Goal: Task Accomplishment & Management: Use online tool/utility

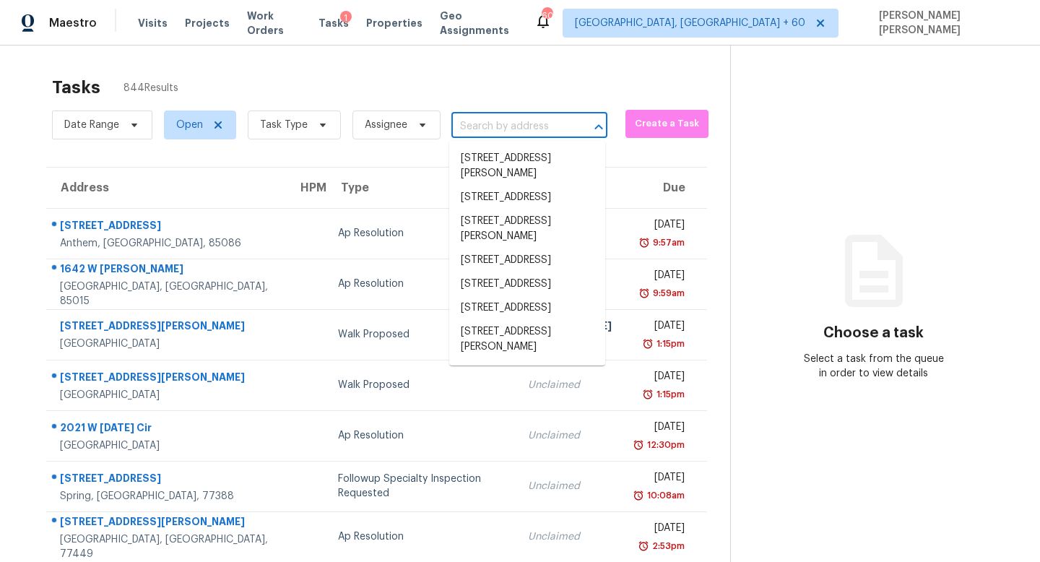
type input "[STREET_ADDRESS]"
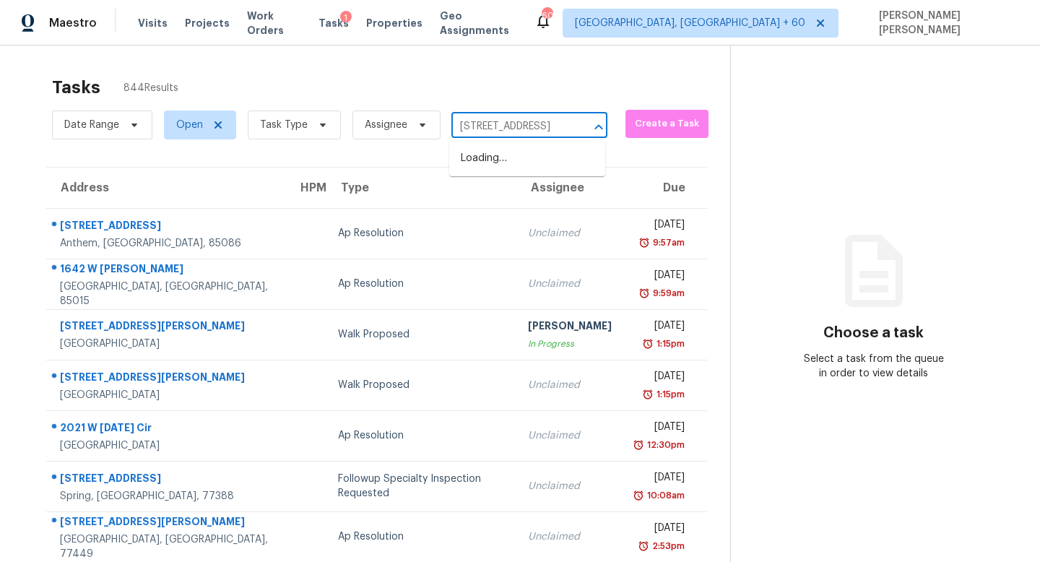
scroll to position [0, 77]
click at [518, 163] on li "6111 Windy Frst, San Antonio, TX 78239" at bounding box center [527, 159] width 156 height 24
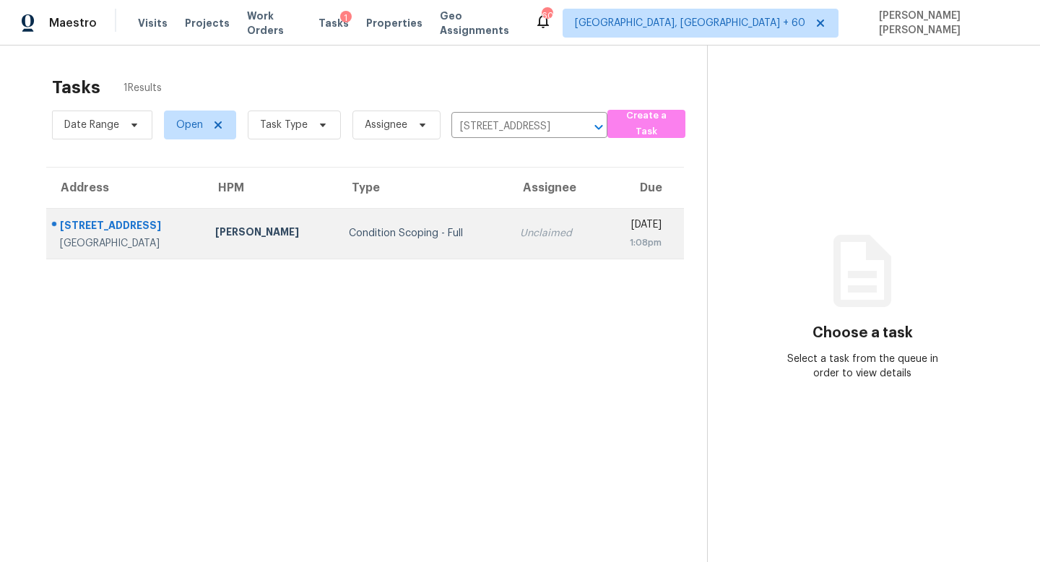
click at [509, 247] on td "Unclaimed" at bounding box center [556, 233] width 94 height 51
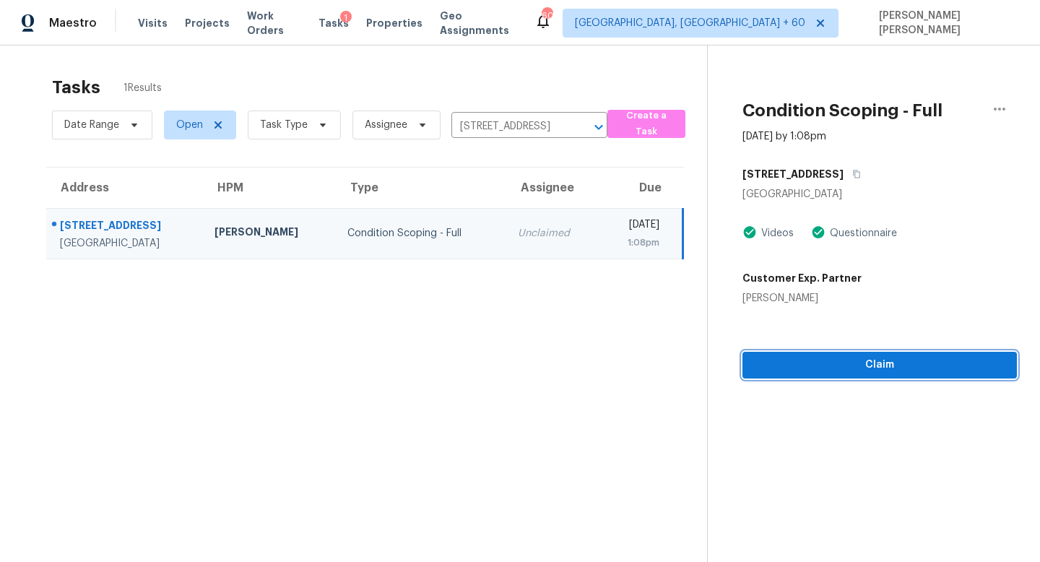
click at [849, 371] on span "Claim" at bounding box center [879, 365] width 251 height 18
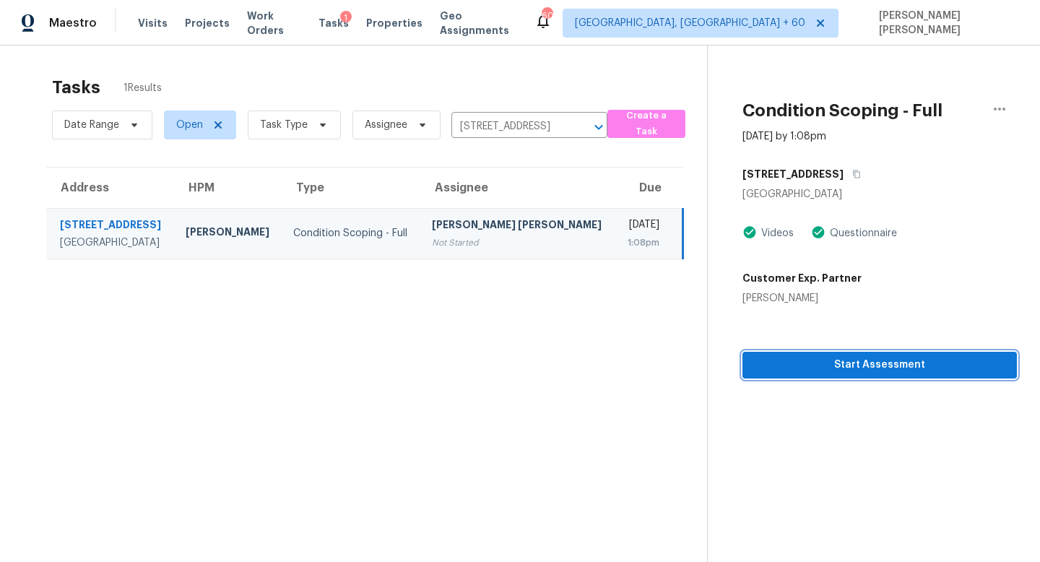
click at [817, 372] on span "Start Assessment" at bounding box center [879, 365] width 251 height 18
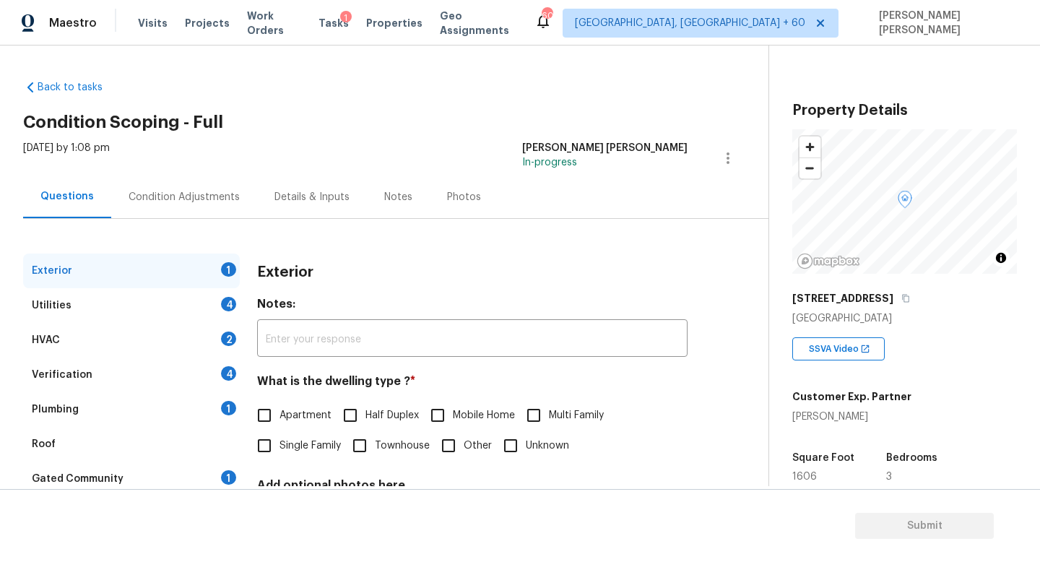
click at [325, 153] on div "Tue, Sep 23 2025 by 1:08 pm Jishnu Manoj In-progress" at bounding box center [396, 158] width 746 height 35
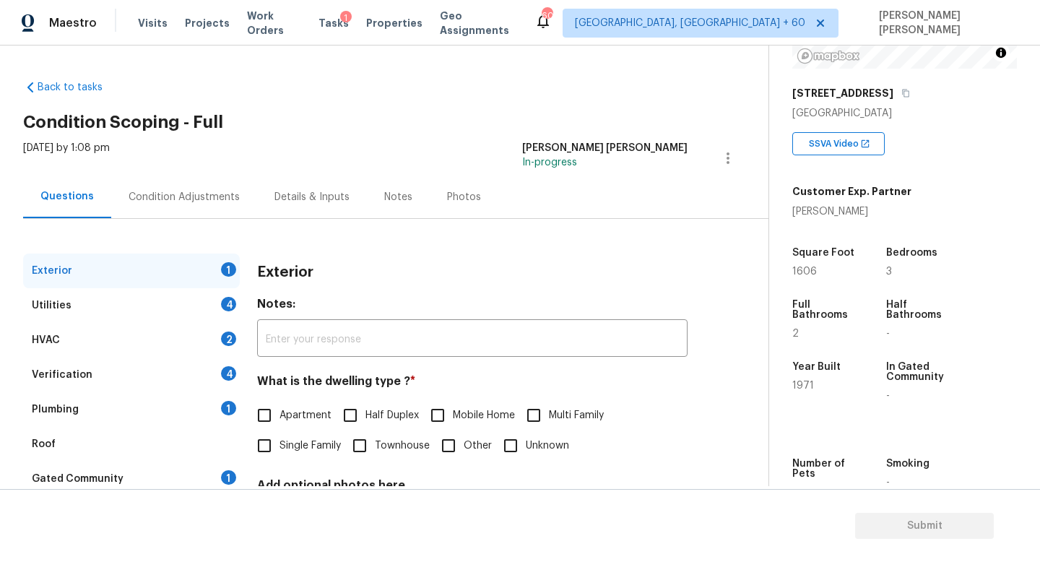
scroll to position [208, 0]
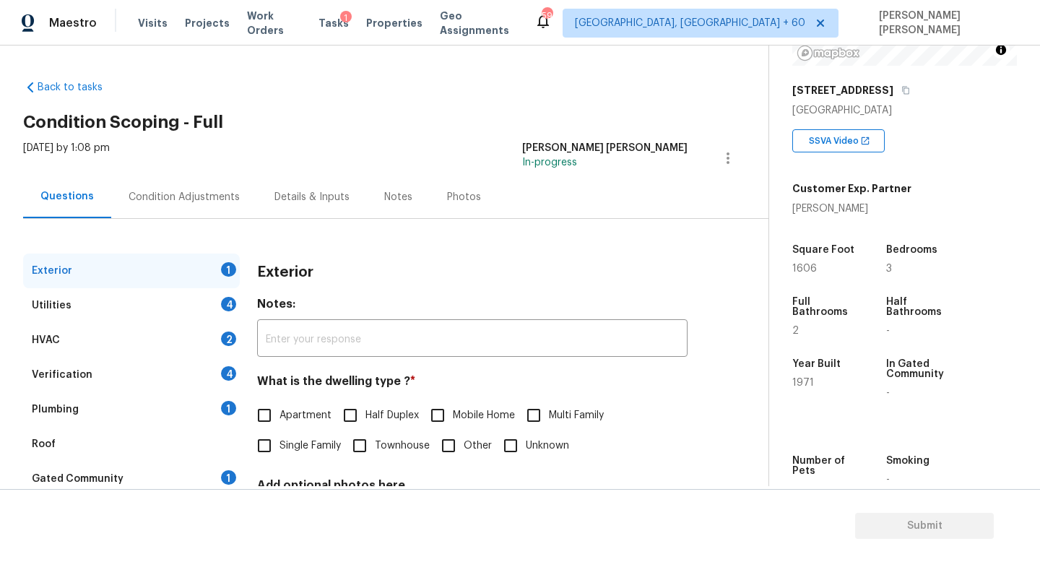
click at [129, 199] on div "Condition Adjustments" at bounding box center [184, 197] width 111 height 14
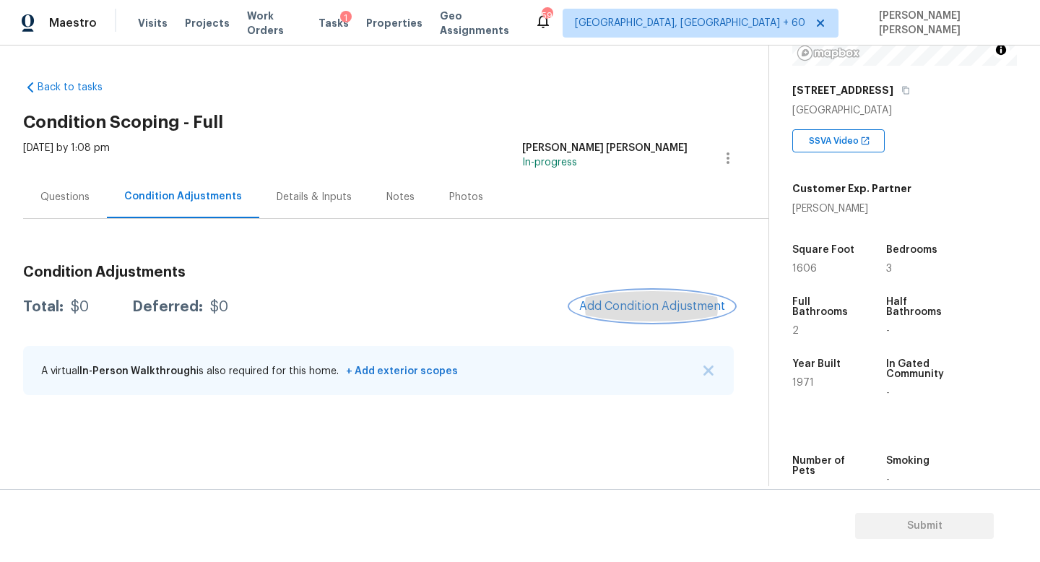
click at [644, 316] on button "Add Condition Adjustment" at bounding box center [652, 306] width 163 height 30
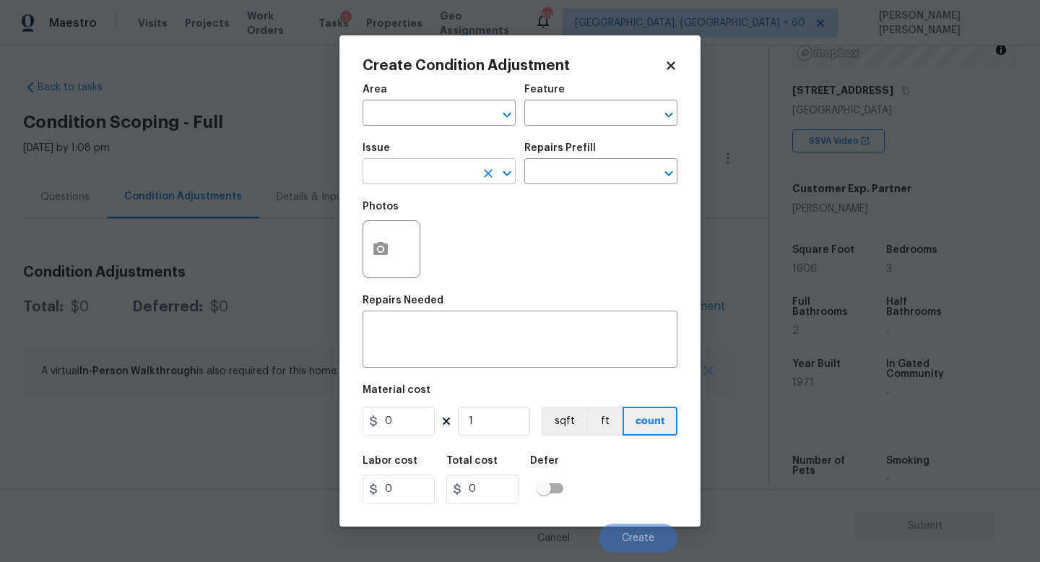
click at [409, 183] on input "text" at bounding box center [419, 173] width 113 height 22
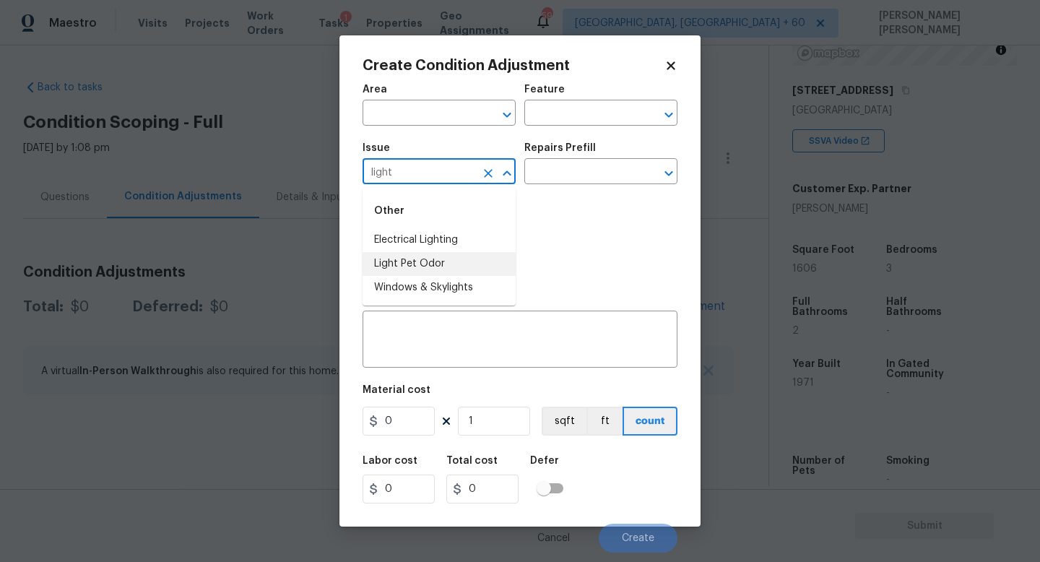
click at [406, 270] on li "Light Pet Odor" at bounding box center [439, 264] width 153 height 24
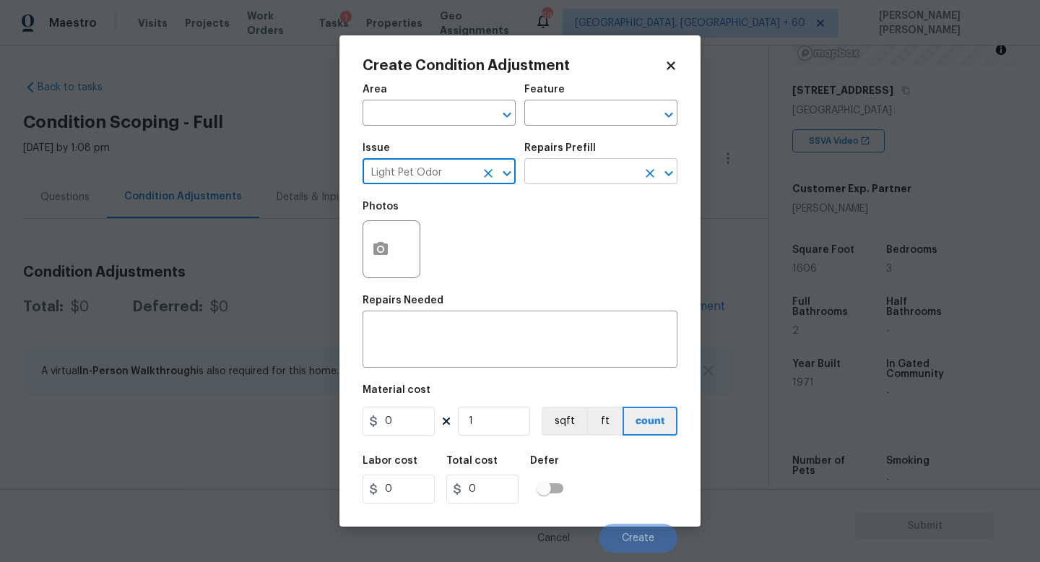
type input "Light Pet Odor"
click at [584, 178] on input "text" at bounding box center [580, 173] width 113 height 22
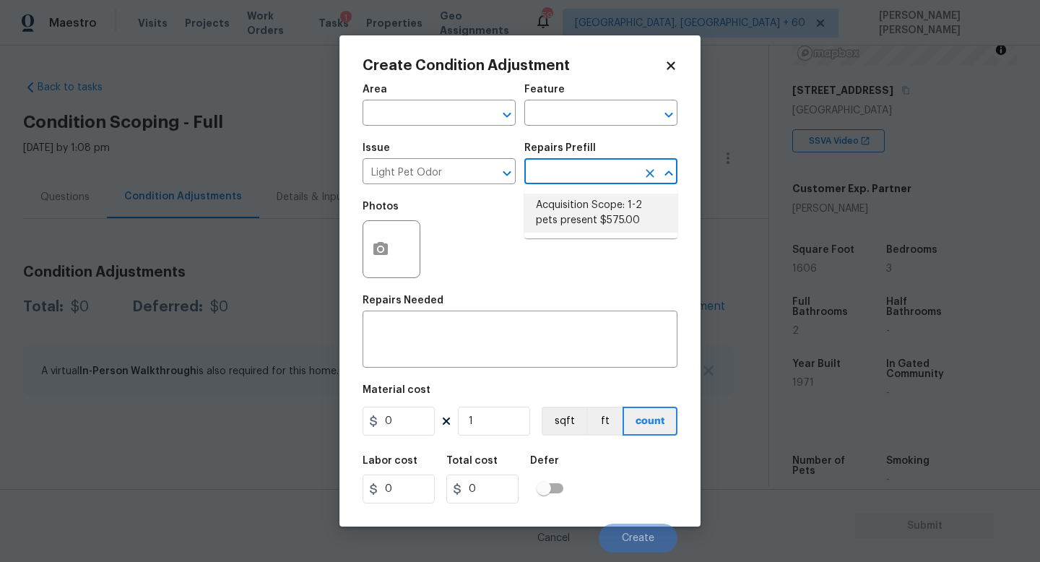
click at [586, 212] on li "Acquisition Scope: 1-2 pets present $575.00" at bounding box center [600, 213] width 153 height 39
type textarea "Acquisition Scope: 1-2 pets present"
type input "575"
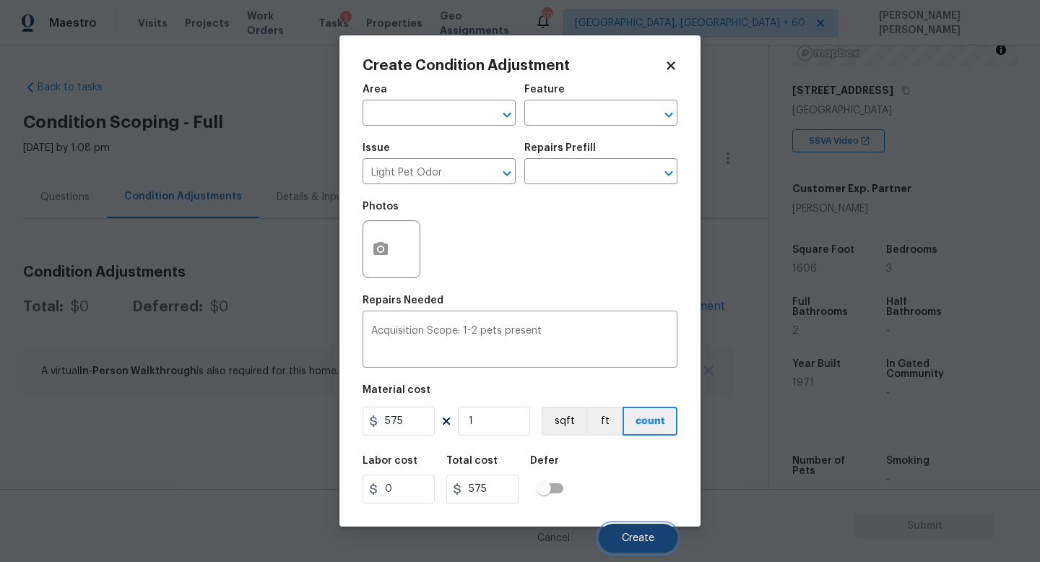
click at [644, 540] on span "Create" at bounding box center [638, 538] width 33 height 11
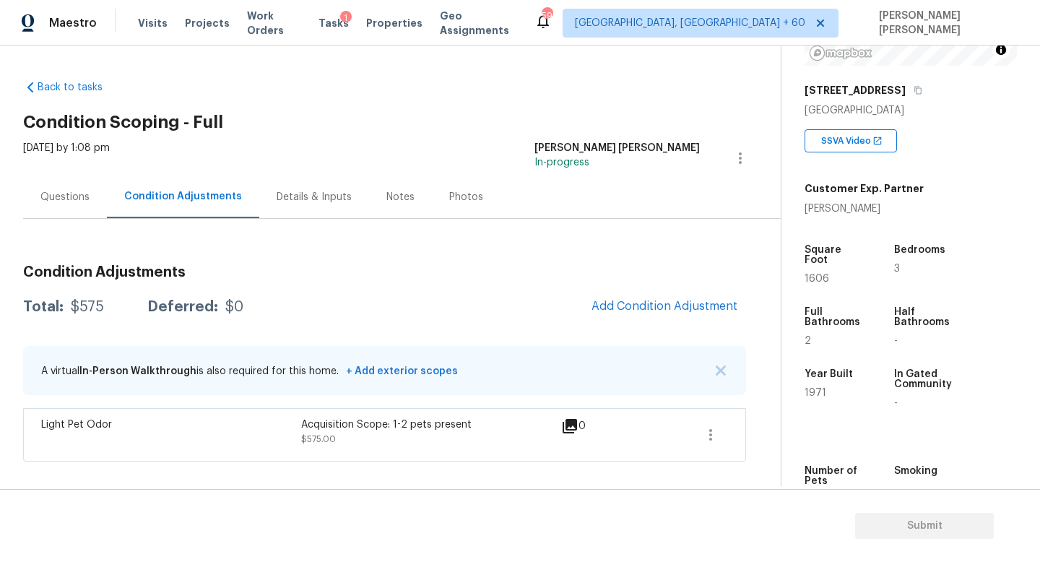
click at [451, 265] on h3 "Condition Adjustments" at bounding box center [384, 272] width 723 height 14
click at [66, 187] on div "Questions" at bounding box center [65, 197] width 84 height 43
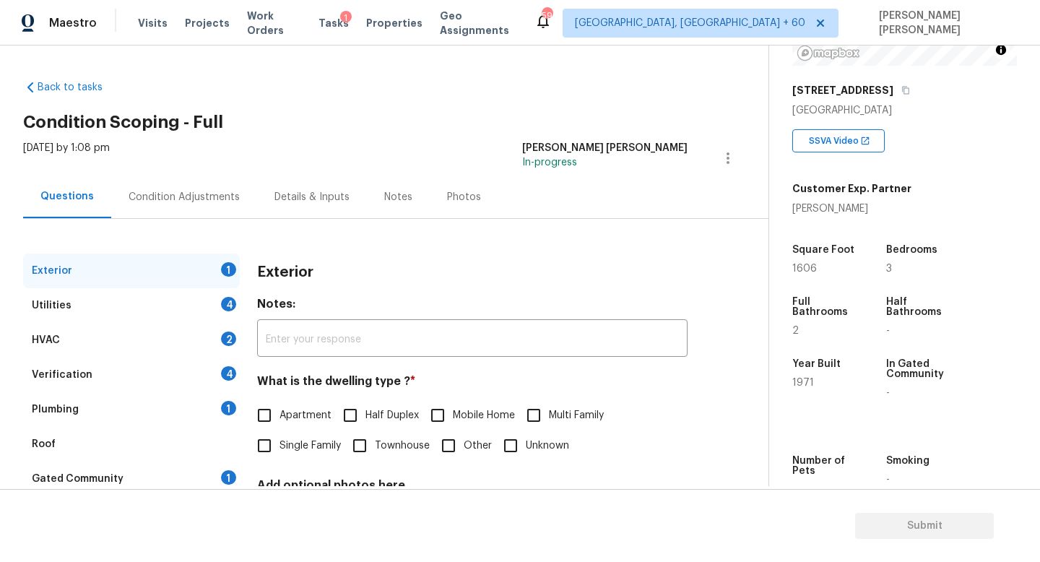
scroll to position [134, 0]
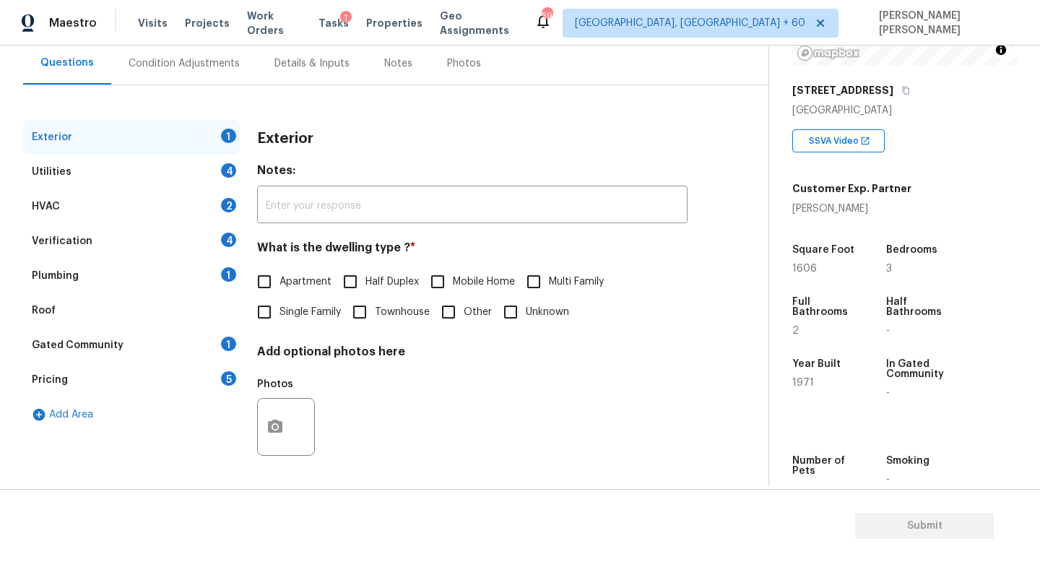
click at [116, 376] on div "Pricing 5" at bounding box center [131, 380] width 217 height 35
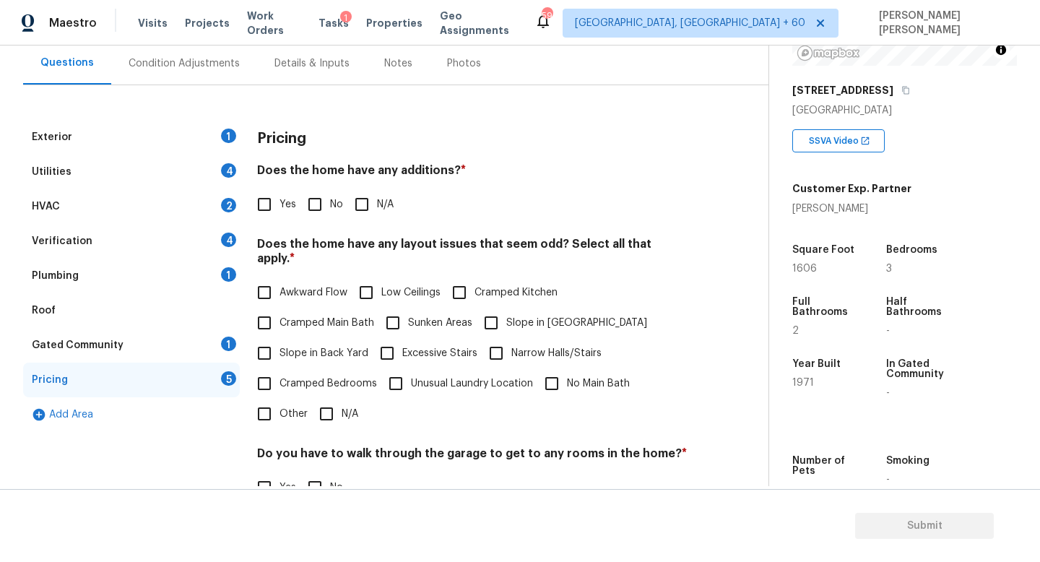
click at [272, 410] on input "Other" at bounding box center [264, 414] width 30 height 30
checkbox input "true"
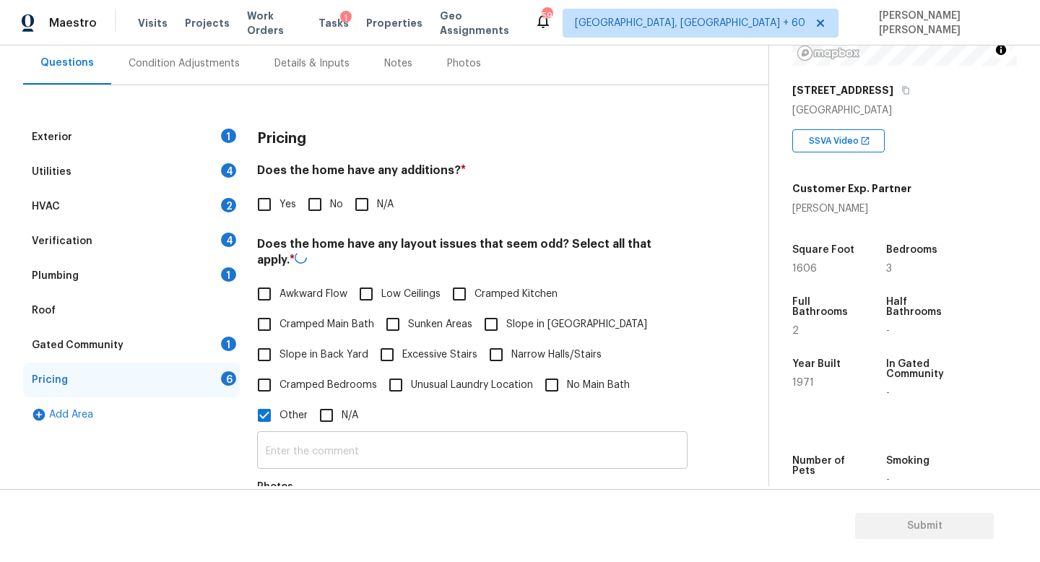
click at [324, 436] on input "text" at bounding box center [472, 452] width 431 height 34
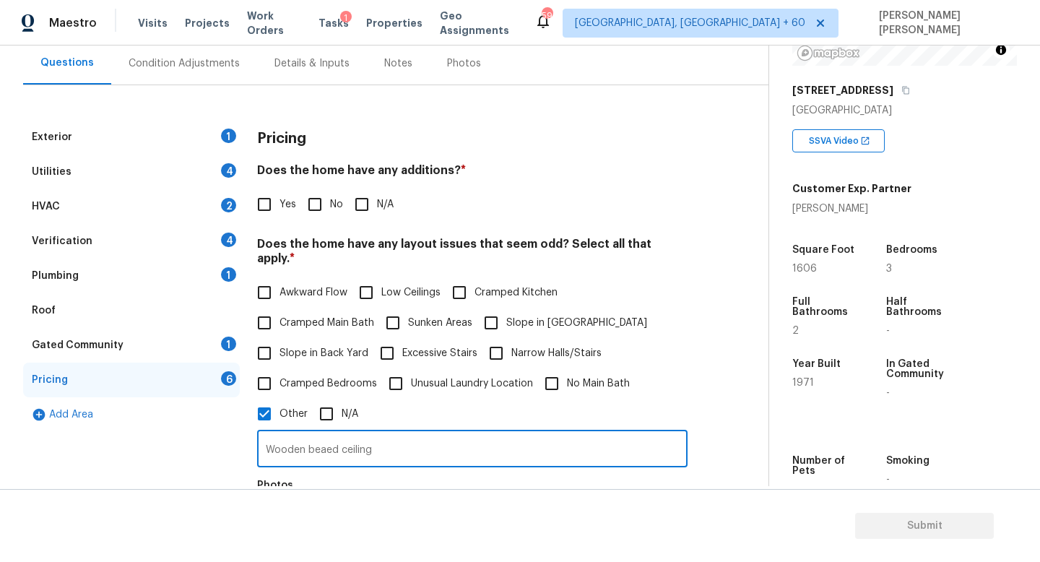
click at [326, 436] on input "Wooden beaed ceiling" at bounding box center [472, 450] width 431 height 34
click at [396, 433] on input "Wooden beamed ceiling" at bounding box center [472, 450] width 431 height 34
type input "Wooden beamed ceiling"
click at [311, 203] on input "No" at bounding box center [315, 204] width 30 height 30
checkbox input "true"
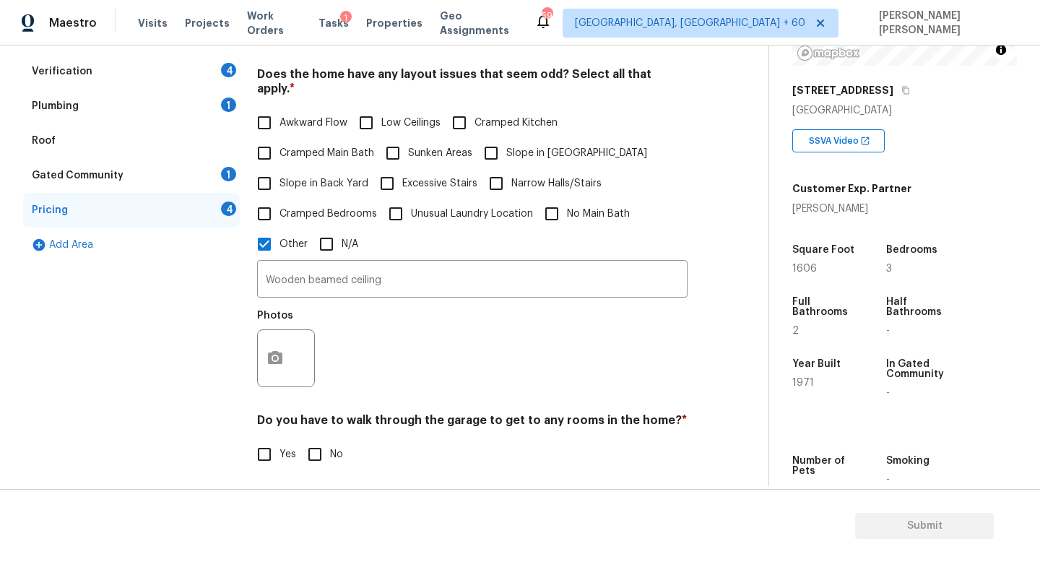
scroll to position [441, 0]
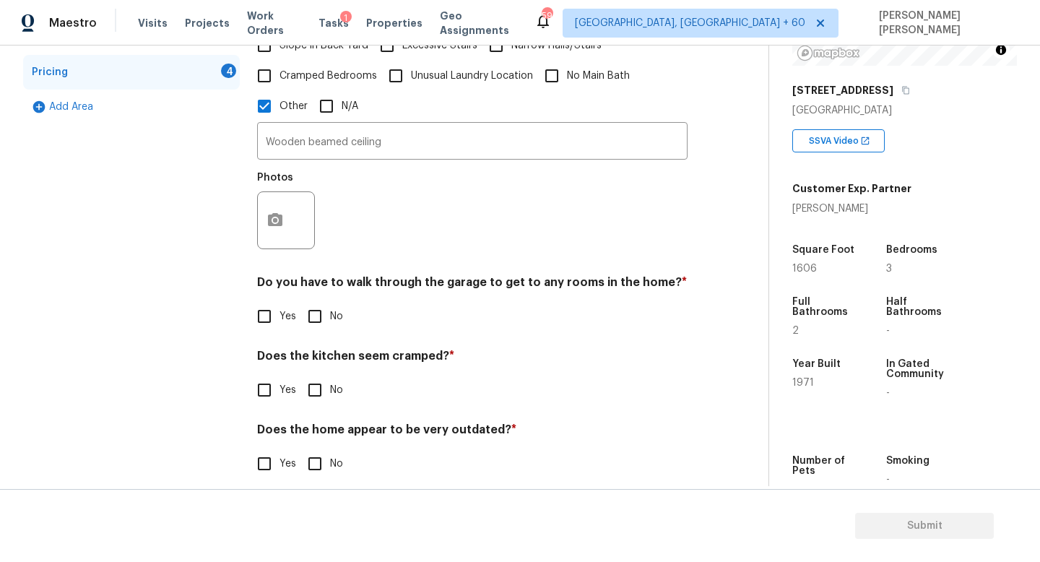
click at [315, 301] on input "No" at bounding box center [315, 316] width 30 height 30
checkbox input "true"
click at [311, 375] on input "No" at bounding box center [315, 390] width 30 height 30
checkbox input "true"
click at [320, 465] on div "Pricing Does the home have any additions? * Yes No N/A Does the home have any l…" at bounding box center [472, 155] width 431 height 686
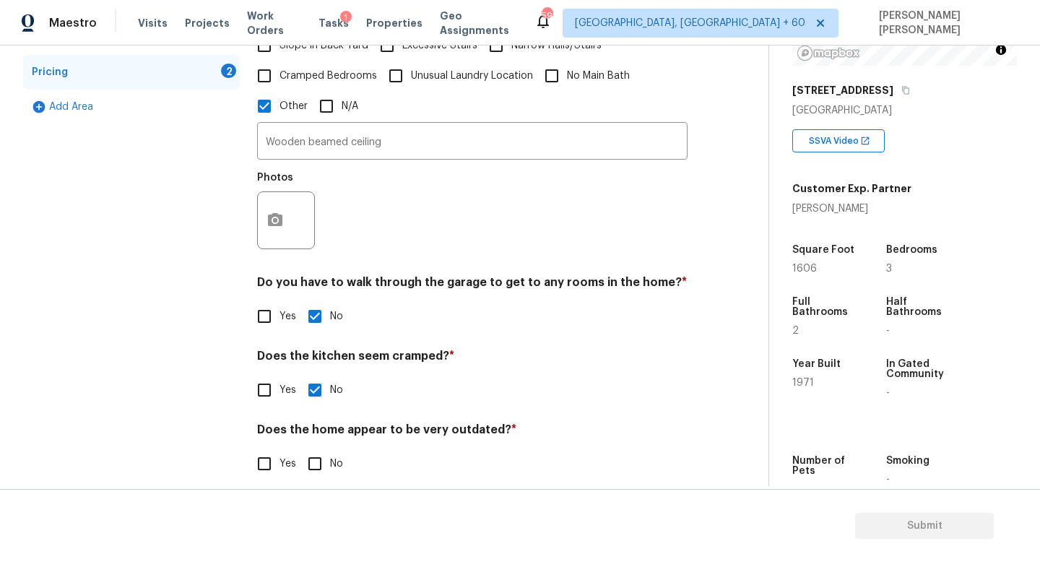
click at [322, 449] on input "No" at bounding box center [315, 464] width 30 height 30
checkbox input "true"
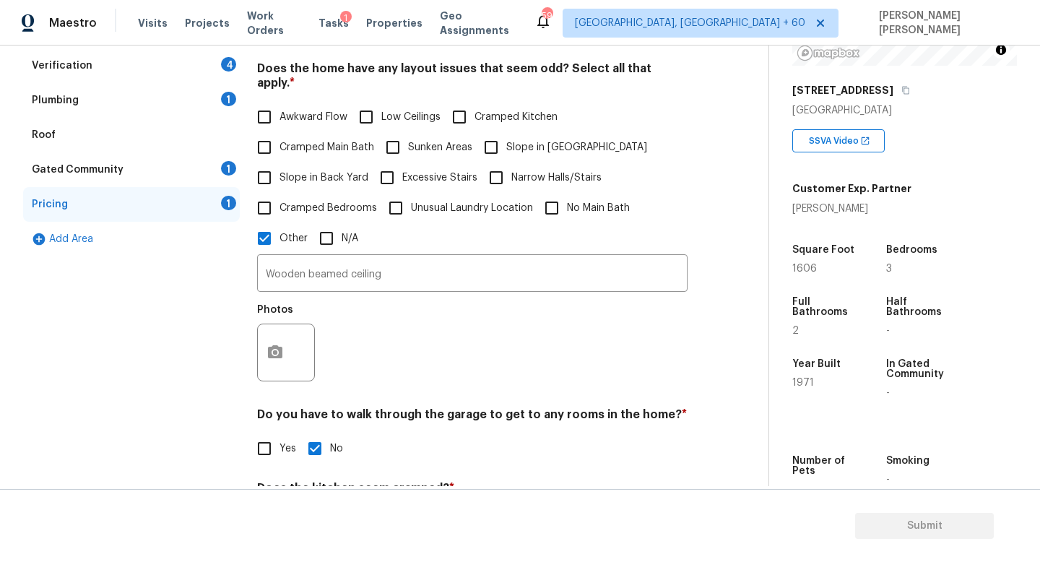
scroll to position [424, 0]
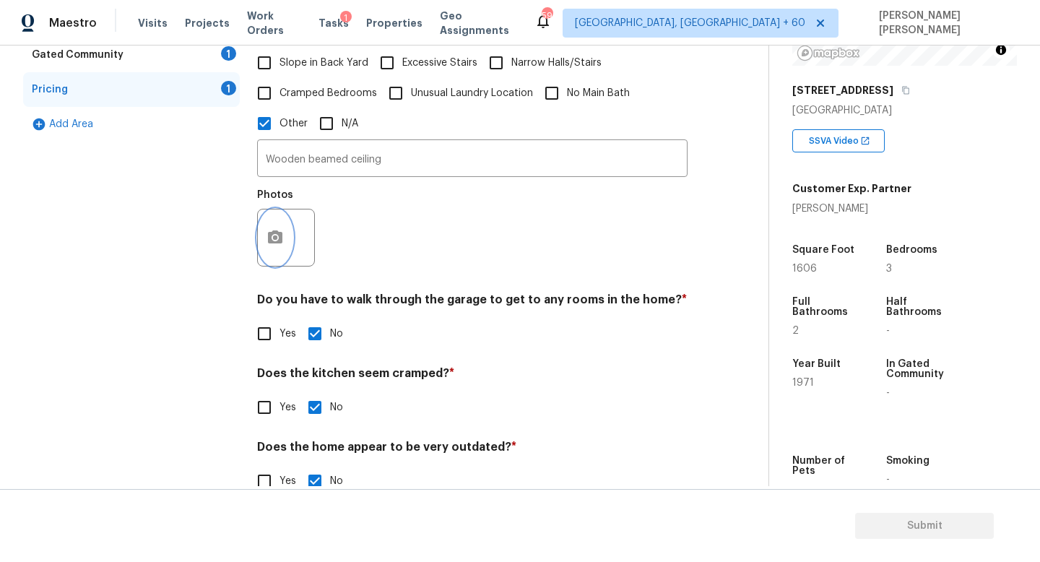
click at [277, 241] on button "button" at bounding box center [275, 237] width 35 height 56
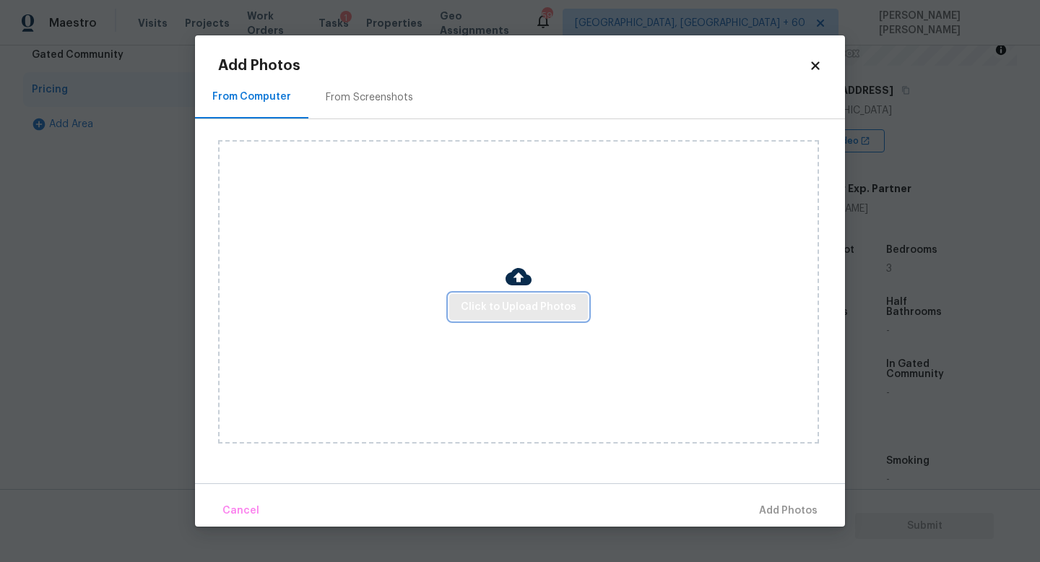
click at [483, 302] on span "Click to Upload Photos" at bounding box center [519, 307] width 116 height 18
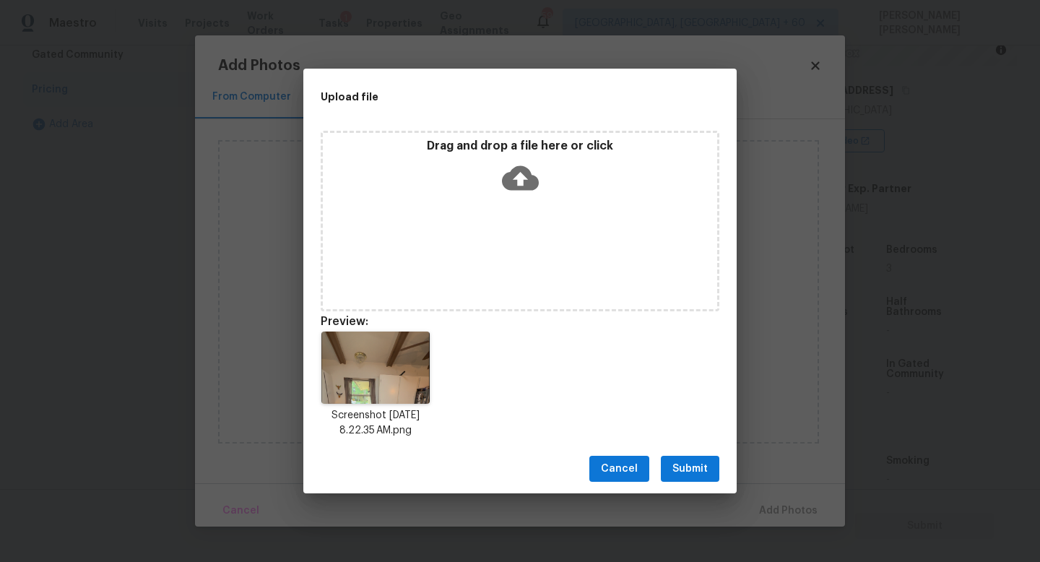
click at [691, 466] on span "Submit" at bounding box center [690, 469] width 35 height 18
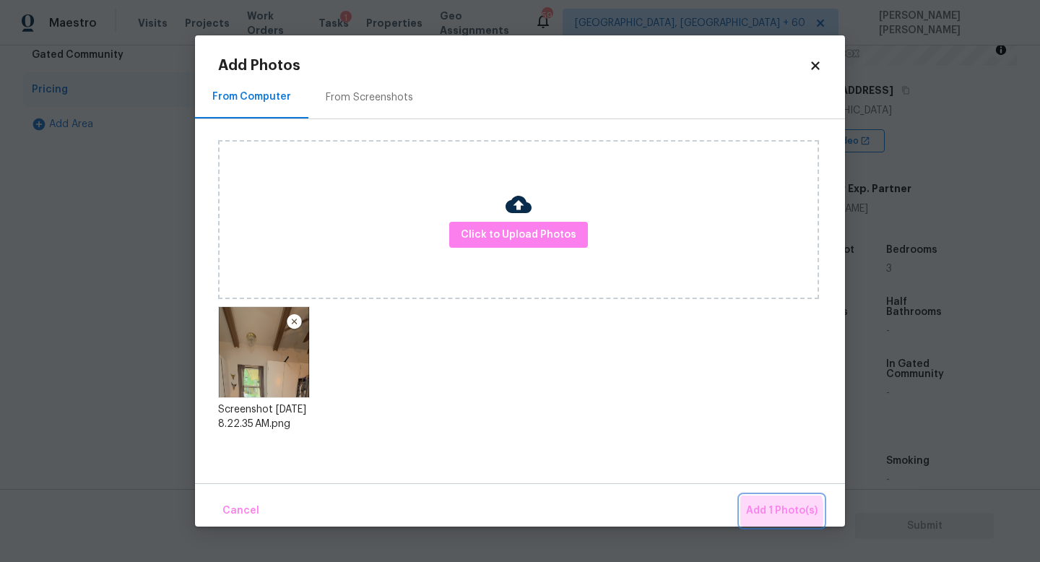
click at [772, 513] on span "Add 1 Photo(s)" at bounding box center [782, 511] width 72 height 18
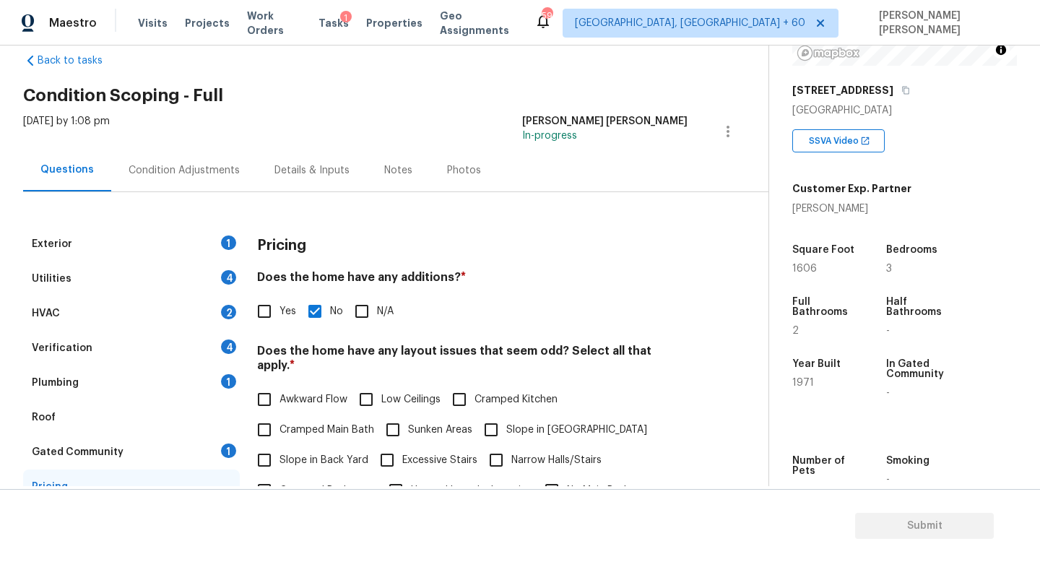
scroll to position [0, 0]
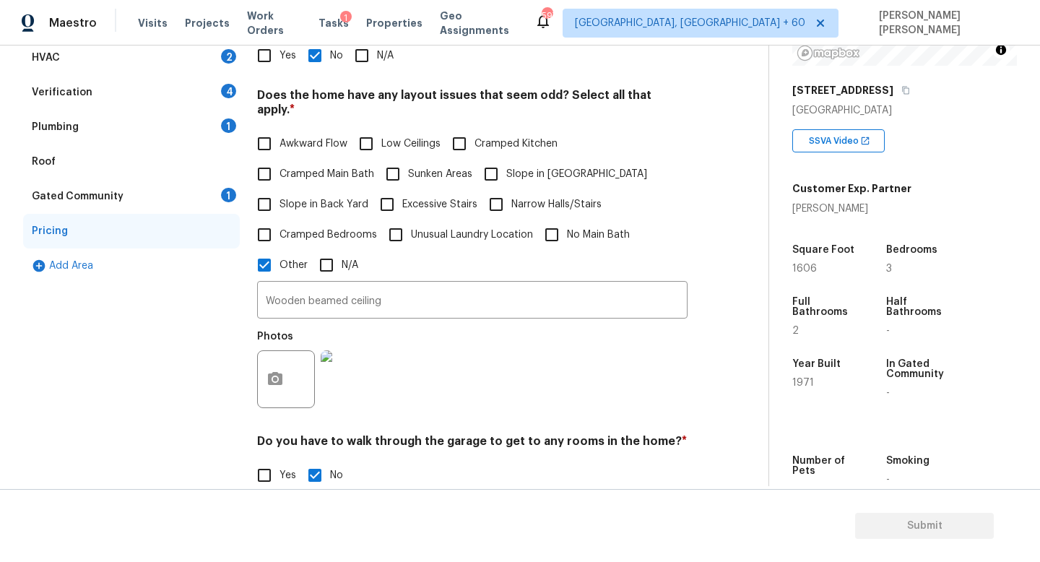
click at [163, 200] on div "Gated Community 1" at bounding box center [131, 196] width 217 height 35
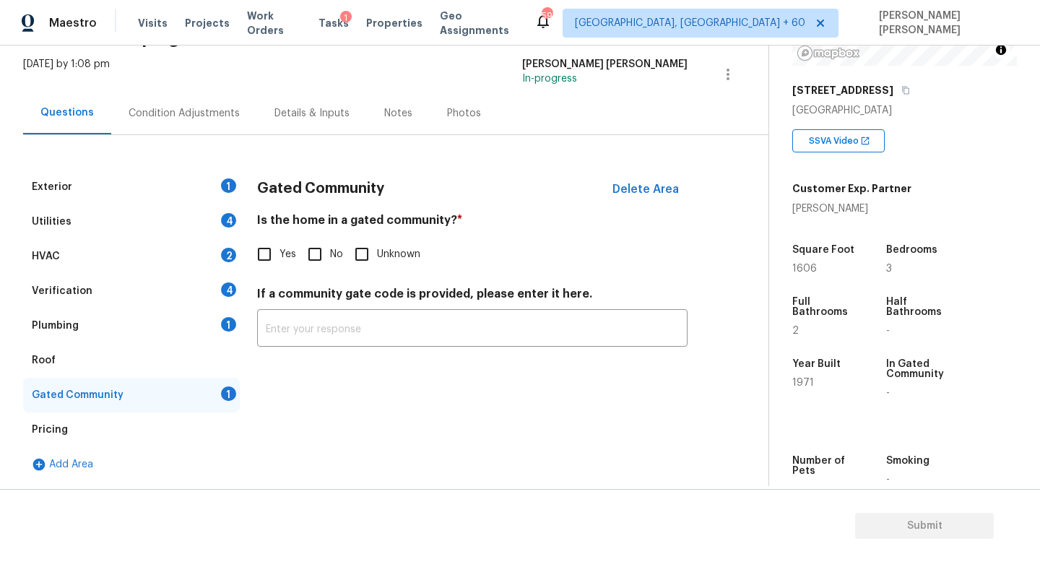
click at [315, 259] on input "No" at bounding box center [315, 254] width 30 height 30
checkbox input "true"
click at [139, 181] on div "Exterior 1" at bounding box center [131, 187] width 217 height 35
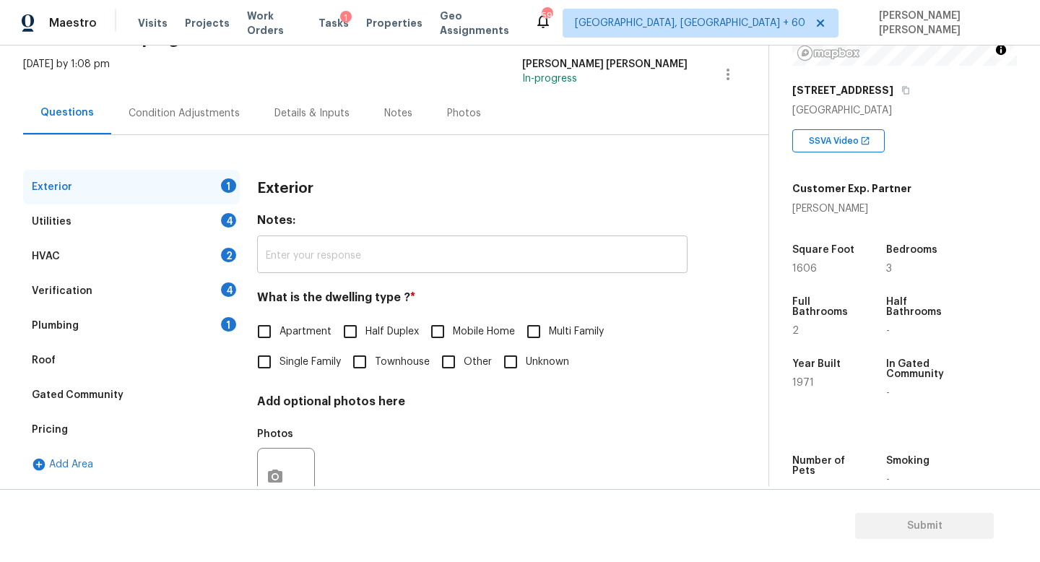
scroll to position [134, 0]
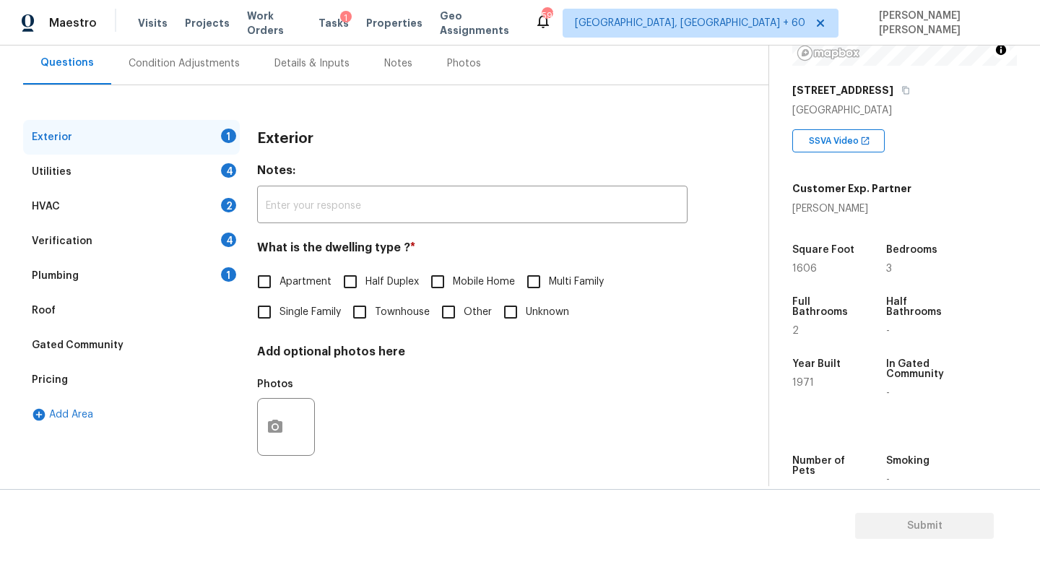
click at [282, 305] on span "Single Family" at bounding box center [310, 312] width 61 height 15
click at [280, 305] on input "Single Family" at bounding box center [264, 312] width 30 height 30
checkbox input "true"
click at [180, 165] on div "Utilities 4" at bounding box center [131, 172] width 217 height 35
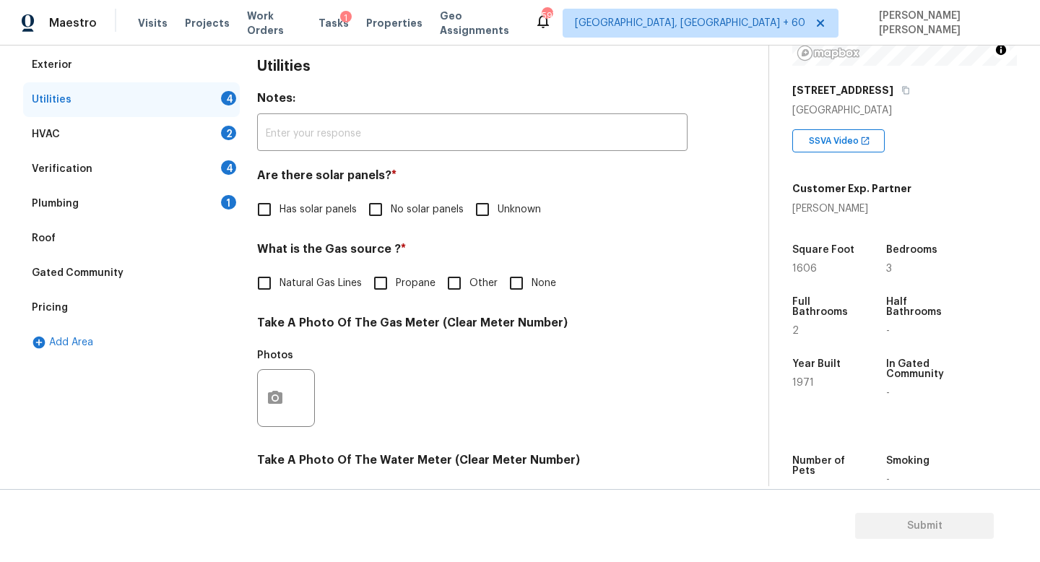
scroll to position [207, 0]
click at [382, 218] on input "No solar panels" at bounding box center [375, 209] width 30 height 30
checkbox input "true"
click at [514, 284] on input "None" at bounding box center [516, 282] width 30 height 30
checkbox input "true"
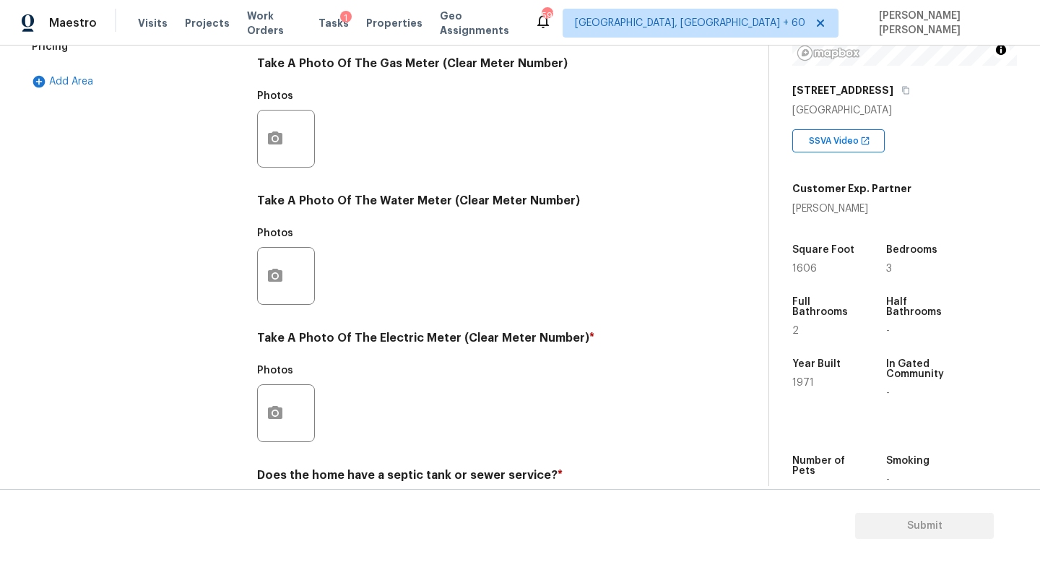
scroll to position [525, 0]
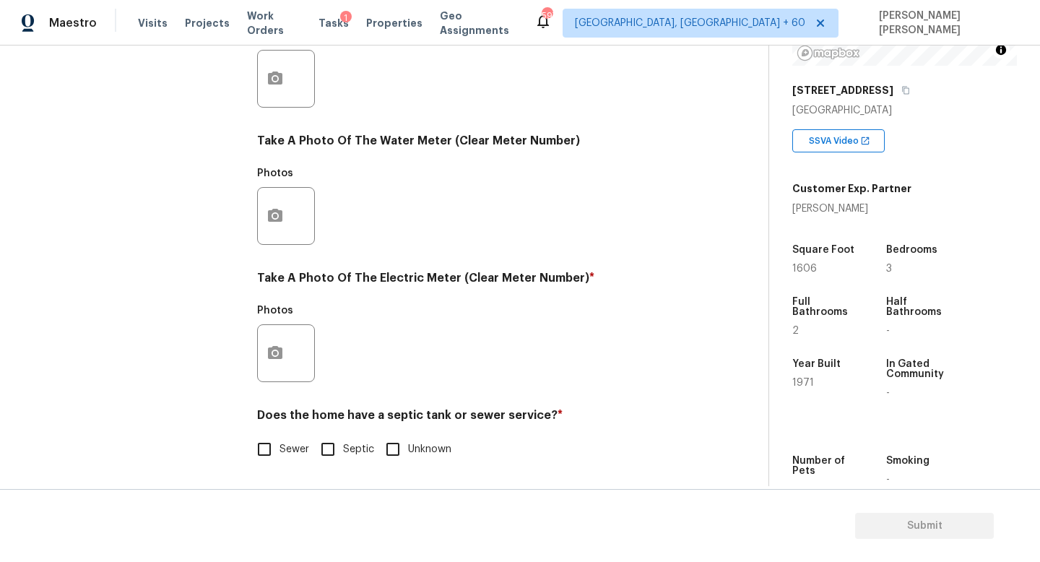
click at [293, 354] on div at bounding box center [286, 353] width 58 height 58
click at [277, 353] on icon "button" at bounding box center [275, 353] width 17 height 17
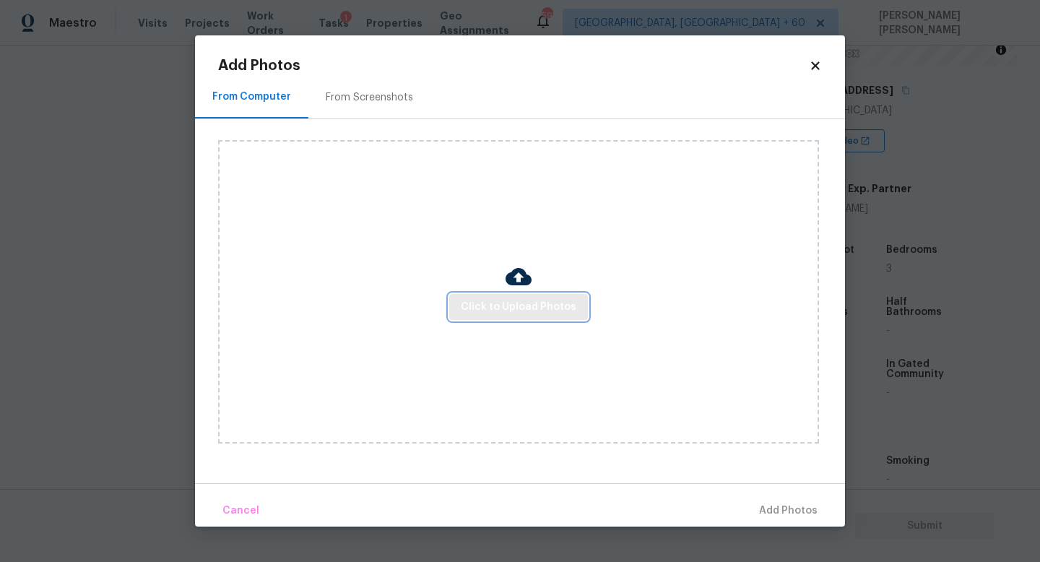
click at [528, 314] on span "Click to Upload Photos" at bounding box center [519, 307] width 116 height 18
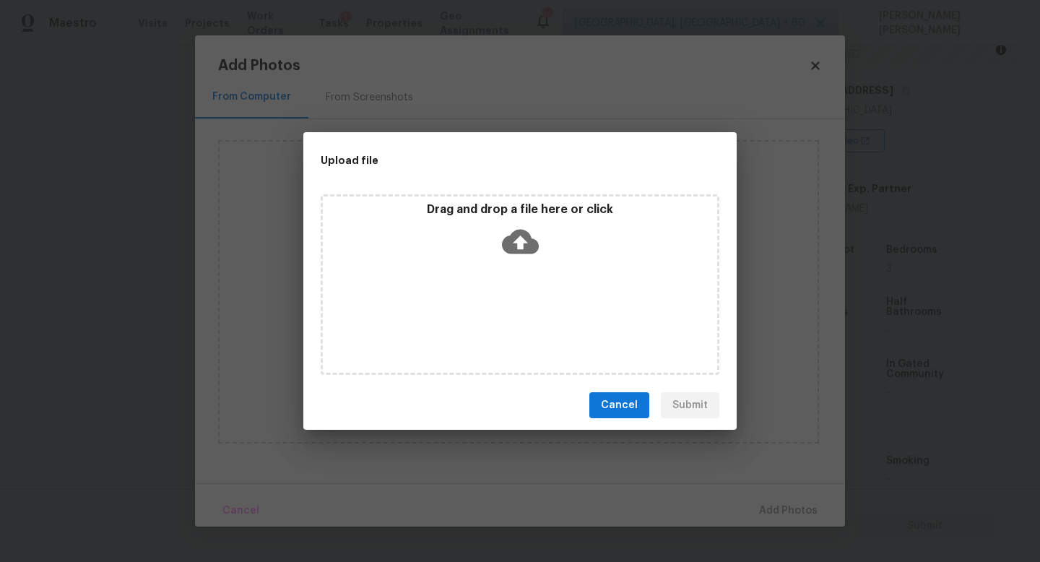
click at [514, 235] on icon at bounding box center [520, 242] width 37 height 25
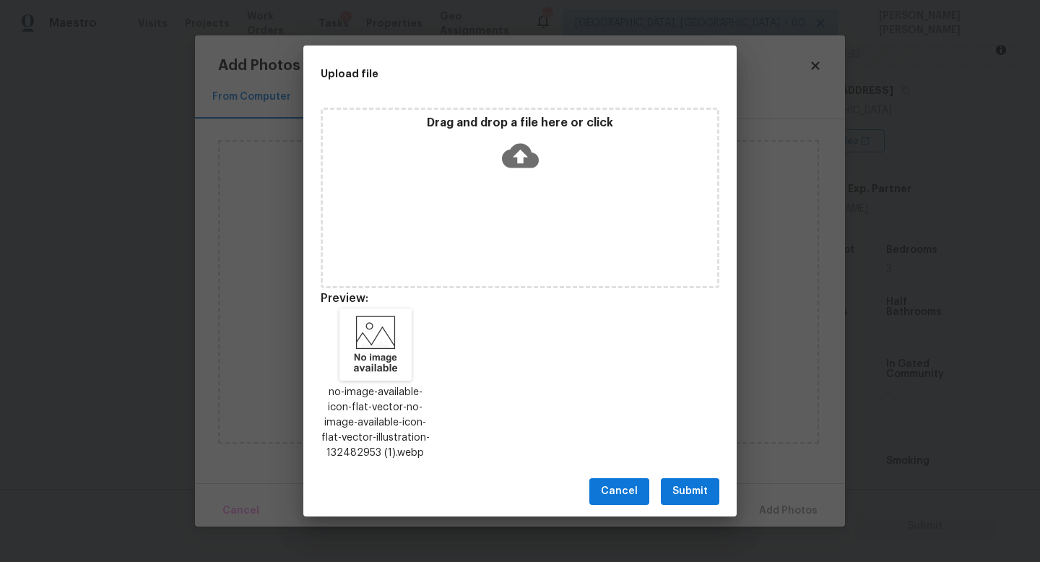
click at [686, 485] on span "Submit" at bounding box center [690, 492] width 35 height 18
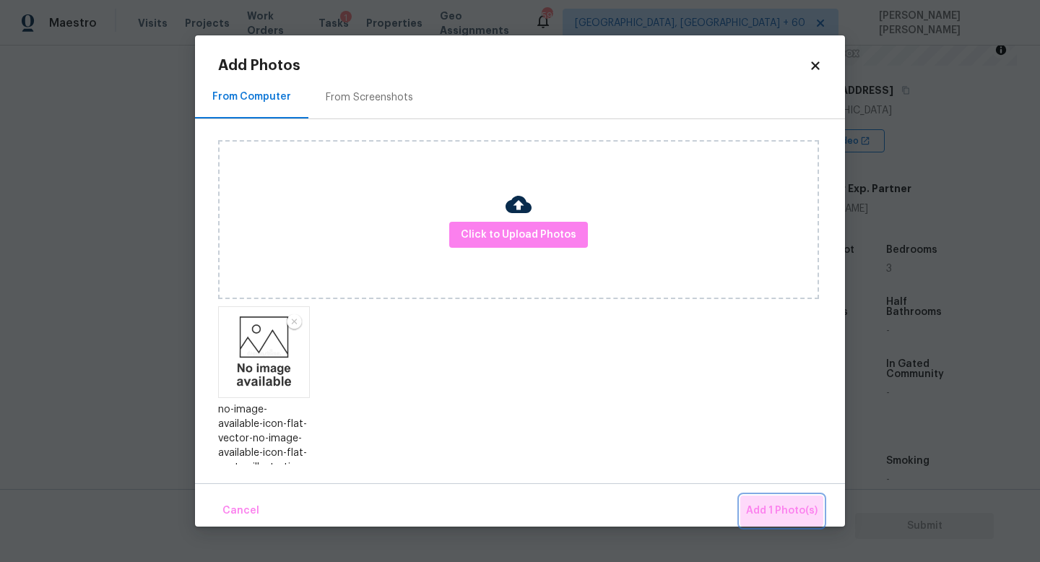
click at [784, 506] on span "Add 1 Photo(s)" at bounding box center [782, 511] width 72 height 18
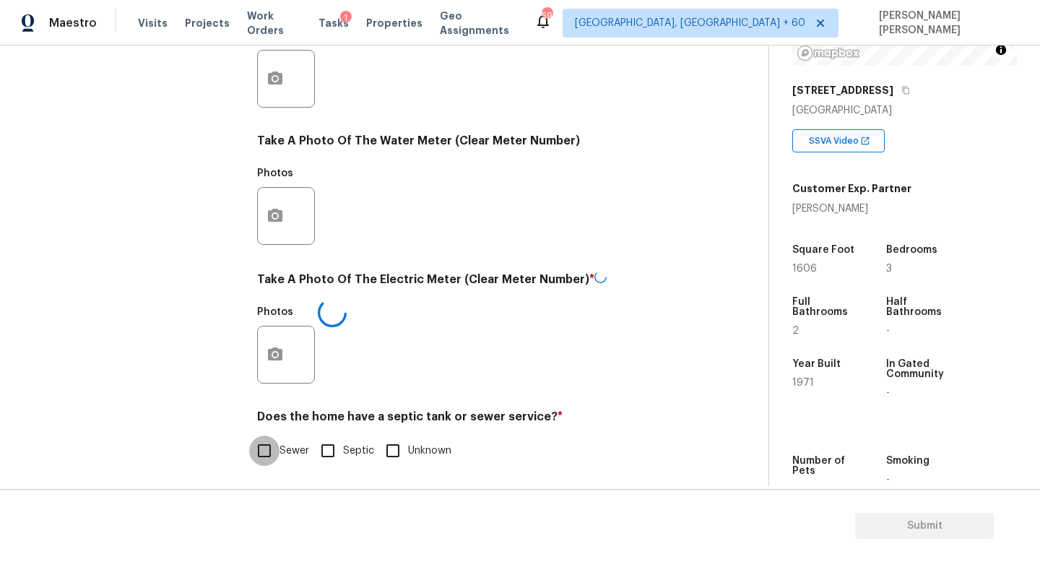
click at [277, 448] on input "Sewer" at bounding box center [264, 451] width 30 height 30
checkbox input "true"
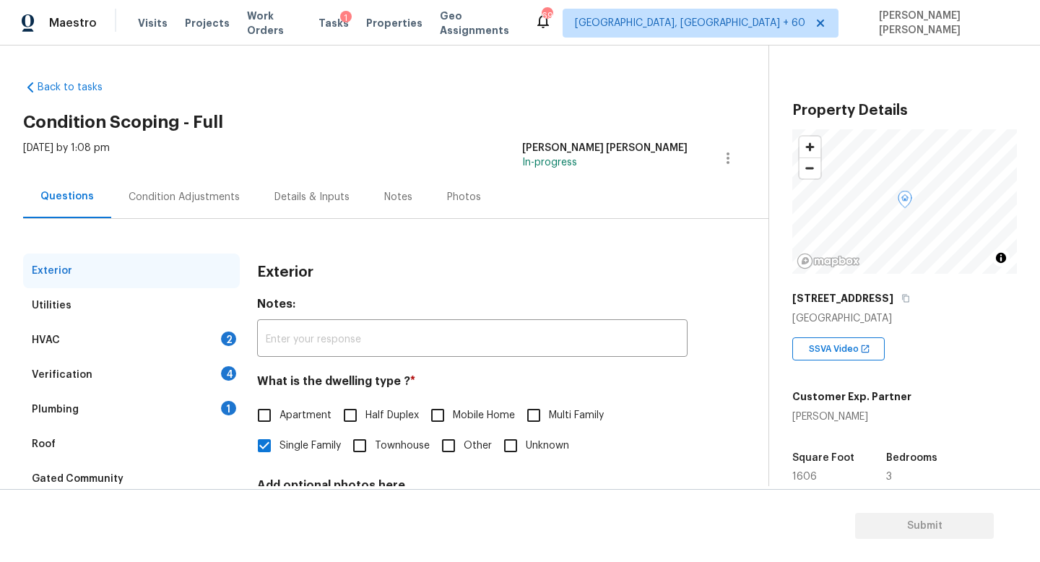
scroll to position [134, 0]
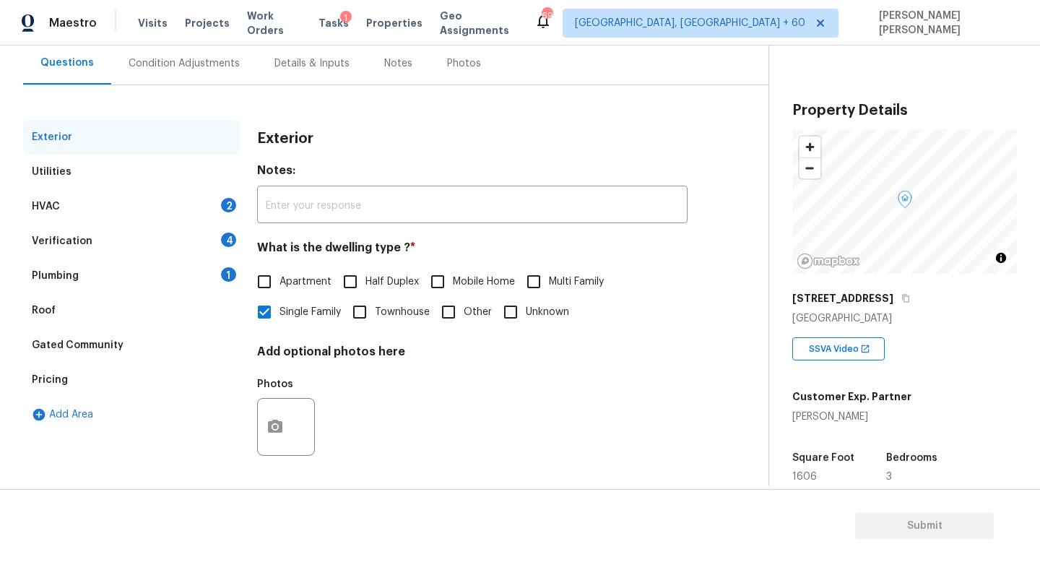
click at [178, 207] on div "HVAC 2" at bounding box center [131, 206] width 217 height 35
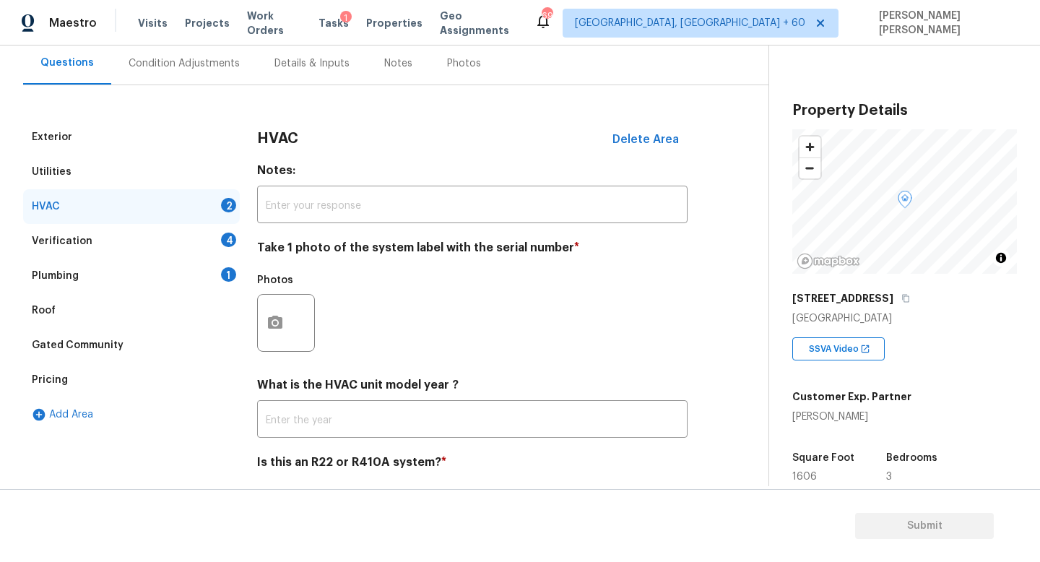
scroll to position [181, 0]
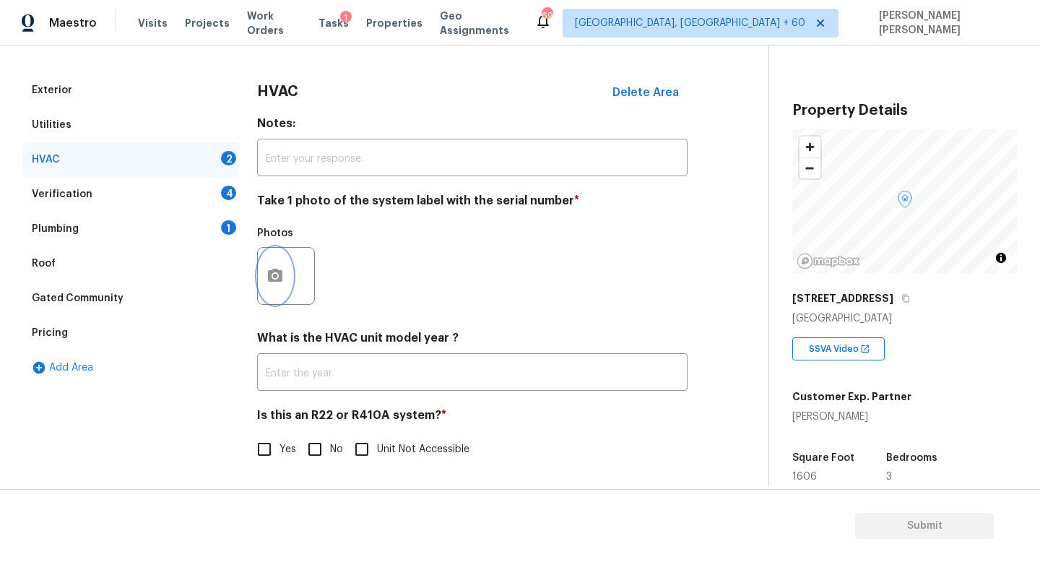
click at [277, 259] on button "button" at bounding box center [275, 276] width 35 height 56
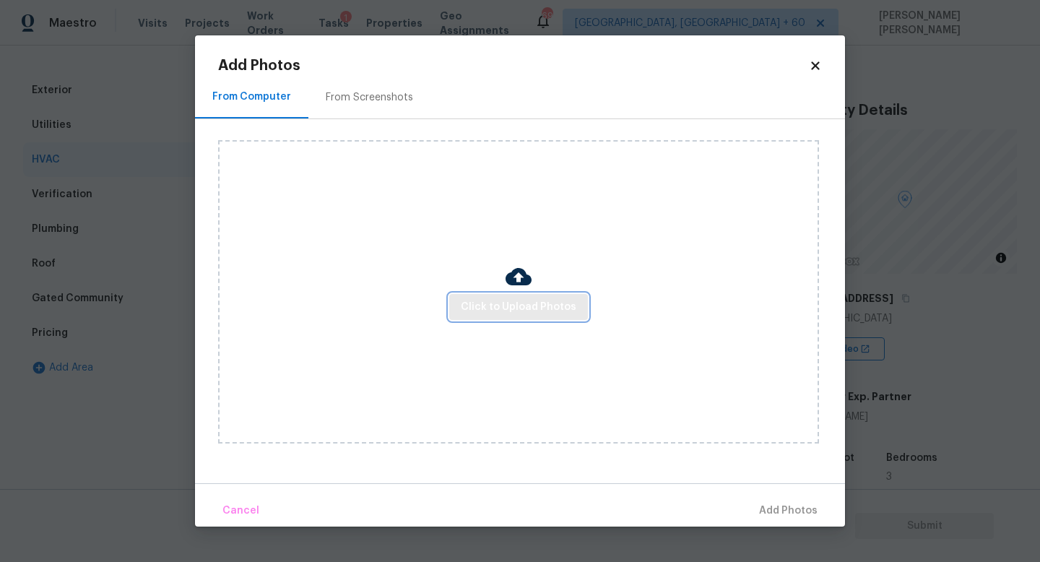
click at [510, 317] on button "Click to Upload Photos" at bounding box center [518, 307] width 139 height 27
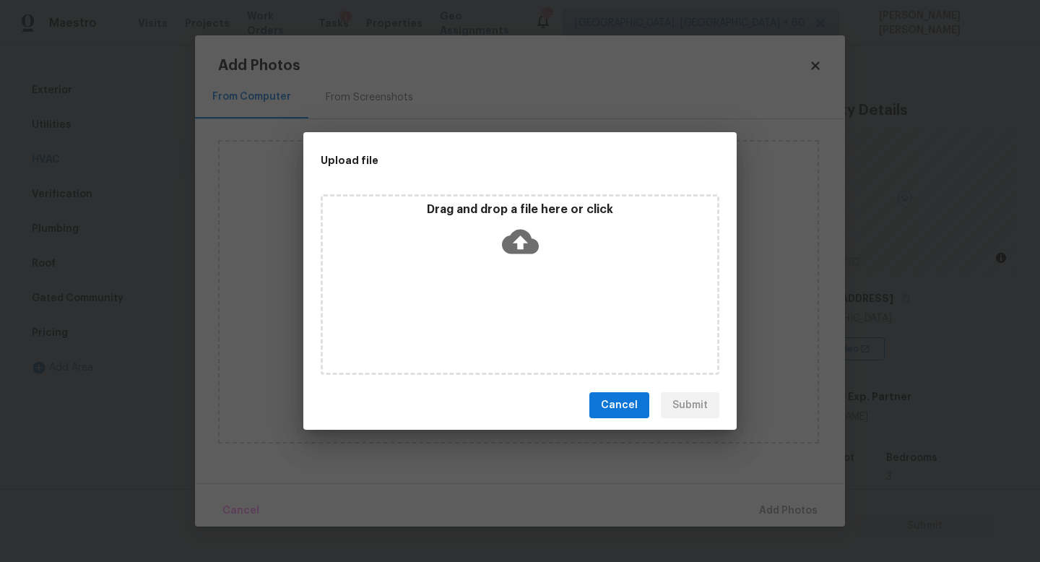
click at [518, 246] on icon at bounding box center [520, 241] width 37 height 37
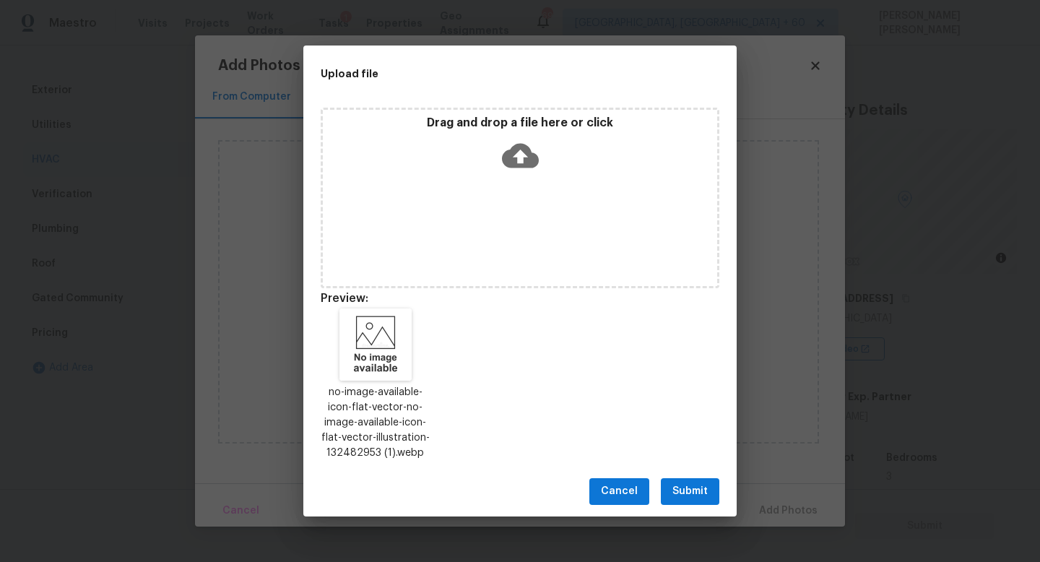
click at [688, 487] on span "Submit" at bounding box center [690, 492] width 35 height 18
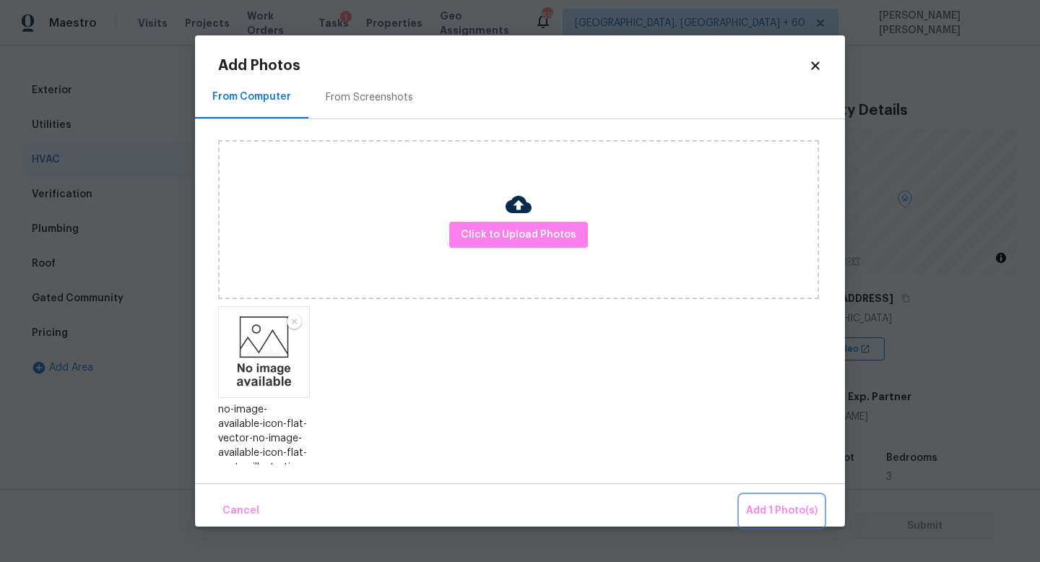
click at [764, 504] on span "Add 1 Photo(s)" at bounding box center [782, 511] width 72 height 18
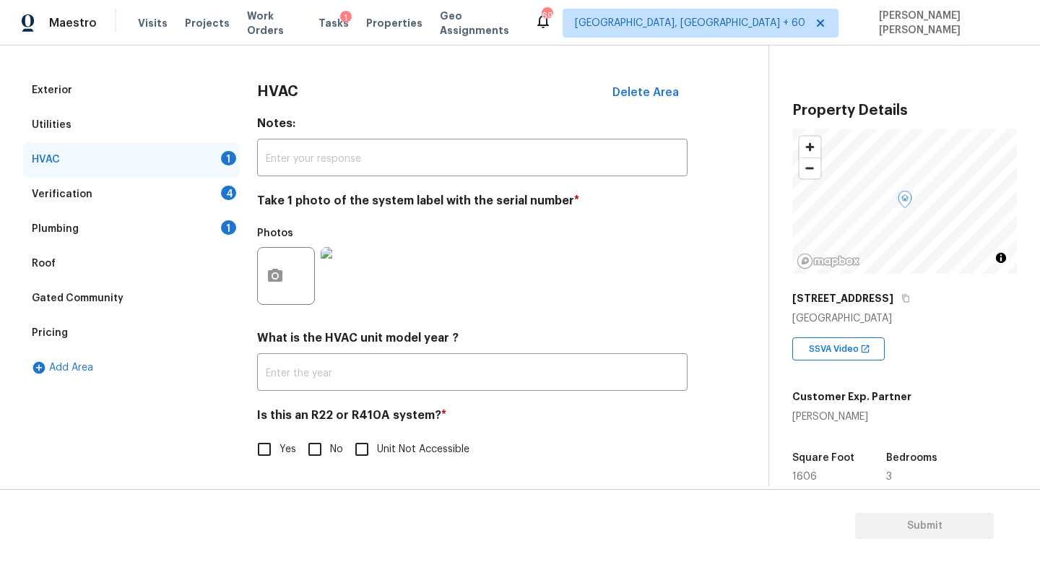
click at [302, 450] on input "No" at bounding box center [315, 449] width 30 height 30
checkbox input "true"
click at [133, 199] on div "Verification 4" at bounding box center [131, 194] width 217 height 35
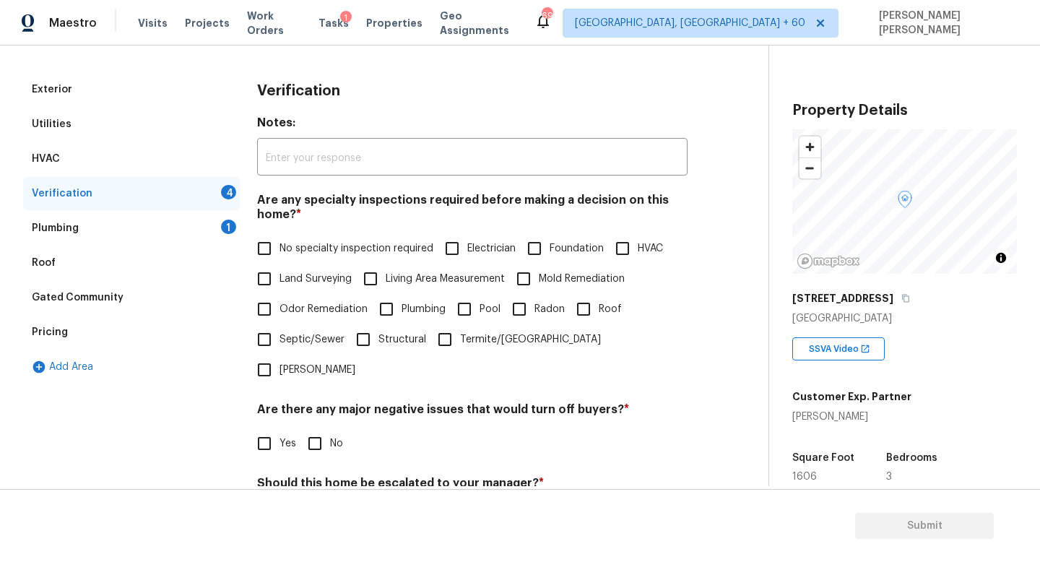
click at [212, 228] on div "Plumbing 1" at bounding box center [131, 228] width 217 height 35
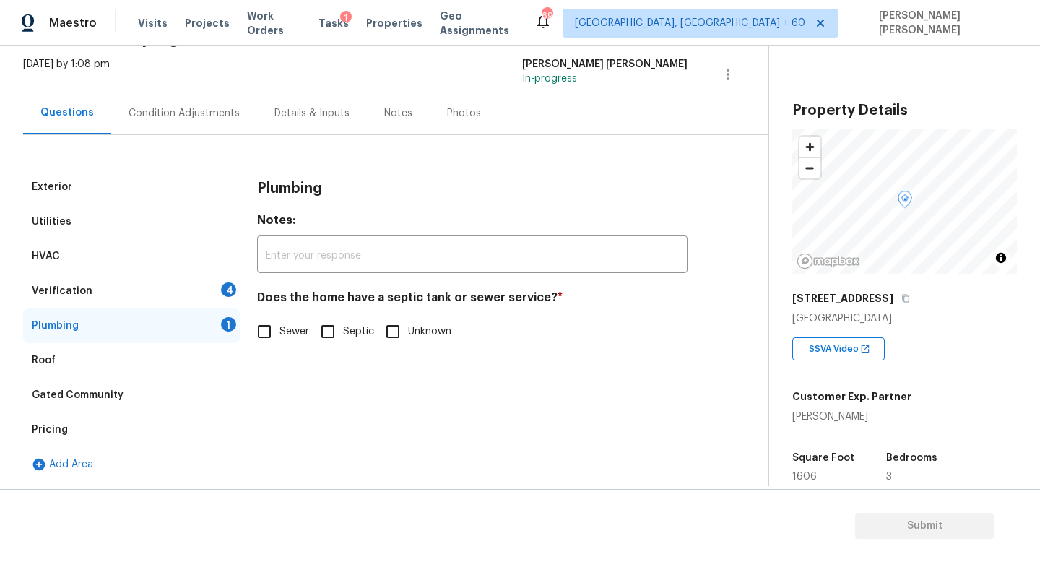
scroll to position [84, 0]
click at [271, 334] on input "Sewer" at bounding box center [264, 331] width 30 height 30
checkbox input "true"
click at [158, 285] on div "Verification 4" at bounding box center [131, 291] width 217 height 35
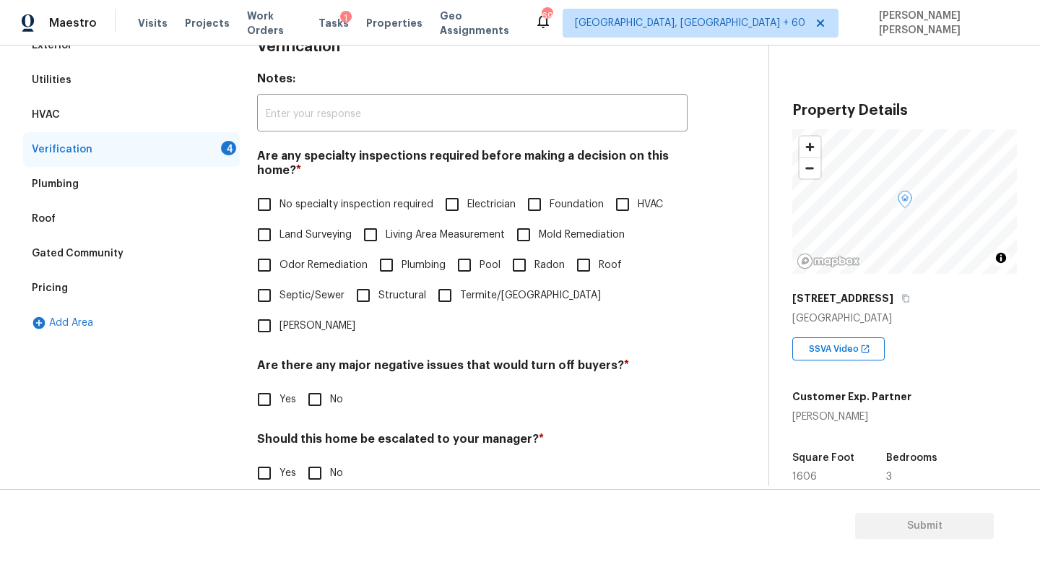
scroll to position [307, 0]
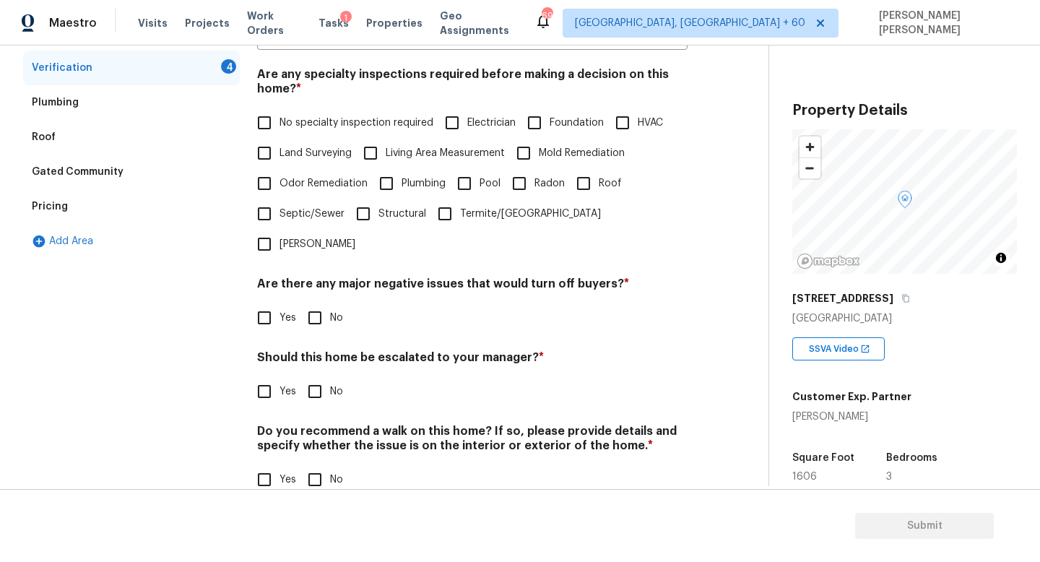
click at [82, 191] on div "Pricing" at bounding box center [131, 206] width 217 height 35
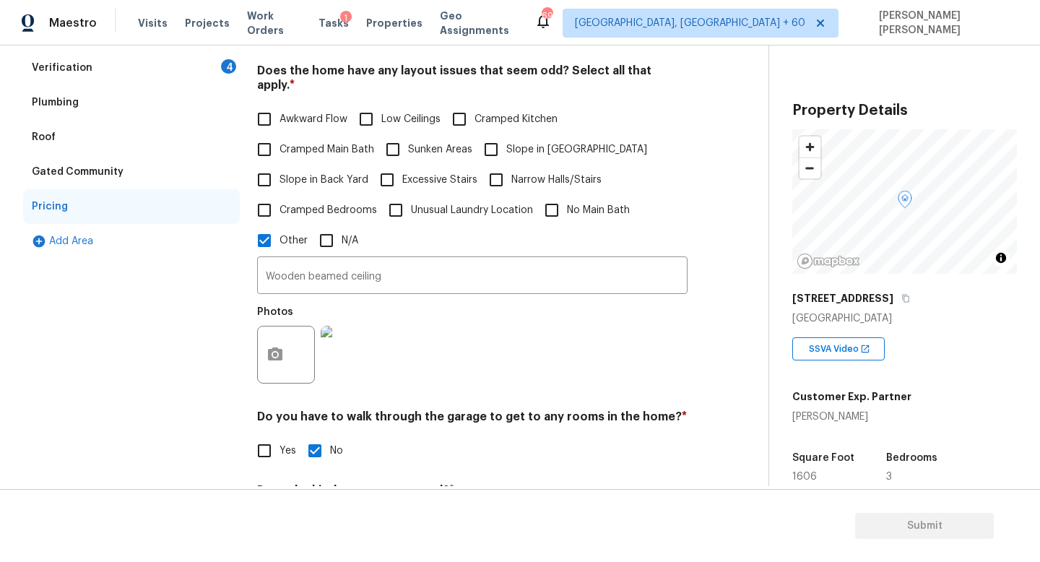
scroll to position [114, 0]
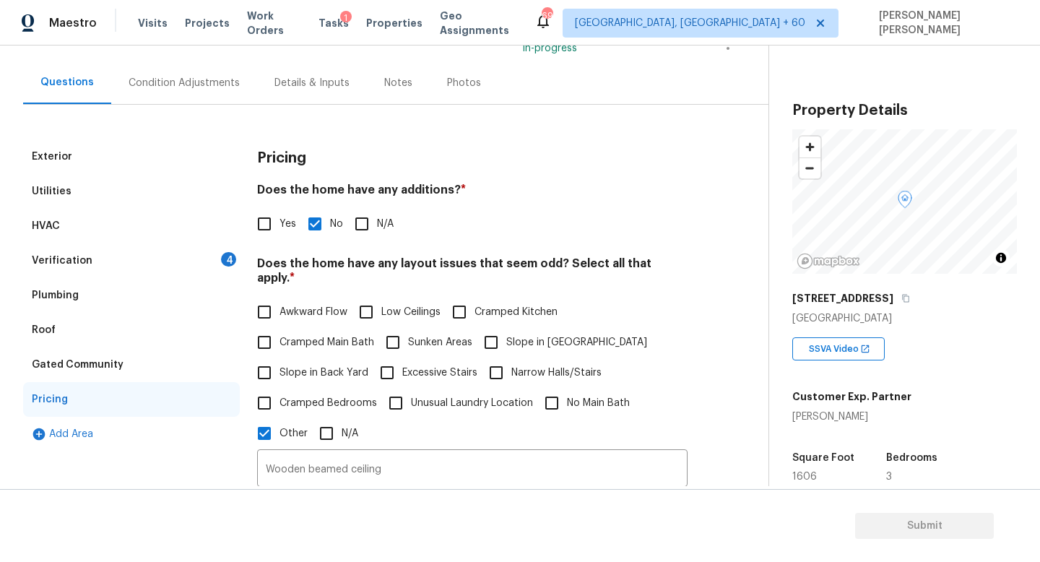
click at [95, 188] on div "Utilities" at bounding box center [131, 191] width 217 height 35
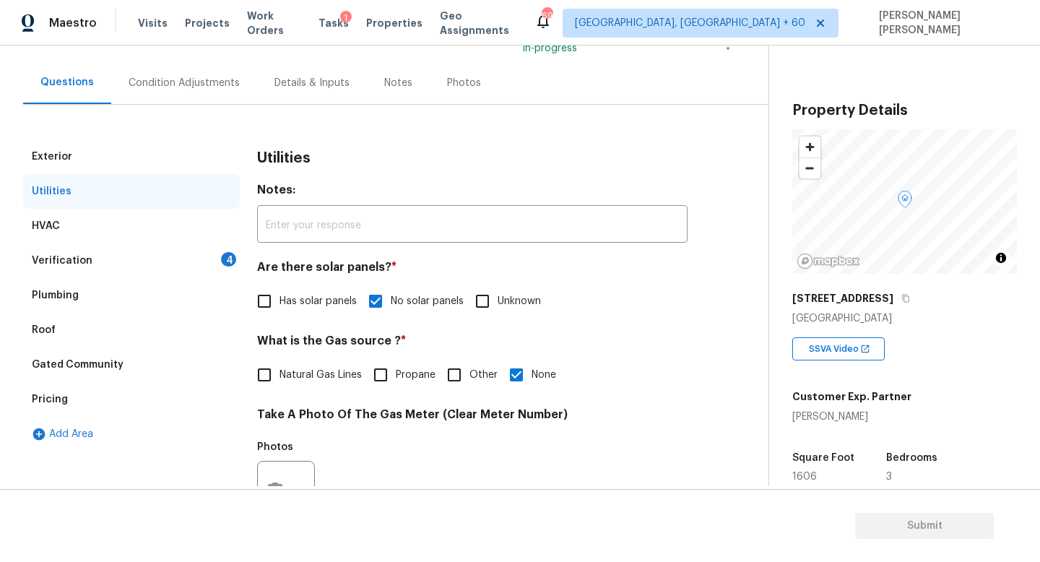
click at [247, 379] on div "Exterior Utilities HVAC Verification 4 Plumbing Roof Gated Community Pricing Ad…" at bounding box center [378, 515] width 711 height 753
click at [264, 373] on input "Natural Gas Lines" at bounding box center [264, 375] width 30 height 30
checkbox input "true"
checkbox input "false"
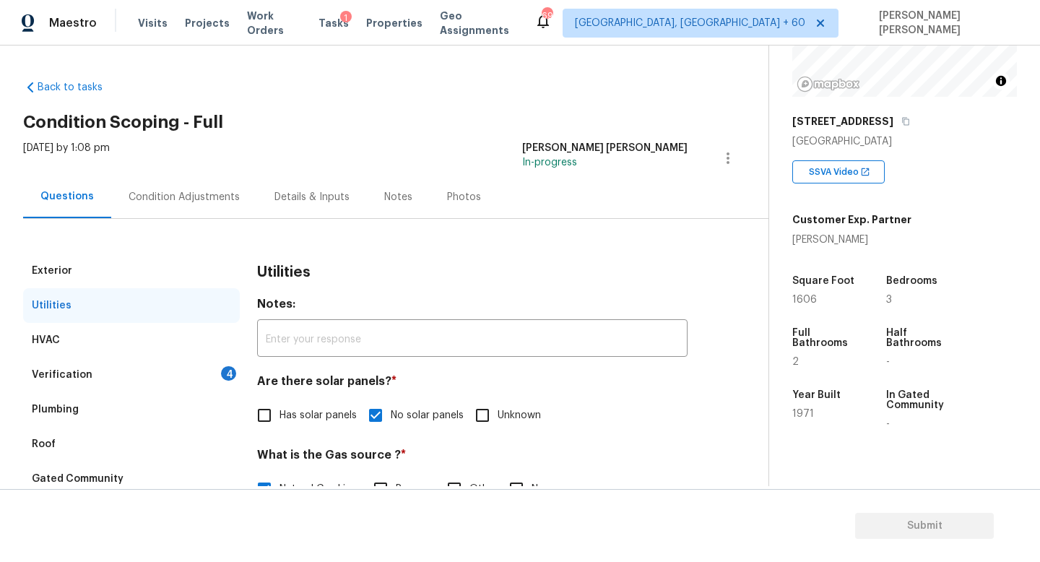
scroll to position [147, 0]
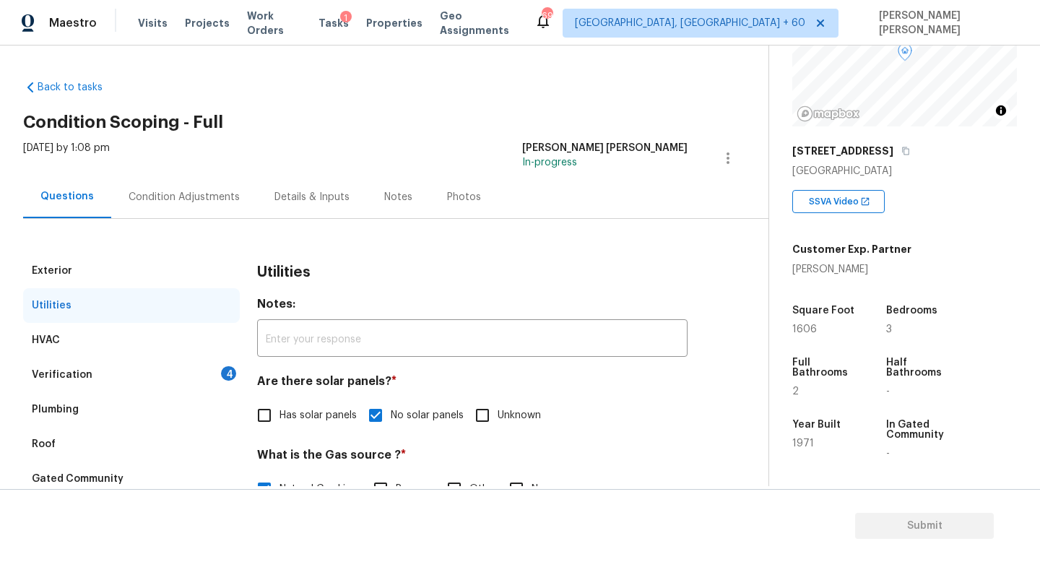
click at [186, 207] on div "Condition Adjustments" at bounding box center [184, 197] width 146 height 43
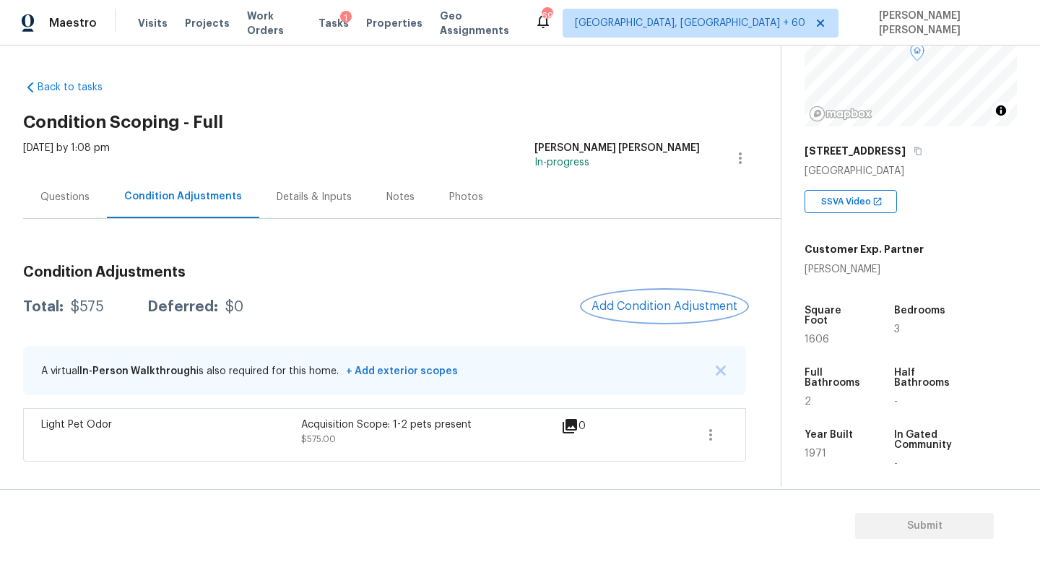
click at [684, 301] on span "Add Condition Adjustment" at bounding box center [665, 306] width 146 height 13
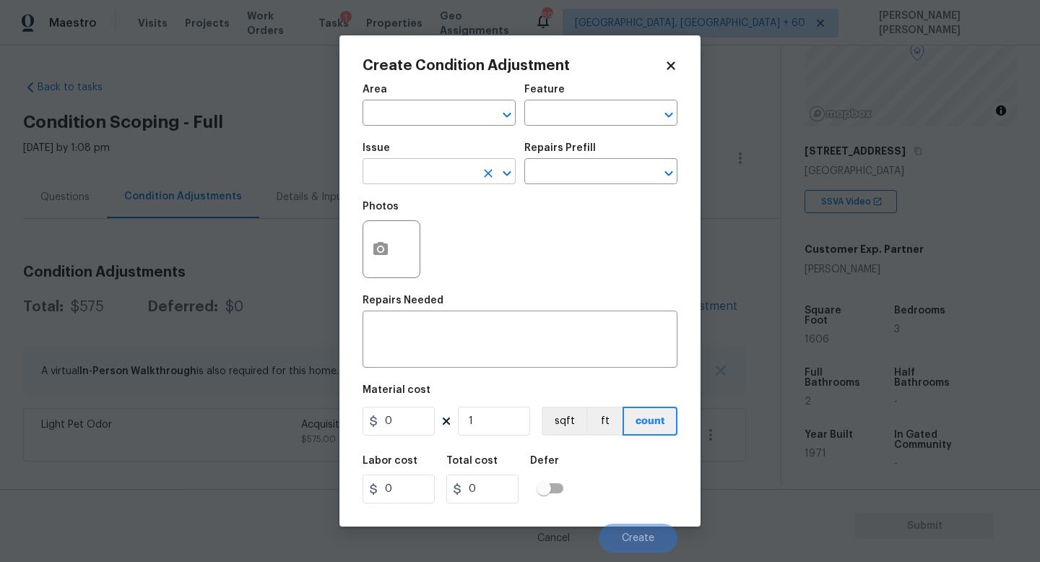
click at [410, 171] on input "text" at bounding box center [419, 173] width 113 height 22
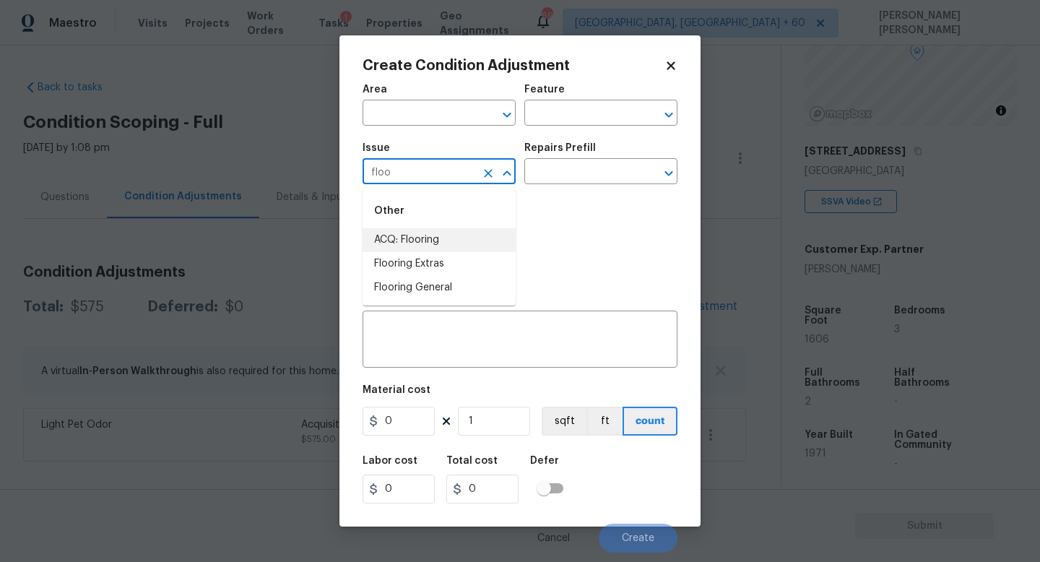
click at [442, 238] on li "ACQ: Flooring" at bounding box center [439, 240] width 153 height 24
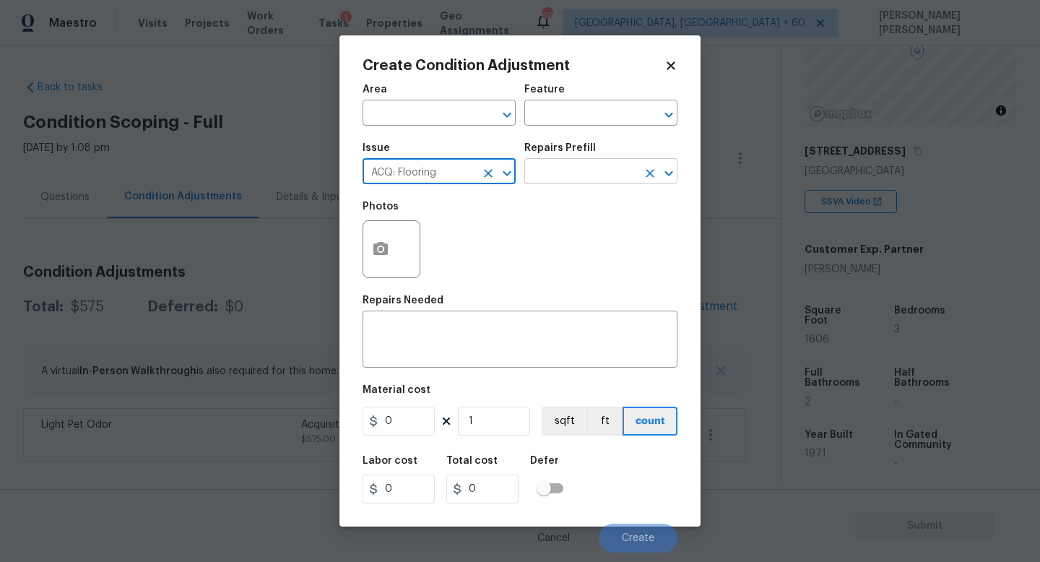
type input "ACQ: Flooring"
click at [609, 174] on input "text" at bounding box center [580, 173] width 113 height 22
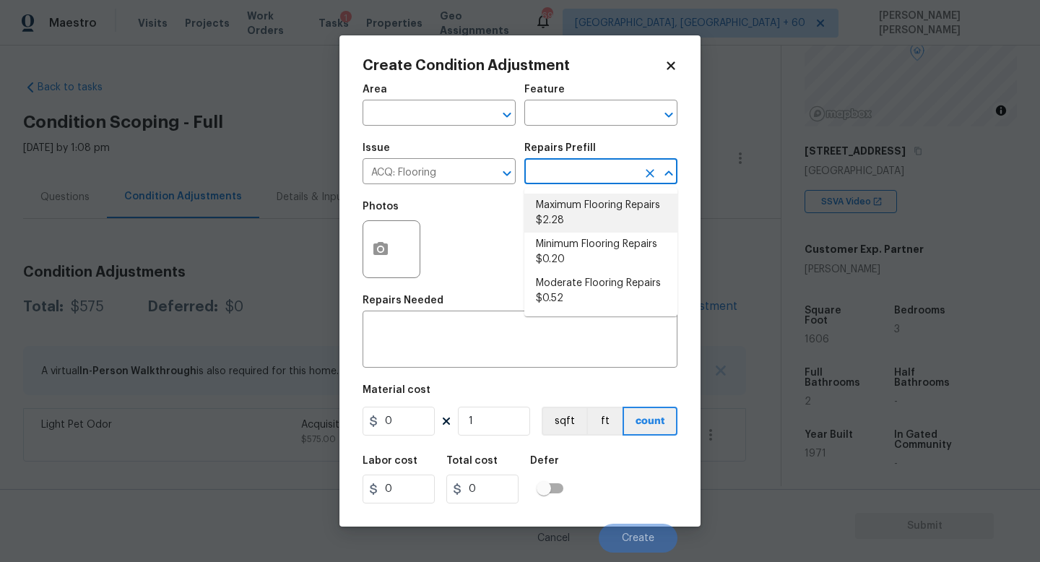
click at [573, 219] on li "Maximum Flooring Repairs $2.28" at bounding box center [600, 213] width 153 height 39
type input "Acquisition"
type textarea "Acquisition Scope: Maximum flooring repairs"
type input "2.28"
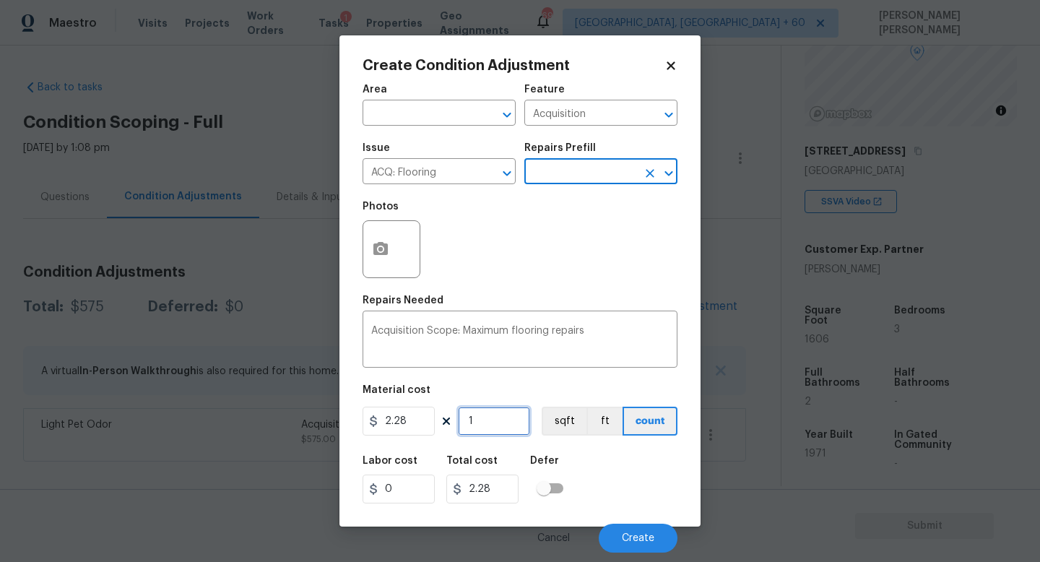
click at [484, 428] on input "1" at bounding box center [494, 421] width 72 height 29
type input "0"
type input "1"
type input "2.28"
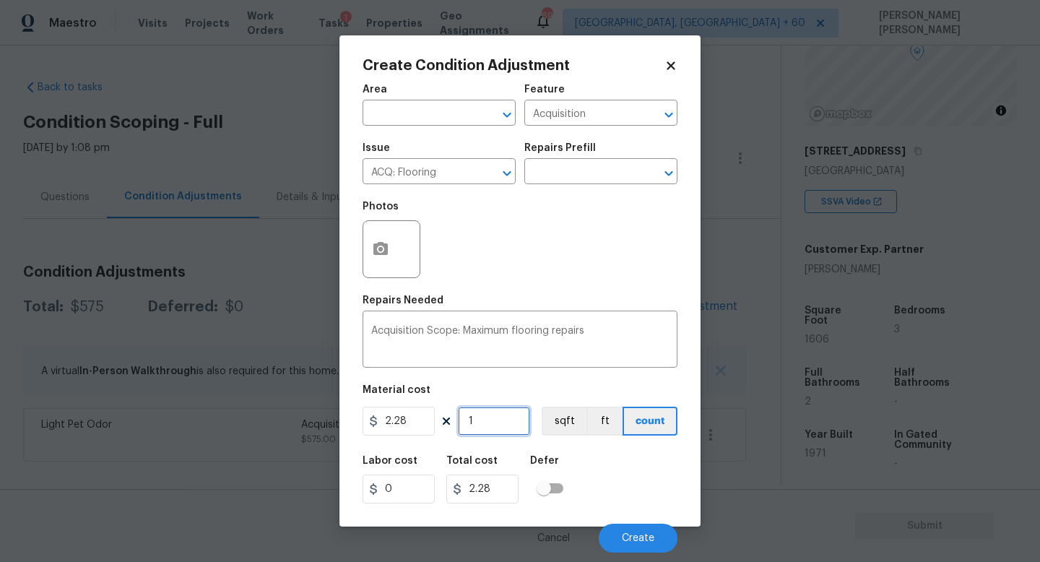
type input "16"
type input "36.48"
type input "160"
type input "364.8"
type input "1606"
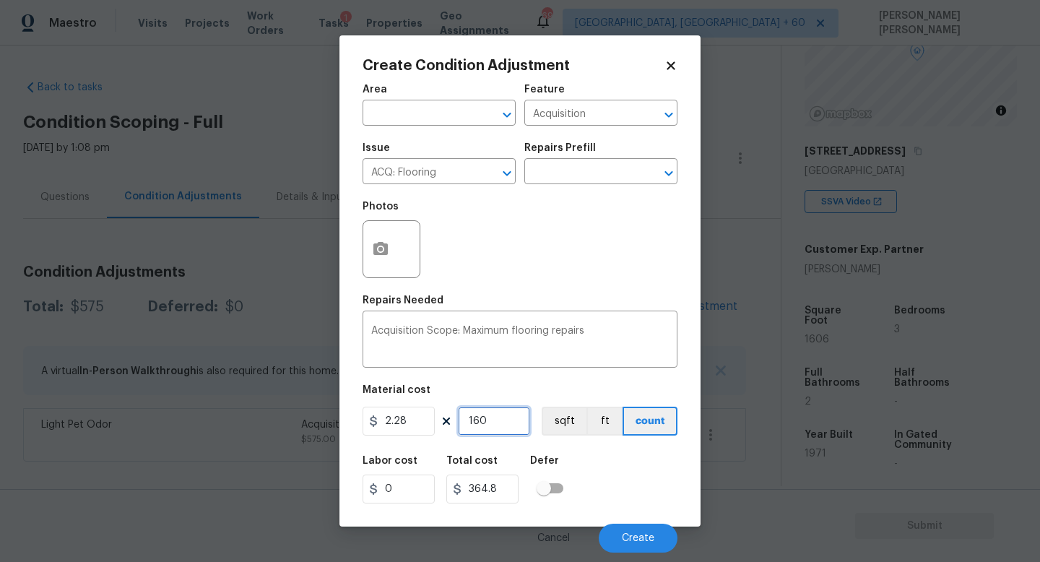
type input "3661.68"
type input "1606"
click at [599, 173] on input "text" at bounding box center [580, 173] width 113 height 22
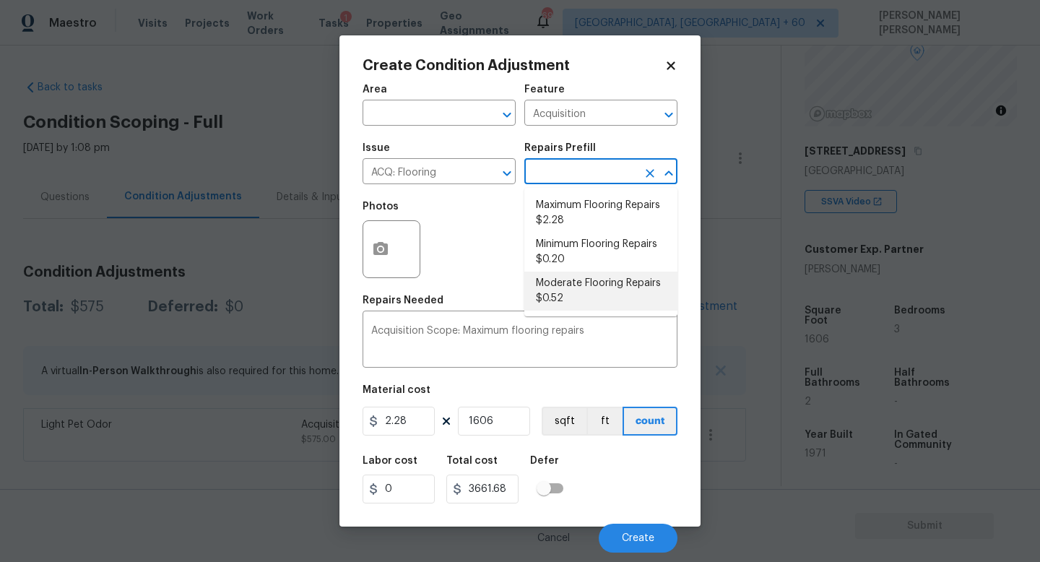
click at [589, 296] on li "Moderate Flooring Repairs $0.52" at bounding box center [600, 291] width 153 height 39
type textarea "Acquisition Scope: Moderate flooring repairs"
type input "0.52"
type input "835.12"
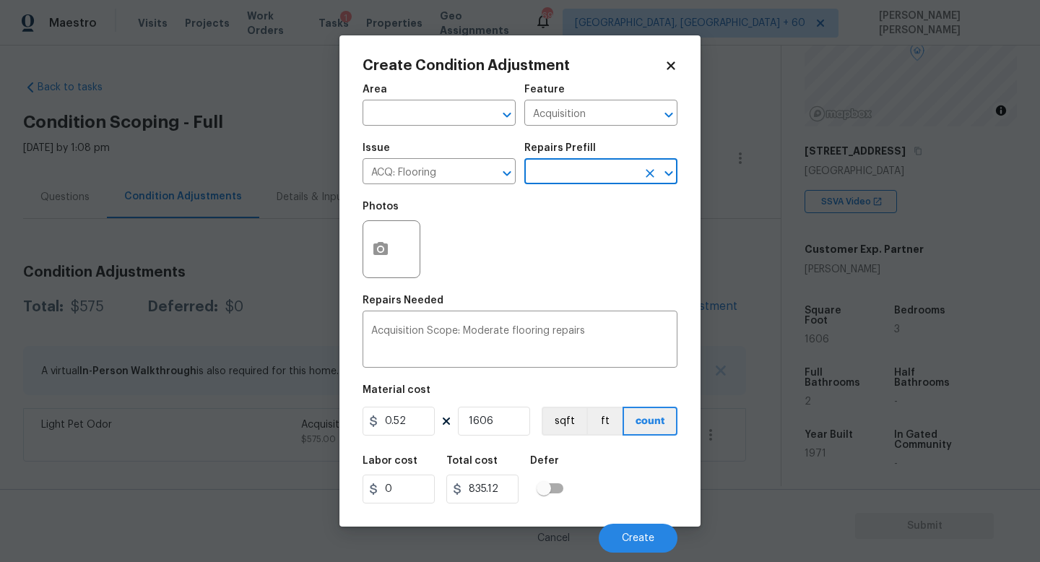
click at [554, 175] on input "text" at bounding box center [580, 173] width 113 height 22
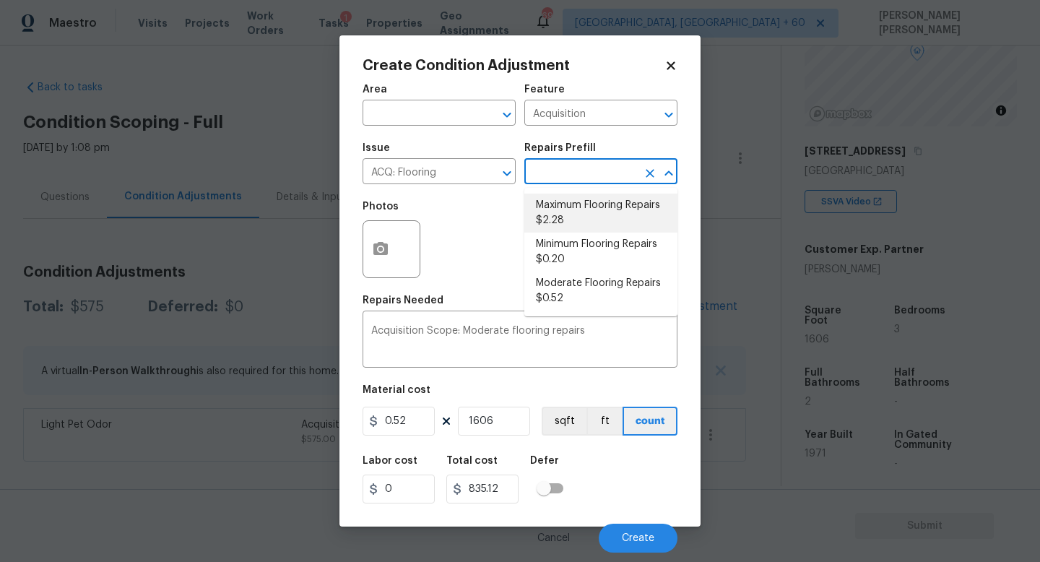
click at [569, 226] on li "Maximum Flooring Repairs $2.28" at bounding box center [600, 213] width 153 height 39
type textarea "Acquisition Scope: Maximum flooring repairs"
type input "2.28"
type input "3661.68"
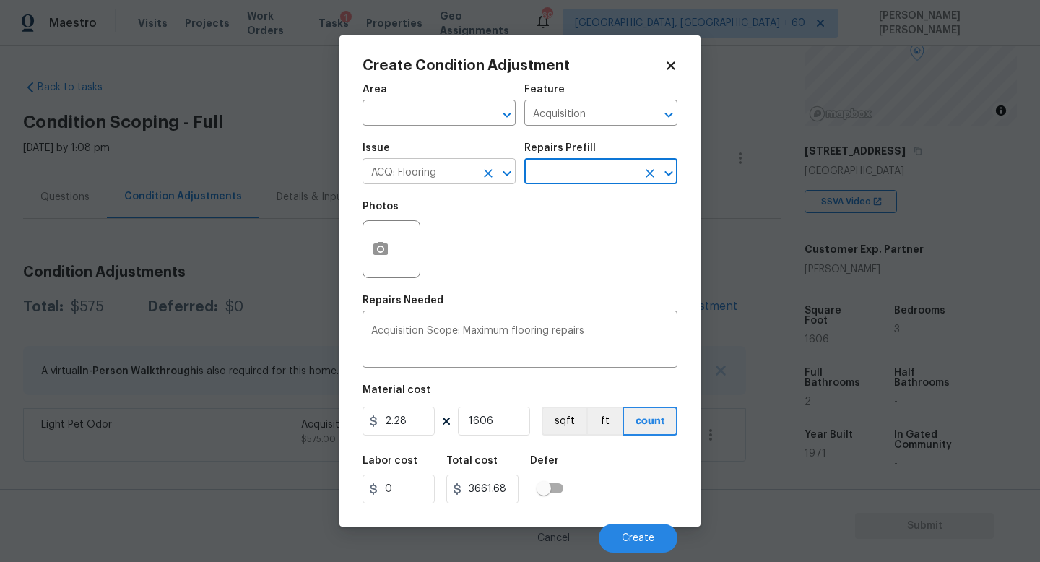
click at [488, 173] on icon "Clear" at bounding box center [488, 173] width 9 height 9
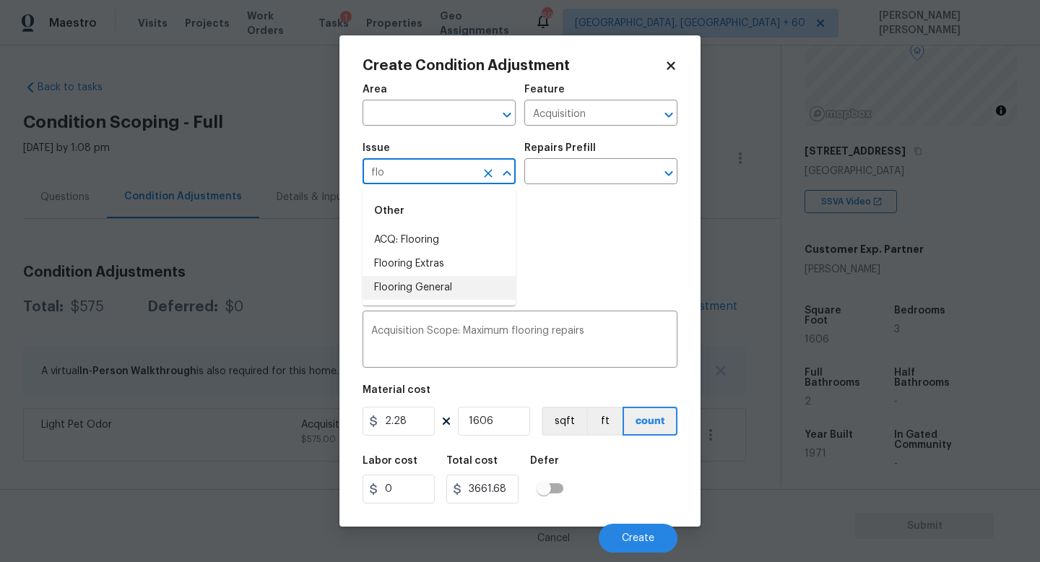
click at [470, 276] on li "Flooring General" at bounding box center [439, 288] width 153 height 24
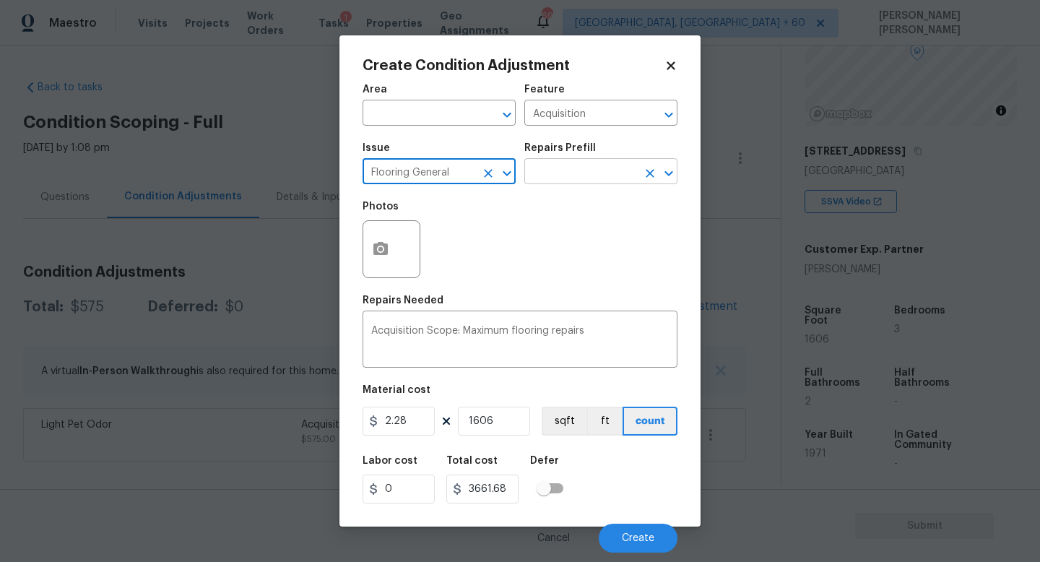
type input "Flooring General"
click at [592, 172] on input "text" at bounding box center [580, 173] width 113 height 22
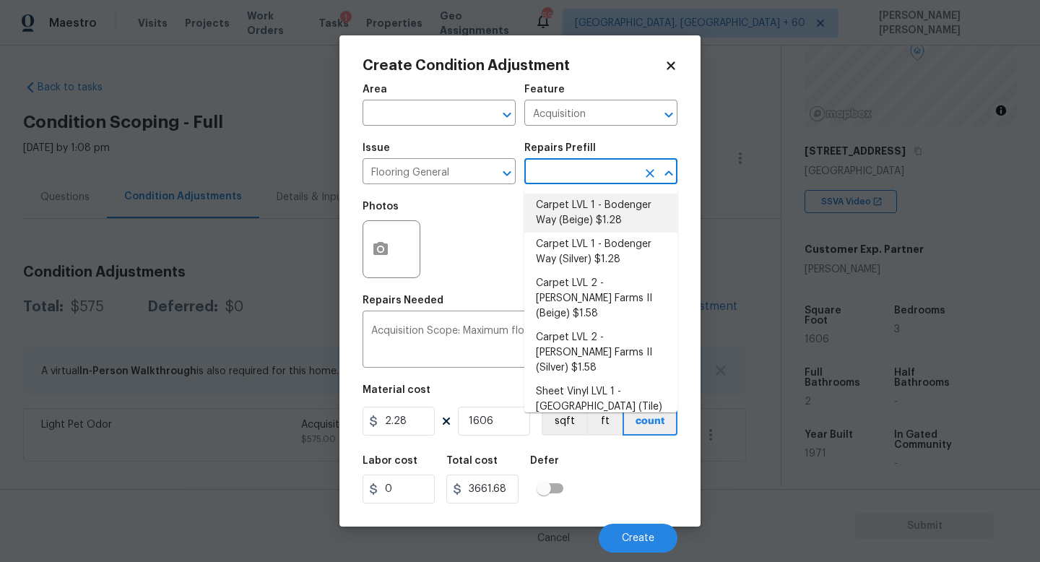
click at [583, 219] on li "Carpet LVL 1 - Bodenger Way (Beige) $1.28" at bounding box center [600, 213] width 153 height 39
type input "Overall Flooring"
type textarea "Install new carpet. (Bodenger Way 749 Bird Bath, Beige) at all previously carpe…"
type input "1.28"
type input "2055.68"
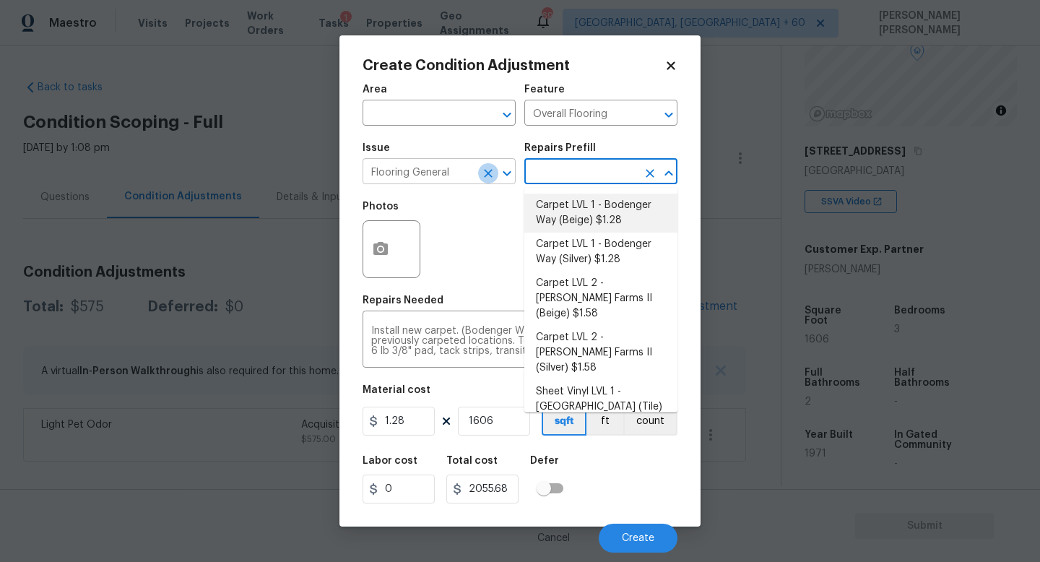
click at [490, 173] on icon "Clear" at bounding box center [488, 173] width 14 height 14
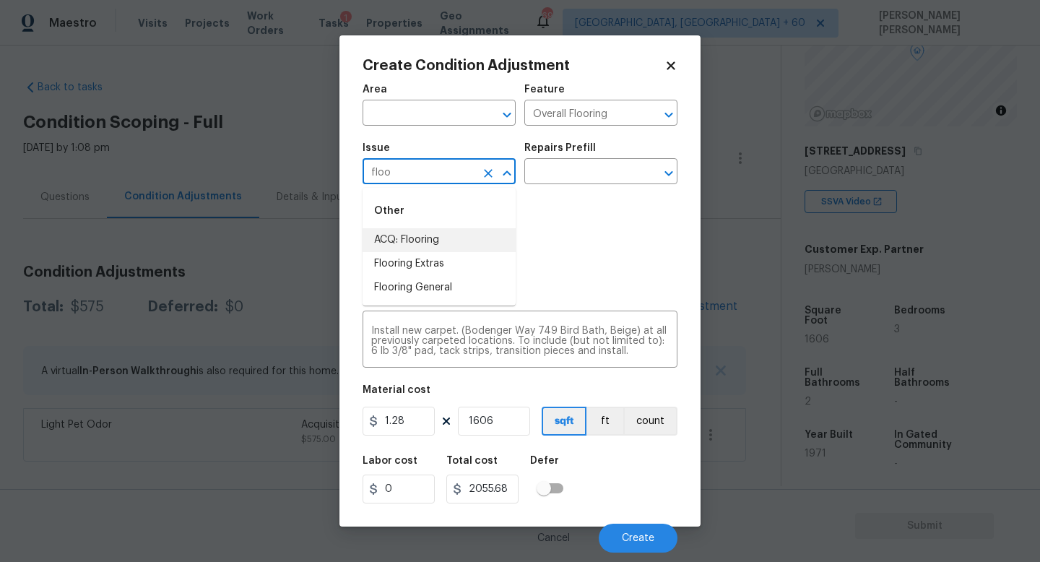
click at [429, 235] on li "ACQ: Flooring" at bounding box center [439, 240] width 153 height 24
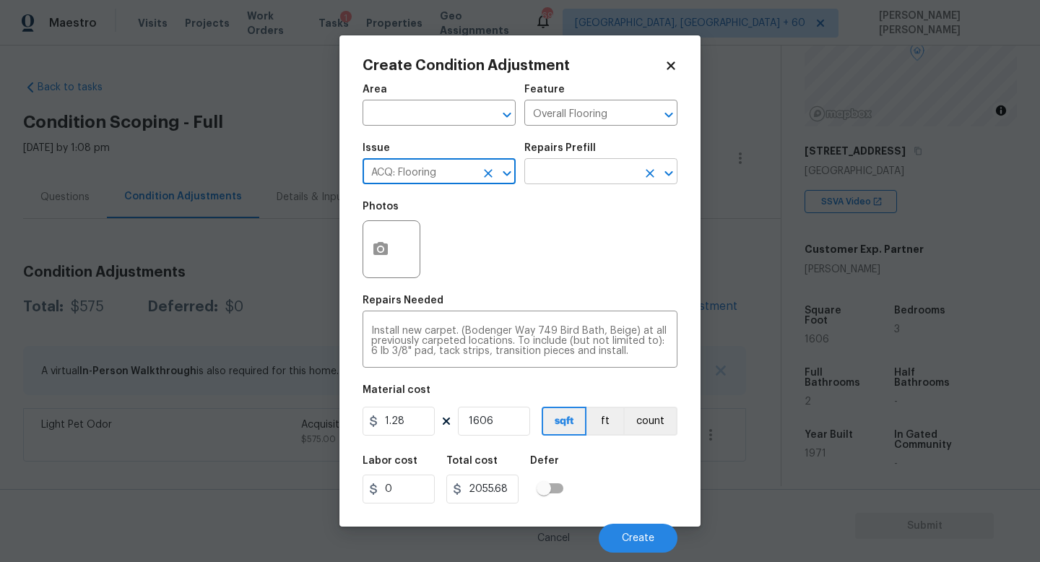
type input "ACQ: Flooring"
click at [582, 171] on input "text" at bounding box center [580, 173] width 113 height 22
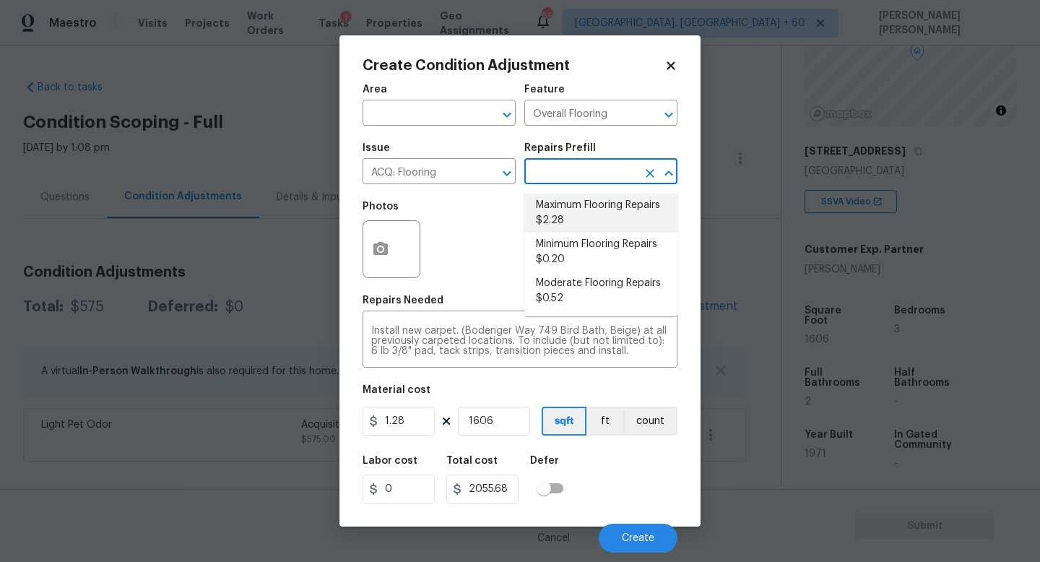
click at [589, 216] on li "Maximum Flooring Repairs $2.28" at bounding box center [600, 213] width 153 height 39
type input "Acquisition"
type textarea "Acquisition Scope: Maximum flooring repairs"
type input "2.28"
type input "3661.68"
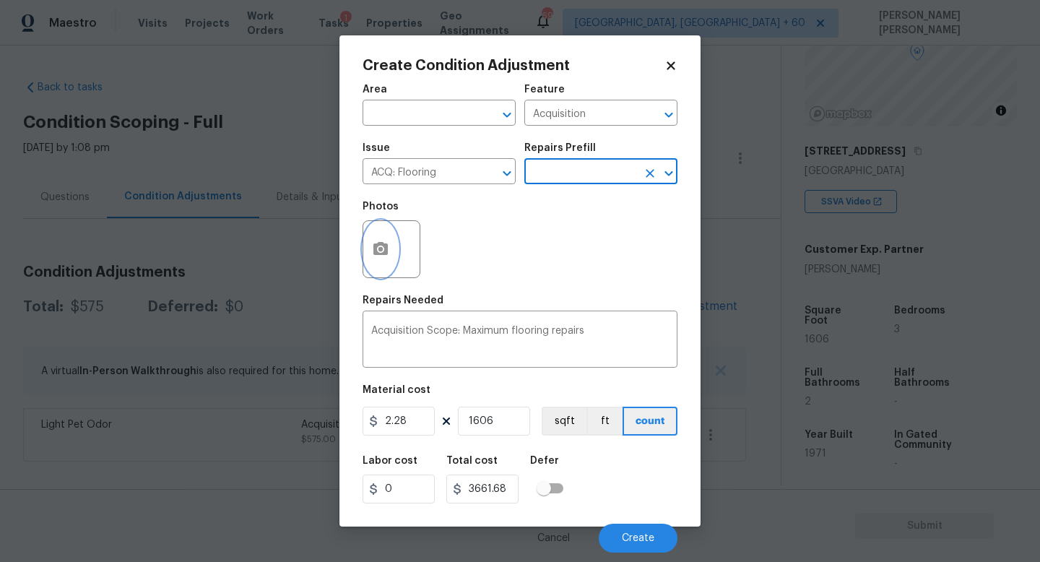
click at [376, 246] on icon "button" at bounding box center [380, 248] width 14 height 13
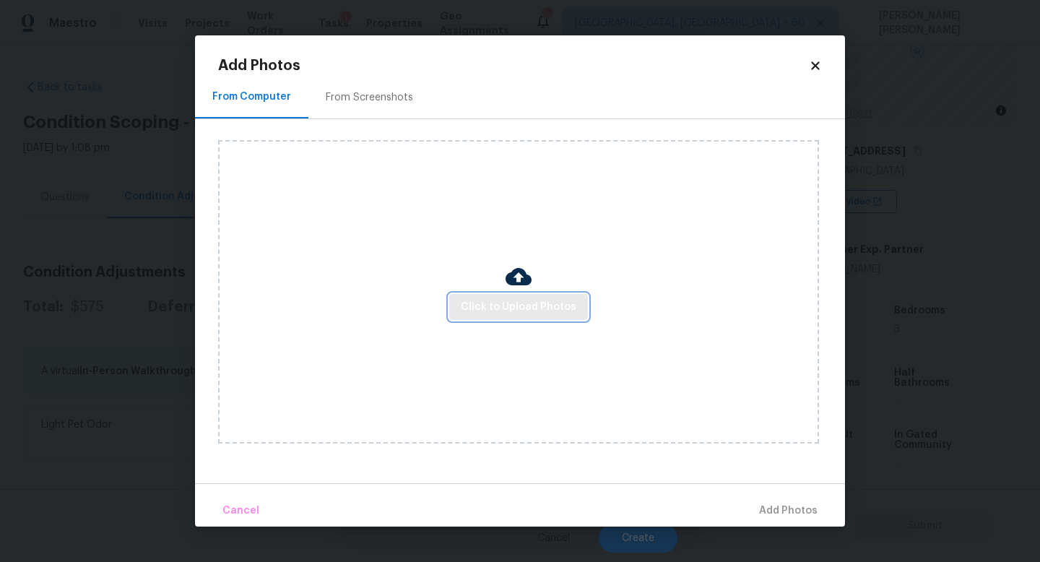
click at [496, 308] on span "Click to Upload Photos" at bounding box center [519, 307] width 116 height 18
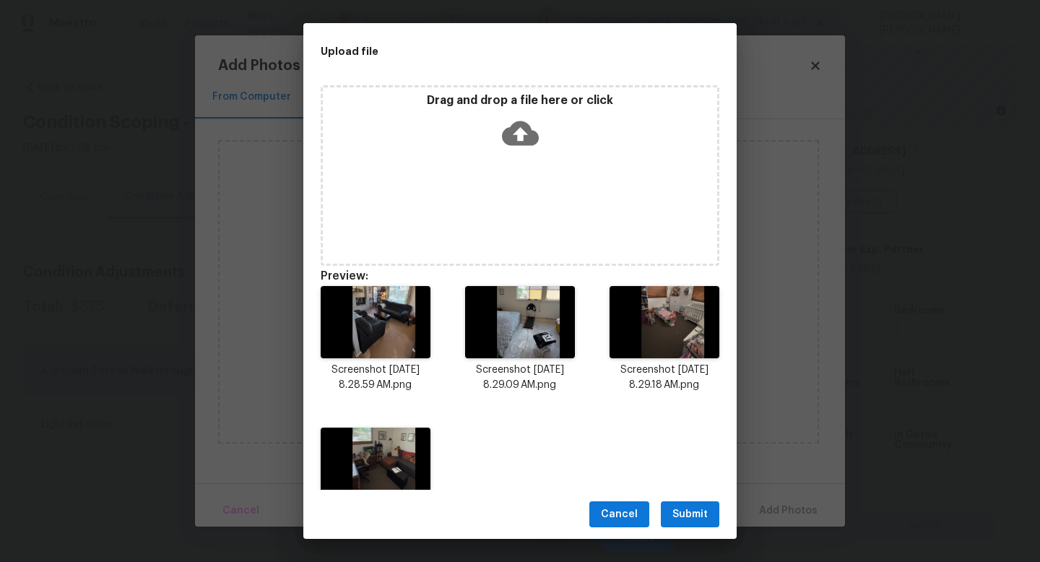
click at [688, 524] on button "Submit" at bounding box center [690, 514] width 59 height 27
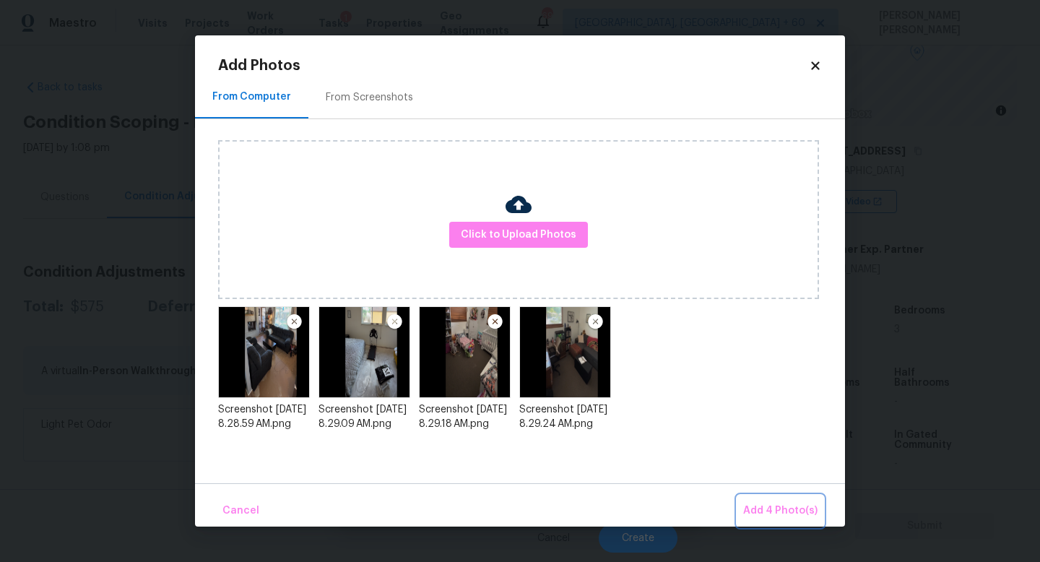
click at [785, 501] on button "Add 4 Photo(s)" at bounding box center [781, 511] width 86 height 31
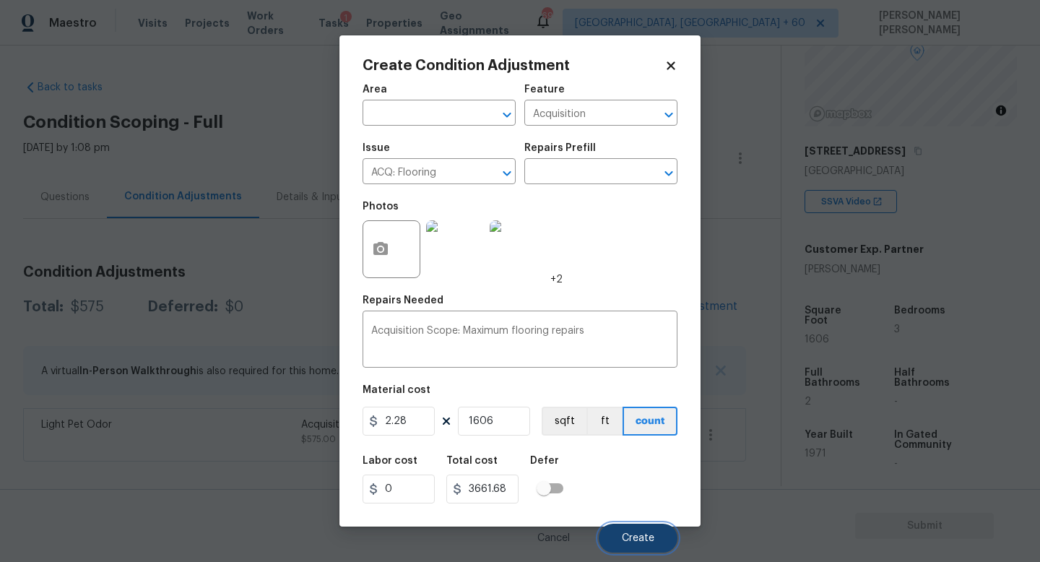
click at [636, 540] on span "Create" at bounding box center [638, 538] width 33 height 11
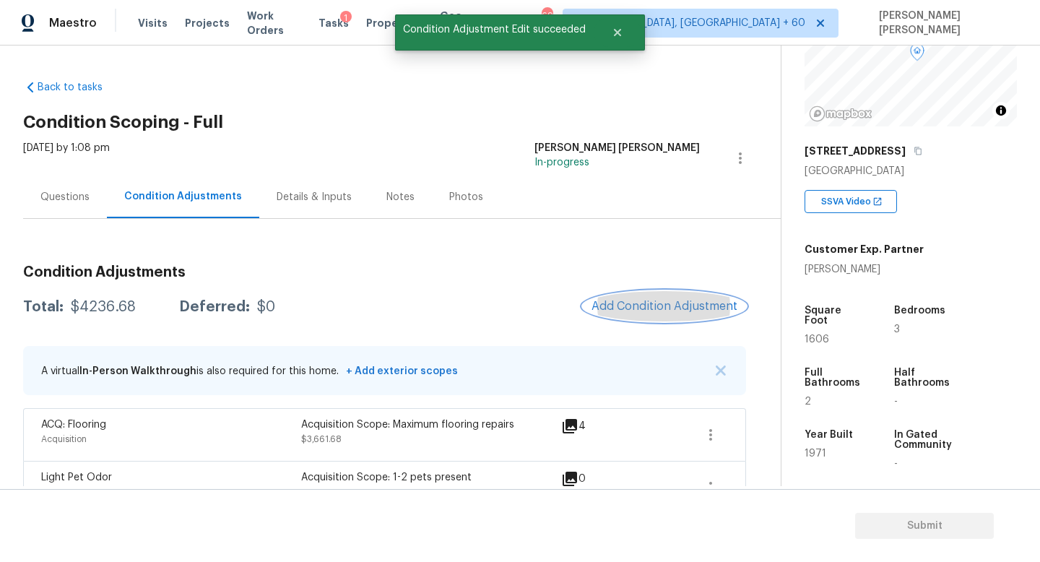
click at [662, 298] on button "Add Condition Adjustment" at bounding box center [664, 306] width 163 height 30
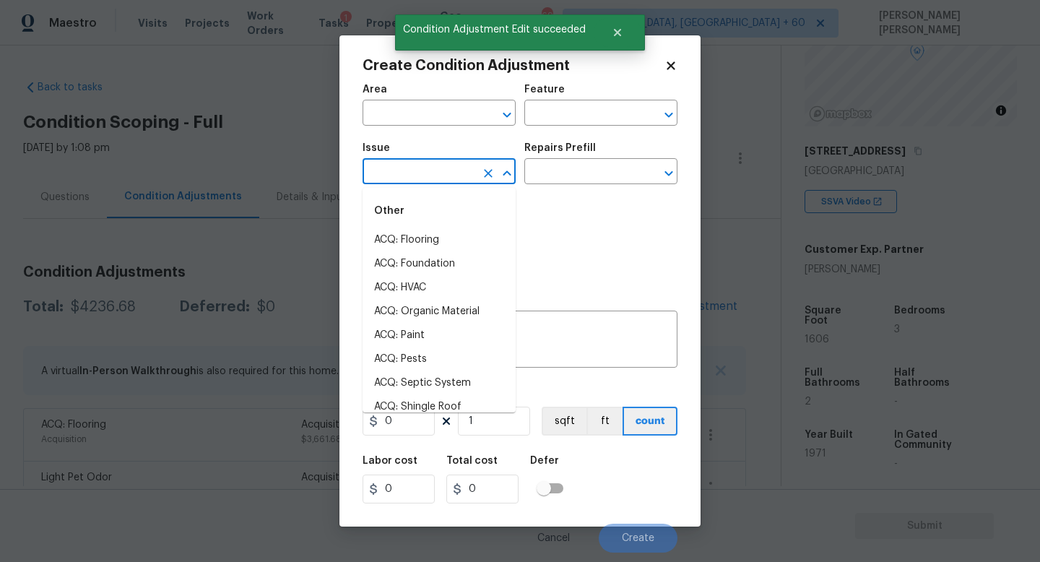
click at [407, 179] on input "text" at bounding box center [419, 173] width 113 height 22
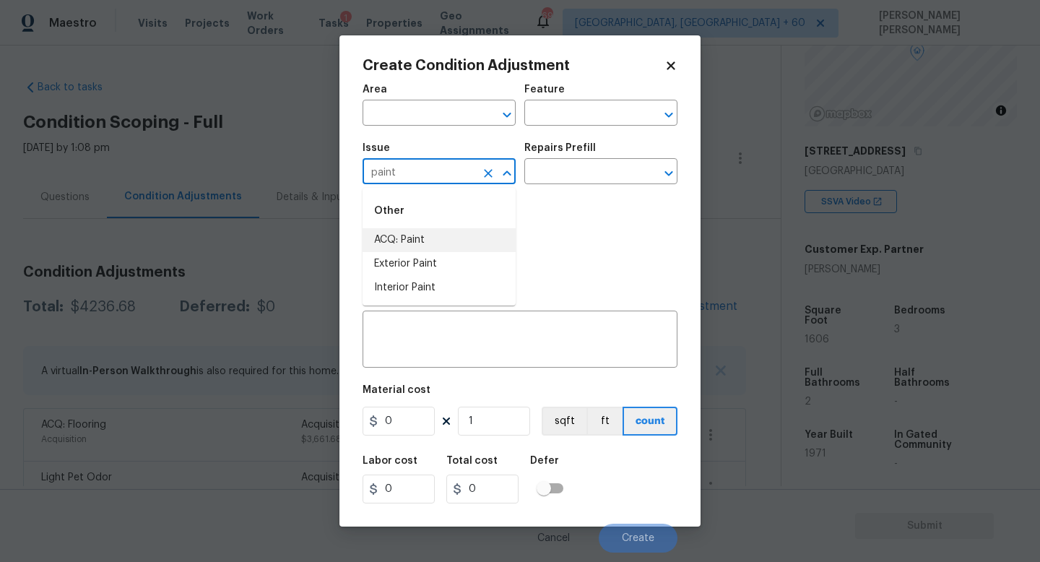
click at [407, 240] on li "ACQ: Paint" at bounding box center [439, 240] width 153 height 24
type input "ACQ: Paint"
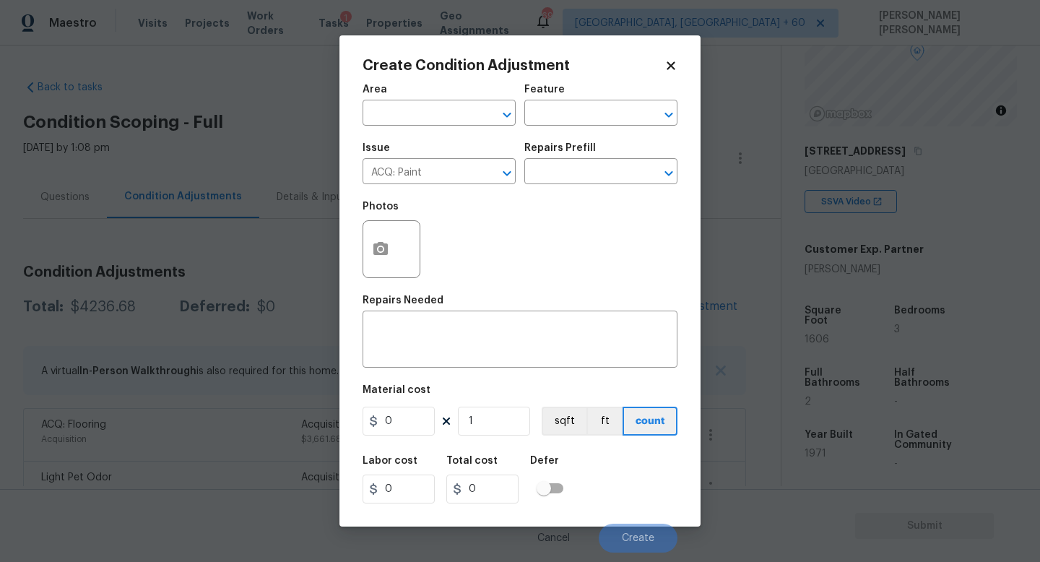
click at [569, 158] on div "Repairs Prefill" at bounding box center [600, 152] width 153 height 19
click at [573, 189] on div "Issue ACQ: Paint ​ Repairs Prefill ​" at bounding box center [520, 163] width 315 height 59
click at [587, 178] on input "text" at bounding box center [580, 173] width 113 height 22
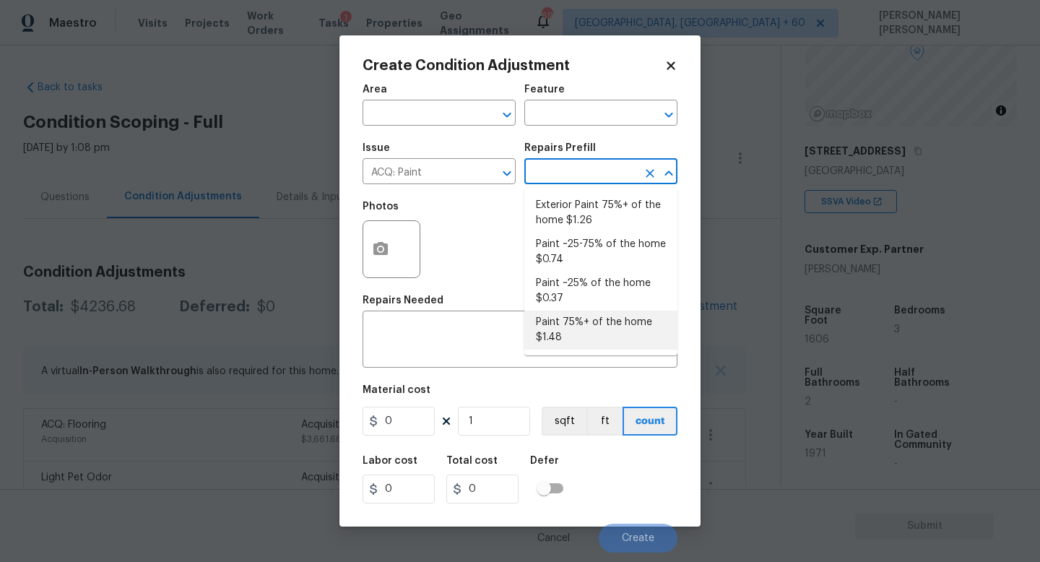
click at [595, 318] on li "Paint 75%+ of the home $1.48" at bounding box center [600, 330] width 153 height 39
type input "Acquisition"
type textarea "Acquisition Scope: 75%+ of the home will likely require interior paint"
type input "1.48"
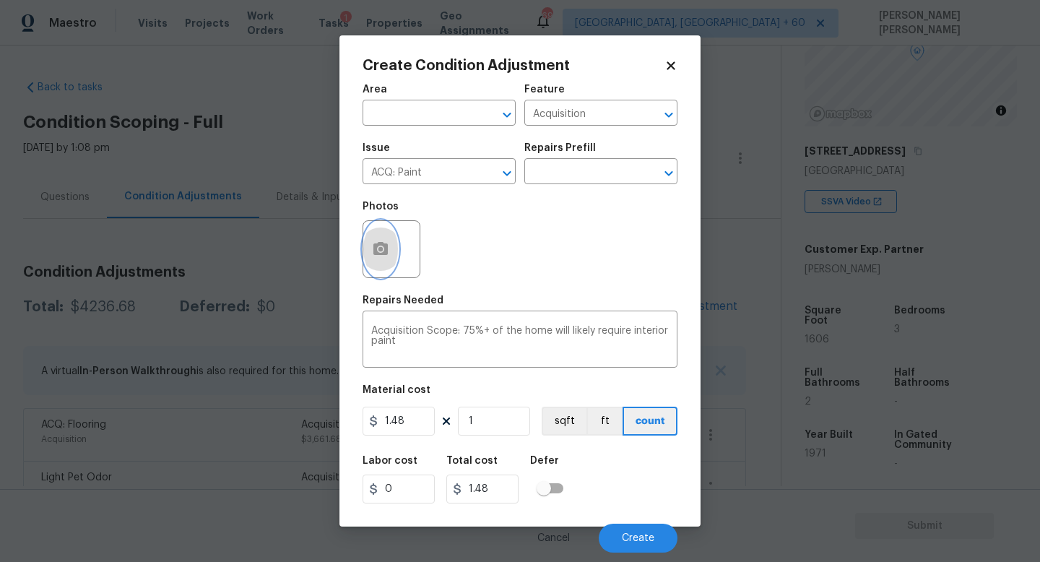
click at [394, 241] on button "button" at bounding box center [380, 249] width 35 height 56
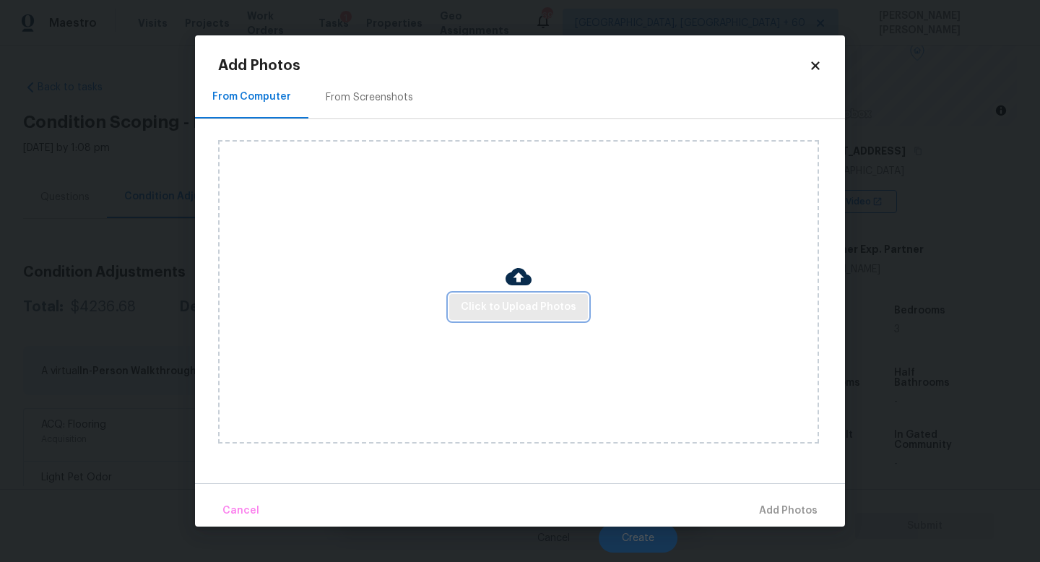
click at [520, 303] on span "Click to Upload Photos" at bounding box center [519, 307] width 116 height 18
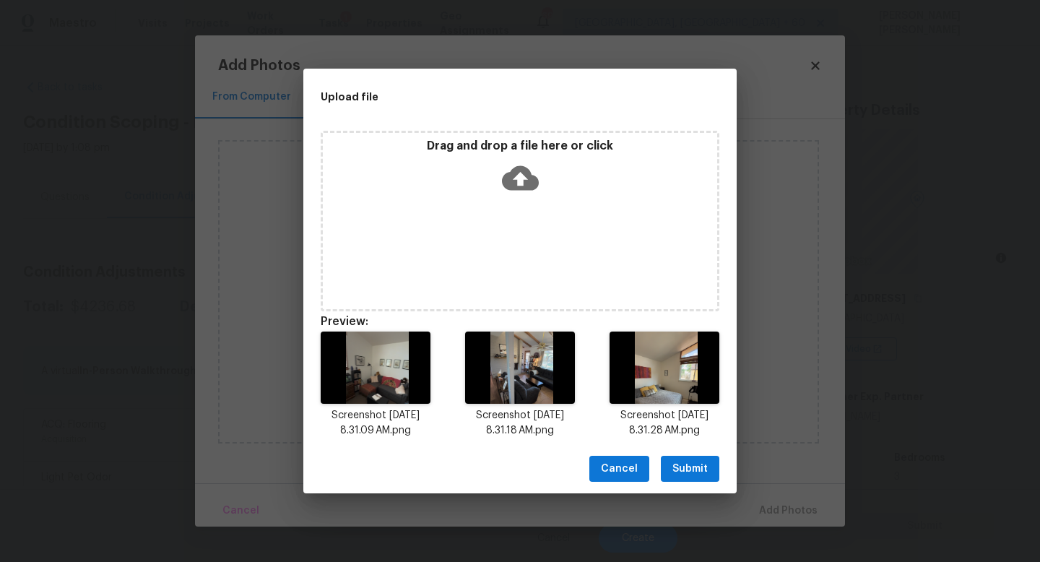
scroll to position [147, 0]
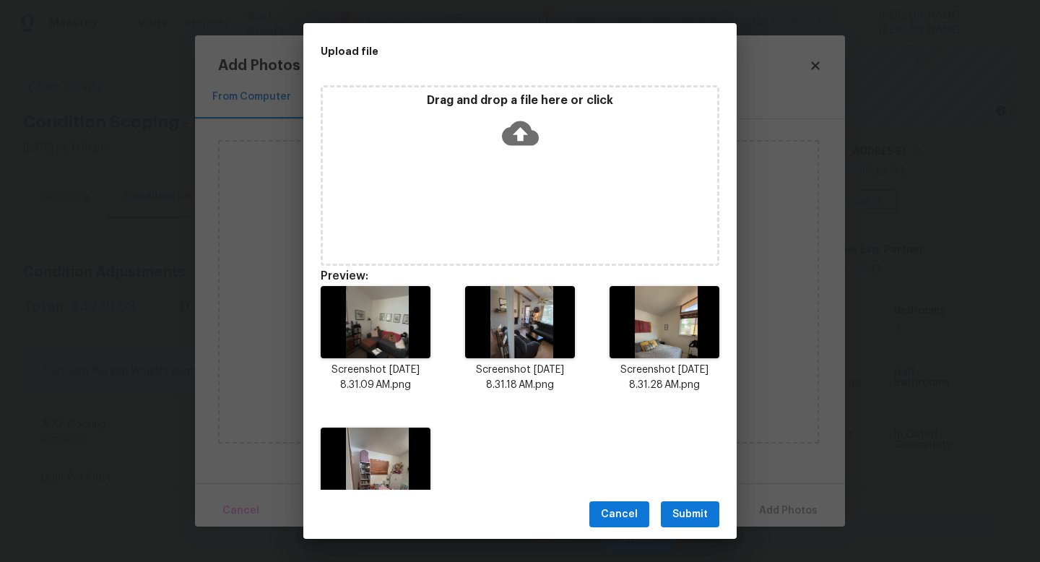
click at [709, 519] on button "Submit" at bounding box center [690, 514] width 59 height 27
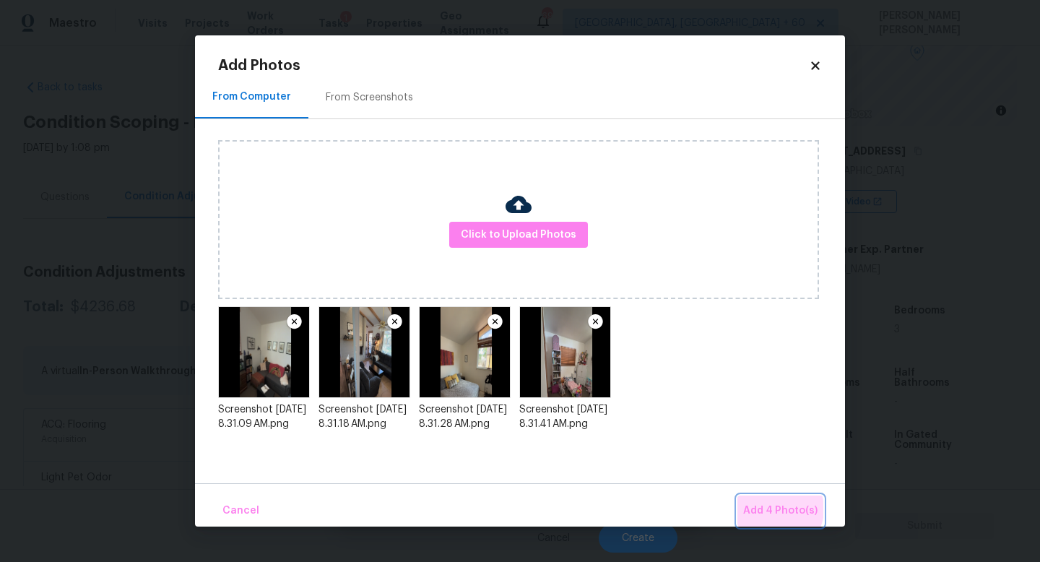
click at [780, 509] on span "Add 4 Photo(s)" at bounding box center [780, 511] width 74 height 18
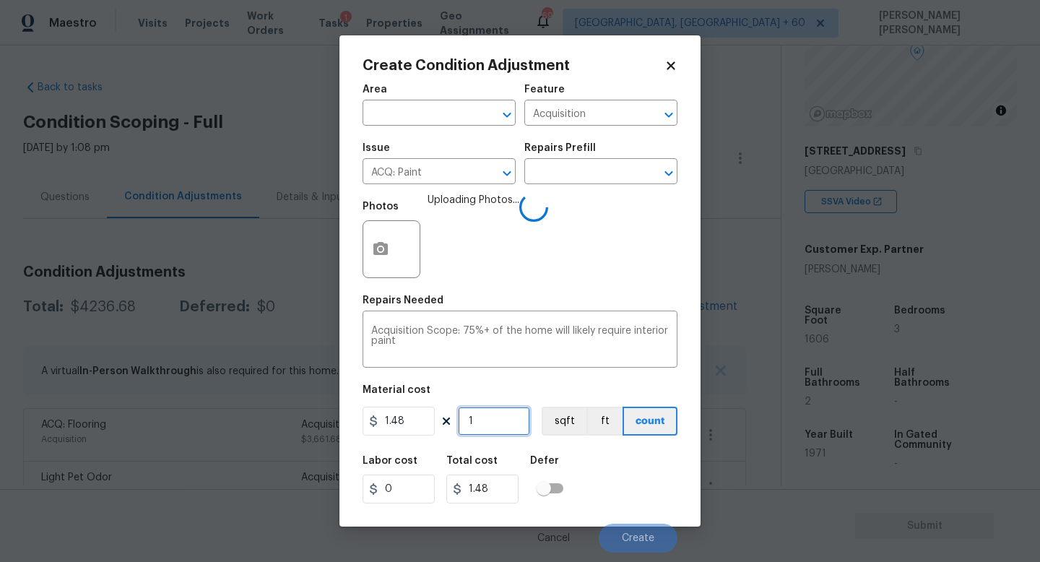
click at [506, 420] on input "1" at bounding box center [494, 421] width 72 height 29
type input "0"
type input "1"
type input "1.48"
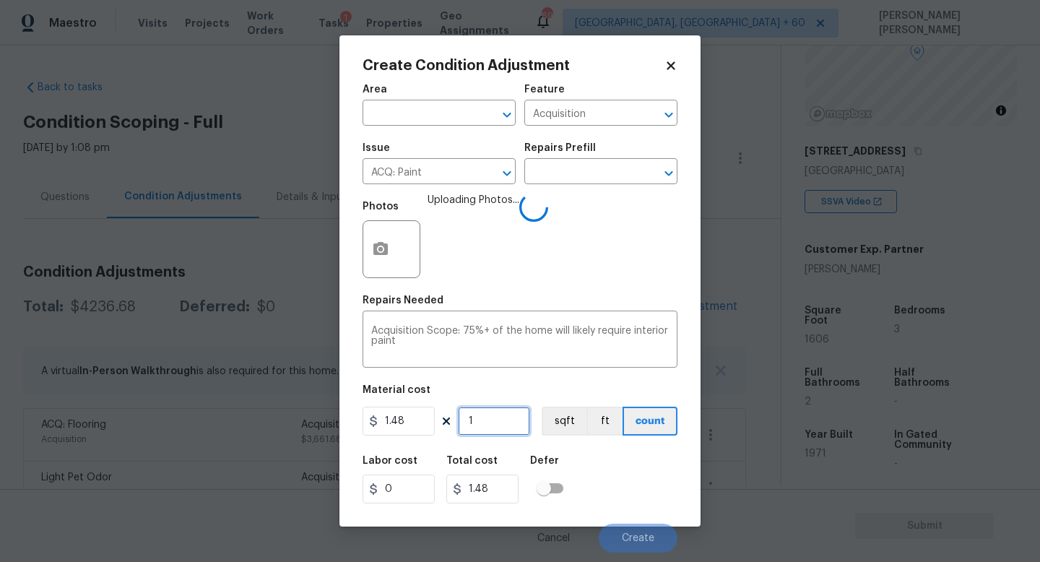
type input "16"
type input "23.68"
type input "160"
type input "236.8"
type input "1606"
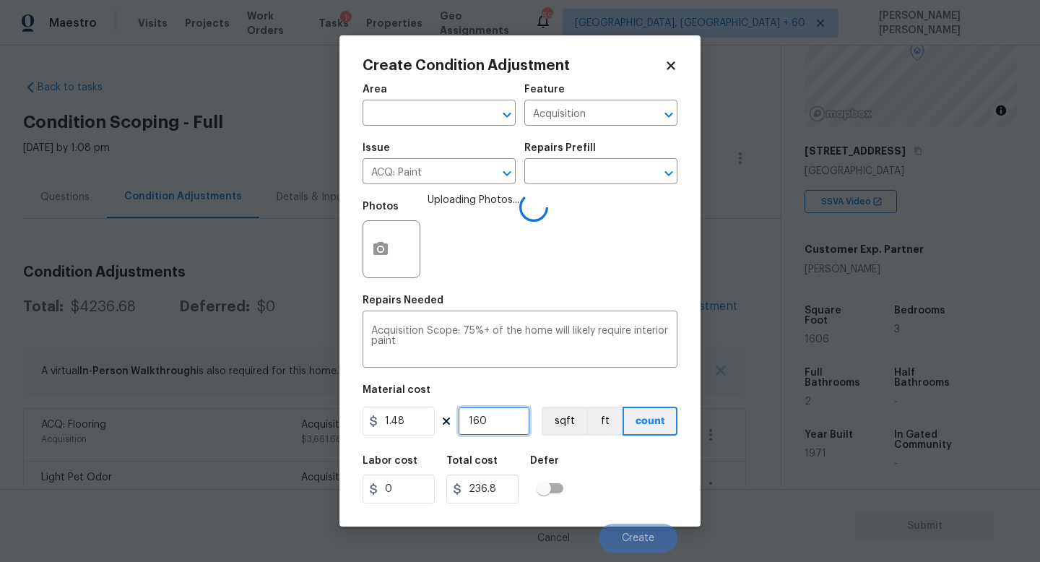
type input "2376.88"
type input "1606"
click at [625, 482] on div "Labor cost 0 Total cost 2376.88 Defer" at bounding box center [520, 479] width 315 height 65
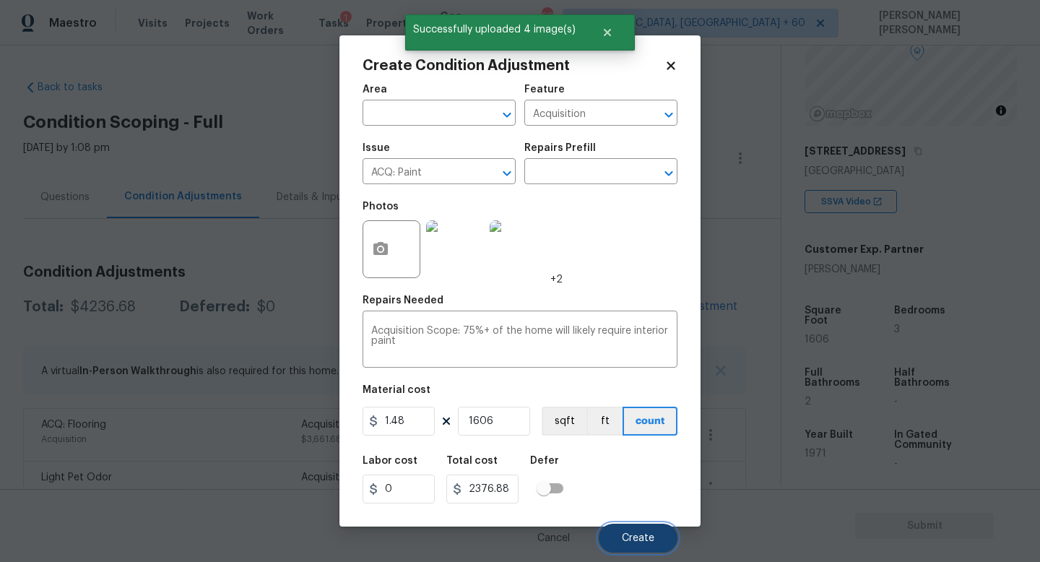
click at [639, 535] on span "Create" at bounding box center [638, 538] width 33 height 11
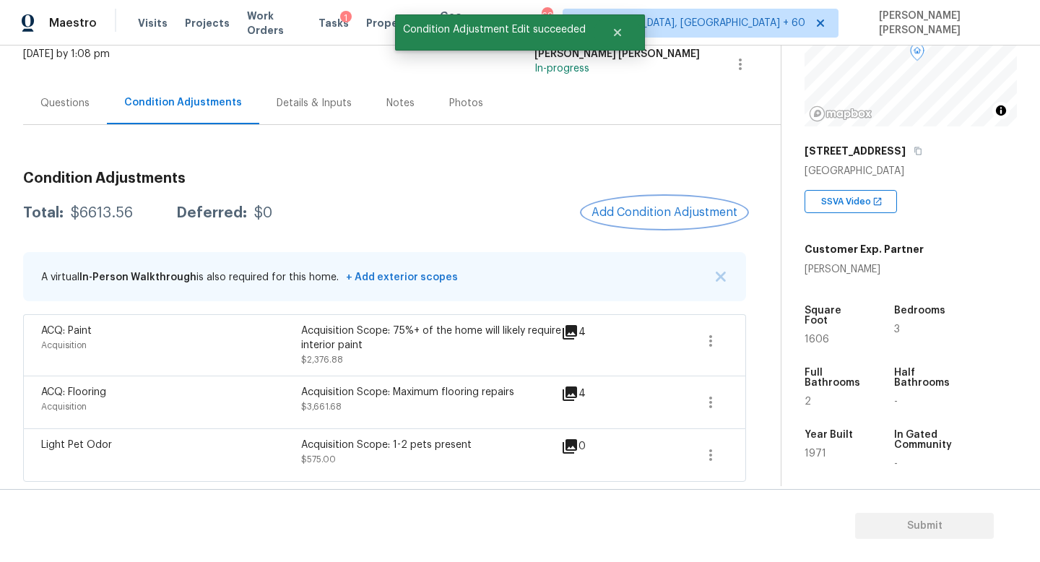
scroll to position [94, 0]
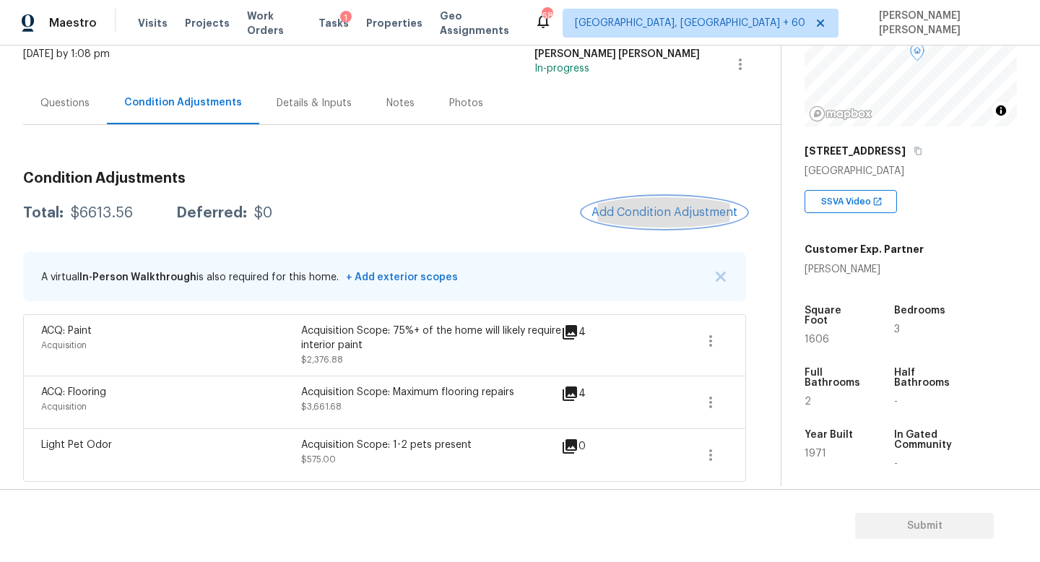
click at [671, 209] on span "Add Condition Adjustment" at bounding box center [665, 212] width 146 height 13
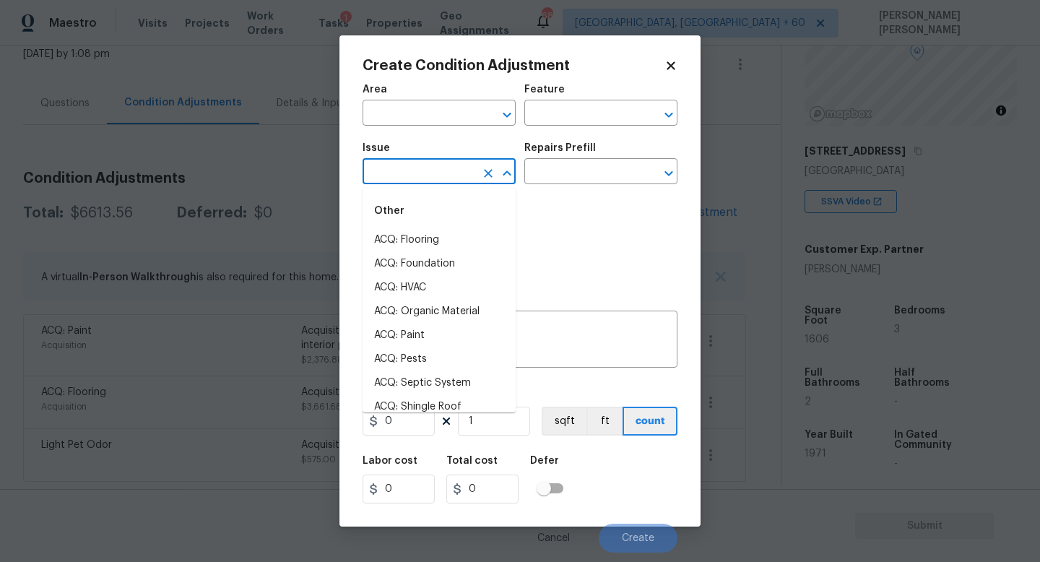
click at [392, 178] on input "text" at bounding box center [419, 173] width 113 height 22
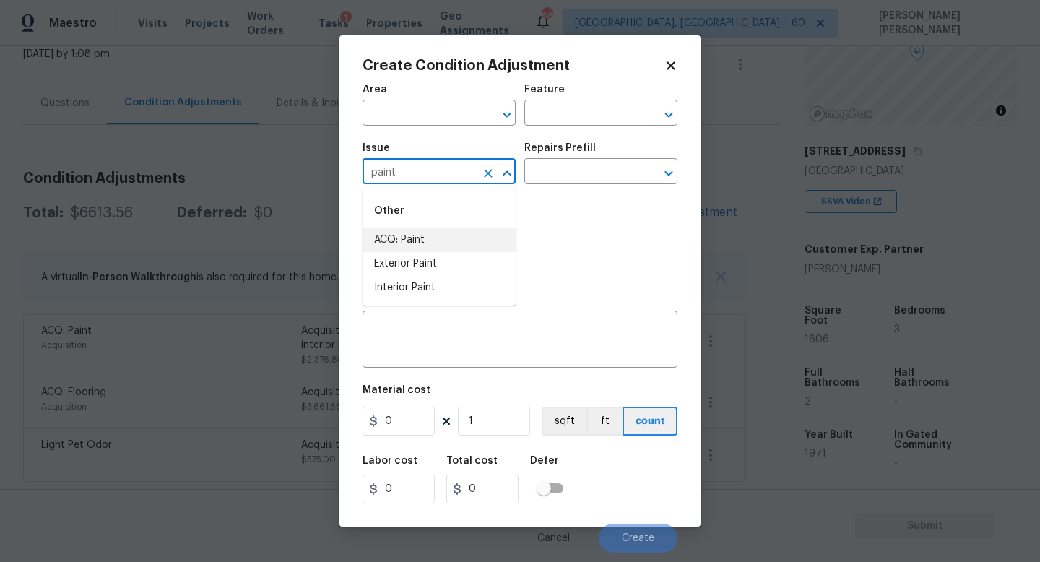
click at [416, 238] on li "ACQ: Paint" at bounding box center [439, 240] width 153 height 24
type input "ACQ: Paint"
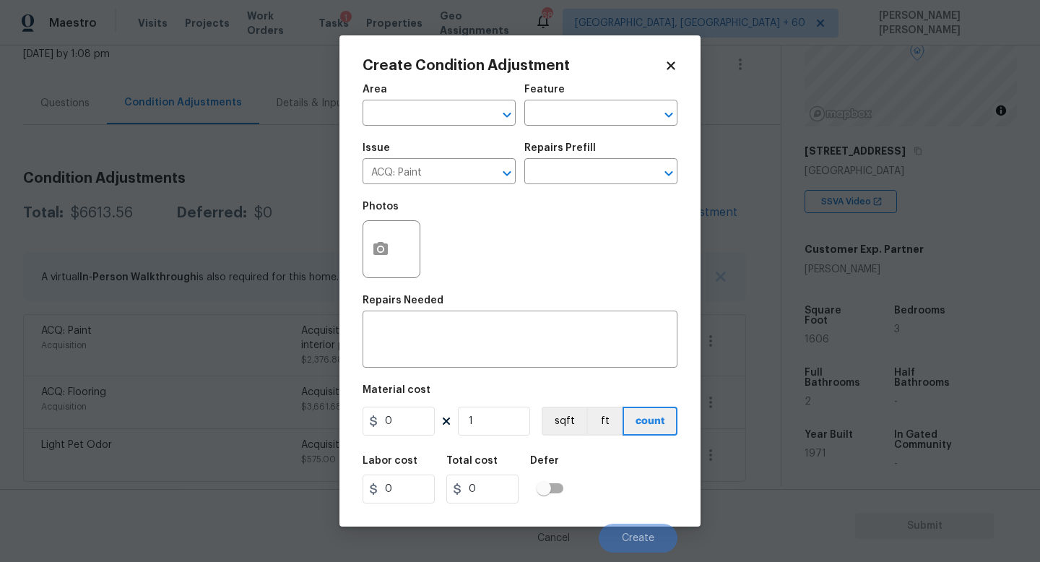
click at [600, 159] on div "Repairs Prefill" at bounding box center [600, 152] width 153 height 19
click at [600, 167] on input "text" at bounding box center [580, 173] width 113 height 22
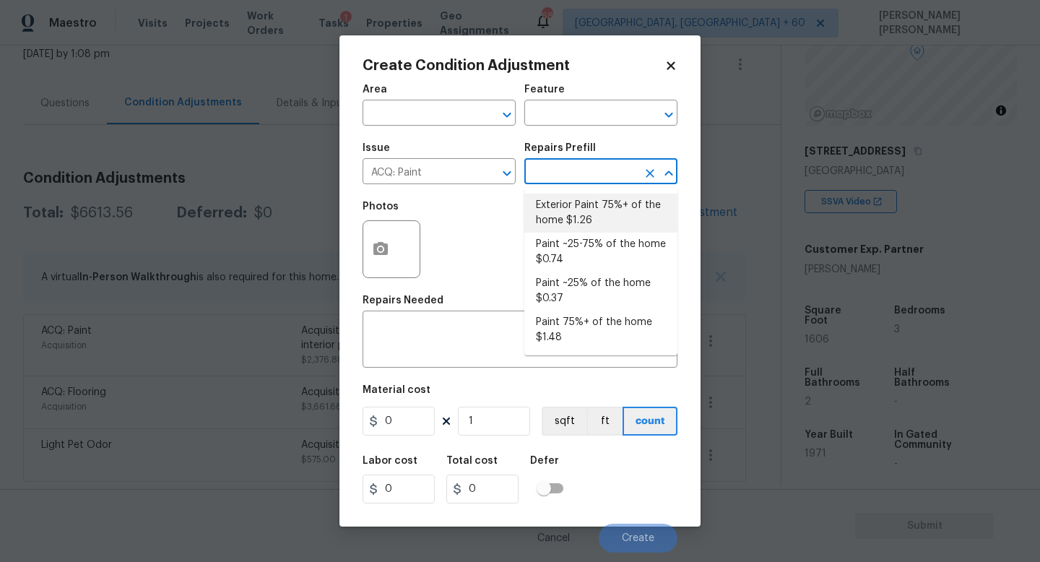
click at [597, 208] on li "Exterior Paint 75%+ of the home $1.26" at bounding box center [600, 213] width 153 height 39
type input "Acquisition"
type textarea "Acquisition Scope: 75%+ of the home exterior will likely require paint"
type input "1.26"
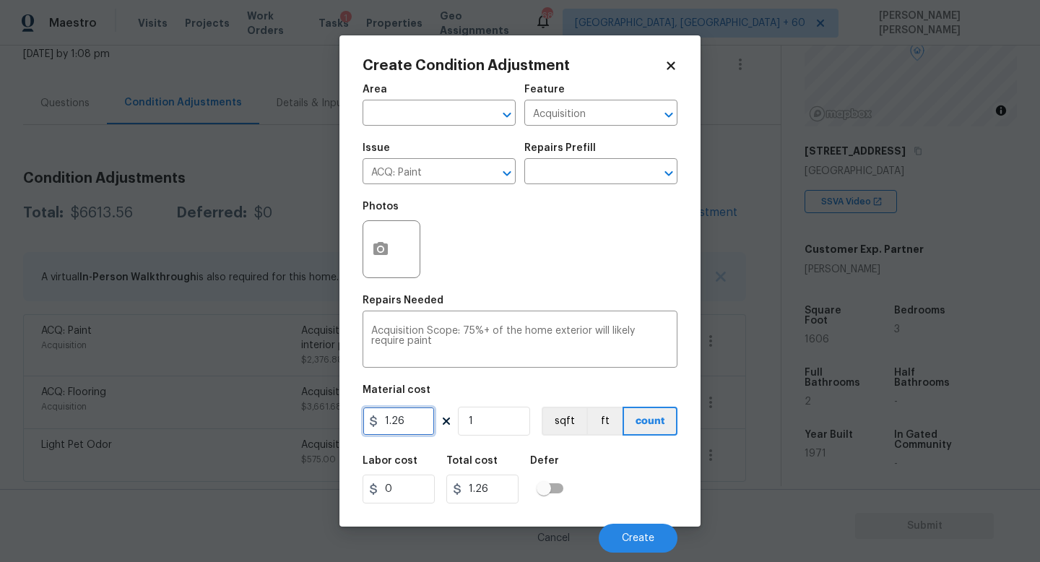
drag, startPoint x: 422, startPoint y: 418, endPoint x: 308, endPoint y: 417, distance: 114.1
click at [308, 417] on div "Create Condition Adjustment Area ​ Feature Acquisition ​ Issue ACQ: Paint ​ Rep…" at bounding box center [520, 281] width 1040 height 562
type input "0.65"
click at [504, 428] on input "1" at bounding box center [494, 421] width 72 height 29
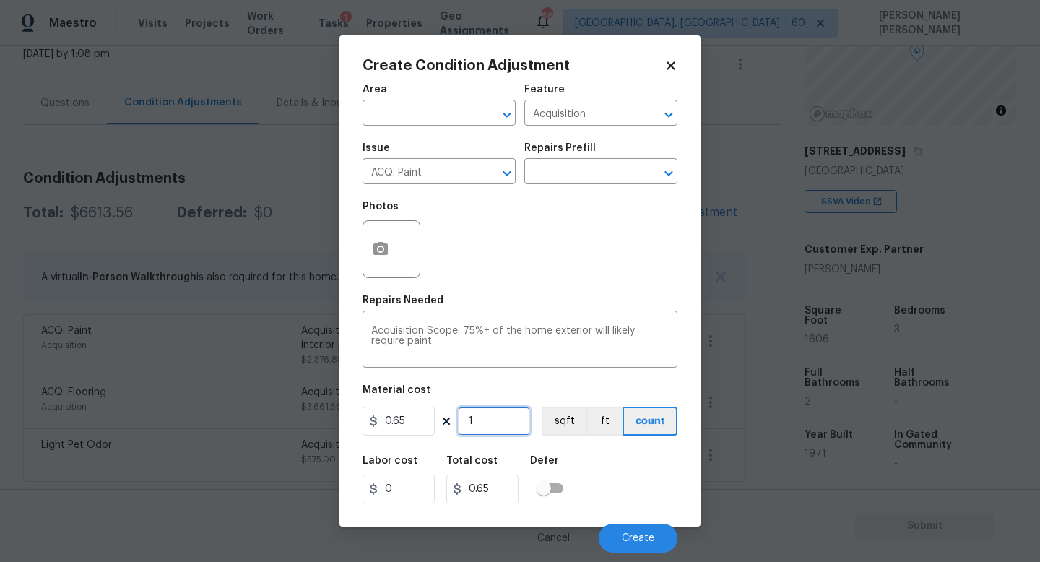
type input "0"
type input "1"
type input "0.65"
type input "16"
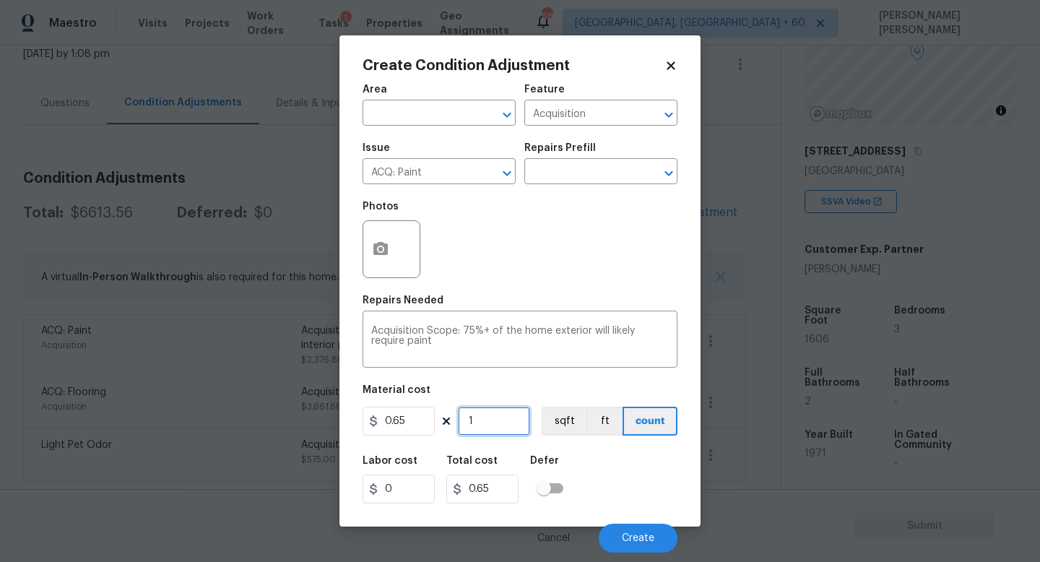
type input "10.4"
type input "160"
type input "104"
type input "1606"
type input "1043.9"
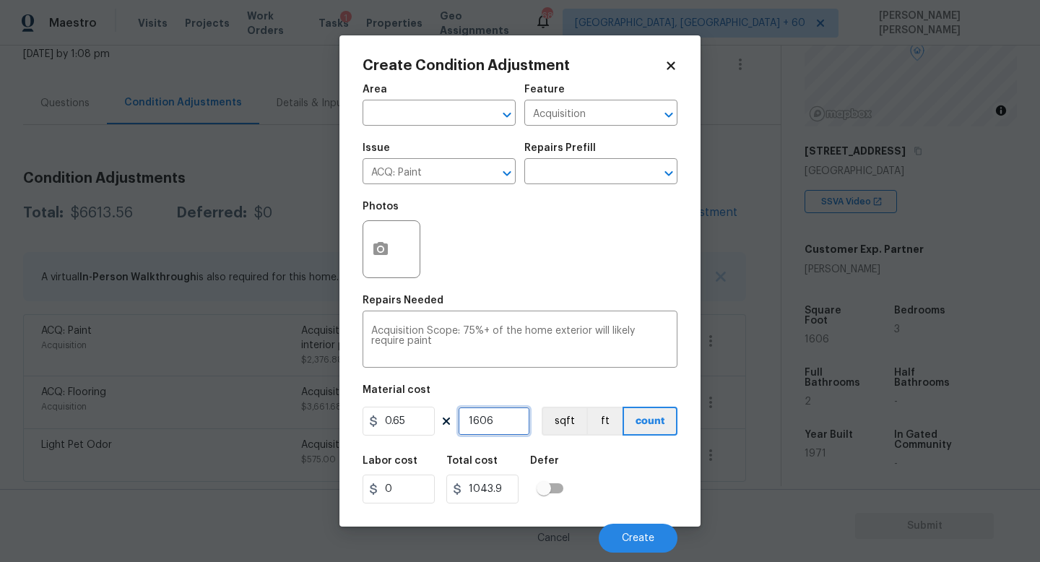
type input "1606"
click at [376, 241] on icon "button" at bounding box center [380, 249] width 17 height 17
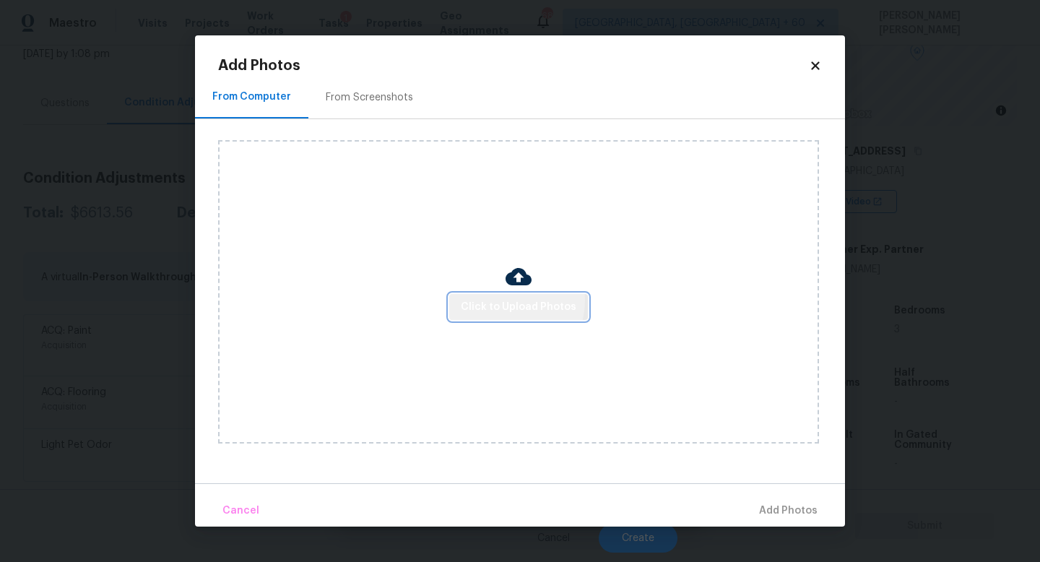
click at [506, 300] on span "Click to Upload Photos" at bounding box center [519, 307] width 116 height 18
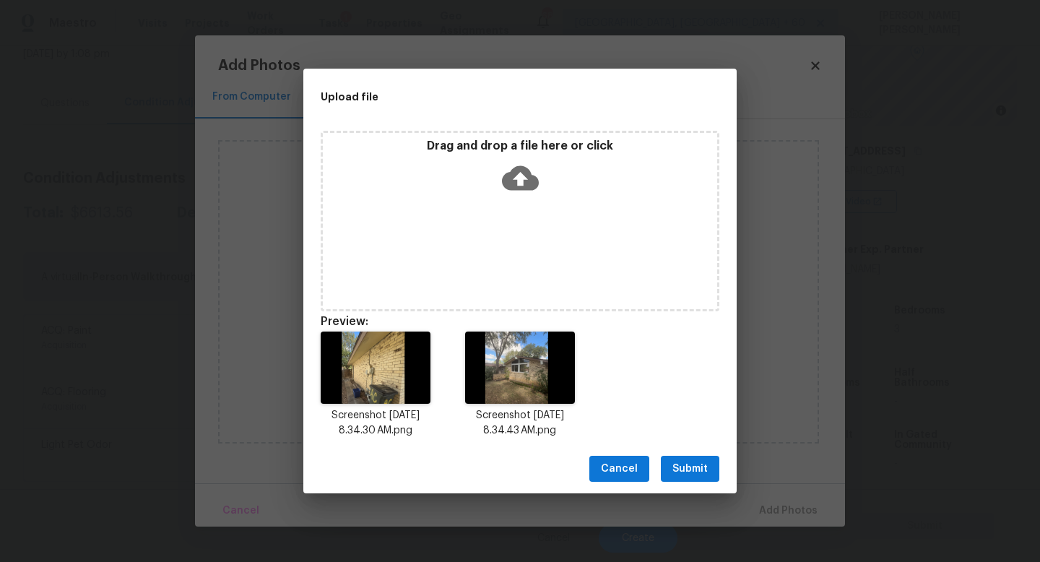
click at [693, 464] on span "Submit" at bounding box center [690, 469] width 35 height 18
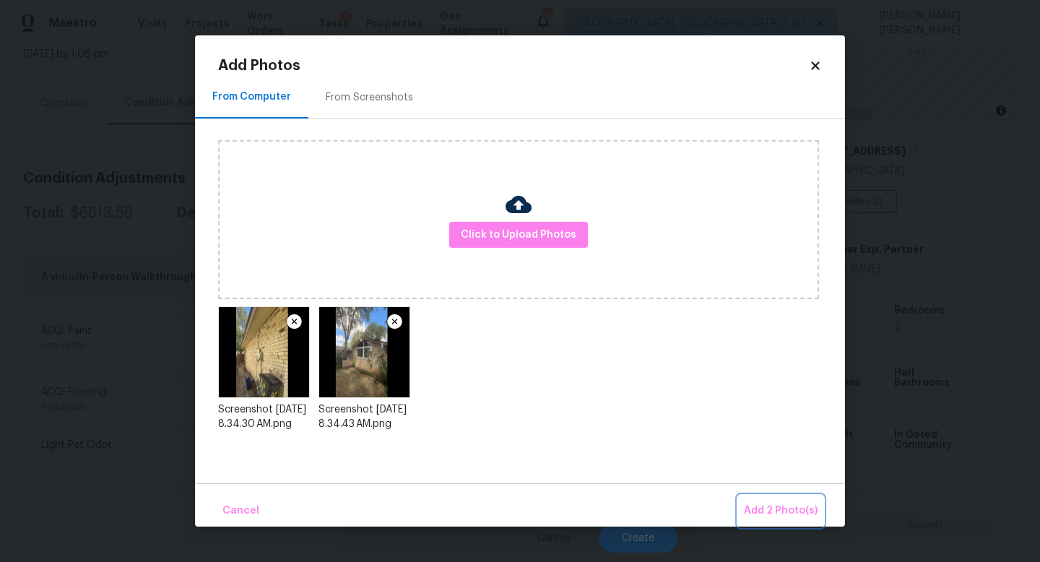
click at [769, 496] on button "Add 2 Photo(s)" at bounding box center [780, 511] width 85 height 31
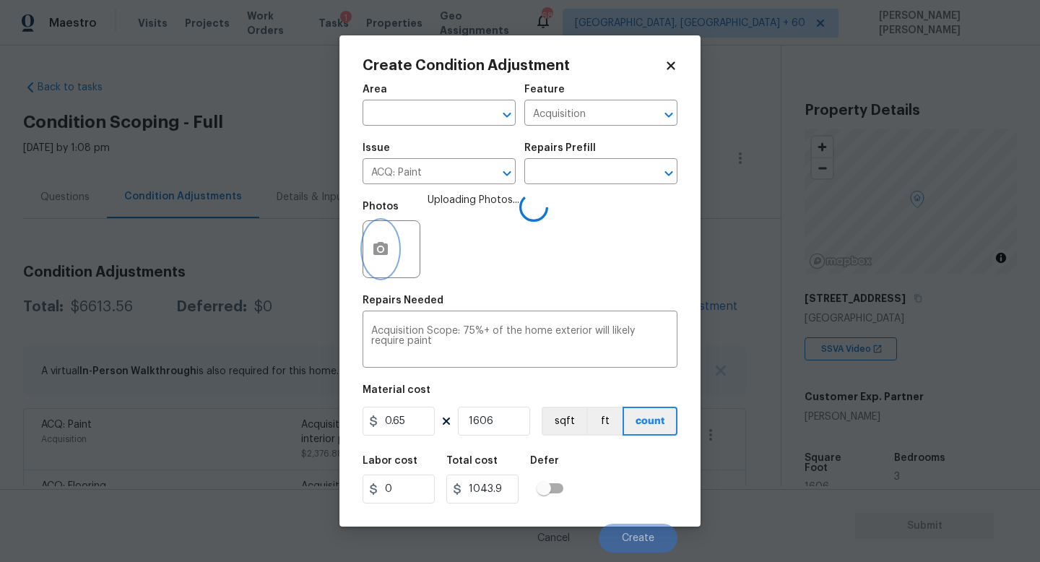
scroll to position [147, 0]
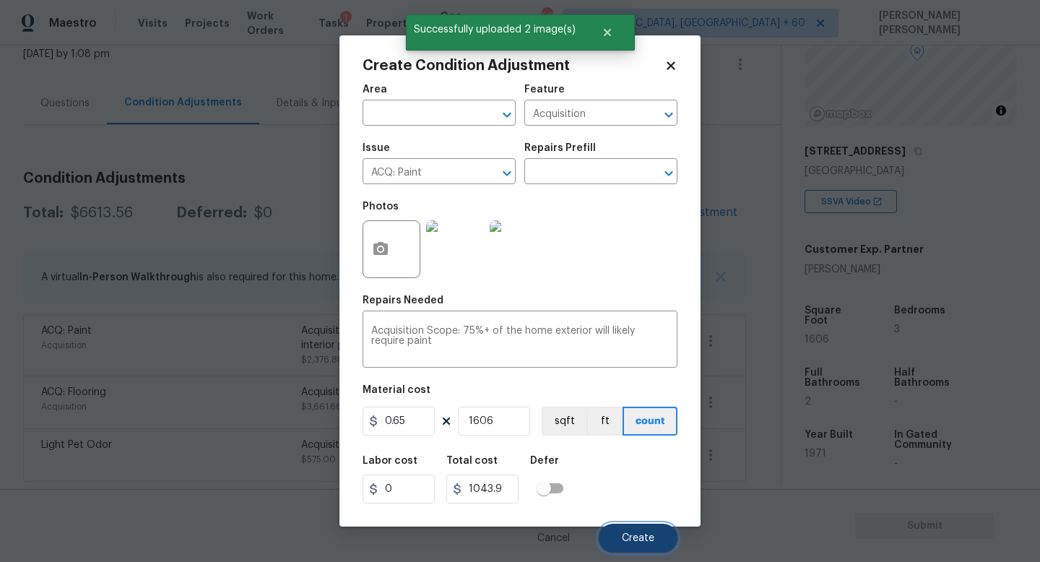
click at [644, 535] on span "Create" at bounding box center [638, 538] width 33 height 11
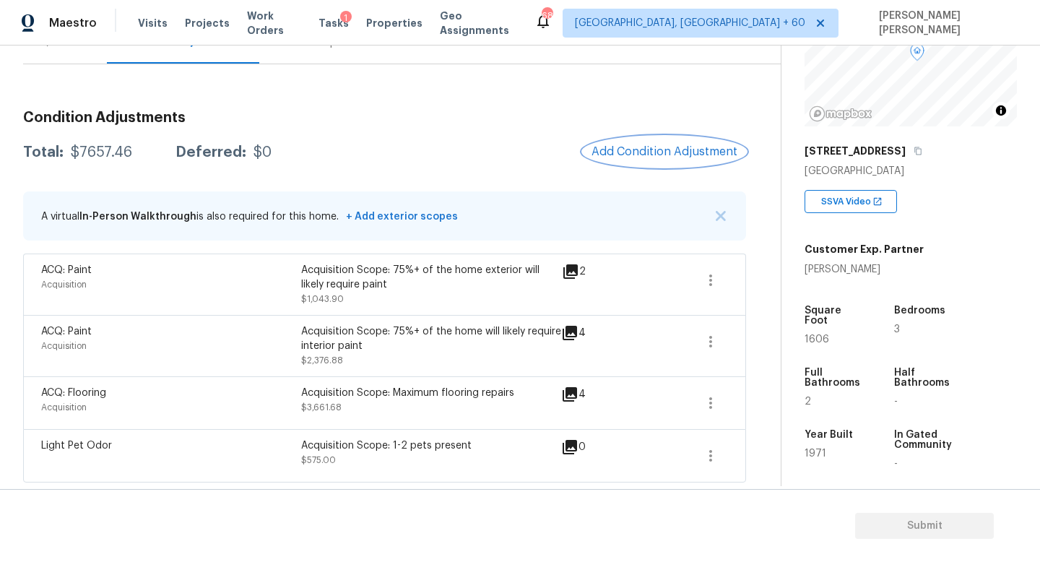
scroll to position [156, 0]
click at [615, 152] on span "Add Condition Adjustment" at bounding box center [665, 150] width 146 height 13
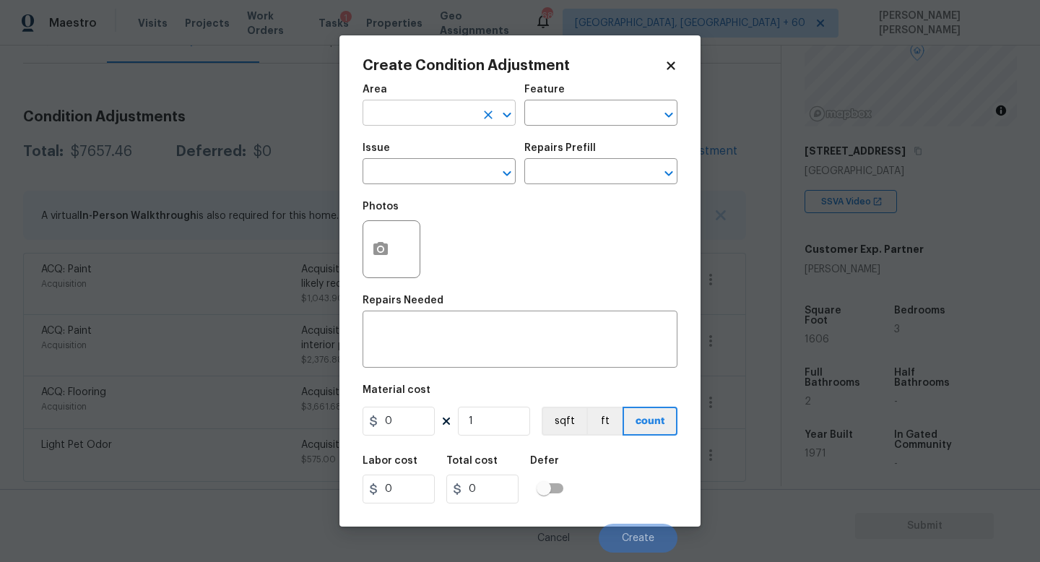
click at [433, 115] on input "text" at bounding box center [419, 114] width 113 height 22
type input "land"
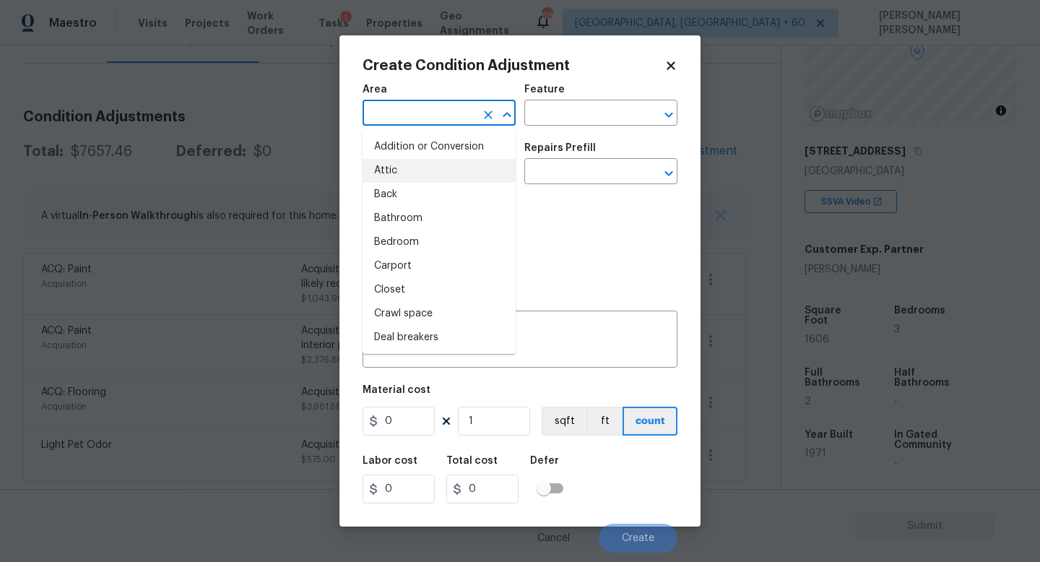
click at [581, 264] on div "Photos" at bounding box center [520, 240] width 315 height 94
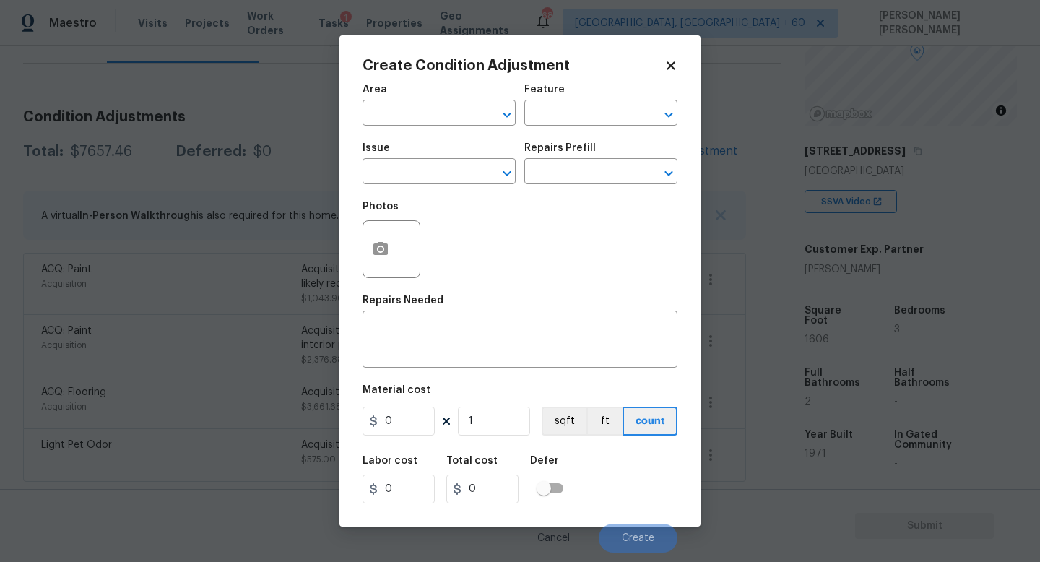
click at [423, 161] on div "Issue" at bounding box center [439, 152] width 153 height 19
click at [418, 173] on input "text" at bounding box center [419, 173] width 113 height 22
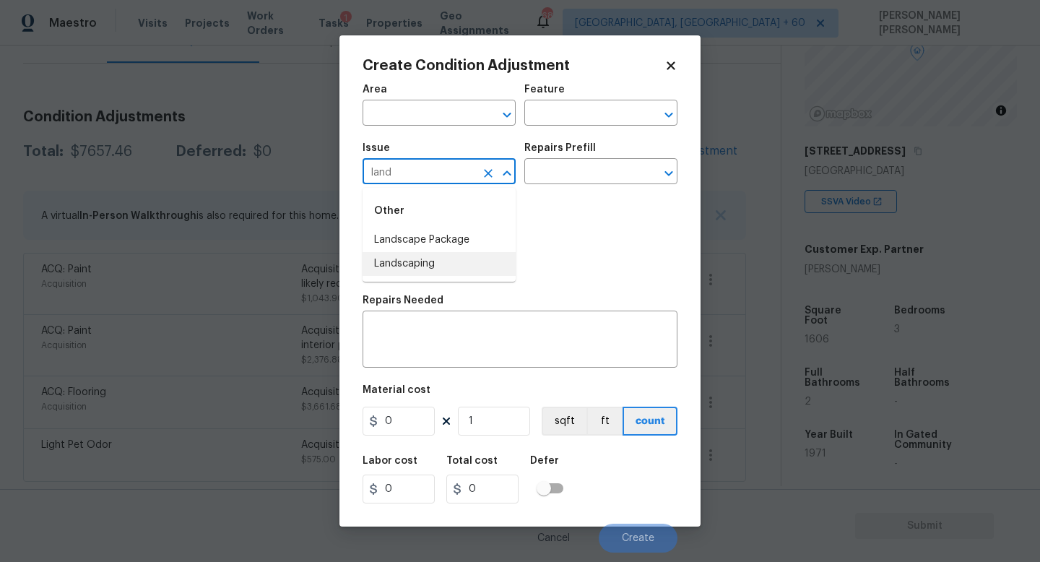
click at [429, 238] on li "Landscape Package" at bounding box center [439, 240] width 153 height 24
type input "Landscape Package"
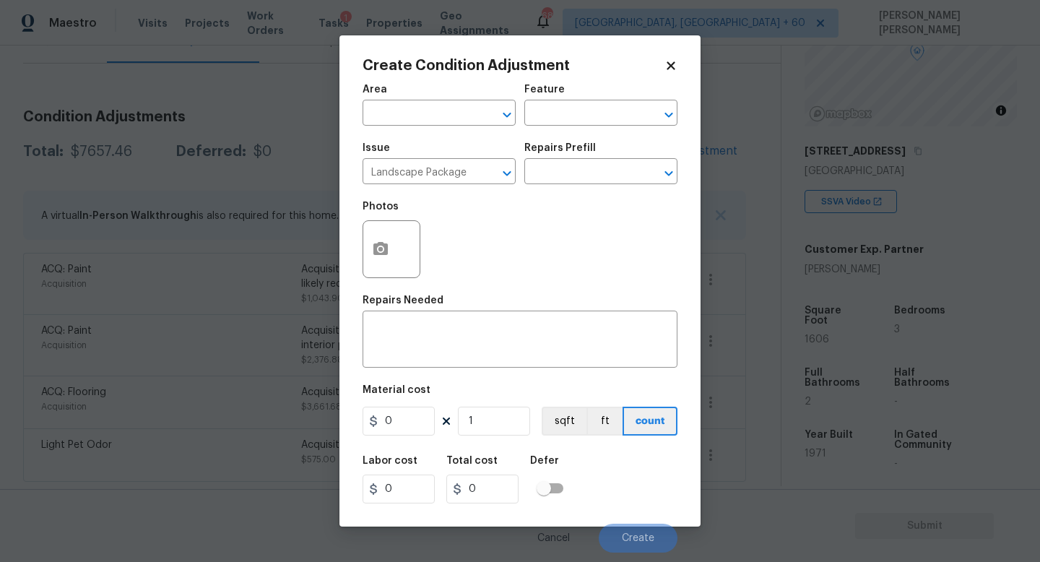
click at [626, 161] on div "Repairs Prefill" at bounding box center [600, 152] width 153 height 19
click at [599, 169] on input "text" at bounding box center [580, 173] width 113 height 22
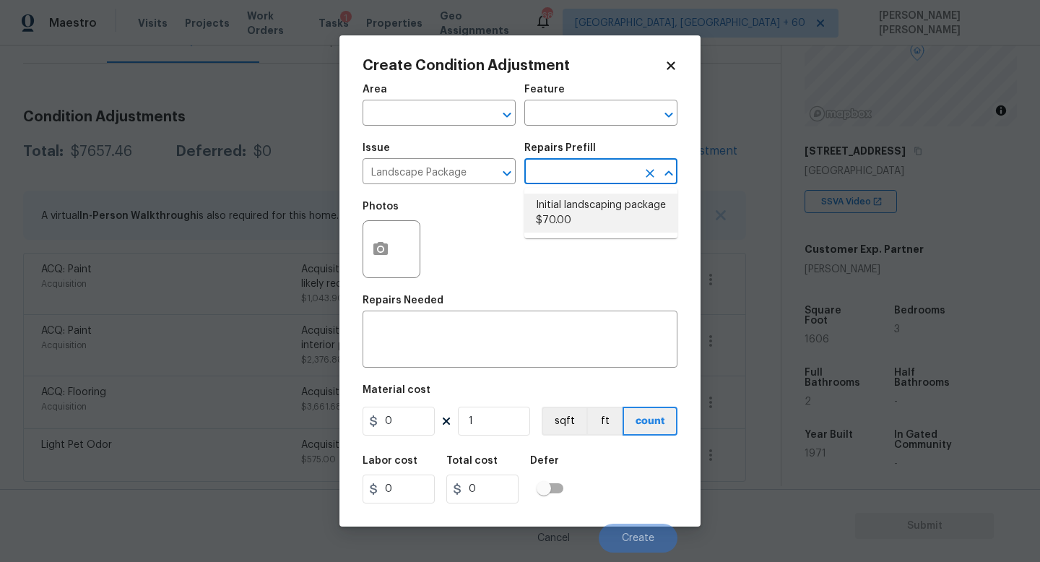
click at [593, 204] on li "Initial landscaping package $70.00" at bounding box center [600, 213] width 153 height 39
type input "Home Readiness Packages"
type textarea "Mowing of grass up to 6" in height. Mow, edge along driveways & sidewalks, trim…"
type input "70"
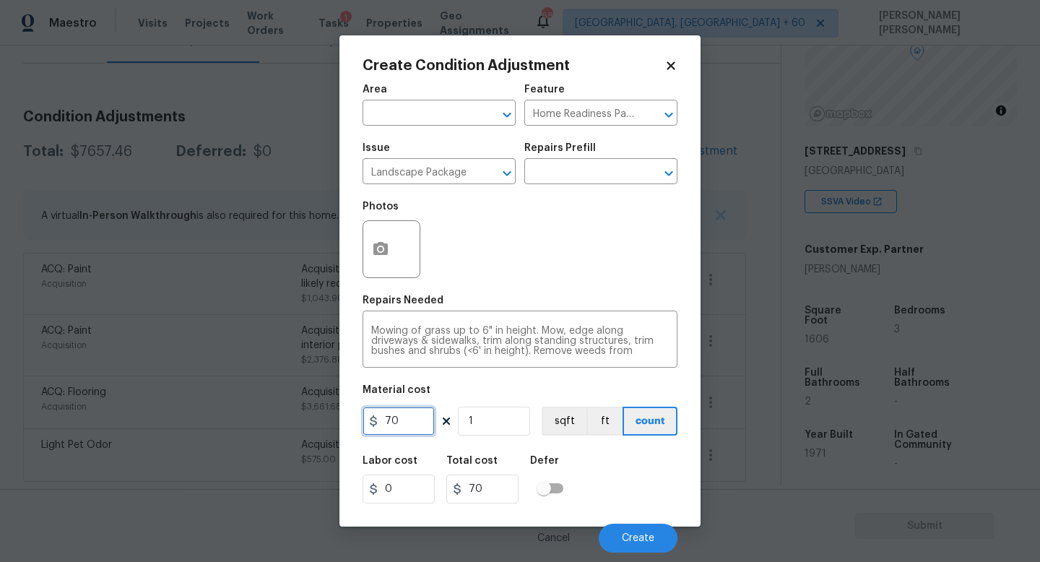
drag, startPoint x: 409, startPoint y: 429, endPoint x: 163, endPoint y: 413, distance: 246.8
click at [163, 413] on div "Create Condition Adjustment Area ​ Feature Home Readiness Packages ​ Issue Land…" at bounding box center [520, 281] width 1040 height 562
type input "300"
click at [379, 251] on icon "button" at bounding box center [380, 249] width 17 height 17
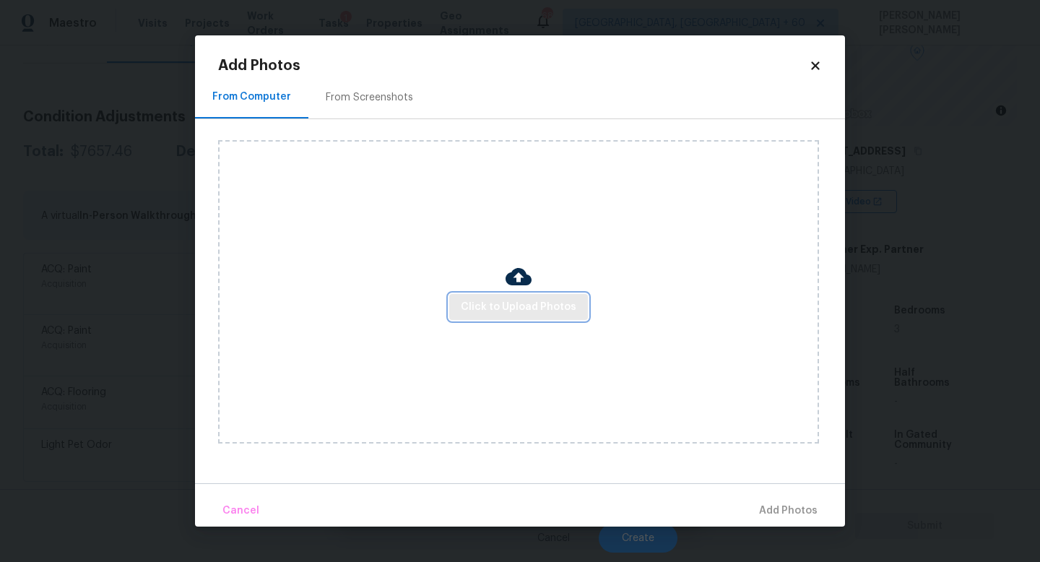
click at [467, 310] on span "Click to Upload Photos" at bounding box center [519, 307] width 116 height 18
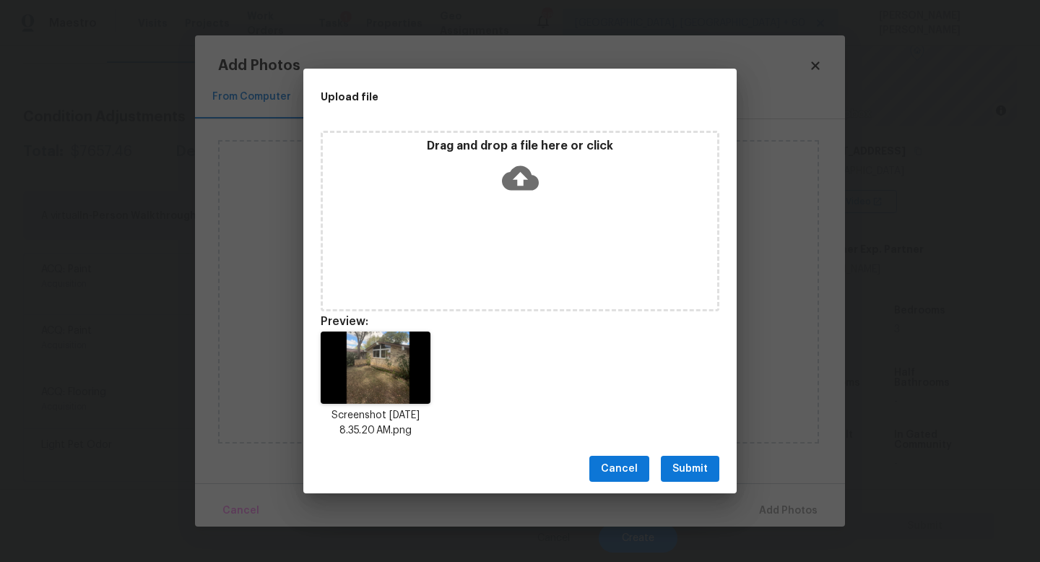
click at [712, 477] on button "Submit" at bounding box center [690, 469] width 59 height 27
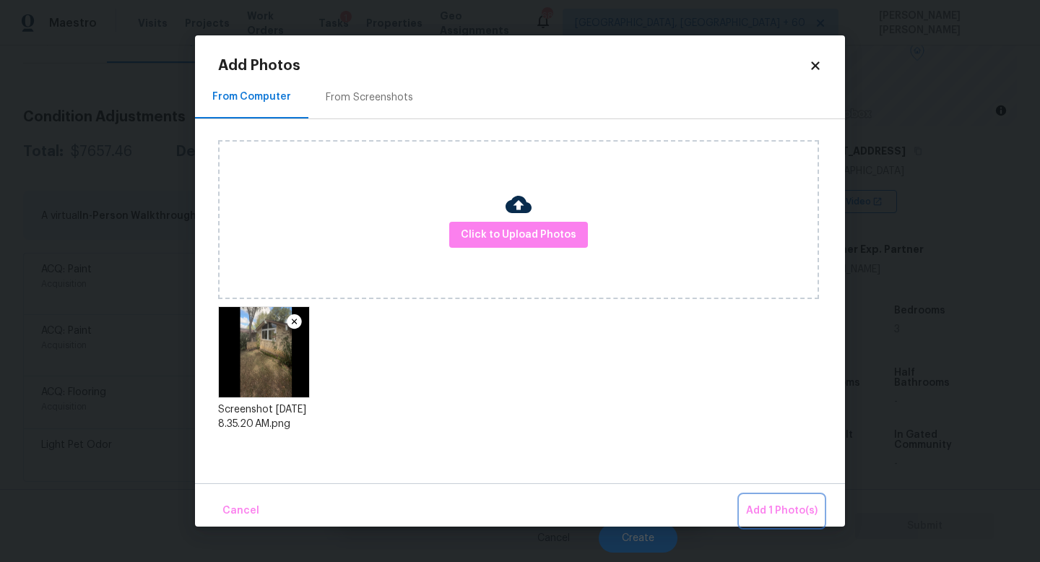
click at [762, 504] on span "Add 1 Photo(s)" at bounding box center [782, 511] width 72 height 18
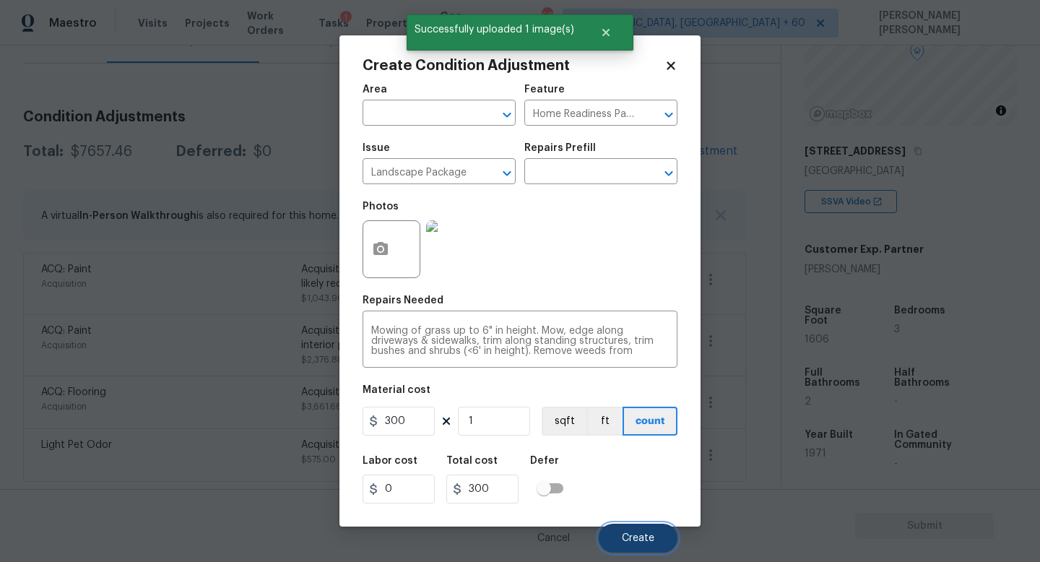
click at [632, 535] on span "Create" at bounding box center [638, 538] width 33 height 11
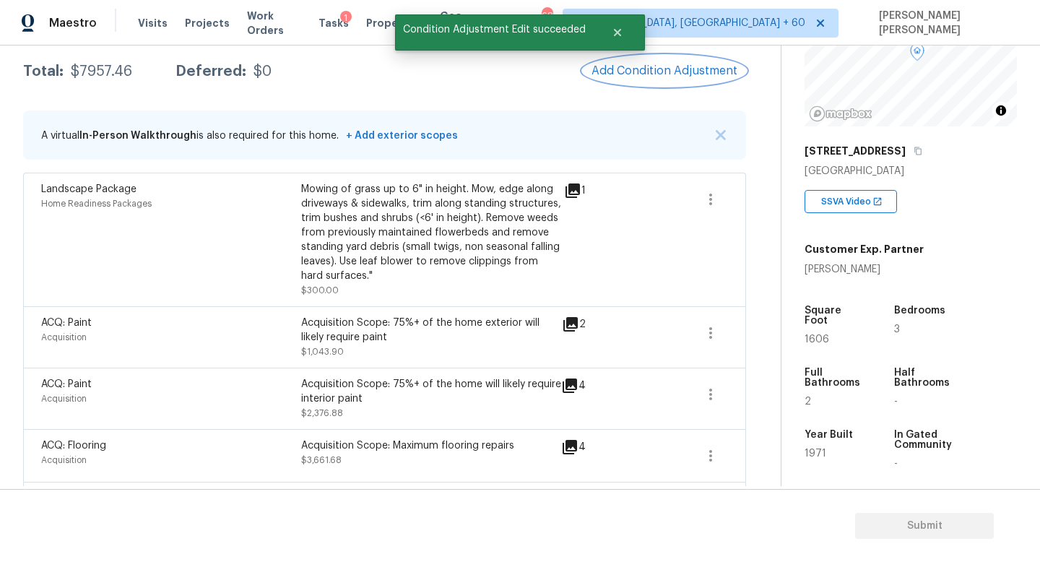
scroll to position [235, 0]
click at [682, 90] on div "Condition Adjustments Total: $7957.46 Deferred: $0 Add Condition Adjustment A v…" at bounding box center [384, 277] width 723 height 517
click at [669, 79] on button "Add Condition Adjustment" at bounding box center [664, 71] width 163 height 30
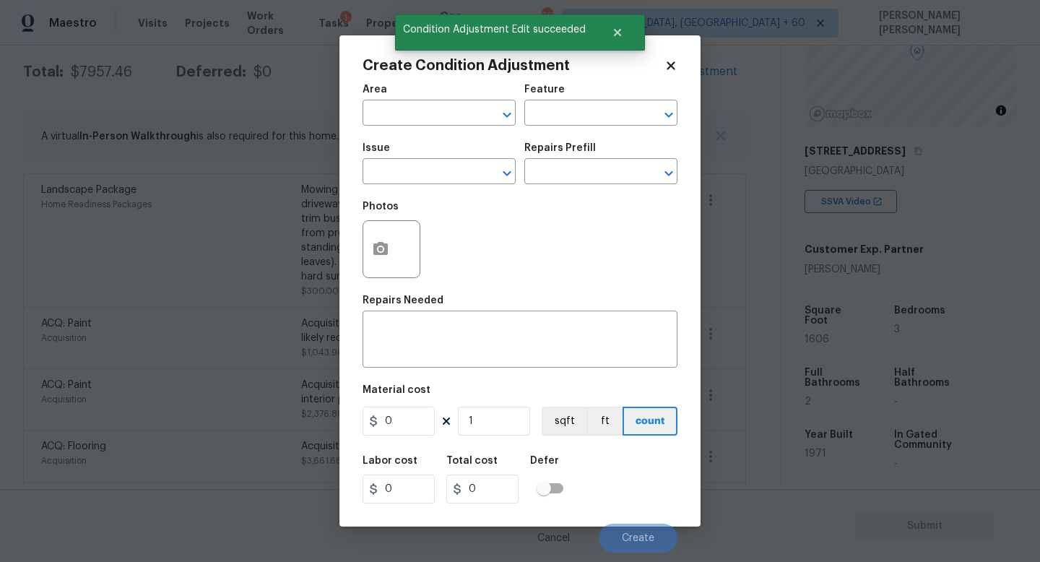
click at [416, 187] on span "Issue ​" at bounding box center [439, 163] width 153 height 59
click at [431, 178] on input "text" at bounding box center [419, 173] width 113 height 22
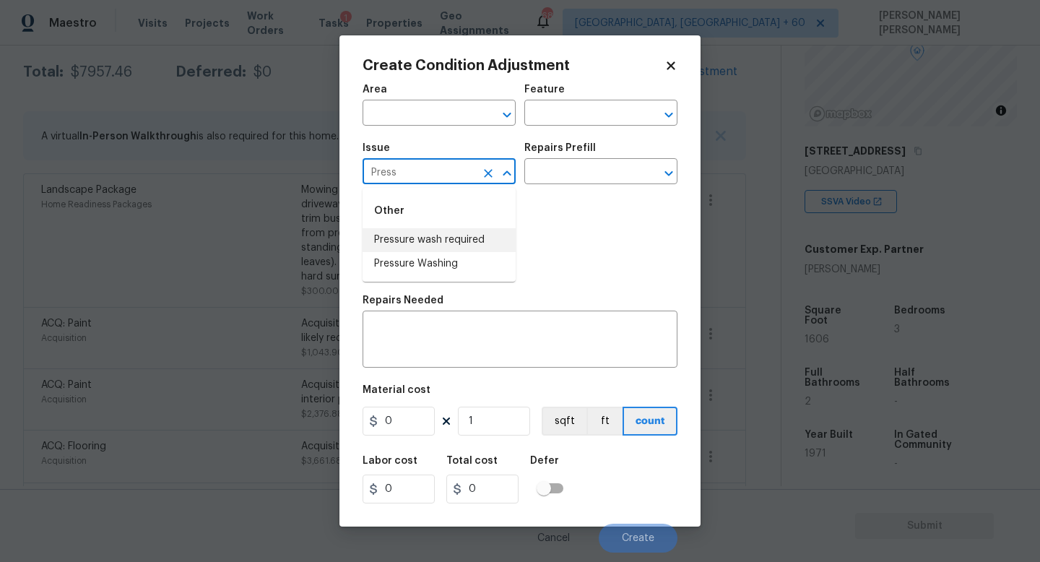
click at [433, 237] on li "Pressure wash required" at bounding box center [439, 240] width 153 height 24
type input "Pressure wash required"
click at [488, 177] on icon "Clear" at bounding box center [488, 173] width 14 height 14
click at [481, 264] on li "Pressure Washing" at bounding box center [439, 264] width 153 height 24
type input "Pressure Washing"
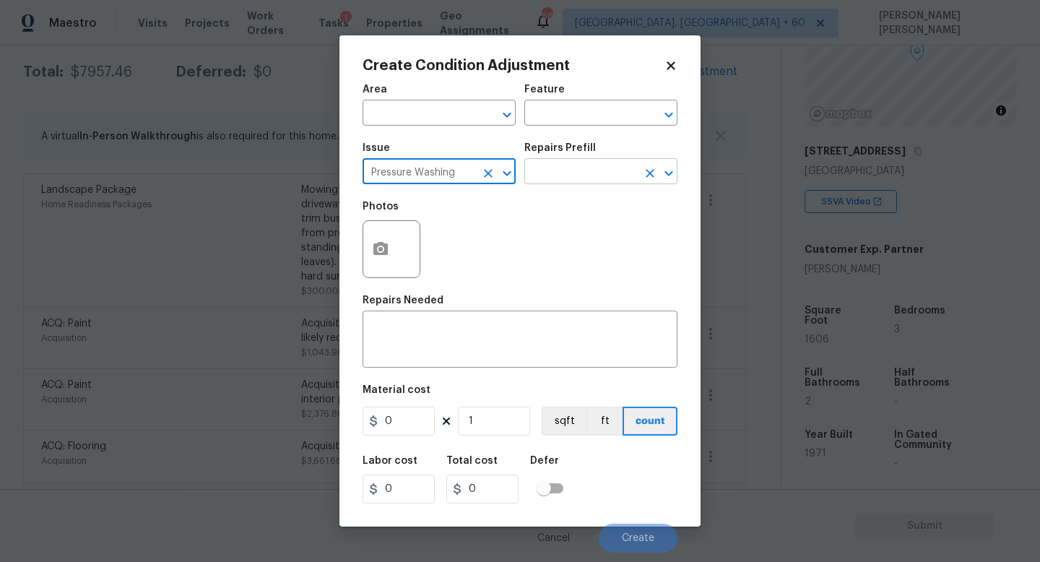
click at [566, 170] on input "text" at bounding box center [580, 173] width 113 height 22
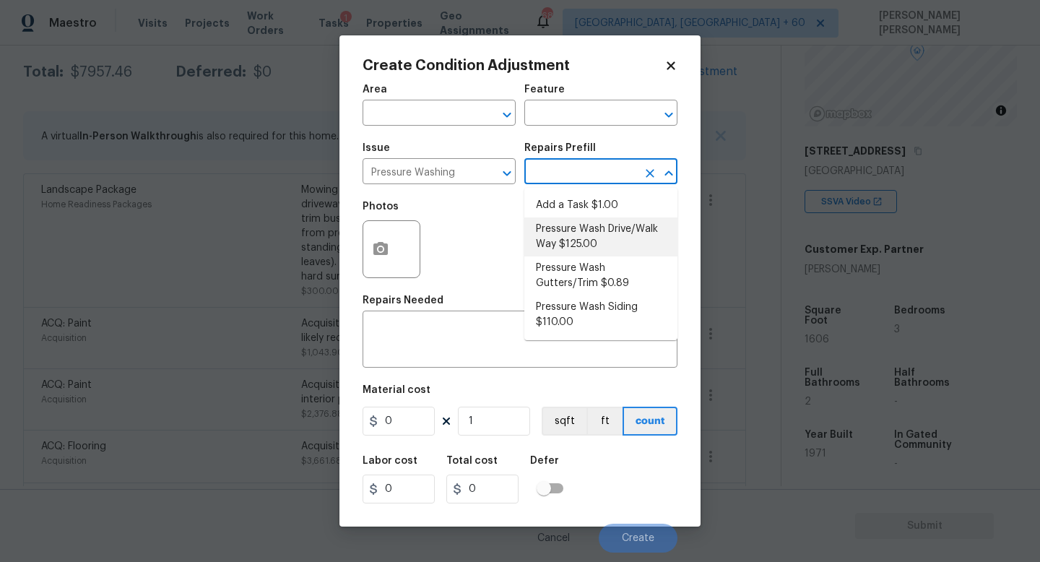
click at [582, 243] on li "Pressure Wash Drive/Walk Way $125.00" at bounding box center [600, 236] width 153 height 39
type input "Siding"
type textarea "Pressure wash the driveways/walkways as directed by the PM. Ensure that all deb…"
type input "125"
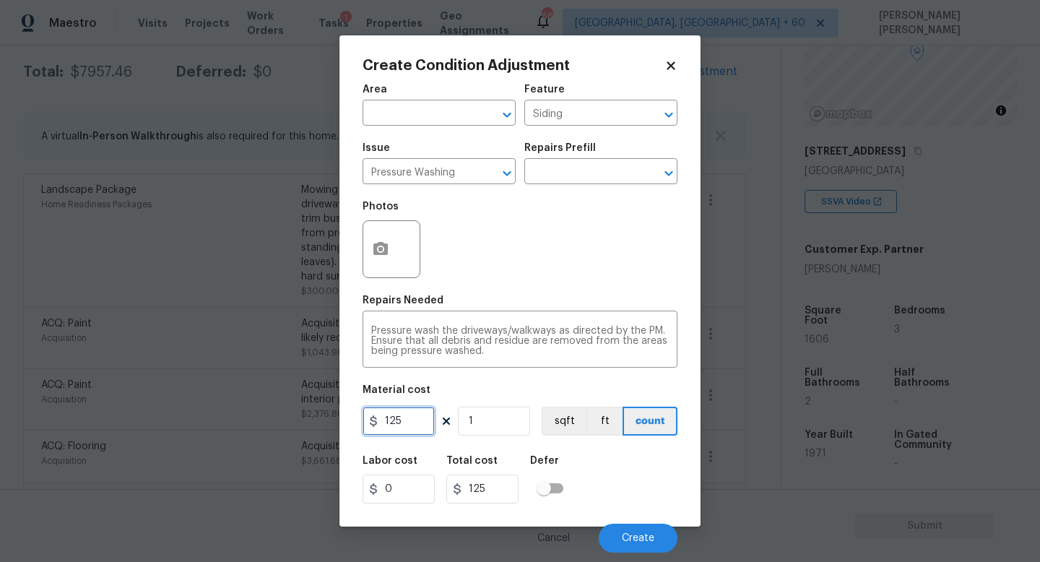
drag, startPoint x: 415, startPoint y: 423, endPoint x: 111, endPoint y: 405, distance: 303.9
click at [111, 405] on div "Create Condition Adjustment Area ​ Feature Siding ​ Issue Pressure Washing ​ Re…" at bounding box center [520, 281] width 1040 height 562
type input "200"
click at [402, 221] on div at bounding box center [392, 249] width 58 height 58
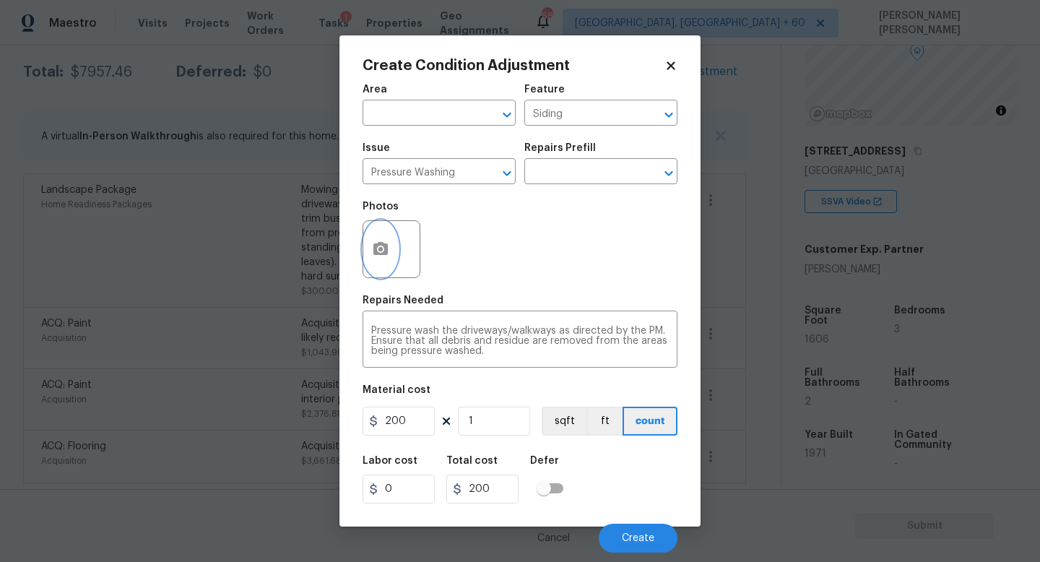
click at [384, 262] on button "button" at bounding box center [380, 249] width 35 height 56
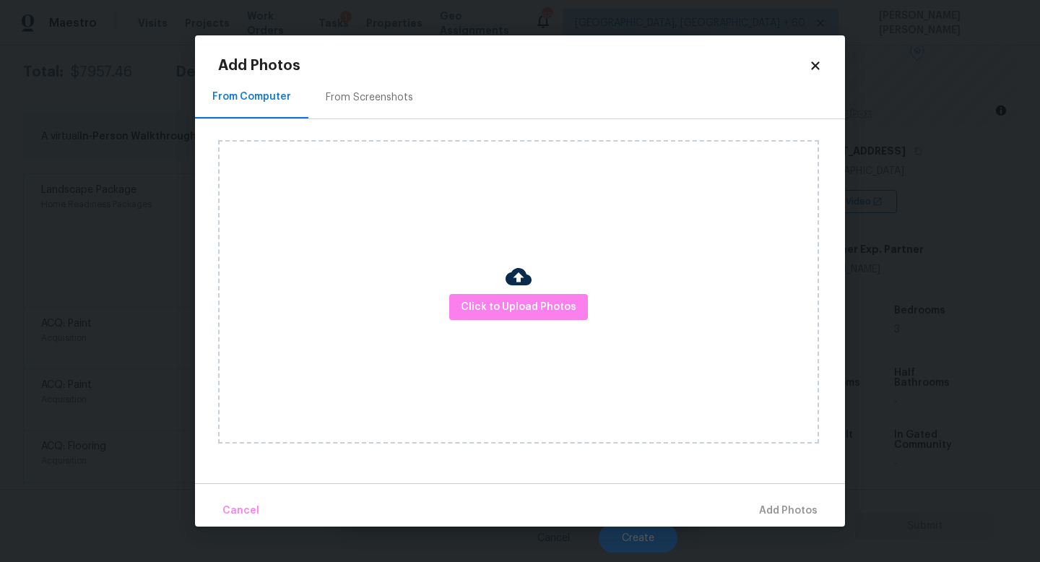
click at [476, 321] on div "Click to Upload Photos" at bounding box center [518, 291] width 601 height 303
click at [515, 310] on span "Click to Upload Photos" at bounding box center [519, 307] width 116 height 18
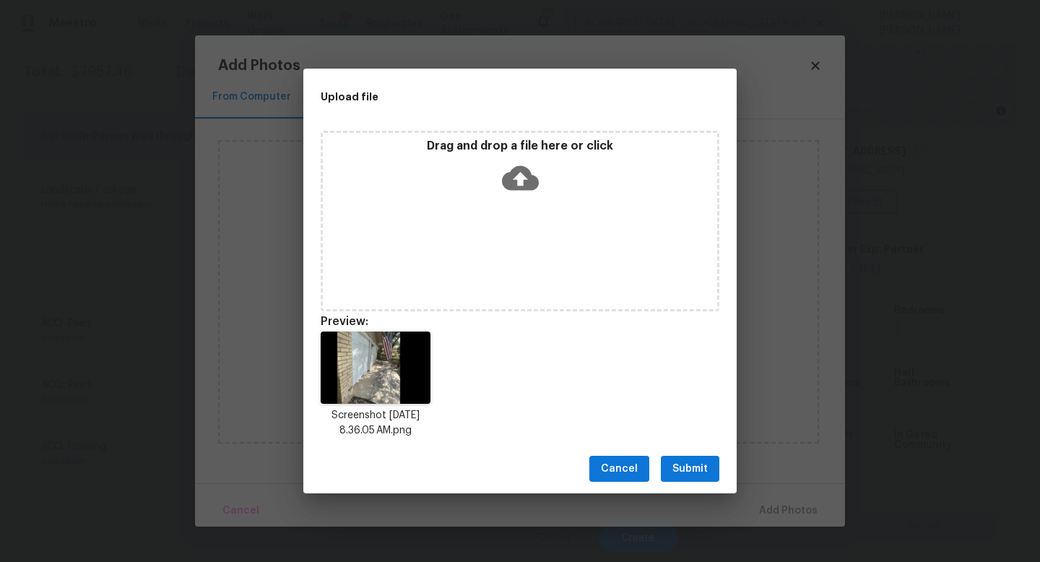
click at [691, 477] on button "Submit" at bounding box center [690, 469] width 59 height 27
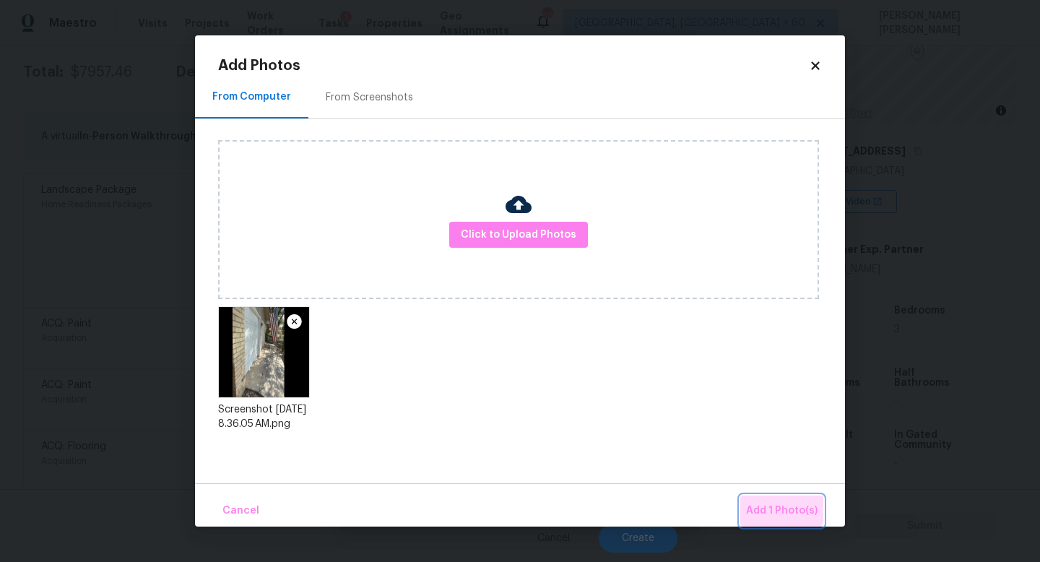
click at [765, 500] on button "Add 1 Photo(s)" at bounding box center [781, 511] width 83 height 31
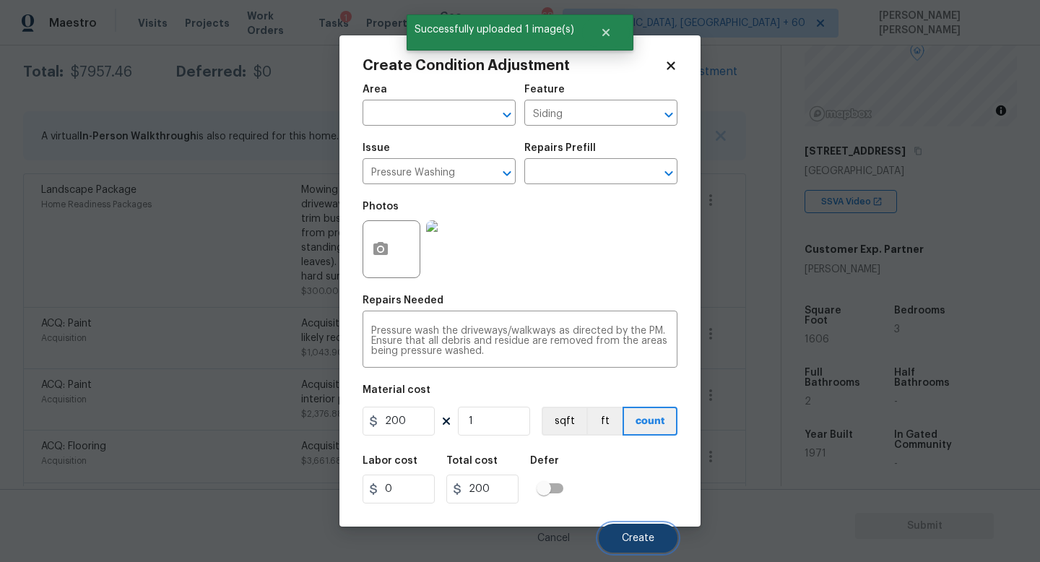
click at [654, 531] on button "Create" at bounding box center [638, 538] width 79 height 29
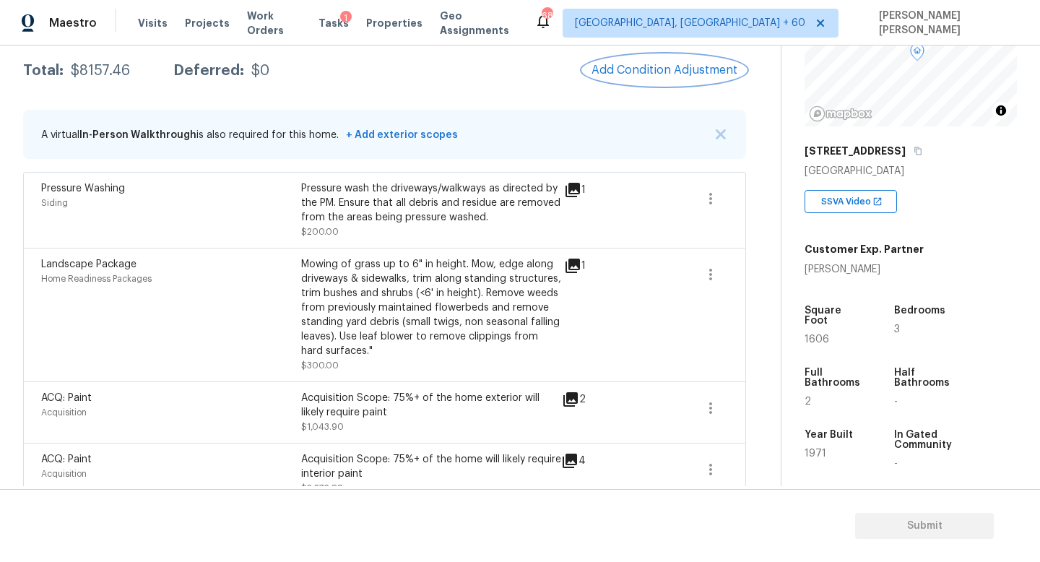
scroll to position [191, 0]
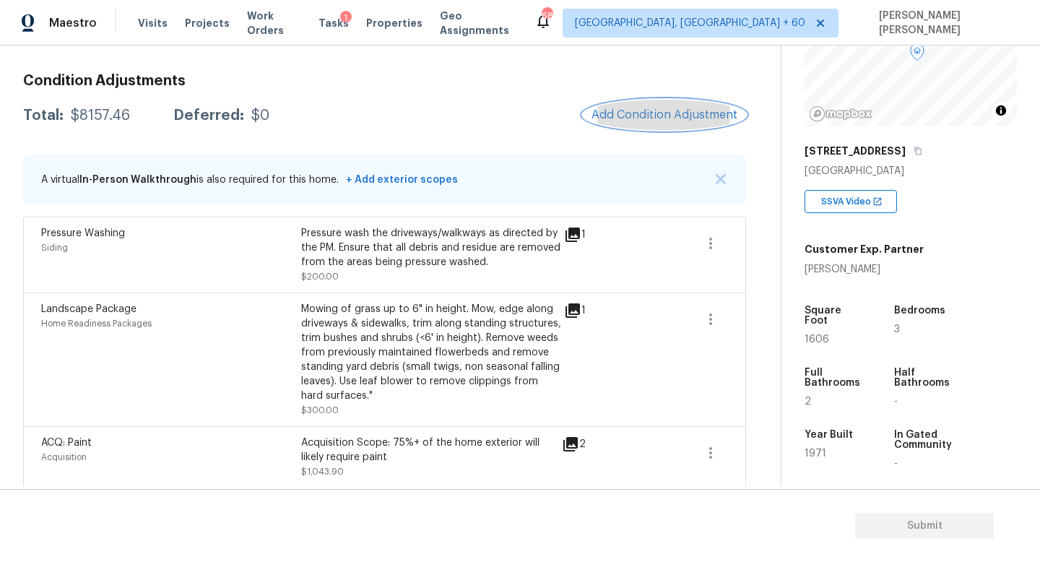
click at [639, 109] on span "Add Condition Adjustment" at bounding box center [665, 114] width 146 height 13
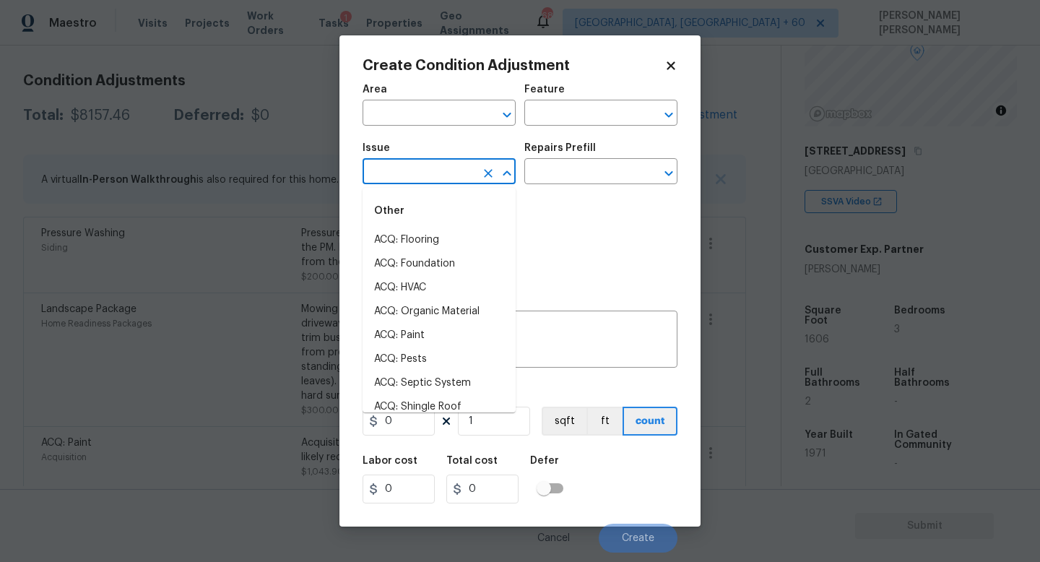
click at [384, 178] on input "text" at bounding box center [419, 173] width 113 height 22
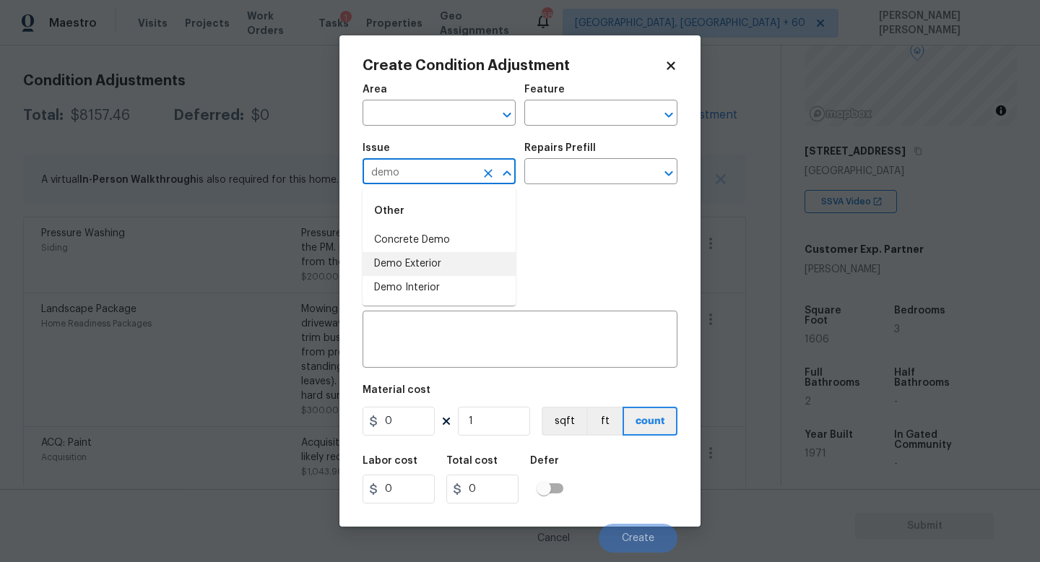
click at [467, 262] on li "Demo Exterior" at bounding box center [439, 264] width 153 height 24
type input "Demo Exterior"
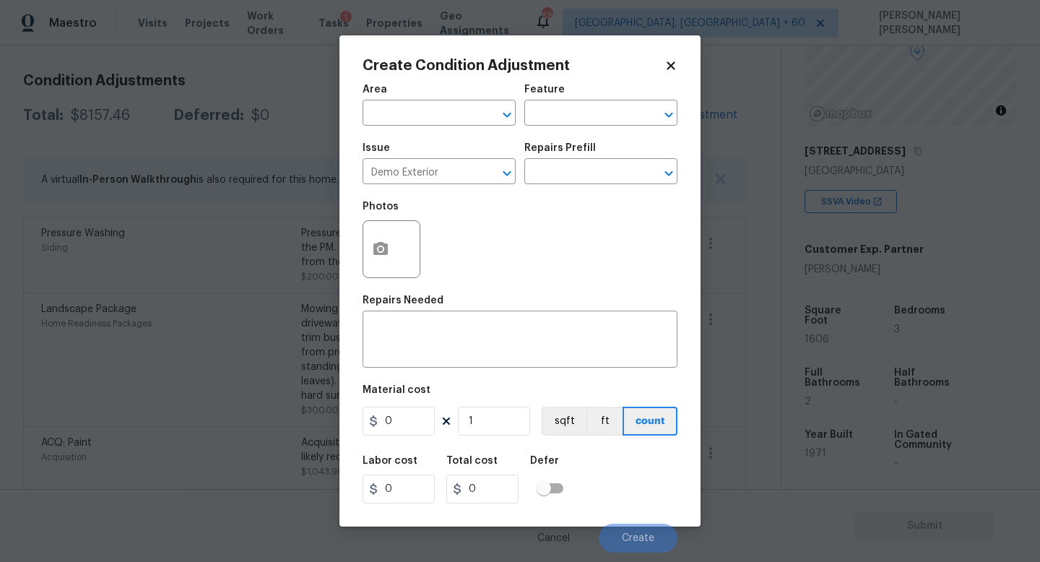
click at [574, 195] on div "Photos" at bounding box center [520, 240] width 315 height 94
click at [584, 165] on input "text" at bounding box center [580, 173] width 113 height 22
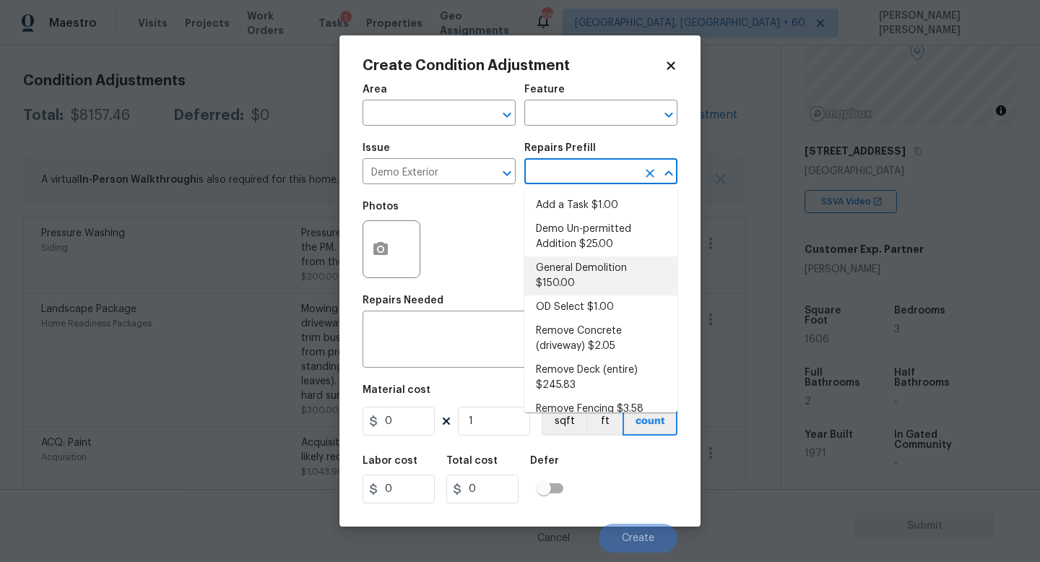
click at [592, 267] on li "General Demolition $150.00" at bounding box center [600, 275] width 153 height 39
type input "Demolition"
type textarea "Decks, sheds, above ground pools,"
type input "150"
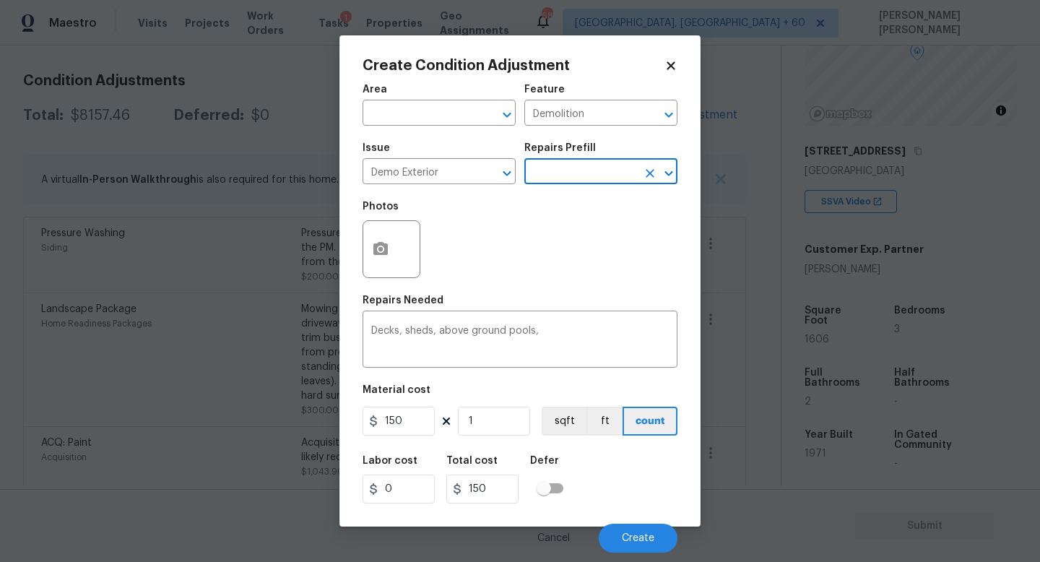
click at [360, 249] on div "Create Condition Adjustment Area ​ Feature Demolition ​ Issue Demo Exterior ​ R…" at bounding box center [520, 280] width 361 height 491
click at [382, 249] on circle "button" at bounding box center [381, 249] width 4 height 4
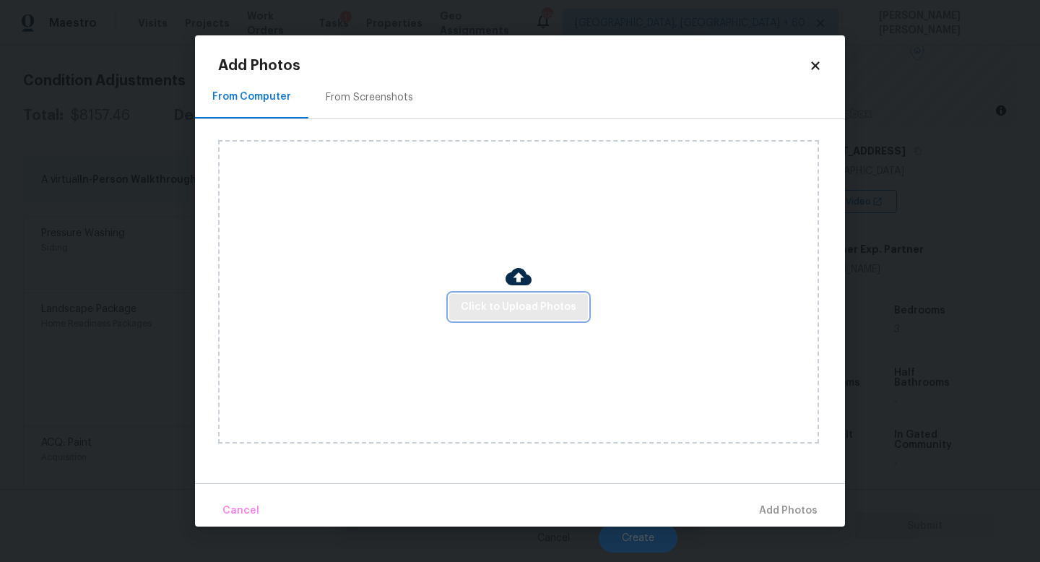
click at [468, 294] on button "Click to Upload Photos" at bounding box center [518, 307] width 139 height 27
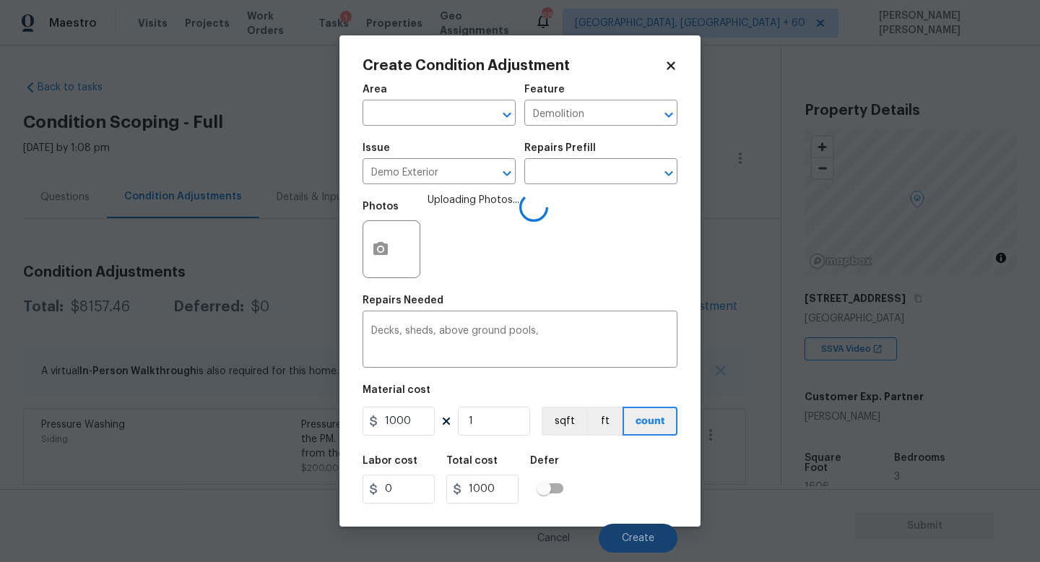
scroll to position [147, 0]
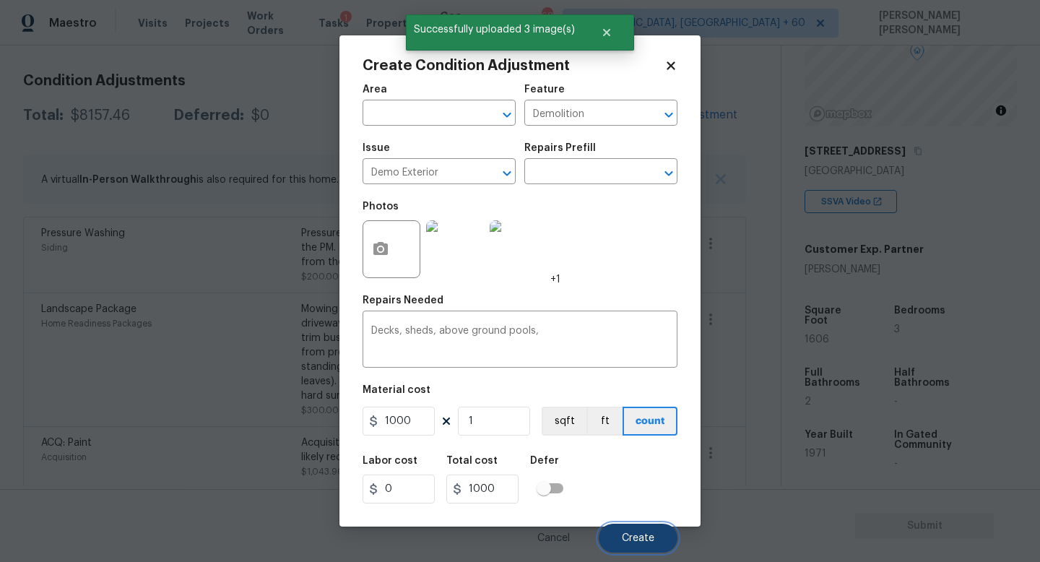
click at [636, 535] on span "Create" at bounding box center [638, 538] width 33 height 11
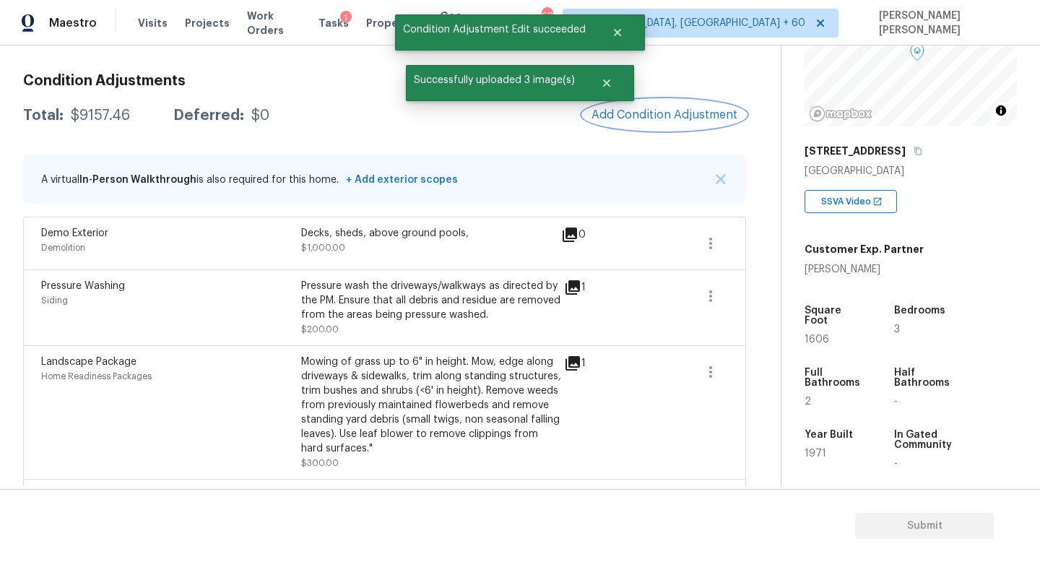
click at [686, 108] on button "Add Condition Adjustment" at bounding box center [664, 115] width 163 height 30
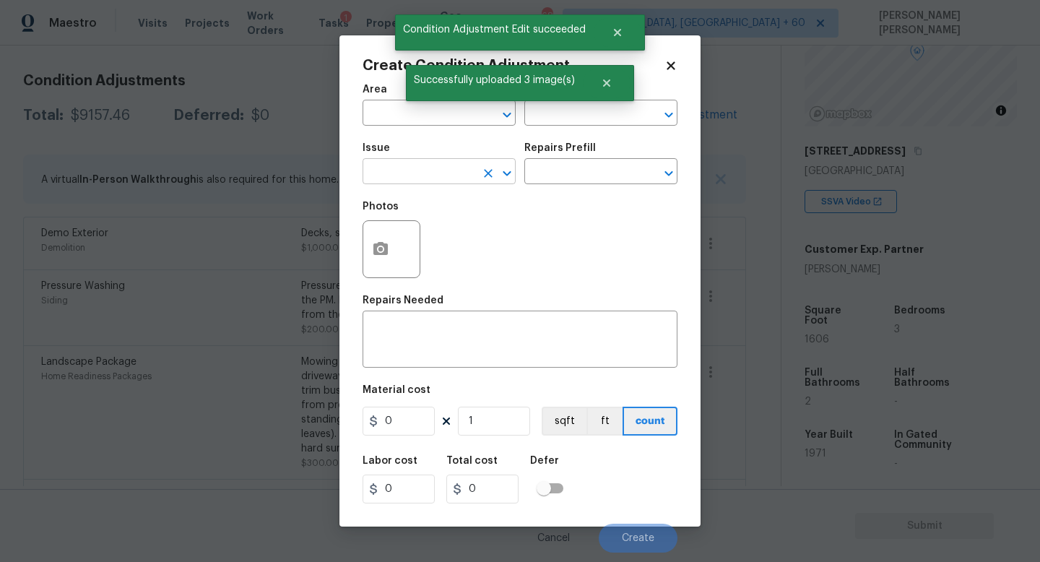
click at [428, 170] on input "text" at bounding box center [419, 173] width 113 height 22
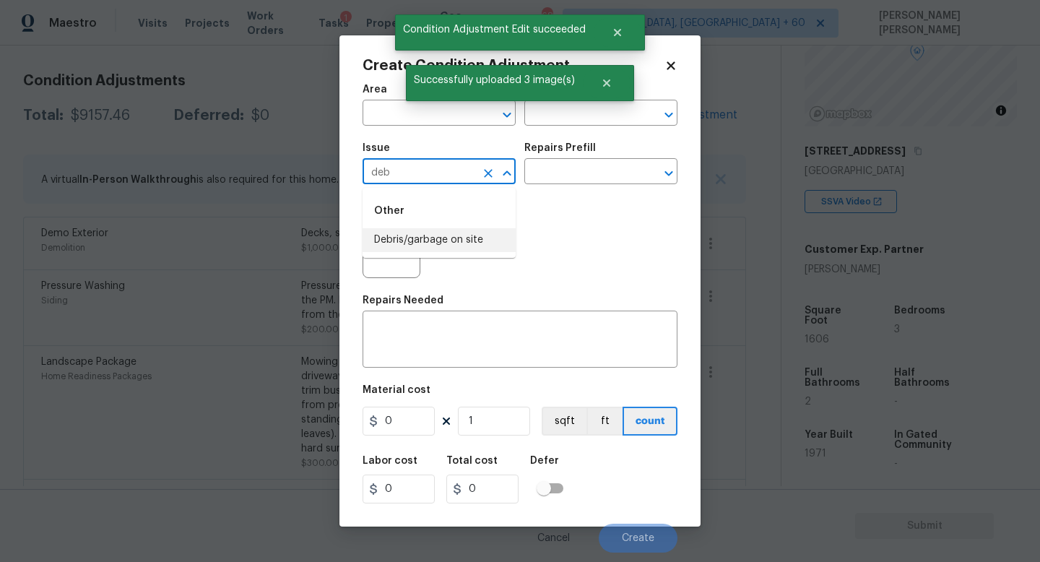
click at [451, 248] on li "Debris/garbage on site" at bounding box center [439, 240] width 153 height 24
type input "Debris/garbage on site"
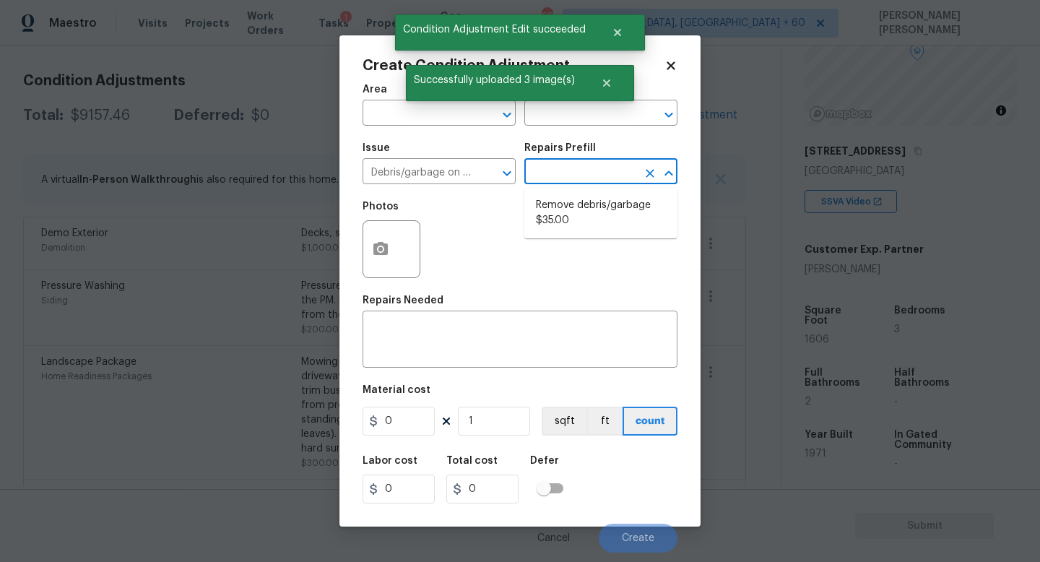
click at [628, 165] on input "text" at bounding box center [580, 173] width 113 height 22
click at [574, 214] on li "Remove debris/garbage $35.00" at bounding box center [600, 213] width 153 height 39
type textarea "Remove, haul off, and properly dispose of any debris left by seller to offsite …"
type input "35"
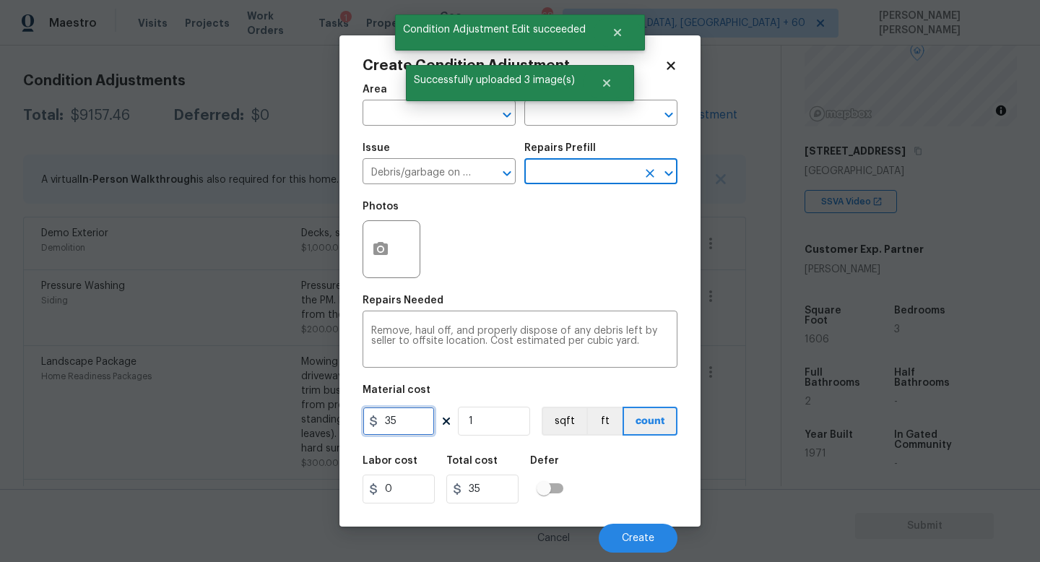
drag, startPoint x: 412, startPoint y: 431, endPoint x: 293, endPoint y: 424, distance: 119.4
click at [302, 425] on div "Create Condition Adjustment Area ​ Feature ​ Issue Debris/garbage on site ​ Rep…" at bounding box center [520, 281] width 1040 height 562
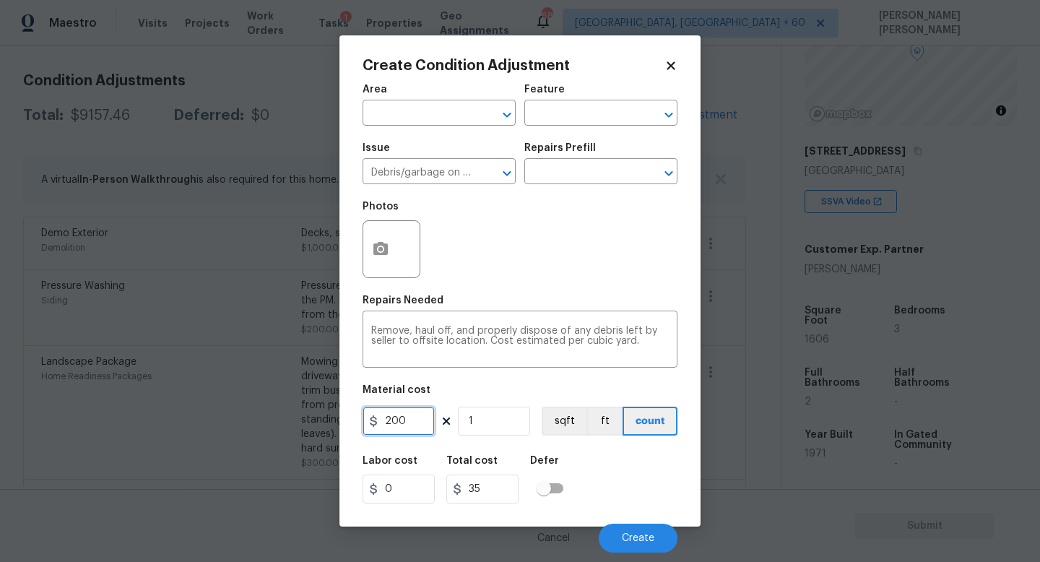
type input "200"
drag, startPoint x: 293, startPoint y: 424, endPoint x: 384, endPoint y: 350, distance: 117.0
click at [294, 407] on body "Maestro Visits Projects Work Orders Tasks 1 Properties Geo Assignments 683 Knox…" at bounding box center [520, 281] width 1040 height 562
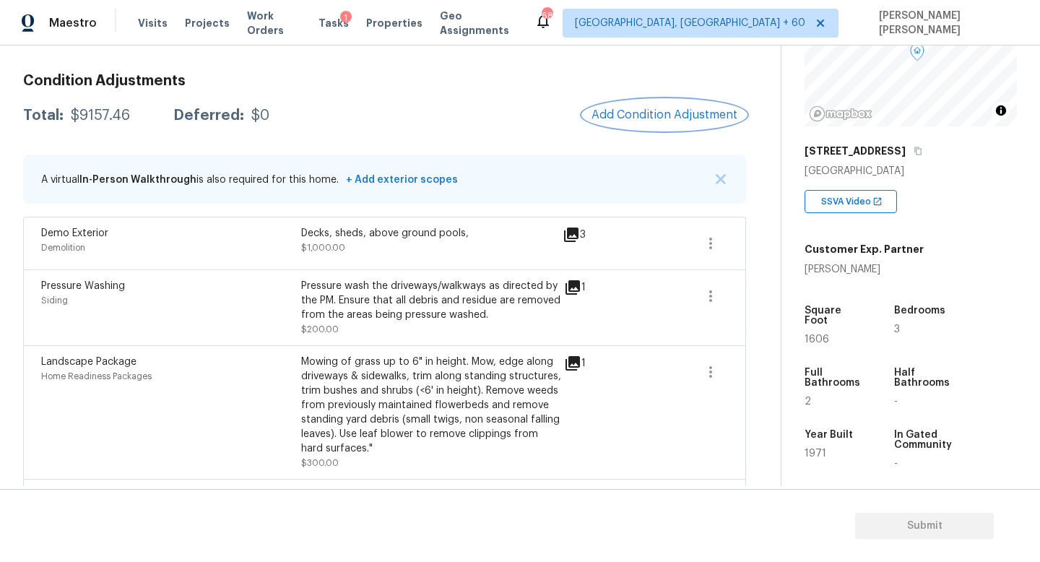
click at [626, 120] on span "Add Condition Adjustment" at bounding box center [665, 114] width 146 height 13
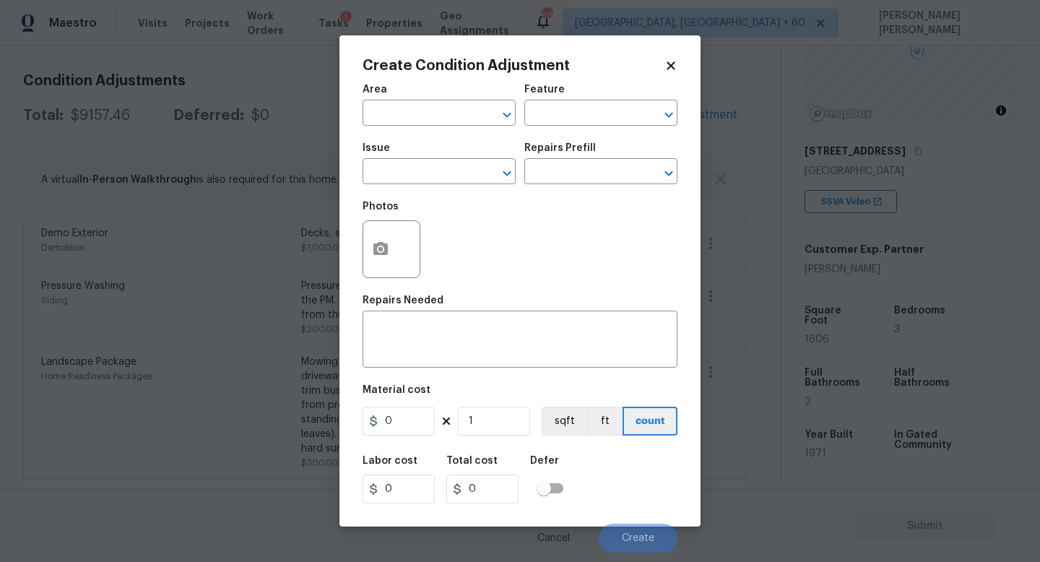
click at [418, 185] on span "Issue ​" at bounding box center [439, 163] width 153 height 59
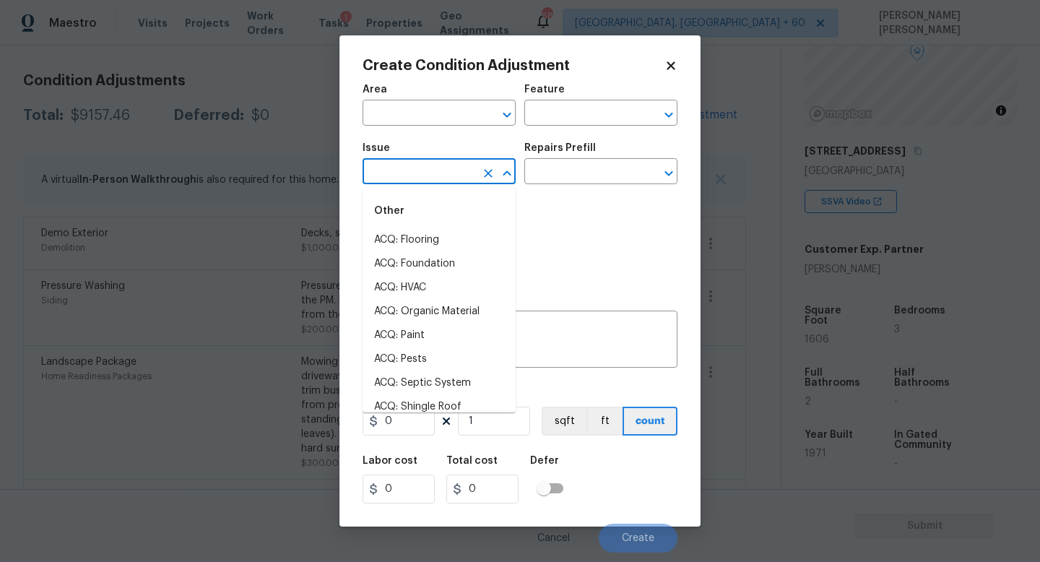
click at [407, 176] on input "text" at bounding box center [419, 173] width 113 height 22
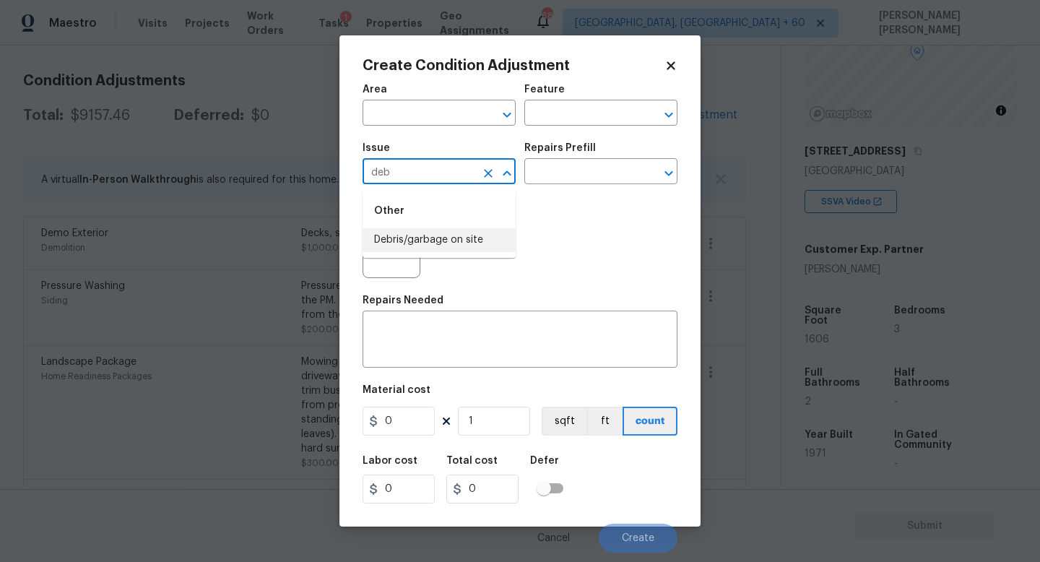
click at [427, 235] on li "Debris/garbage on site" at bounding box center [439, 240] width 153 height 24
type input "Debris/garbage on site"
click at [584, 170] on input "text" at bounding box center [580, 173] width 113 height 22
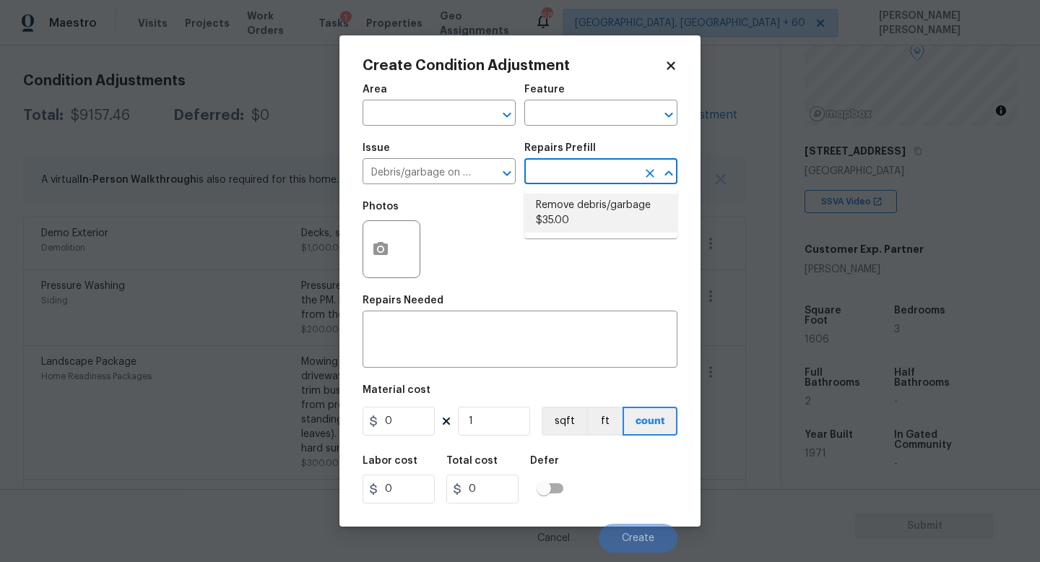
click at [590, 230] on li "Remove debris/garbage $35.00" at bounding box center [600, 213] width 153 height 39
type textarea "Remove, haul off, and properly dispose of any debris left by seller to offsite …"
type input "35"
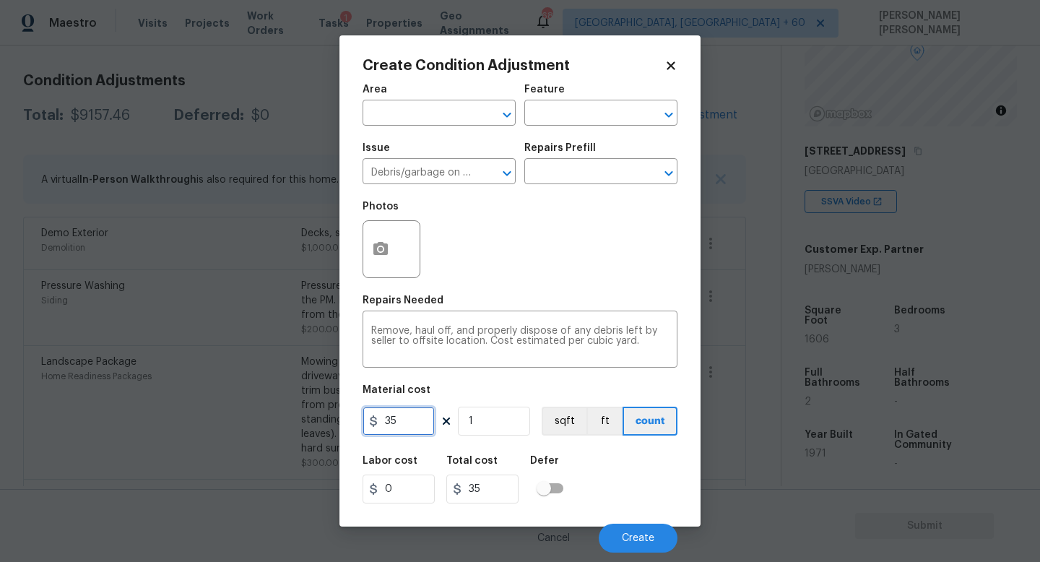
drag, startPoint x: 404, startPoint y: 423, endPoint x: 129, endPoint y: 421, distance: 275.2
click at [129, 421] on div "Create Condition Adjustment Area ​ Feature ​ Issue Debris/garbage on site ​ Rep…" at bounding box center [520, 281] width 1040 height 562
type input "200"
click at [369, 246] on button "button" at bounding box center [380, 249] width 35 height 56
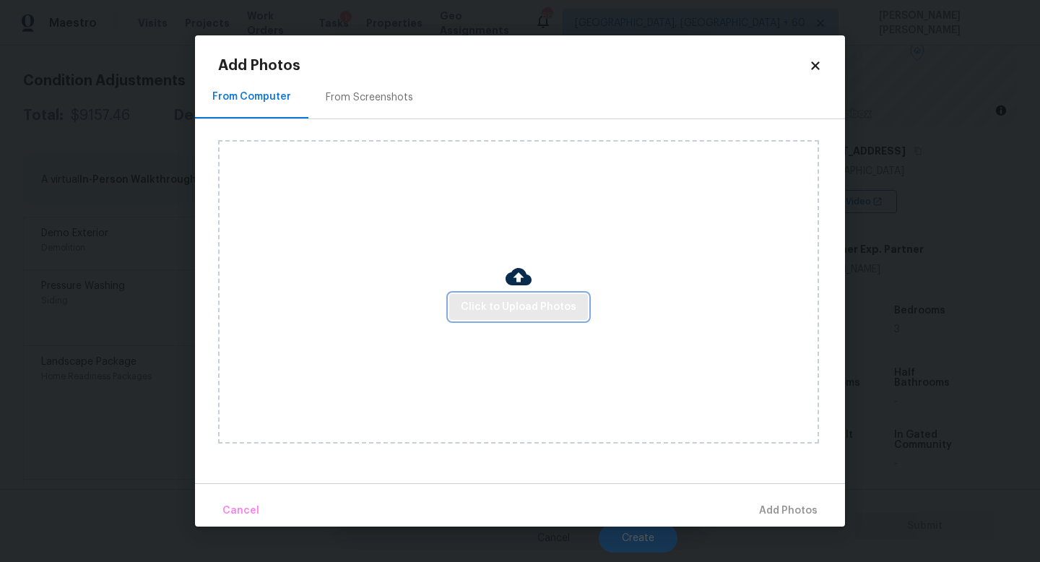
click at [517, 319] on button "Click to Upload Photos" at bounding box center [518, 307] width 139 height 27
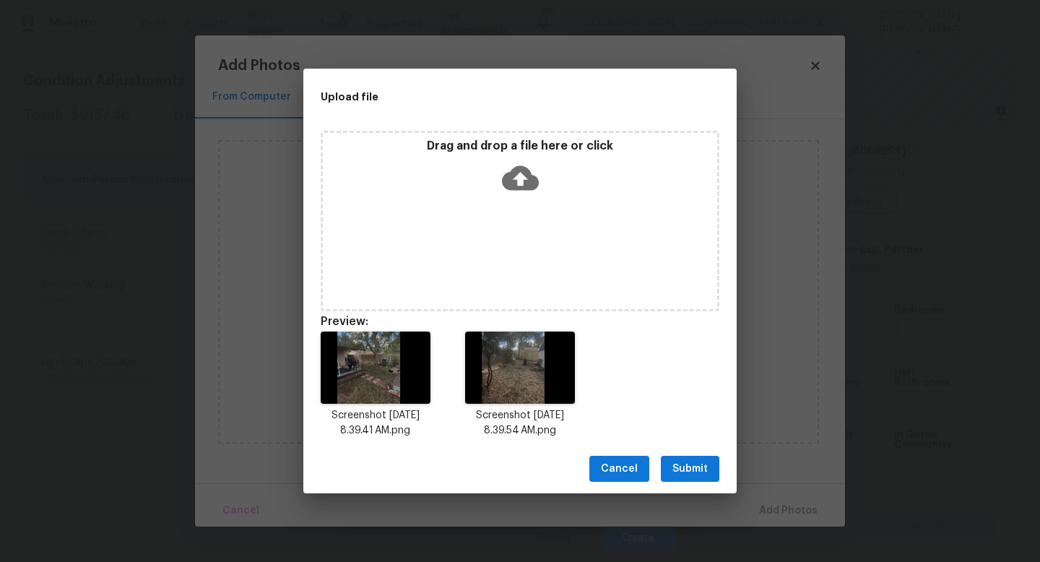
click at [712, 477] on button "Submit" at bounding box center [690, 469] width 59 height 27
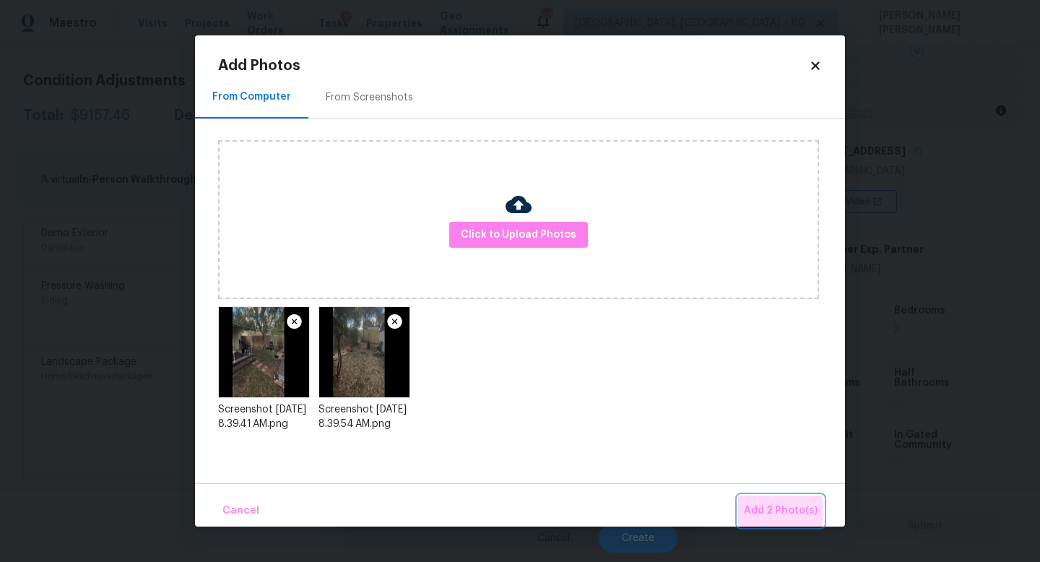
click at [774, 511] on span "Add 2 Photo(s)" at bounding box center [781, 511] width 74 height 18
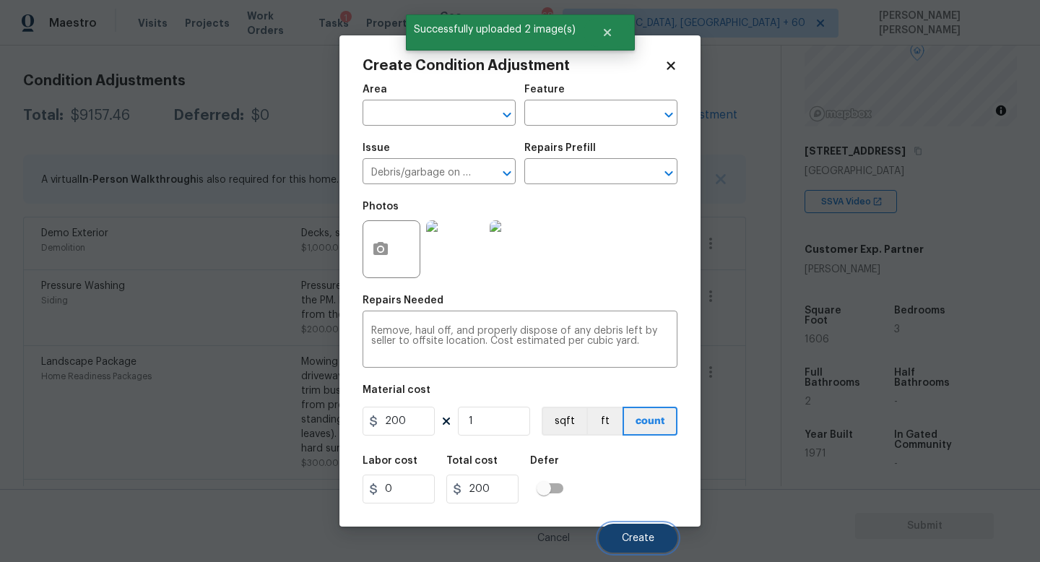
click at [636, 530] on button "Create" at bounding box center [638, 538] width 79 height 29
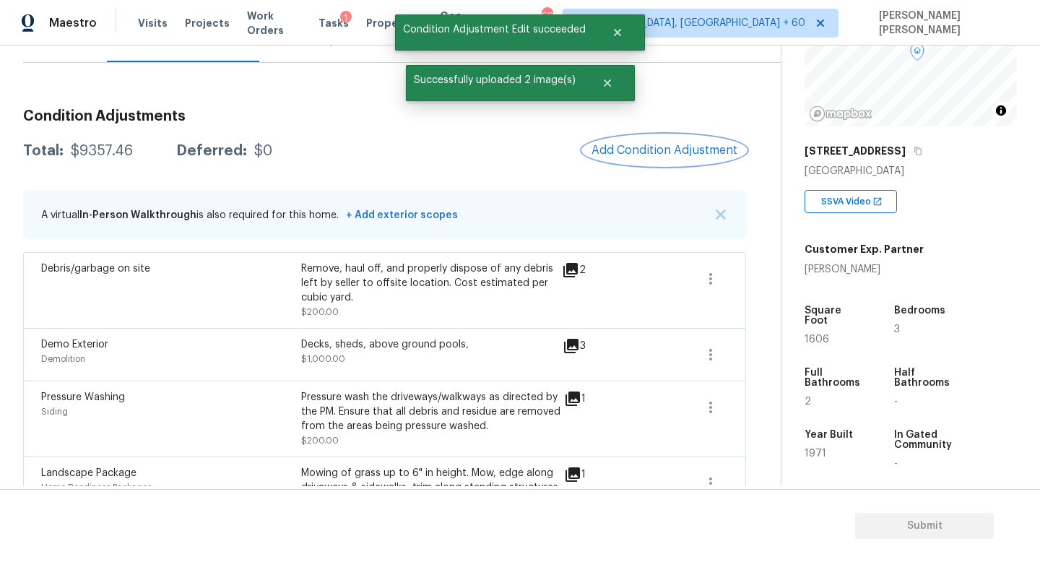
scroll to position [122, 0]
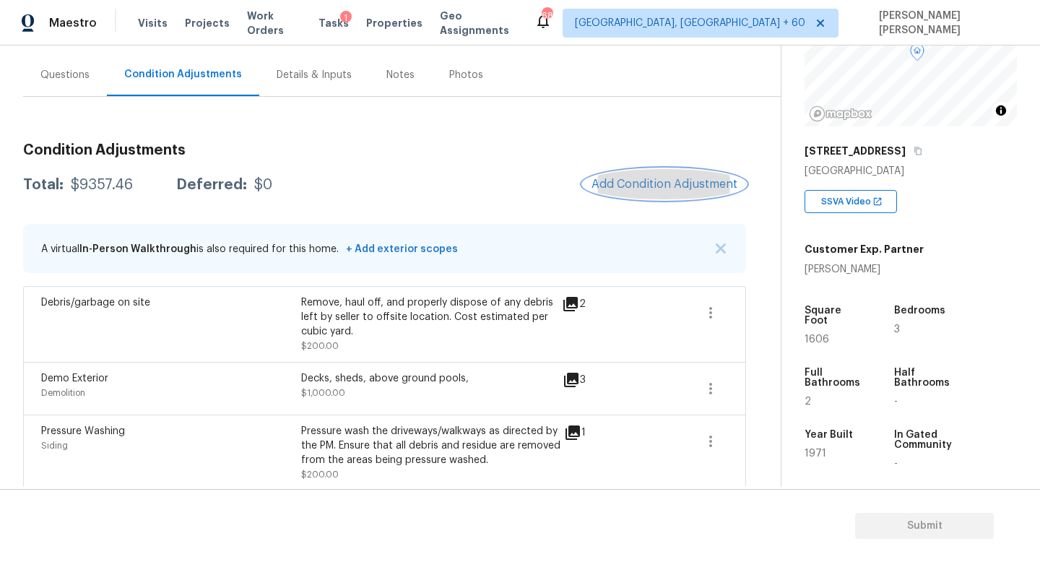
click at [641, 171] on button "Add Condition Adjustment" at bounding box center [664, 184] width 163 height 30
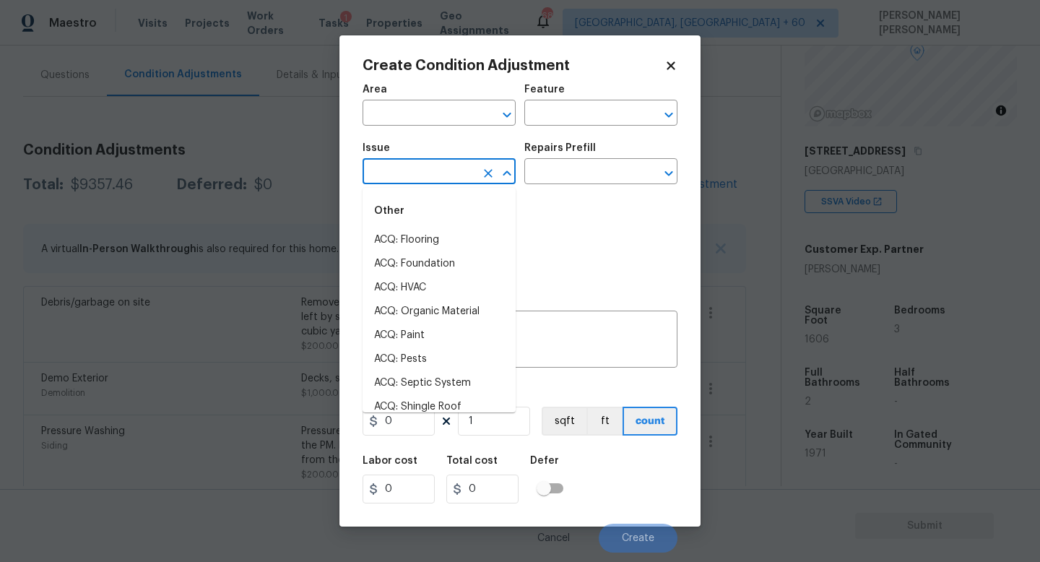
click at [439, 163] on input "text" at bounding box center [419, 173] width 113 height 22
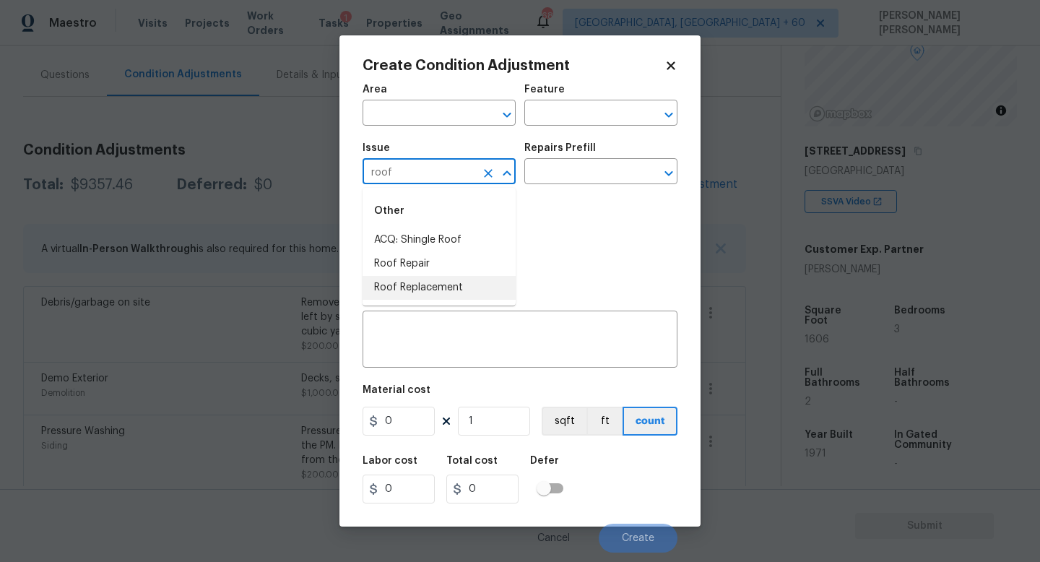
click at [451, 282] on li "Roof Replacement" at bounding box center [439, 288] width 153 height 24
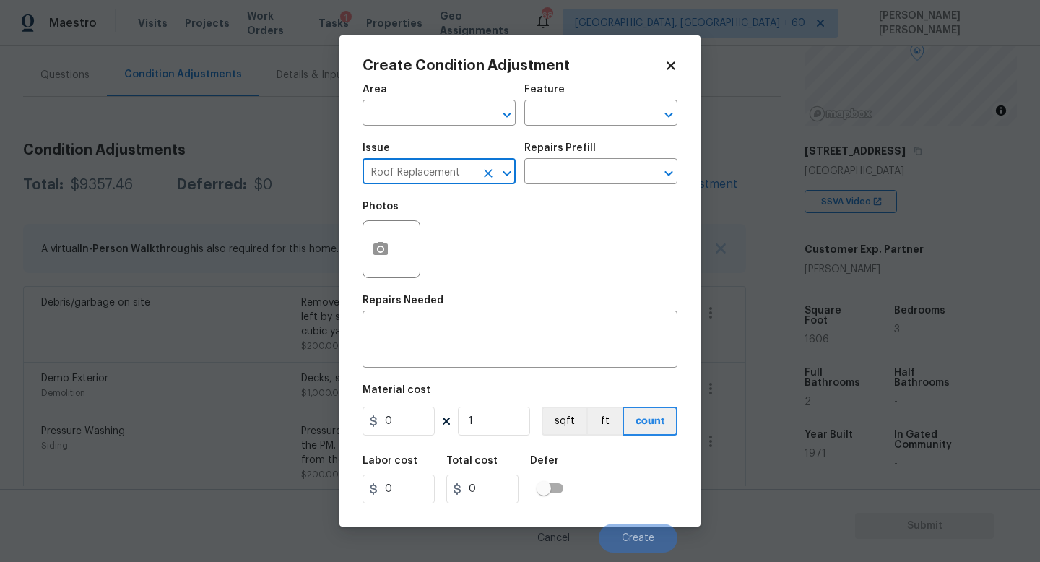
type input "Roof Replacement"
click at [552, 199] on div "Photos" at bounding box center [520, 240] width 315 height 94
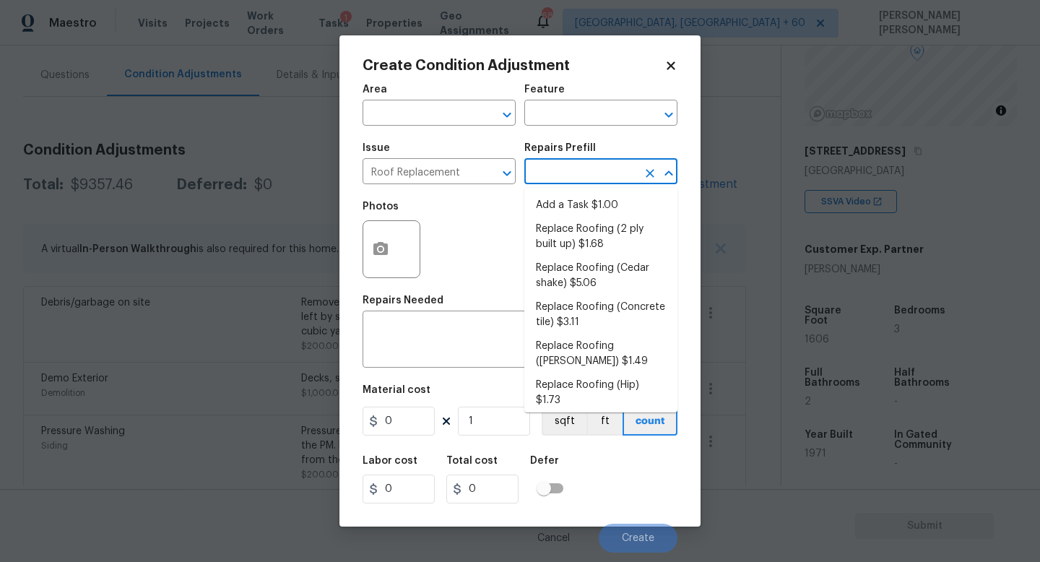
click at [565, 184] on body "Maestro Visits Projects Work Orders Tasks 1 Properties Geo Assignments 683 Knox…" at bounding box center [520, 281] width 1040 height 562
click at [489, 167] on icon "Clear" at bounding box center [488, 173] width 14 height 14
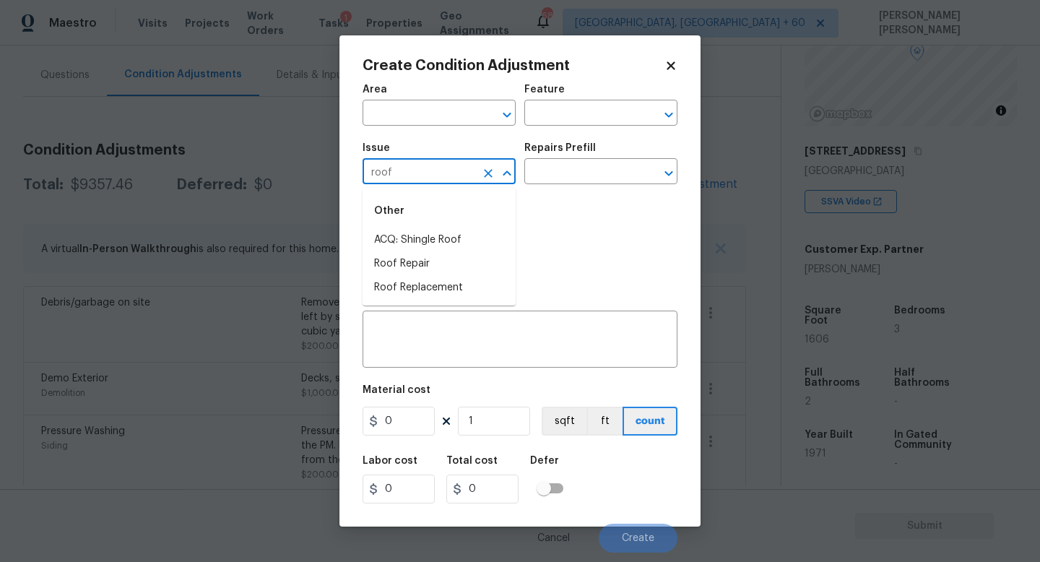
click at [488, 236] on li "ACQ: Shingle Roof" at bounding box center [439, 240] width 153 height 24
type input "ACQ: Shingle Roof"
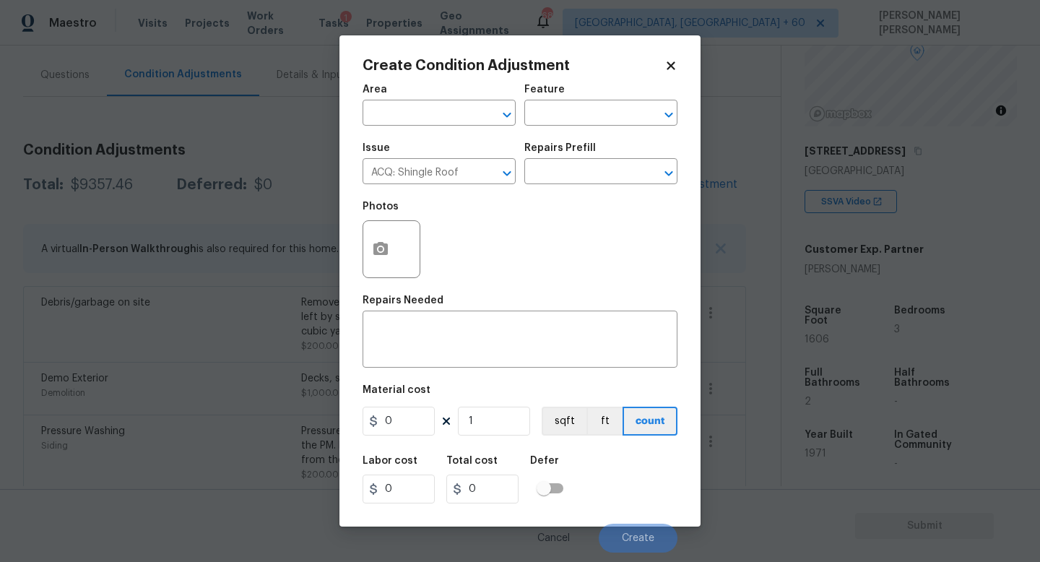
click at [583, 153] on div "Repairs Prefill" at bounding box center [600, 152] width 153 height 19
click at [575, 165] on input "text" at bounding box center [580, 173] width 113 height 22
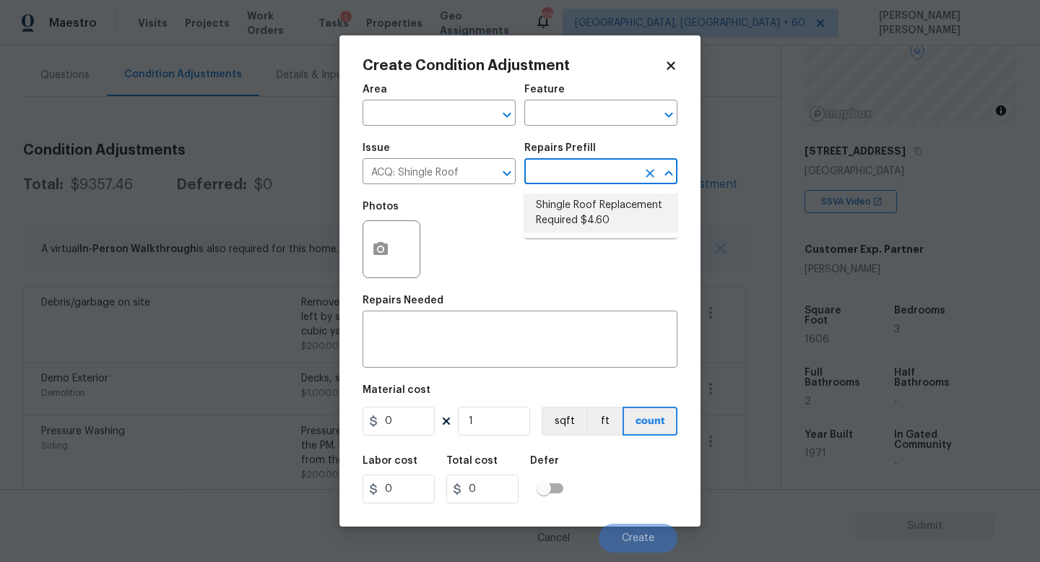
click at [583, 204] on li "Shingle Roof Replacement Required $4.60" at bounding box center [600, 213] width 153 height 39
type input "Acquisition"
type textarea "Acquisition Scope: Shingle Roof Replacement Required."
type input "4.6"
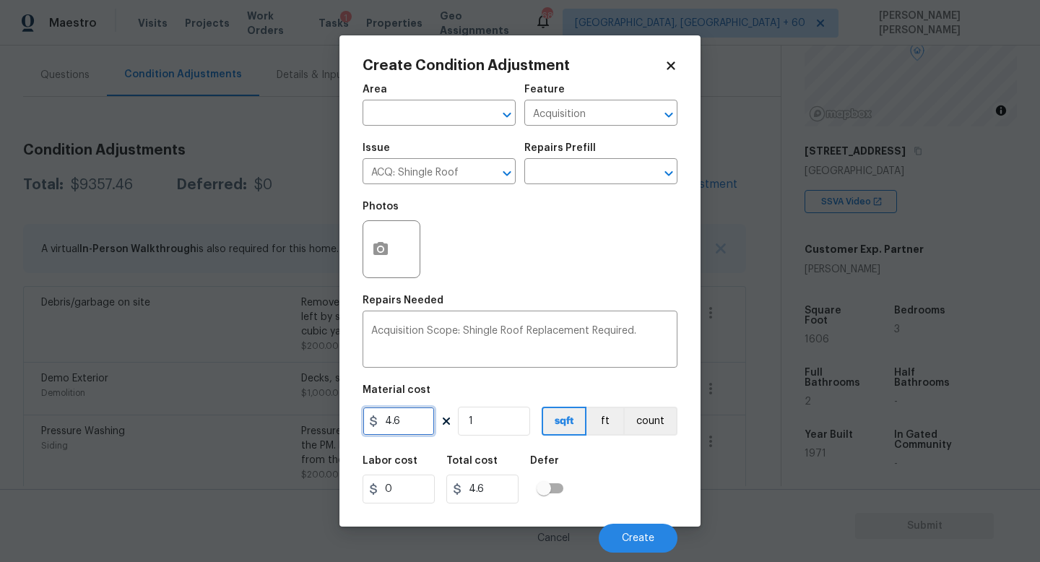
drag, startPoint x: 428, startPoint y: 420, endPoint x: 145, endPoint y: 420, distance: 282.5
click at [222, 420] on div "Create Condition Adjustment Area ​ Feature Acquisition ​ Issue ACQ: Shingle Roo…" at bounding box center [520, 281] width 1040 height 562
type input "2500"
click at [384, 245] on icon "button" at bounding box center [380, 248] width 14 height 13
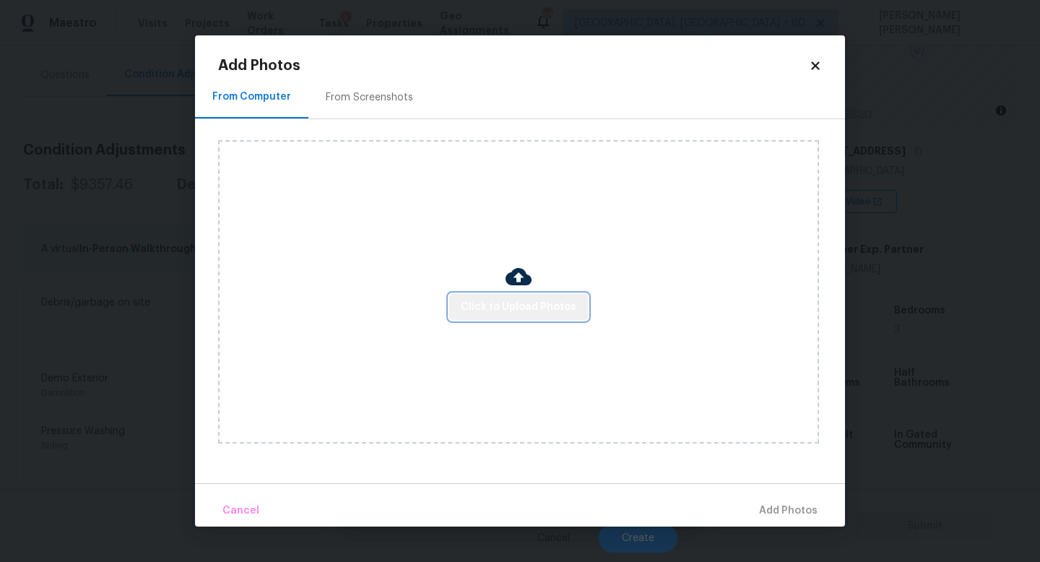
click at [529, 303] on span "Click to Upload Photos" at bounding box center [519, 307] width 116 height 18
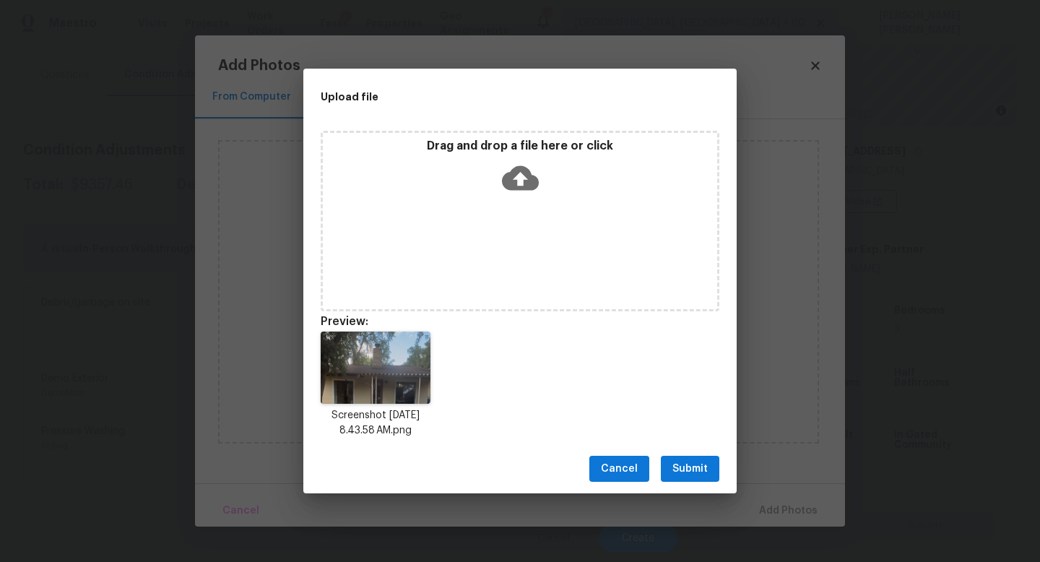
click at [692, 466] on span "Submit" at bounding box center [690, 469] width 35 height 18
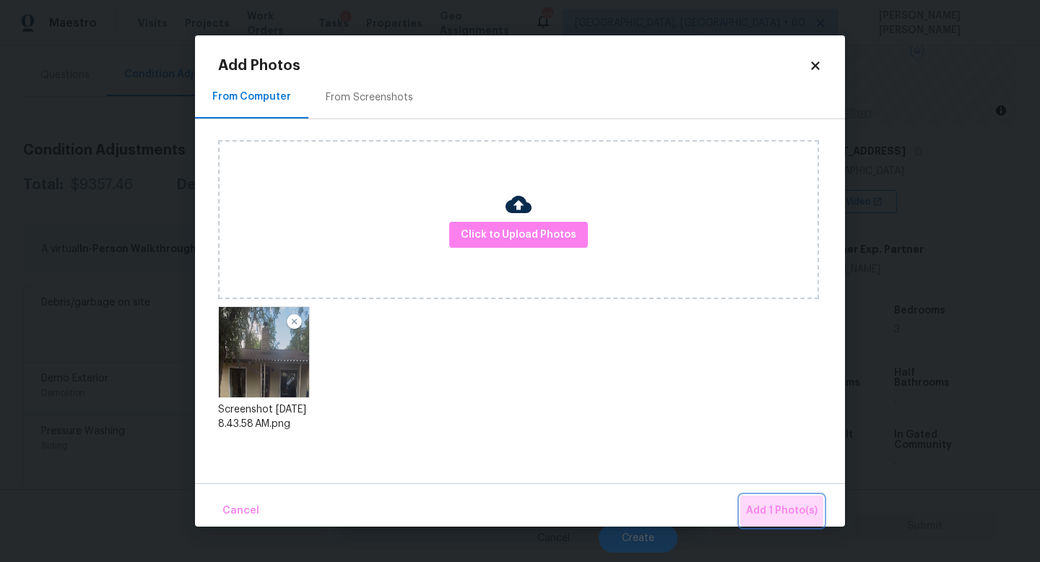
click at [792, 502] on span "Add 1 Photo(s)" at bounding box center [782, 511] width 72 height 18
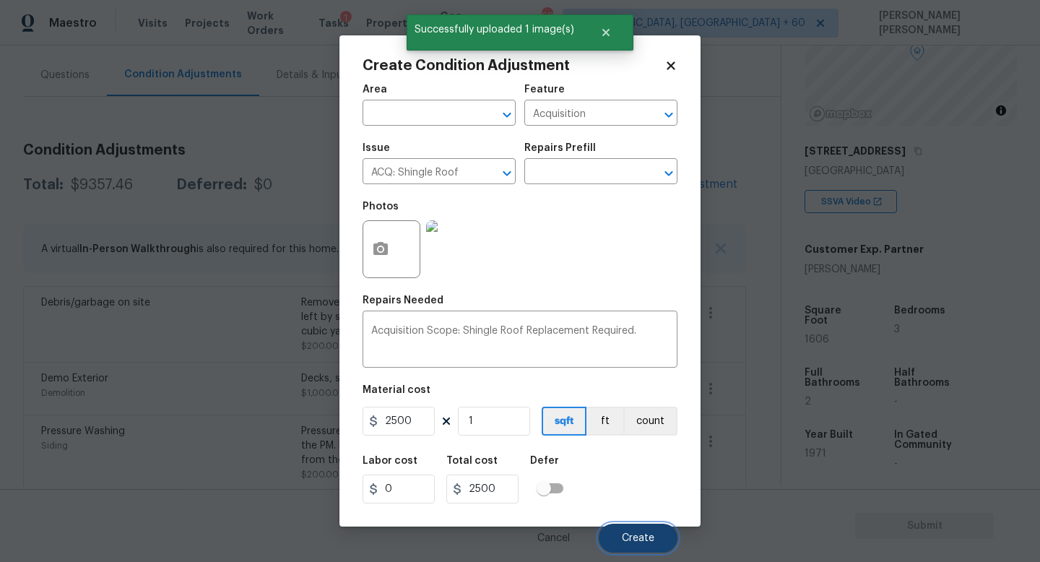
click at [631, 536] on span "Create" at bounding box center [638, 538] width 33 height 11
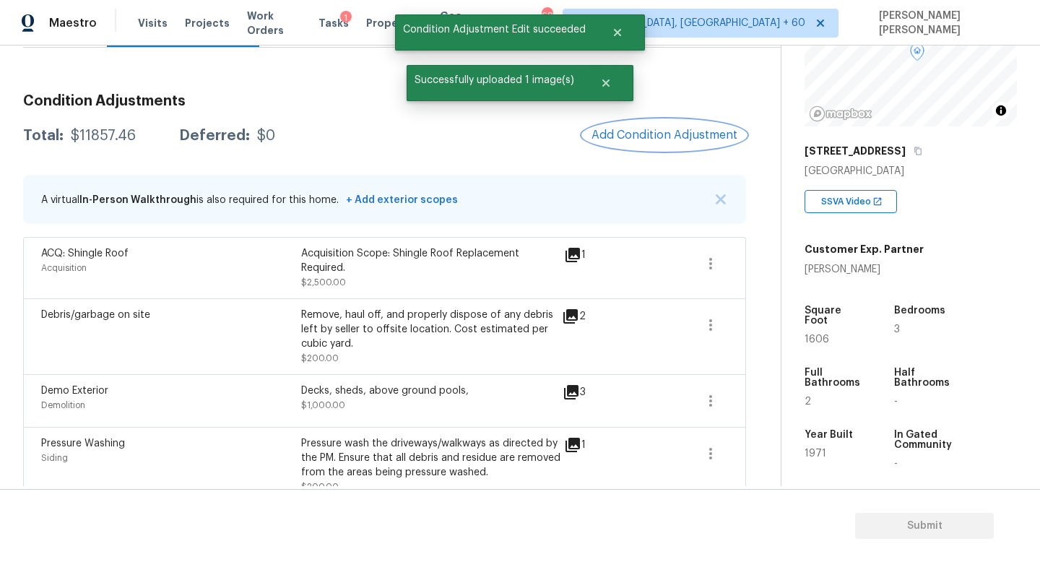
scroll to position [170, 0]
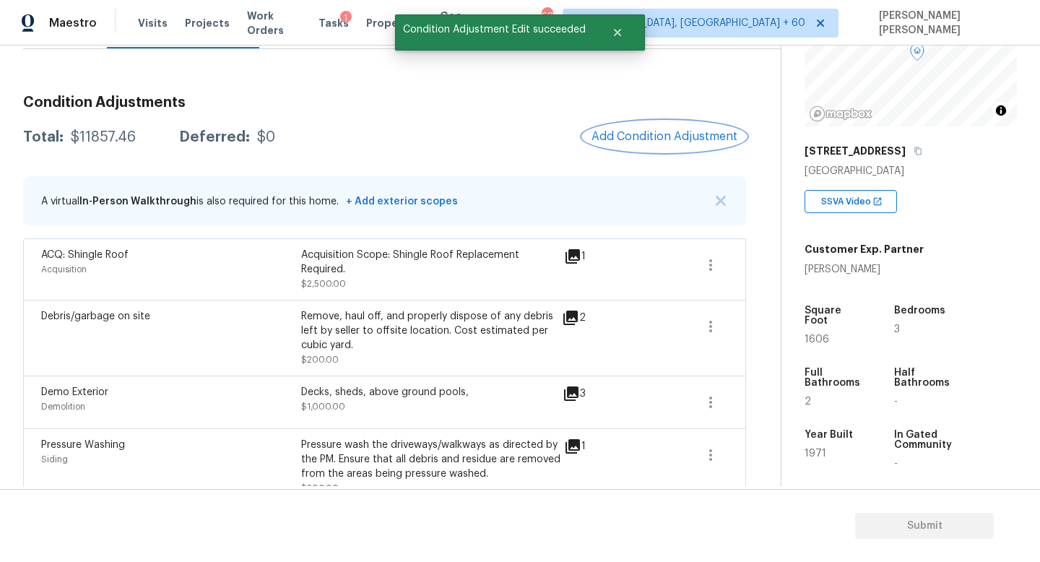
click at [649, 131] on span "Add Condition Adjustment" at bounding box center [665, 136] width 146 height 13
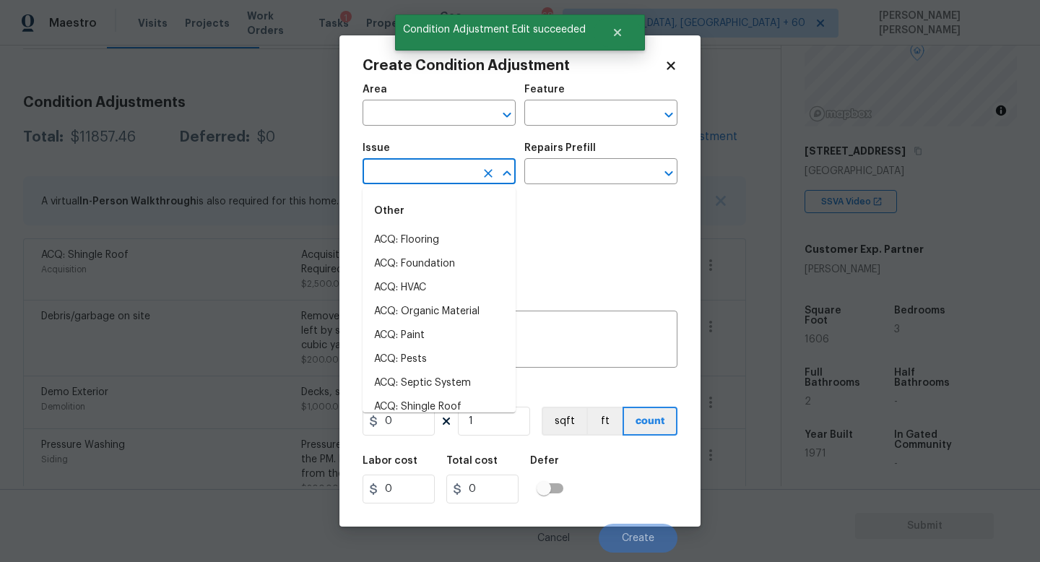
click at [402, 170] on input "text" at bounding box center [419, 173] width 113 height 22
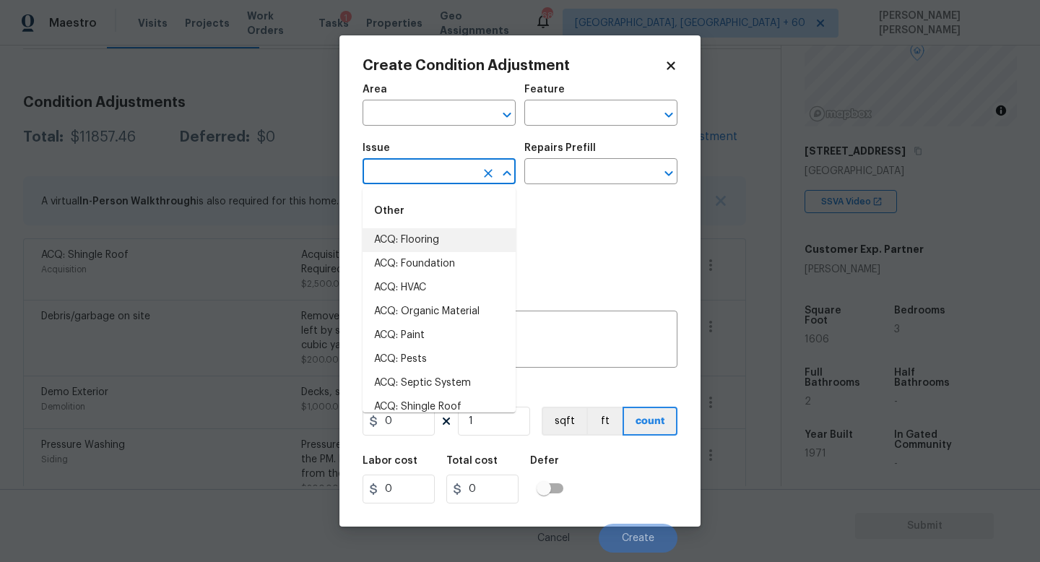
click at [182, 205] on body "Maestro Visits Projects Work Orders Tasks 1 Properties Geo Assignments 683 Knox…" at bounding box center [520, 281] width 1040 height 562
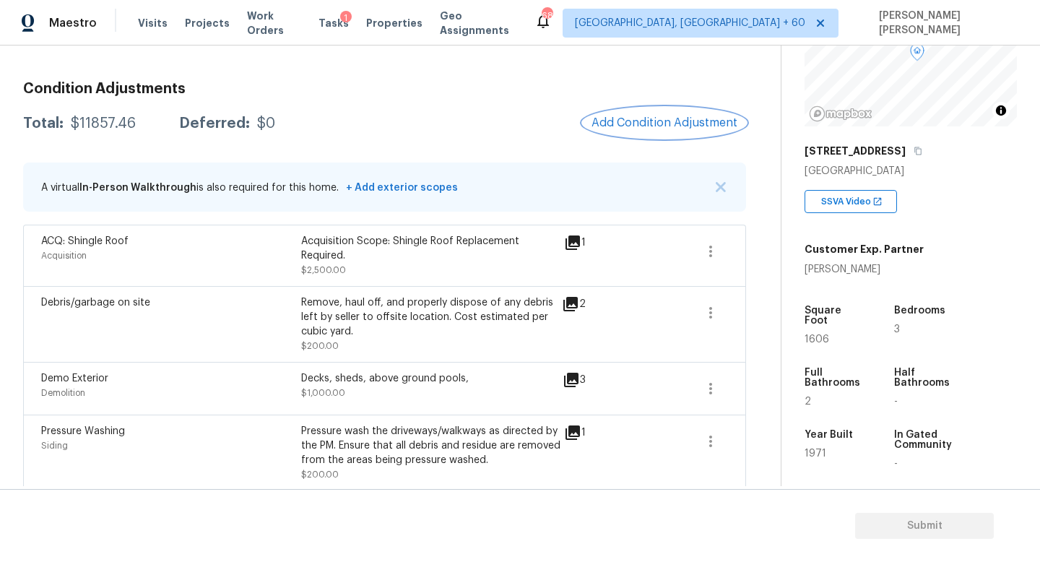
scroll to position [185, 0]
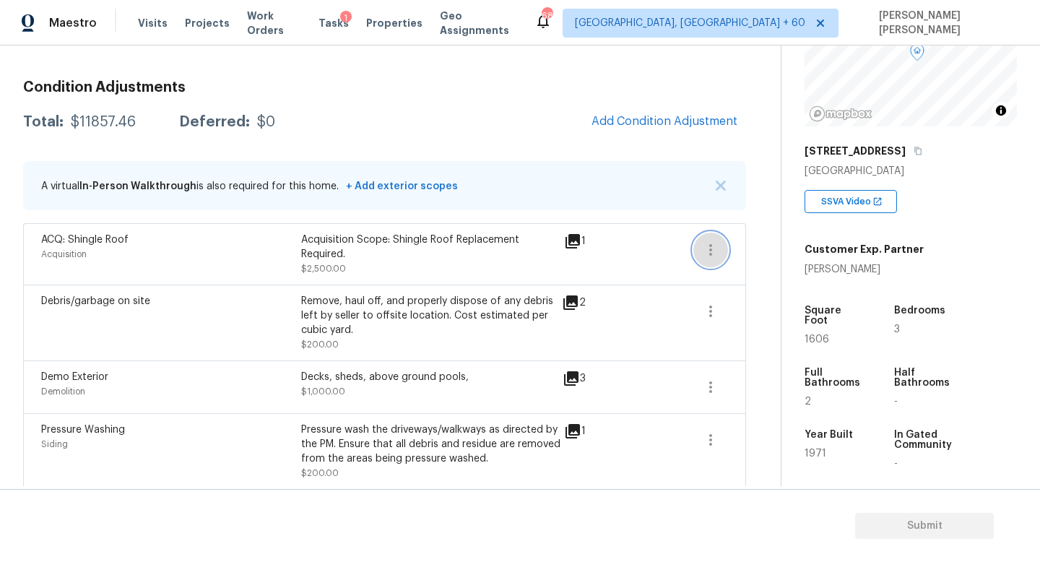
click at [717, 243] on icon "button" at bounding box center [710, 249] width 17 height 17
click at [770, 243] on div "Edit" at bounding box center [793, 247] width 113 height 14
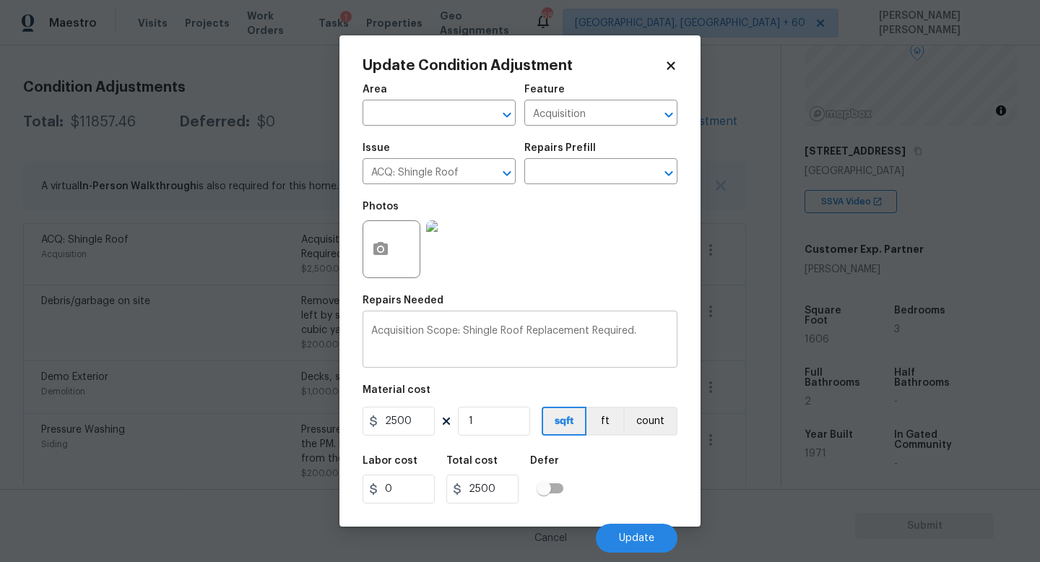
click at [479, 332] on textarea "Acquisition Scope: Shingle Roof Replacement Required." at bounding box center [520, 341] width 298 height 30
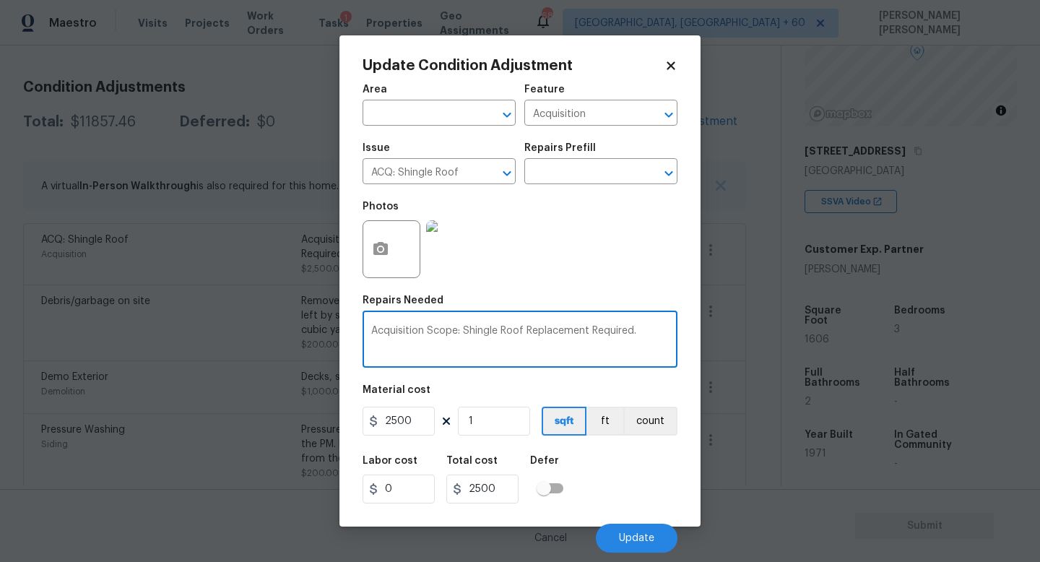
click at [479, 332] on textarea "Acquisition Scope: Shingle Roof Replacement Required." at bounding box center [520, 341] width 298 height 30
click at [611, 334] on textarea "Acquisition Scope: partial Roof Replacement Required." at bounding box center [520, 341] width 298 height 30
type textarea "Acquisition Scope: partial Roof Replacement Required."
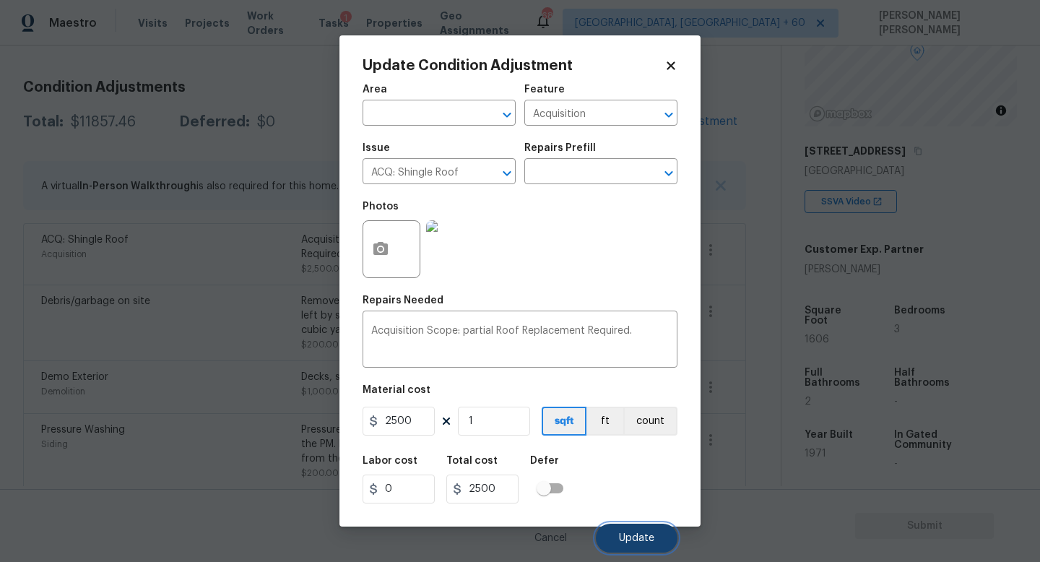
click at [631, 531] on button "Update" at bounding box center [637, 538] width 82 height 29
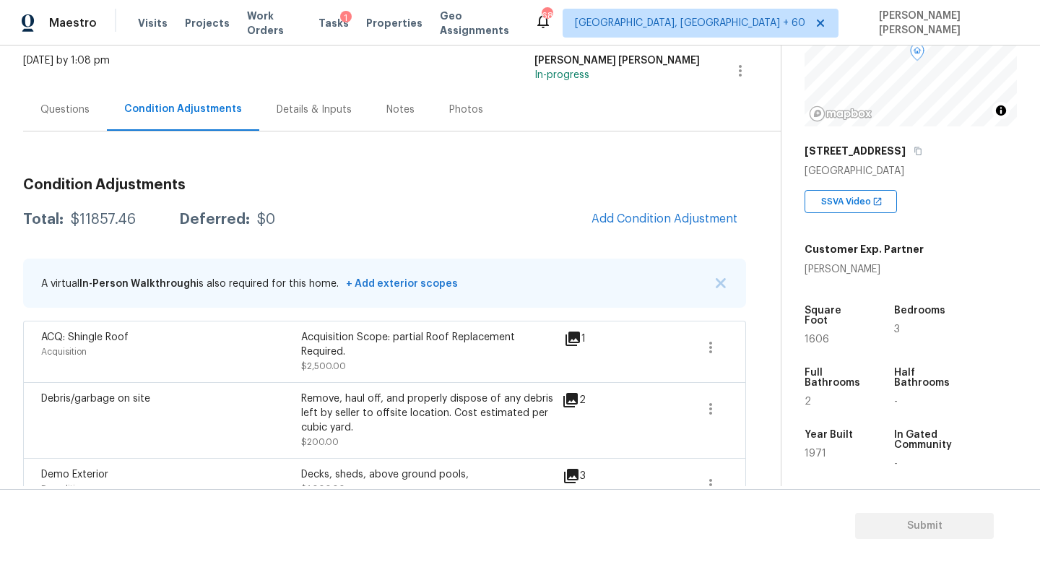
scroll to position [0, 0]
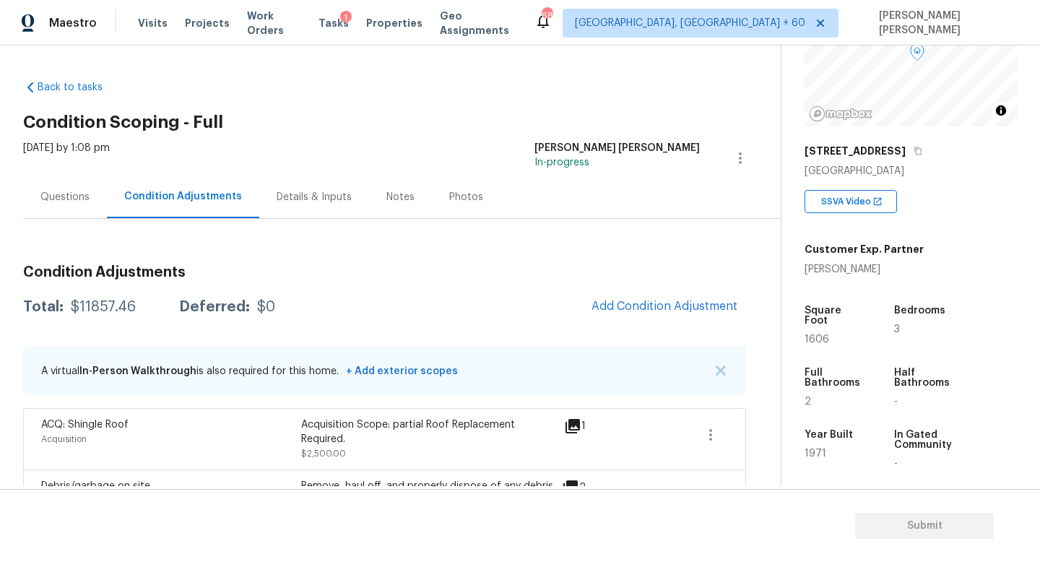
click at [51, 201] on div "Questions" at bounding box center [64, 197] width 49 height 14
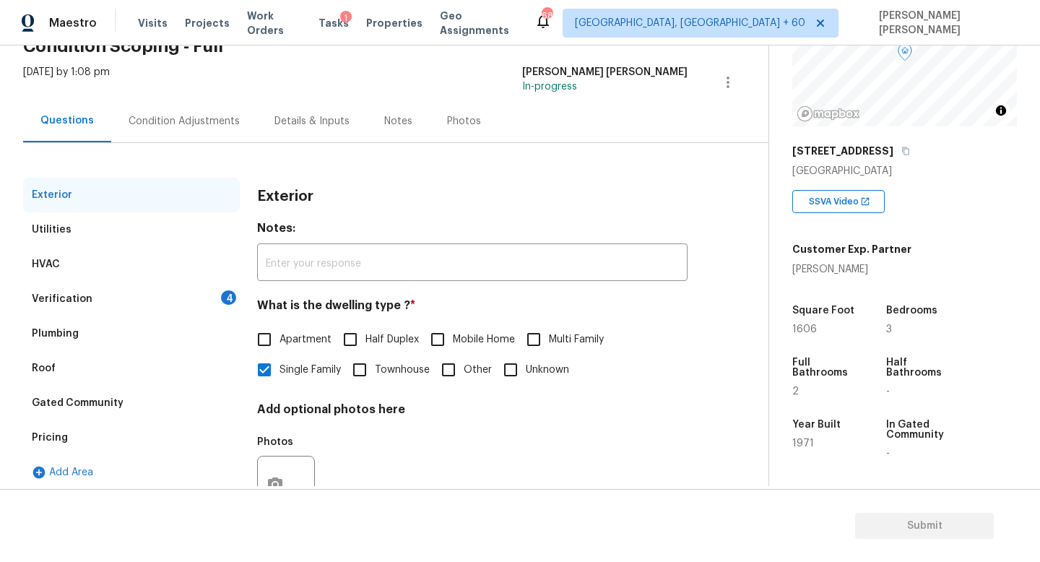
click at [147, 301] on div "Verification 4" at bounding box center [131, 299] width 217 height 35
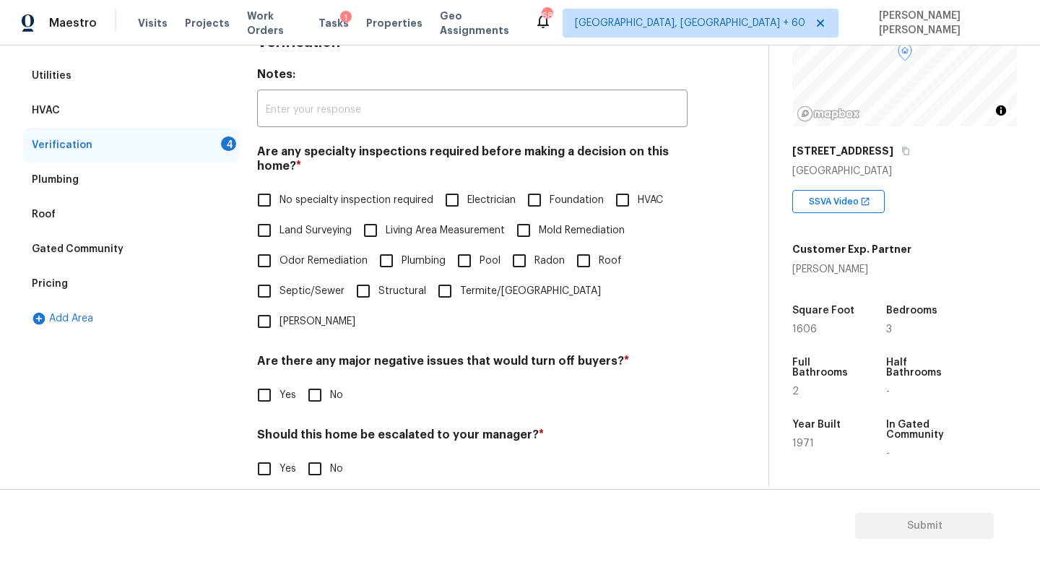
scroll to position [230, 0]
click at [569, 259] on input "Roof" at bounding box center [584, 260] width 30 height 30
checkbox input "true"
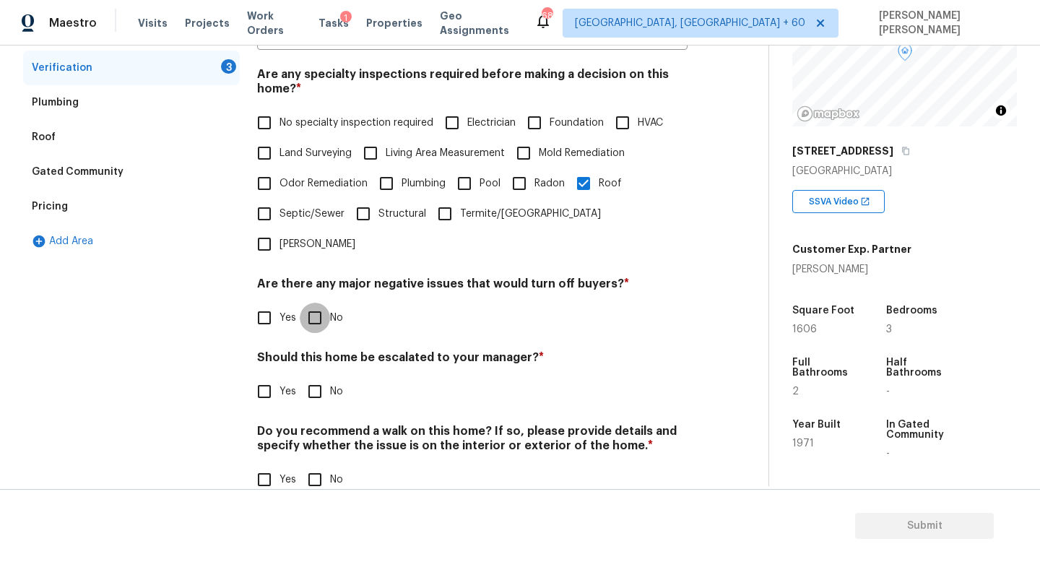
click at [308, 303] on input "No" at bounding box center [315, 318] width 30 height 30
checkbox input "true"
click at [311, 350] on div "Should this home be escalated to your manager? * Yes No" at bounding box center [472, 378] width 431 height 56
click at [267, 376] on input "Yes" at bounding box center [264, 391] width 30 height 30
checkbox input "true"
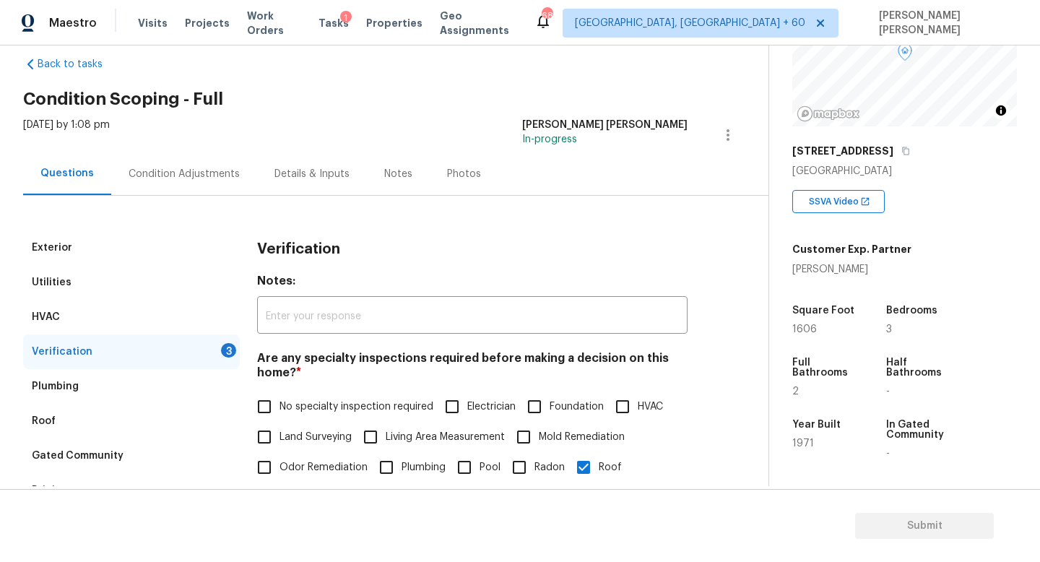
scroll to position [0, 0]
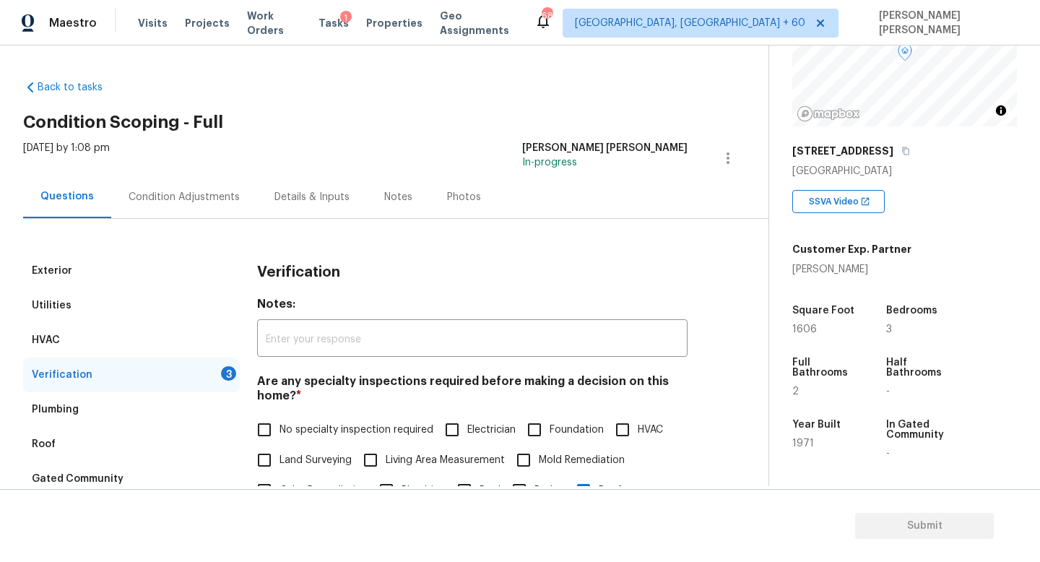
click at [191, 198] on div "Condition Adjustments" at bounding box center [184, 197] width 111 height 14
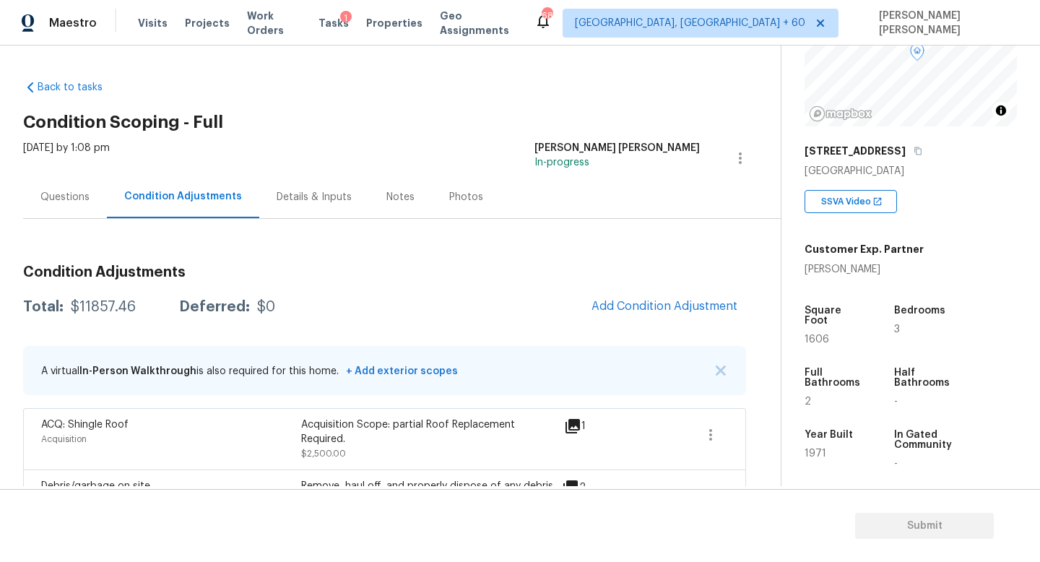
scroll to position [42, 0]
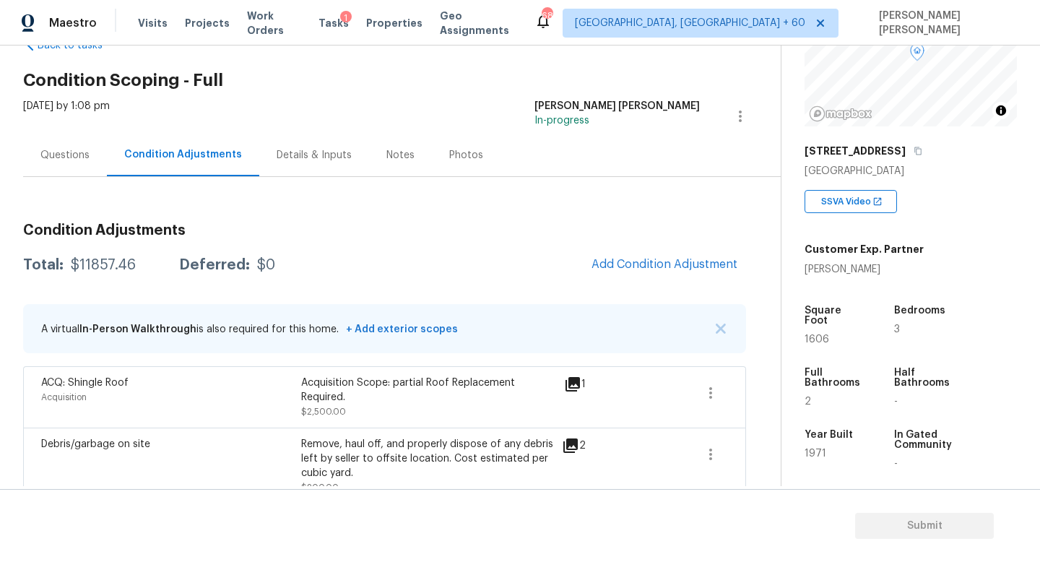
click at [686, 376] on span at bounding box center [660, 397] width 56 height 43
click at [717, 386] on icon "button" at bounding box center [710, 392] width 17 height 17
click at [761, 386] on div "Edit" at bounding box center [793, 390] width 113 height 14
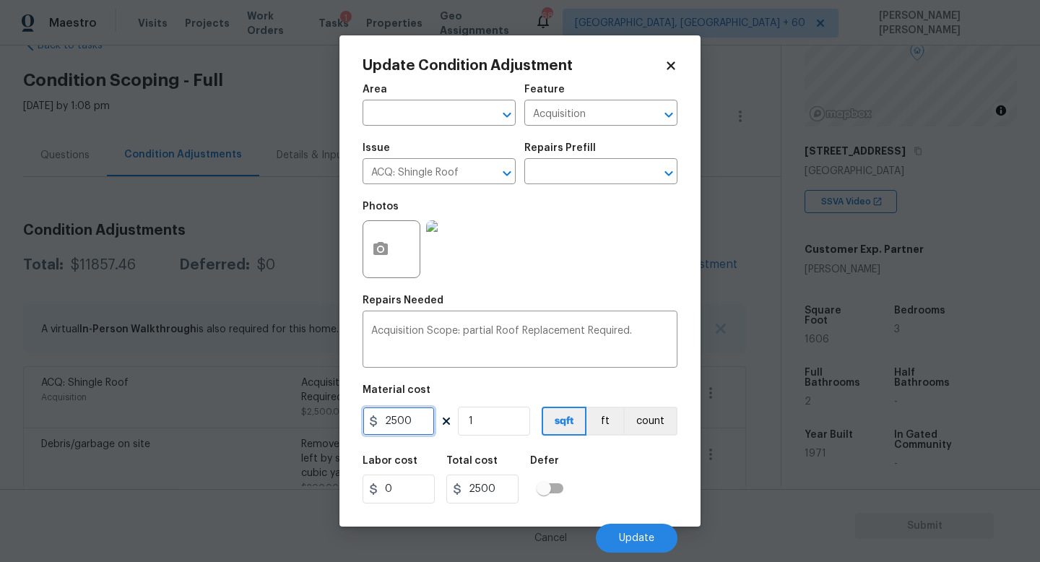
drag, startPoint x: 423, startPoint y: 426, endPoint x: 205, endPoint y: 379, distance: 222.5
click at [205, 379] on div "Update Condition Adjustment Area ​ Feature Acquisition ​ Issue ACQ: Shingle Roo…" at bounding box center [520, 281] width 1040 height 562
type input "0"
click at [657, 543] on button "Update" at bounding box center [637, 538] width 82 height 29
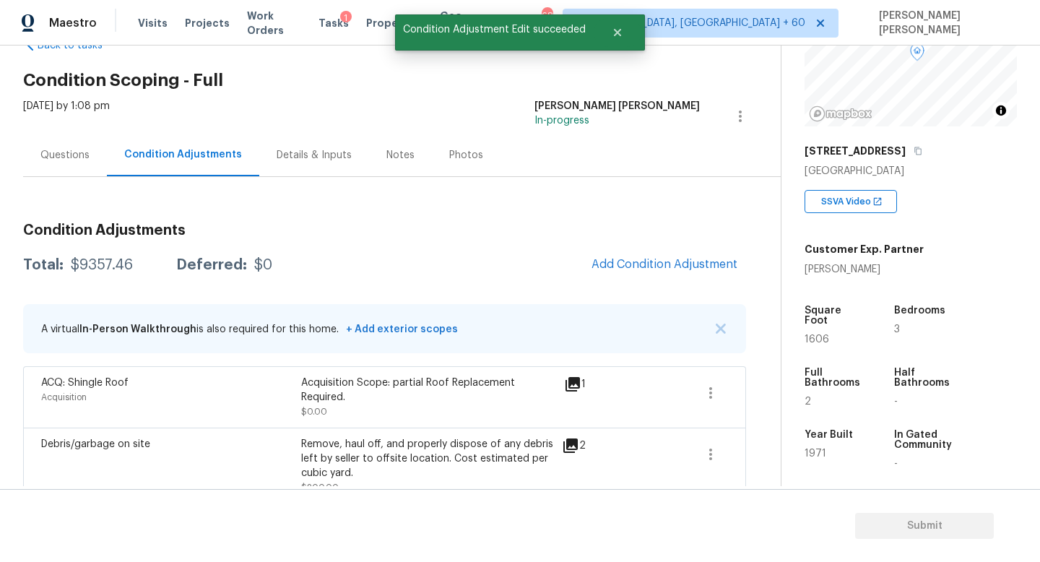
click at [58, 144] on div "Questions" at bounding box center [65, 155] width 84 height 43
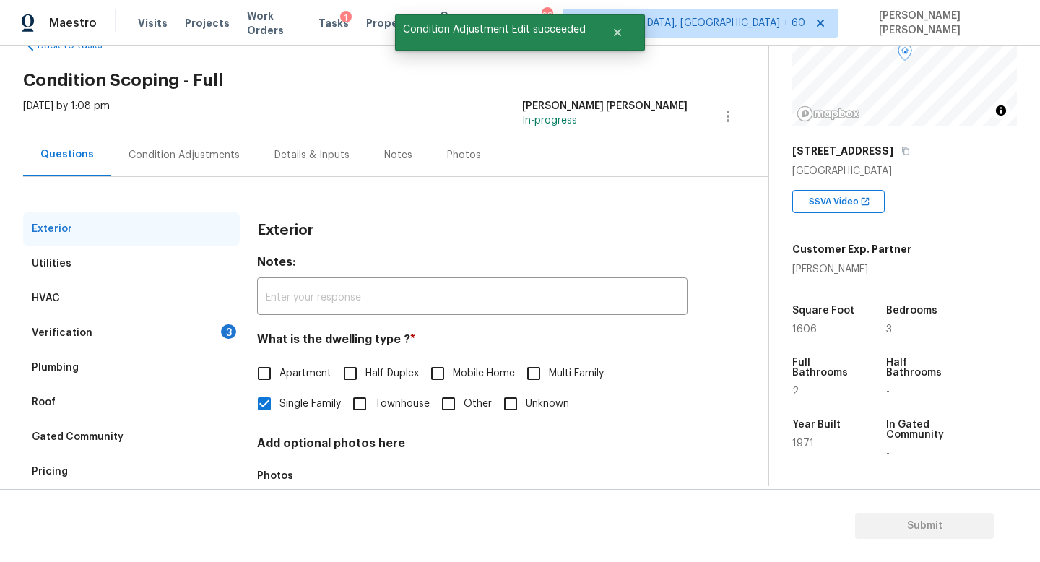
scroll to position [134, 0]
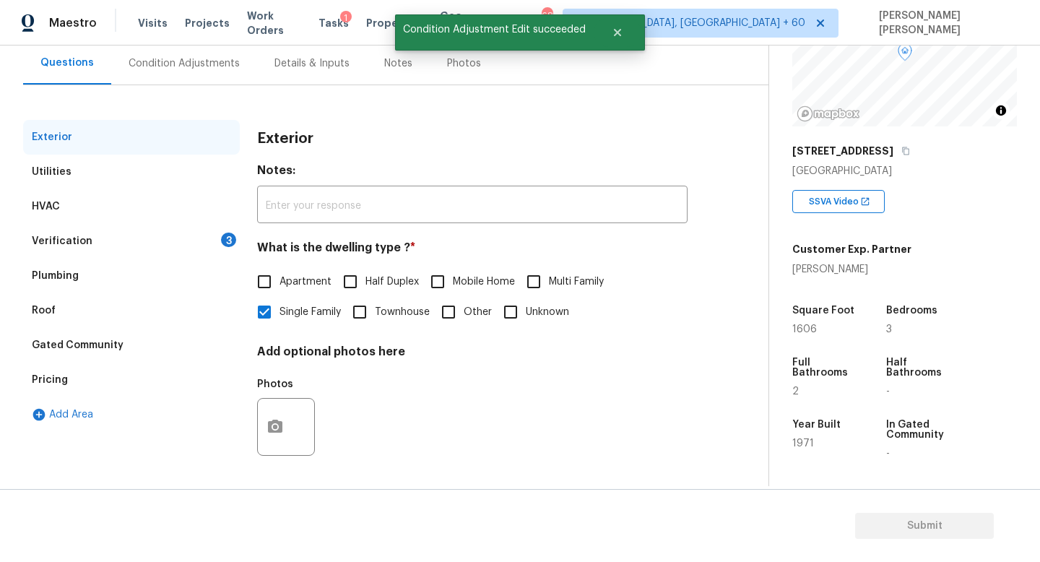
click at [79, 230] on div "Verification 3" at bounding box center [131, 241] width 217 height 35
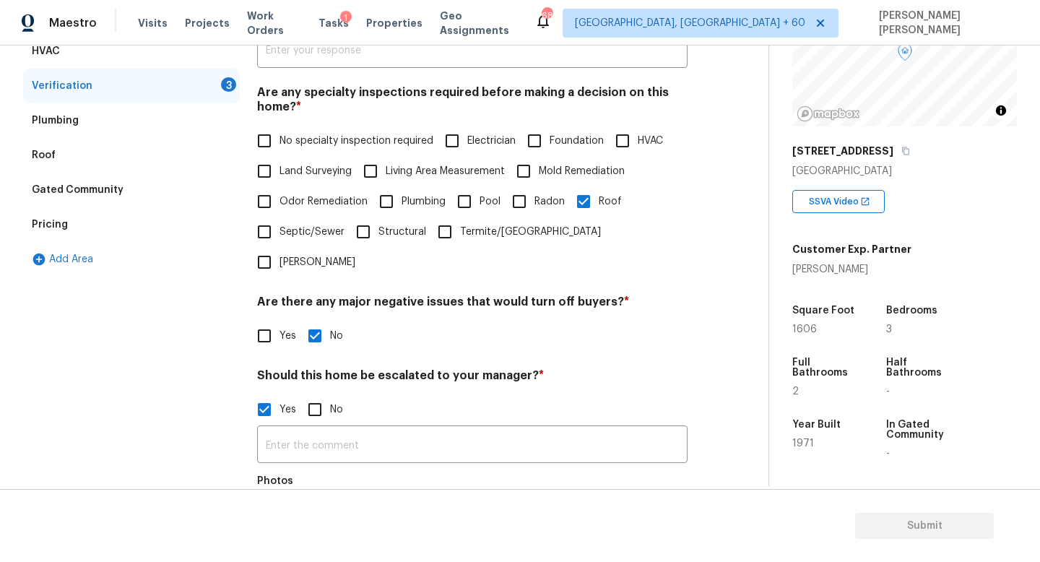
scroll to position [303, 0]
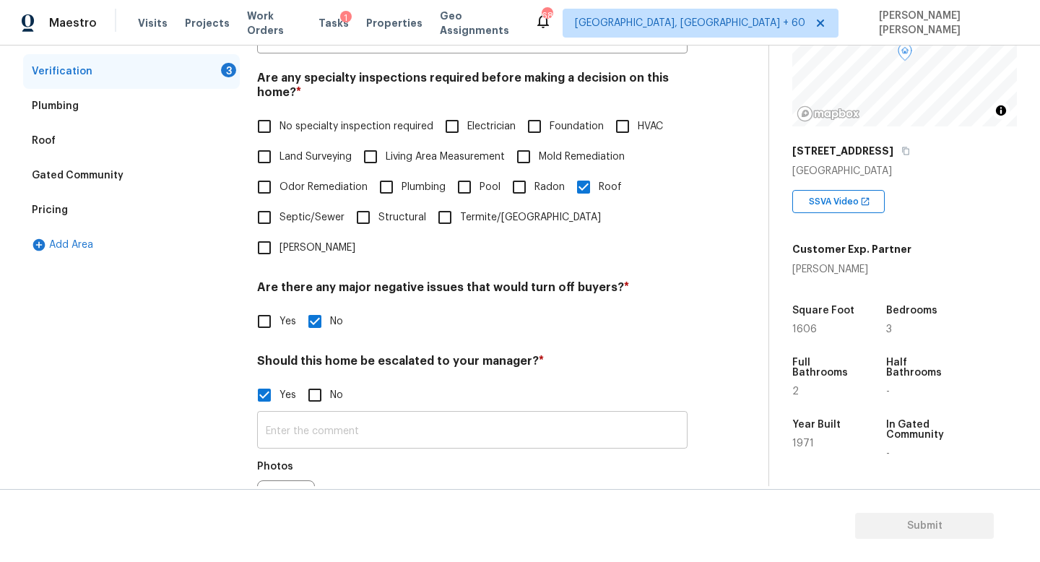
click at [321, 415] on input "text" at bounding box center [472, 432] width 431 height 34
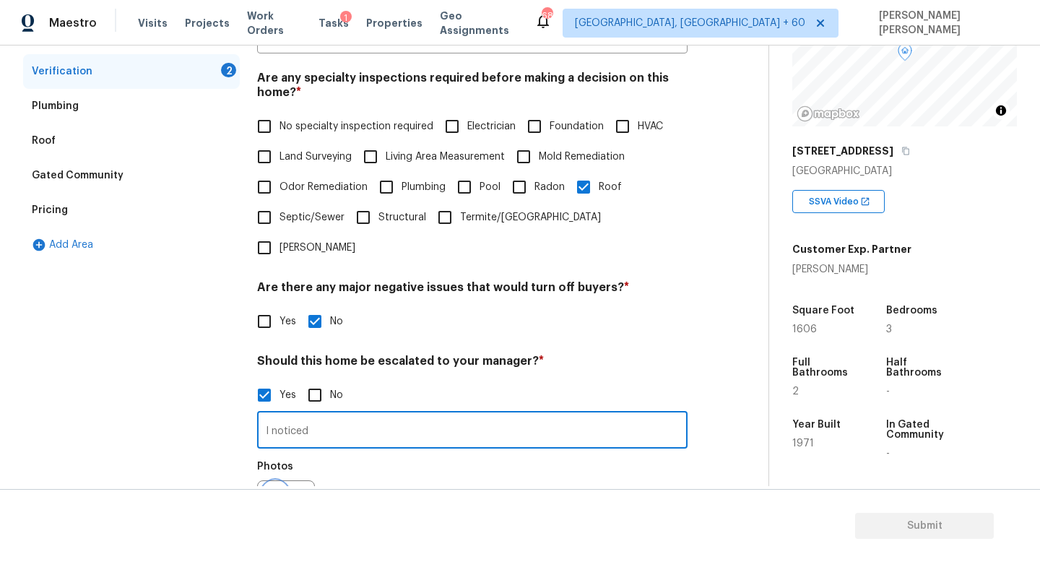
click at [279, 501] on icon "button" at bounding box center [275, 509] width 17 height 17
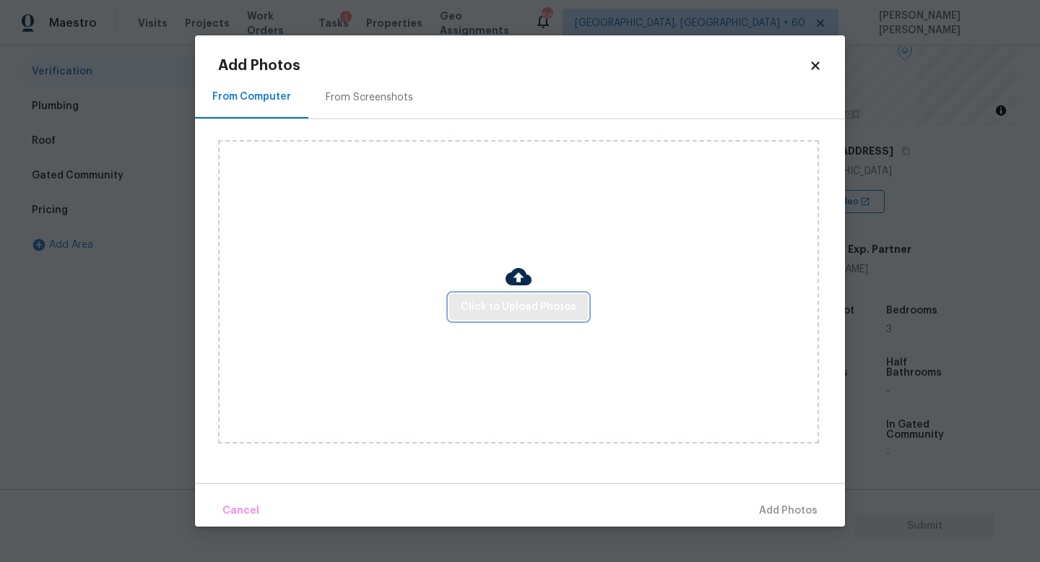
click at [527, 299] on span "Click to Upload Photos" at bounding box center [519, 307] width 116 height 18
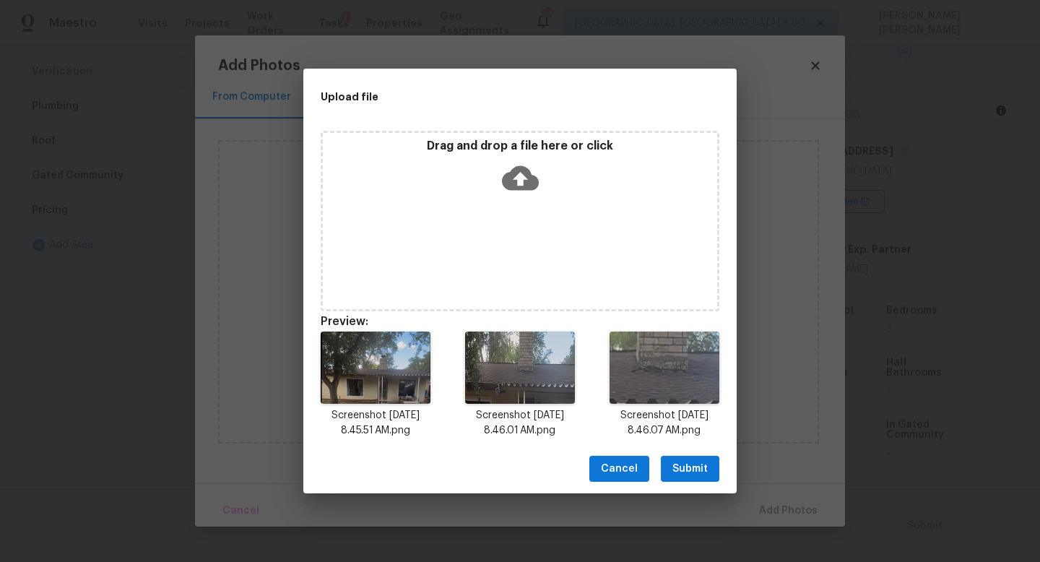
click at [696, 466] on span "Submit" at bounding box center [690, 469] width 35 height 18
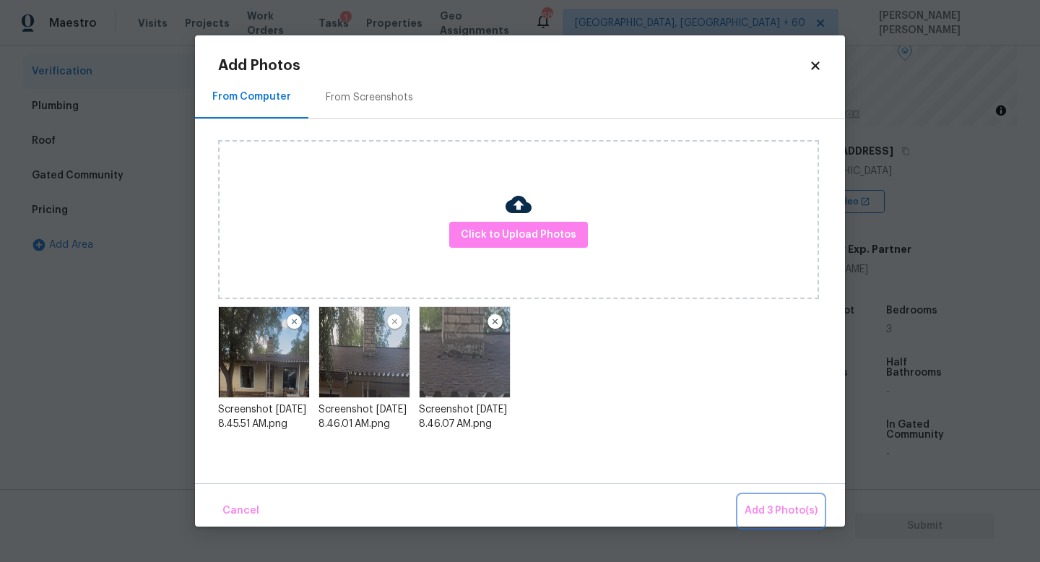
click at [786, 507] on span "Add 3 Photo(s)" at bounding box center [781, 511] width 73 height 18
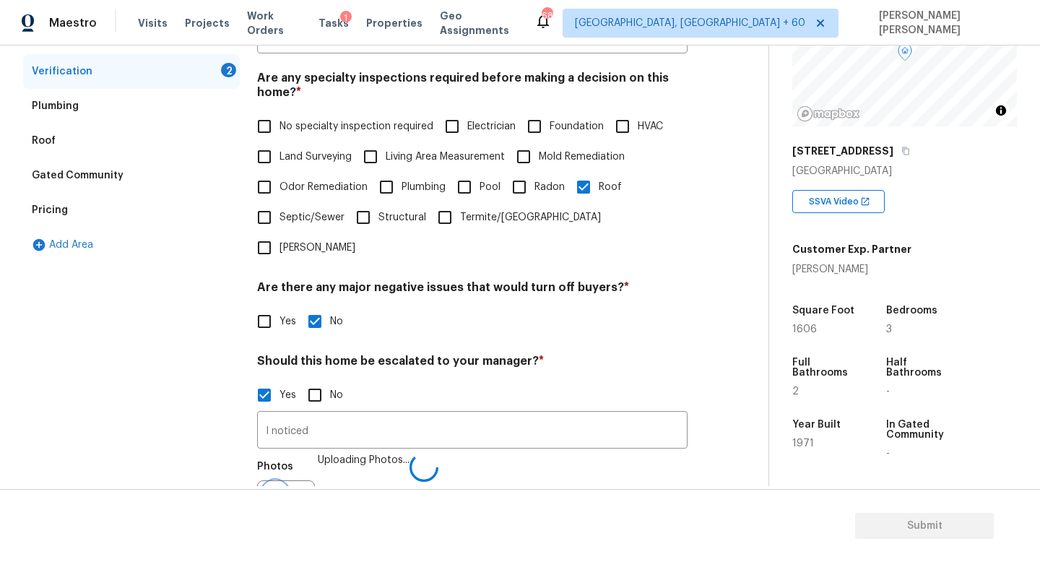
scroll to position [325, 0]
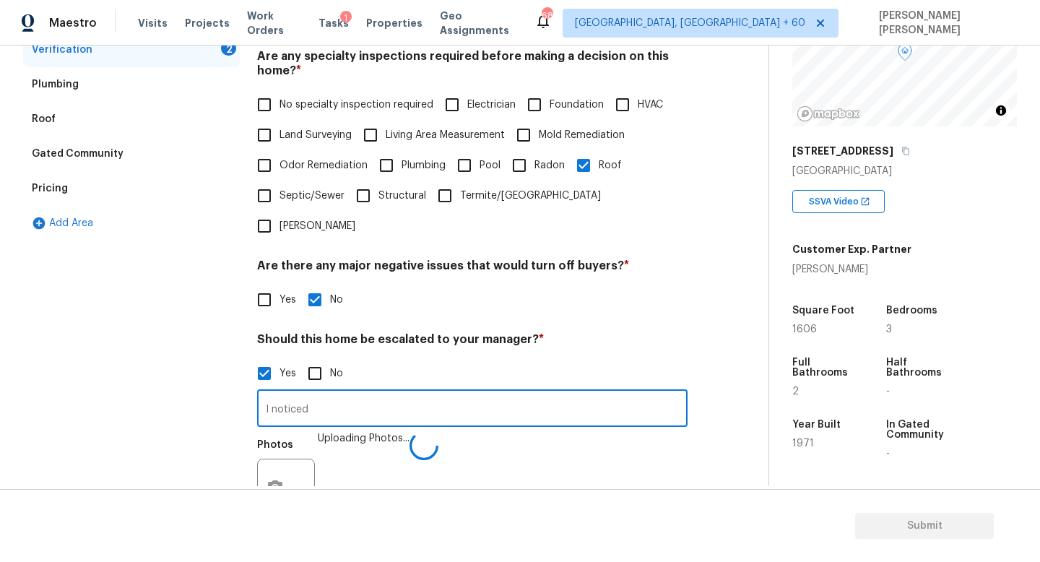
click at [428, 393] on input "I noticed" at bounding box center [472, 410] width 431 height 34
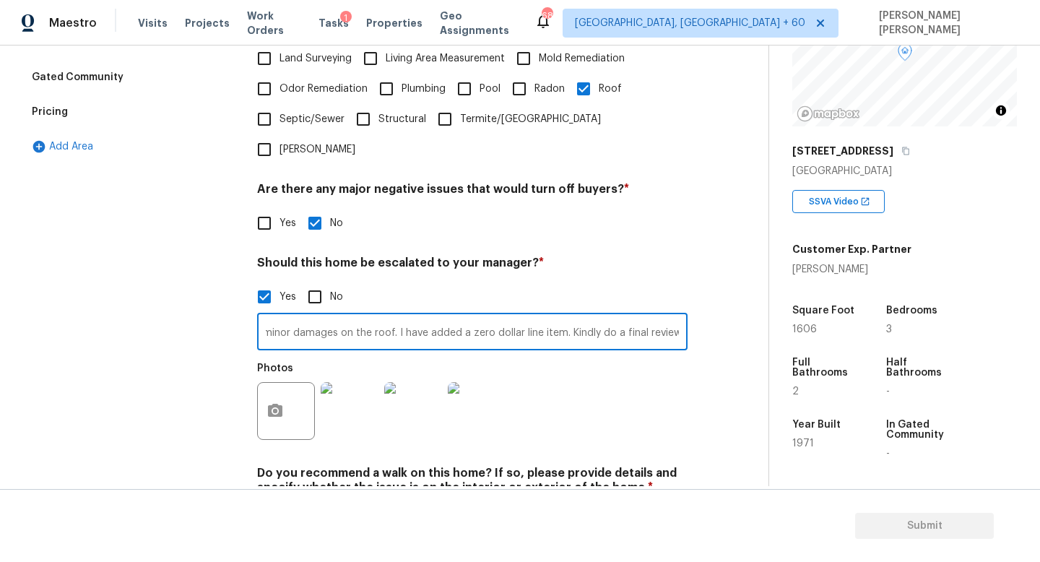
scroll to position [444, 0]
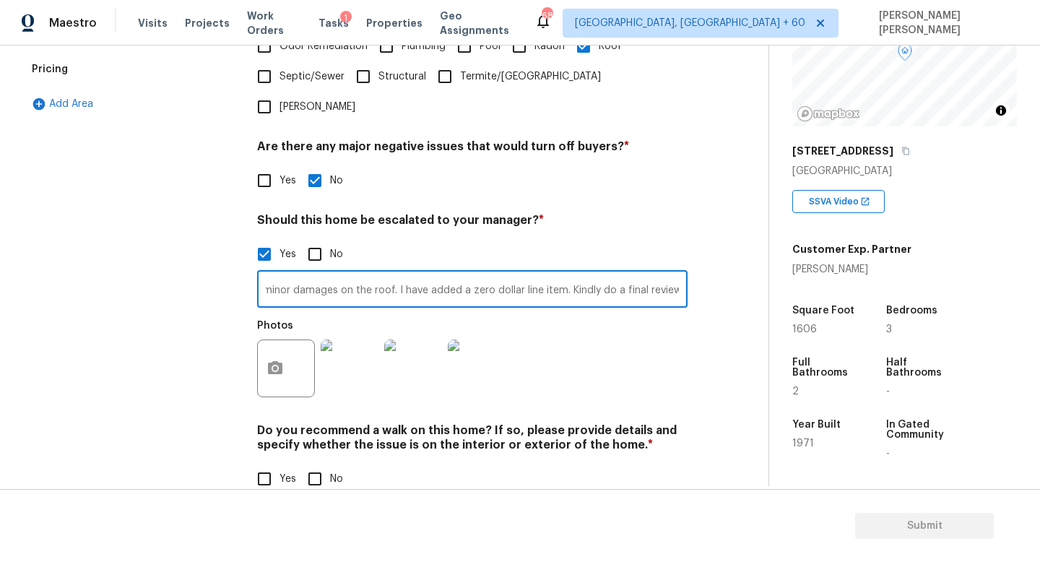
type input "I noticed minor damages on the roof. I have added a zero dollar line item. Kind…"
click at [311, 464] on input "No" at bounding box center [315, 479] width 30 height 30
checkbox input "true"
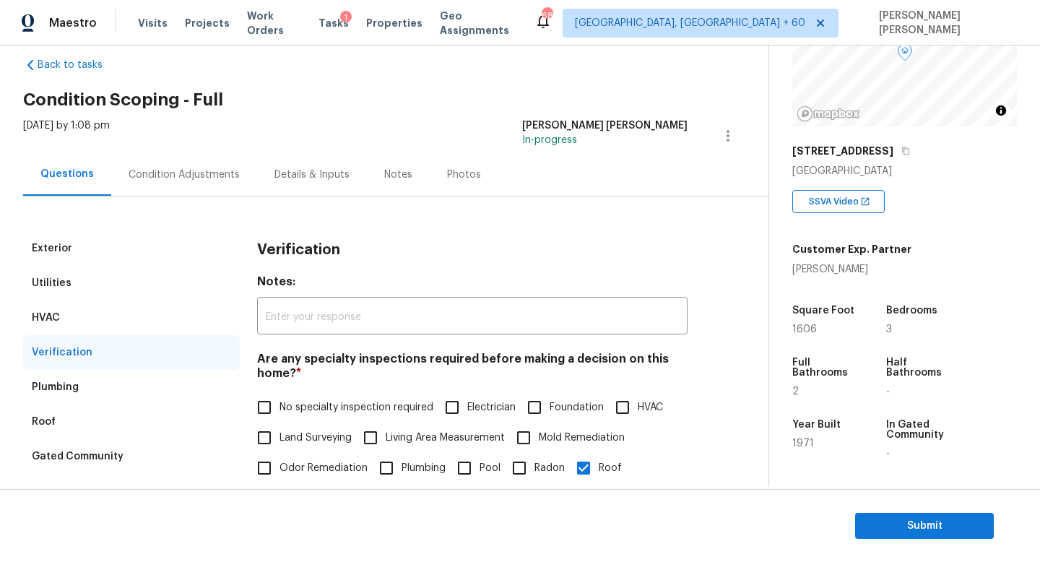
scroll to position [0, 0]
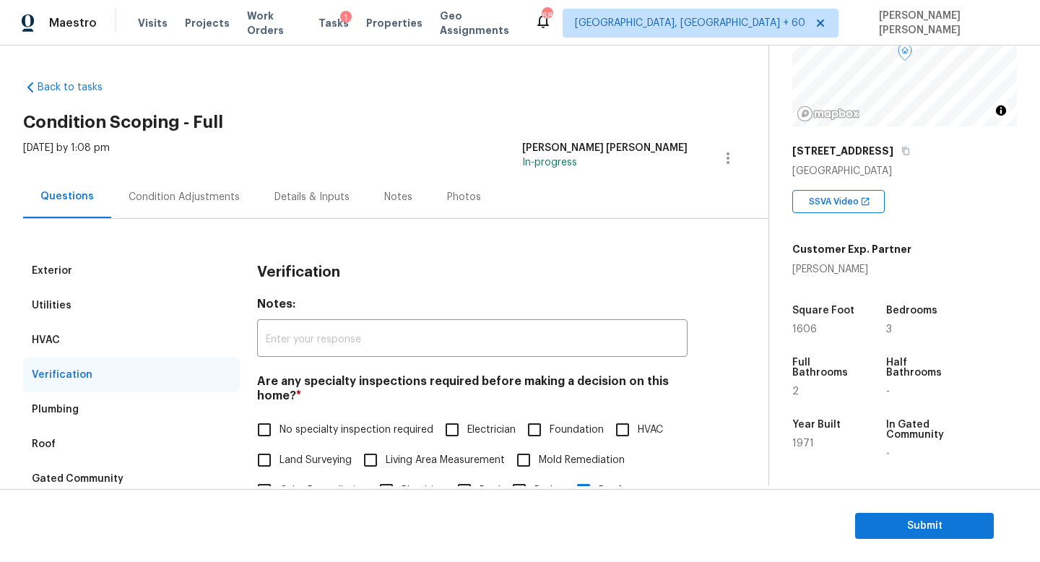
click at [187, 190] on div "Condition Adjustments" at bounding box center [184, 197] width 111 height 14
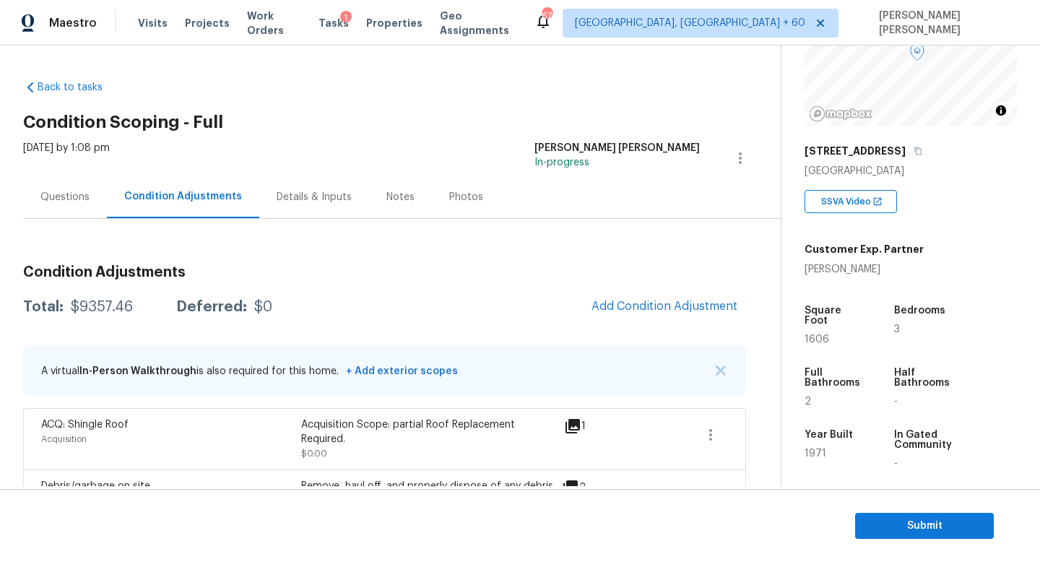
click at [95, 307] on div "$9357.46" at bounding box center [102, 307] width 62 height 14
copy div "$9357.46"
click at [69, 207] on div "Questions" at bounding box center [65, 197] width 84 height 43
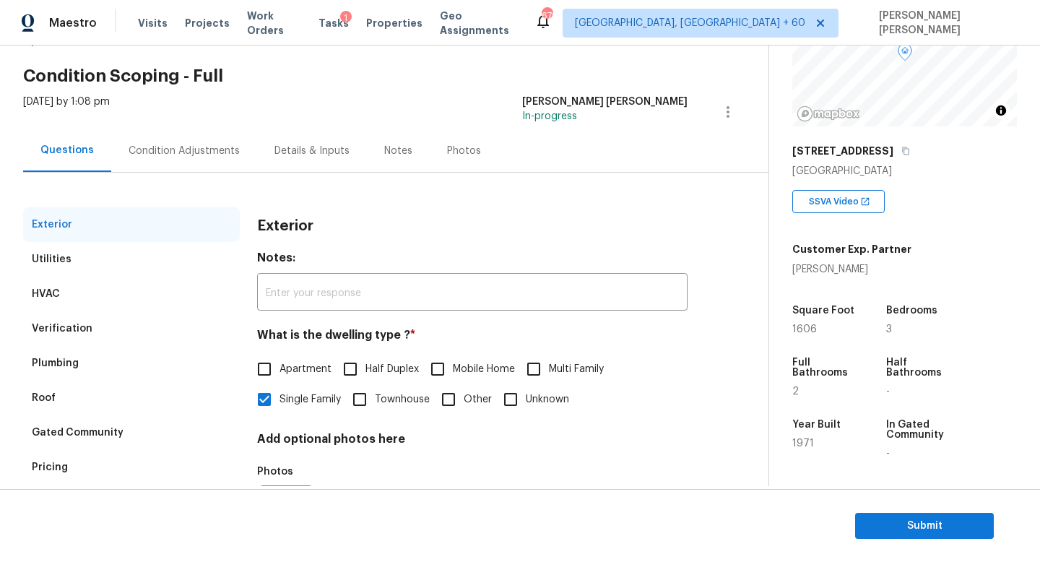
scroll to position [113, 0]
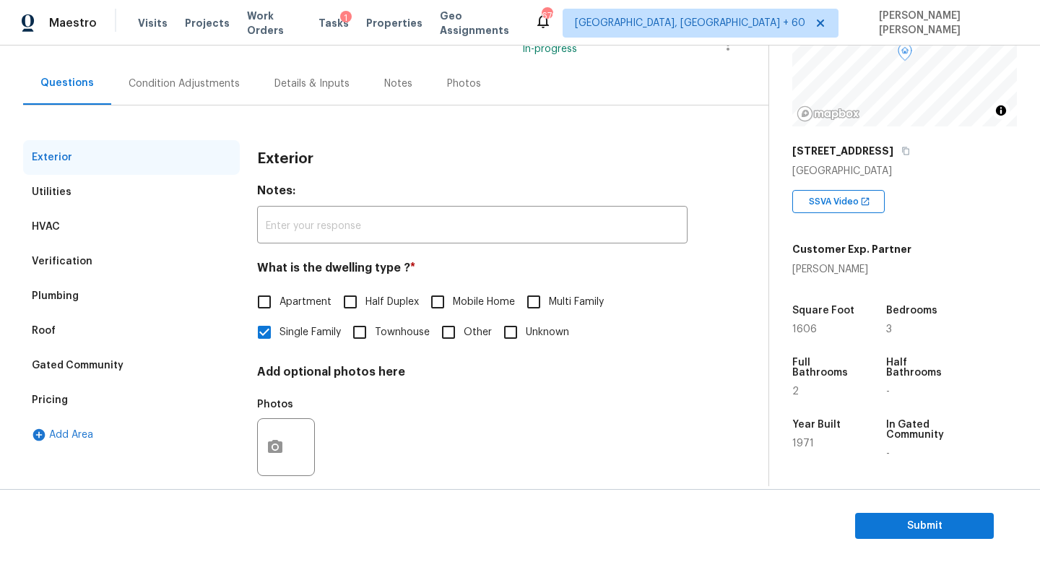
click at [77, 258] on div "Verification" at bounding box center [62, 261] width 61 height 14
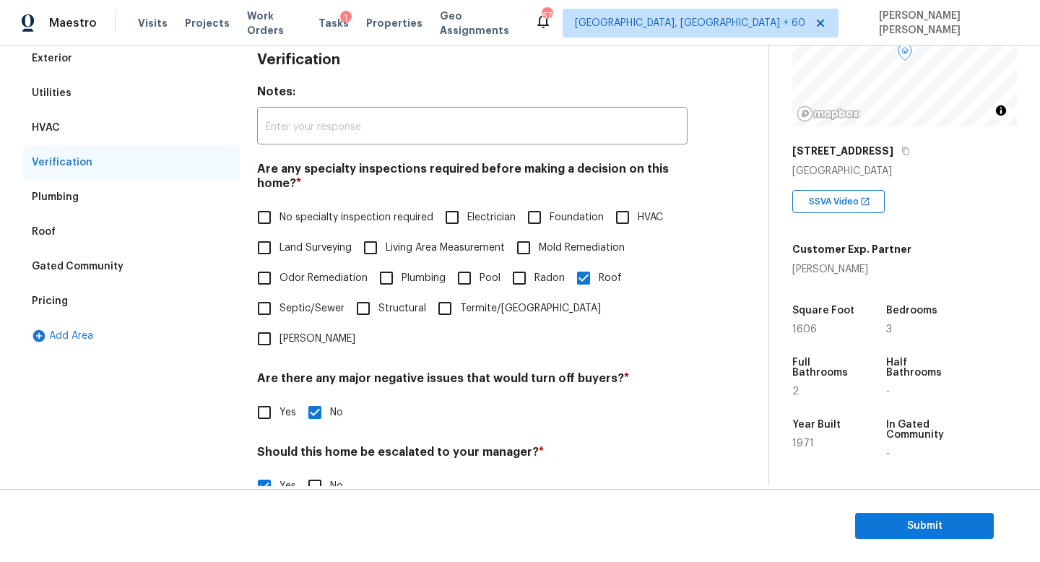
scroll to position [411, 0]
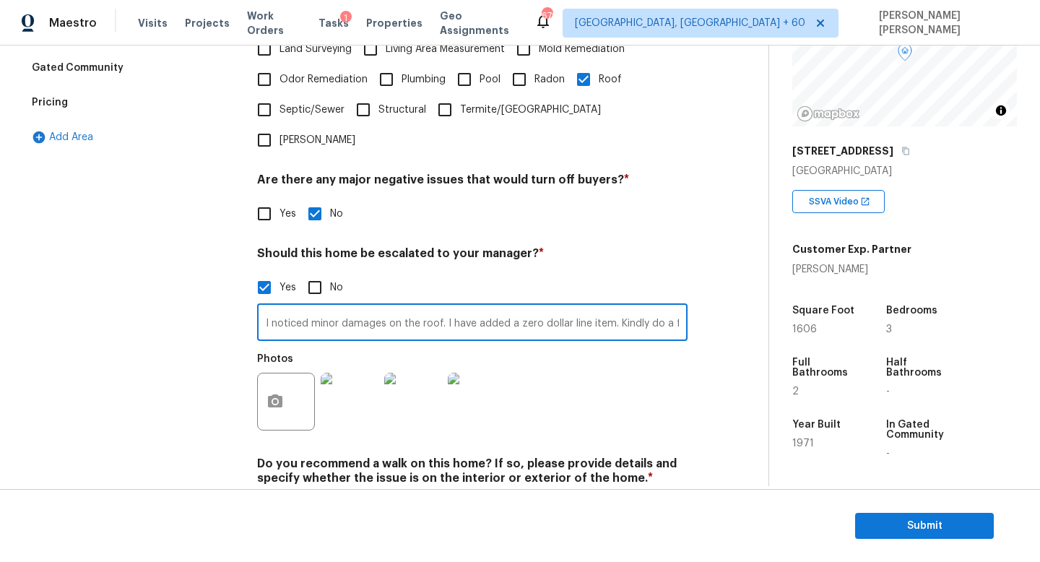
click at [401, 307] on input "I noticed minor damages on the roof. I have added a zero dollar line item. Kind…" at bounding box center [472, 324] width 431 height 34
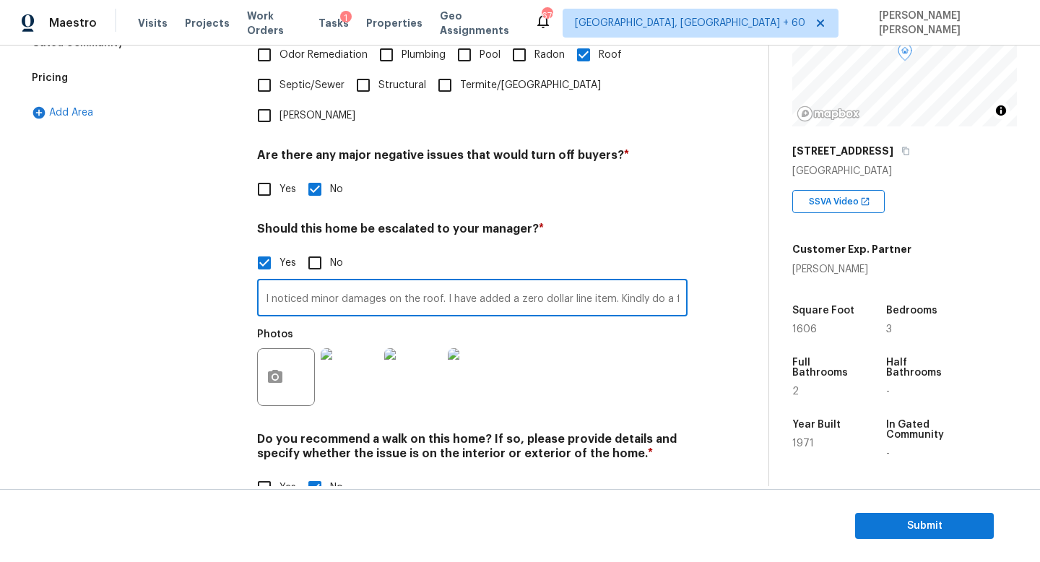
scroll to position [436, 0]
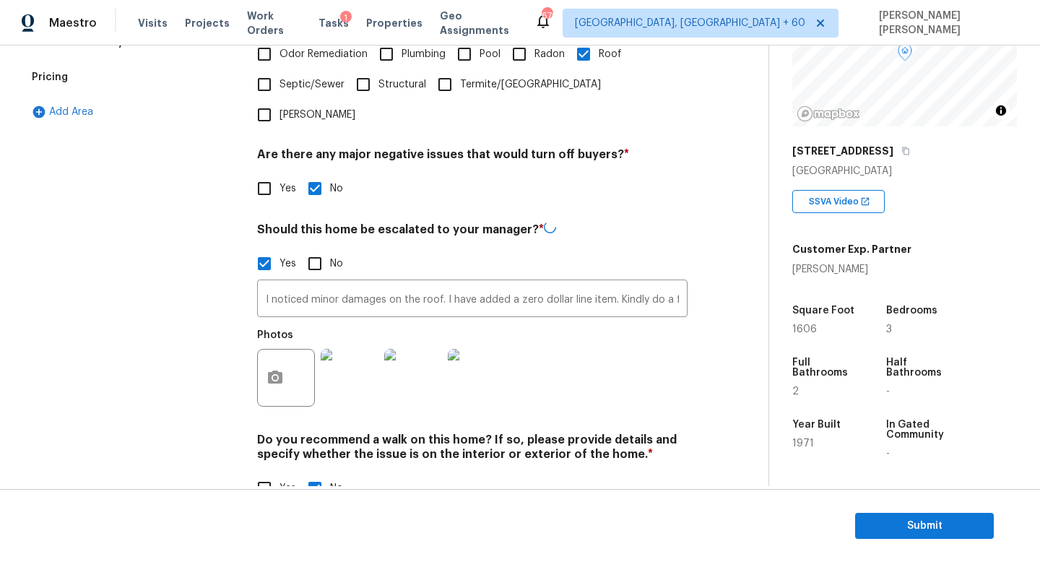
click at [92, 336] on div "Exterior Utilities HVAC Verification Plumbing Roof Gated Community Pricing Add …" at bounding box center [131, 169] width 217 height 704
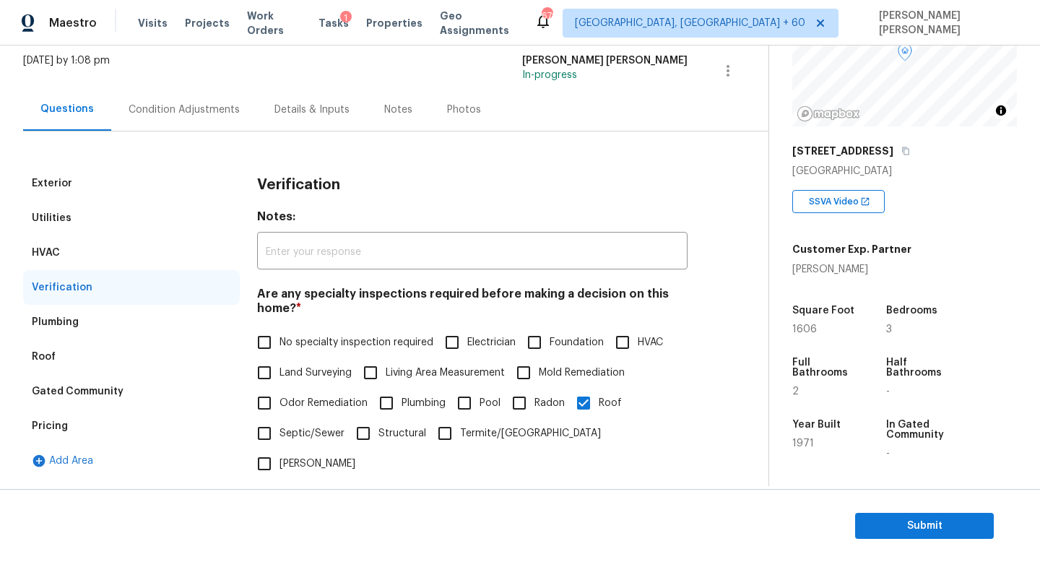
scroll to position [0, 0]
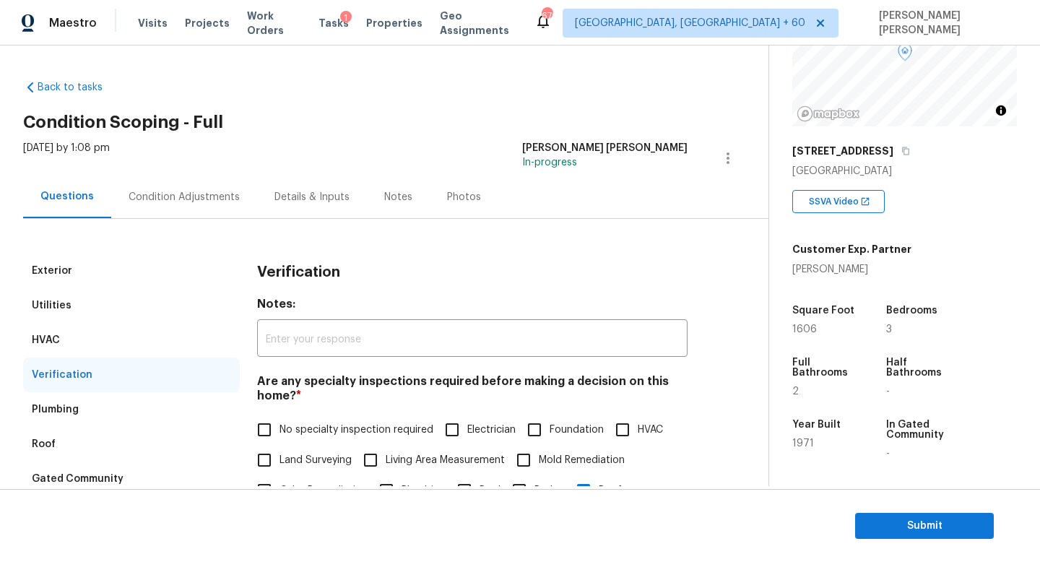
click at [163, 212] on div "Condition Adjustments" at bounding box center [184, 197] width 146 height 43
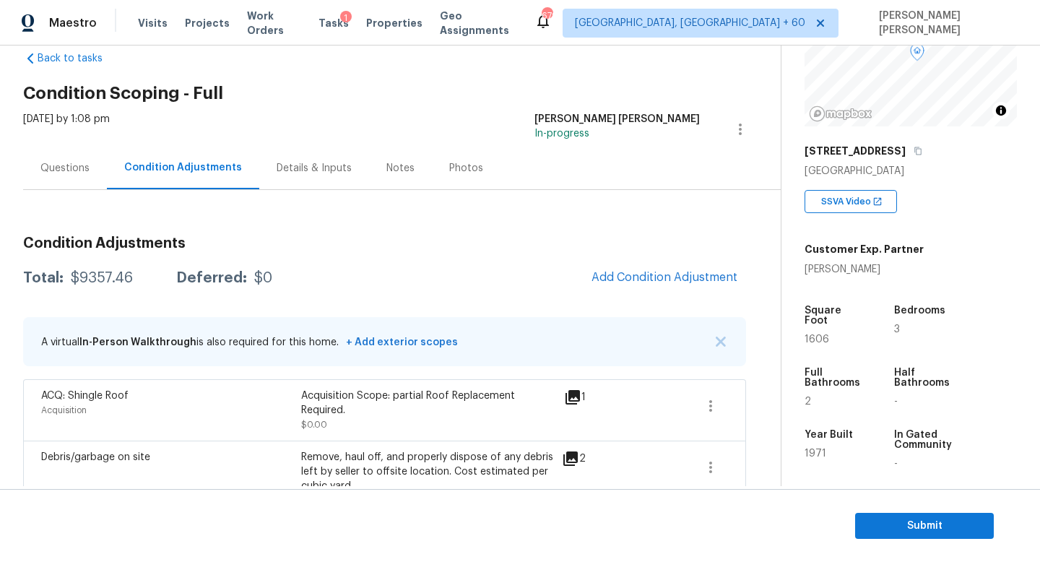
scroll to position [47, 0]
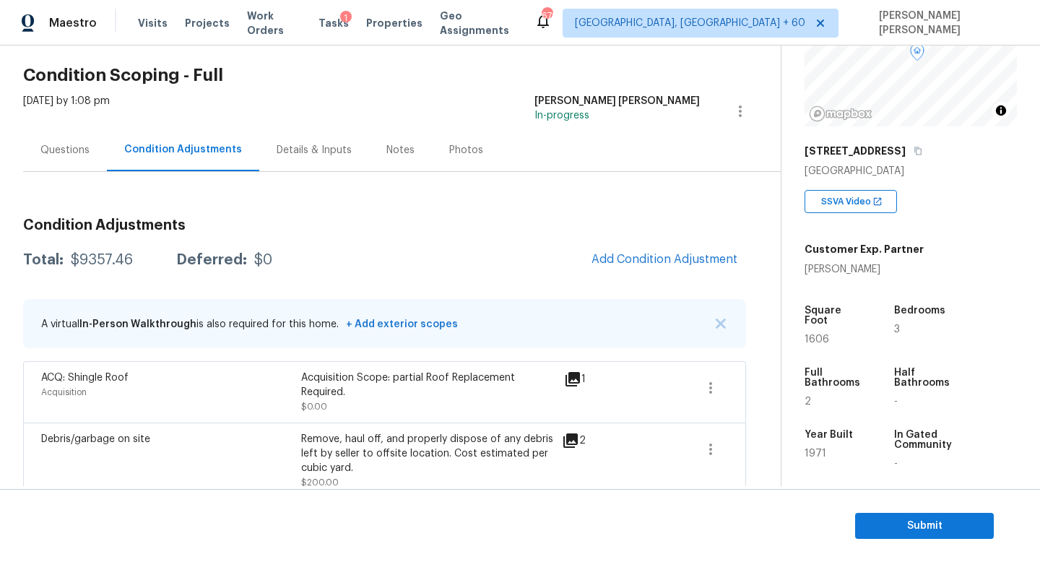
click at [93, 267] on div "$9357.46" at bounding box center [102, 260] width 62 height 14
copy div "$9357.46"
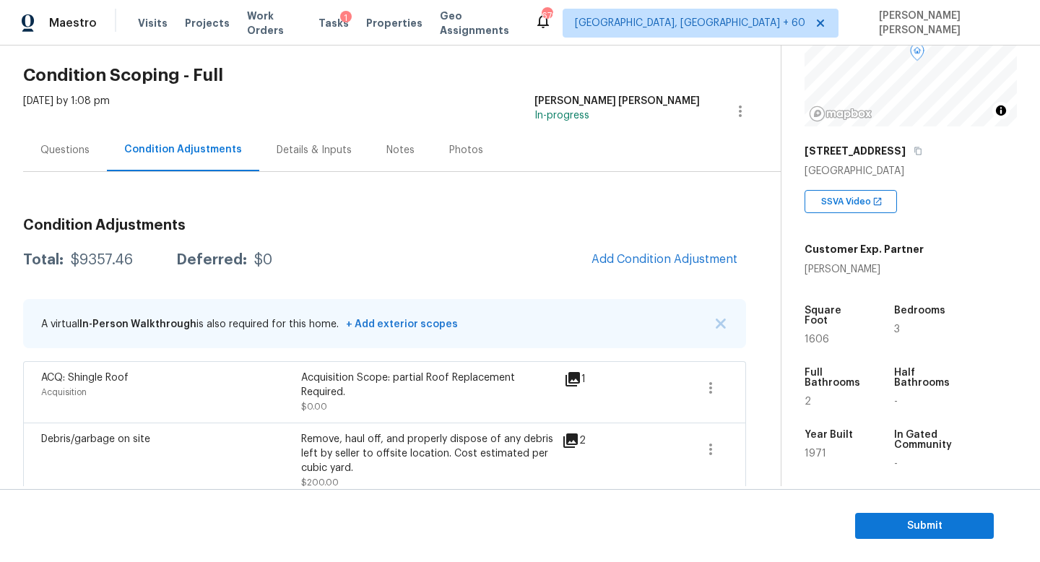
click at [409, 270] on div "Total: $9357.46 Deferred: $0 Add Condition Adjustment" at bounding box center [384, 260] width 723 height 32
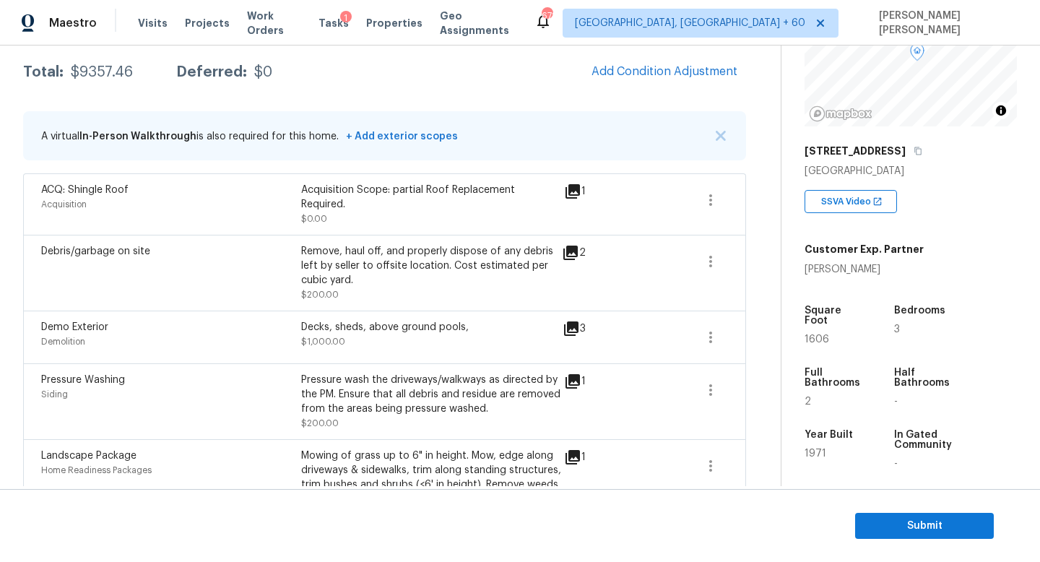
scroll to position [228, 0]
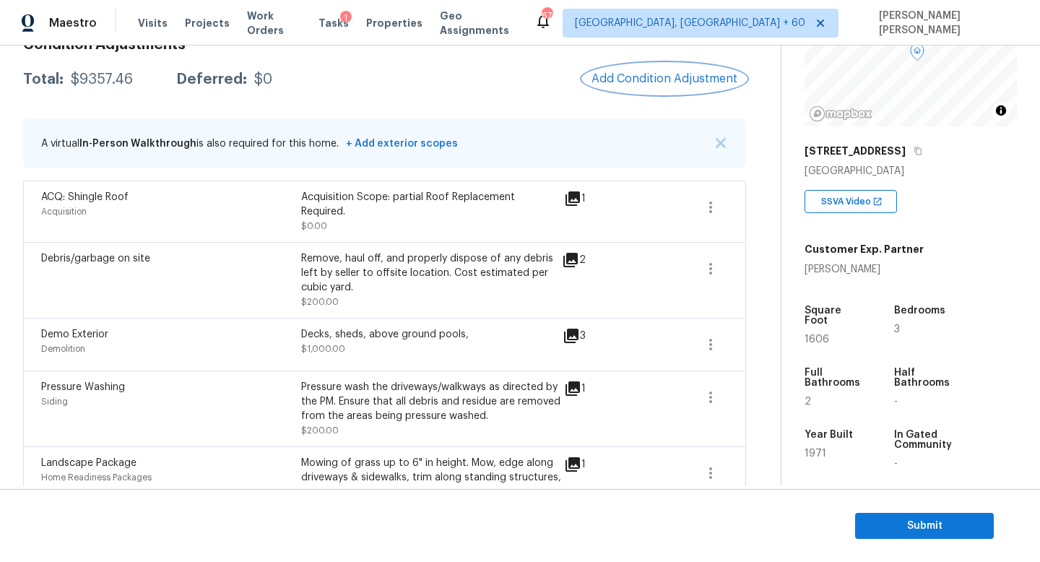
click at [673, 87] on button "Add Condition Adjustment" at bounding box center [664, 79] width 163 height 30
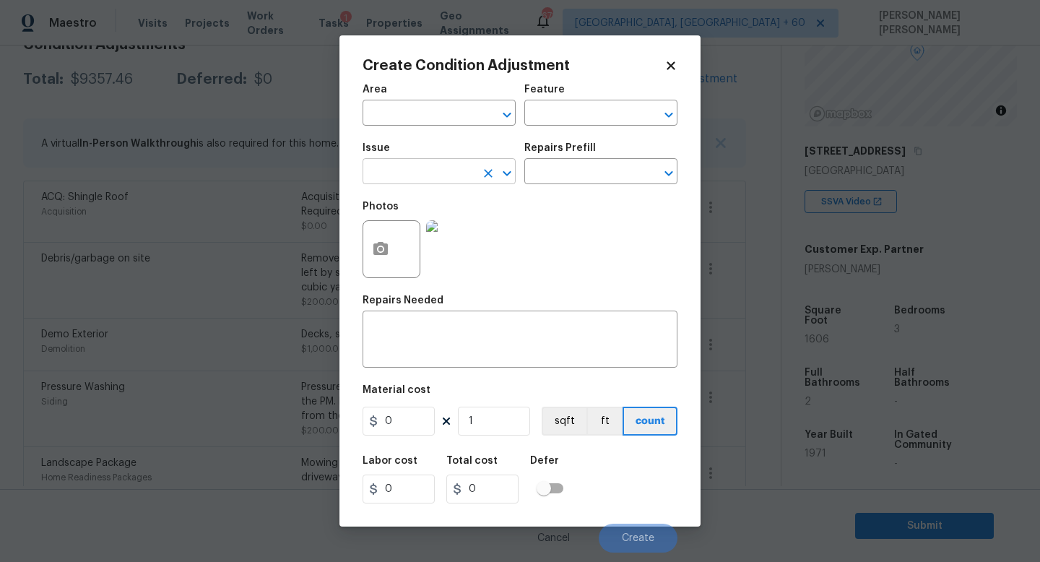
click at [390, 181] on input "text" at bounding box center [419, 173] width 113 height 22
type input "poss"
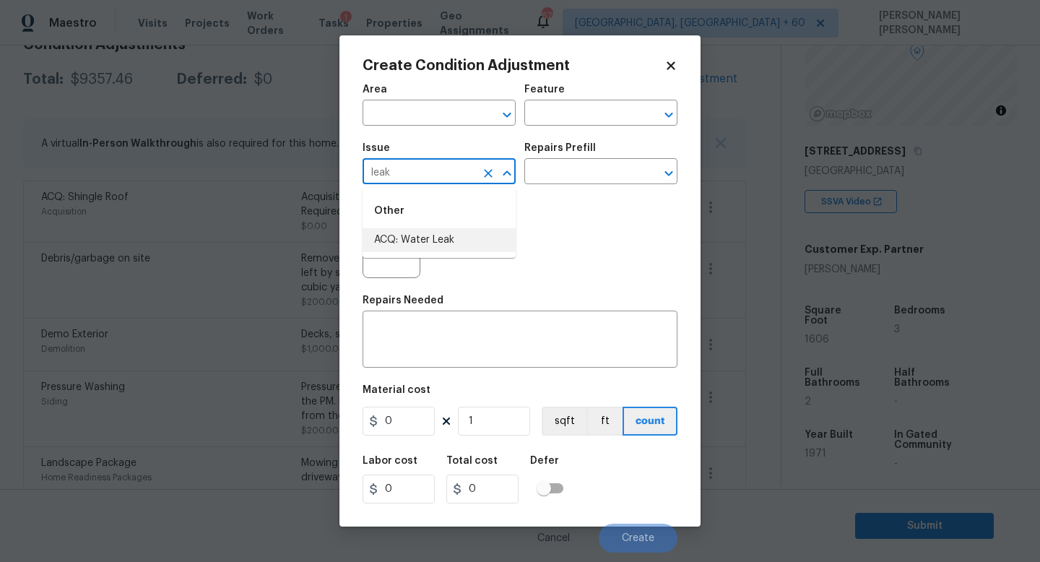
click at [411, 237] on li "ACQ: Water Leak" at bounding box center [439, 240] width 153 height 24
type input "ACQ: Water Leak"
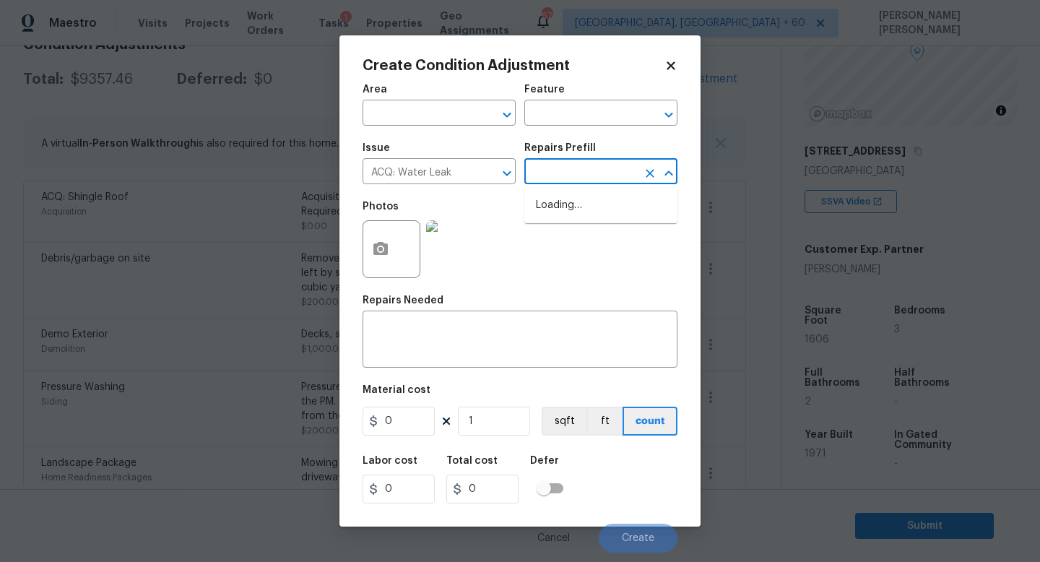
click at [566, 178] on input "text" at bounding box center [580, 173] width 113 height 22
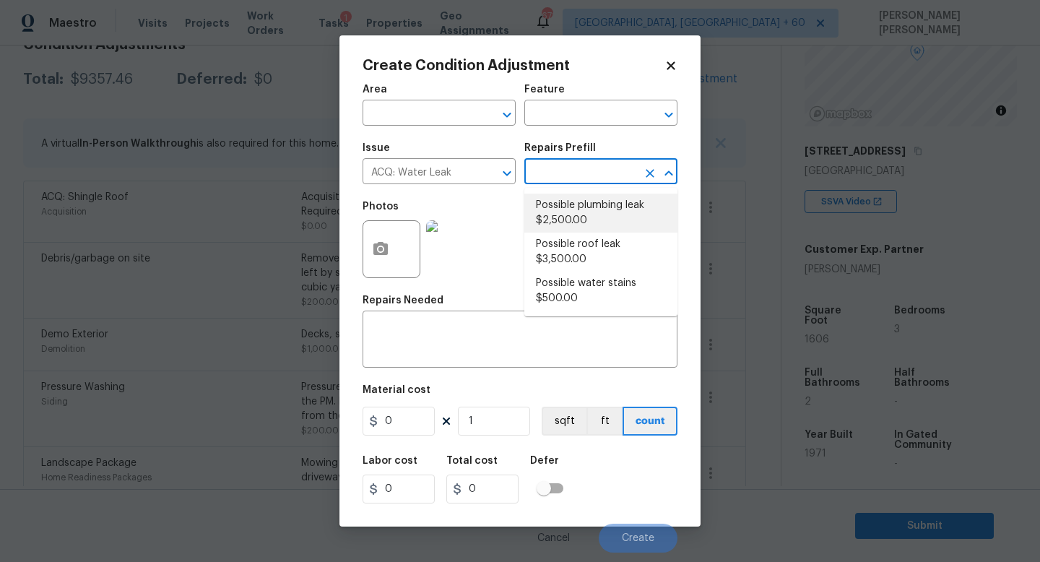
click at [585, 215] on li "Possible plumbing leak $2,500.00" at bounding box center [600, 213] width 153 height 39
type input "Acquisition"
type textarea "Acquisition Scope: Possible plumbing leak"
type input "2500"
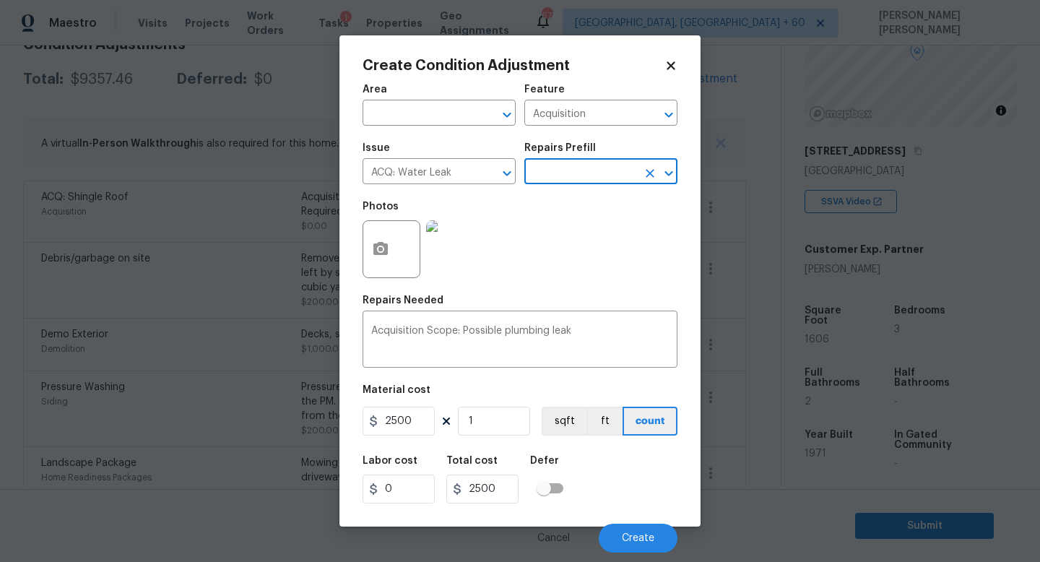
click at [595, 167] on input "text" at bounding box center [580, 173] width 113 height 22
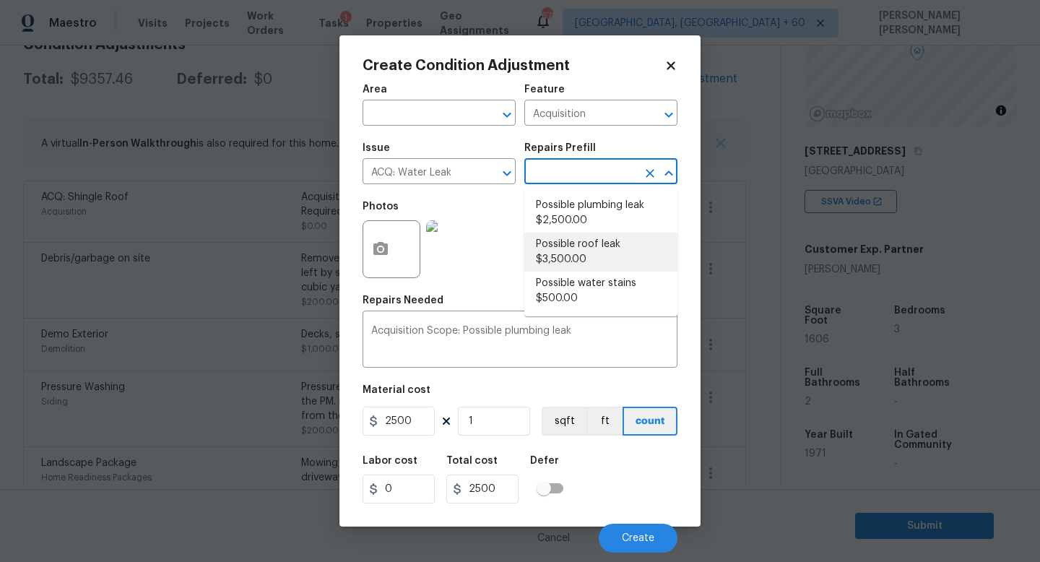
click at [584, 236] on li "Possible roof leak $3,500.00" at bounding box center [600, 252] width 153 height 39
type textarea "Acquisition Scope: Possible roof leak"
type input "3500"
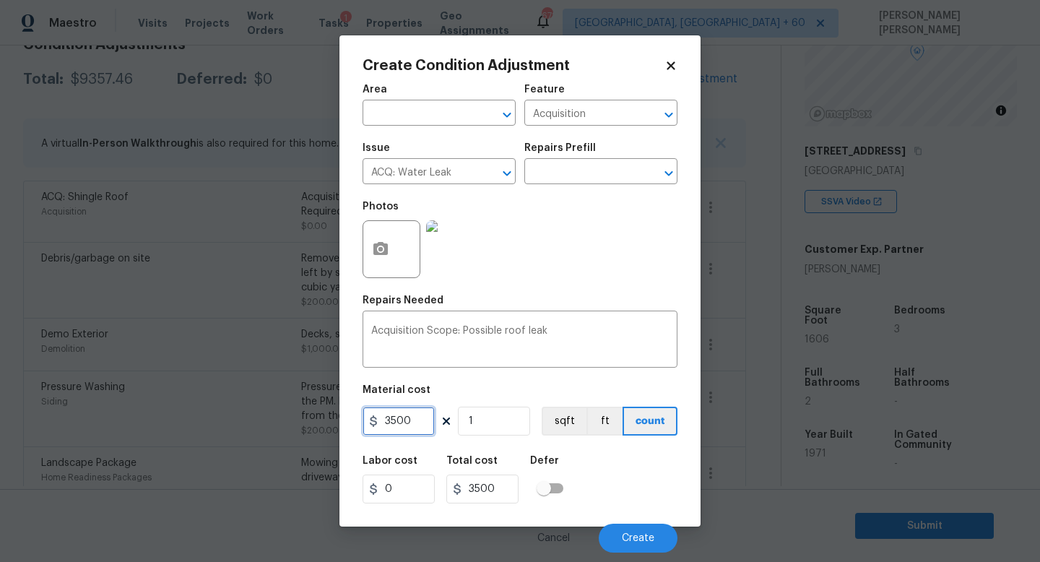
drag, startPoint x: 422, startPoint y: 426, endPoint x: 160, endPoint y: 395, distance: 263.3
click at [160, 395] on div "Create Condition Adjustment Area ​ Feature Acquisition ​ Issue ACQ: Water Leak …" at bounding box center [520, 281] width 1040 height 562
type input "2500"
click at [377, 254] on icon "button" at bounding box center [380, 248] width 14 height 13
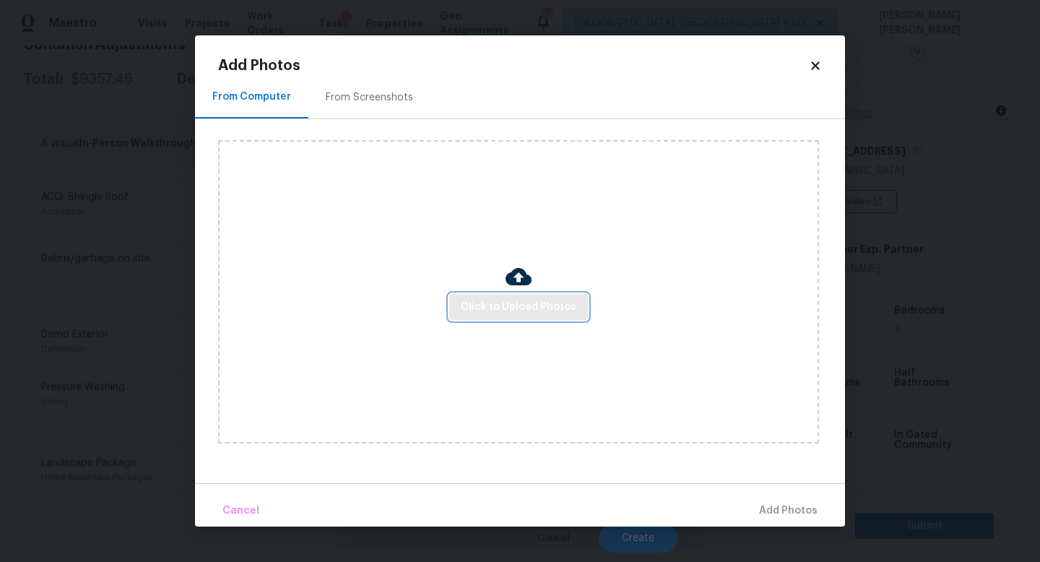
click at [498, 298] on span "Click to Upload Photos" at bounding box center [519, 307] width 116 height 18
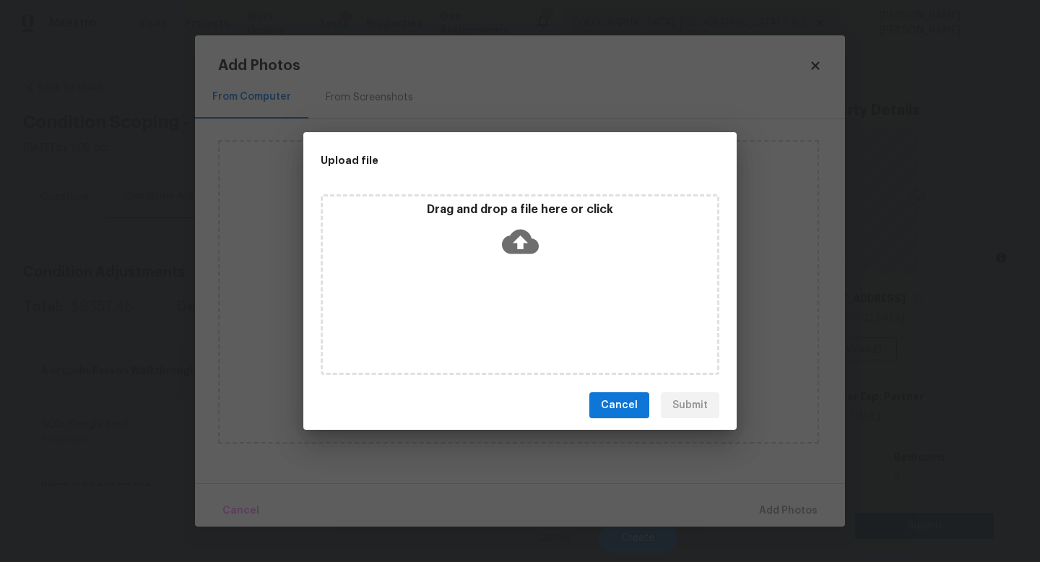
scroll to position [147, 0]
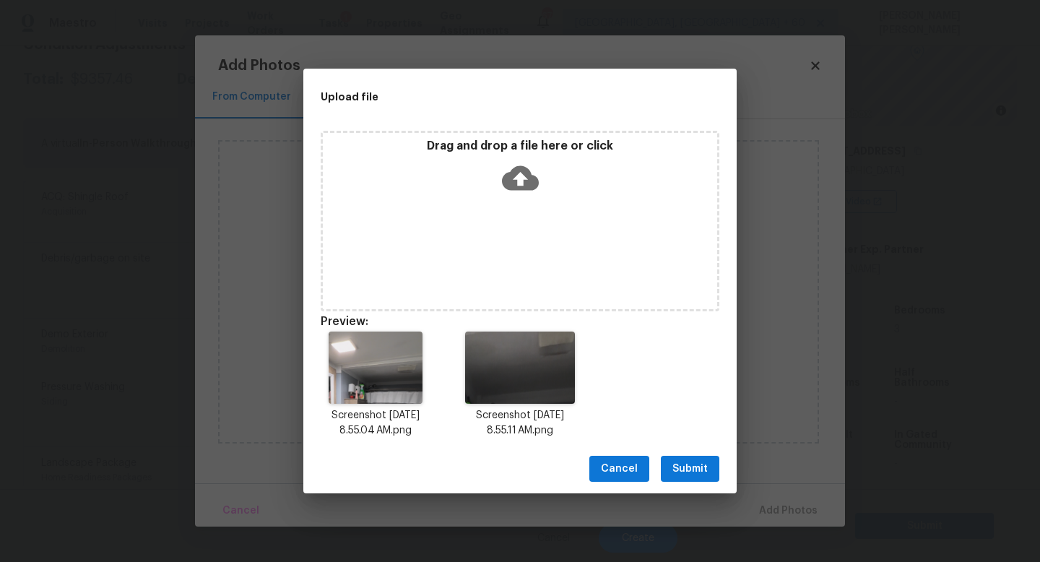
click at [680, 472] on span "Submit" at bounding box center [690, 469] width 35 height 18
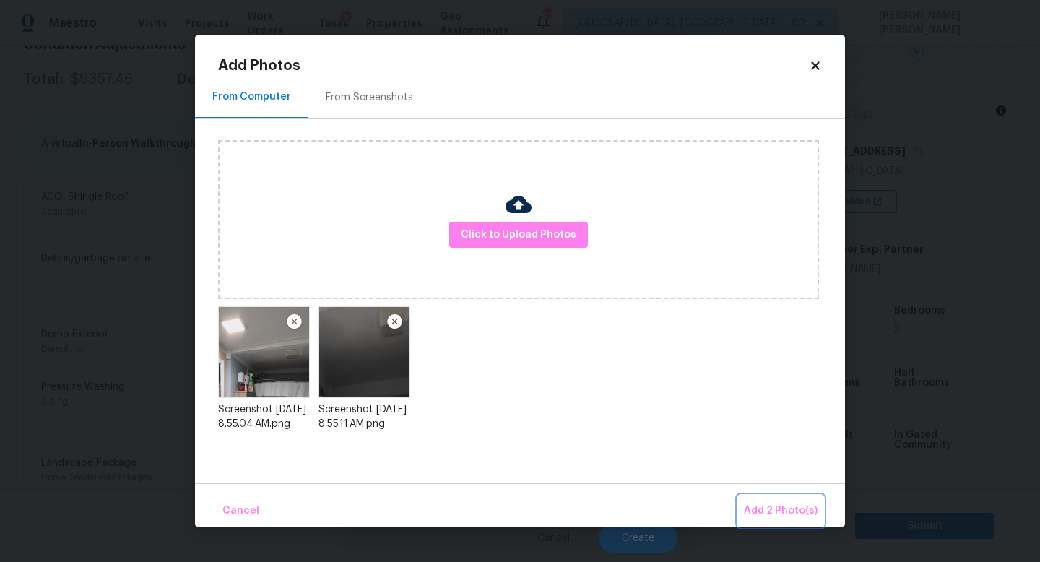
click at [780, 518] on span "Add 2 Photo(s)" at bounding box center [781, 511] width 74 height 18
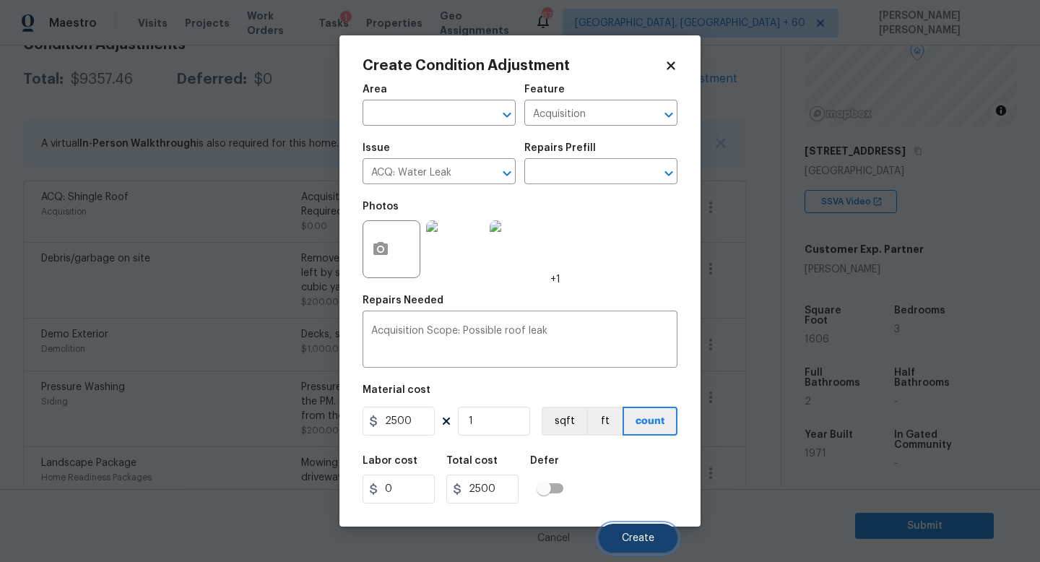
click at [644, 545] on button "Create" at bounding box center [638, 538] width 79 height 29
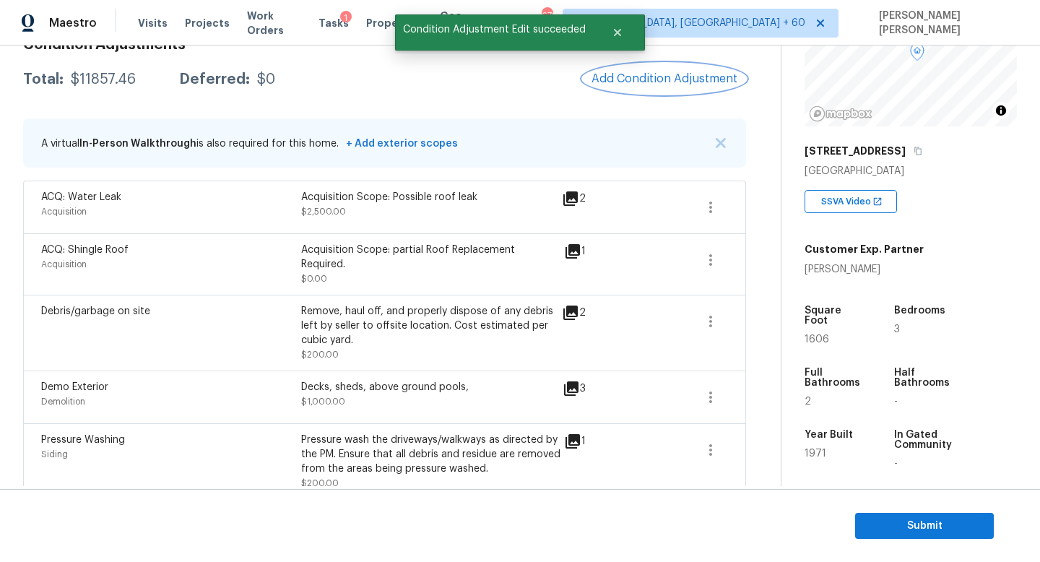
click at [654, 76] on span "Add Condition Adjustment" at bounding box center [665, 78] width 146 height 13
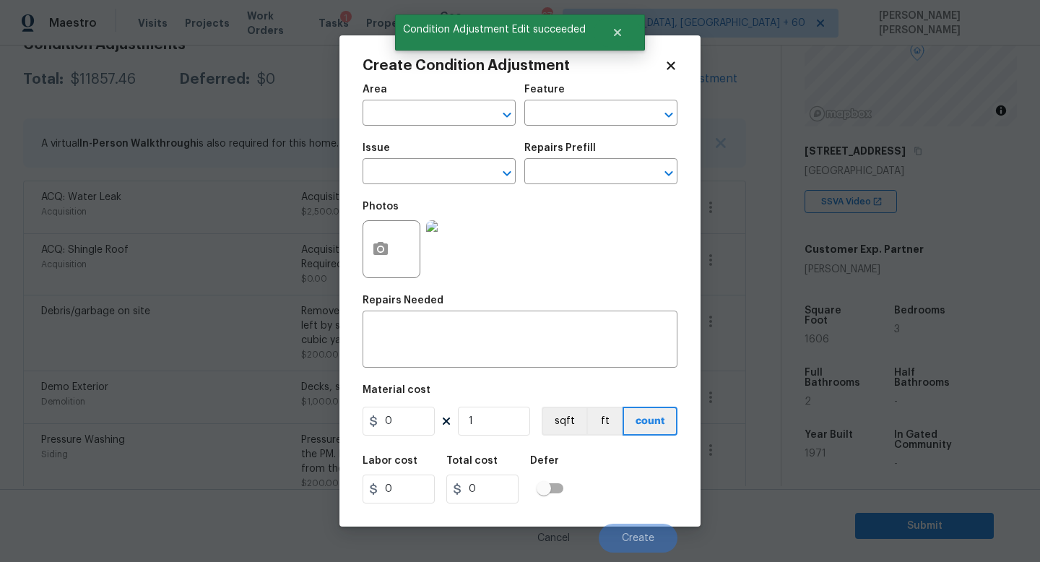
click at [386, 147] on h5 "Issue" at bounding box center [376, 148] width 27 height 10
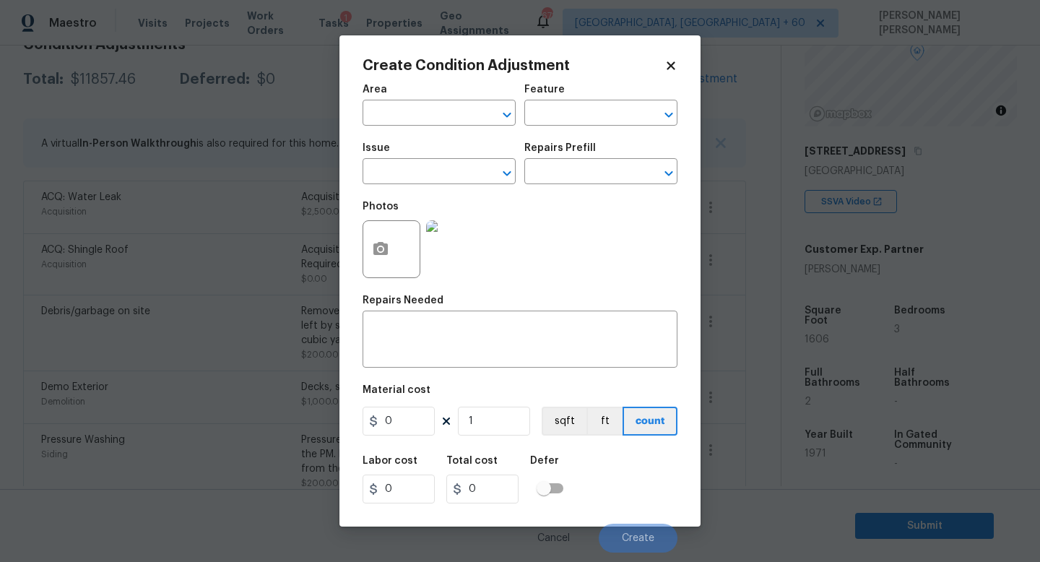
click at [298, 123] on body "Maestro Visits Projects Work Orders Tasks 1 Properties Geo Assignments 678 [GEO…" at bounding box center [520, 281] width 1040 height 562
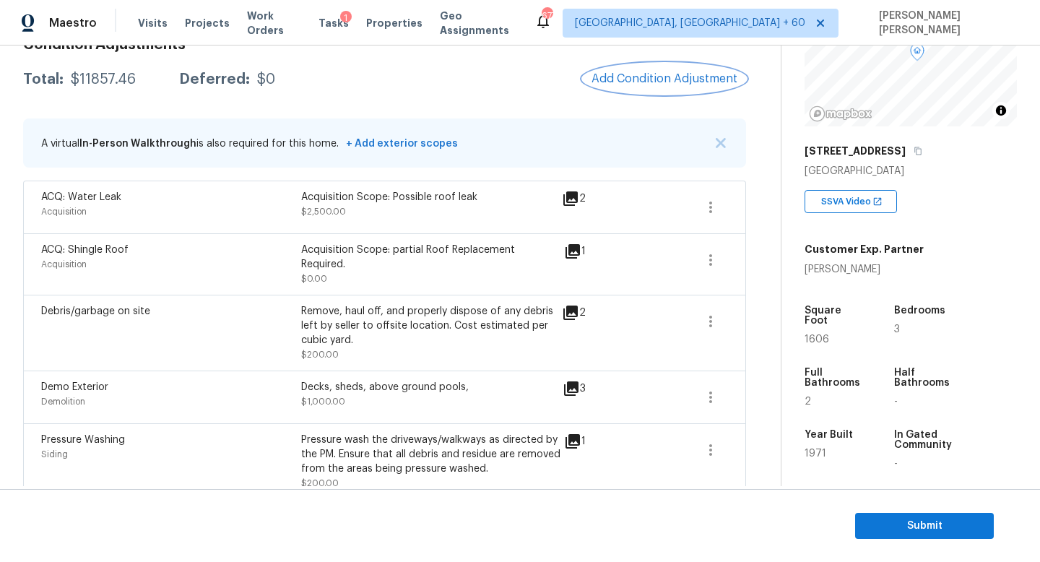
click at [628, 82] on span "Add Condition Adjustment" at bounding box center [665, 78] width 146 height 13
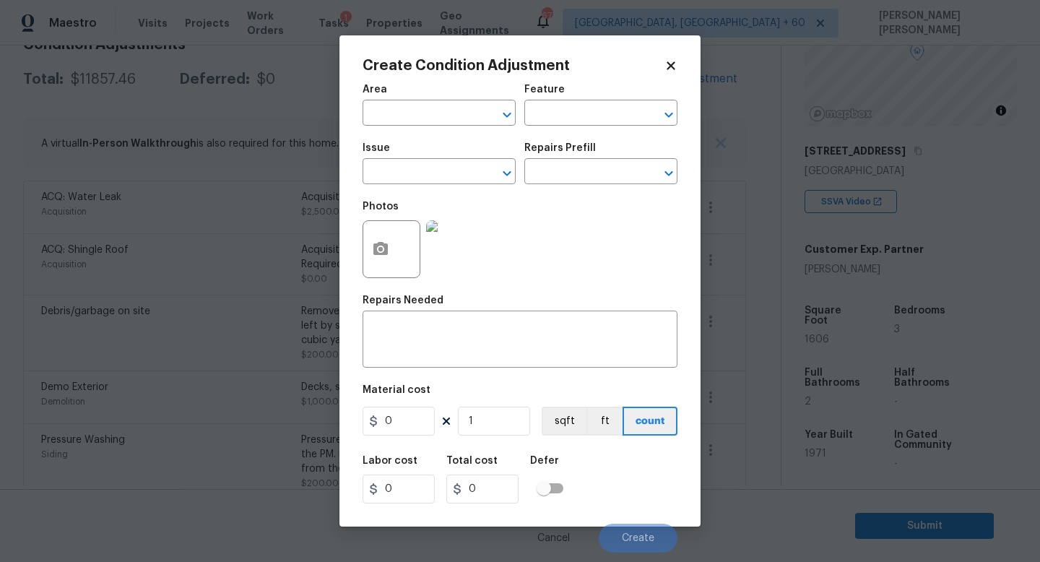
click at [274, 133] on body "Maestro Visits Projects Work Orders Tasks 1 Properties Geo Assignments 677 [GEO…" at bounding box center [520, 281] width 1040 height 562
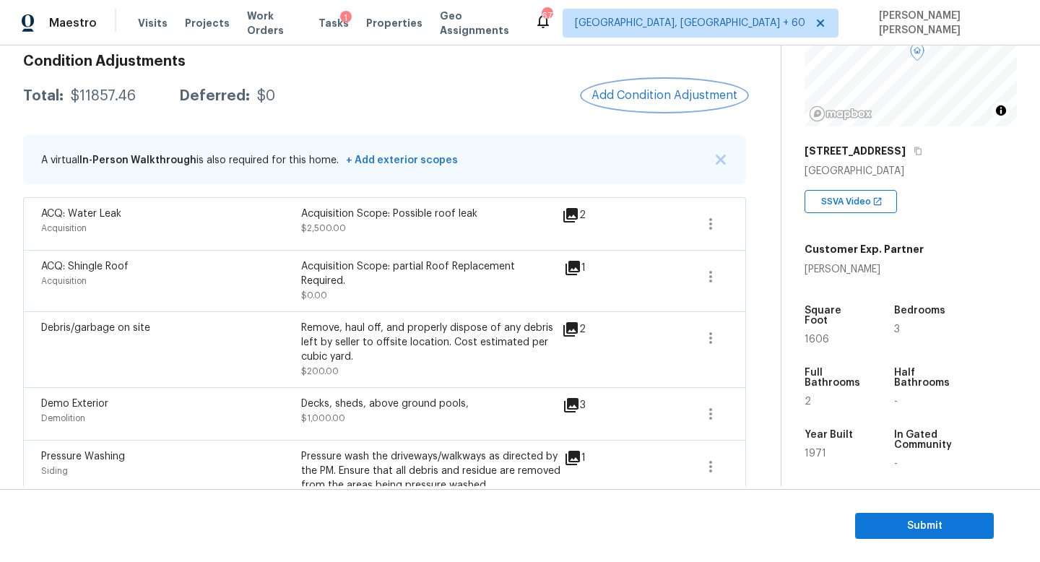
scroll to position [207, 0]
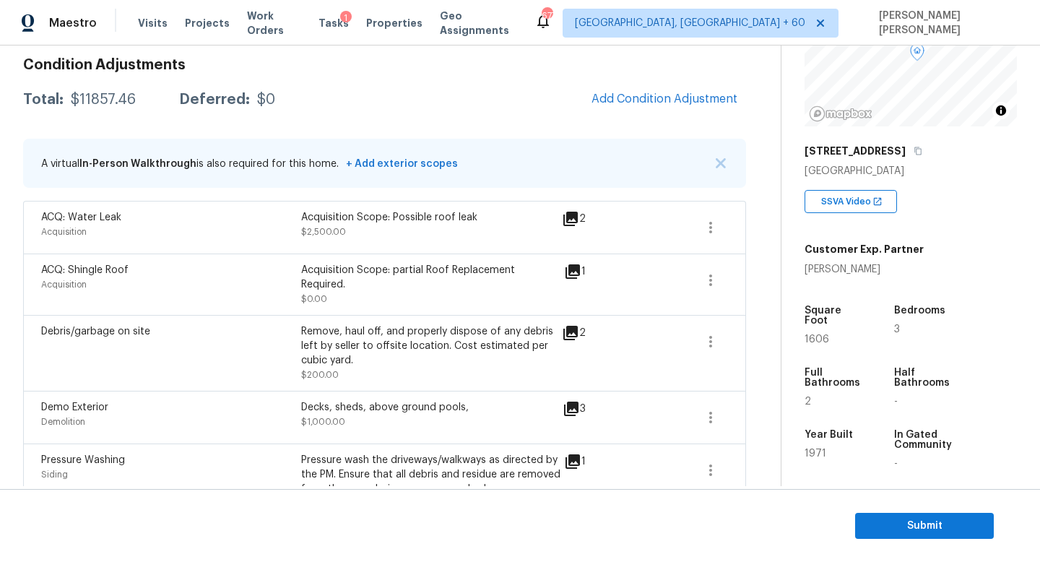
click at [575, 269] on icon at bounding box center [573, 271] width 14 height 14
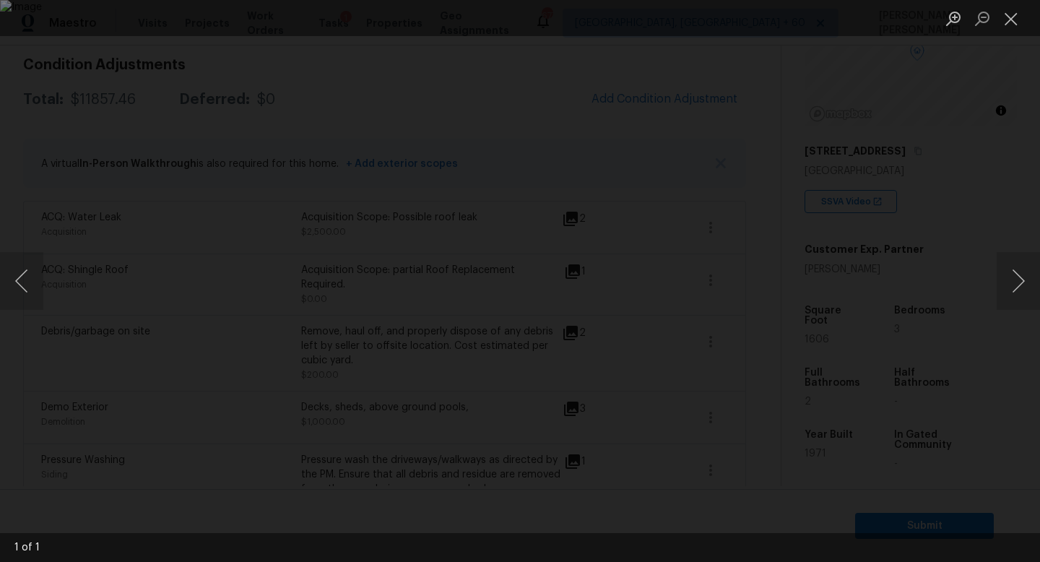
click at [886, 123] on div "Lightbox" at bounding box center [520, 281] width 1040 height 562
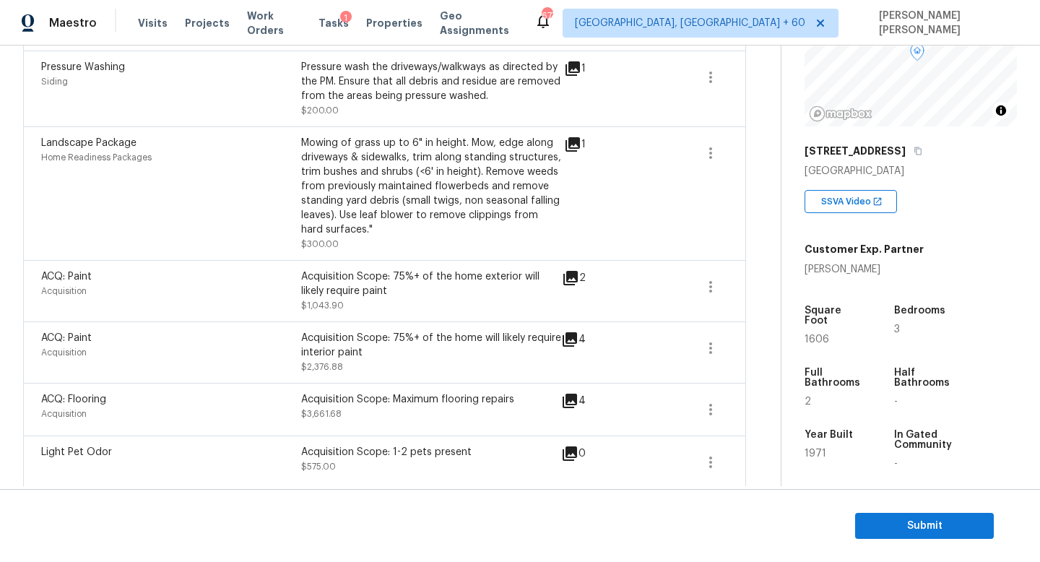
scroll to position [0, 0]
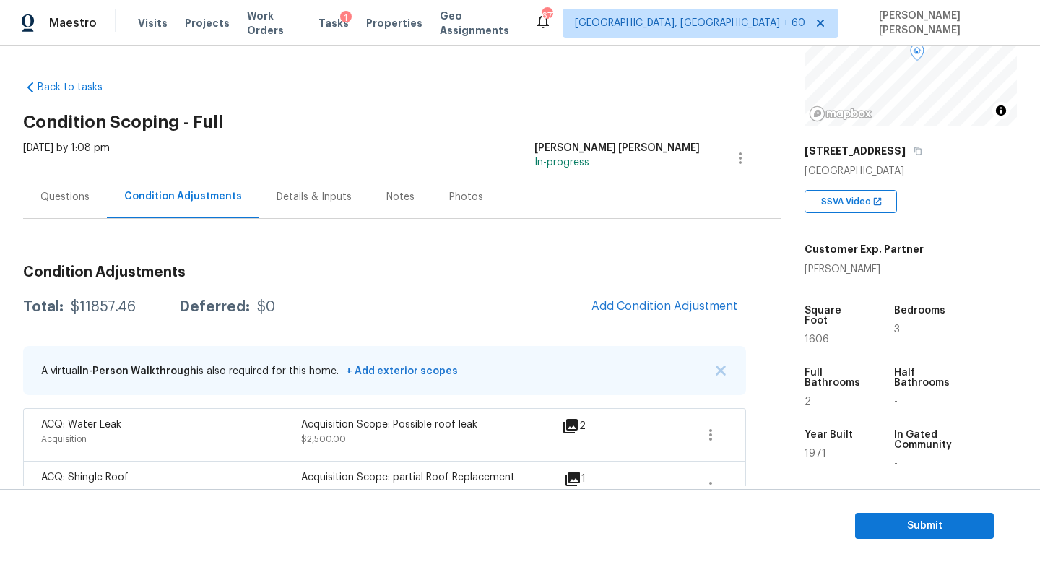
click at [59, 183] on div "Questions" at bounding box center [65, 197] width 84 height 43
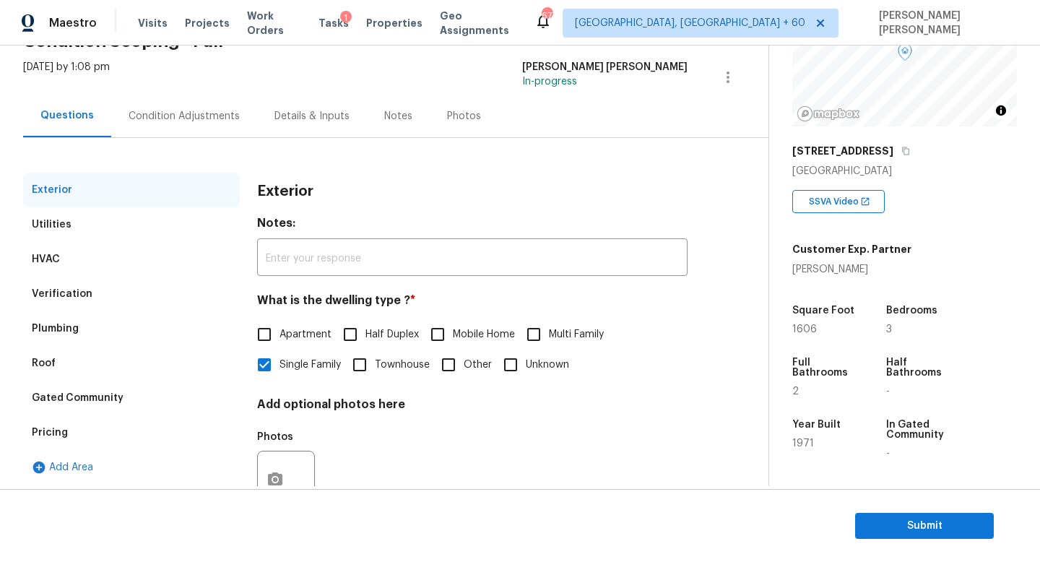
scroll to position [134, 0]
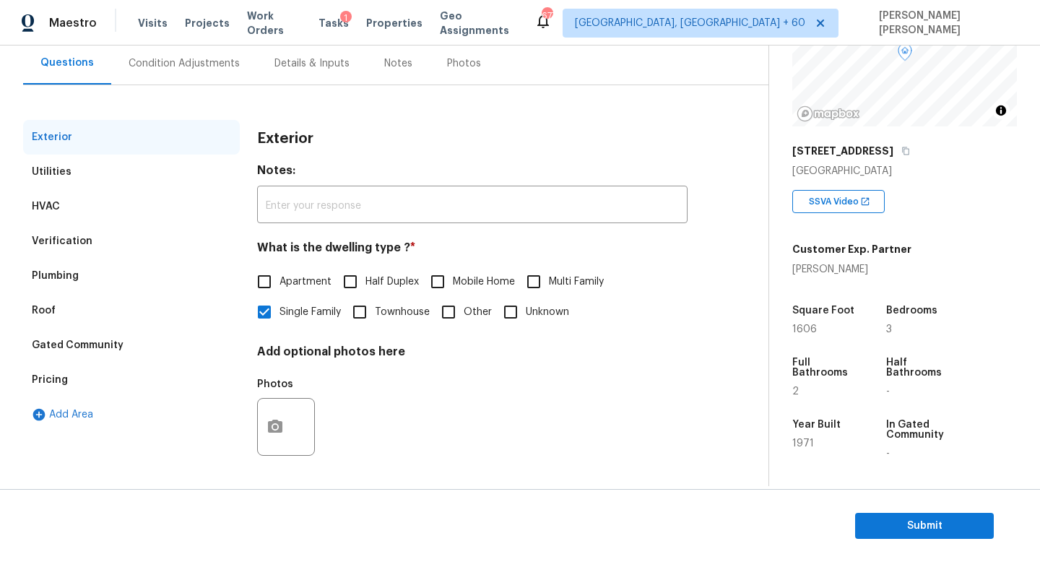
click at [487, 354] on h4 "Add optional photos here" at bounding box center [472, 355] width 431 height 20
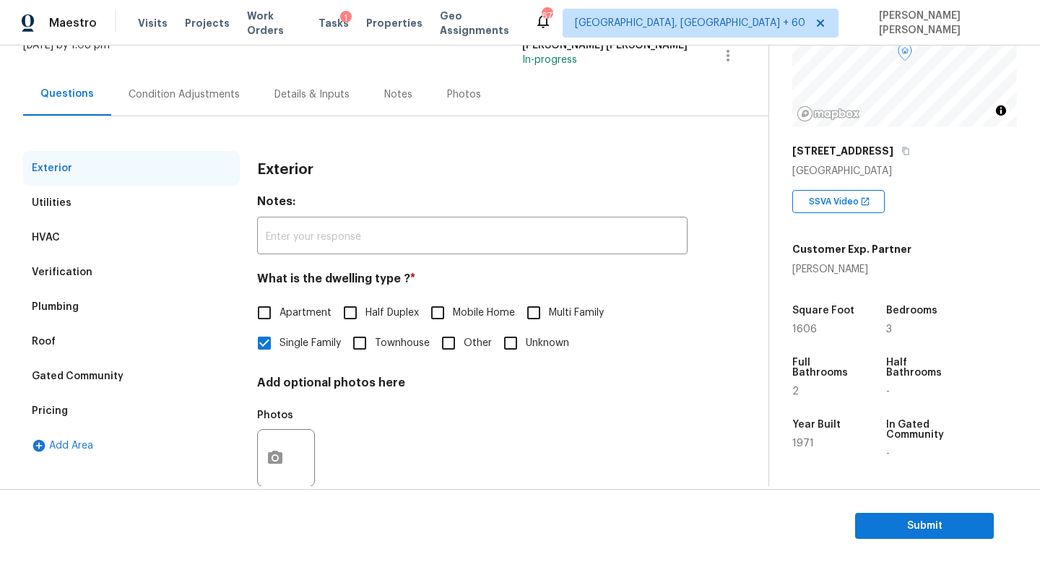
scroll to position [77, 0]
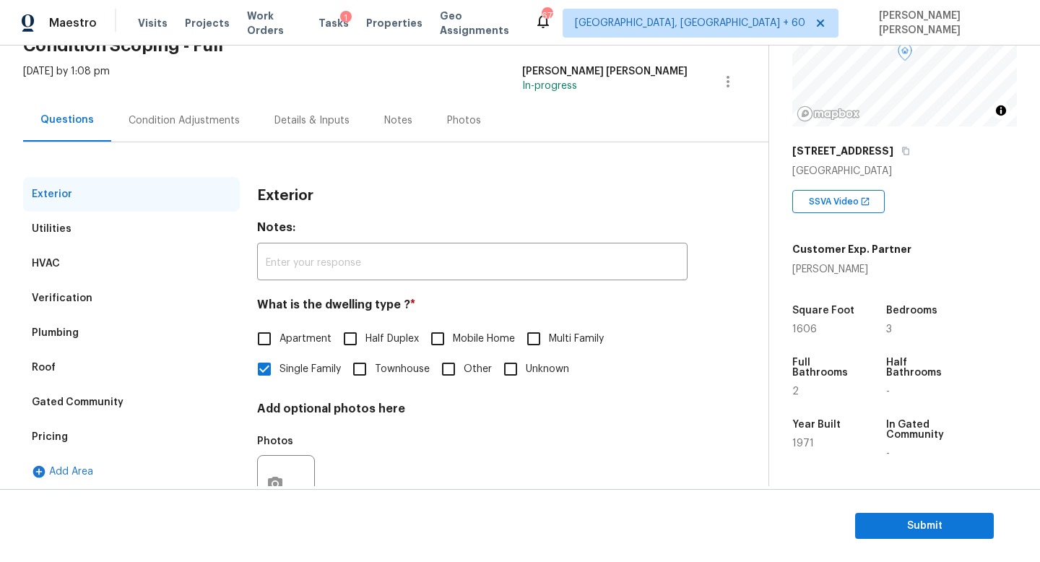
click at [150, 110] on div "Condition Adjustments" at bounding box center [184, 120] width 146 height 43
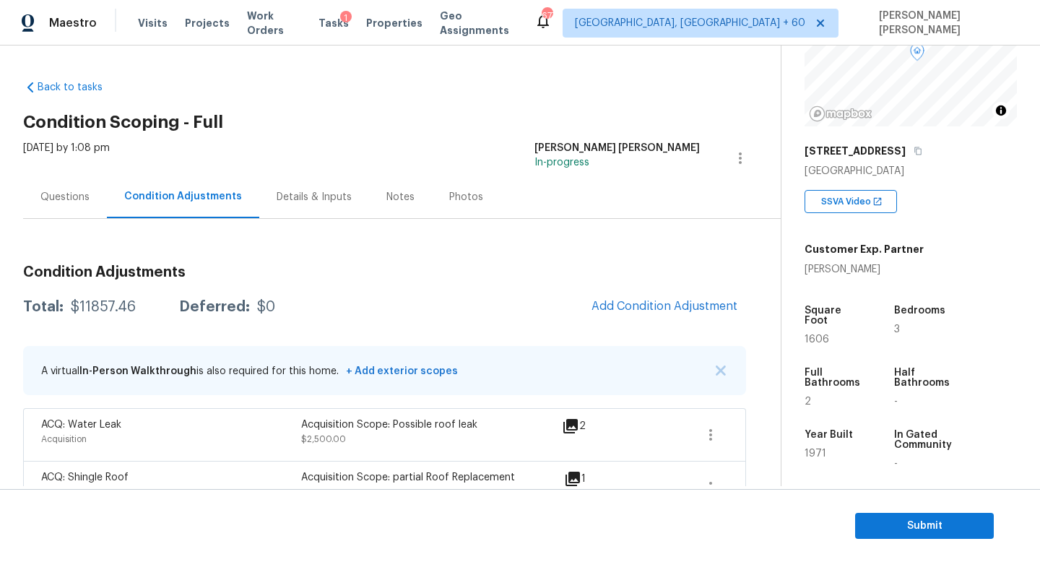
click at [95, 308] on div "$11857.46" at bounding box center [103, 307] width 65 height 14
copy div "$11857.46"
click at [340, 354] on div "A virtual In-Person Walkthrough is also required for this home. + Add exterior …" at bounding box center [384, 370] width 723 height 49
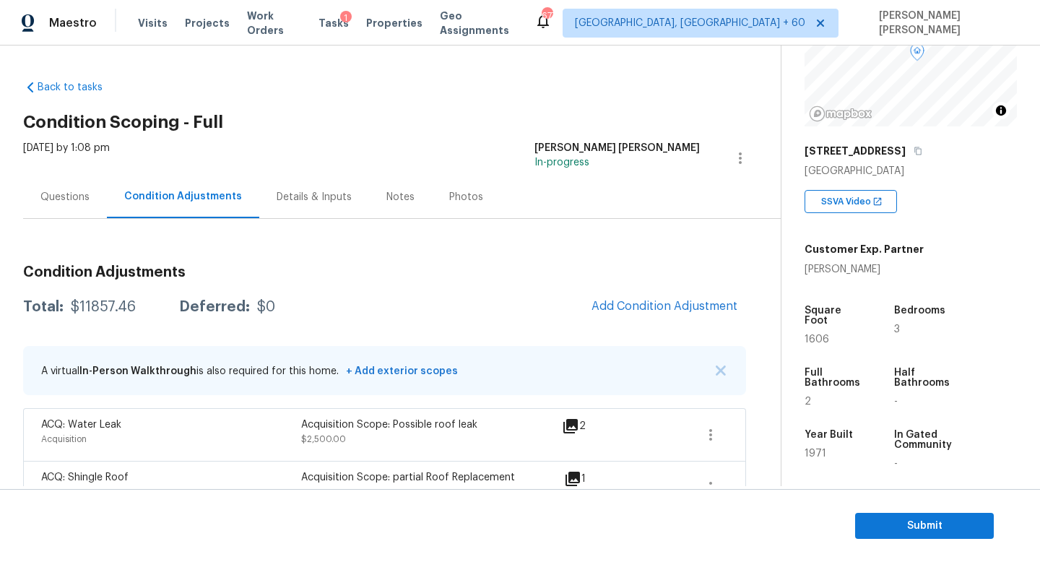
click at [58, 190] on div "Questions" at bounding box center [64, 197] width 49 height 14
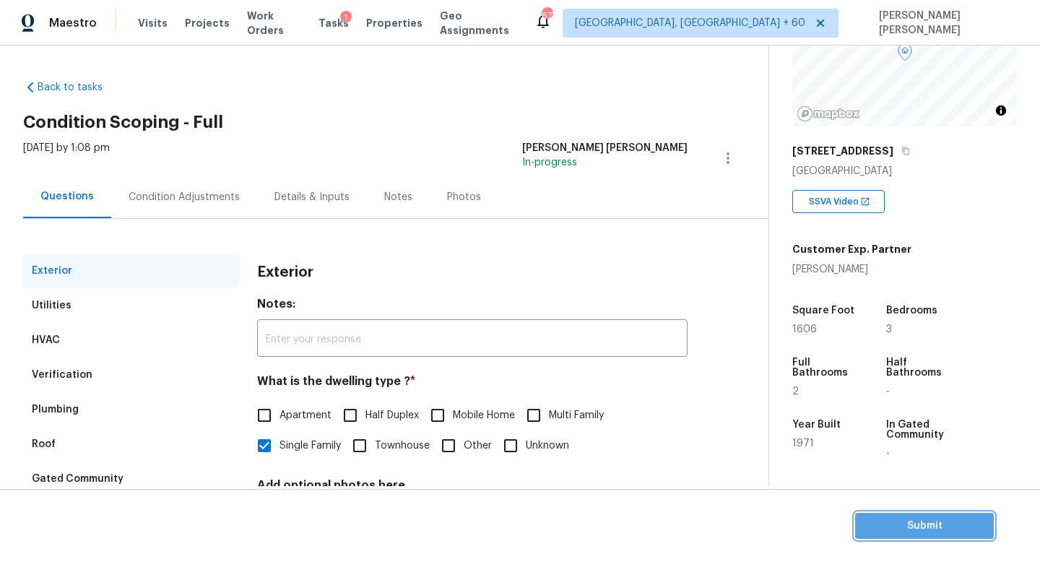
click at [882, 519] on span "Submit" at bounding box center [925, 526] width 116 height 18
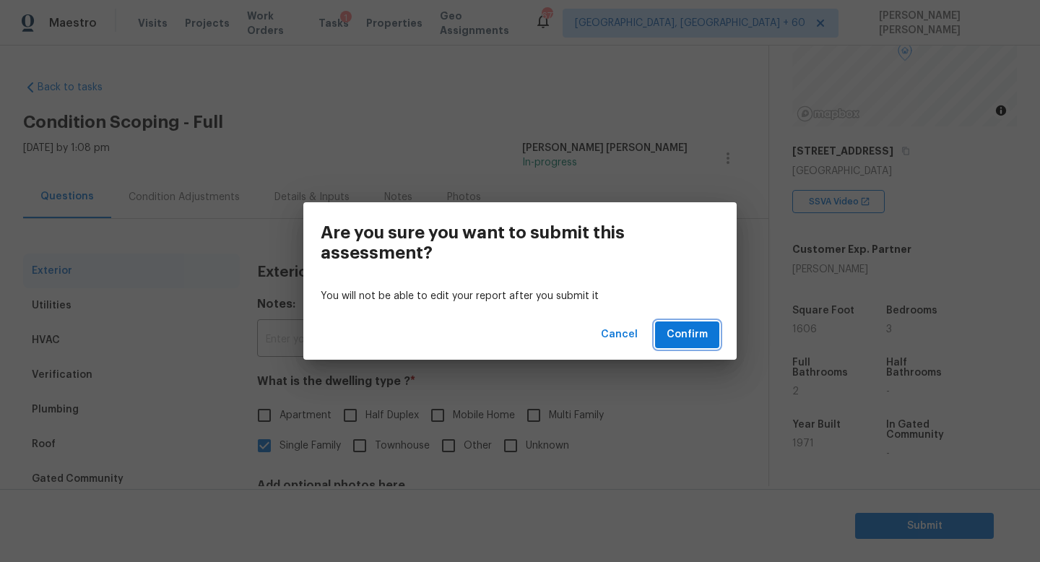
click at [683, 332] on span "Confirm" at bounding box center [687, 335] width 41 height 18
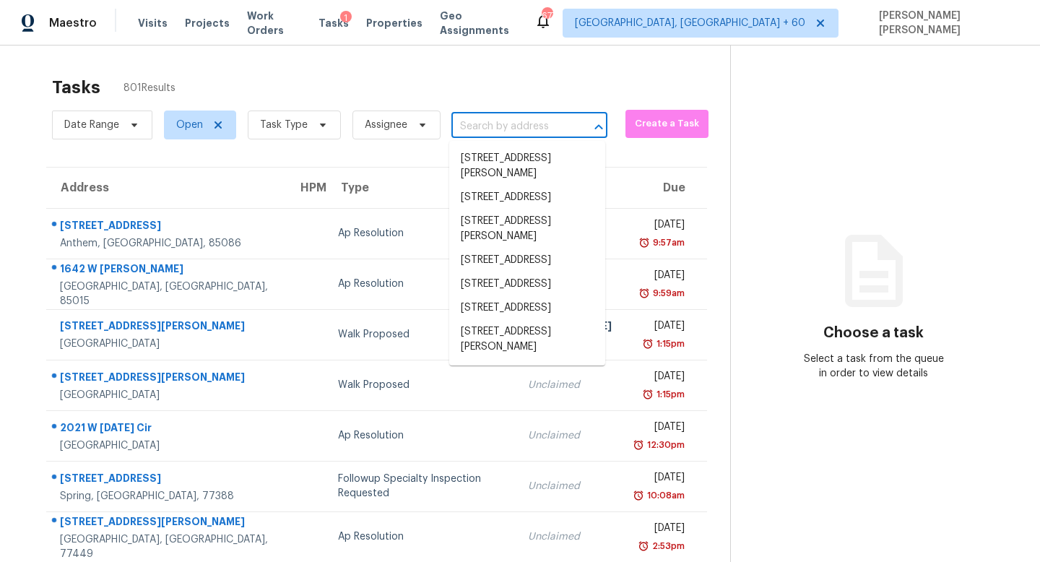
click at [502, 134] on input "text" at bounding box center [509, 127] width 116 height 22
paste input "4049 Wild Turkey Ln Fort Mill, SC, 29707"
type input "4049 Wild Turkey Ln Fort Mill, SC, 29707"
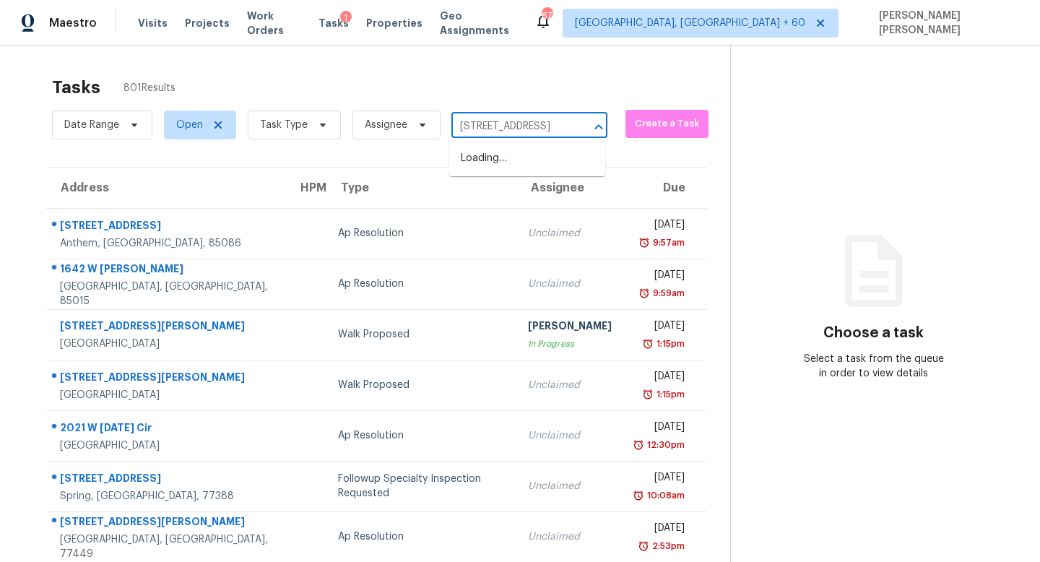
scroll to position [0, 83]
click at [517, 166] on li "4049 Wild Turkey Ln, Fort Mill, SC 29707" at bounding box center [527, 159] width 156 height 24
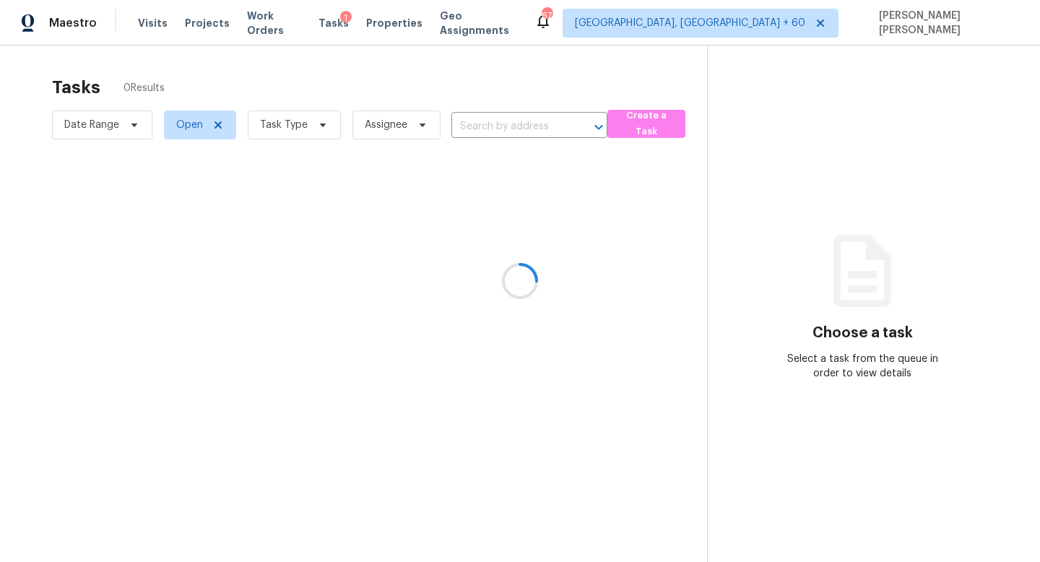
type input "4049 Wild Turkey Ln, Fort Mill, SC 29707"
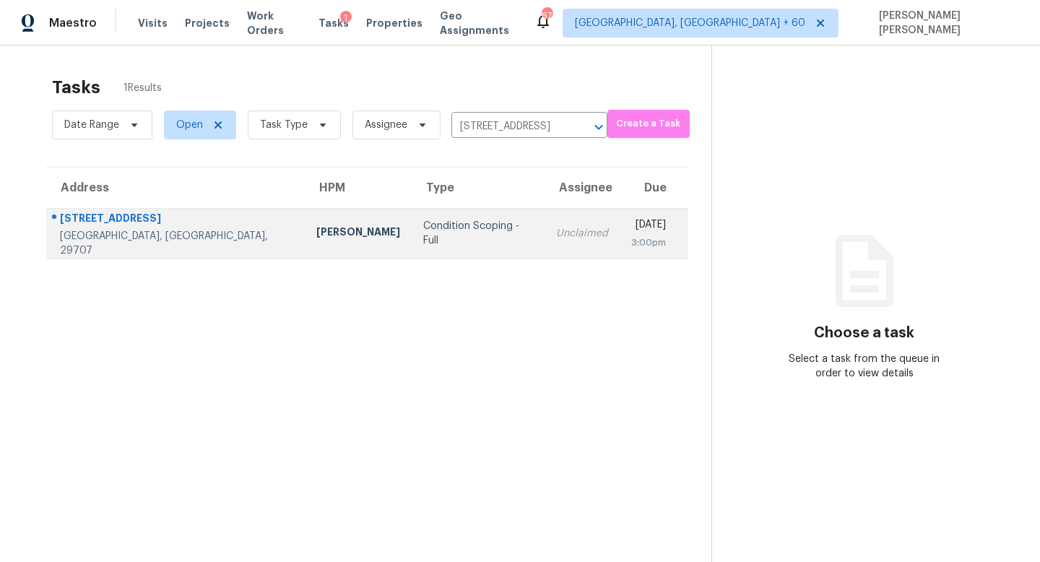
click at [446, 239] on div "Condition Scoping - Full" at bounding box center [478, 233] width 110 height 29
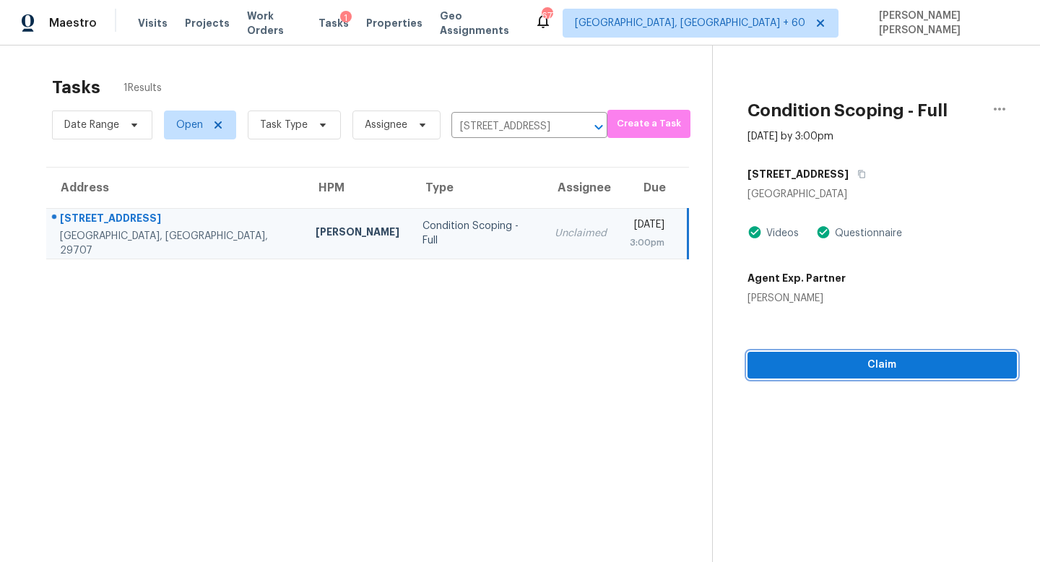
click at [807, 366] on span "Claim" at bounding box center [882, 365] width 246 height 18
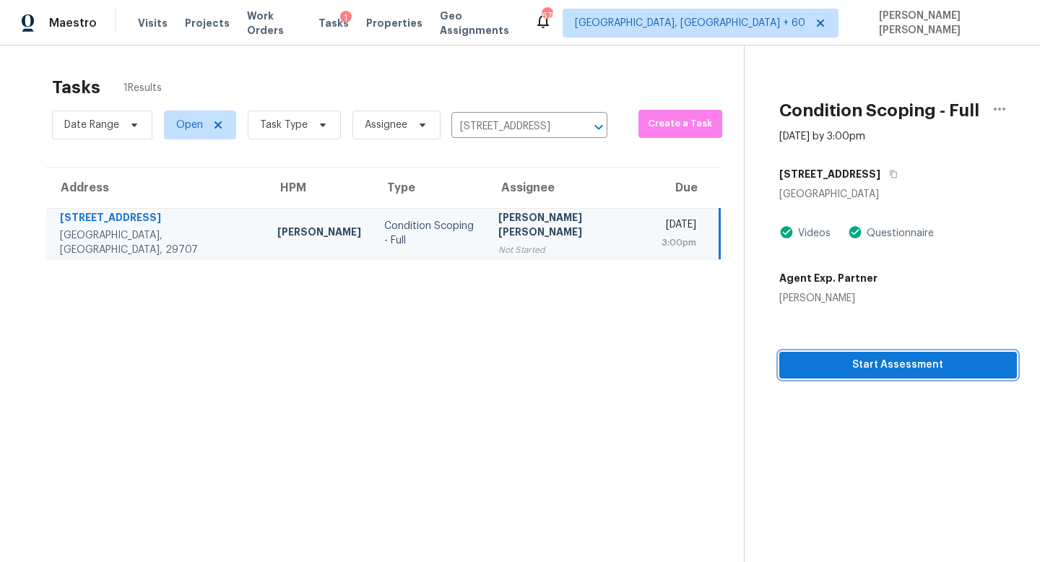
click at [800, 371] on span "Start Assessment" at bounding box center [898, 365] width 215 height 18
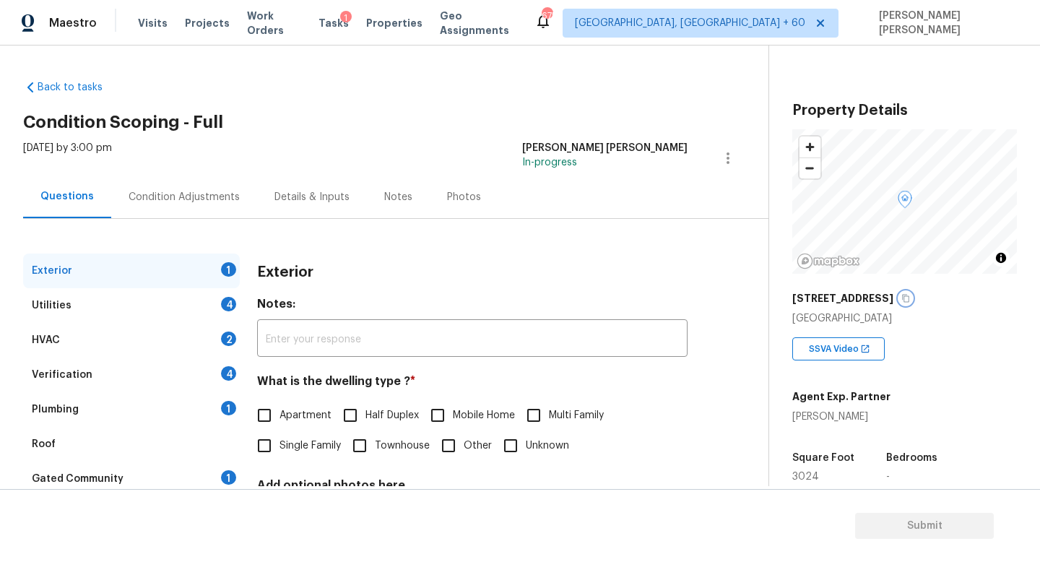
click at [904, 294] on icon "button" at bounding box center [906, 298] width 9 height 9
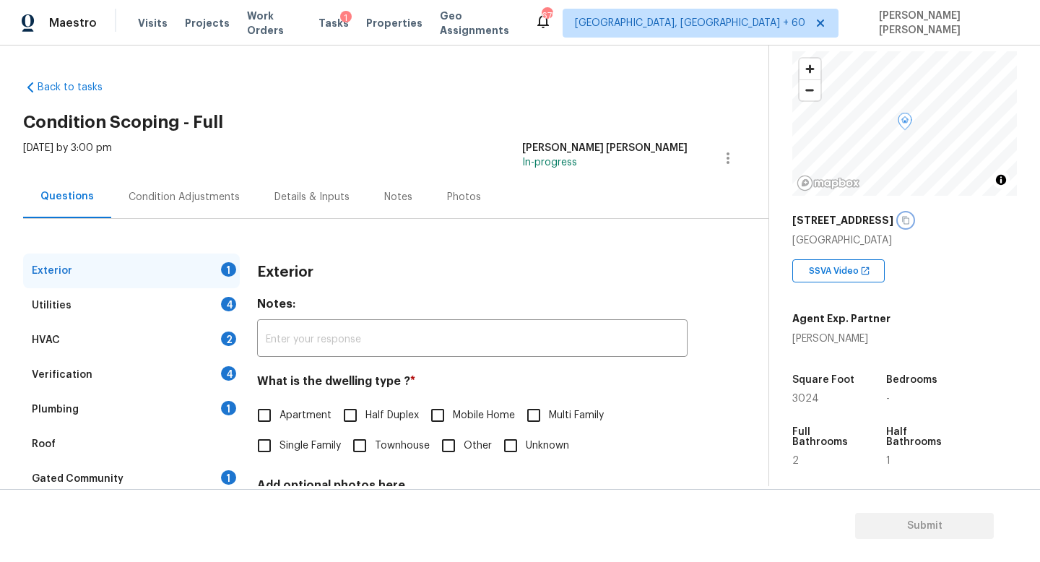
scroll to position [79, 0]
click at [886, 319] on div "Agent Exp. Partner Priscilla Valdez" at bounding box center [904, 324] width 225 height 40
click at [899, 220] on button "button" at bounding box center [905, 218] width 13 height 13
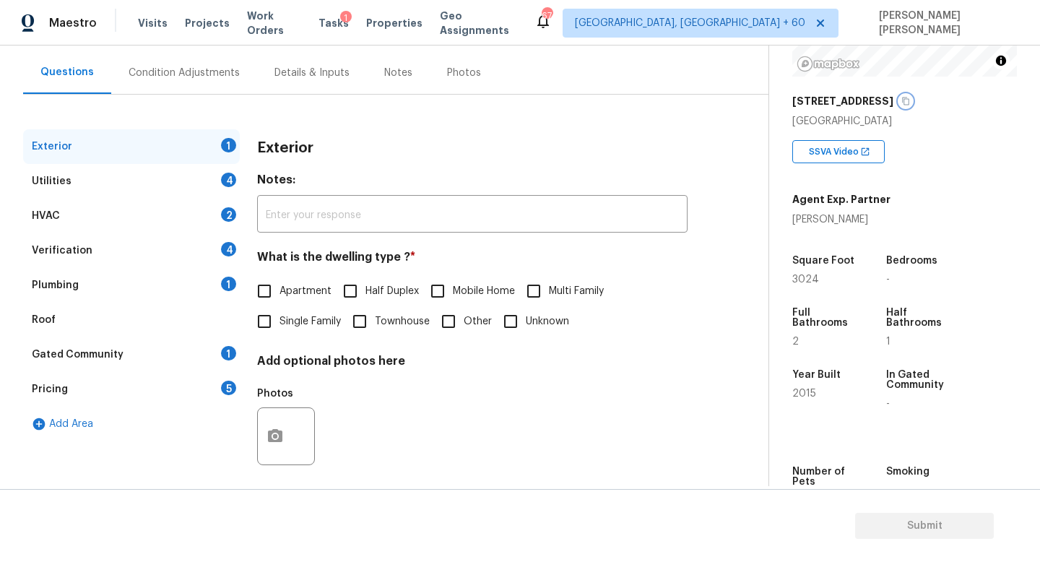
scroll to position [134, 0]
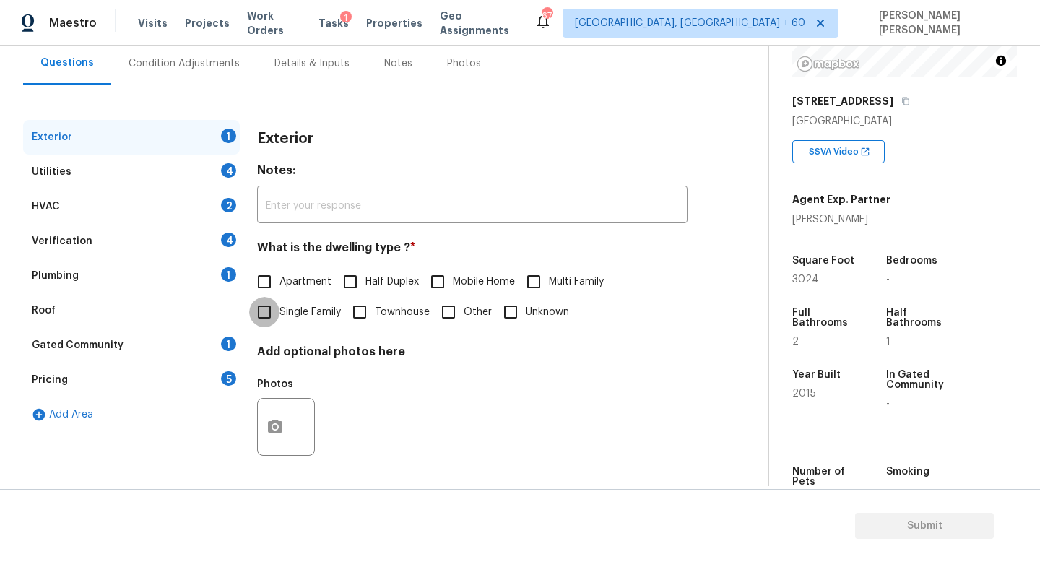
click at [267, 311] on input "Single Family" at bounding box center [264, 312] width 30 height 30
checkbox input "true"
click at [195, 150] on div "Exterior" at bounding box center [131, 137] width 217 height 35
click at [187, 172] on div "Utilities 4" at bounding box center [131, 172] width 217 height 35
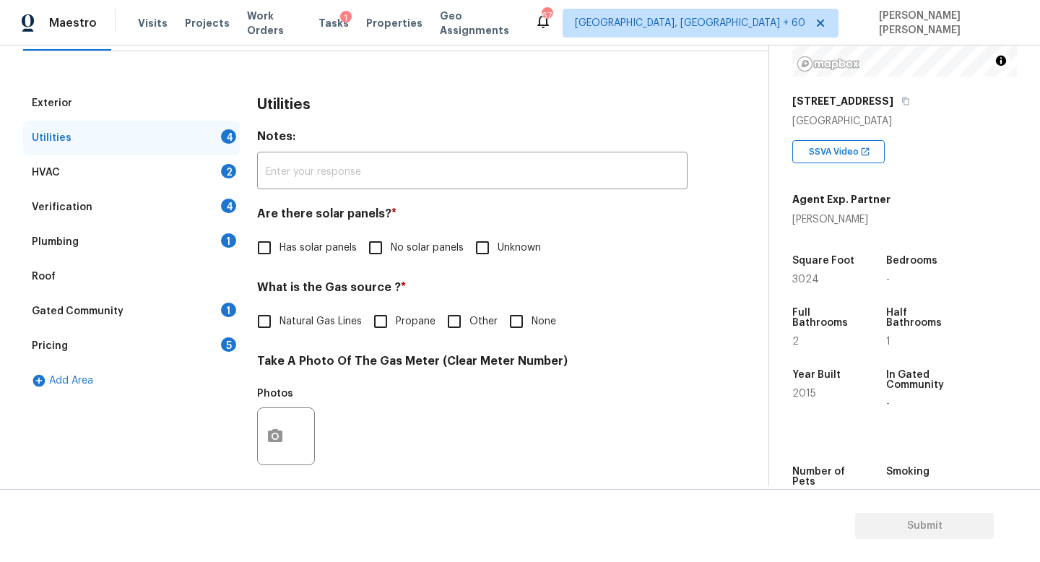
scroll to position [179, 0]
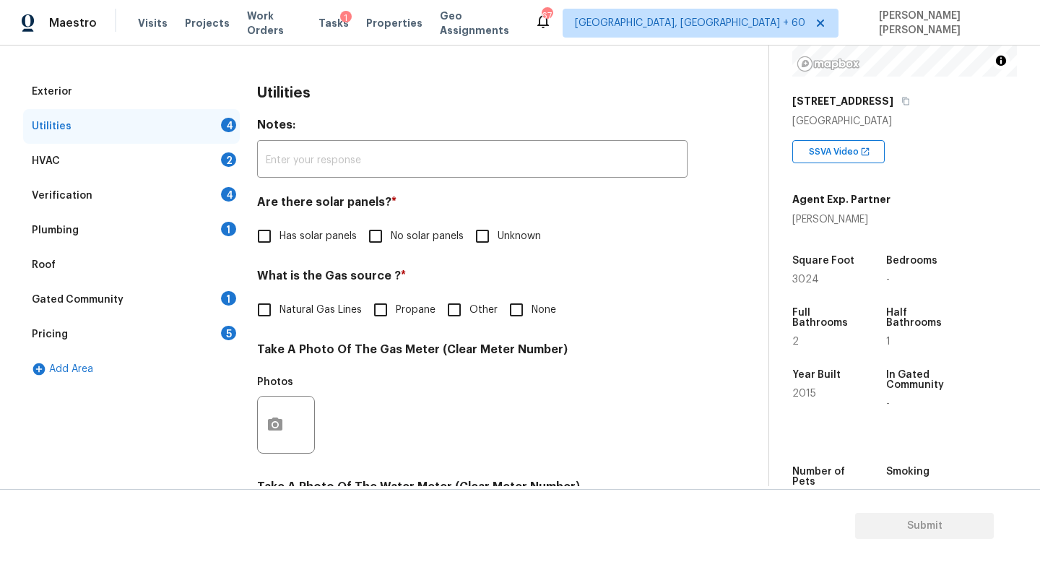
click at [384, 238] on input "No solar panels" at bounding box center [375, 236] width 30 height 30
checkbox input "true"
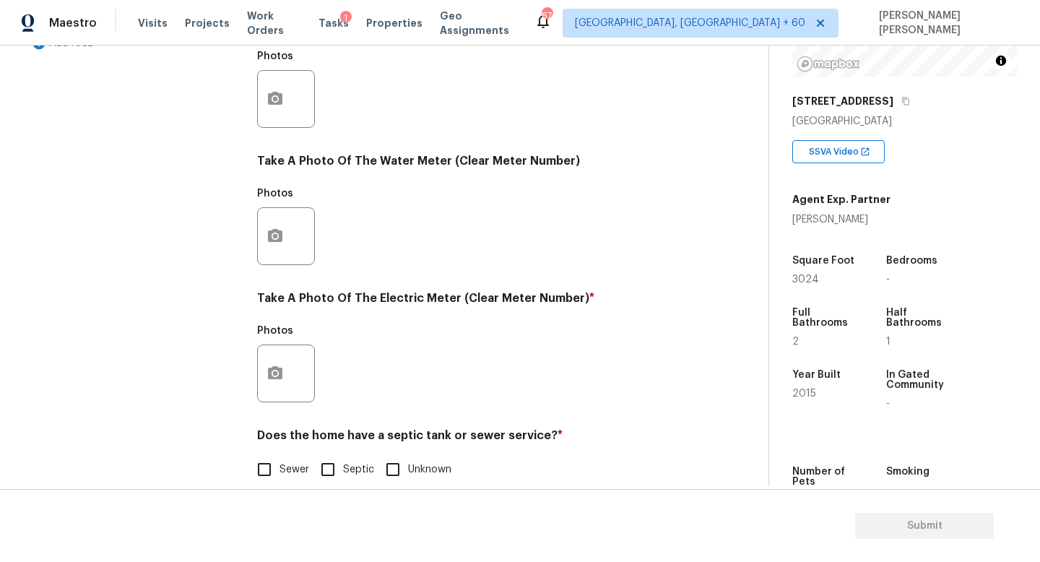
scroll to position [525, 0]
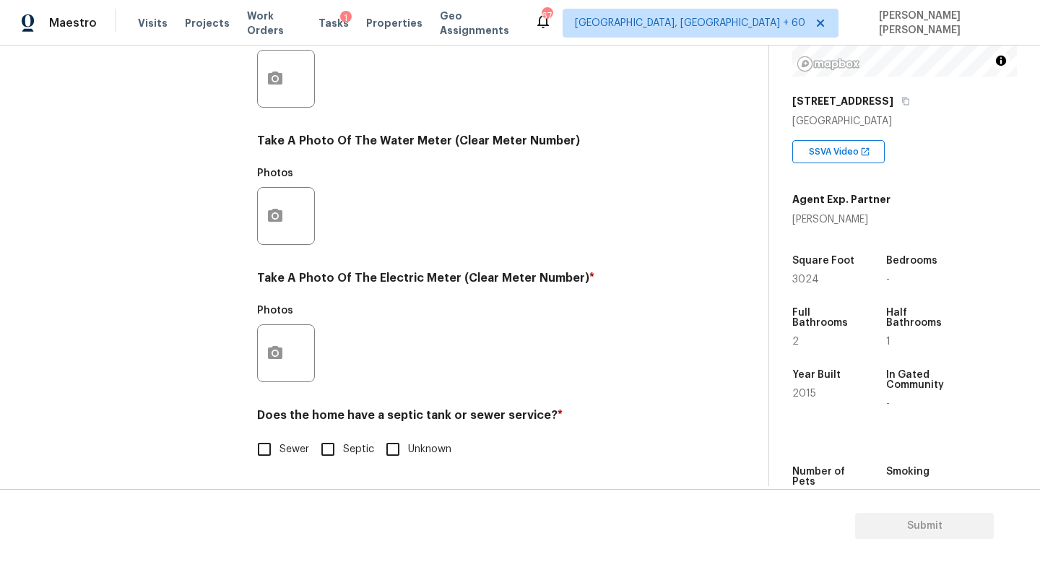
click at [246, 454] on div "Exterior Utilities 3 HVAC 2 Verification 4 Plumbing 1 Roof Gated Community 1 Pr…" at bounding box center [378, 104] width 711 height 753
click at [251, 464] on input "Sewer" at bounding box center [264, 449] width 30 height 30
checkbox input "true"
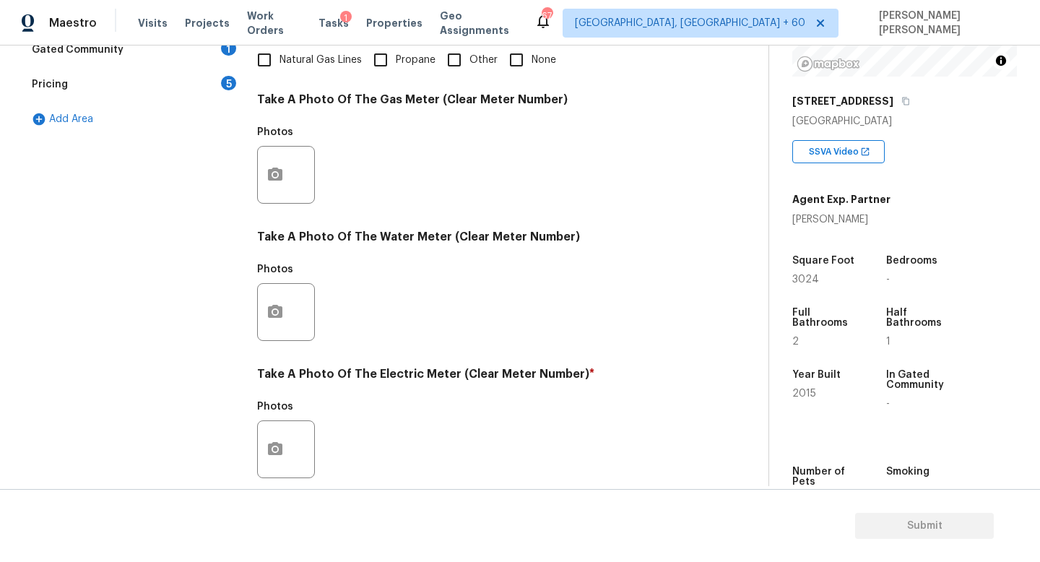
scroll to position [457, 0]
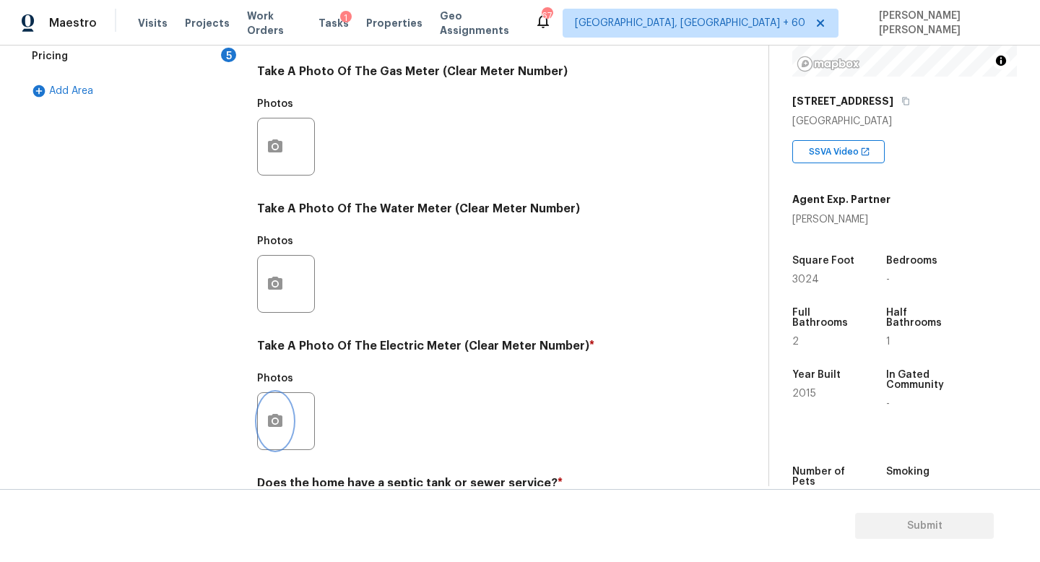
click at [285, 413] on button "button" at bounding box center [275, 421] width 35 height 56
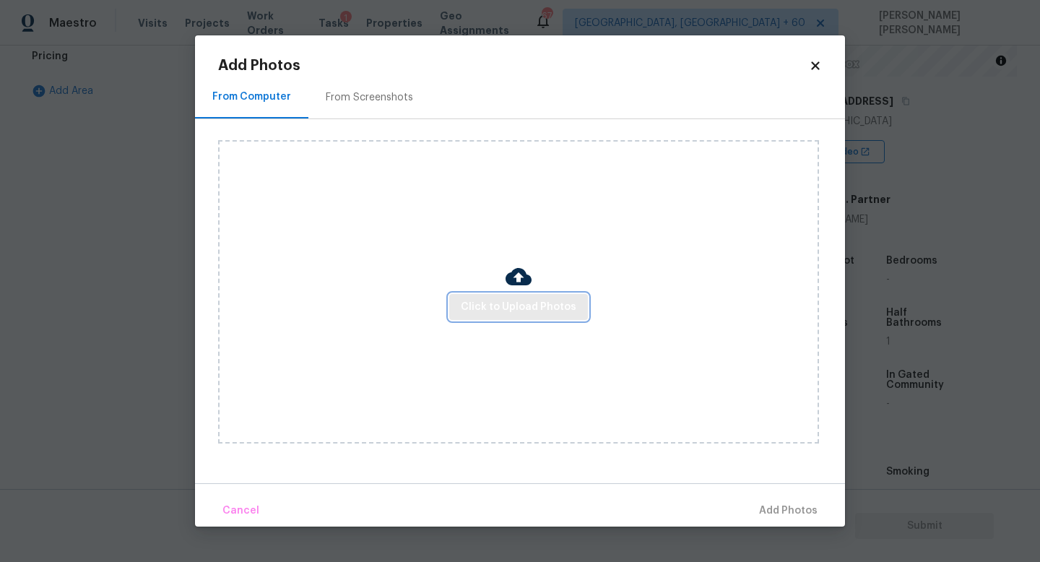
click at [543, 311] on span "Click to Upload Photos" at bounding box center [519, 307] width 116 height 18
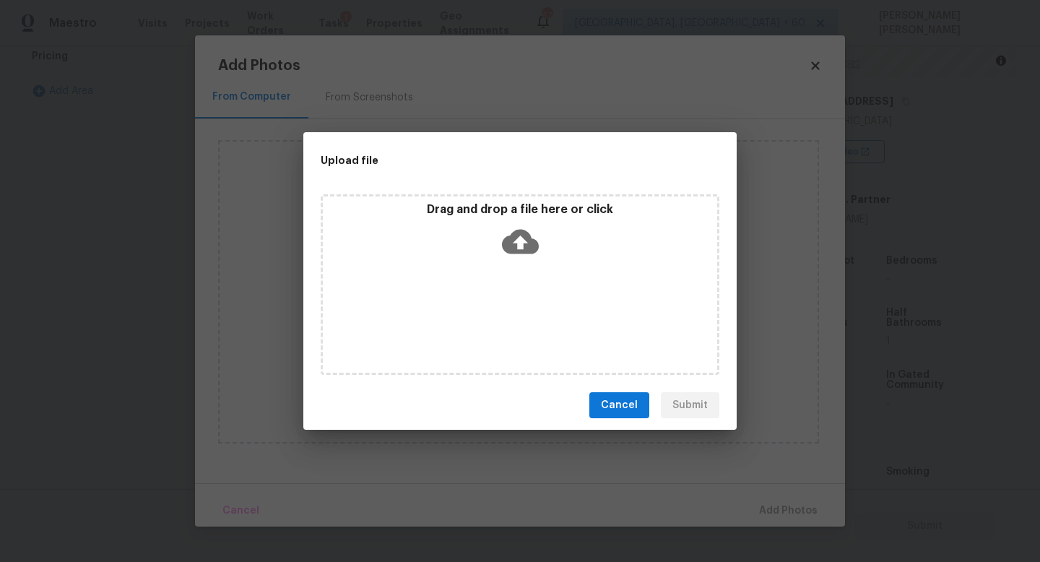
click at [526, 240] on icon at bounding box center [520, 242] width 37 height 25
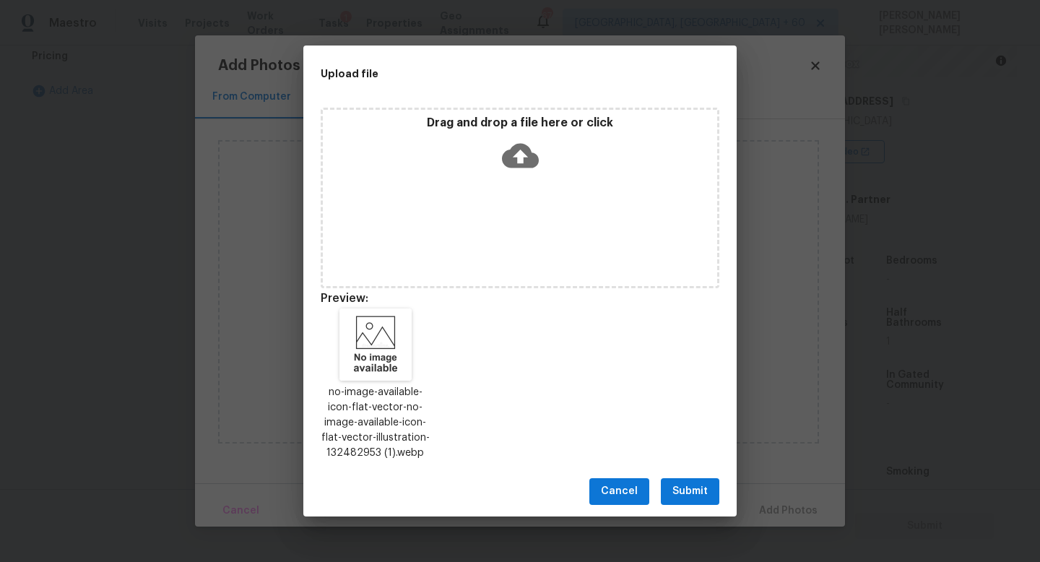
click at [696, 481] on button "Submit" at bounding box center [690, 491] width 59 height 27
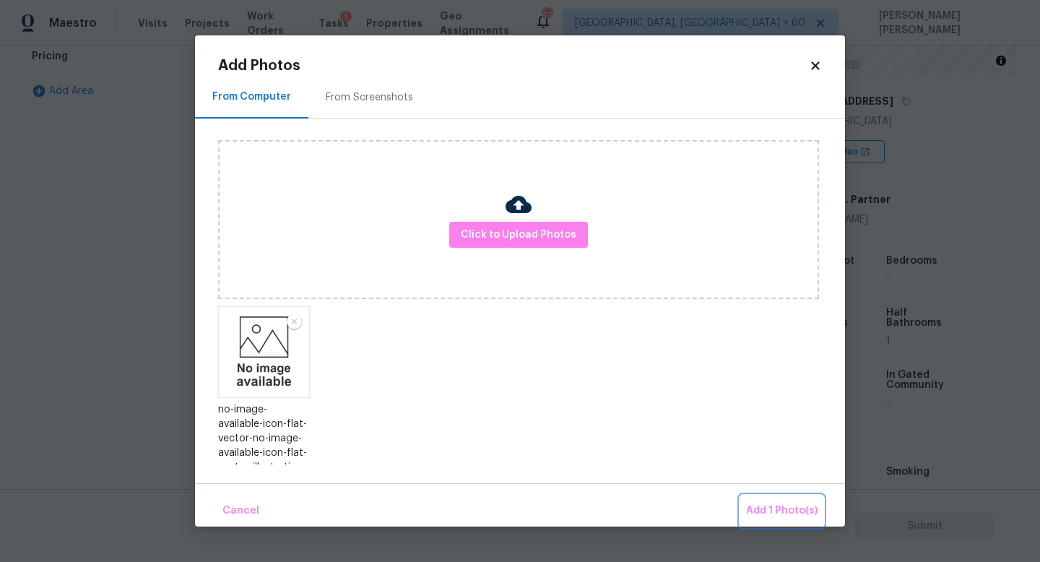
click at [769, 505] on span "Add 1 Photo(s)" at bounding box center [782, 511] width 72 height 18
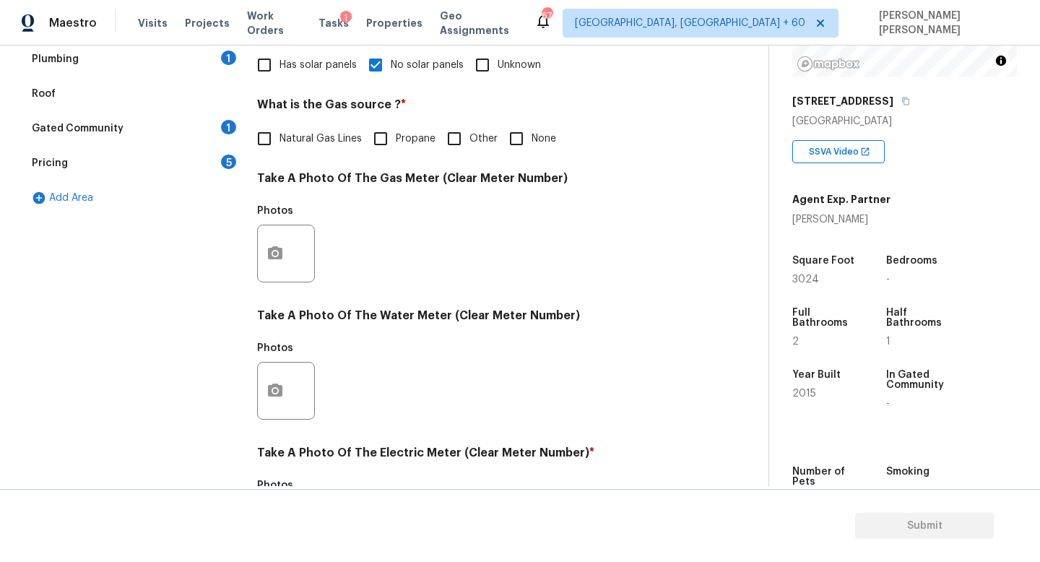
scroll to position [199, 0]
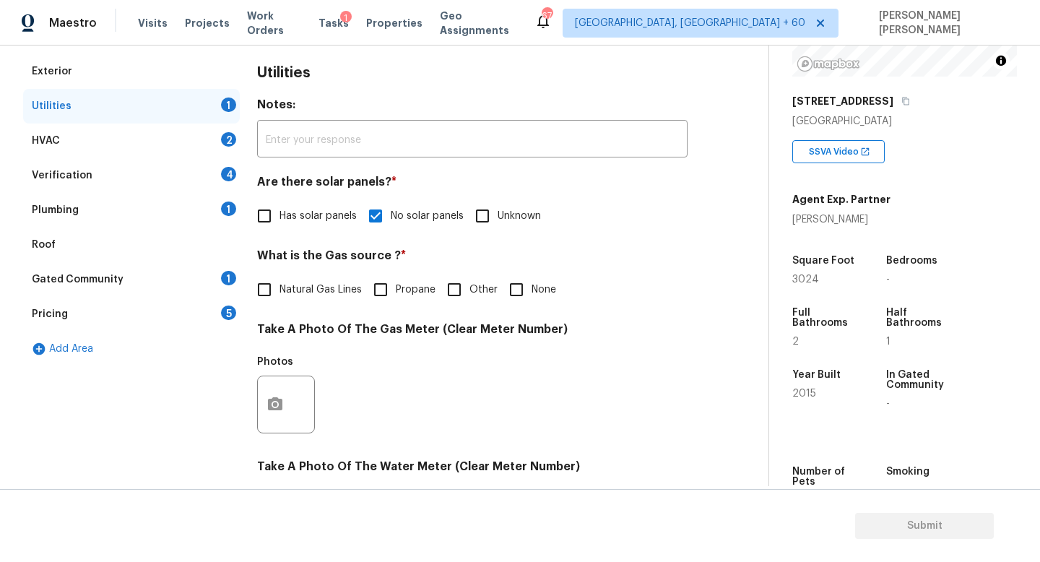
click at [119, 135] on div "HVAC 2" at bounding box center [131, 141] width 217 height 35
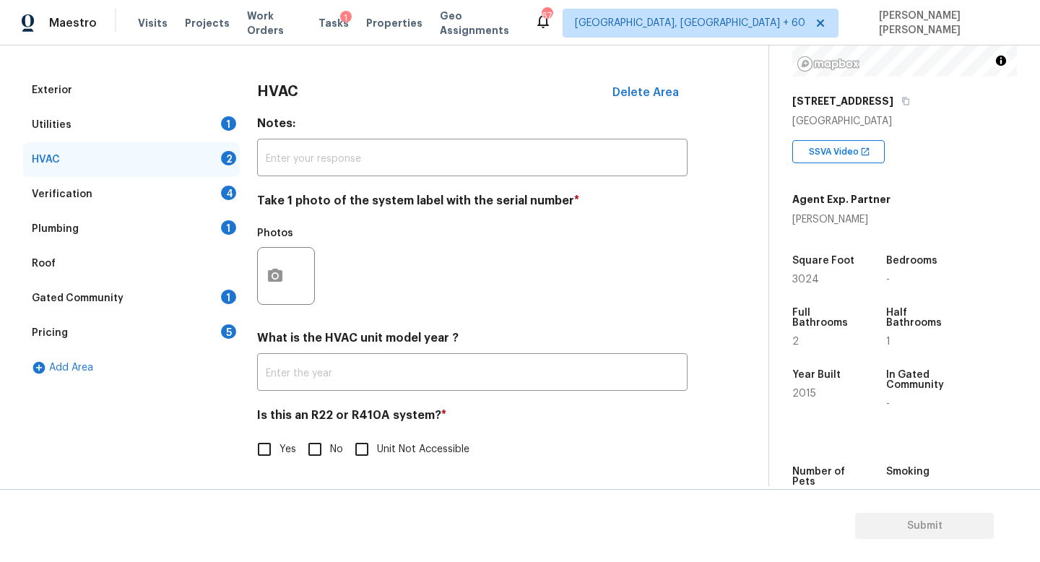
scroll to position [181, 0]
click at [262, 275] on button "button" at bounding box center [275, 276] width 35 height 56
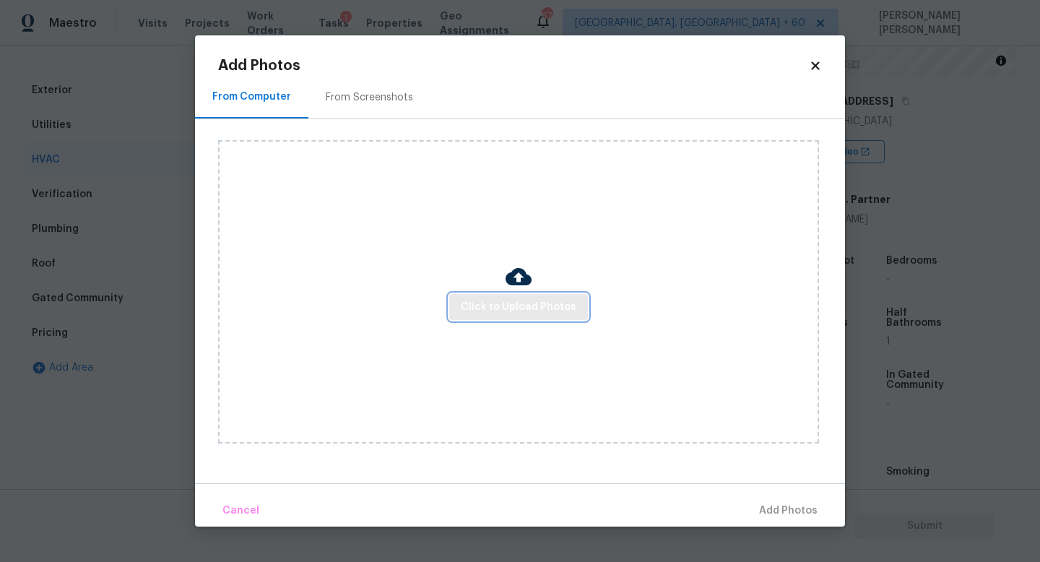
click at [478, 303] on span "Click to Upload Photos" at bounding box center [519, 307] width 116 height 18
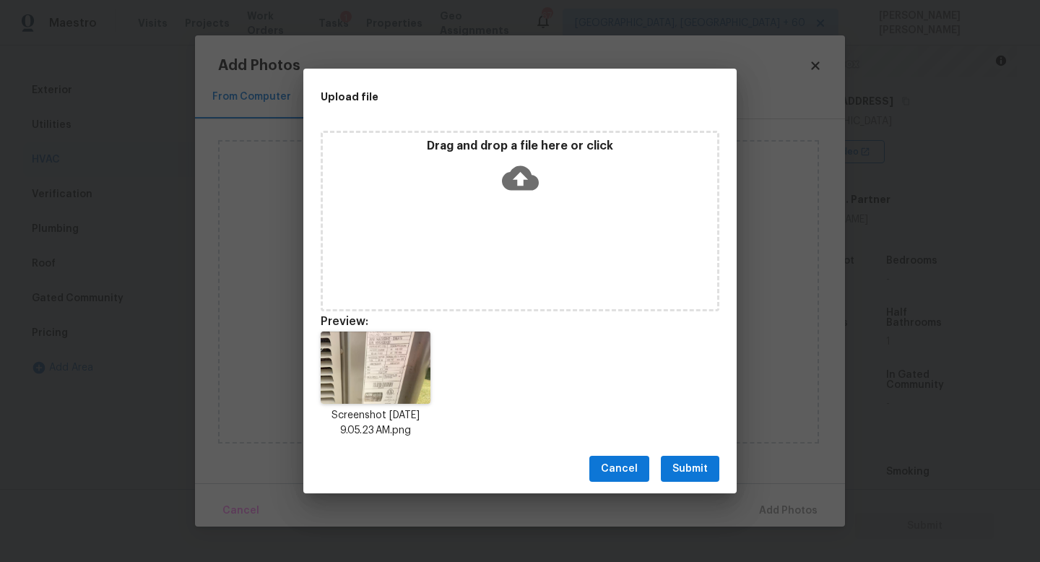
click at [676, 449] on div "Cancel Submit" at bounding box center [519, 469] width 433 height 50
click at [681, 456] on button "Submit" at bounding box center [690, 469] width 59 height 27
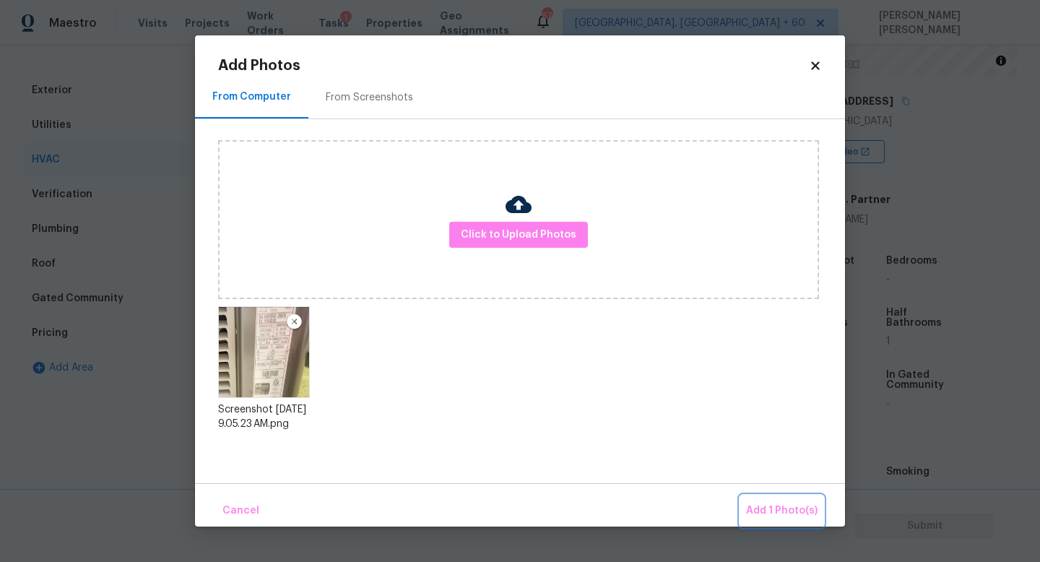
click at [773, 503] on span "Add 1 Photo(s)" at bounding box center [782, 511] width 72 height 18
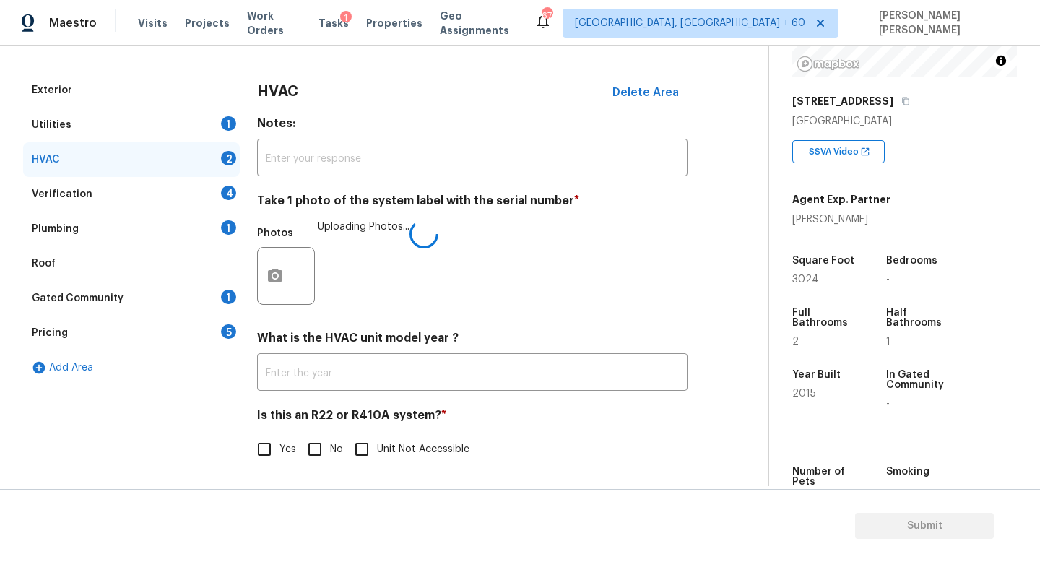
click at [312, 449] on input "No" at bounding box center [315, 449] width 30 height 30
checkbox input "true"
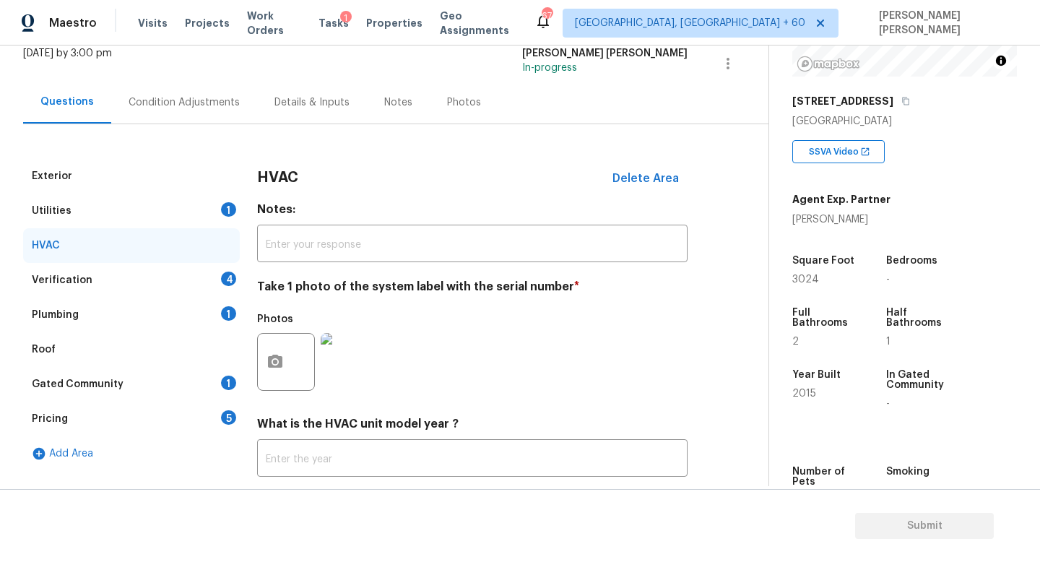
scroll to position [53, 0]
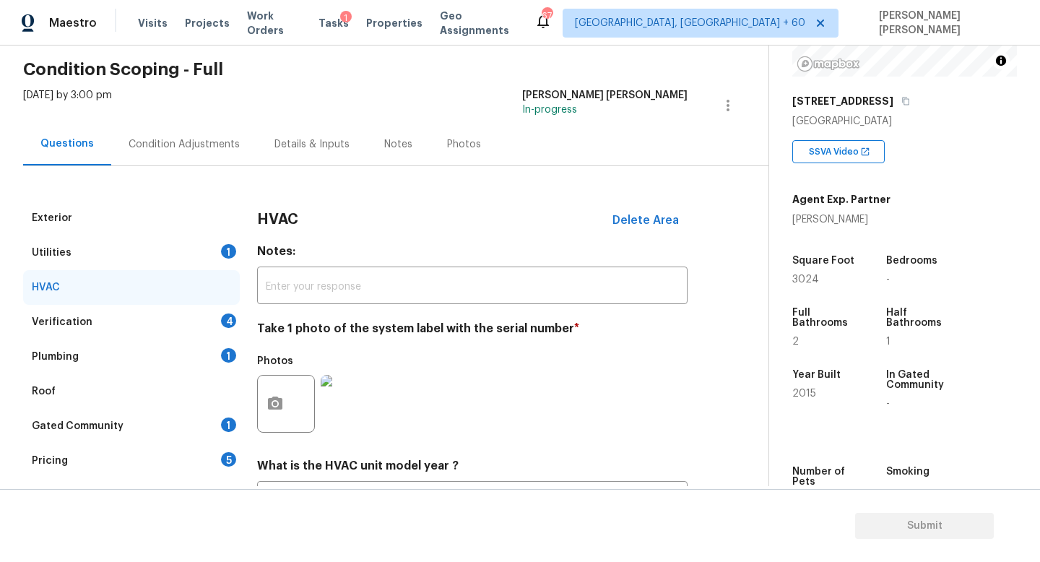
click at [151, 250] on div "Utilities 1" at bounding box center [131, 252] width 217 height 35
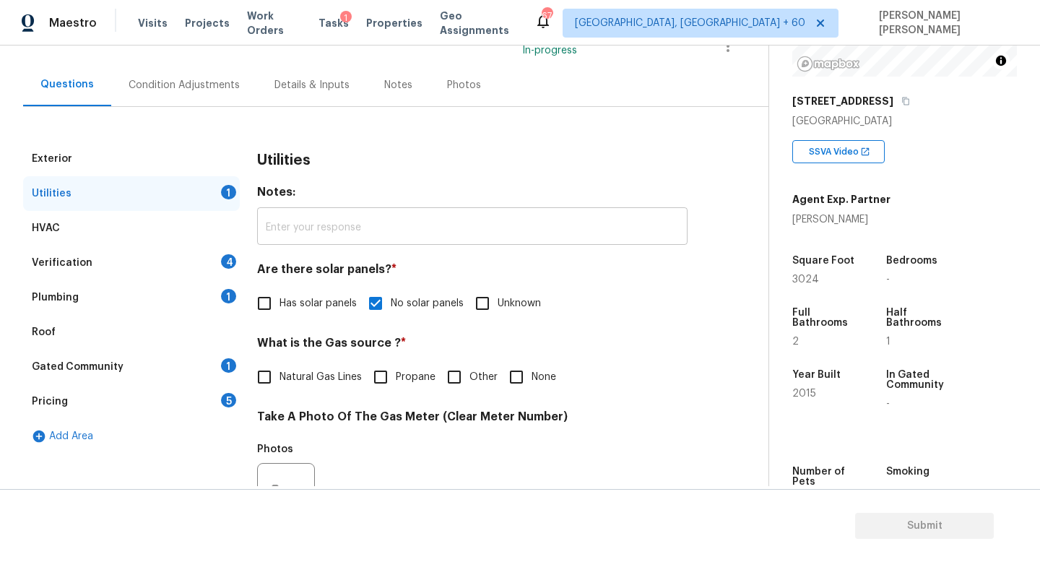
scroll to position [175, 0]
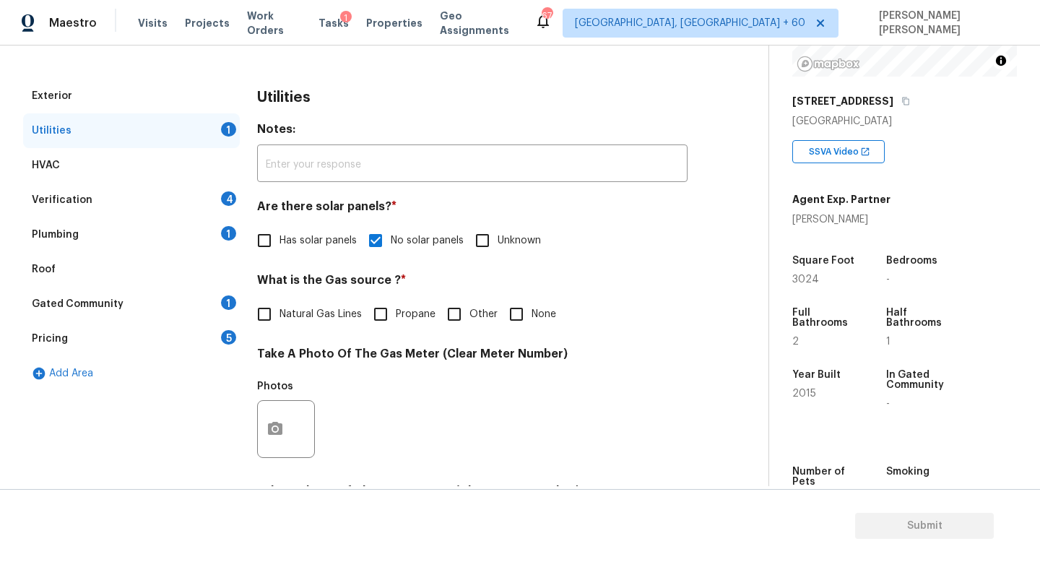
click at [280, 312] on span "Natural Gas Lines" at bounding box center [321, 314] width 82 height 15
click at [280, 312] on input "Natural Gas Lines" at bounding box center [264, 314] width 30 height 30
checkbox input "true"
click at [212, 199] on div "Verification 4" at bounding box center [131, 200] width 217 height 35
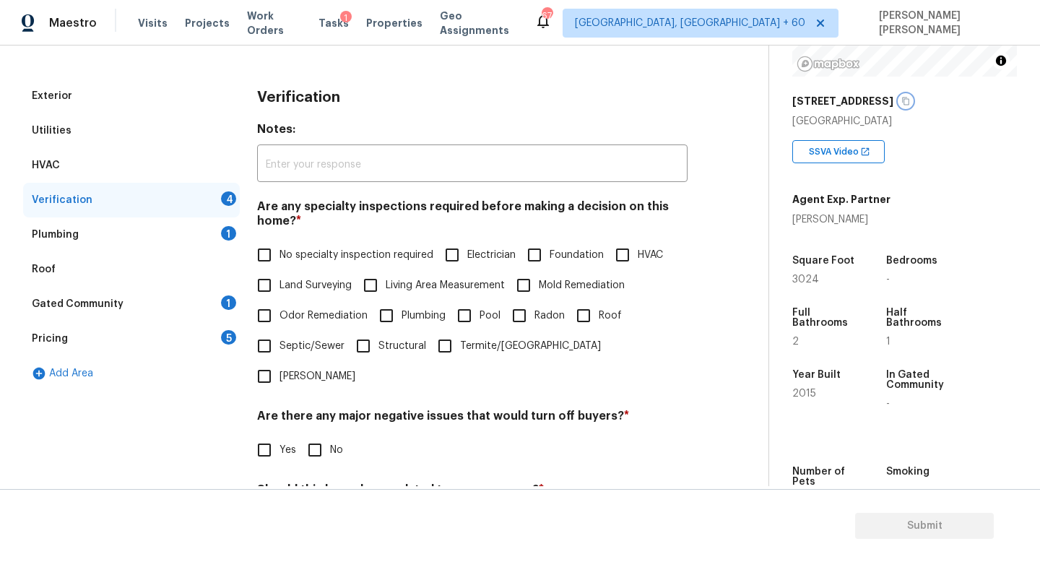
click at [909, 98] on button "button" at bounding box center [905, 101] width 13 height 13
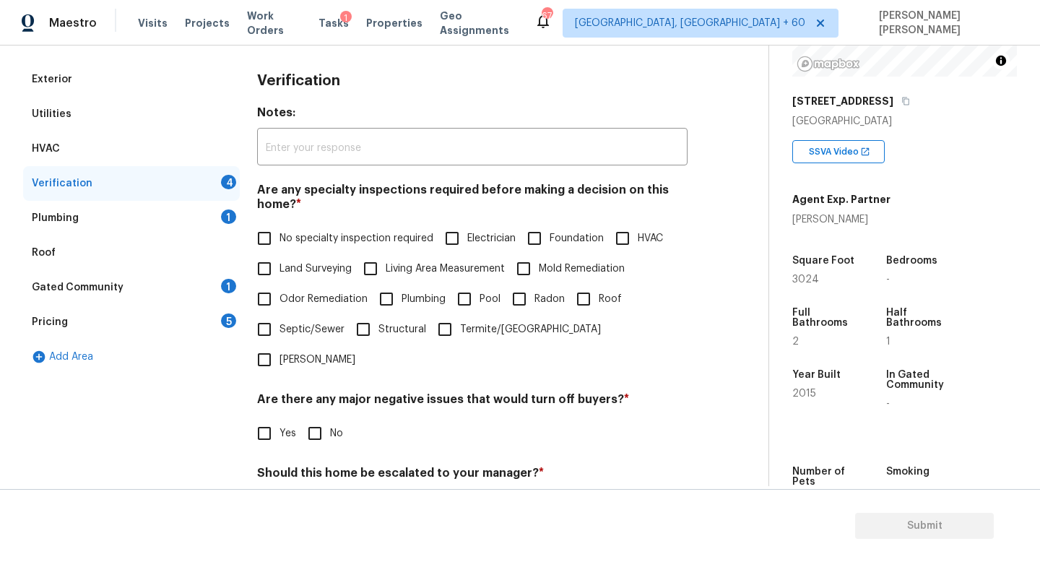
click at [425, 220] on div "Are any specialty inspections required before making a decision on this home? *…" at bounding box center [472, 279] width 431 height 192
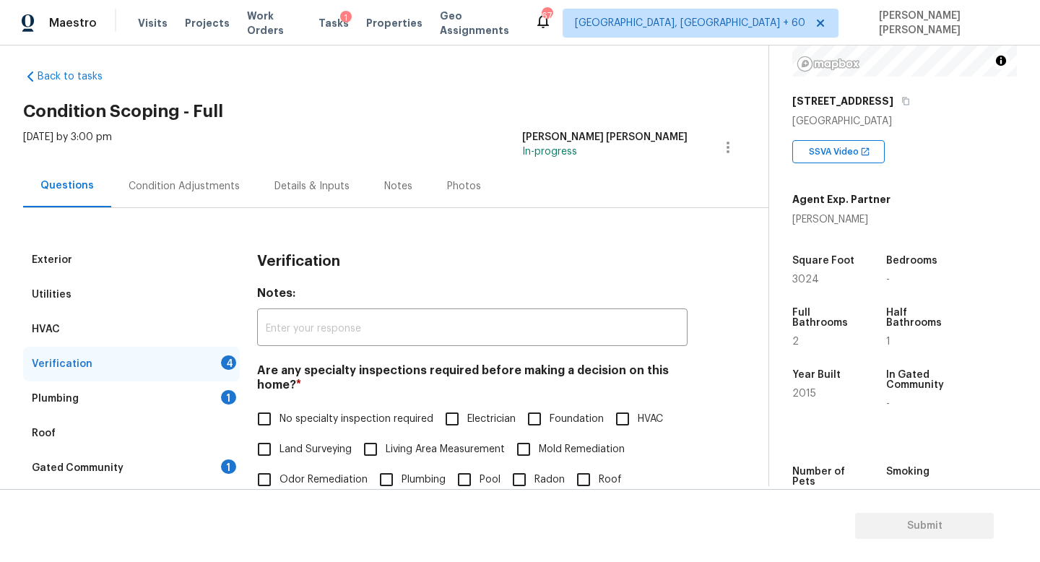
scroll to position [0, 0]
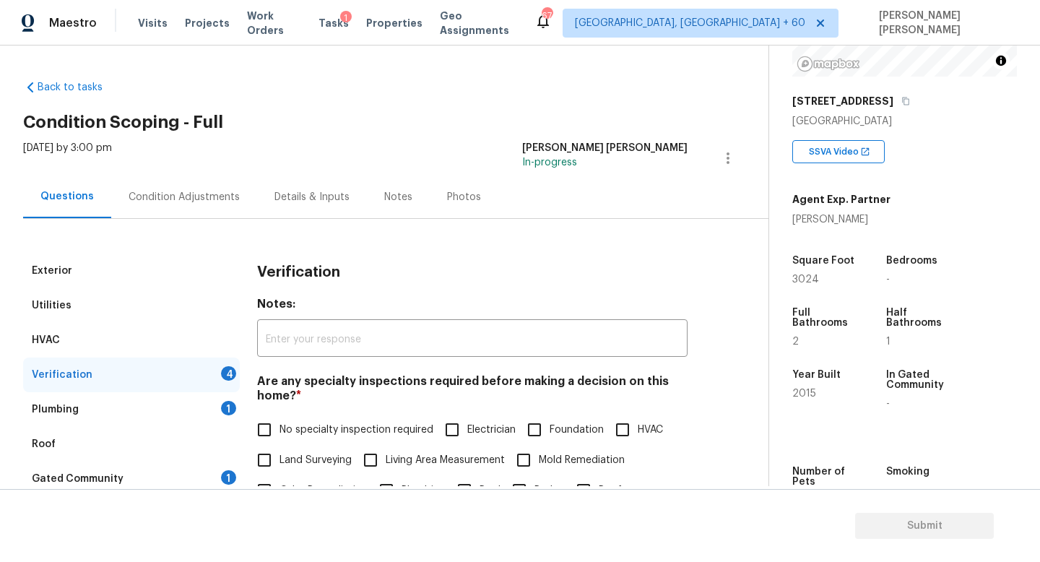
click at [195, 190] on div "Condition Adjustments" at bounding box center [184, 197] width 111 height 14
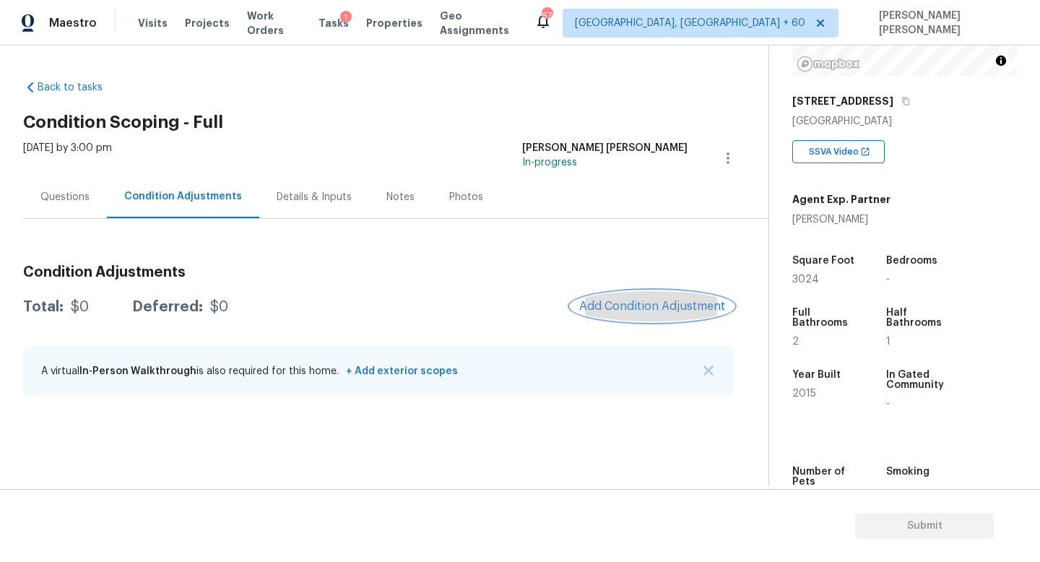
click at [652, 308] on span "Add Condition Adjustment" at bounding box center [652, 306] width 146 height 13
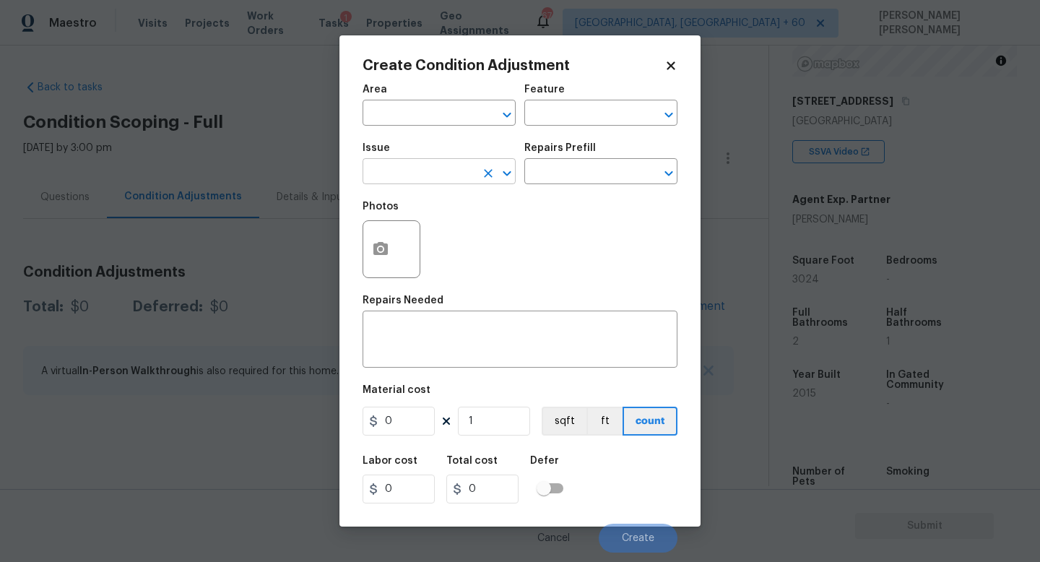
click at [418, 171] on input "text" at bounding box center [419, 173] width 113 height 22
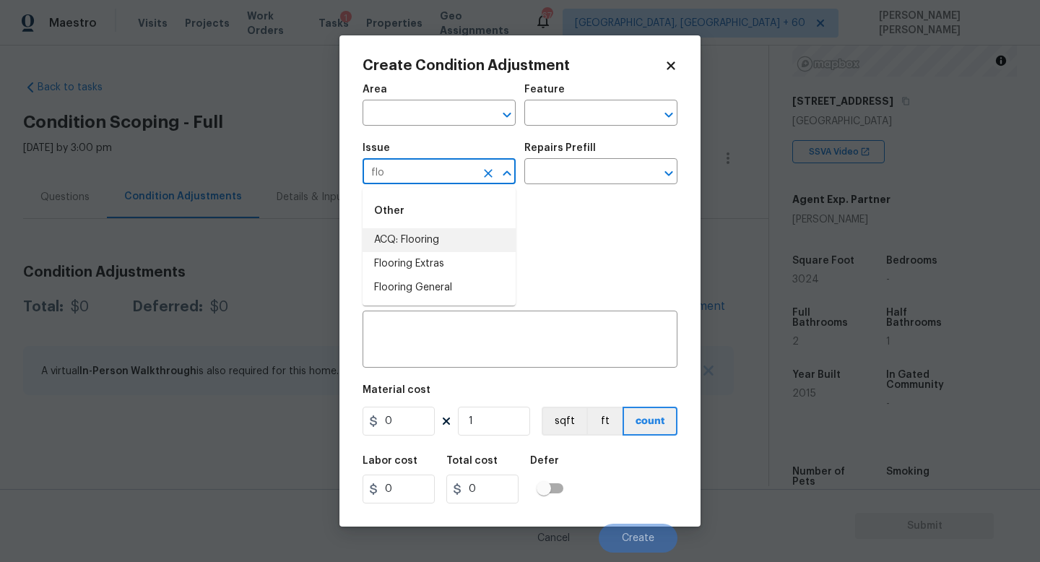
click at [435, 233] on li "ACQ: Flooring" at bounding box center [439, 240] width 153 height 24
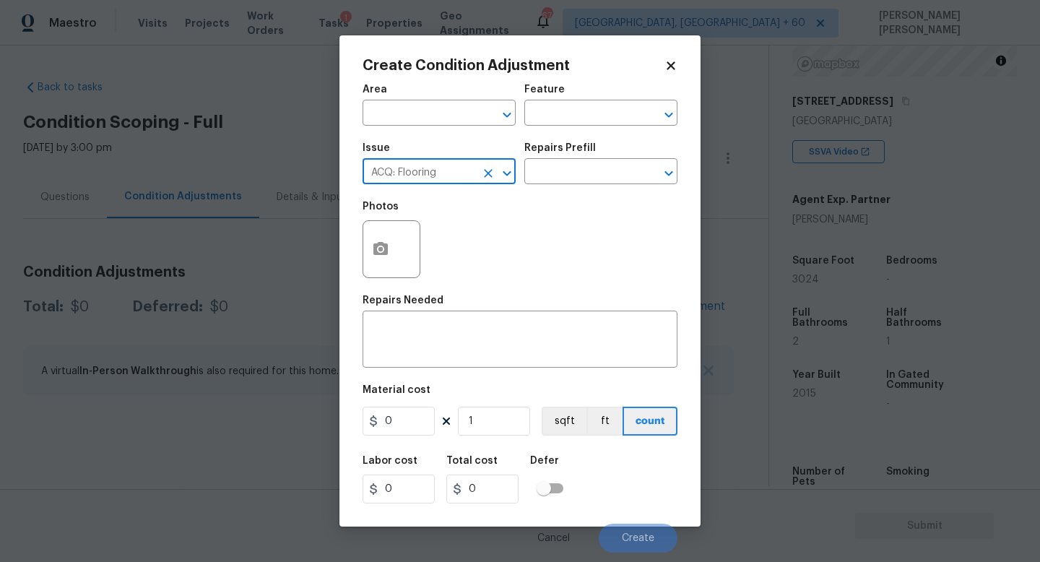
type input "ACQ: Flooring"
click at [578, 132] on div "Area ​ Feature ​" at bounding box center [520, 105] width 315 height 59
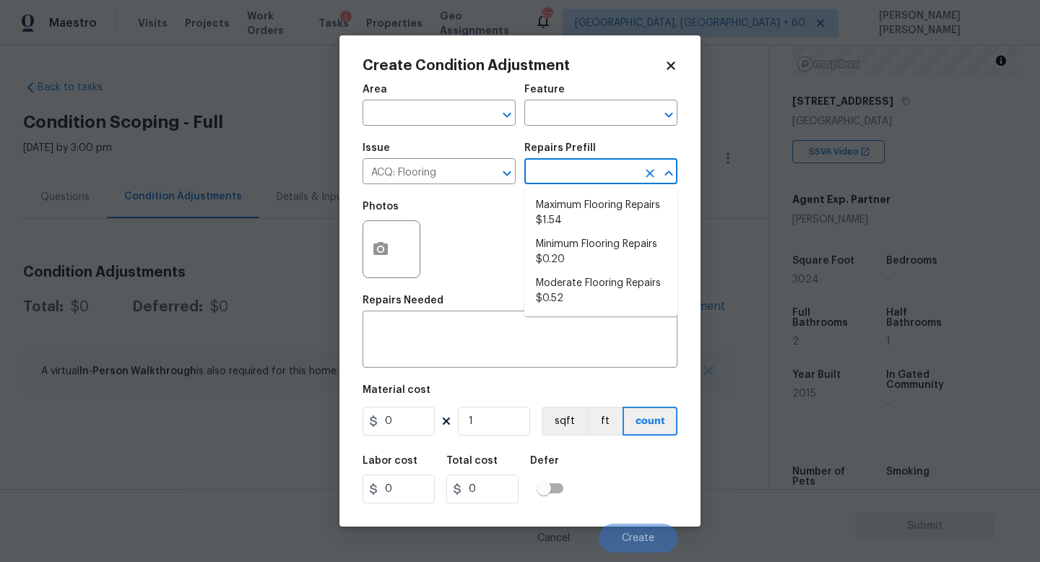
click at [569, 163] on input "text" at bounding box center [580, 173] width 113 height 22
click at [570, 269] on li "Minimum Flooring Repairs $0.20" at bounding box center [600, 252] width 153 height 39
type input "Acquisition"
type textarea "Acquisition Scope: Minimum flooring repairs"
type input "0.2"
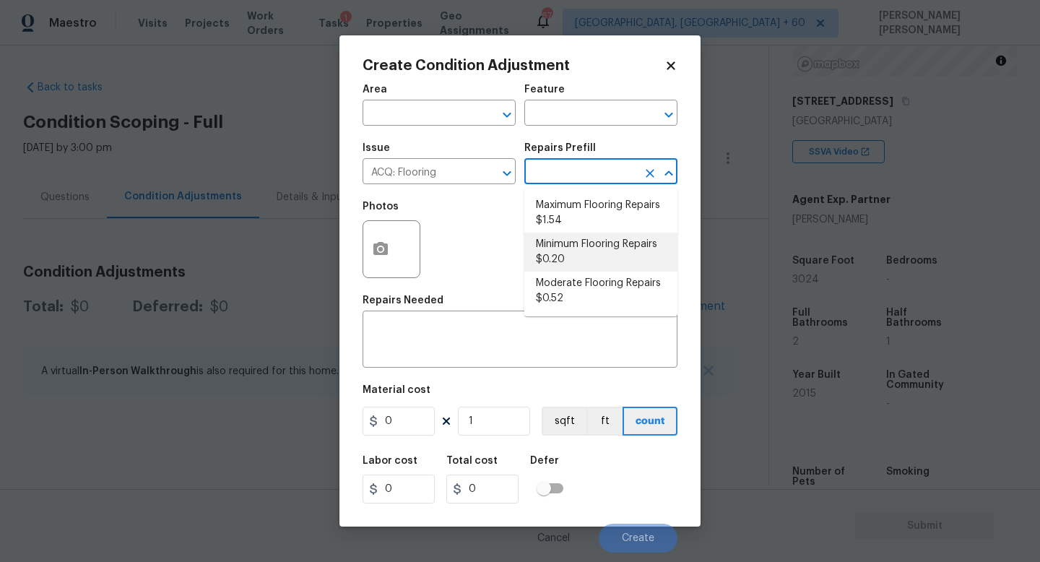
type input "0.2"
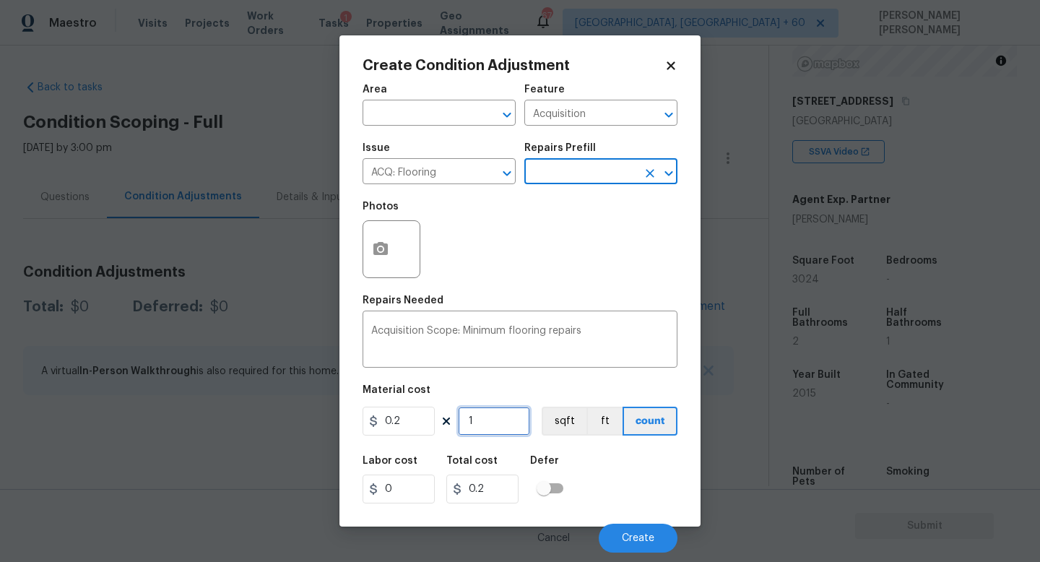
click at [482, 420] on input "1" at bounding box center [494, 421] width 72 height 29
type input "0"
type input "3"
type input "0.6"
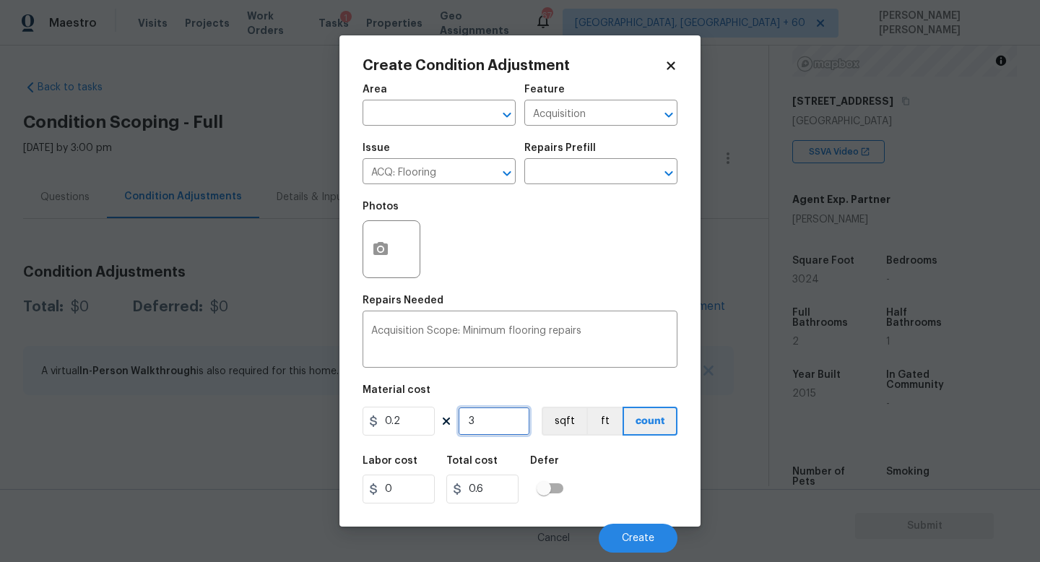
type input "30"
type input "6"
type input "302"
type input "60.4"
type input "3024"
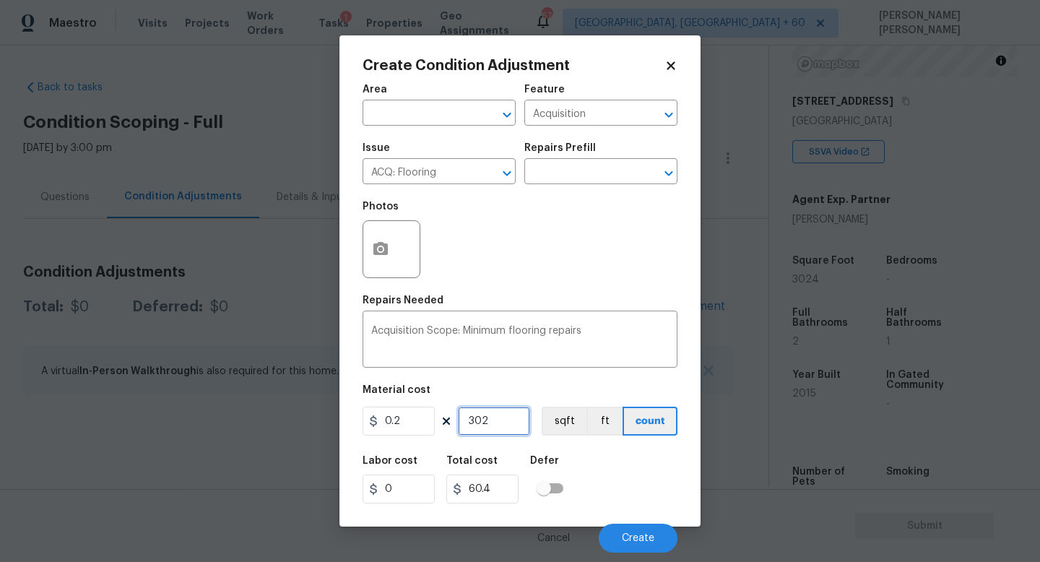
type input "604.8"
type input "3024"
click at [636, 330] on textarea "Acquisition Scope: Minimum flooring repairs" at bounding box center [520, 341] width 298 height 30
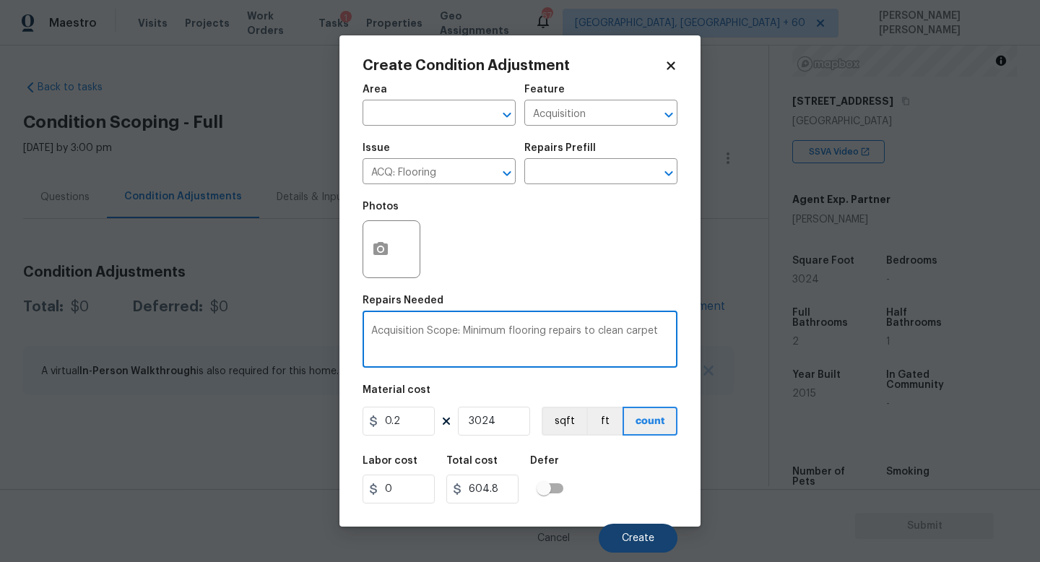
type textarea "Acquisition Scope: Minimum flooring repairs to clean carpet"
click at [639, 539] on span "Create" at bounding box center [638, 538] width 33 height 11
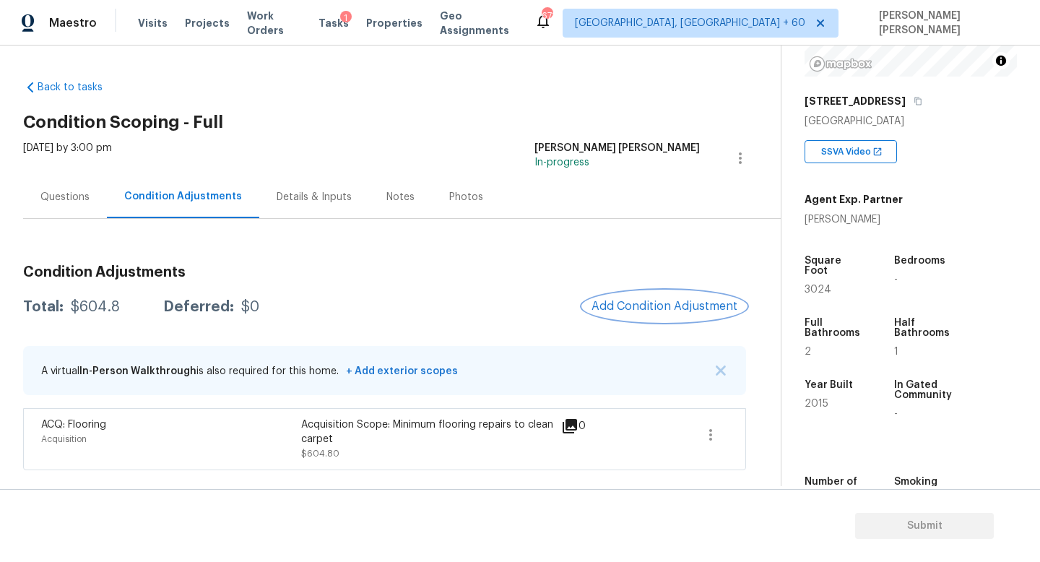
click at [629, 298] on button "Add Condition Adjustment" at bounding box center [664, 306] width 163 height 30
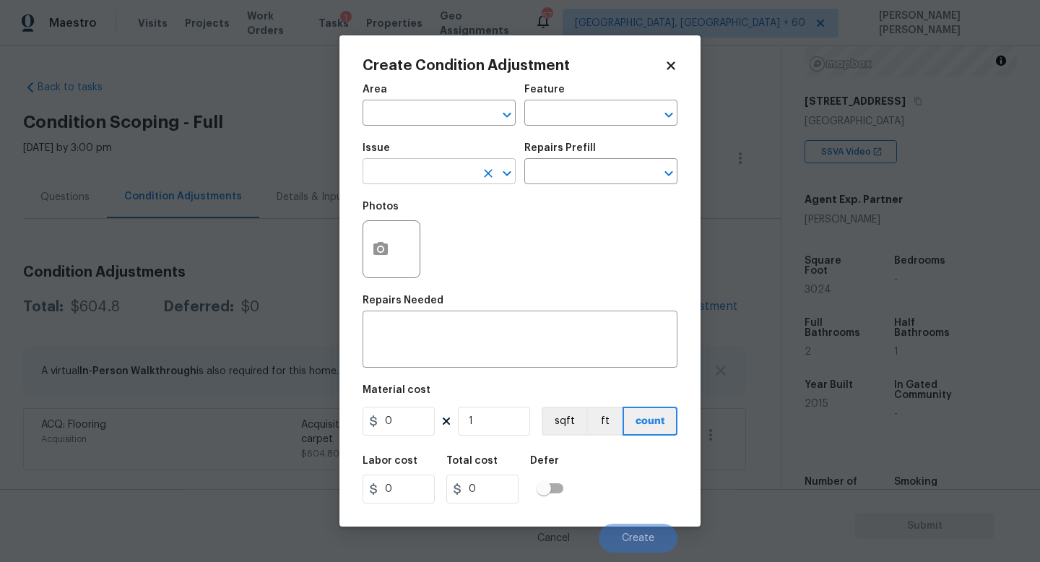
click at [390, 178] on input "text" at bounding box center [419, 173] width 113 height 22
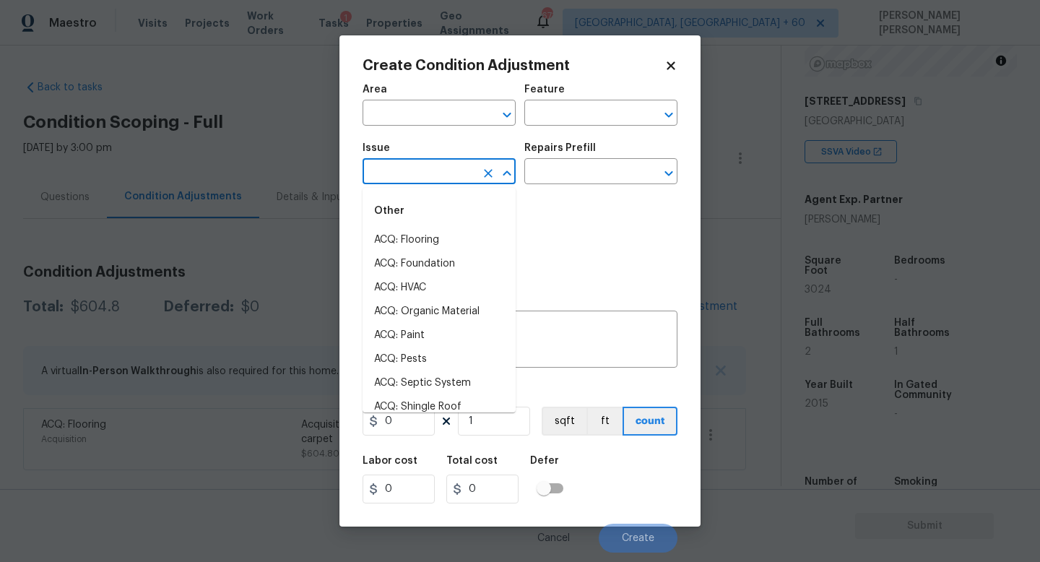
click at [390, 178] on input "text" at bounding box center [419, 173] width 113 height 22
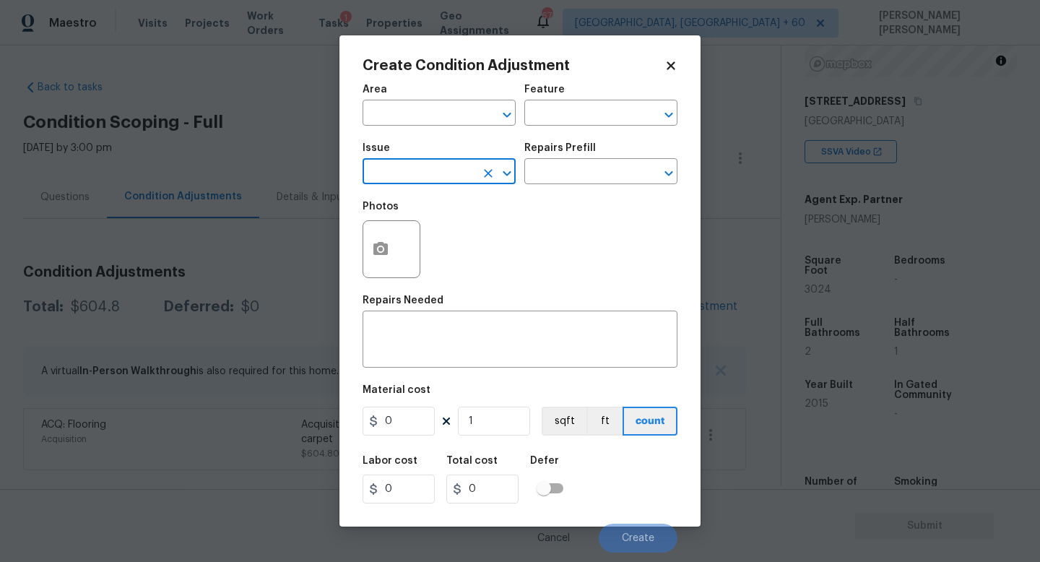
click at [390, 178] on input "text" at bounding box center [419, 173] width 113 height 22
click at [386, 236] on li "ACQ: Paint" at bounding box center [439, 240] width 153 height 24
type input "ACQ: Paint"
click at [576, 173] on input "text" at bounding box center [580, 173] width 113 height 22
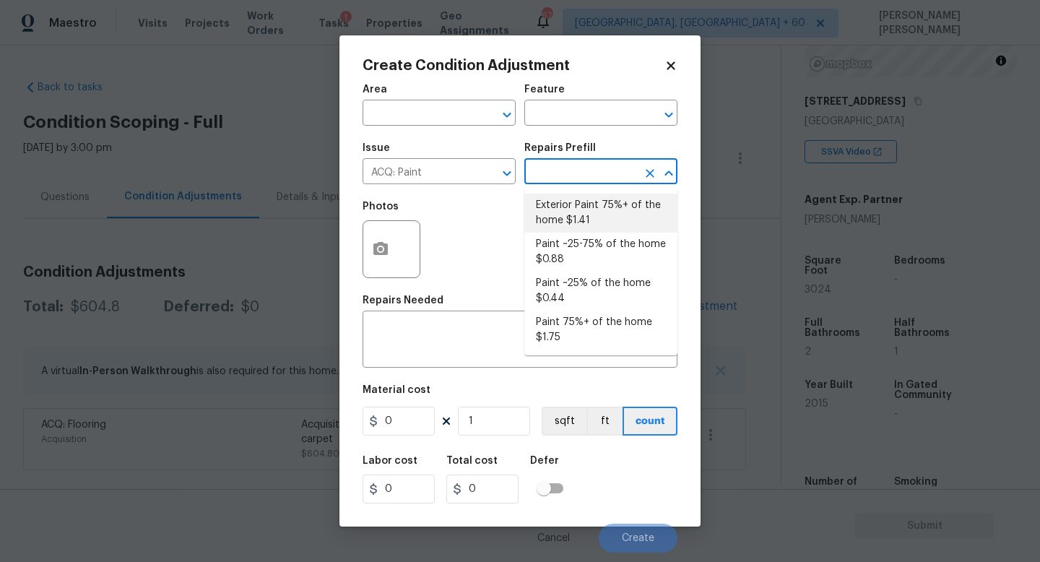
click at [590, 177] on input "text" at bounding box center [580, 173] width 113 height 22
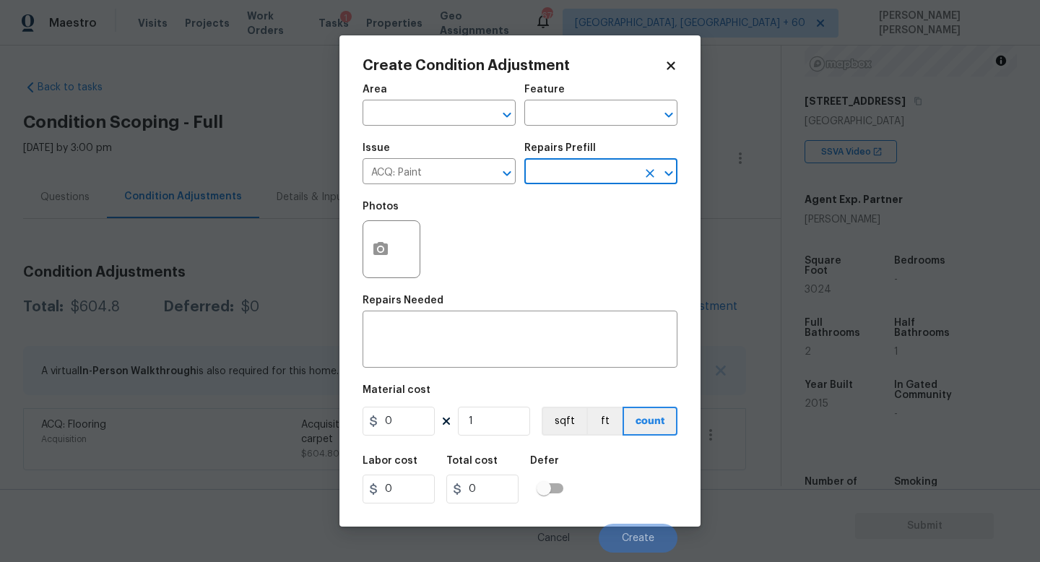
click at [590, 177] on input "text" at bounding box center [580, 173] width 113 height 22
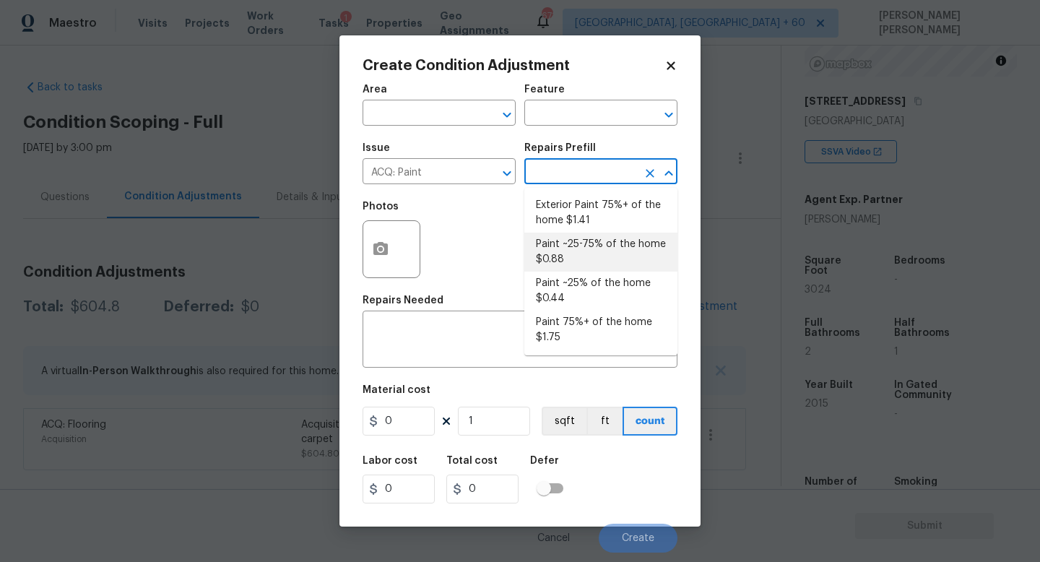
click at [569, 235] on li "Paint ~25-75% of the home $0.88" at bounding box center [600, 252] width 153 height 39
type input "Acquisition"
type textarea "Acquisition Scope: ~25 - 75% of the home needs interior paint"
type input "0.88"
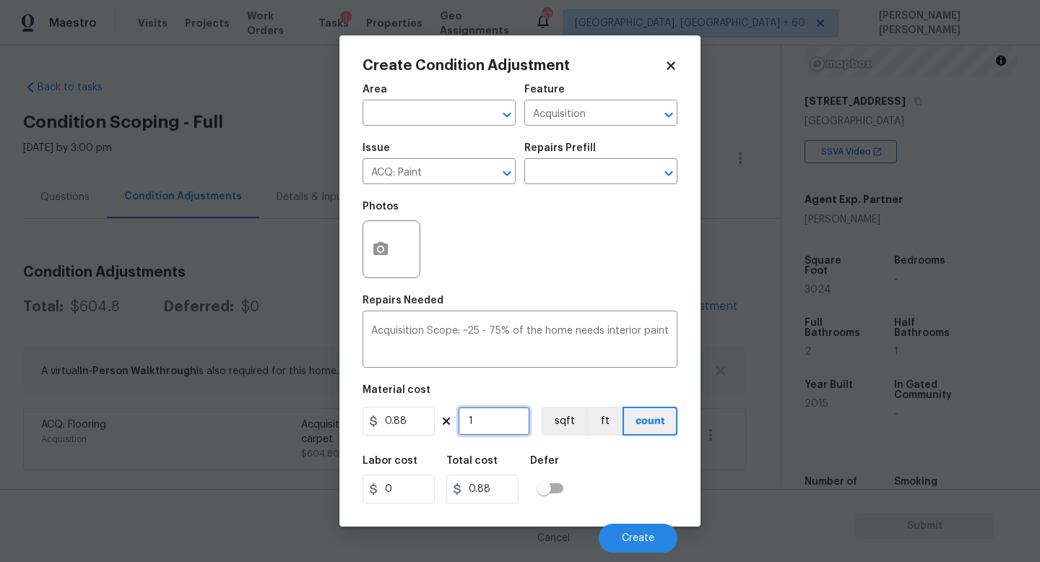
click at [505, 428] on input "1" at bounding box center [494, 421] width 72 height 29
type input "0"
type input "3"
type input "2.64"
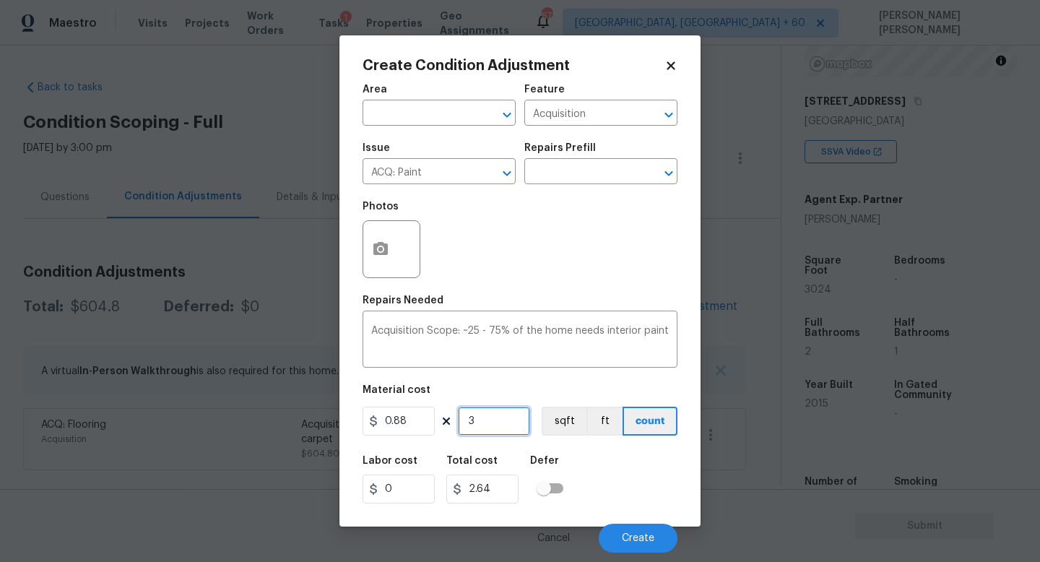
type input "32"
type input "28.16"
type input "320"
type input "281.6"
type input "3204"
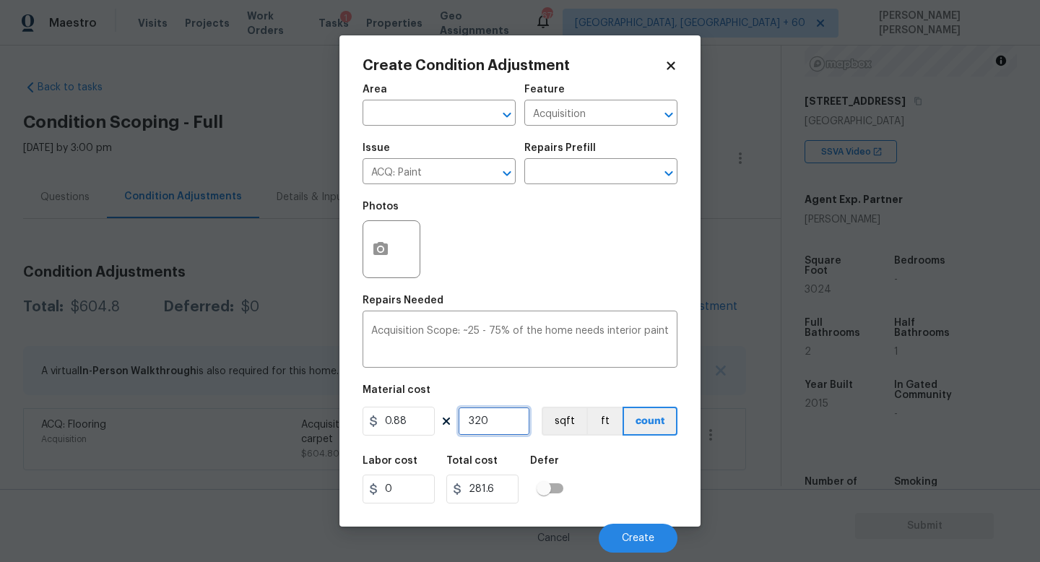
type input "2819.52"
type input "3204"
click at [579, 186] on div "Issue ACQ: Paint ​ Repairs Prefill ​" at bounding box center [520, 163] width 315 height 59
click at [576, 173] on input "text" at bounding box center [580, 173] width 113 height 22
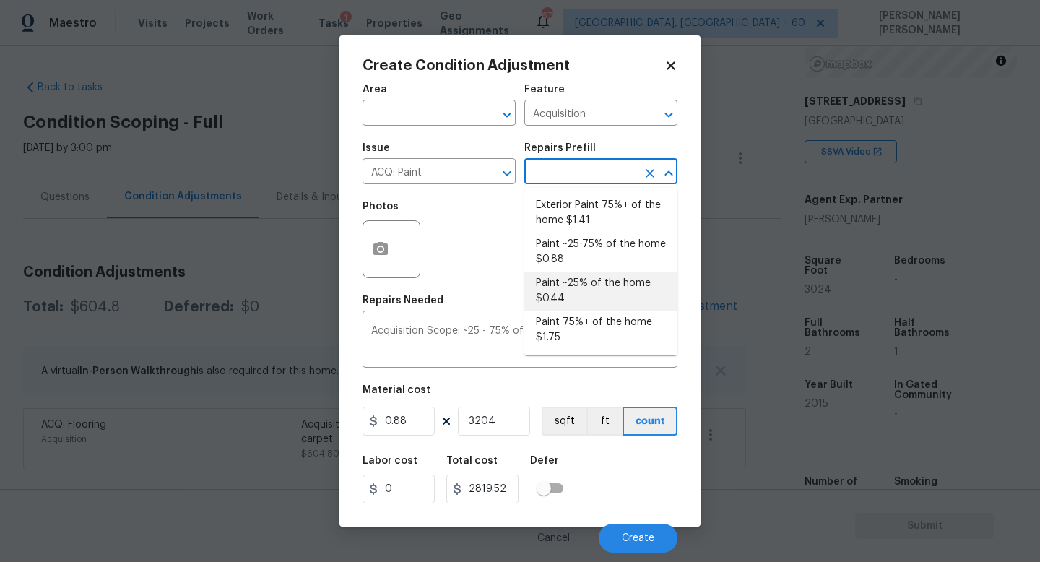
click at [579, 290] on li "Paint ~25% of the home $0.44" at bounding box center [600, 291] width 153 height 39
type textarea "Acquisition Scope: ~25% of the home needs interior paint"
type input "0.44"
type input "1409.76"
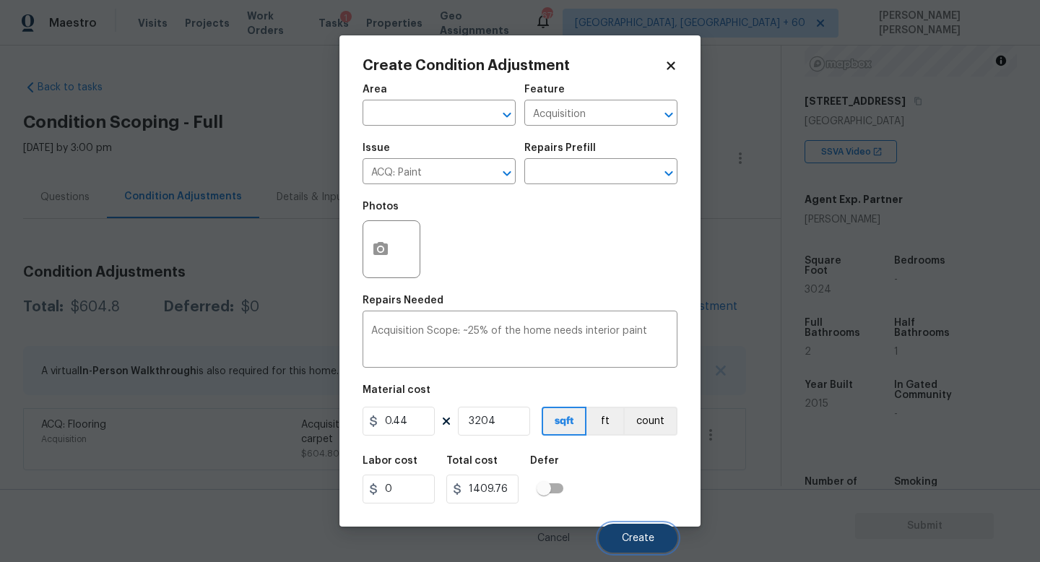
click at [631, 536] on span "Create" at bounding box center [638, 538] width 33 height 11
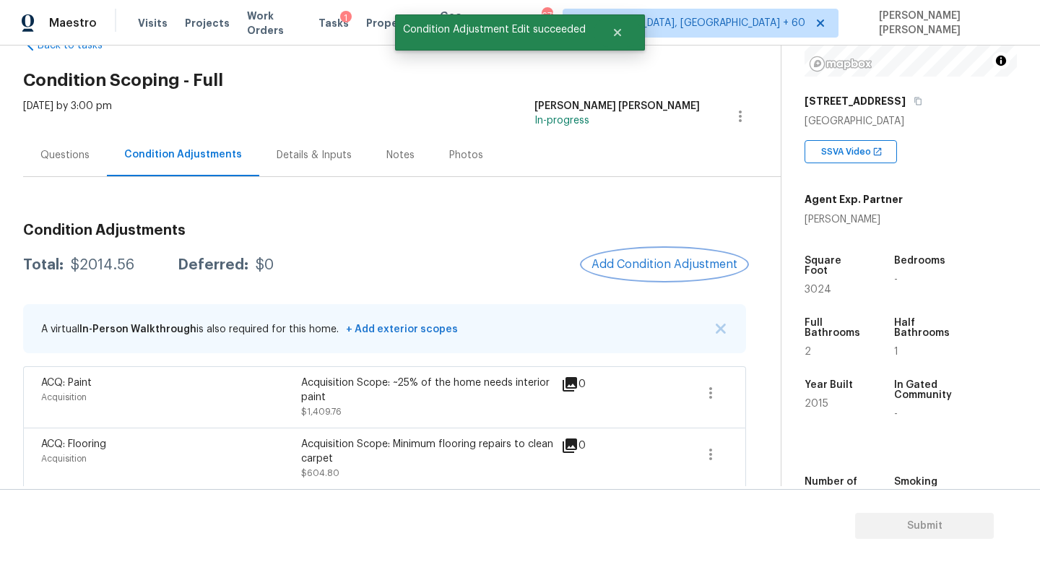
scroll to position [51, 0]
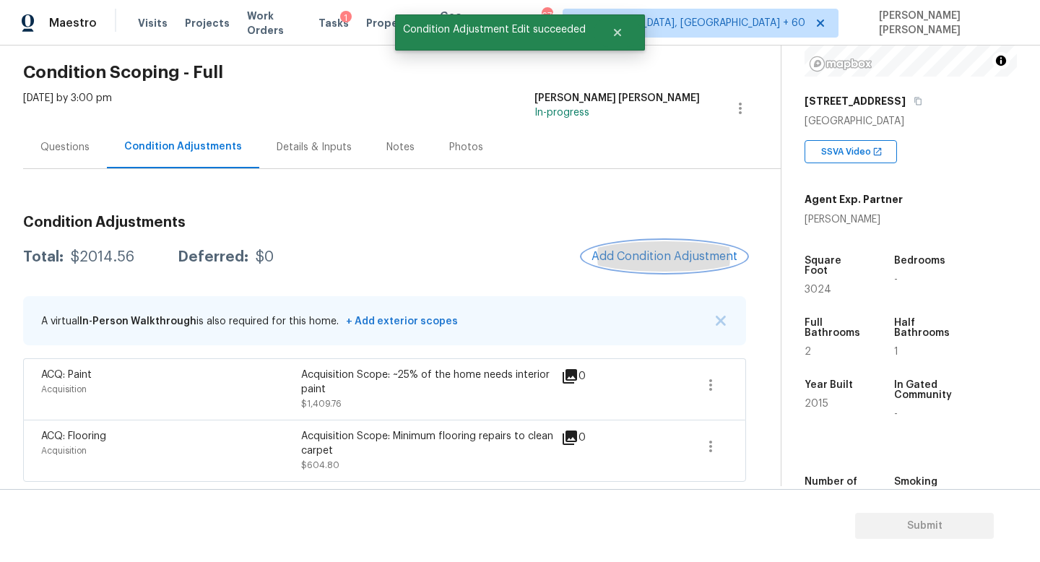
click at [699, 250] on span "Add Condition Adjustment" at bounding box center [665, 256] width 146 height 13
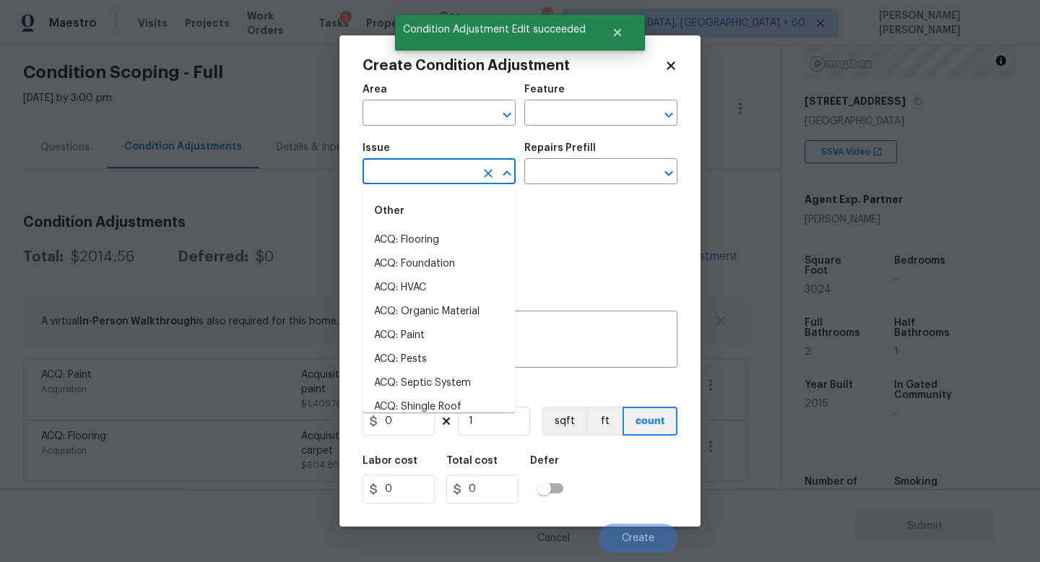
click at [418, 170] on input "text" at bounding box center [419, 173] width 113 height 22
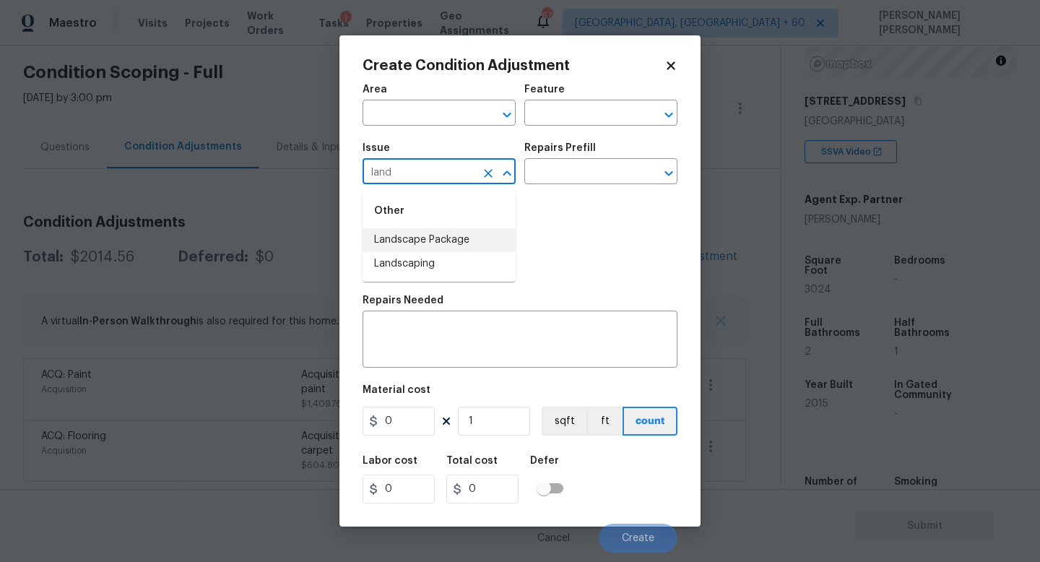
click at [423, 236] on li "Landscape Package" at bounding box center [439, 240] width 153 height 24
type input "Landscape Package"
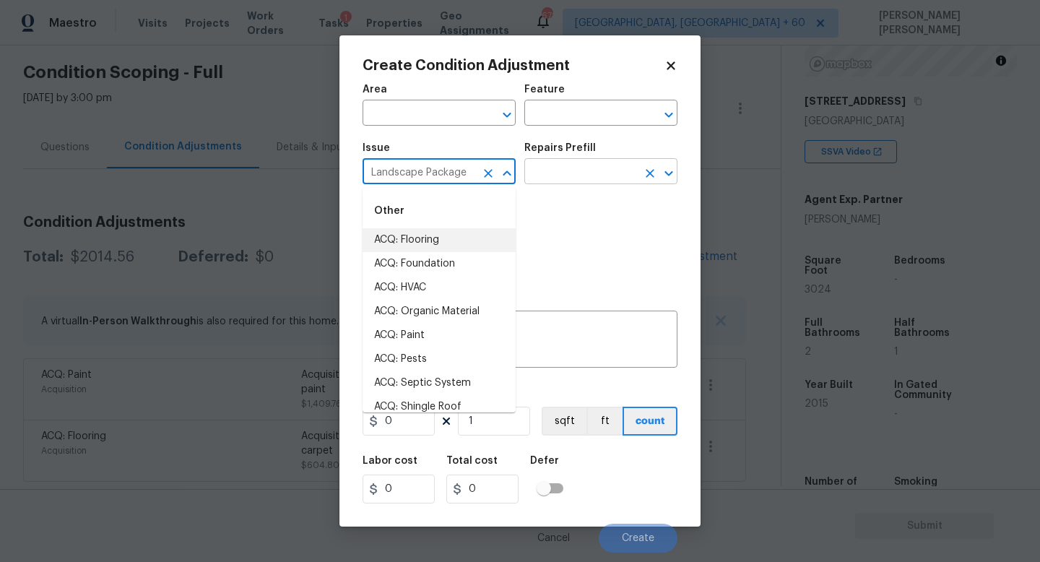
click at [535, 176] on input "text" at bounding box center [580, 173] width 113 height 22
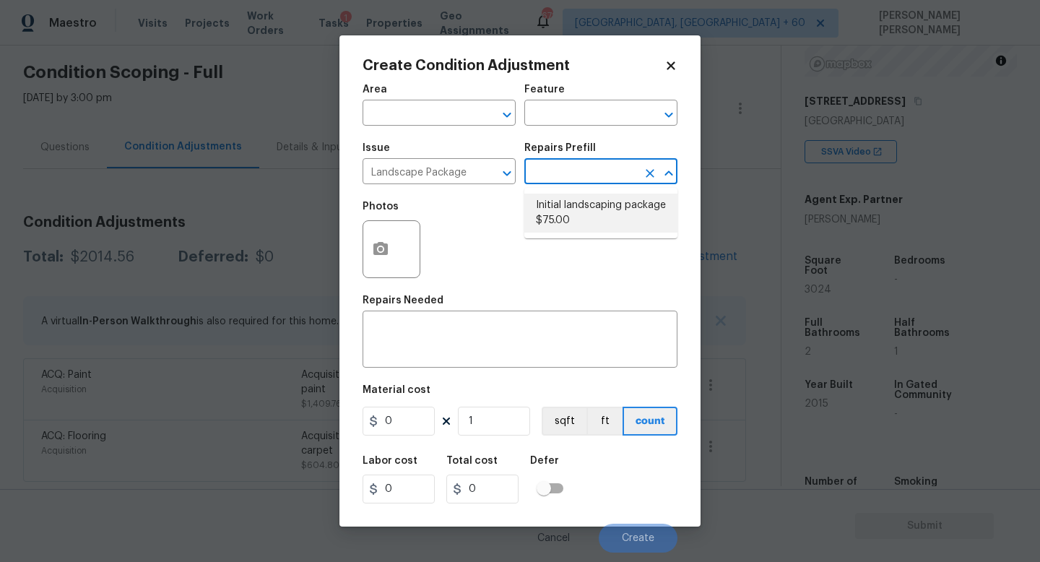
click at [589, 225] on li "Initial landscaping package $75.00" at bounding box center [600, 213] width 153 height 39
type input "Home Readiness Packages"
type textarea "Mowing of grass up to 6" in height. Mow, edge along driveways & sidewalks, trim…"
type input "75"
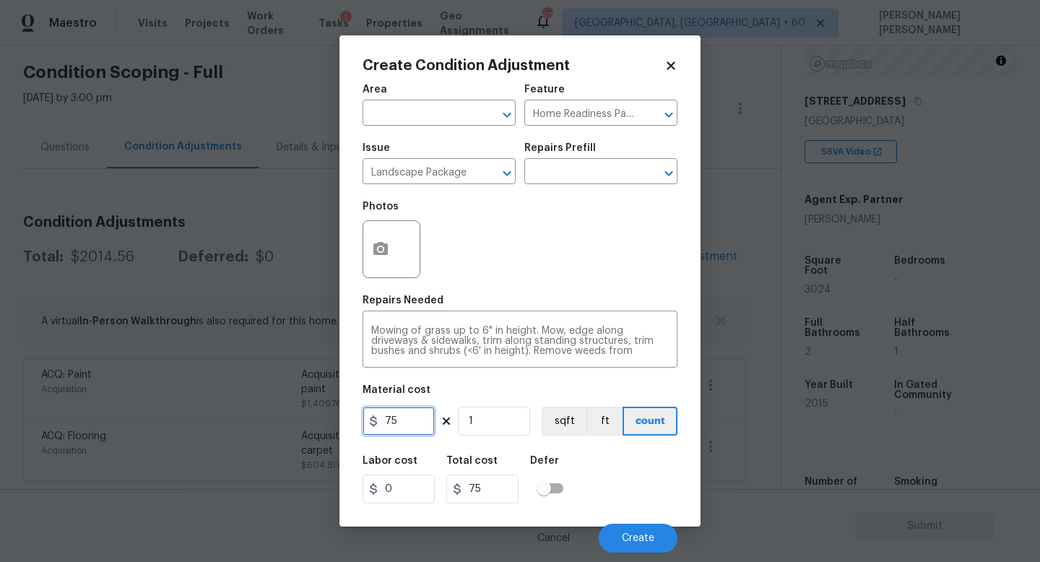
drag, startPoint x: 409, startPoint y: 425, endPoint x: 0, endPoint y: 394, distance: 410.0
click at [0, 394] on div "Create Condition Adjustment Area ​ Feature Home Readiness Packages ​ Issue Land…" at bounding box center [520, 281] width 1040 height 562
type input "300"
click at [379, 238] on button "button" at bounding box center [380, 249] width 35 height 56
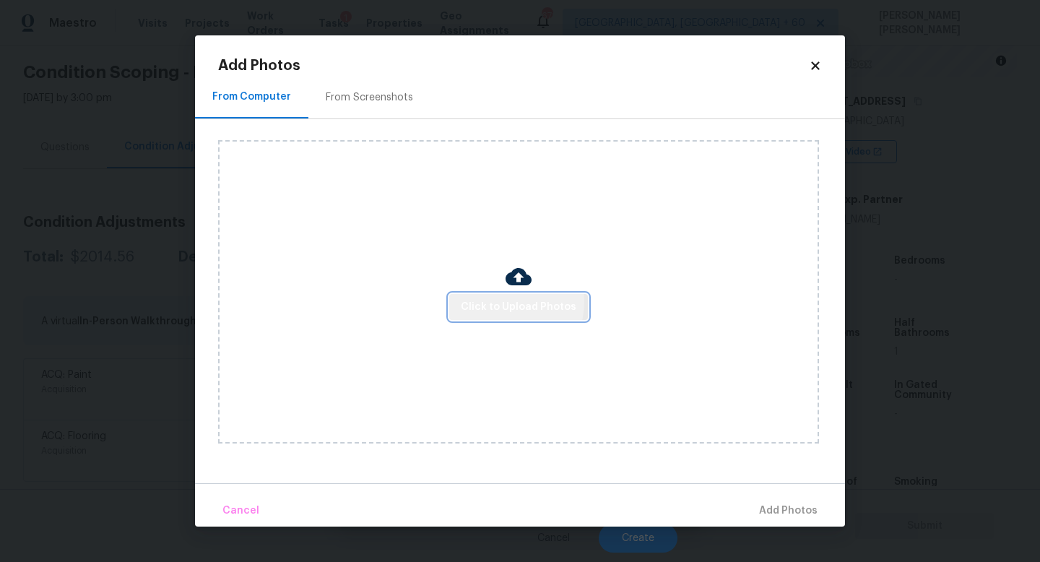
click at [505, 301] on span "Click to Upload Photos" at bounding box center [519, 307] width 116 height 18
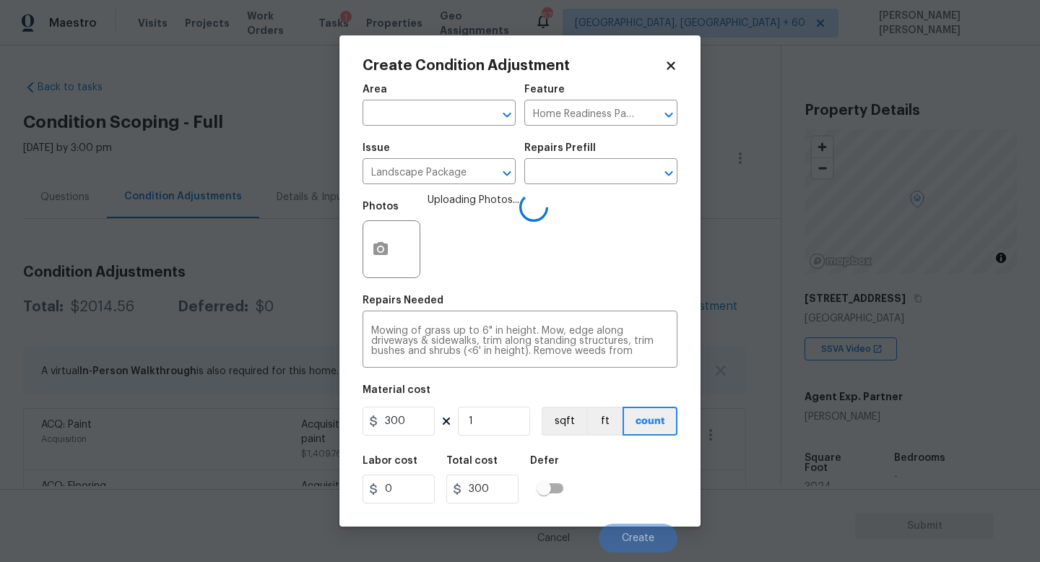
scroll to position [197, 0]
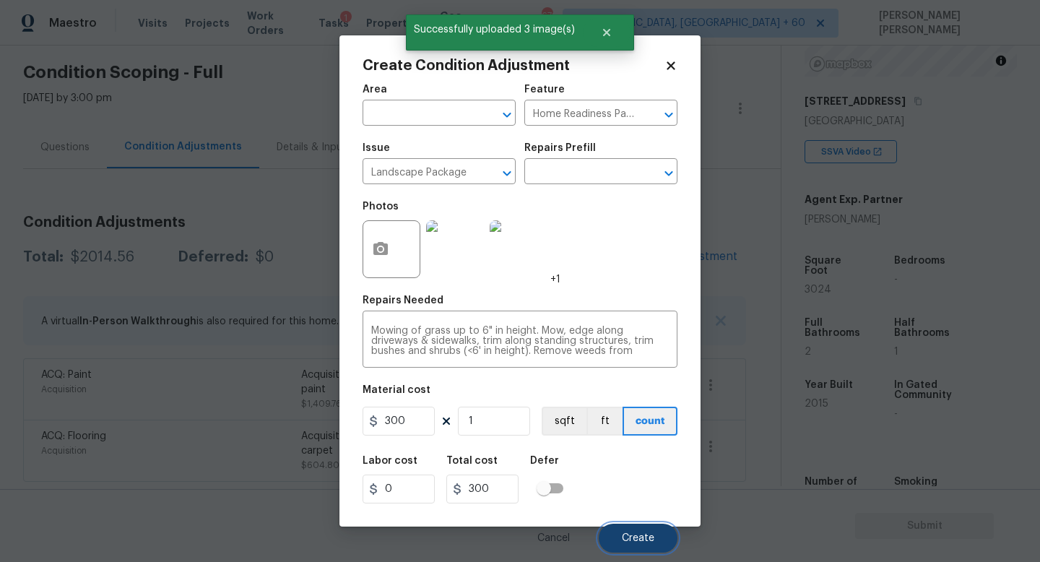
click at [638, 535] on span "Create" at bounding box center [638, 538] width 33 height 11
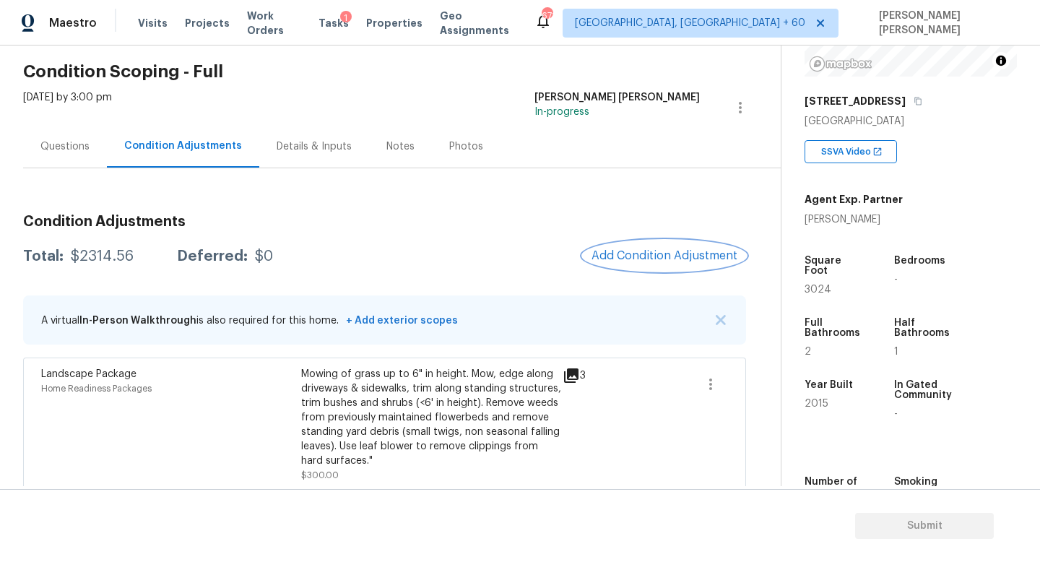
scroll to position [184, 0]
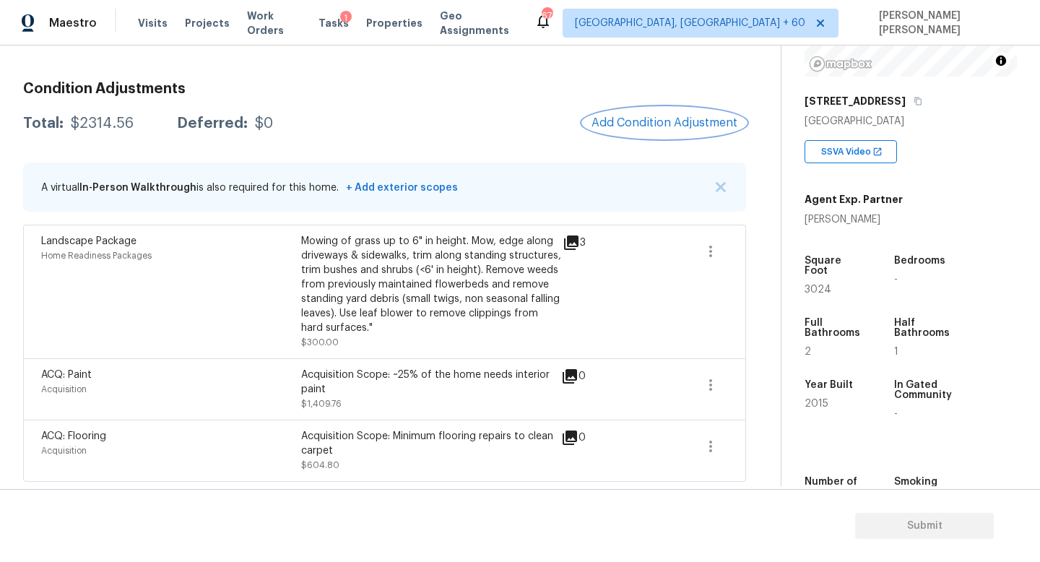
click at [670, 118] on span "Add Condition Adjustment" at bounding box center [665, 122] width 146 height 13
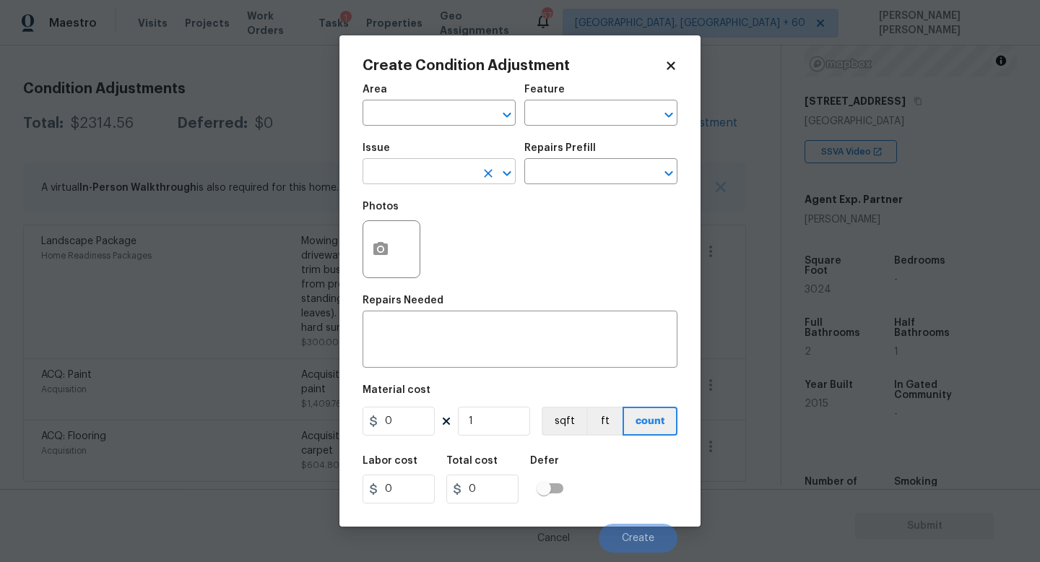
click at [439, 171] on input "text" at bounding box center [419, 173] width 113 height 22
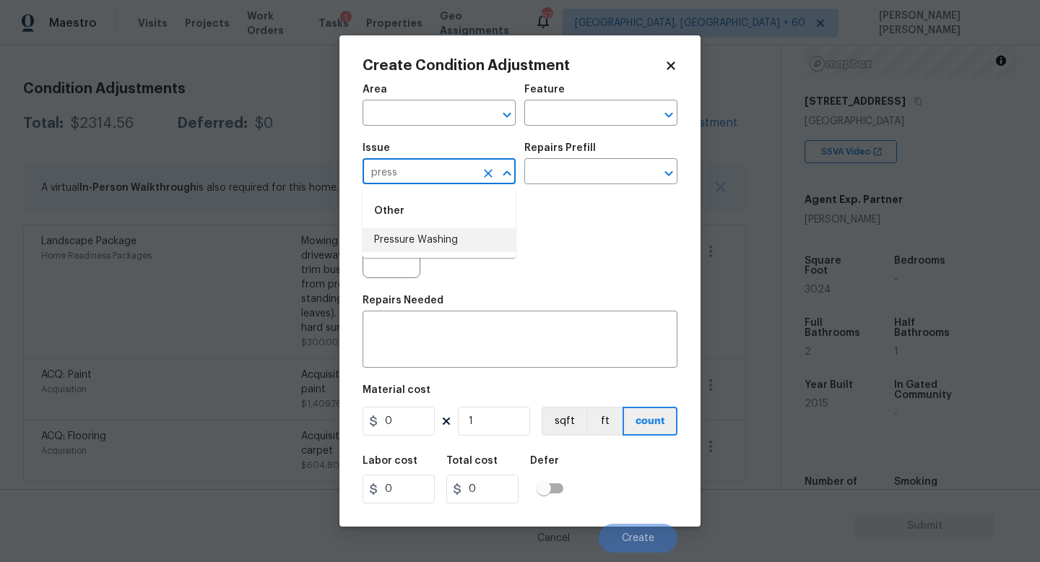
click at [445, 230] on li "Pressure Washing" at bounding box center [439, 240] width 153 height 24
type input "Pressure Washing"
click at [574, 176] on input "text" at bounding box center [580, 173] width 113 height 22
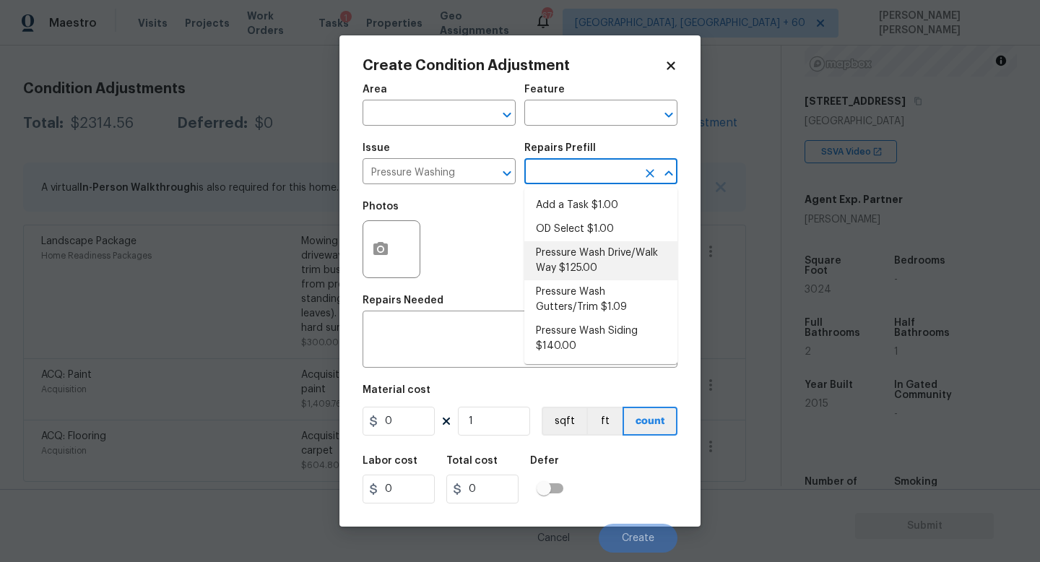
click at [601, 262] on li "Pressure Wash Drive/Walk Way $125.00" at bounding box center [600, 260] width 153 height 39
type input "Siding"
type textarea "Pressure wash the driveways/walkways as directed by the PM. Ensure that all deb…"
type input "125"
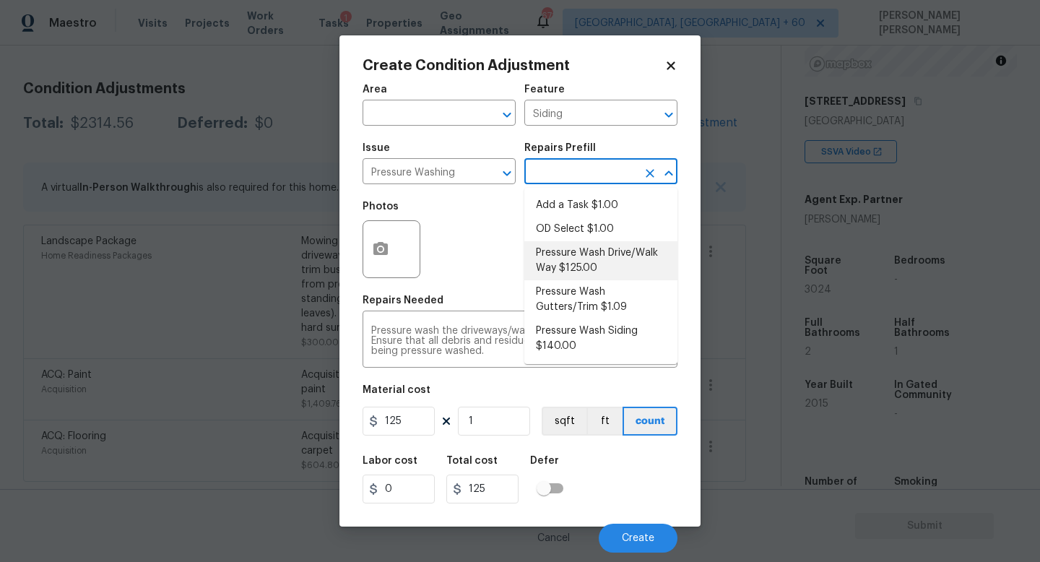
click at [574, 257] on li "Pressure Wash Drive/Walk Way $125.00" at bounding box center [600, 260] width 153 height 39
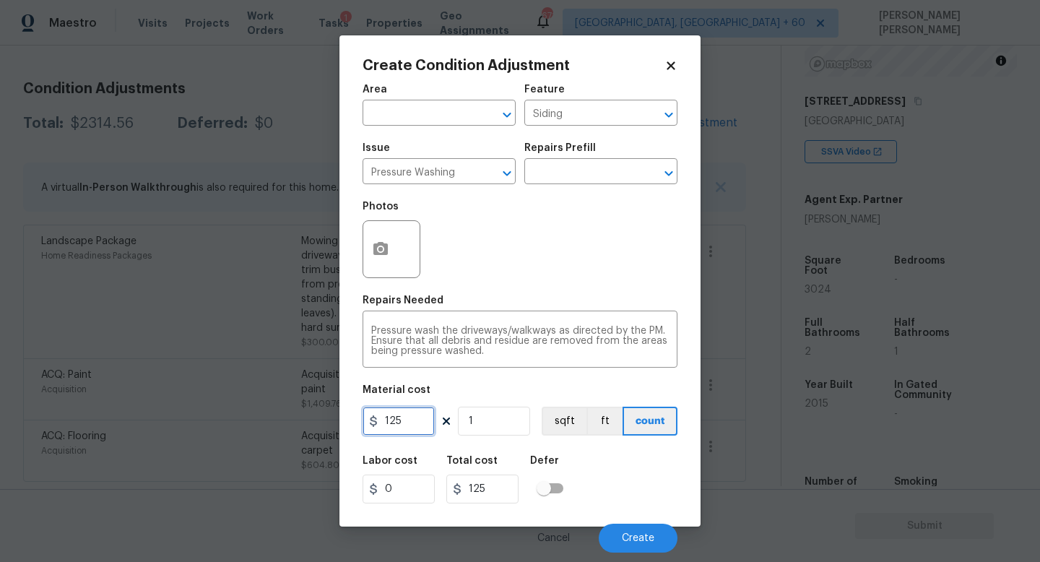
drag, startPoint x: 412, startPoint y: 419, endPoint x: 168, endPoint y: 418, distance: 243.4
click at [168, 418] on div "Create Condition Adjustment Area ​ Feature Siding ​ Issue Pressure Washing ​ Re…" at bounding box center [520, 281] width 1040 height 562
type input "200"
click at [366, 250] on button "button" at bounding box center [380, 249] width 35 height 56
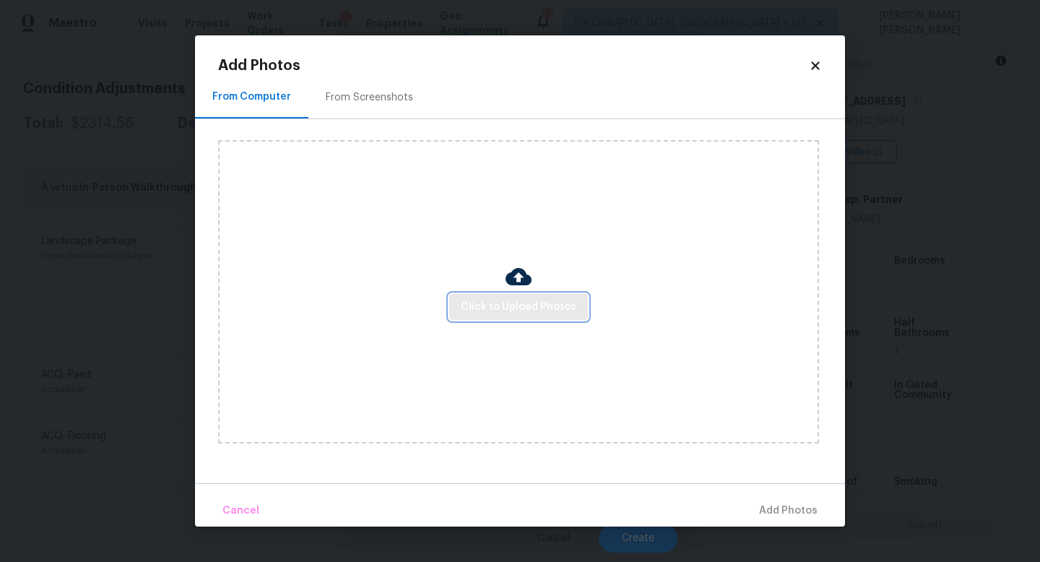
click at [517, 307] on span "Click to Upload Photos" at bounding box center [519, 307] width 116 height 18
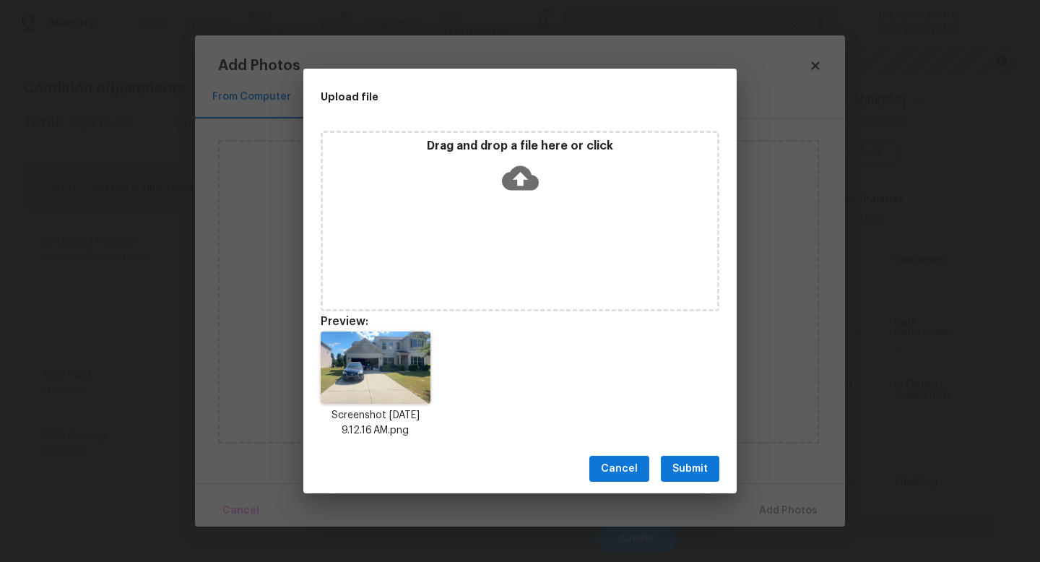
click at [678, 460] on span "Submit" at bounding box center [690, 469] width 35 height 18
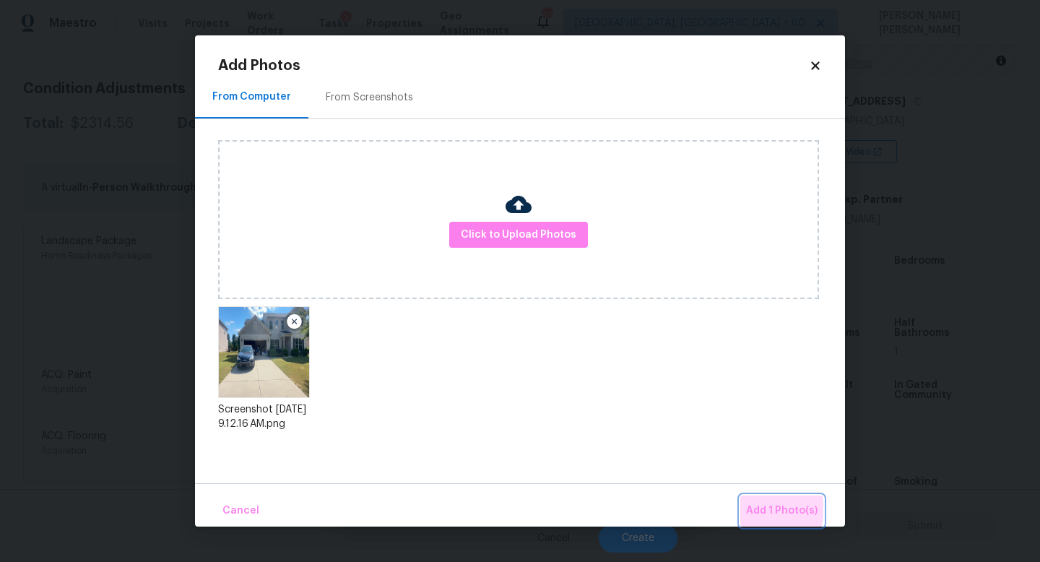
click at [772, 509] on span "Add 1 Photo(s)" at bounding box center [782, 511] width 72 height 18
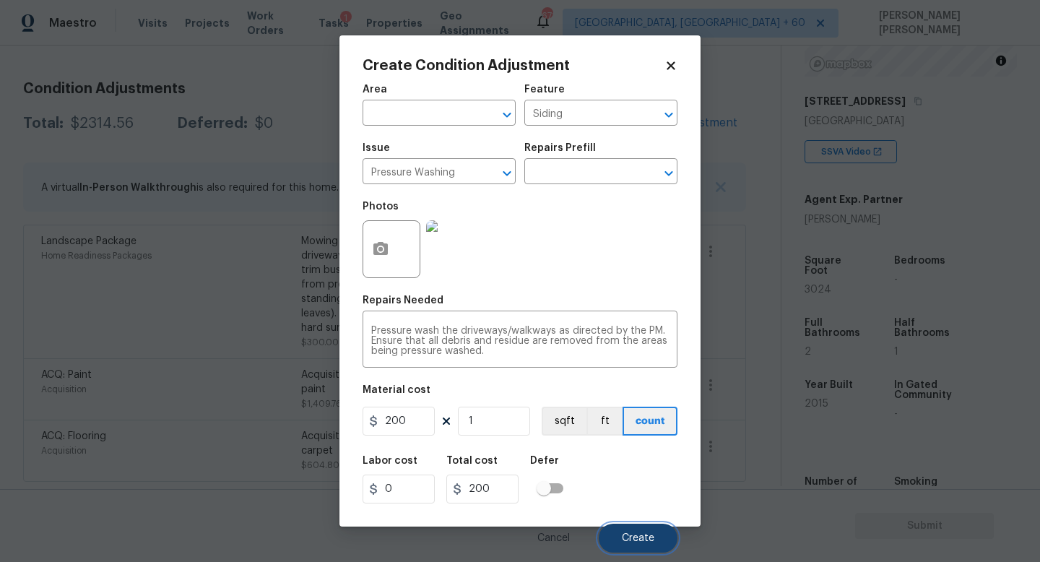
click at [633, 543] on span "Create" at bounding box center [638, 538] width 33 height 11
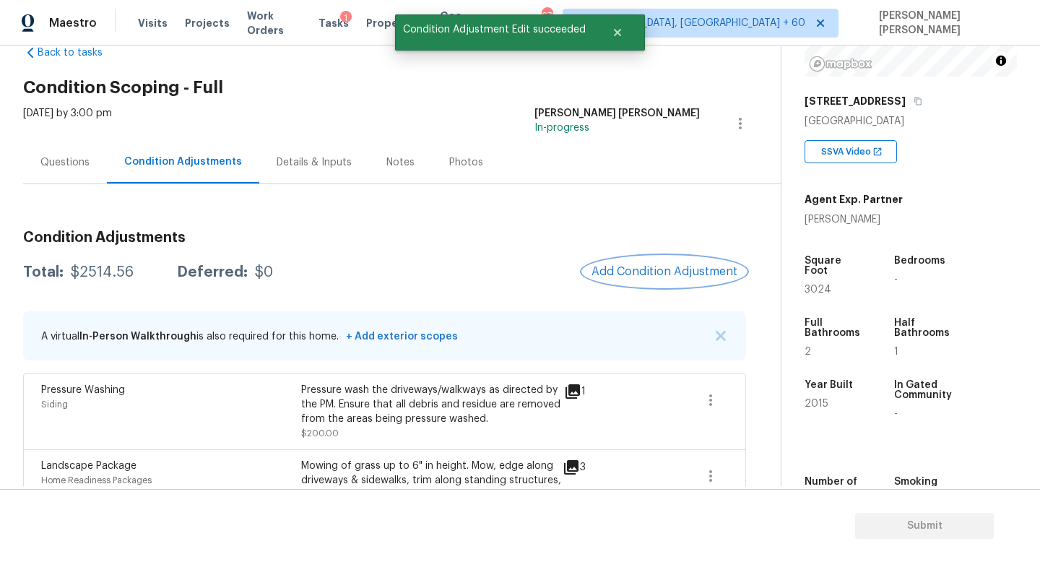
scroll to position [11, 0]
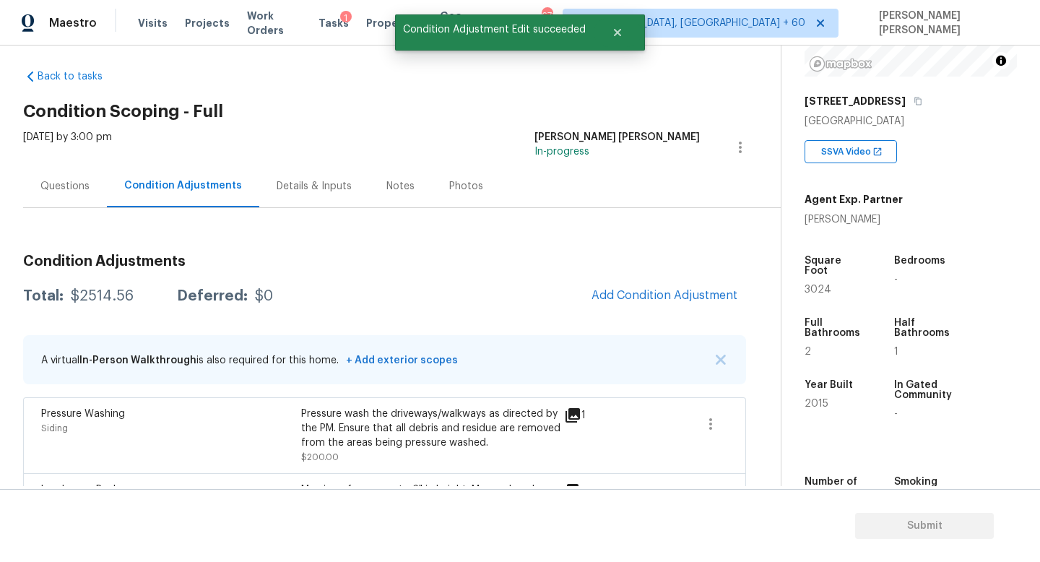
click at [78, 163] on div "[DATE] by 3:00 pm" at bounding box center [67, 147] width 89 height 35
click at [77, 173] on div "Questions" at bounding box center [65, 186] width 84 height 43
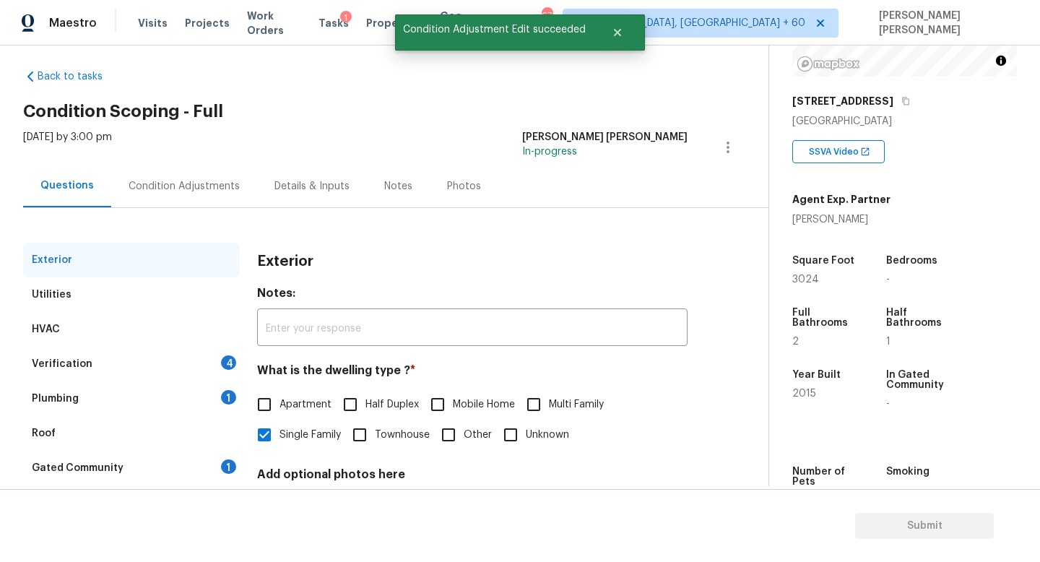
scroll to position [134, 0]
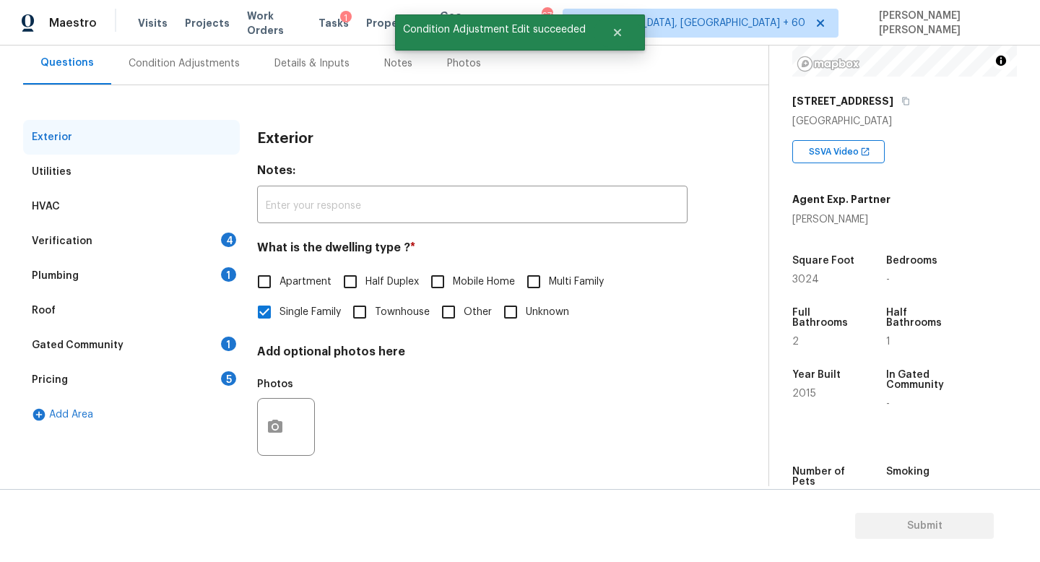
click at [119, 376] on div "Pricing 5" at bounding box center [131, 380] width 217 height 35
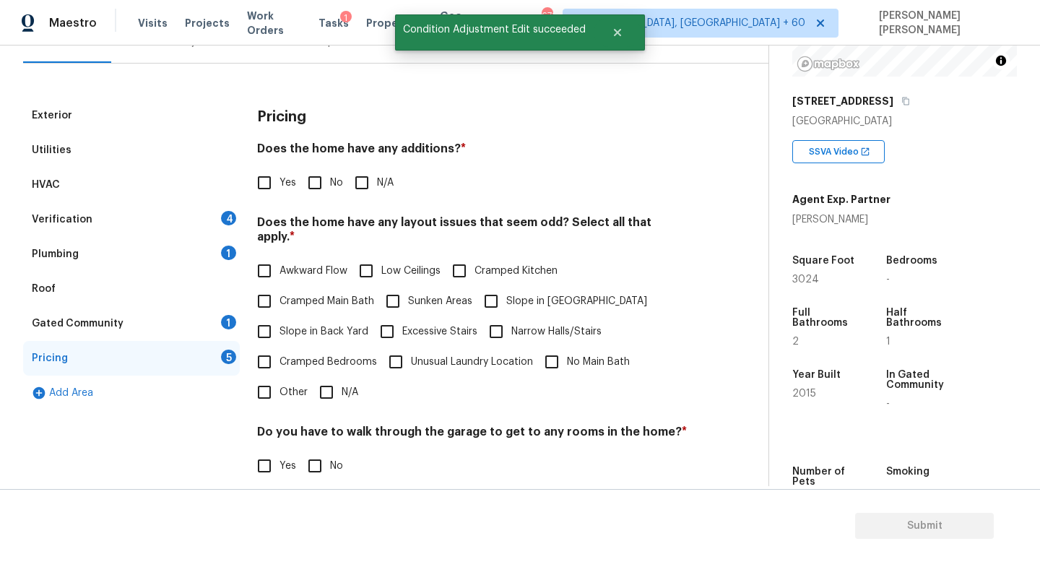
scroll to position [157, 0]
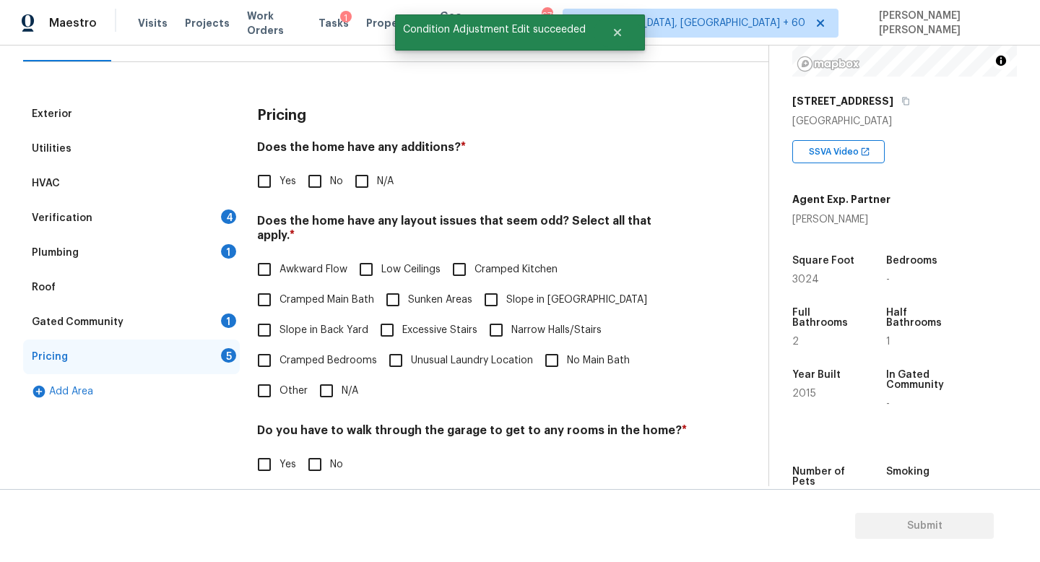
click at [278, 315] on input "Slope in Back Yard" at bounding box center [264, 330] width 30 height 30
checkbox input "true"
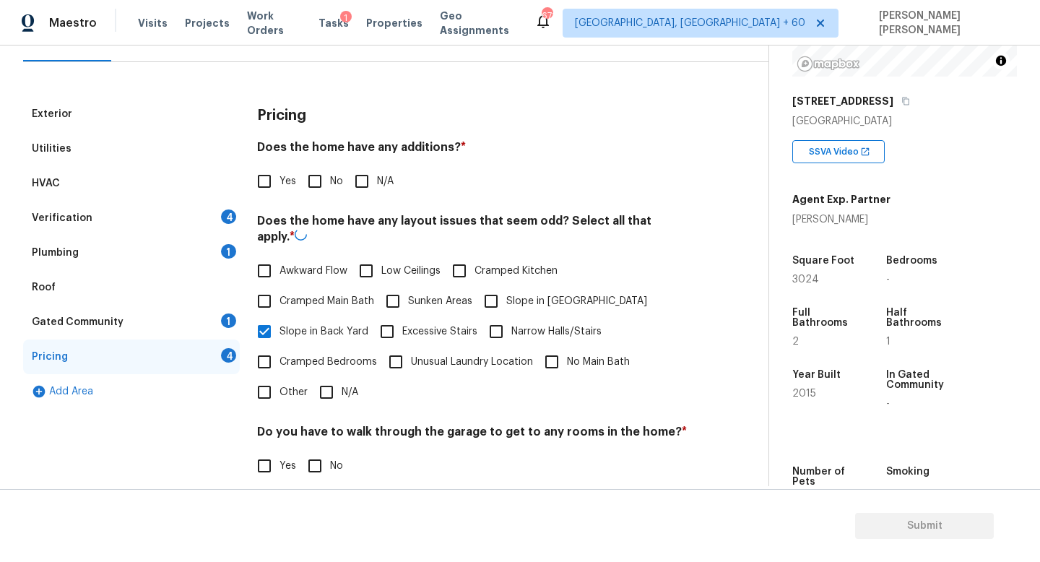
click at [504, 313] on div "Awkward Flow Low Ceilings Cramped Kitchen Cramped Main Bath Sunken Areas Slope …" at bounding box center [472, 332] width 431 height 152
click at [491, 288] on input "Slope in Front Yard" at bounding box center [491, 300] width 30 height 30
checkbox input "true"
click at [324, 178] on input "No" at bounding box center [315, 181] width 30 height 30
checkbox input "true"
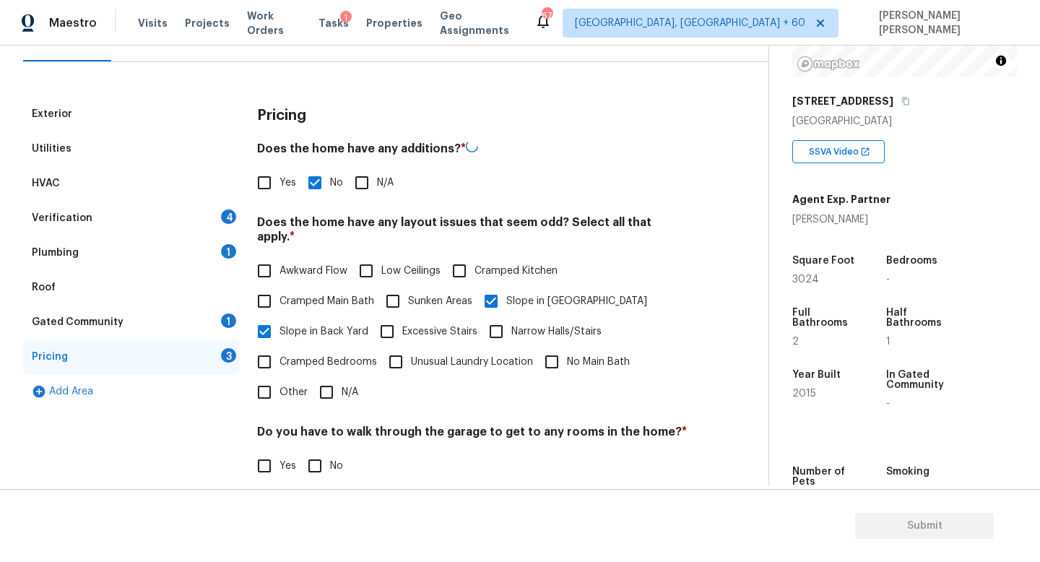
scroll to position [305, 0]
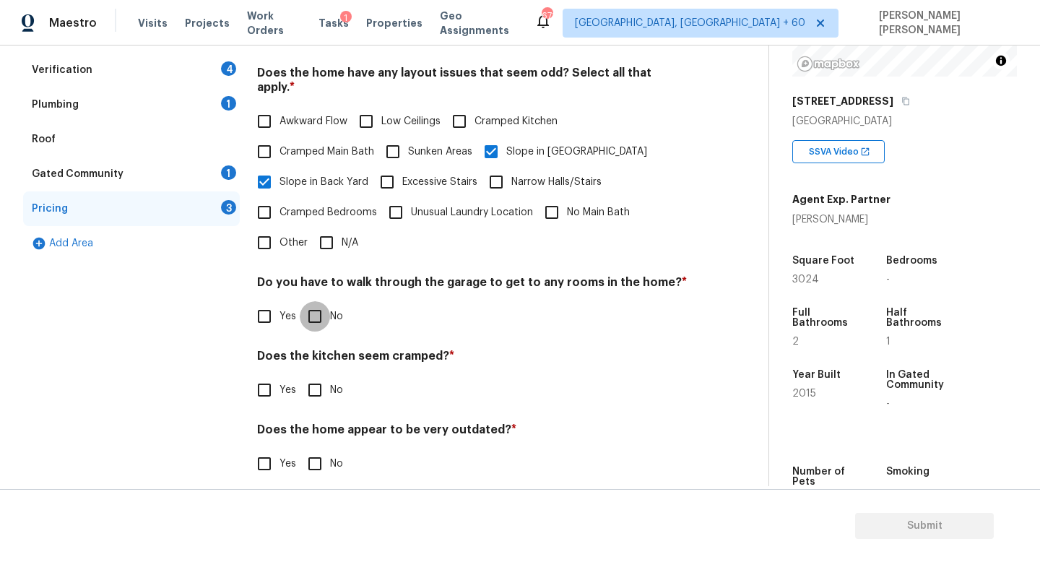
click at [317, 301] on input "No" at bounding box center [315, 316] width 30 height 30
checkbox input "true"
click at [322, 385] on input "No" at bounding box center [315, 390] width 30 height 30
checkbox input "true"
click at [318, 462] on input "No" at bounding box center [315, 464] width 30 height 30
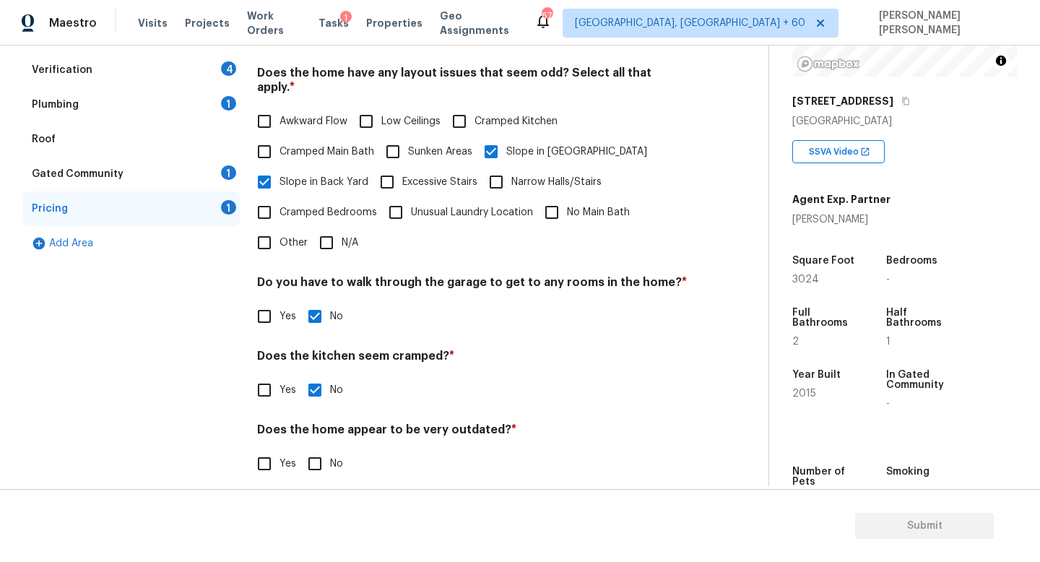
checkbox input "true"
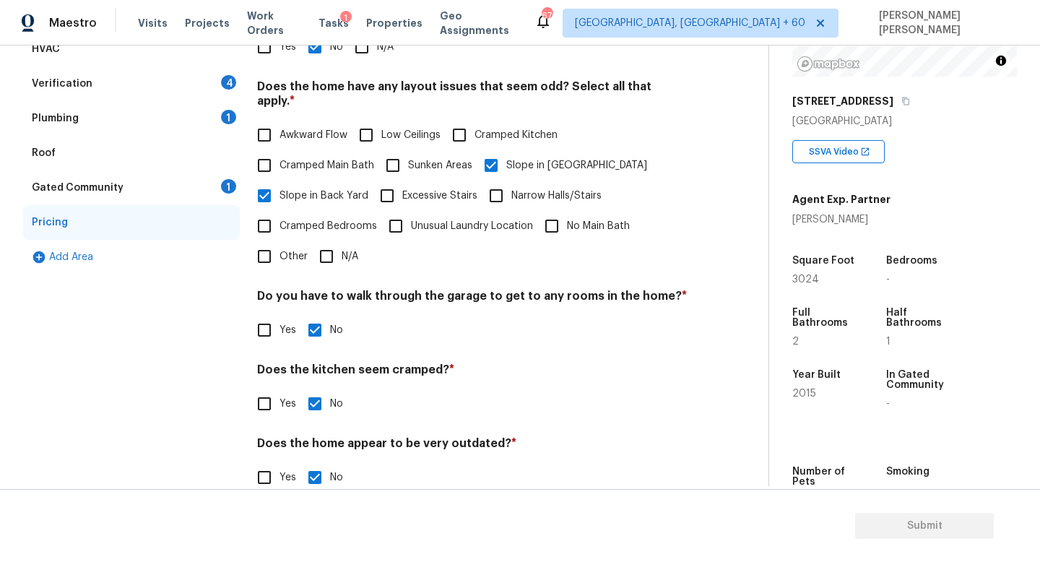
scroll to position [290, 0]
click at [163, 183] on div "Gated Community 1" at bounding box center [131, 188] width 217 height 35
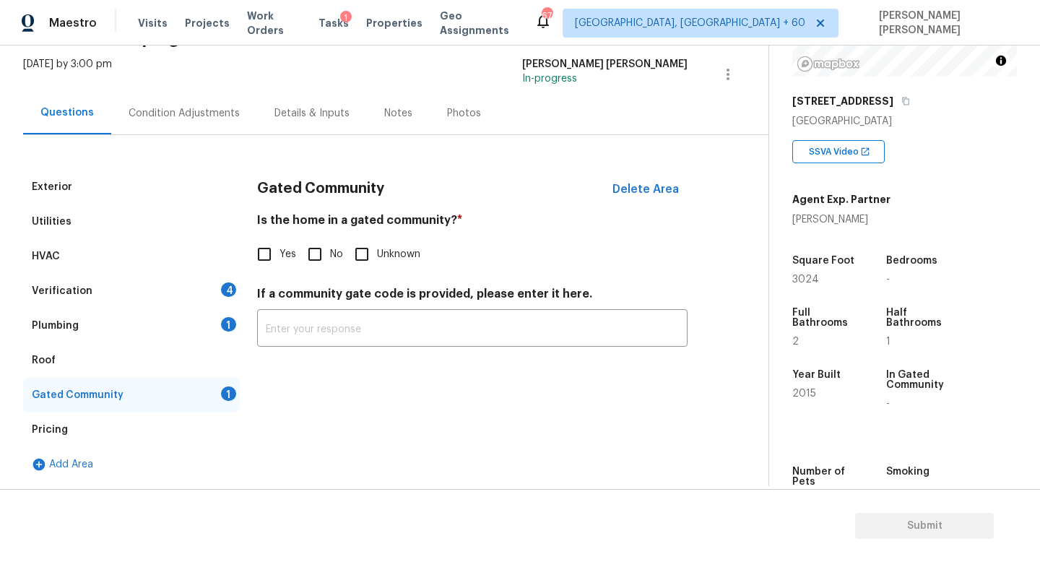
click at [325, 249] on input "No" at bounding box center [315, 254] width 30 height 30
checkbox input "true"
click at [136, 333] on div "Plumbing 1" at bounding box center [131, 325] width 217 height 35
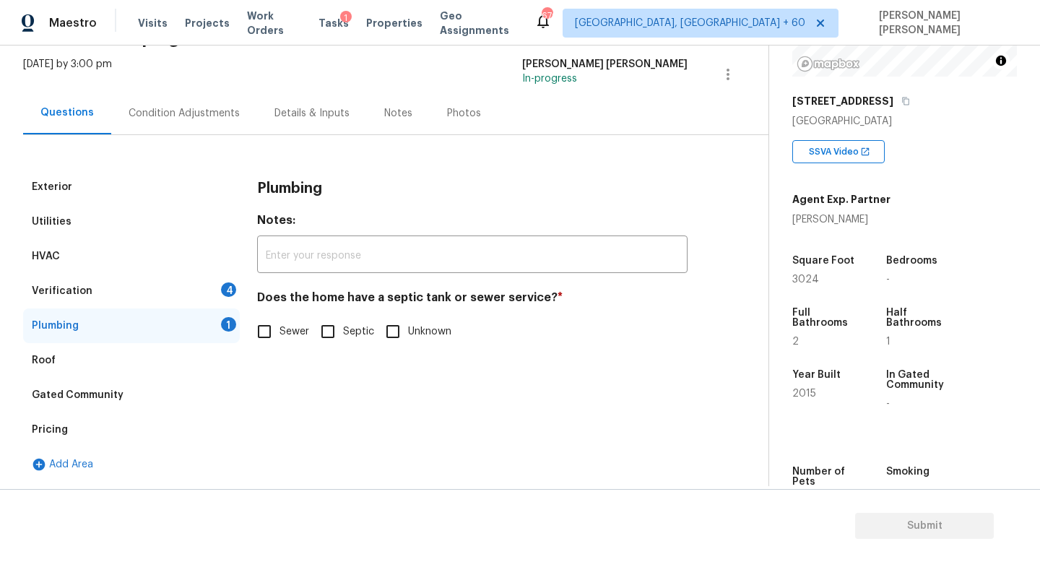
click at [259, 329] on input "Sewer" at bounding box center [264, 331] width 30 height 30
checkbox input "true"
click at [186, 290] on div "Verification 4" at bounding box center [131, 291] width 217 height 35
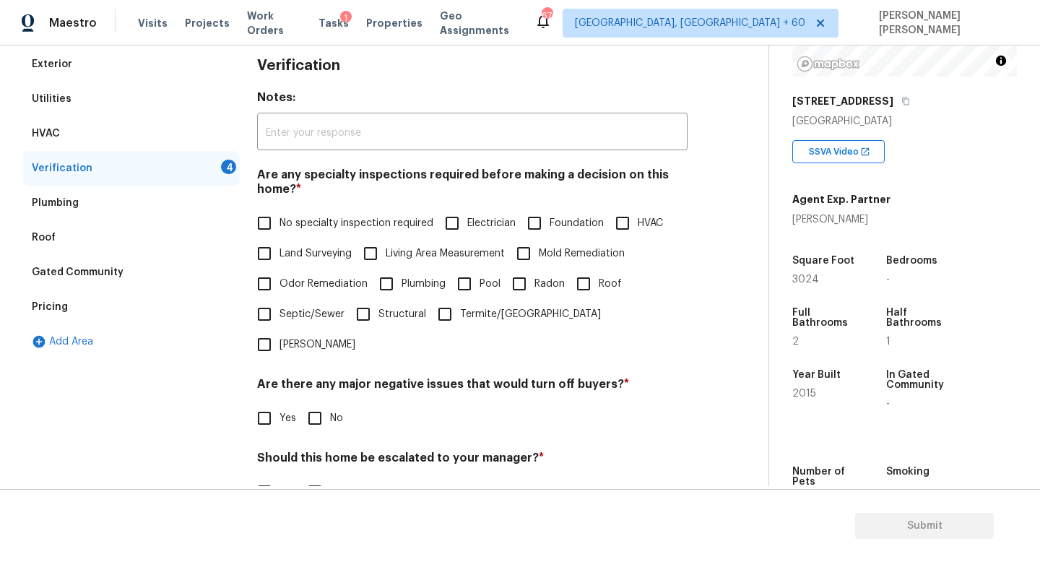
scroll to position [209, 0]
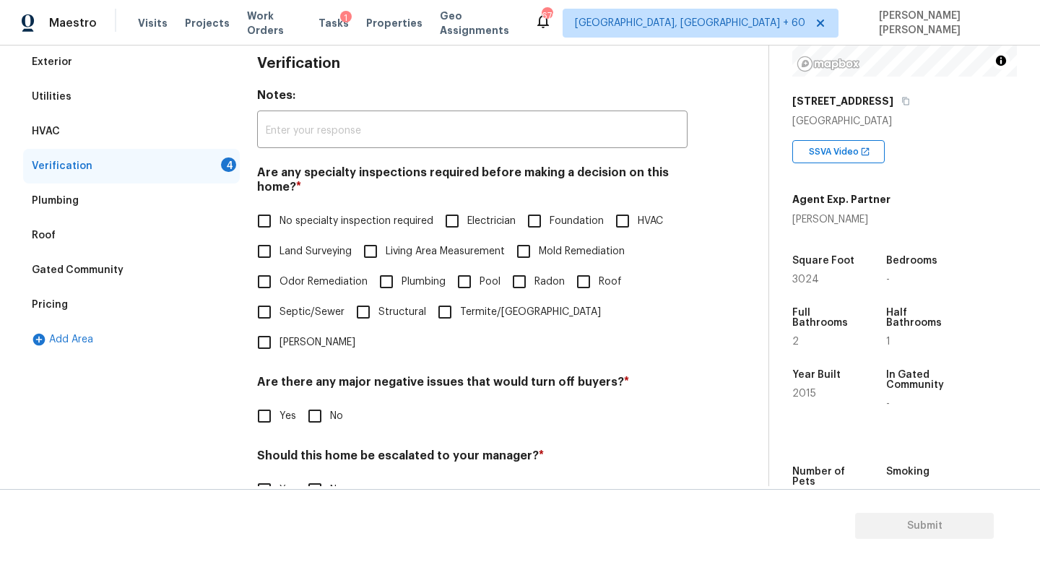
click at [256, 220] on input "No specialty inspection required" at bounding box center [264, 221] width 30 height 30
checkbox input "true"
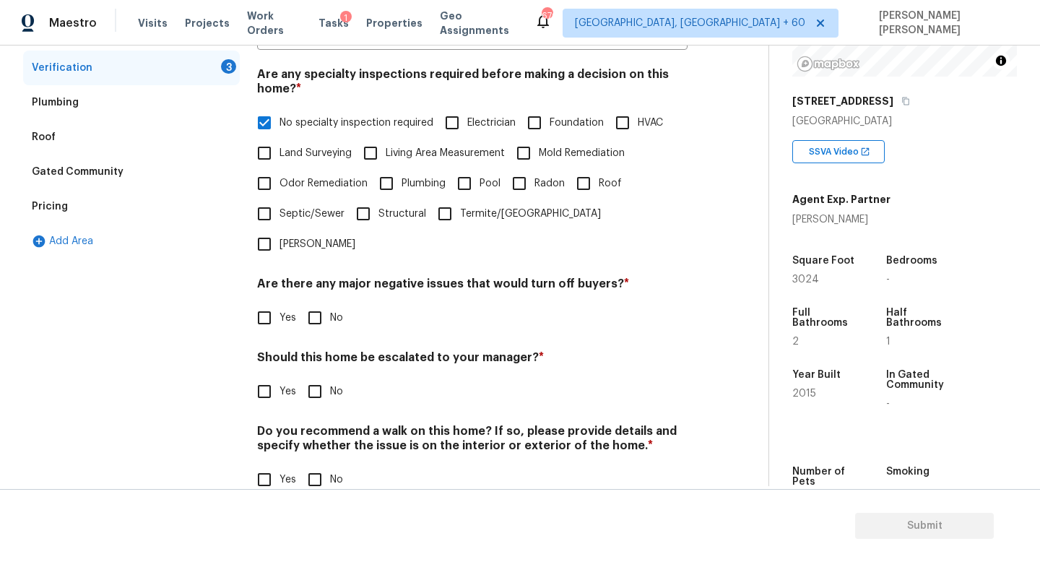
scroll to position [307, 0]
click at [319, 303] on input "No" at bounding box center [315, 318] width 30 height 30
checkbox input "true"
click at [319, 376] on input "No" at bounding box center [315, 391] width 30 height 30
checkbox input "true"
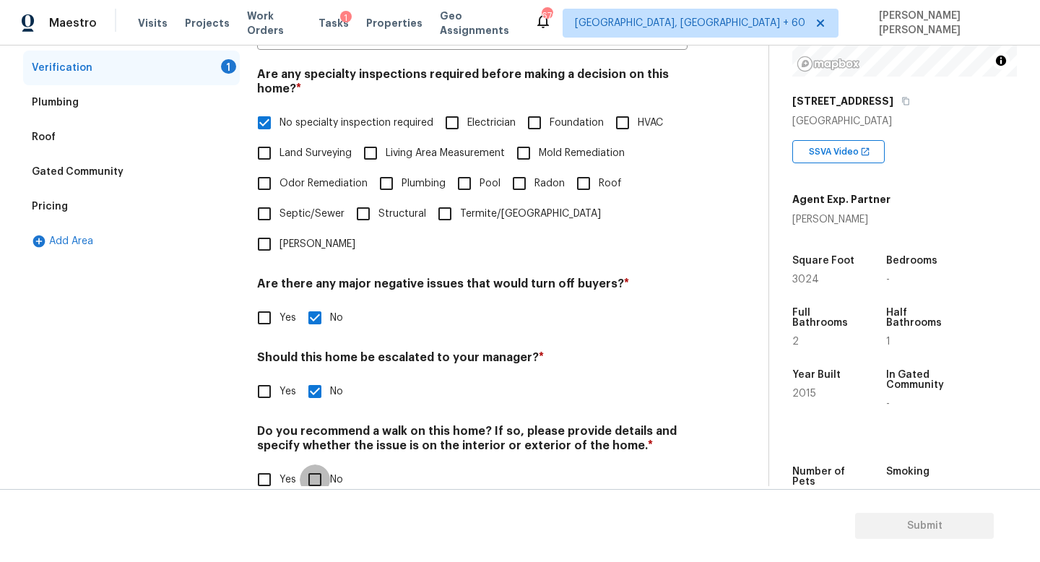
click at [321, 464] on input "No" at bounding box center [315, 479] width 30 height 30
checkbox input "true"
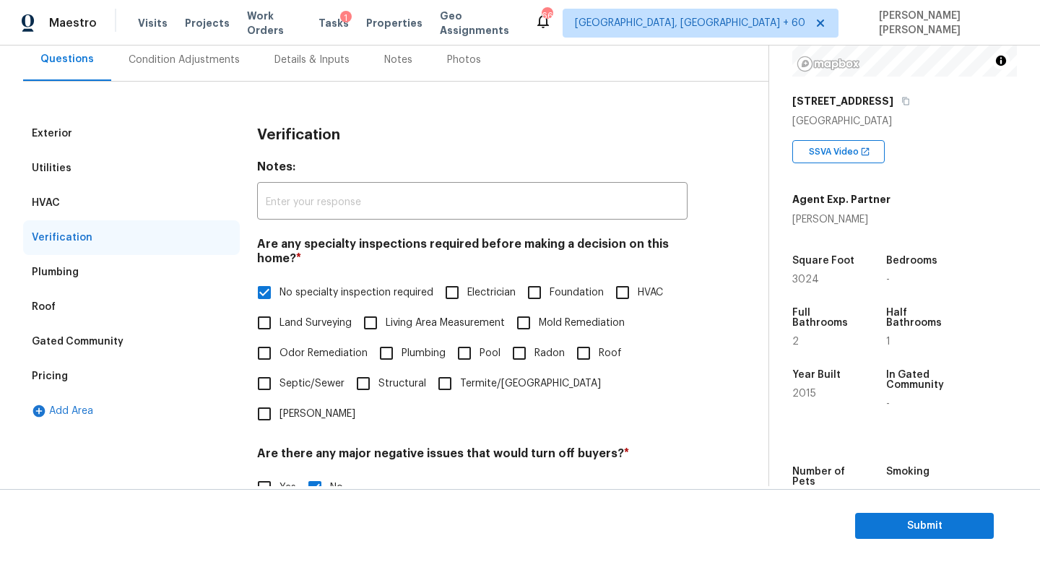
scroll to position [2, 0]
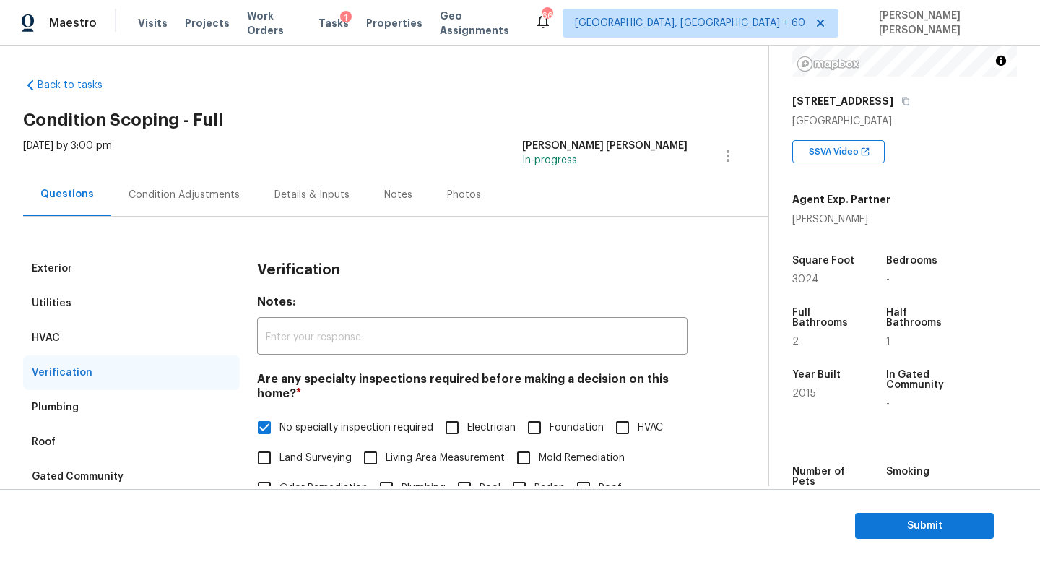
click at [168, 195] on div "Condition Adjustments" at bounding box center [184, 195] width 111 height 14
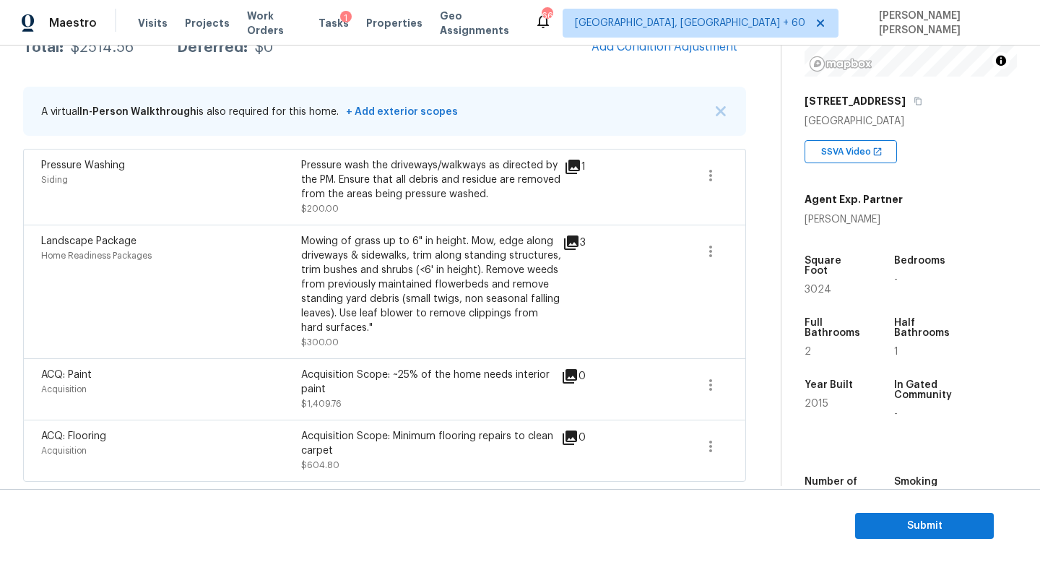
scroll to position [261, 0]
click at [717, 381] on icon "button" at bounding box center [710, 384] width 17 height 17
click at [782, 356] on div "Property Details © Mapbox © OpenStreetMap Improve this map 4049 Wild Turkey Ln …" at bounding box center [899, 227] width 235 height 759
click at [708, 386] on icon "button" at bounding box center [710, 384] width 17 height 17
click at [763, 390] on link "Edit" at bounding box center [793, 382] width 123 height 22
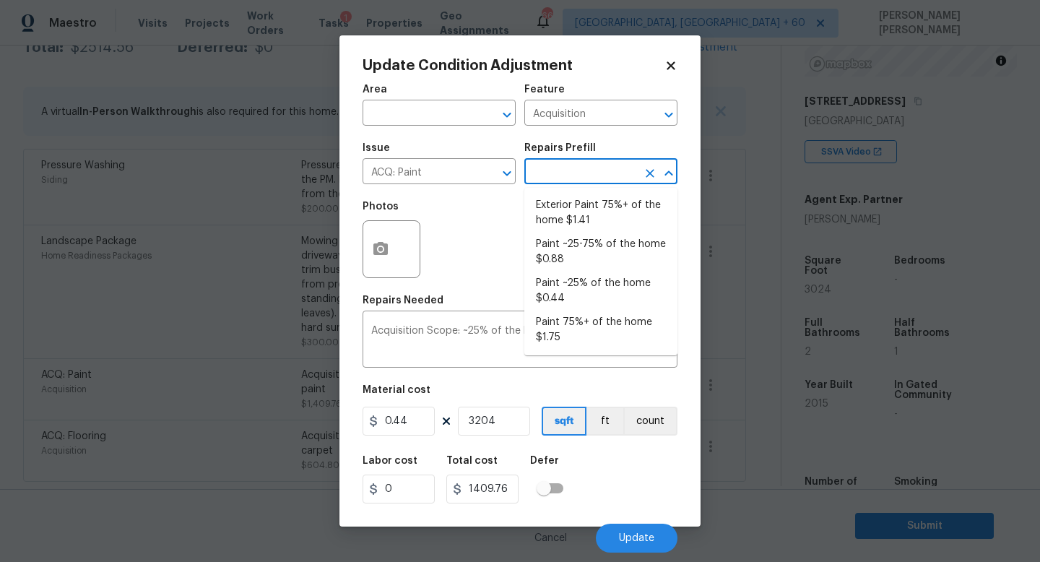
click at [563, 173] on input "text" at bounding box center [580, 173] width 113 height 22
click at [587, 250] on li "Paint ~25-75% of the home $0.88" at bounding box center [600, 252] width 153 height 39
type textarea "Acquisition Scope: ~25 - 75% of the home needs interior paint"
type input "0.88"
type input "2819.52"
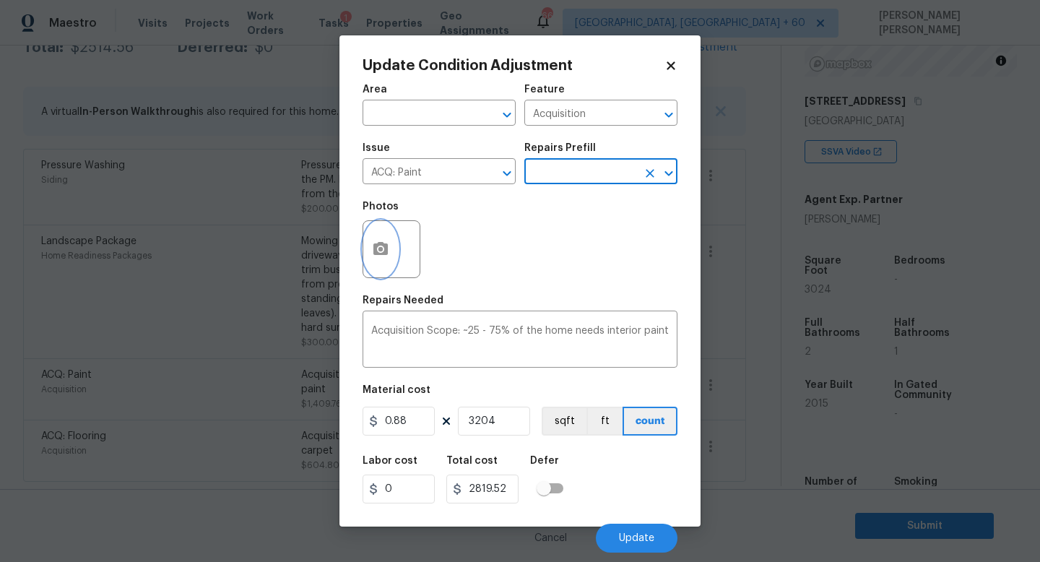
click at [392, 248] on button "button" at bounding box center [380, 249] width 35 height 56
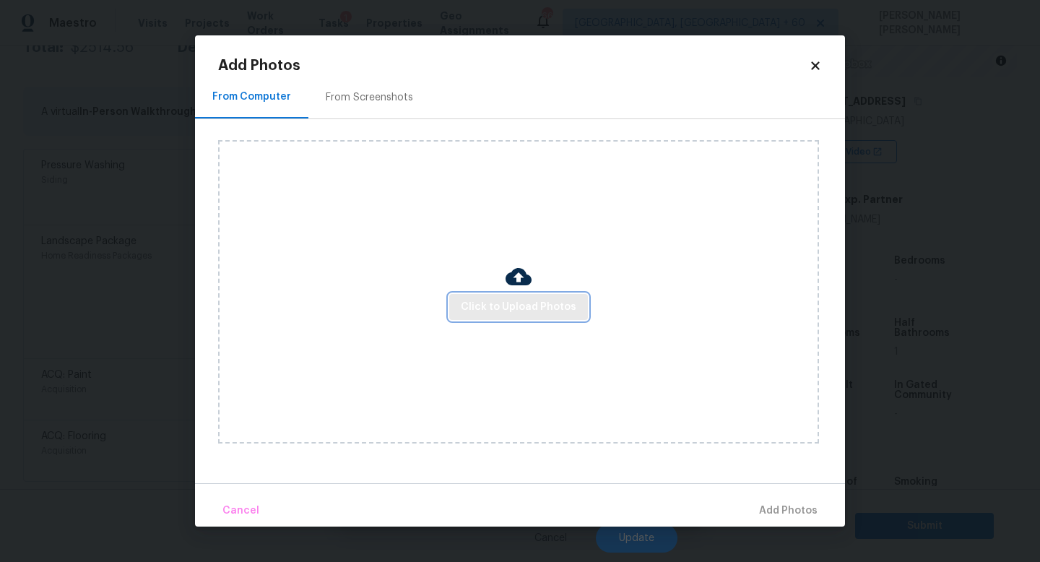
click at [485, 318] on button "Click to Upload Photos" at bounding box center [518, 307] width 139 height 27
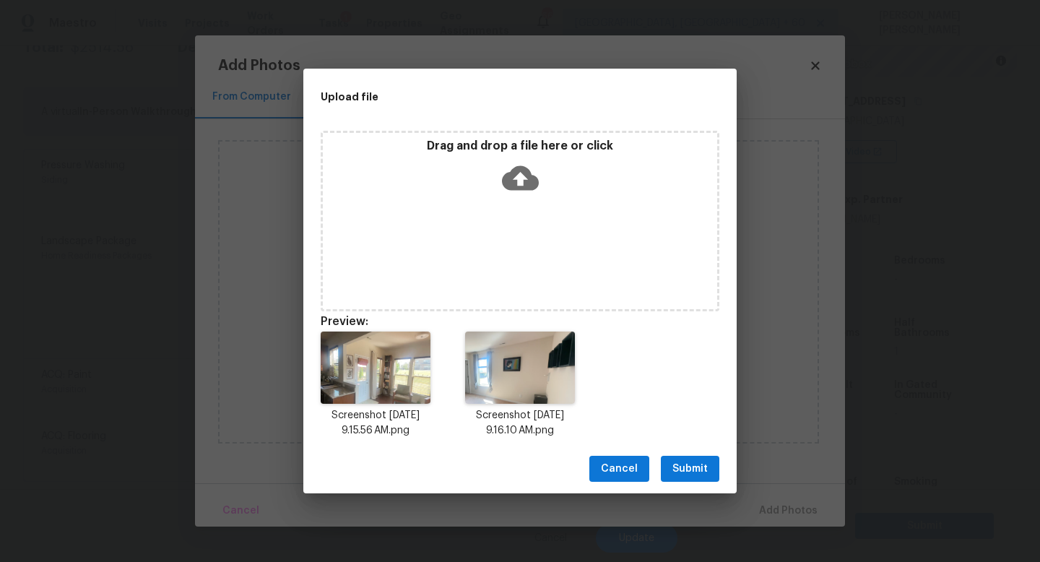
click at [687, 474] on span "Submit" at bounding box center [690, 469] width 35 height 18
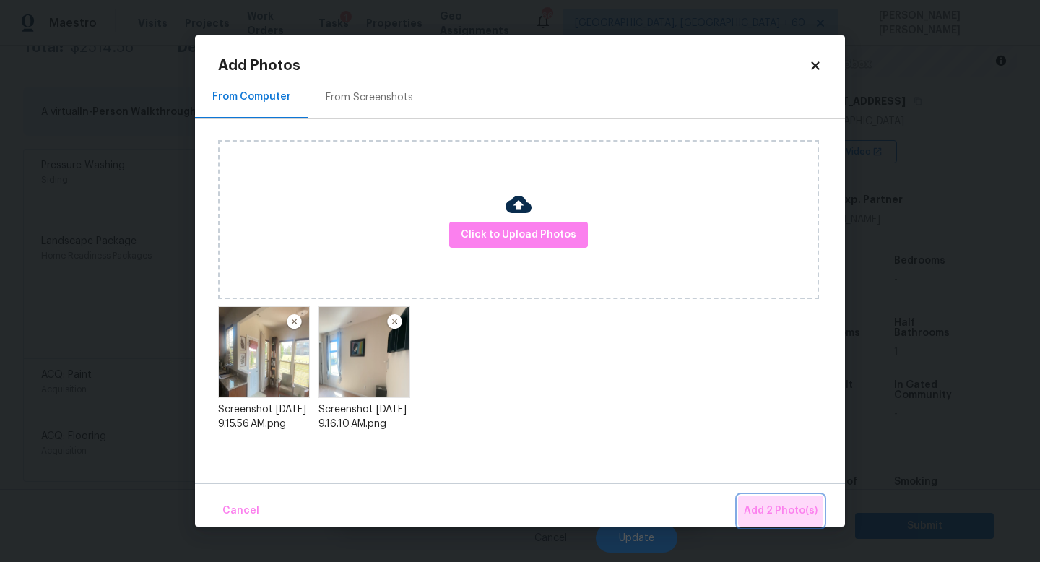
click at [768, 504] on span "Add 2 Photo(s)" at bounding box center [781, 511] width 74 height 18
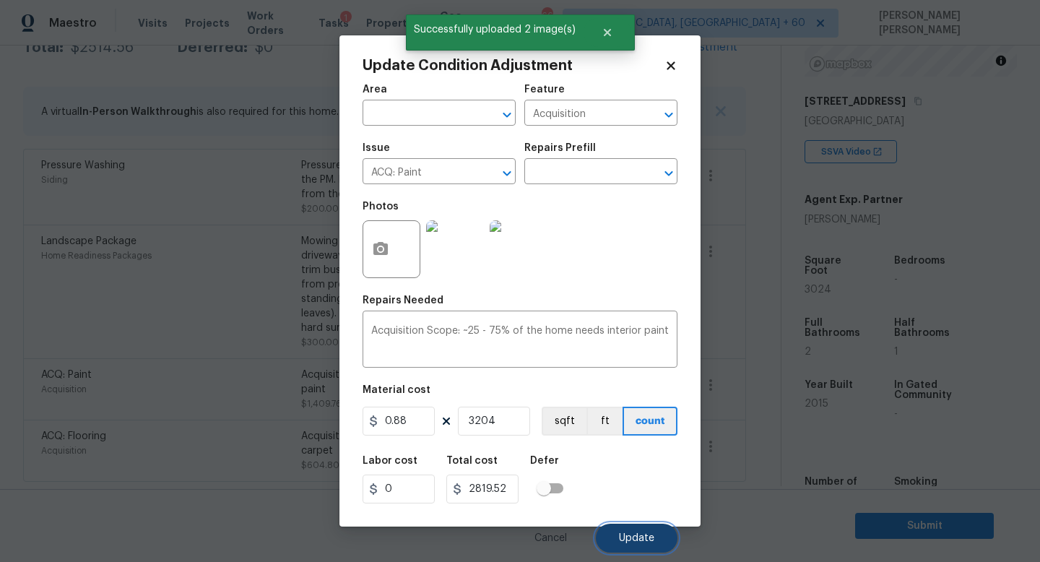
click at [635, 537] on span "Update" at bounding box center [636, 538] width 35 height 11
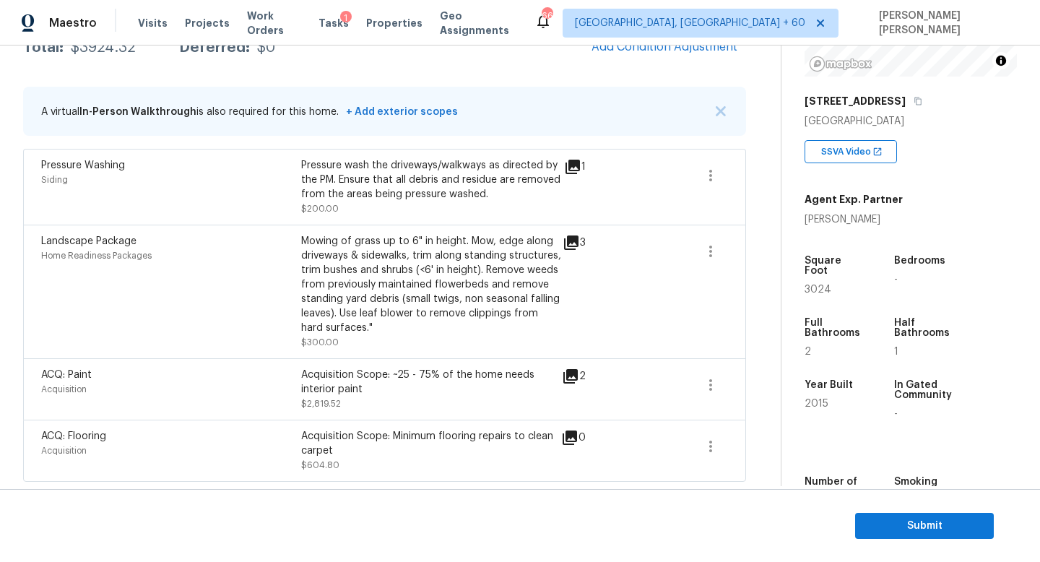
scroll to position [208, 0]
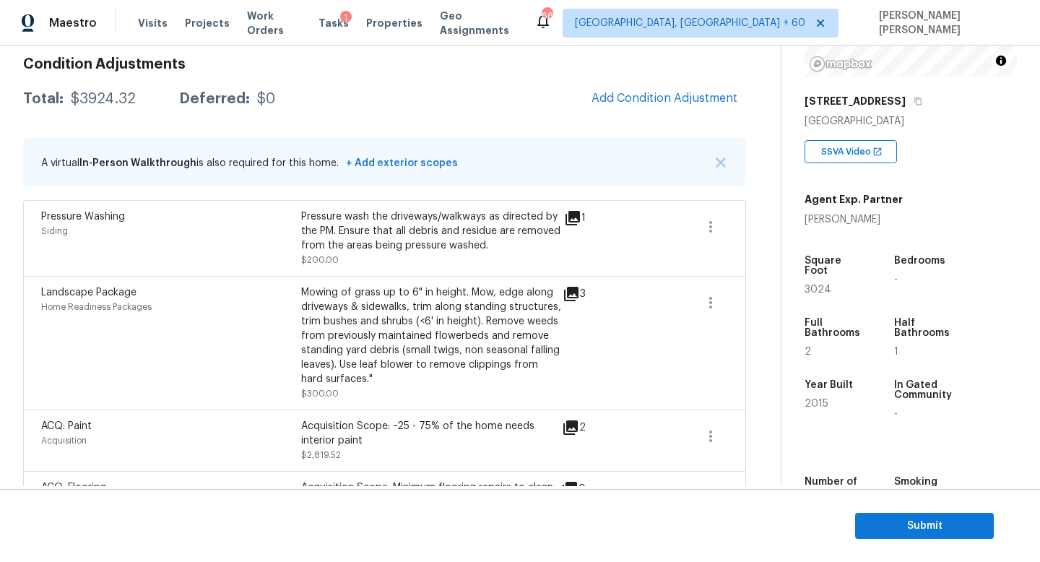
click at [642, 134] on div "Condition Adjustments Total: $3924.32 Deferred: $0 Add Condition Adjustment A v…" at bounding box center [384, 290] width 723 height 488
click at [644, 99] on span "Add Condition Adjustment" at bounding box center [665, 98] width 146 height 13
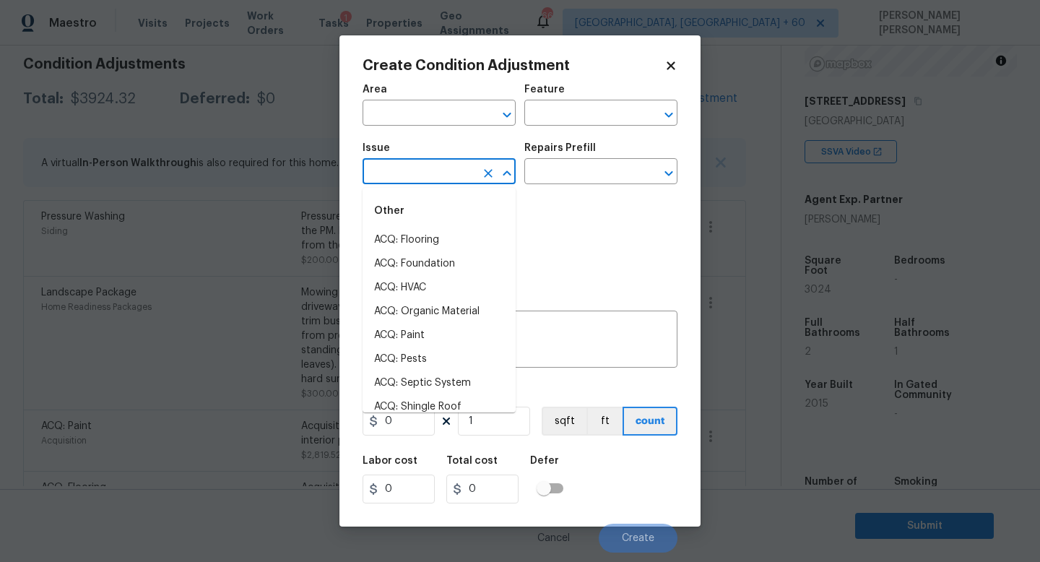
click at [427, 178] on input "text" at bounding box center [419, 173] width 113 height 22
click at [249, 280] on body "Maestro Visits Projects Work Orders Tasks 1 Properties Geo Assignments 668 Knox…" at bounding box center [520, 281] width 1040 height 562
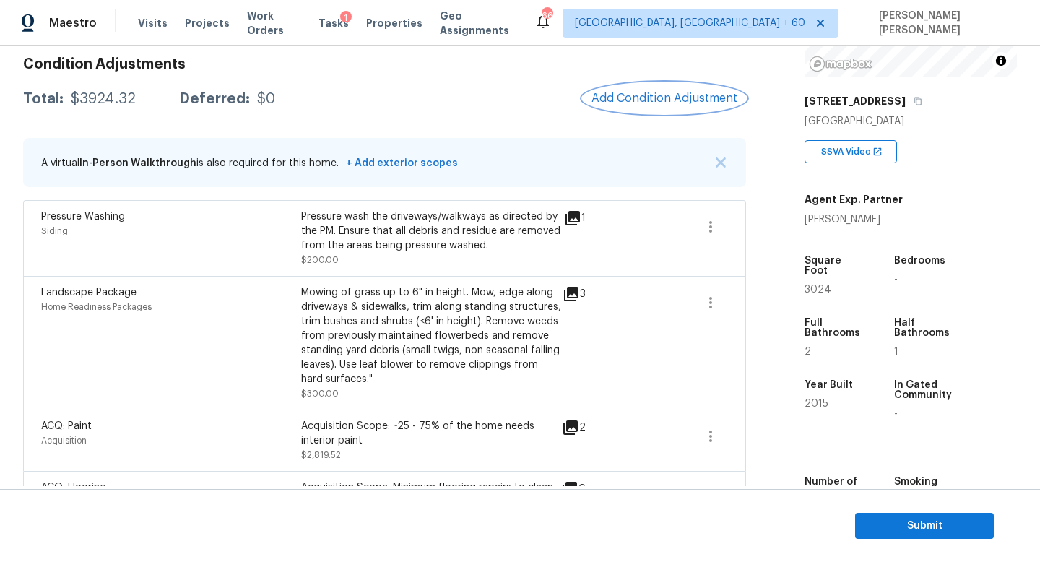
scroll to position [261, 0]
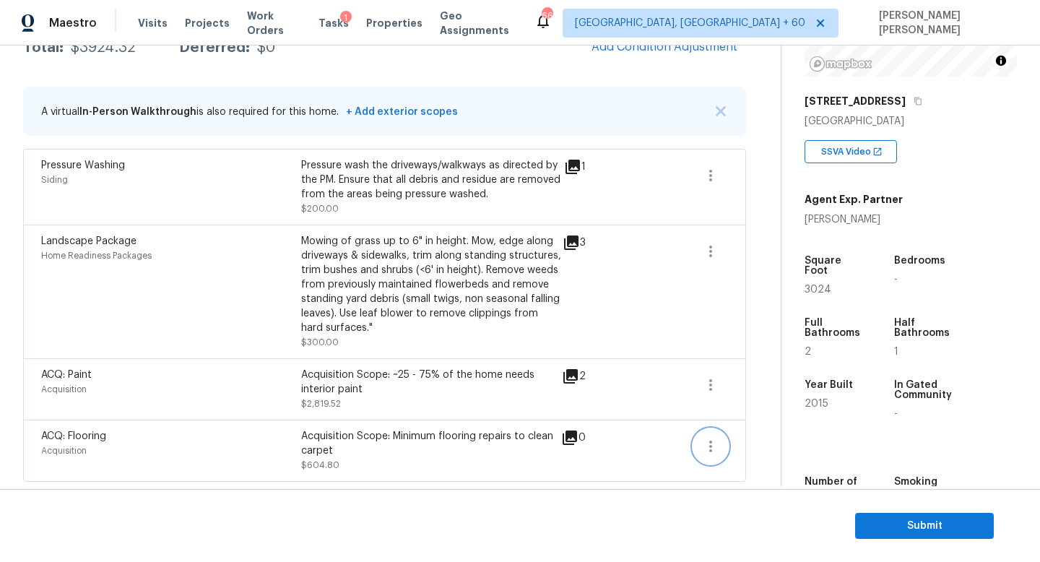
click at [712, 456] on button "button" at bounding box center [710, 446] width 35 height 35
click at [769, 441] on div "Edit" at bounding box center [793, 443] width 113 height 14
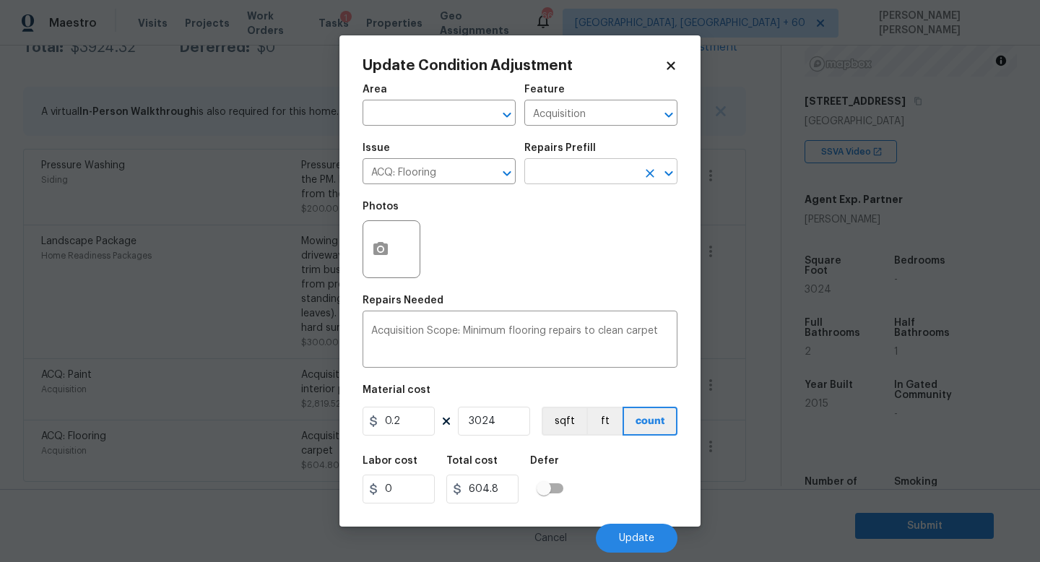
click at [590, 164] on input "text" at bounding box center [580, 173] width 113 height 22
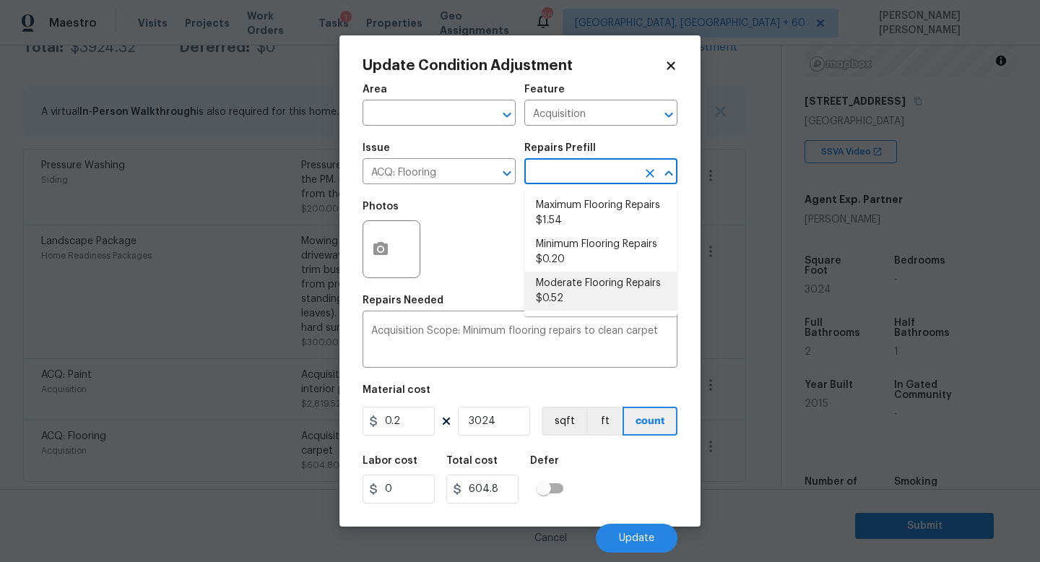
click at [579, 274] on li "Moderate Flooring Repairs $0.52" at bounding box center [600, 291] width 153 height 39
type textarea "Acquisition Scope: Moderate flooring repairs"
type input "0.52"
type input "1572.48"
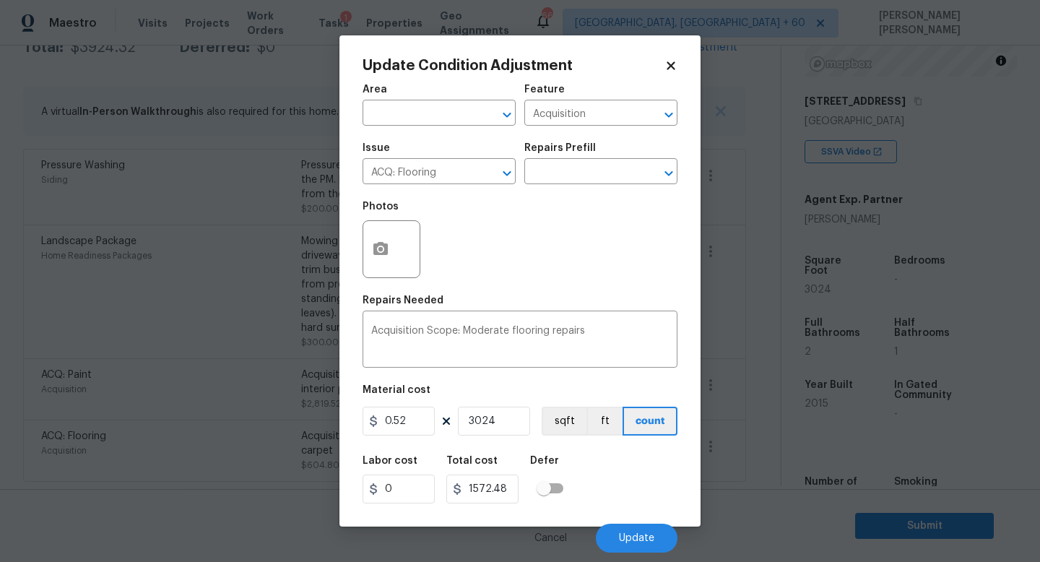
click at [355, 259] on div "Update Condition Adjustment Area ​ Feature Acquisition ​ Issue ACQ: Flooring ​ …" at bounding box center [520, 280] width 361 height 491
click at [378, 259] on button "button" at bounding box center [380, 249] width 35 height 56
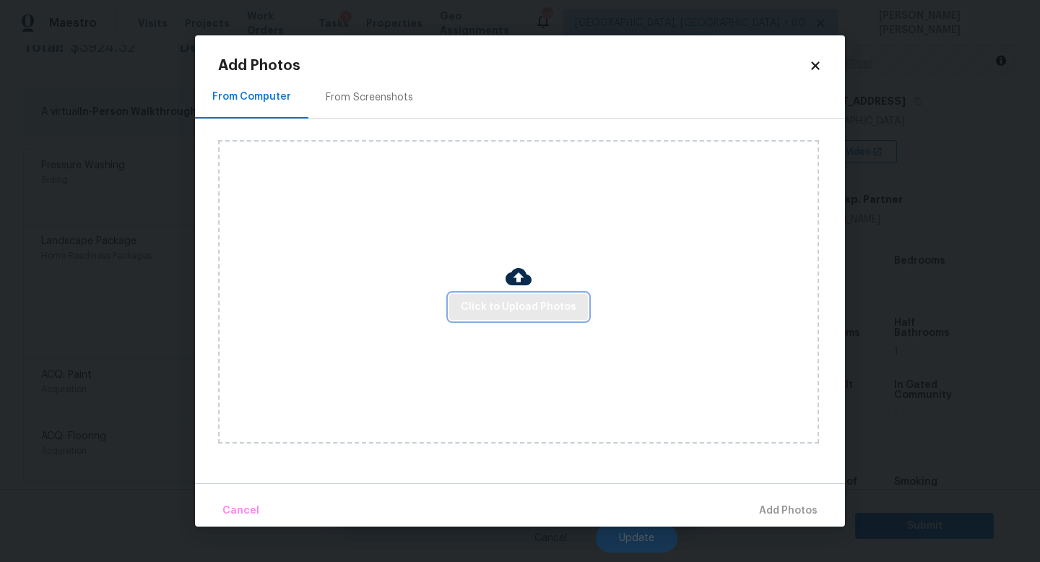
click at [526, 316] on button "Click to Upload Photos" at bounding box center [518, 307] width 139 height 27
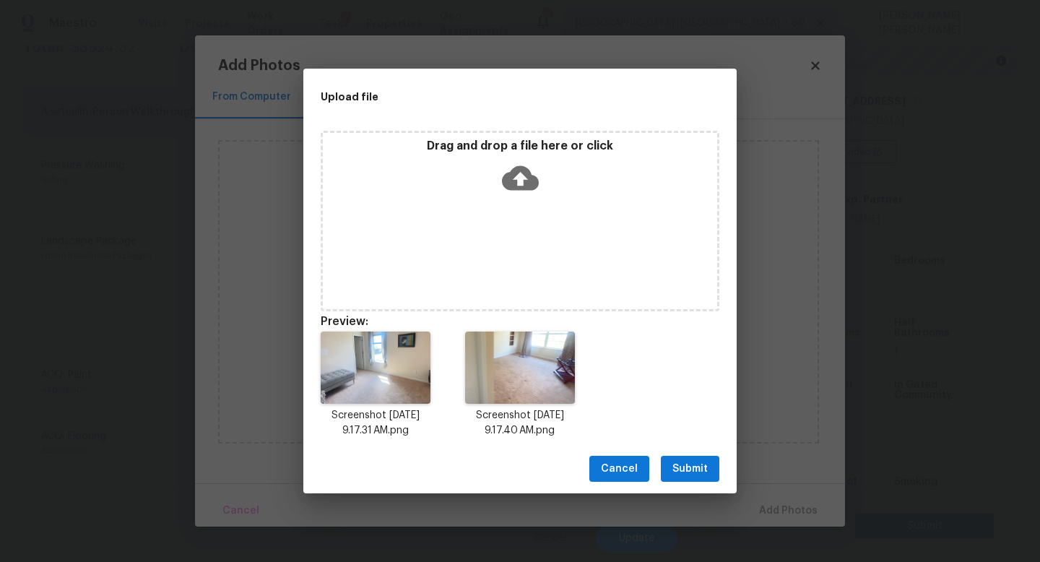
click at [689, 462] on span "Submit" at bounding box center [690, 469] width 35 height 18
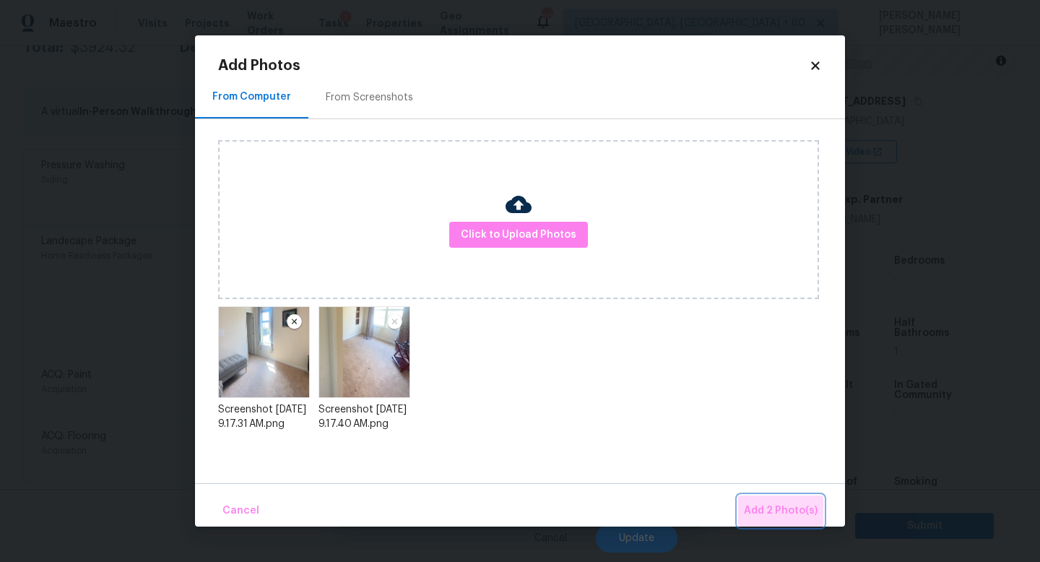
click at [796, 511] on span "Add 2 Photo(s)" at bounding box center [781, 511] width 74 height 18
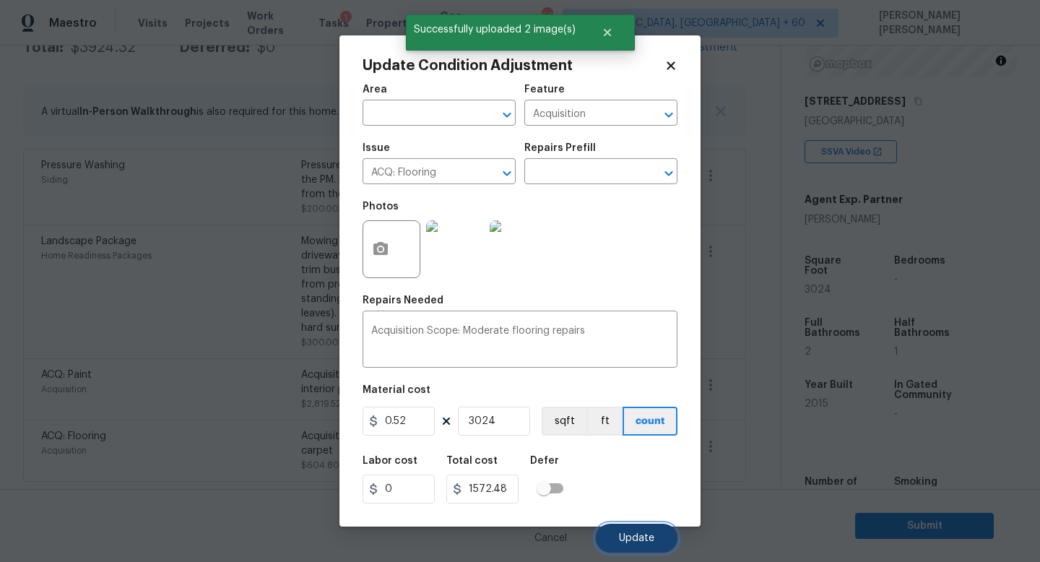
click at [637, 540] on span "Update" at bounding box center [636, 538] width 35 height 11
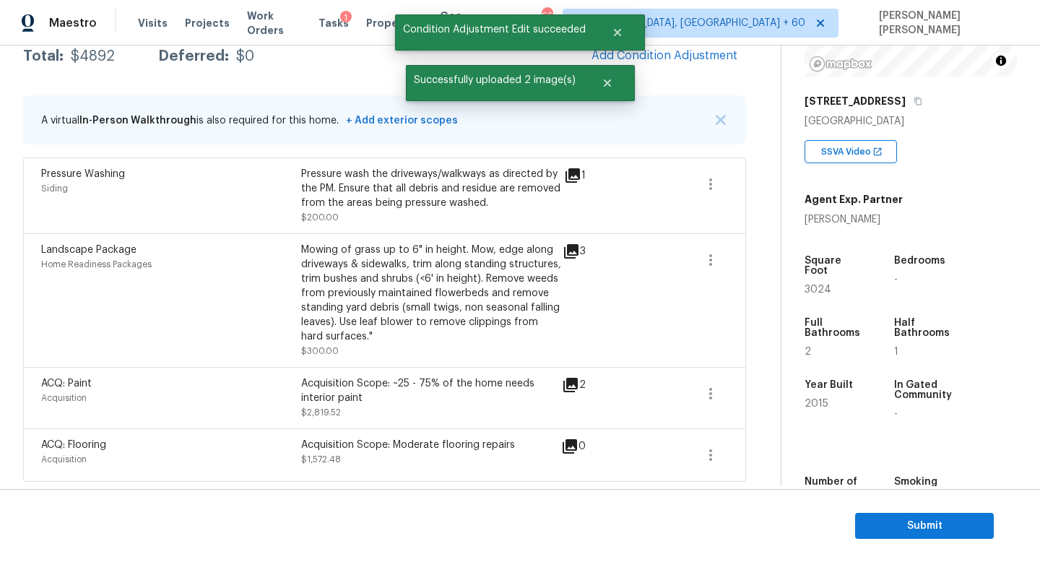
scroll to position [0, 0]
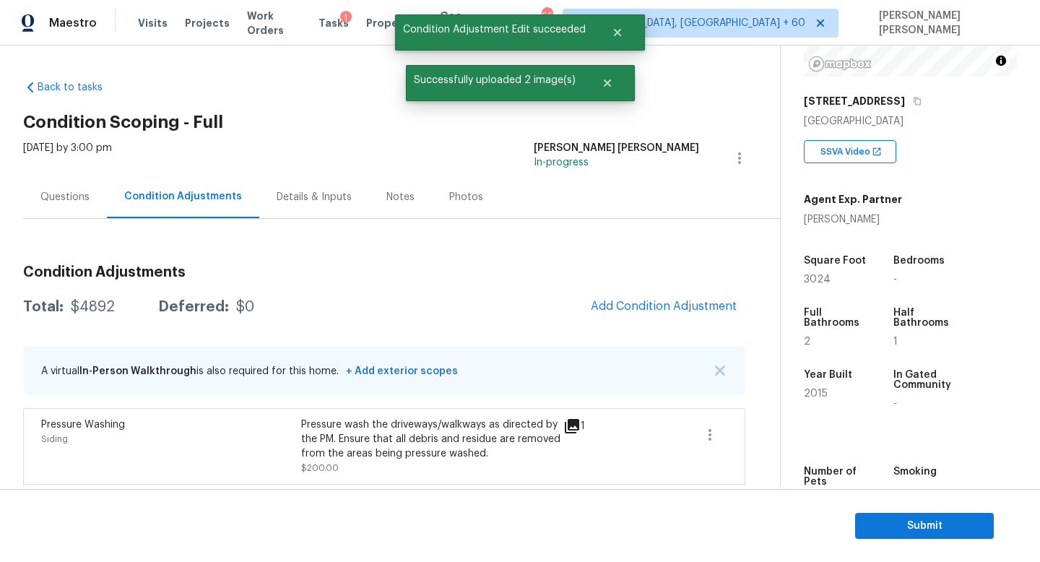
click at [39, 212] on div "Questions" at bounding box center [65, 197] width 84 height 43
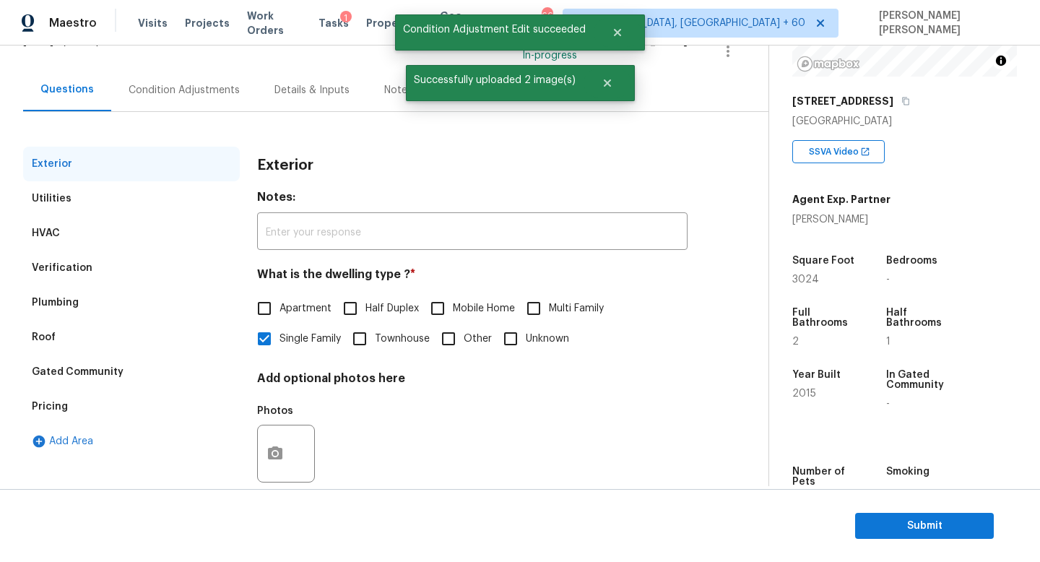
scroll to position [134, 0]
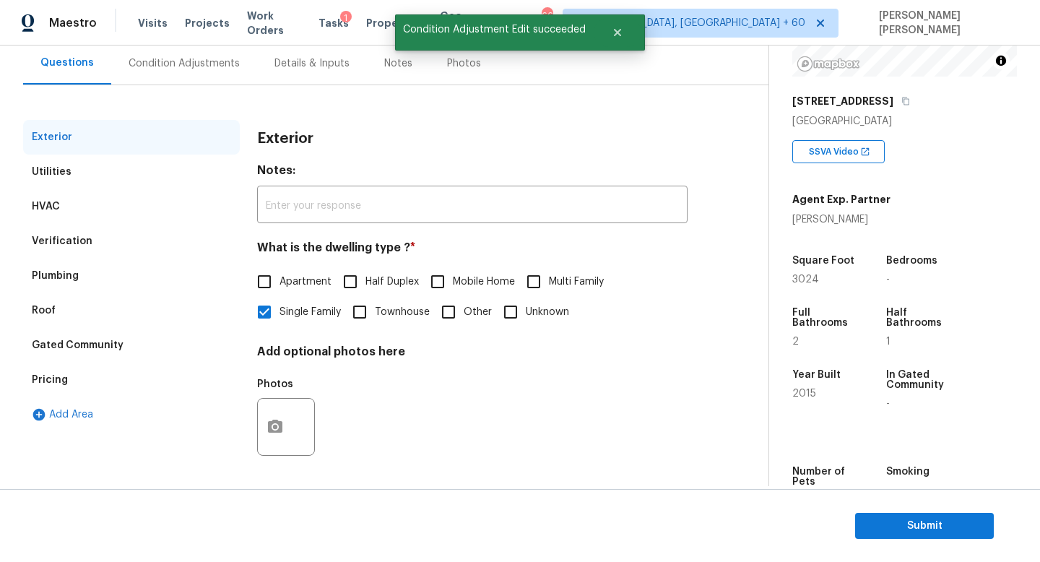
click at [165, 58] on div "Condition Adjustments" at bounding box center [184, 63] width 111 height 14
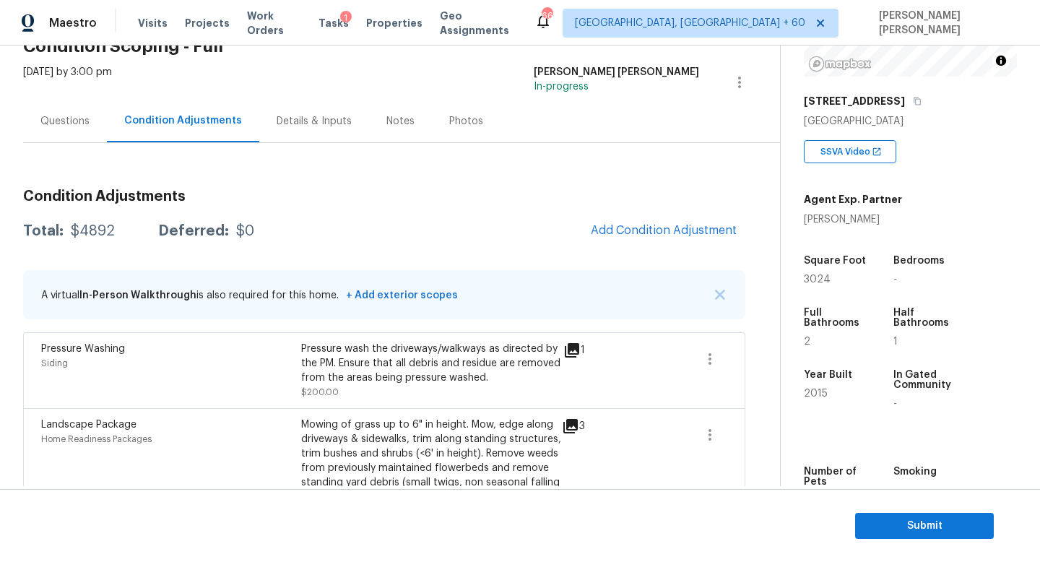
scroll to position [79, 0]
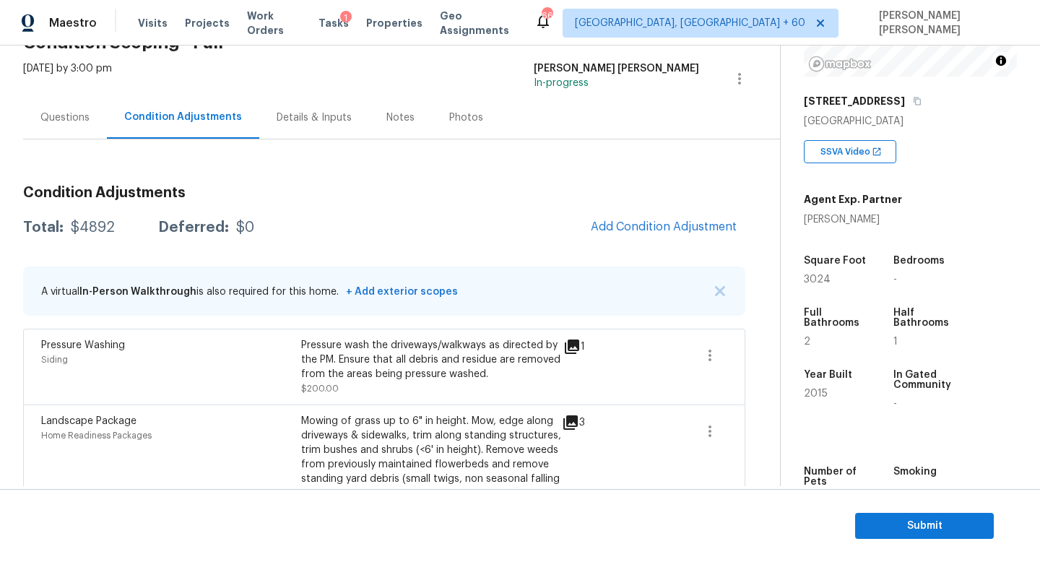
click at [88, 218] on div "Total: $4892 Deferred: $0 Add Condition Adjustment" at bounding box center [384, 228] width 722 height 32
copy div "$4892"
click at [73, 124] on div "Questions" at bounding box center [64, 118] width 49 height 14
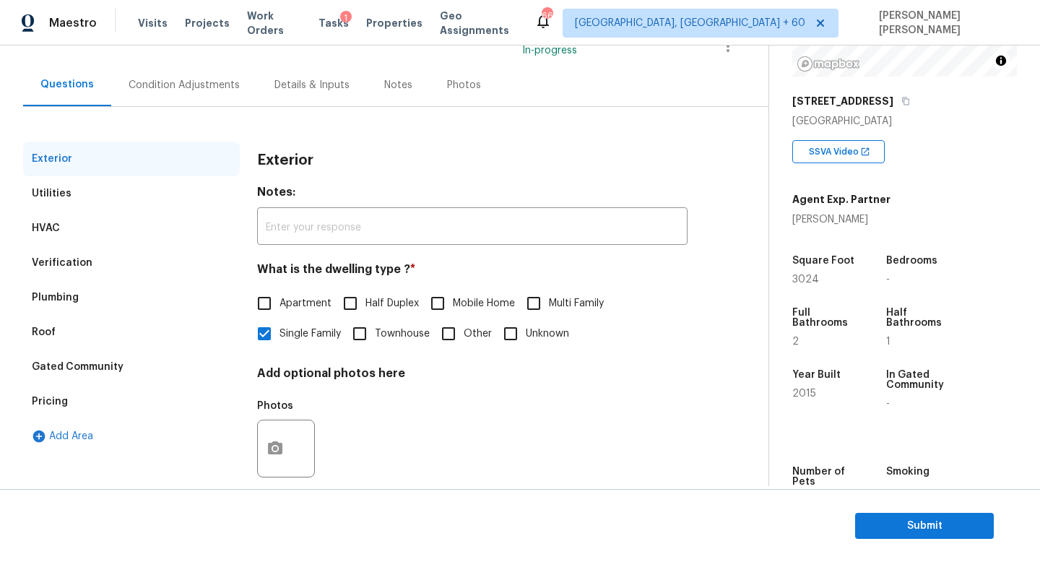
scroll to position [119, 0]
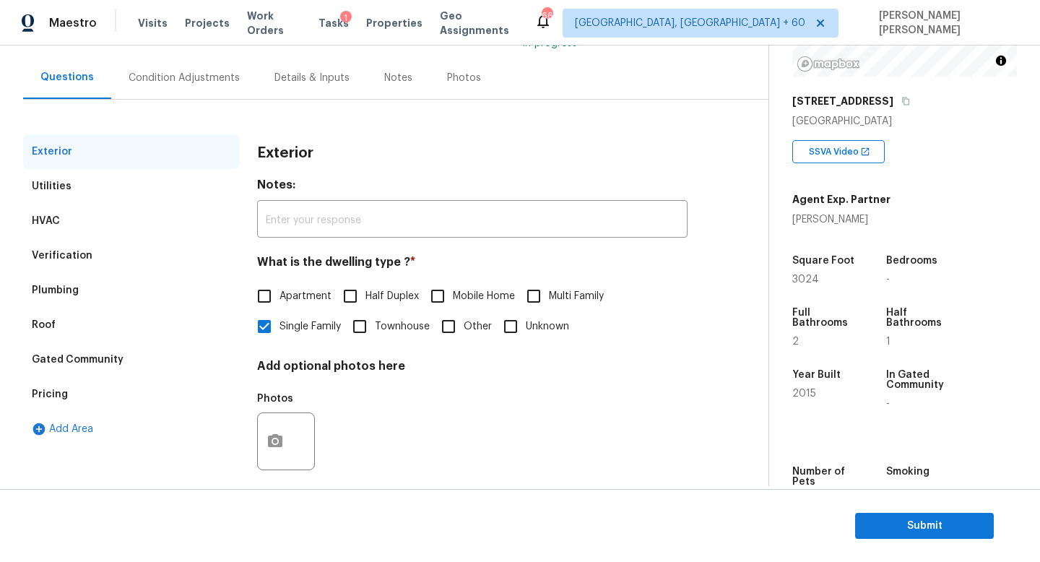
click at [76, 246] on div "Verification" at bounding box center [131, 255] width 217 height 35
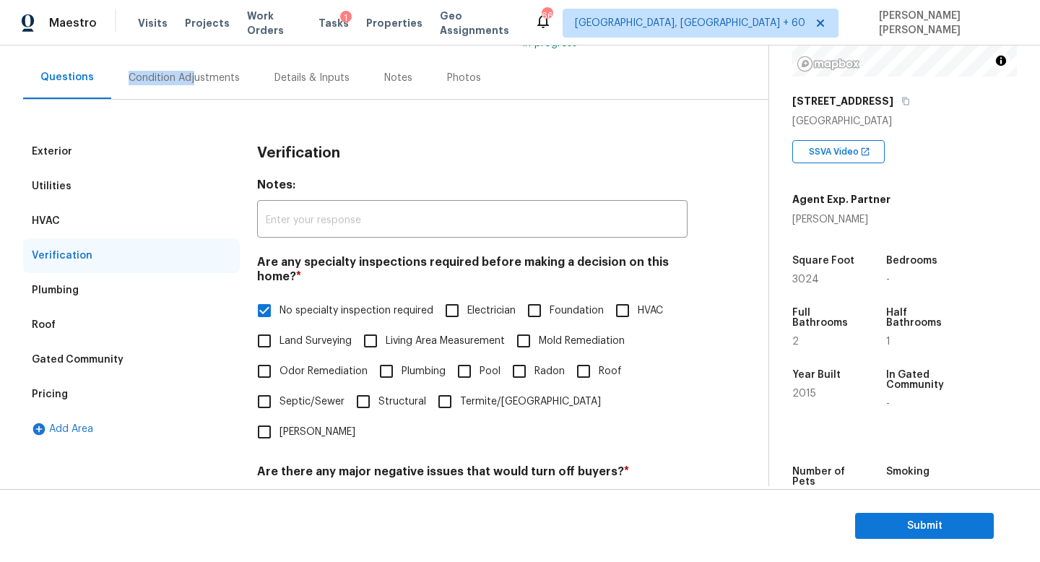
click at [191, 71] on div "Condition Adjustments" at bounding box center [184, 78] width 111 height 14
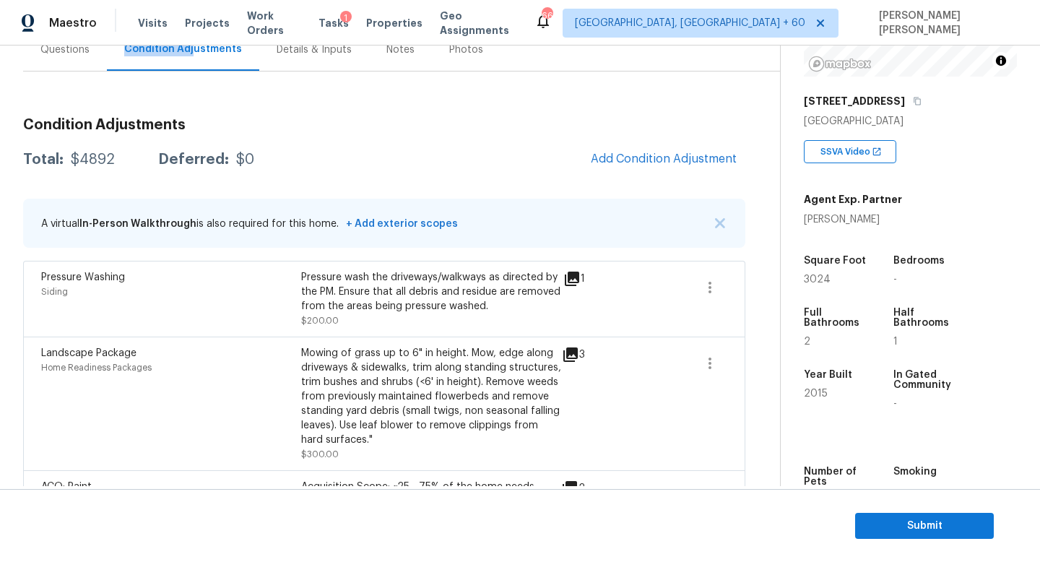
scroll to position [150, 0]
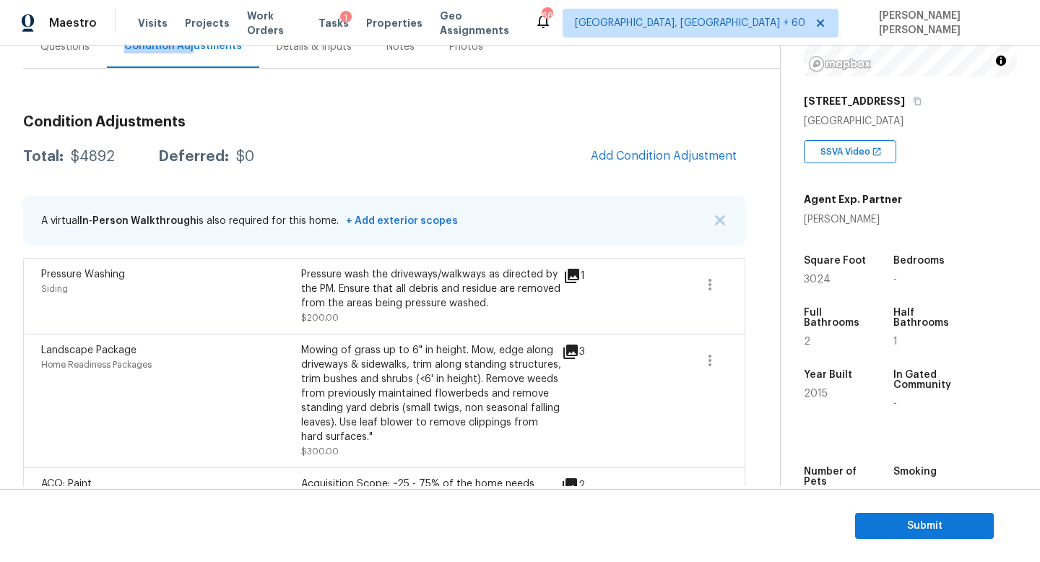
click at [92, 152] on div "$4892" at bounding box center [93, 157] width 44 height 14
copy div "$4892"
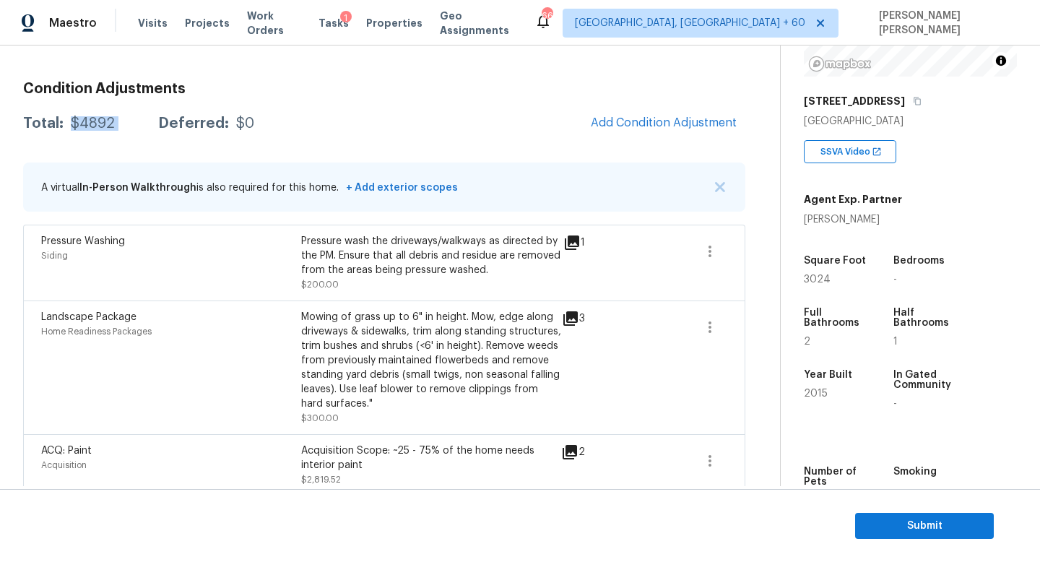
scroll to position [251, 0]
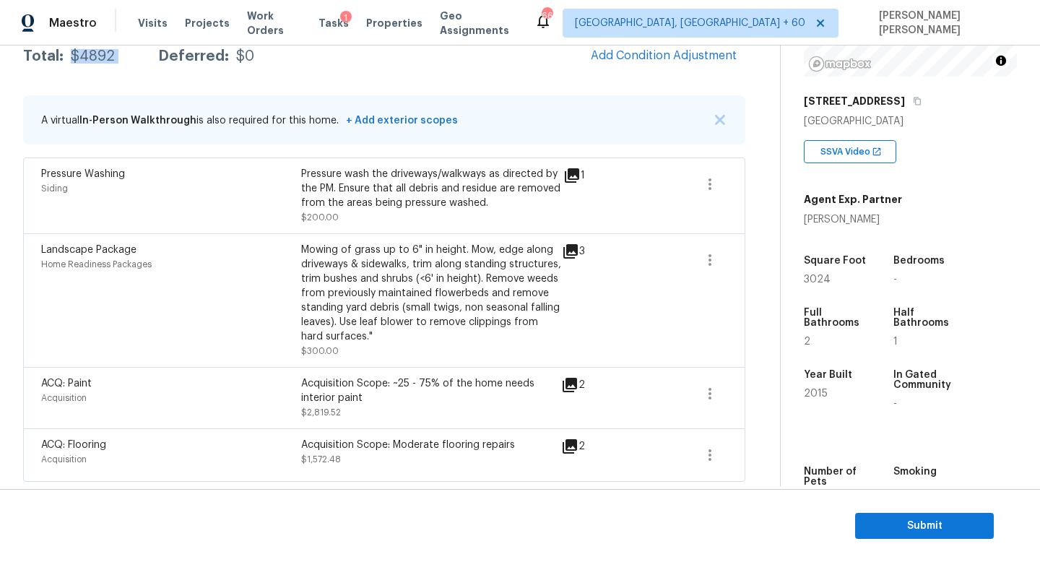
copy div "$4892"
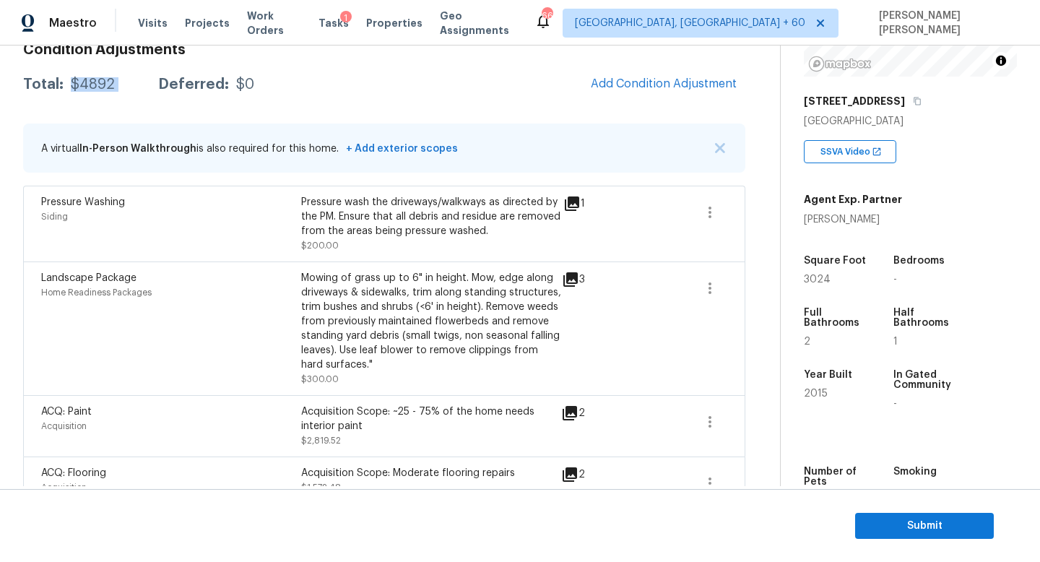
copy div "$4892"
click at [250, 262] on div "Landscape Package Home Readiness Packages Mowing of grass up to 6" in height. M…" at bounding box center [384, 329] width 722 height 134
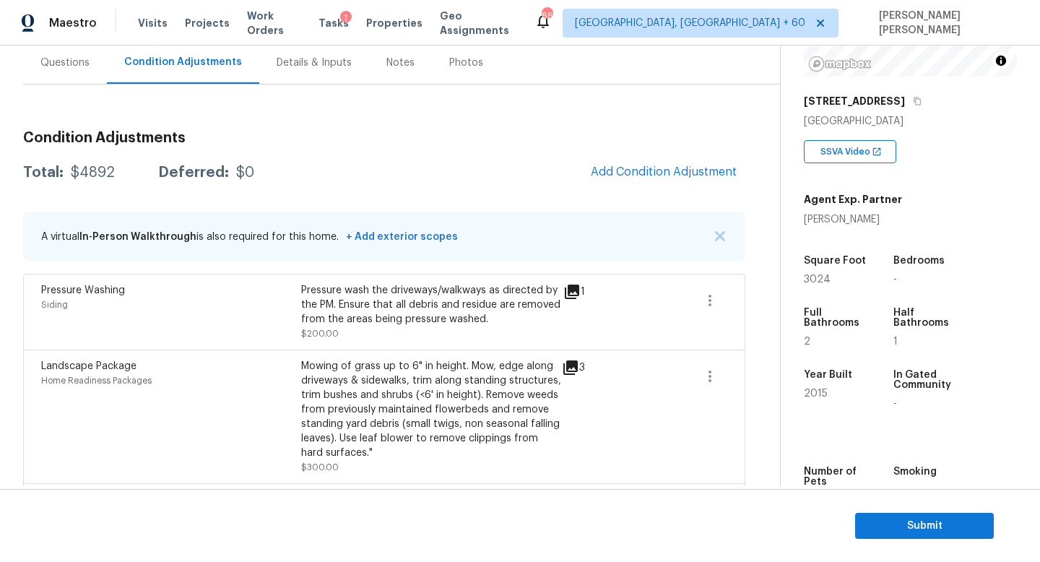
scroll to position [73, 0]
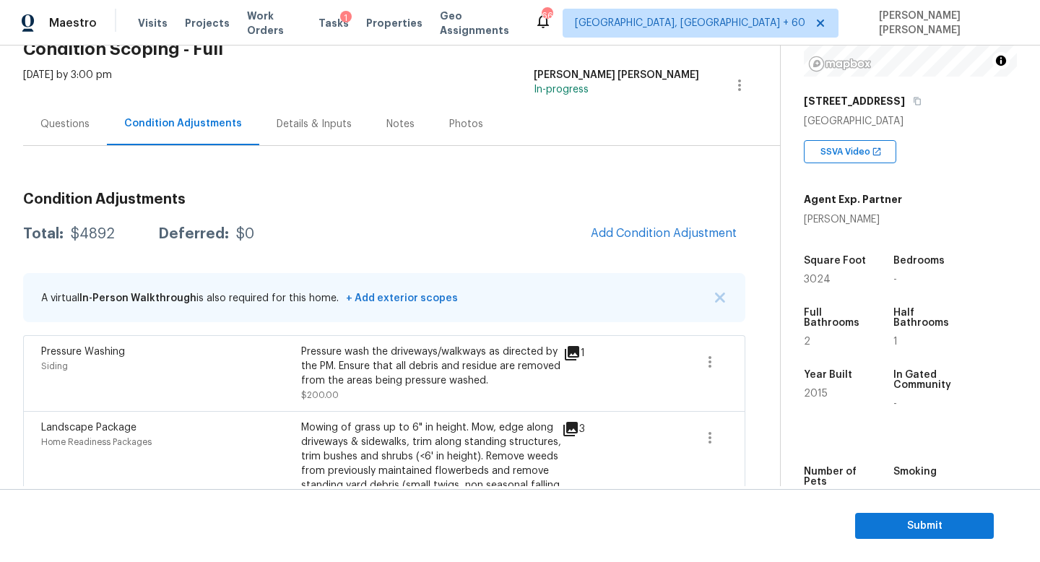
click at [67, 129] on div "Questions" at bounding box center [64, 124] width 49 height 14
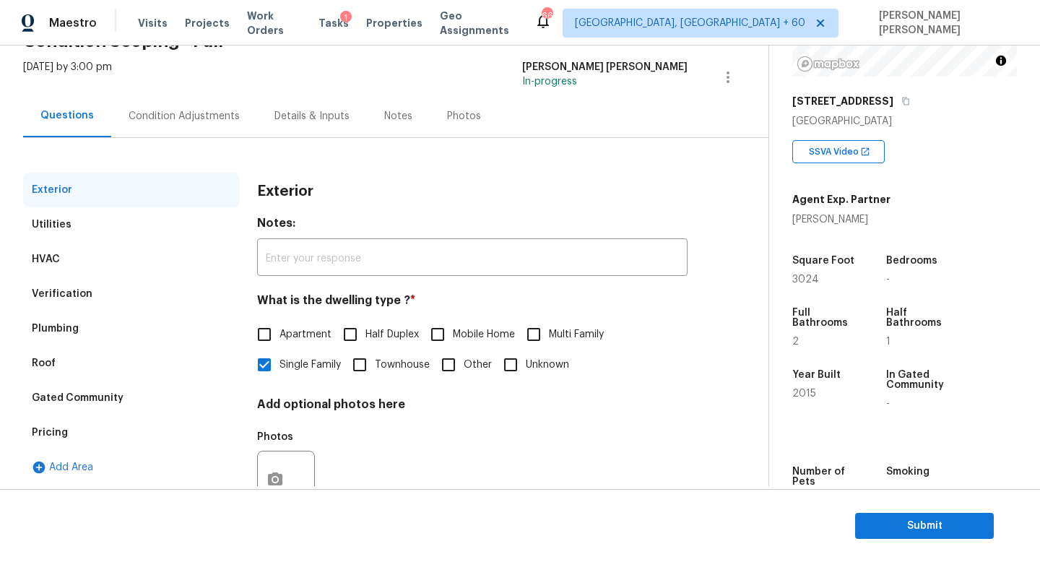
scroll to position [76, 0]
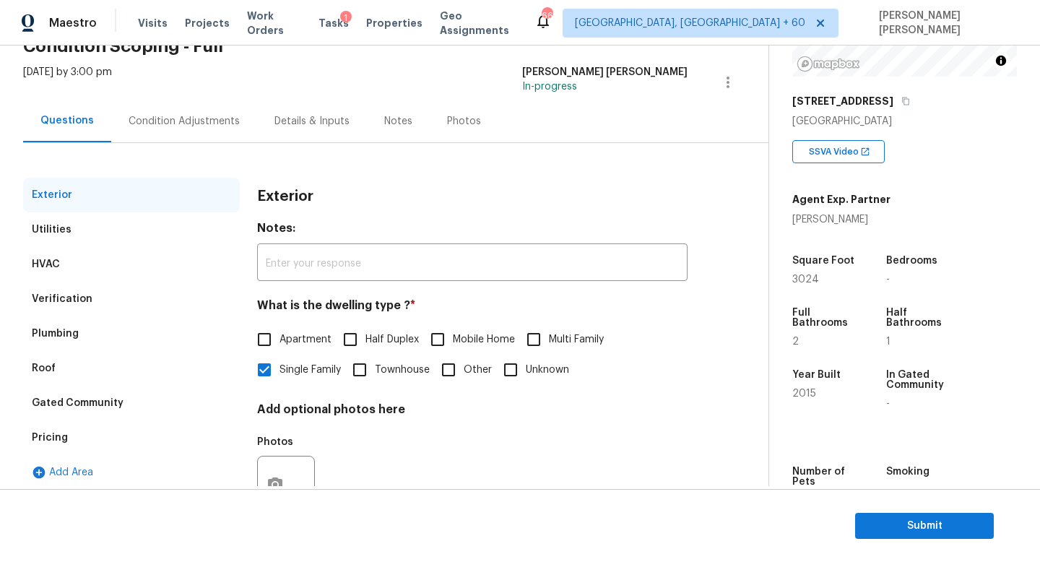
click at [163, 119] on div "Condition Adjustments" at bounding box center [184, 121] width 111 height 14
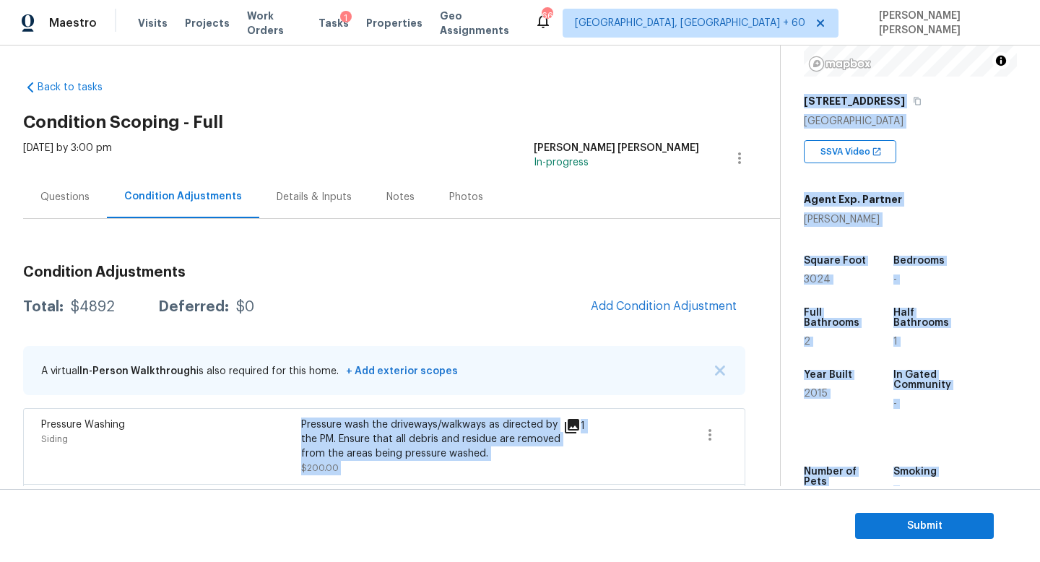
drag, startPoint x: 132, startPoint y: 499, endPoint x: 0, endPoint y: 561, distance: 146.1
click at [0, 561] on div "Back to tasks Condition Scoping - Full Tue, Sep 23 2025 by 3:00 pm Jishnu Manoj…" at bounding box center [520, 304] width 1040 height 517
click at [0, 561] on section "Submit" at bounding box center [520, 526] width 1040 height 74
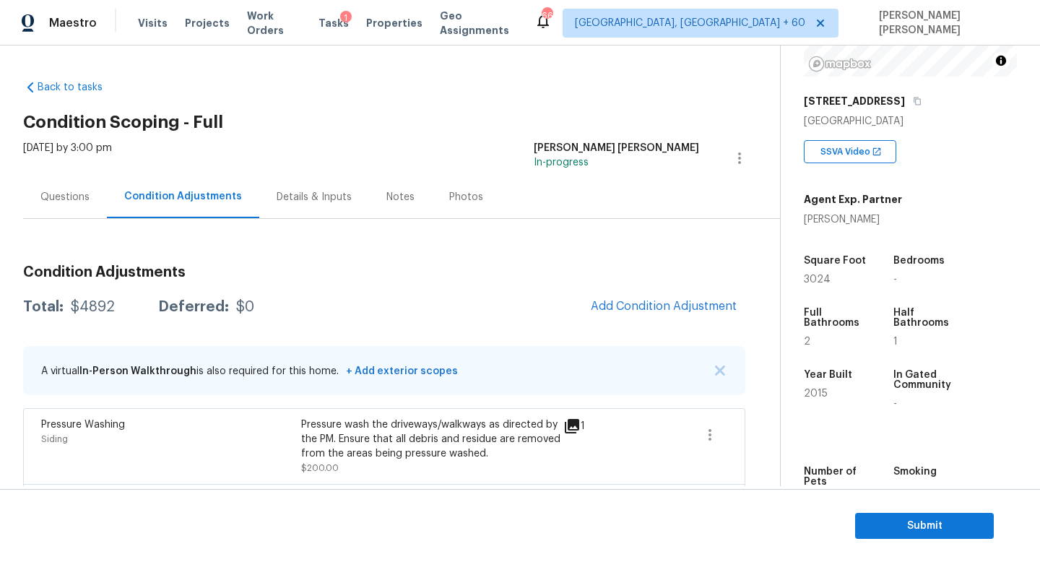
click at [978, 561] on section "Submit" at bounding box center [520, 526] width 1040 height 74
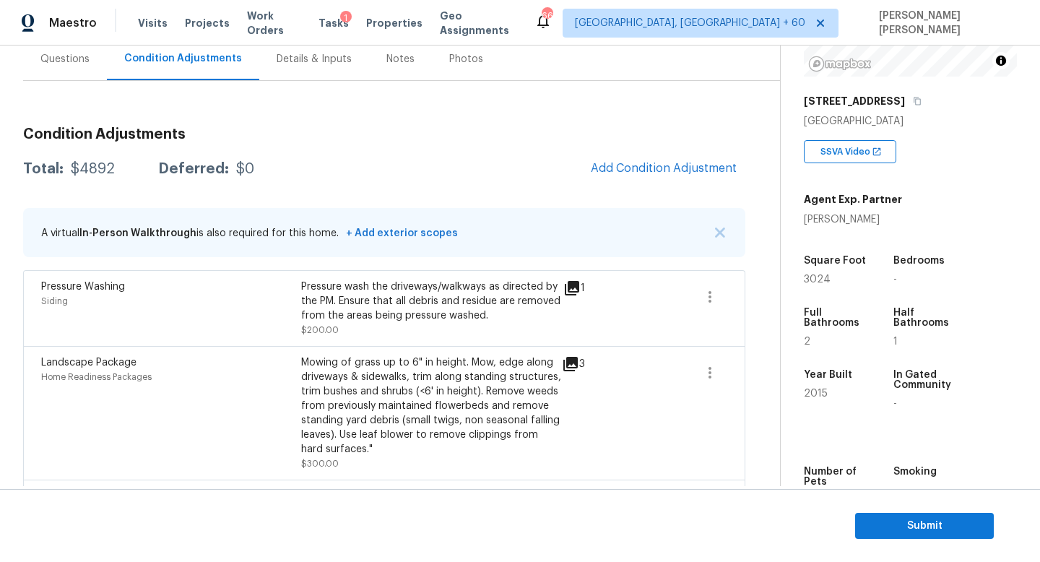
scroll to position [137, 0]
click at [92, 176] on div "$4892" at bounding box center [93, 170] width 44 height 14
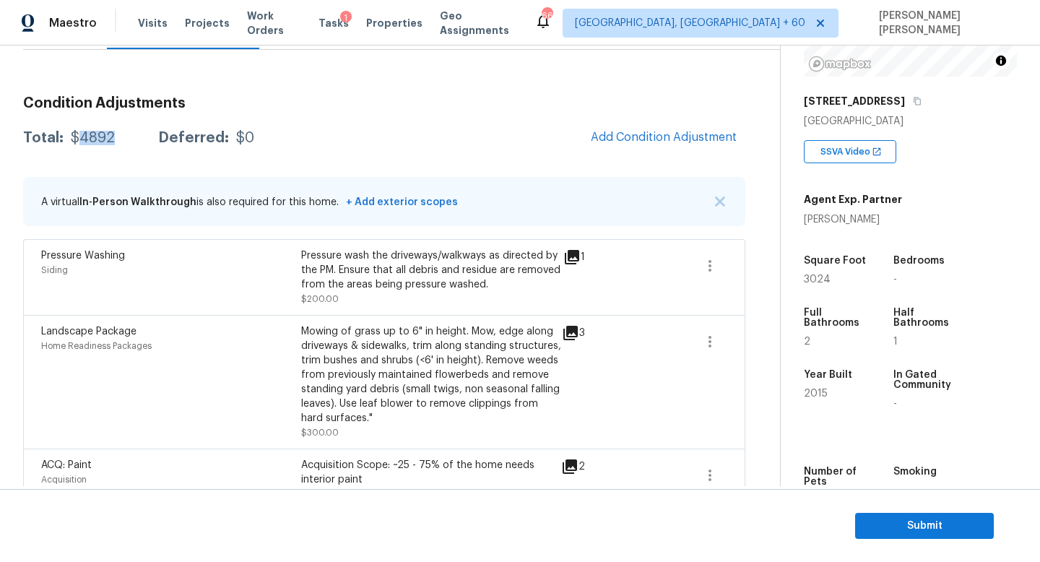
scroll to position [176, 0]
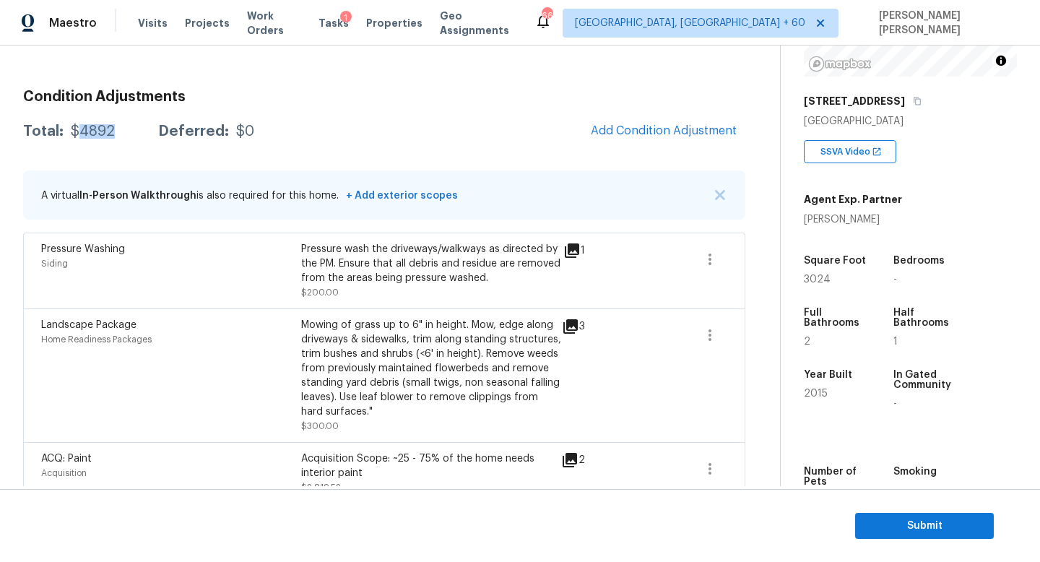
click at [83, 132] on div "$4892" at bounding box center [93, 131] width 44 height 14
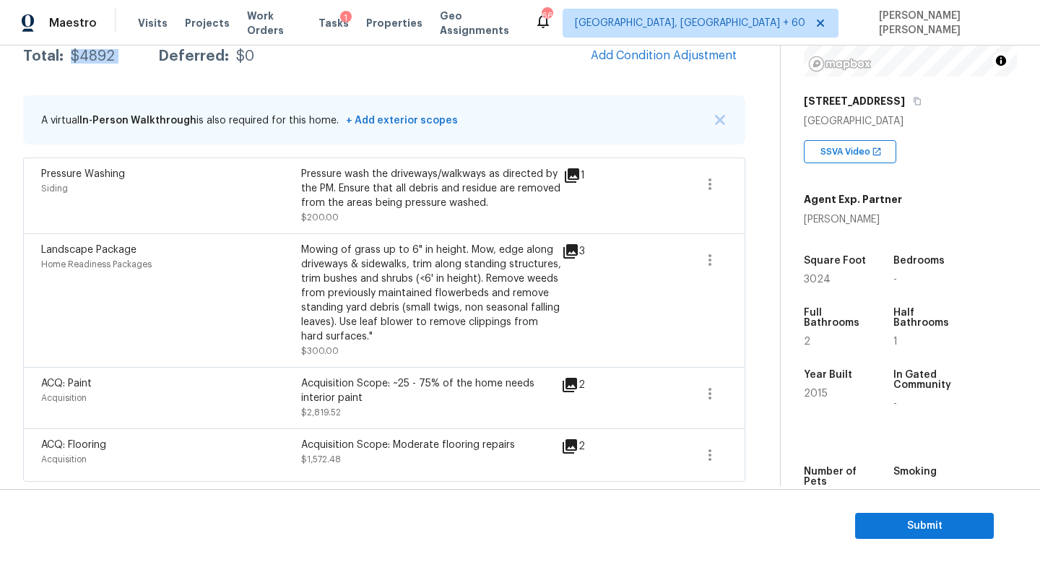
scroll to position [0, 0]
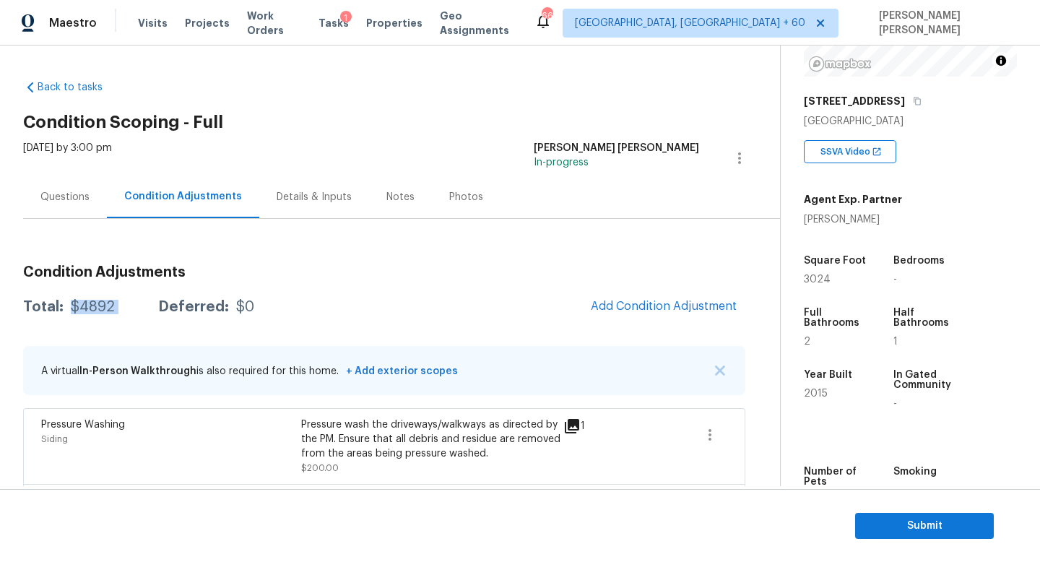
click at [86, 199] on div "Questions" at bounding box center [64, 197] width 49 height 14
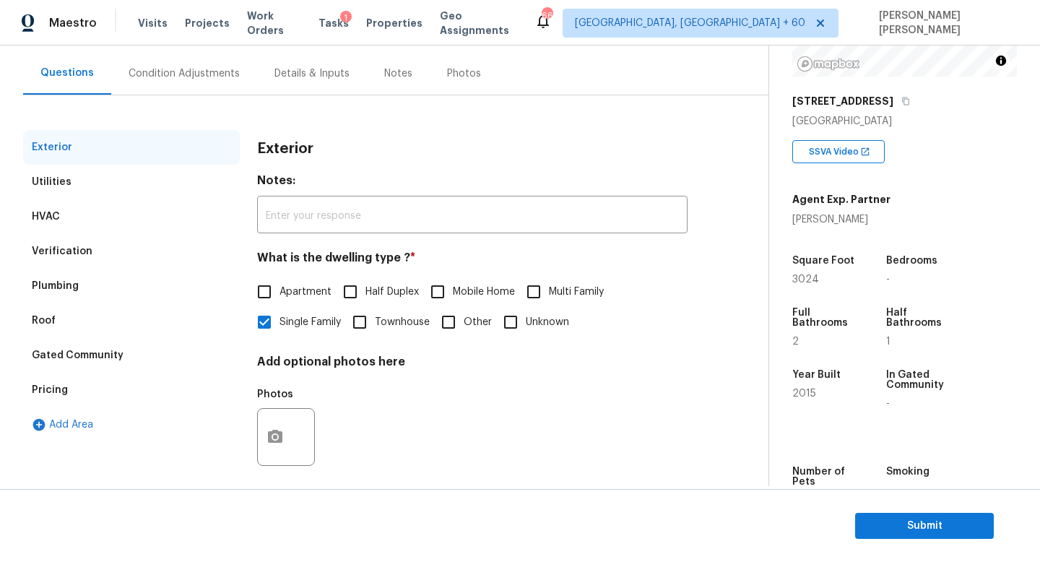
scroll to position [134, 0]
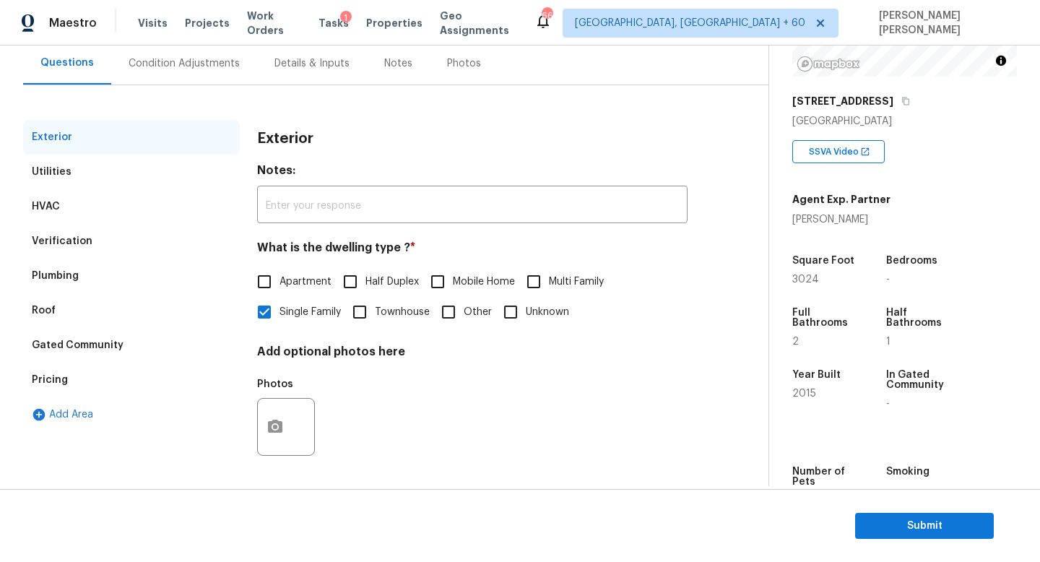
click at [170, 57] on div "Condition Adjustments" at bounding box center [184, 63] width 111 height 14
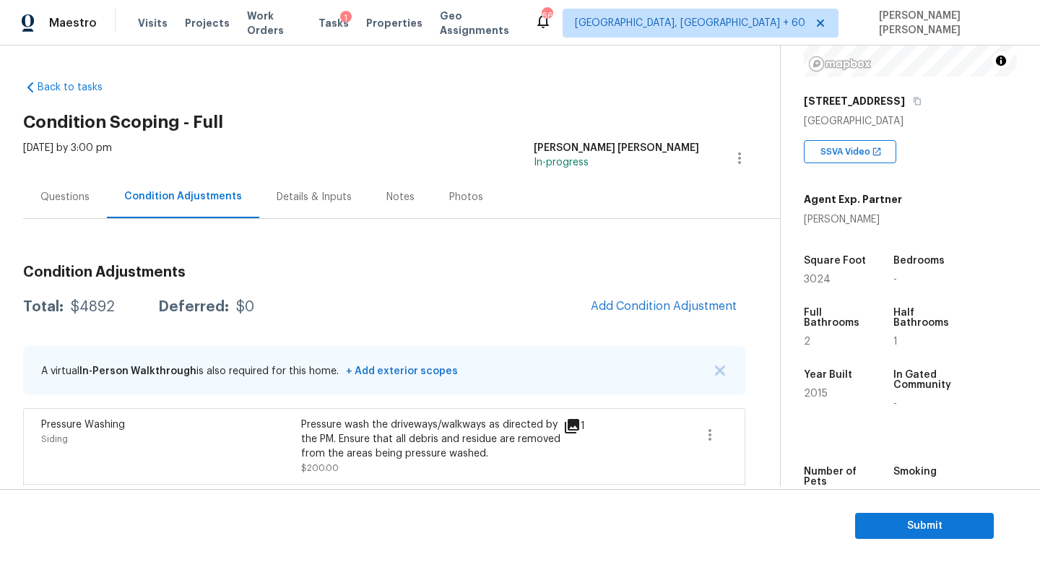
click at [93, 306] on div "$4892" at bounding box center [93, 307] width 44 height 14
copy div "$4892"
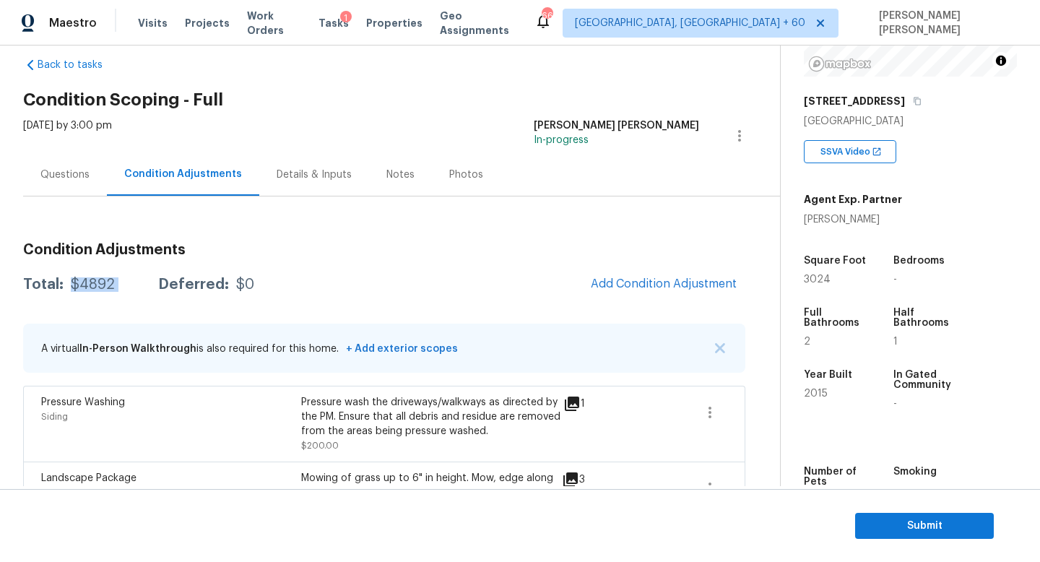
scroll to position [7, 0]
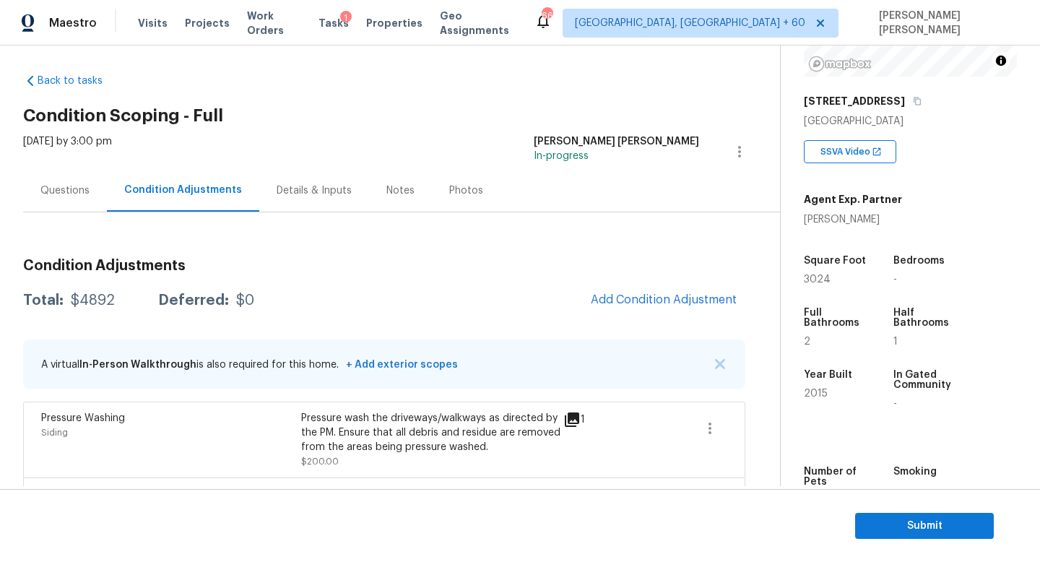
click at [60, 181] on div "Questions" at bounding box center [65, 190] width 84 height 43
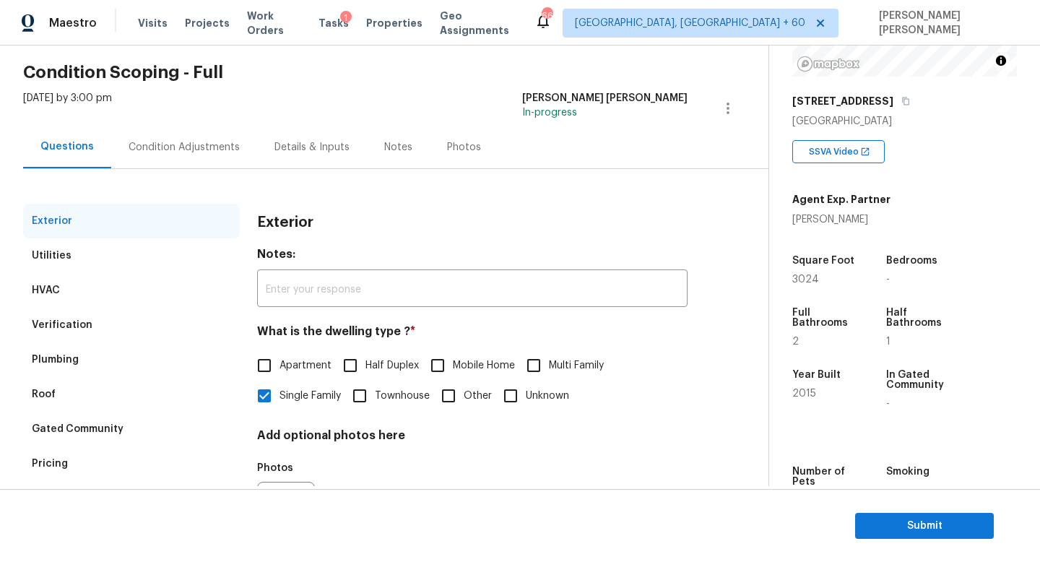
scroll to position [134, 0]
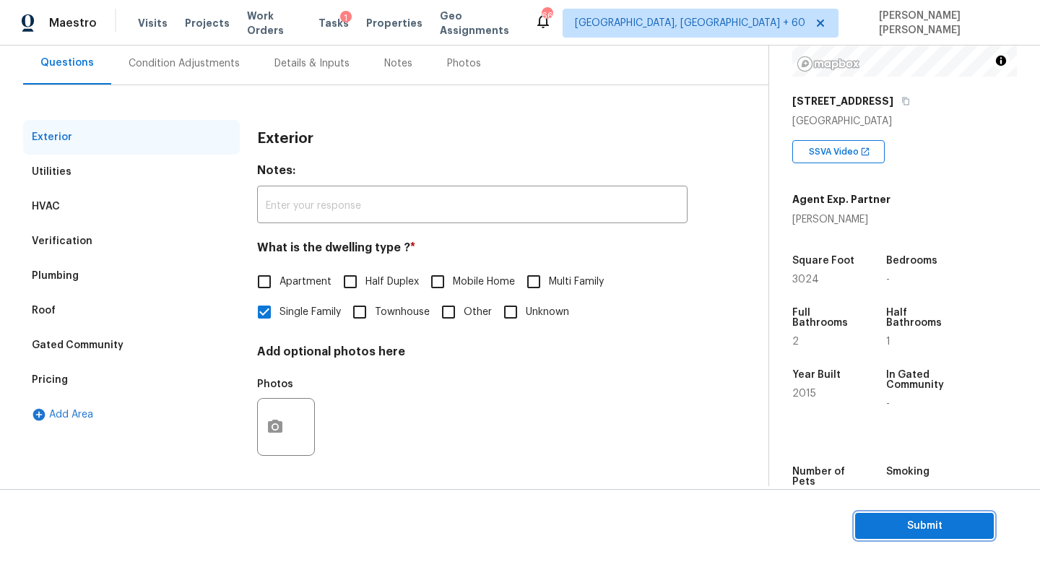
click at [938, 530] on span "Submit" at bounding box center [925, 526] width 116 height 18
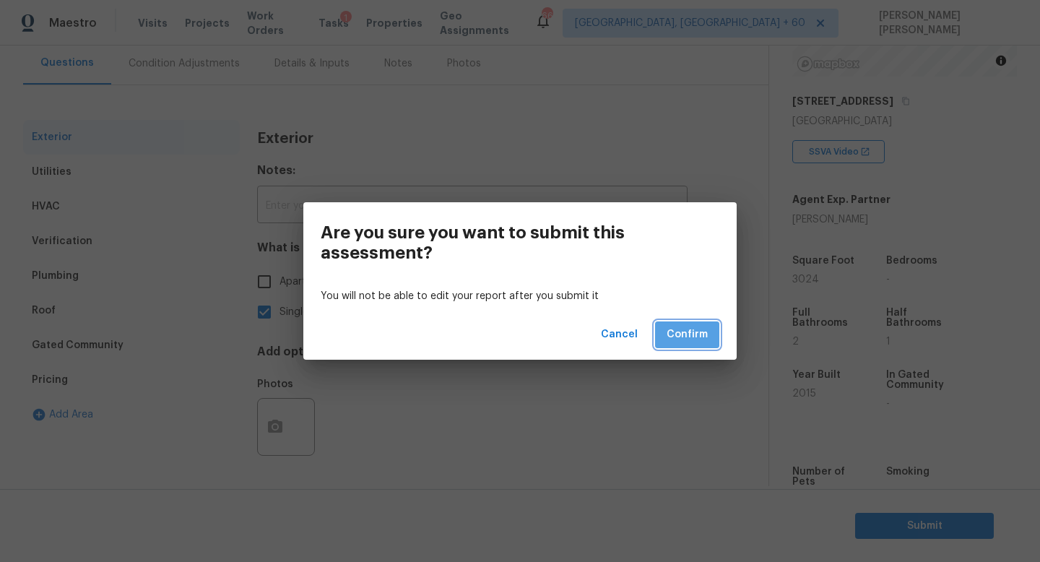
click at [684, 338] on span "Confirm" at bounding box center [687, 335] width 41 height 18
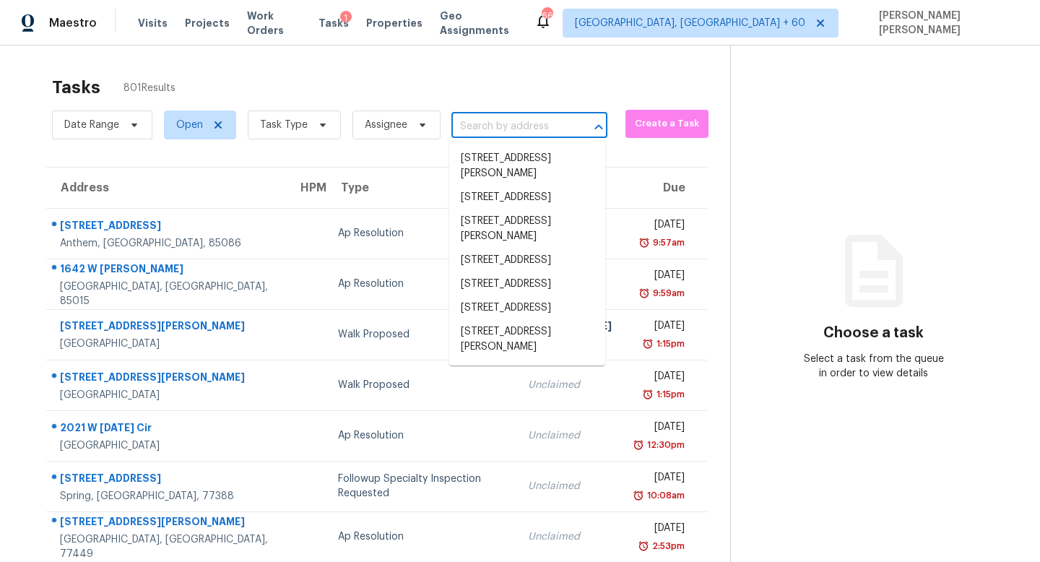
click at [488, 124] on input "text" at bounding box center [509, 127] width 116 height 22
paste input "14013 Holly Stream Dr Huntersville, NC, 28078"
type input "14013 Holly Stream Dr Huntersville, NC, 28078"
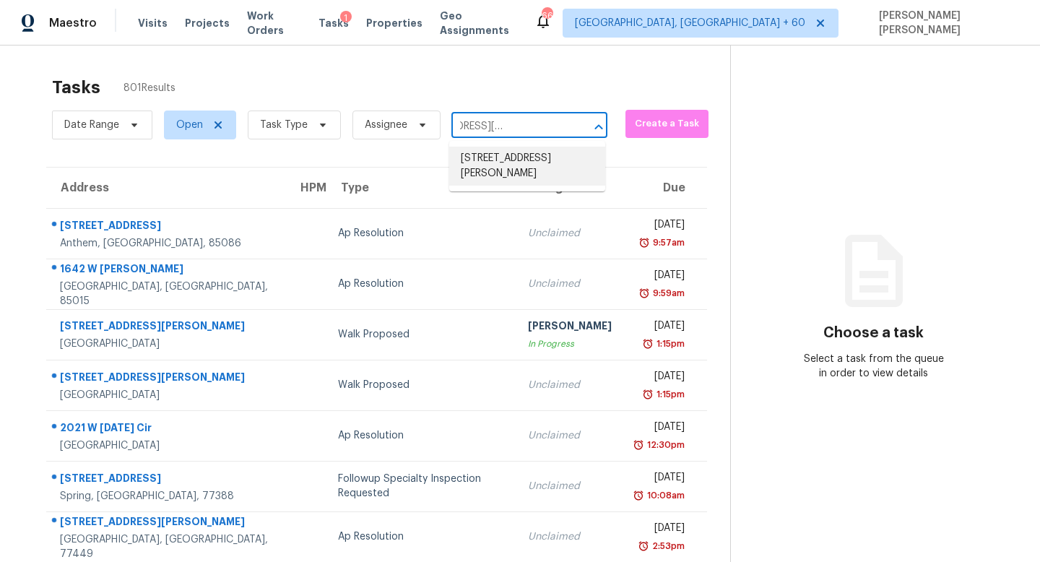
click at [509, 147] on li "14013 Holly Stream Dr, Huntersville, NC 28078" at bounding box center [527, 166] width 156 height 39
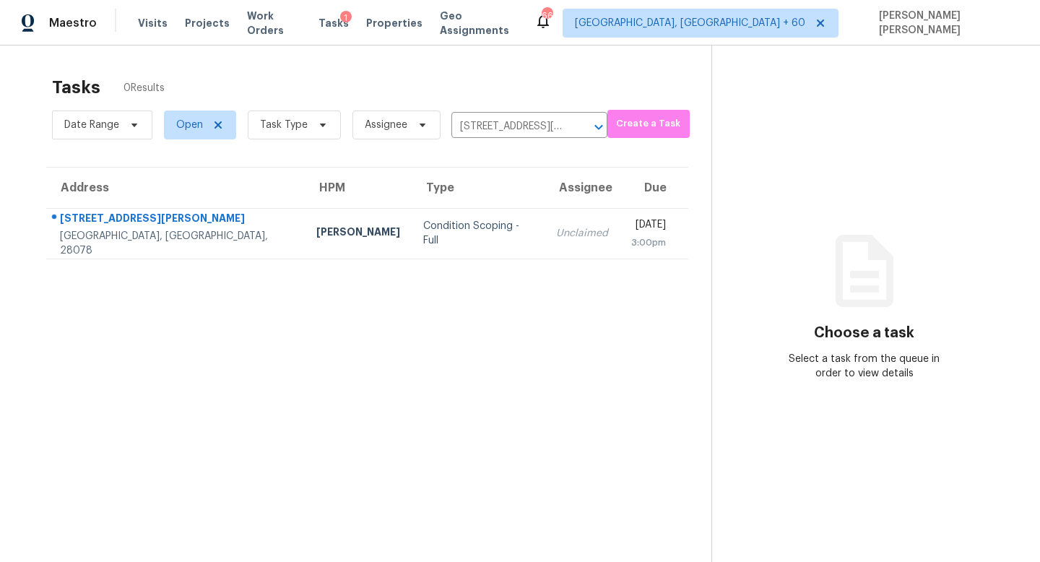
click at [545, 208] on td "Unclaimed" at bounding box center [582, 233] width 75 height 51
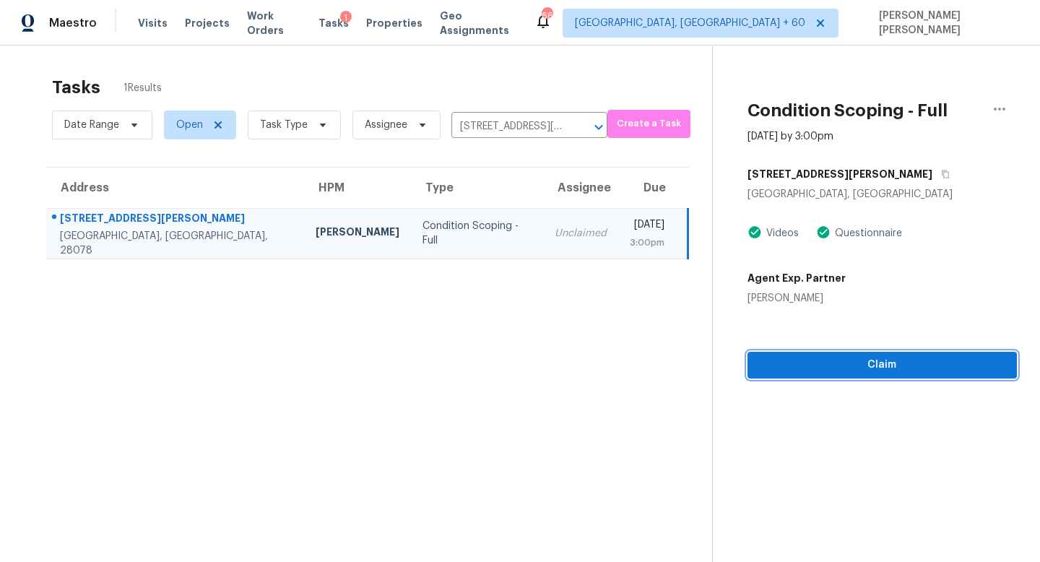
click at [859, 356] on span "Claim" at bounding box center [882, 365] width 246 height 18
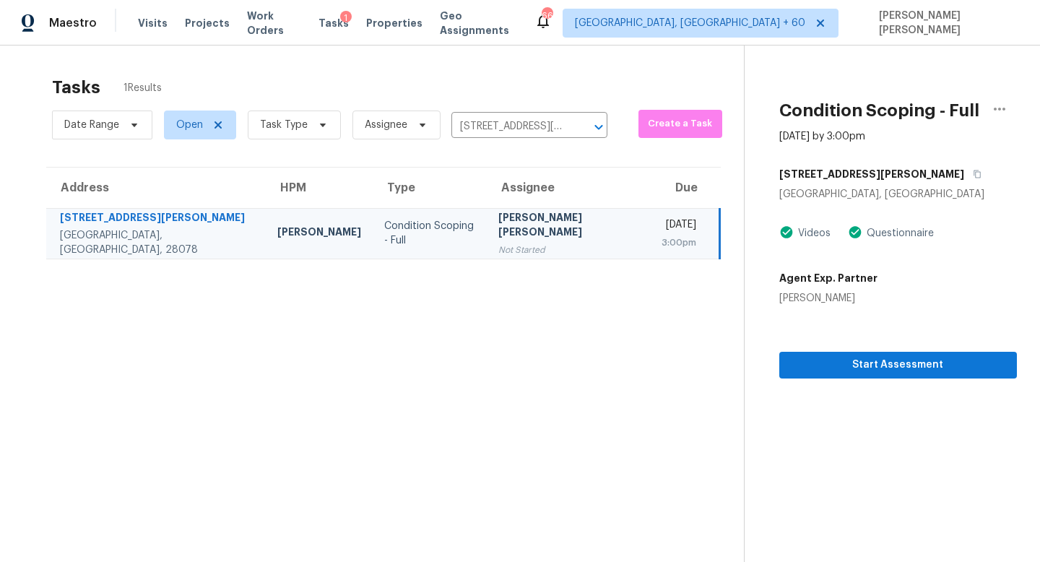
click at [486, 104] on div "Tasks 1 Results" at bounding box center [398, 88] width 692 height 38
click at [486, 124] on input "14013 Holly Stream Dr, Huntersville, NC 28078" at bounding box center [509, 127] width 116 height 22
paste input "278 W Limestone Way Fortville, IN, 46040"
type input "1278 W Limestone Way Fortville, IN, 46040"
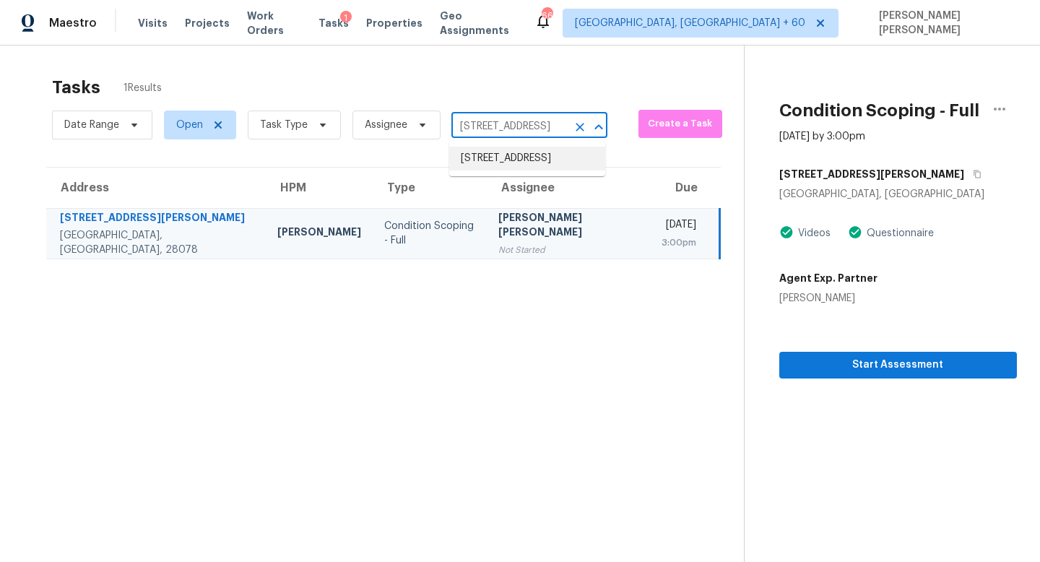
click at [509, 155] on li "1278 W Limestone Way, Fortville, IN 46040" at bounding box center [527, 159] width 156 height 24
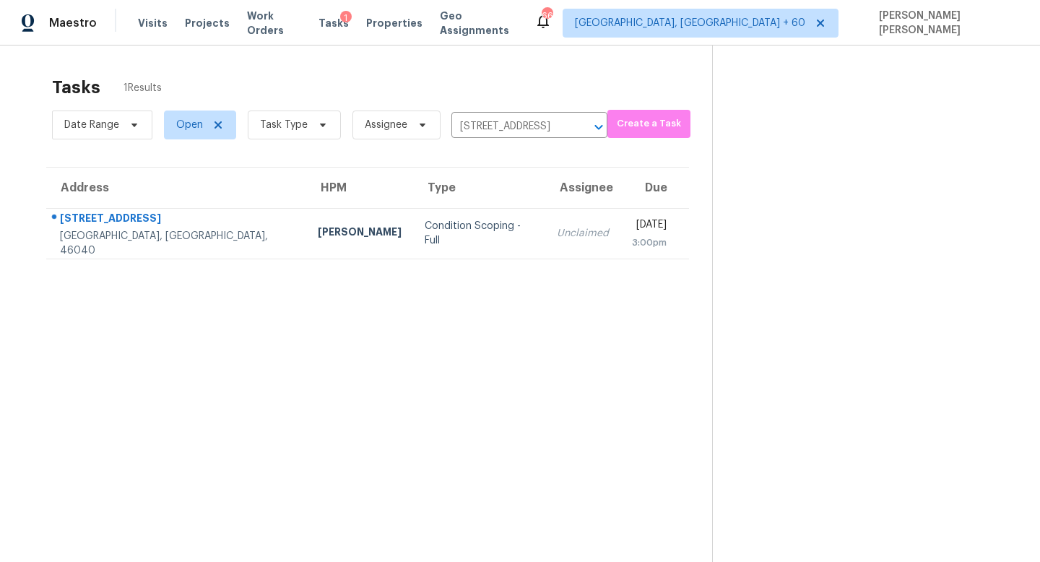
click at [545, 221] on td "Unclaimed" at bounding box center [582, 233] width 75 height 51
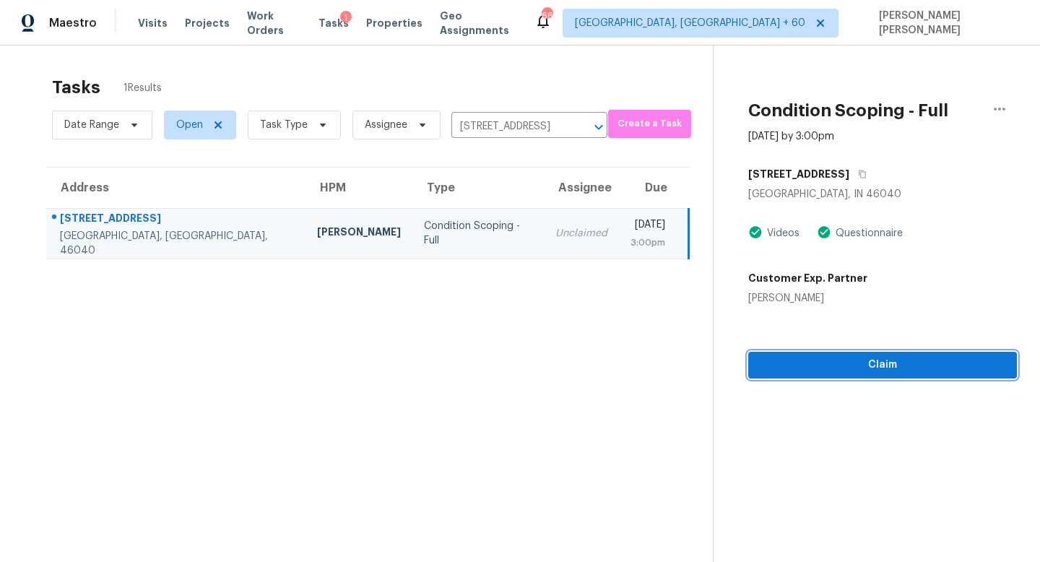
click at [799, 360] on span "Claim" at bounding box center [883, 365] width 246 height 18
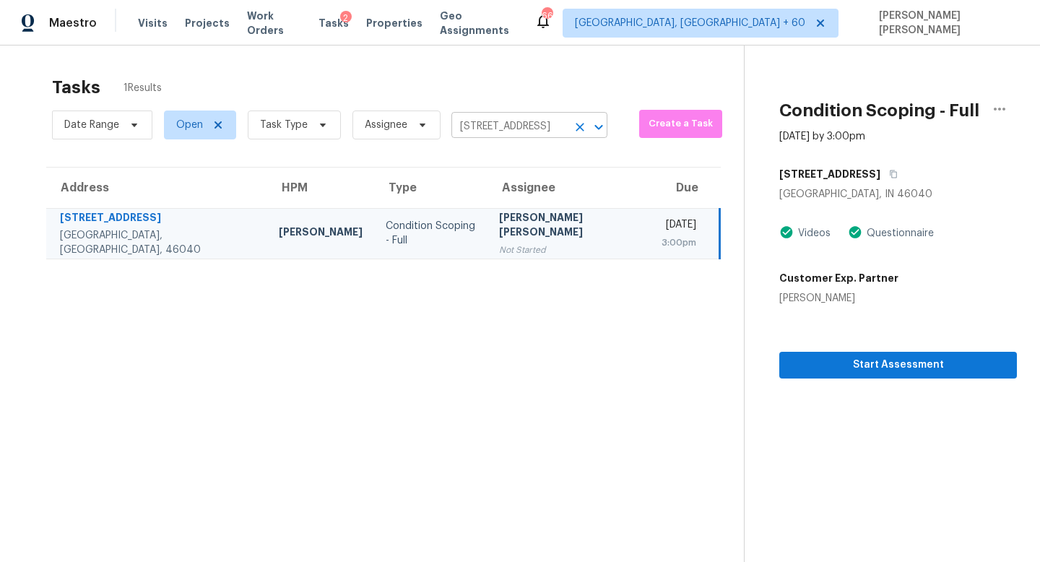
click at [511, 133] on input "1278 W Limestone Way, Fortville, IN 46040" at bounding box center [509, 127] width 116 height 22
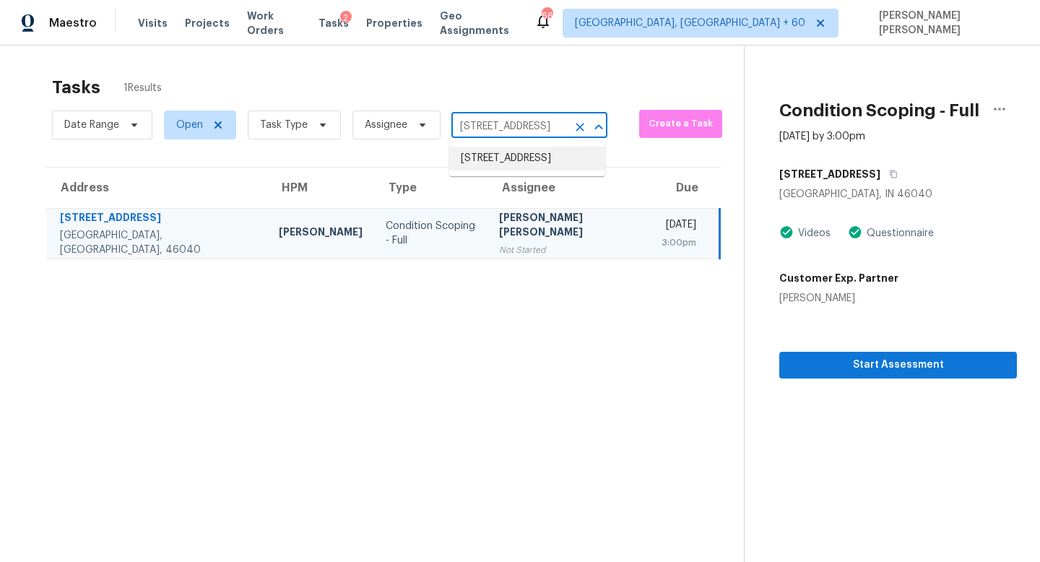
paste input "9750 Kings Rd Gainesville, GA, 30506"
type input "9750 Kings Rd Gainesville, GA, 30506"
click at [519, 165] on li "9750 Kings Rd, Gainesville, GA 30506" at bounding box center [527, 159] width 156 height 24
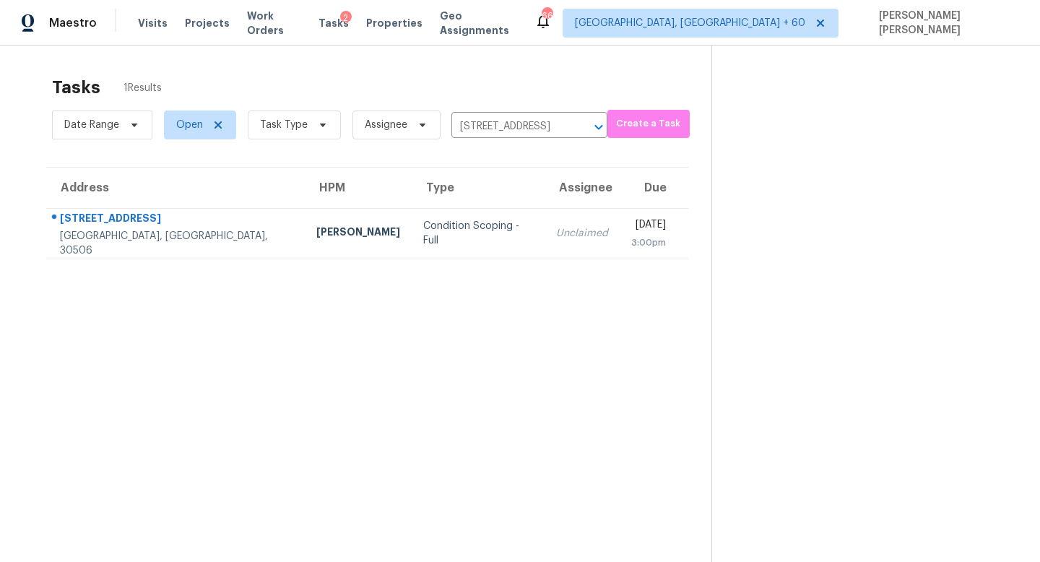
click at [545, 232] on td "Unclaimed" at bounding box center [582, 233] width 75 height 51
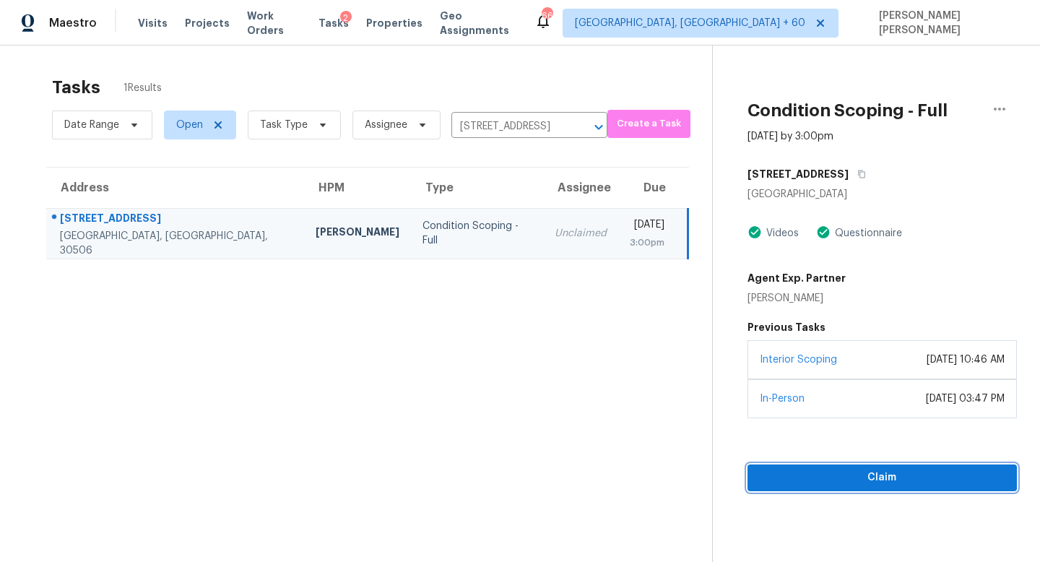
click at [854, 472] on span "Claim" at bounding box center [882, 478] width 246 height 18
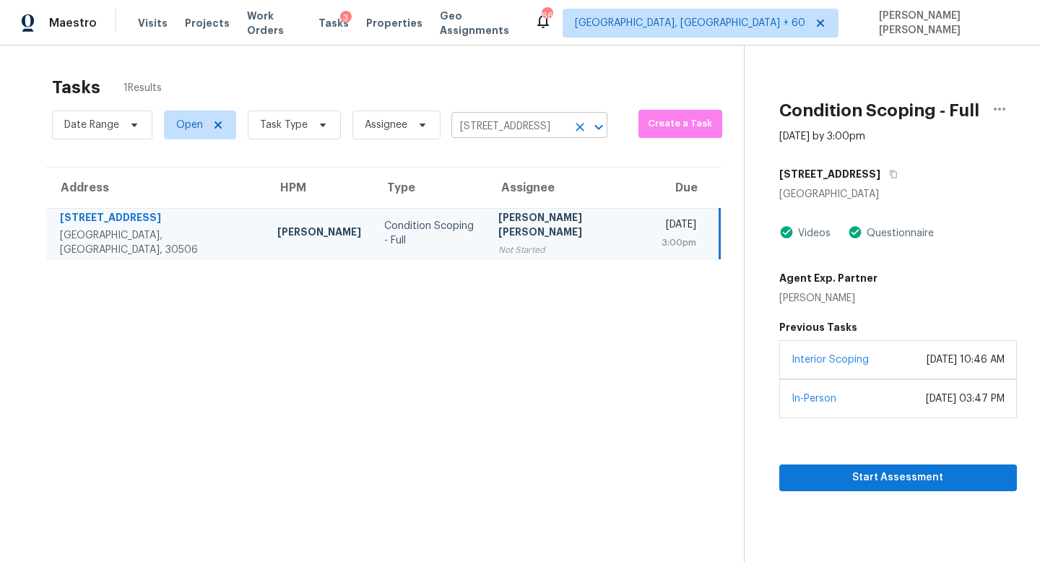
click at [493, 126] on input "9750 Kings Rd, Gainesville, GA 30506" at bounding box center [509, 127] width 116 height 22
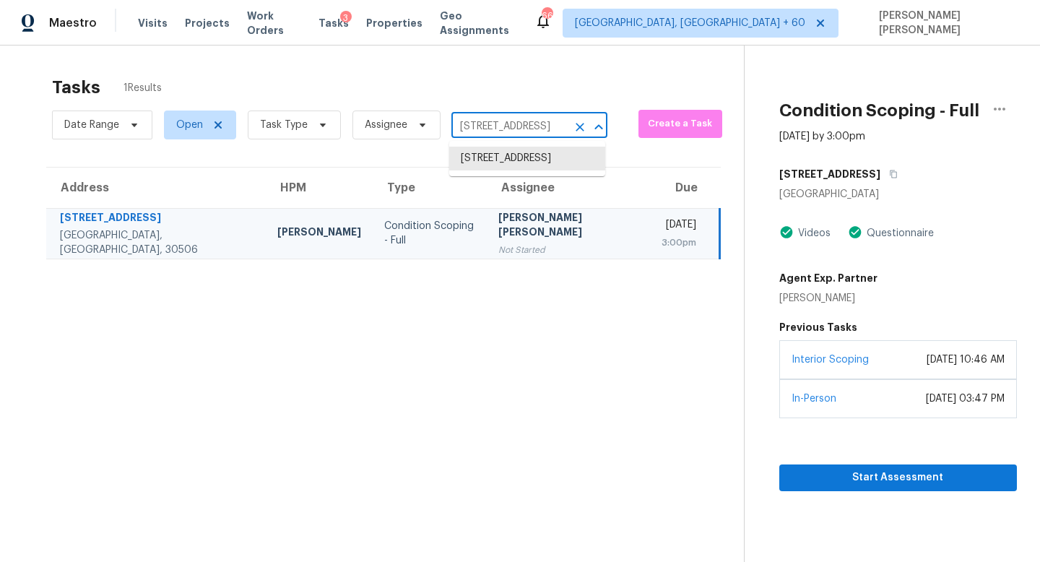
paste input "705 Celestial Ct Smyrna, TN, 37167"
type input "705 Celestial Ct Smyrna, TN, 37167"
click at [530, 160] on li "705 Celestial Ct, Smyrna, TN 37167" at bounding box center [527, 159] width 156 height 24
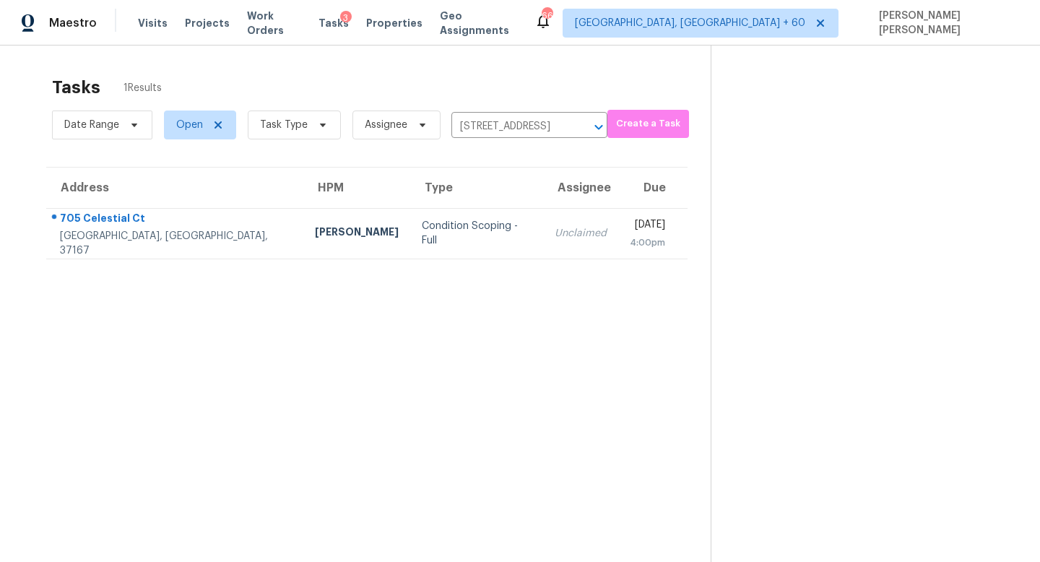
click at [537, 265] on section "Tasks 1 Results Date Range Open Task Type Assignee 705 Celestial Ct, Smyrna, TN…" at bounding box center [367, 338] width 688 height 539
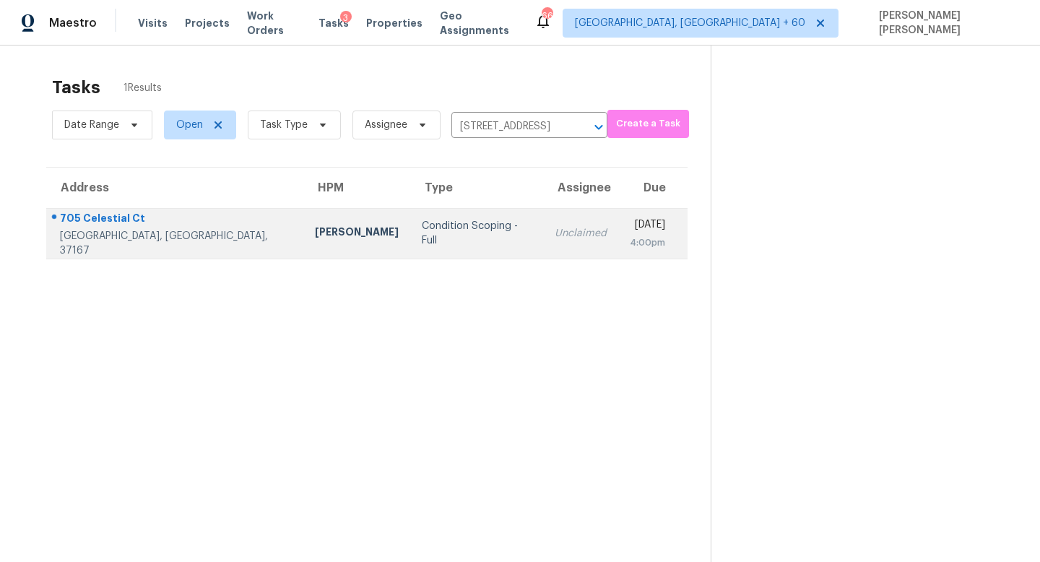
click at [618, 227] on td "Tue, Sep 23rd 2025 4:00pm" at bounding box center [652, 233] width 69 height 51
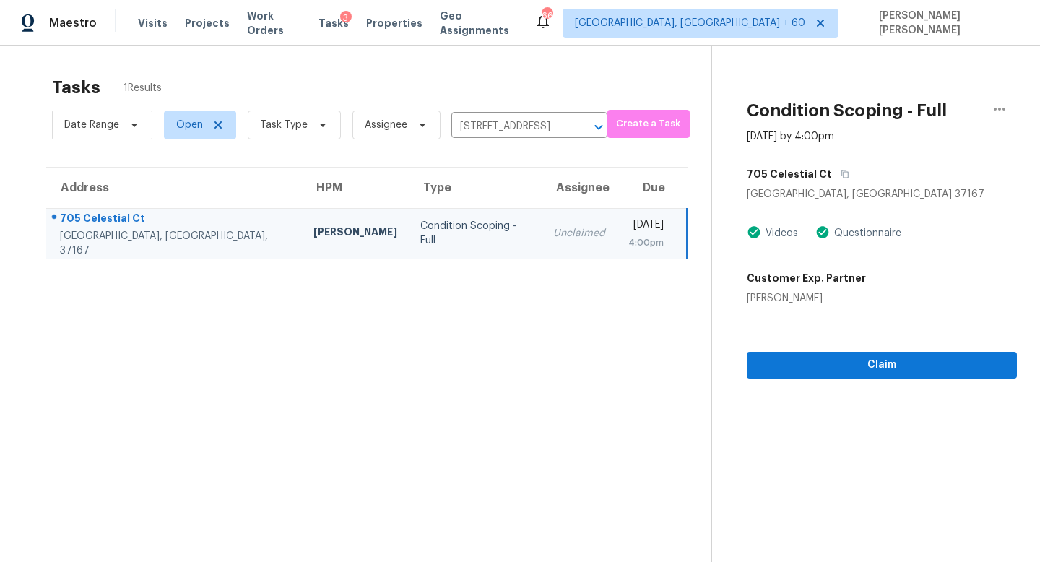
click at [894, 382] on section "Condition Scoping - Full Sep 23rd 2025 by 4:00pm 705 Celestial Ct Smyrna, TN 37…" at bounding box center [865, 327] width 306 height 562
click at [893, 366] on span "Claim" at bounding box center [882, 365] width 247 height 18
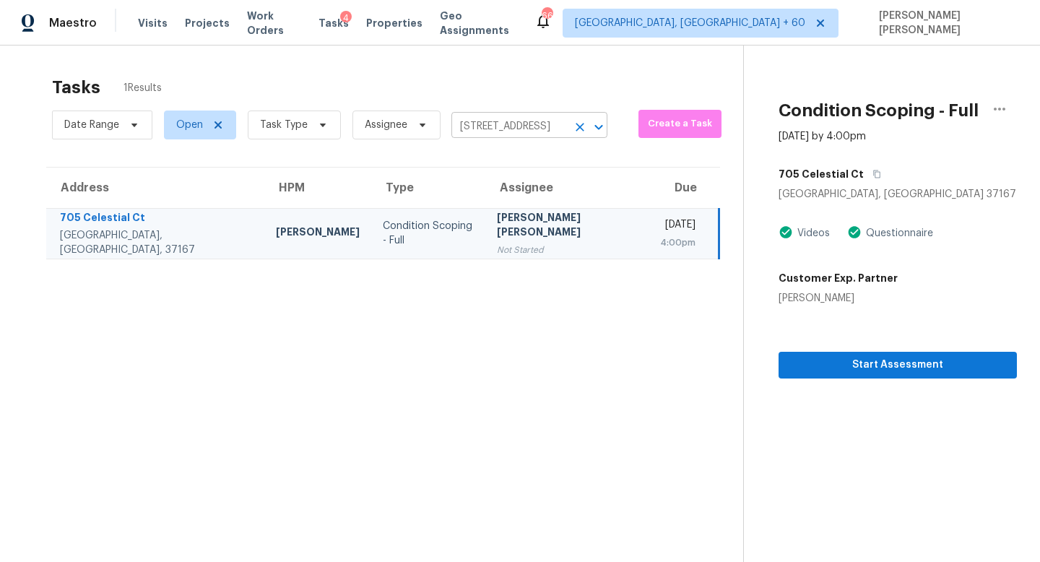
click at [505, 129] on input "[STREET_ADDRESS]" at bounding box center [509, 127] width 116 height 22
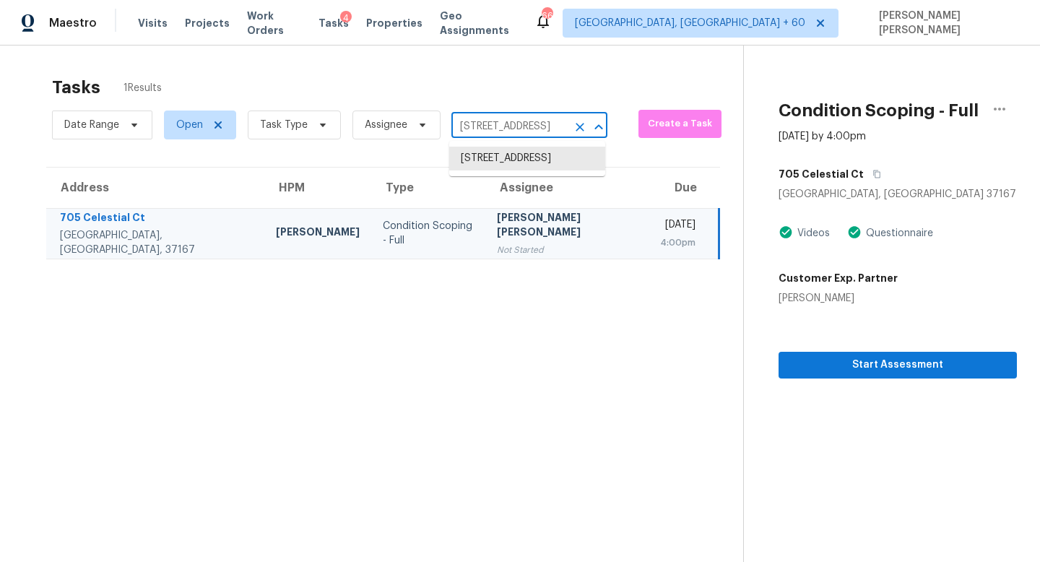
paste input "[STREET_ADDRESS]"
type input "[STREET_ADDRESS]"
click at [527, 163] on li "[STREET_ADDRESS]" at bounding box center [527, 159] width 156 height 24
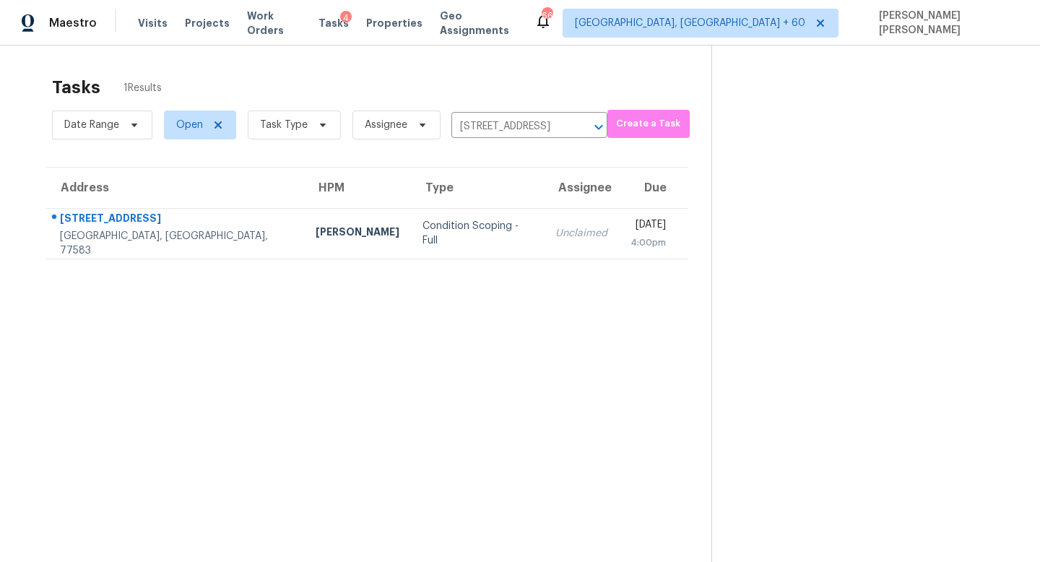
click at [544, 215] on td "Unclaimed" at bounding box center [581, 233] width 75 height 51
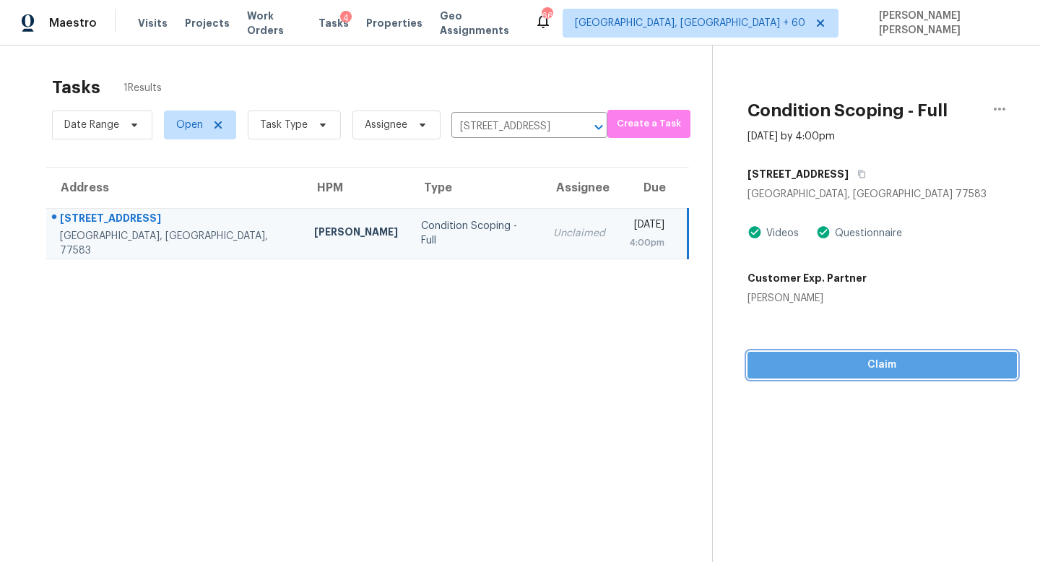
click at [852, 377] on button "Claim" at bounding box center [883, 365] width 270 height 27
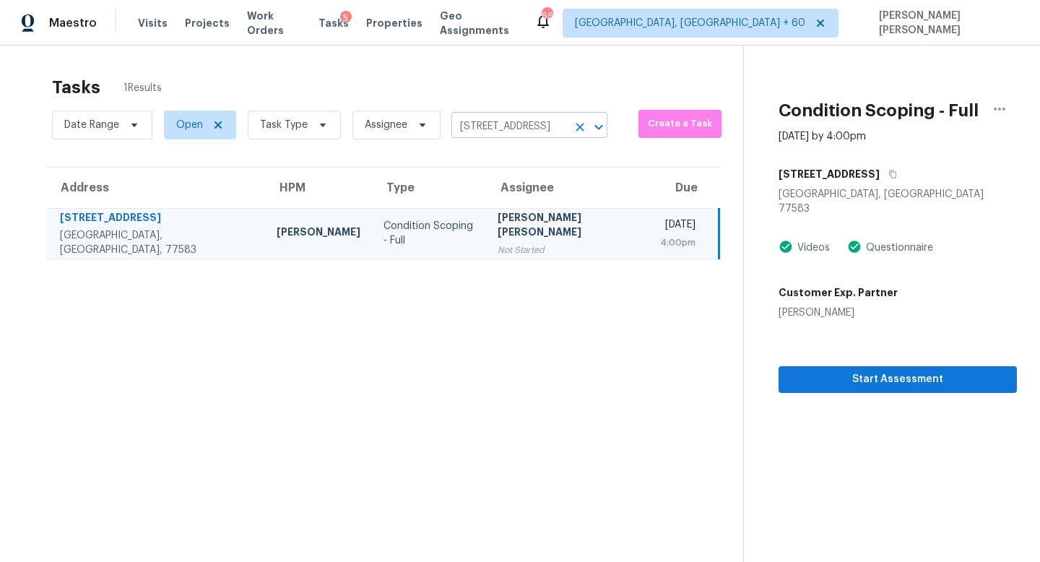
click at [517, 124] on input "[STREET_ADDRESS]" at bounding box center [509, 127] width 116 height 22
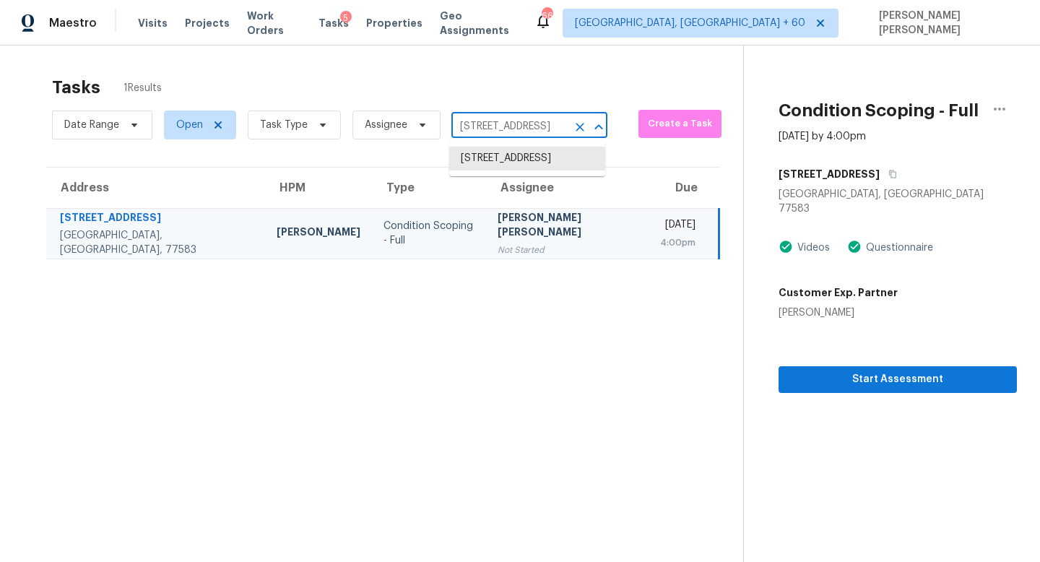
paste input "[STREET_ADDRESS][PERSON_NAME][PERSON_NAME]"
type input "[STREET_ADDRESS][PERSON_NAME][PERSON_NAME]"
click at [519, 160] on li "[STREET_ADDRESS][PERSON_NAME]" at bounding box center [527, 166] width 156 height 39
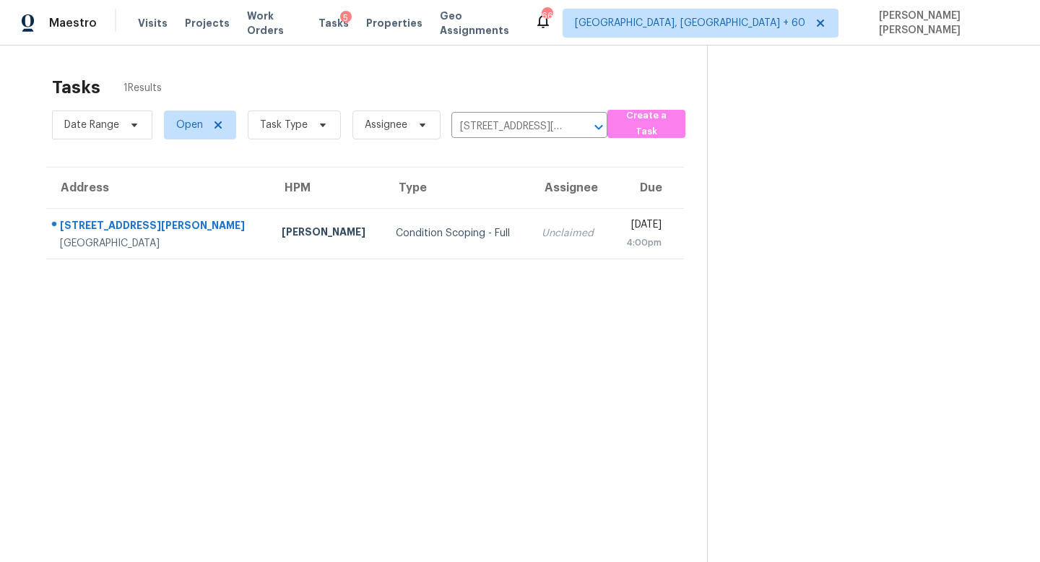
click at [542, 235] on div "Unclaimed" at bounding box center [570, 233] width 57 height 14
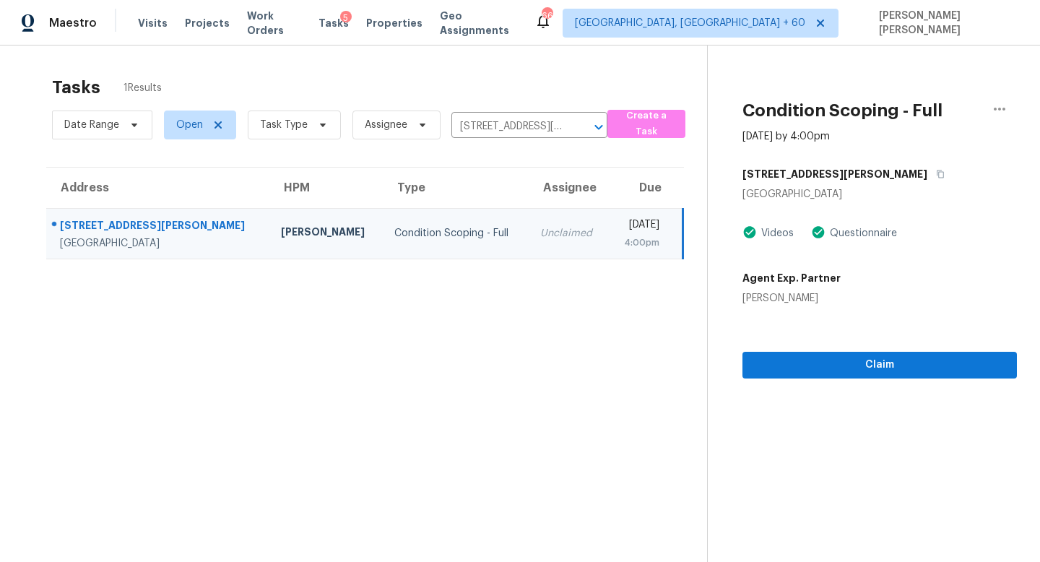
click at [834, 379] on section "Condition Scoping - Full [DATE] by 4:00pm [STREET_ADDRESS][PERSON_NAME][PERSON_…" at bounding box center [862, 327] width 310 height 562
click at [834, 363] on span "Claim" at bounding box center [879, 365] width 251 height 18
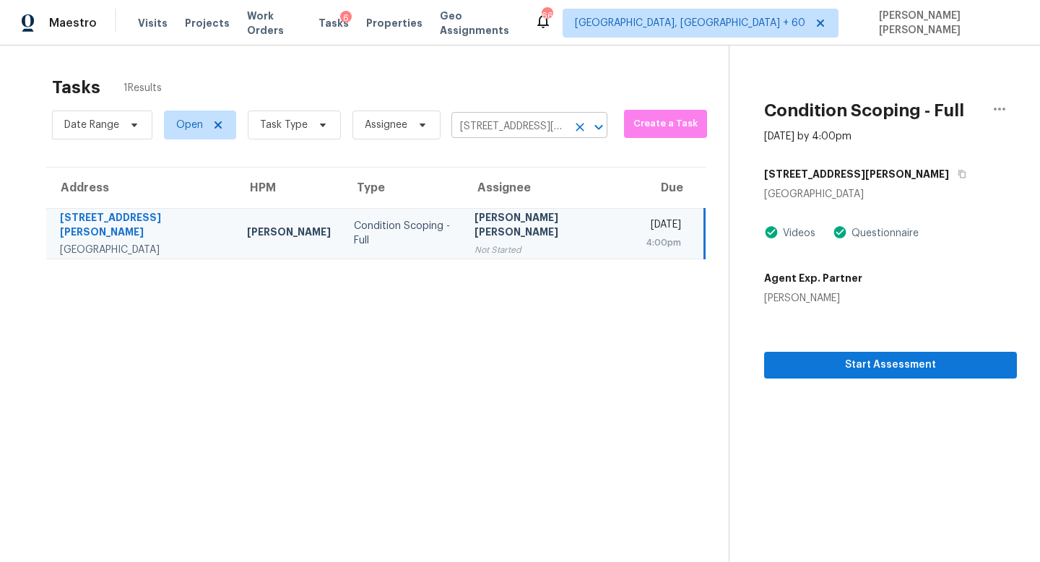
click at [506, 129] on input "[STREET_ADDRESS][PERSON_NAME]" at bounding box center [509, 127] width 116 height 22
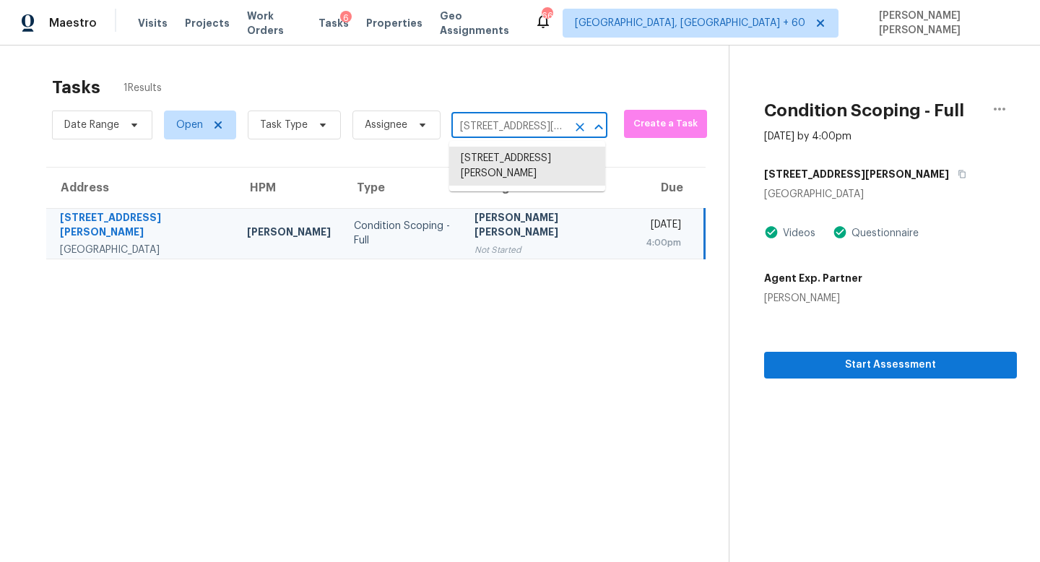
paste input "[STREET_ADDRESS]"
type input "[STREET_ADDRESS]"
click at [525, 159] on li "[STREET_ADDRESS]" at bounding box center [527, 159] width 156 height 24
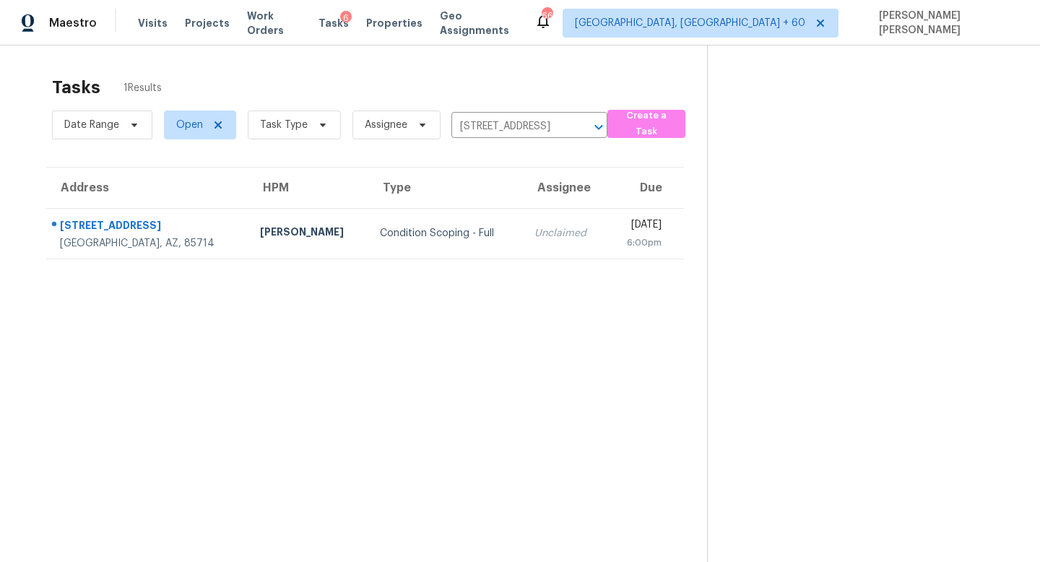
click at [535, 226] on div "Unclaimed" at bounding box center [565, 233] width 61 height 14
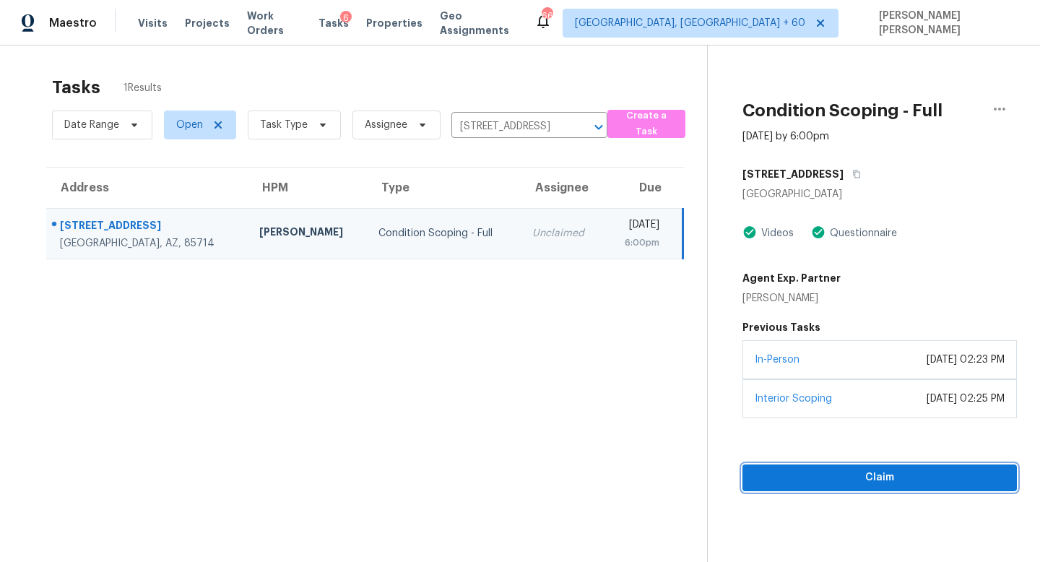
click at [813, 472] on span "Claim" at bounding box center [879, 478] width 251 height 18
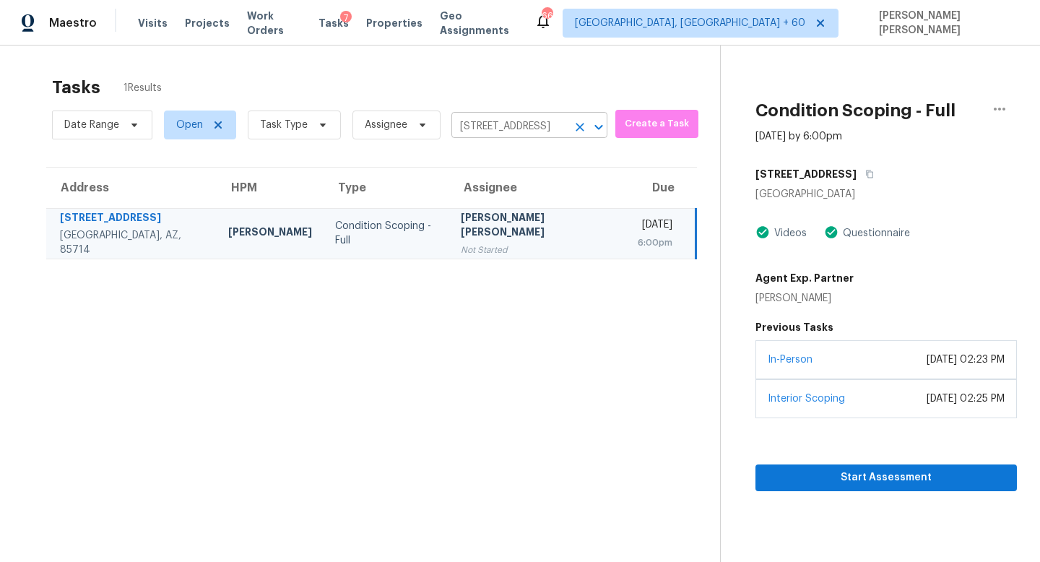
click at [489, 131] on input "[STREET_ADDRESS]" at bounding box center [509, 127] width 116 height 22
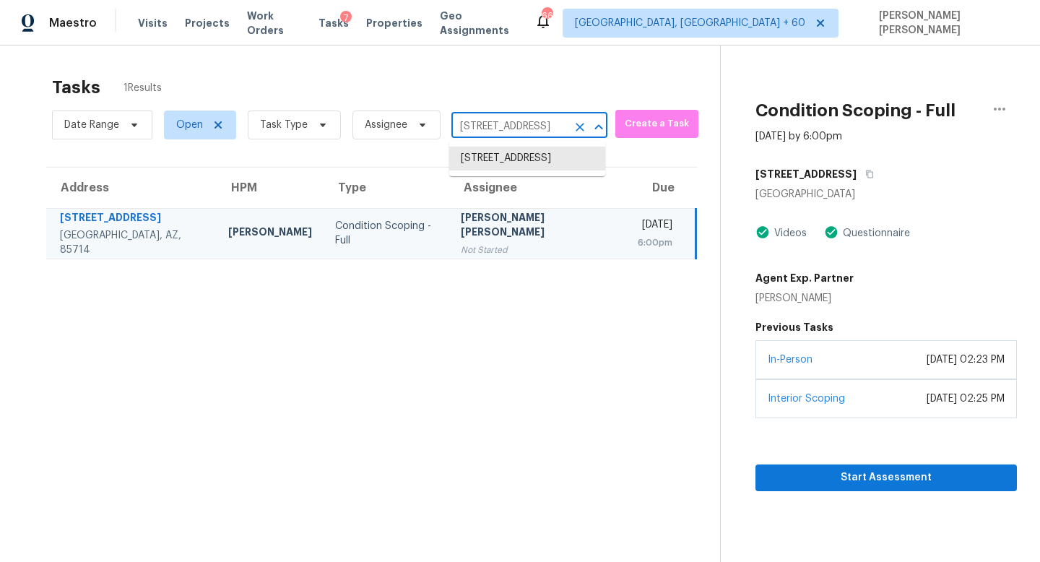
paste input "[STREET_ADDRESS]"
type input "[STREET_ADDRESS]"
click at [501, 151] on li "[STREET_ADDRESS]" at bounding box center [527, 159] width 156 height 24
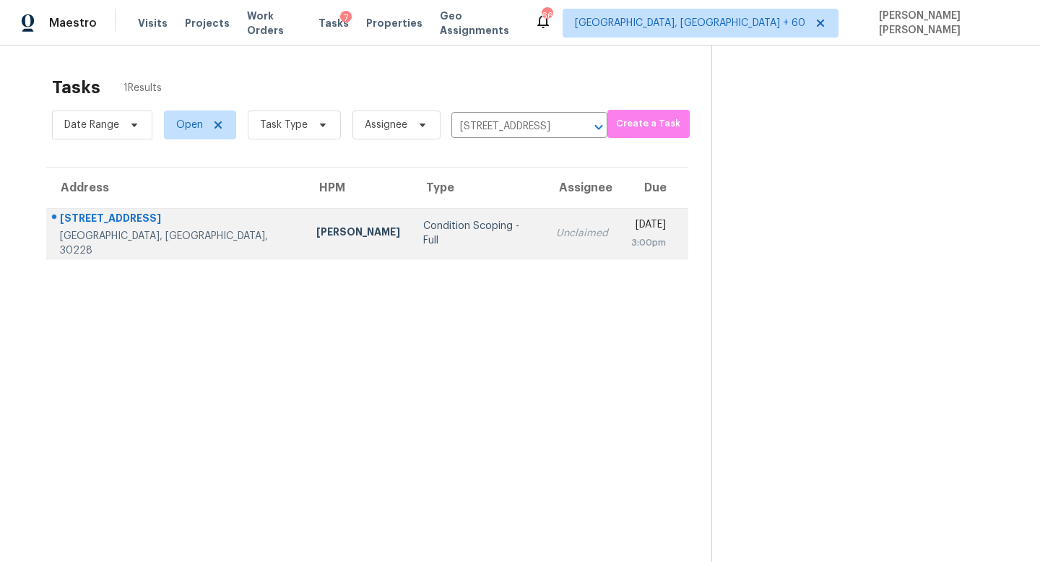
click at [545, 217] on td "Unclaimed" at bounding box center [582, 233] width 75 height 51
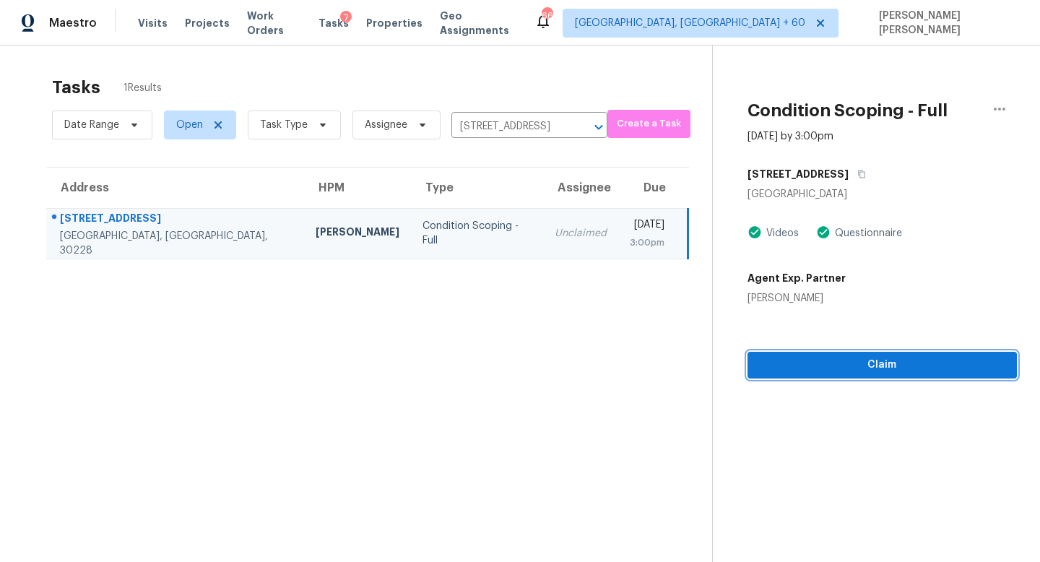
click at [844, 367] on span "Claim" at bounding box center [882, 365] width 246 height 18
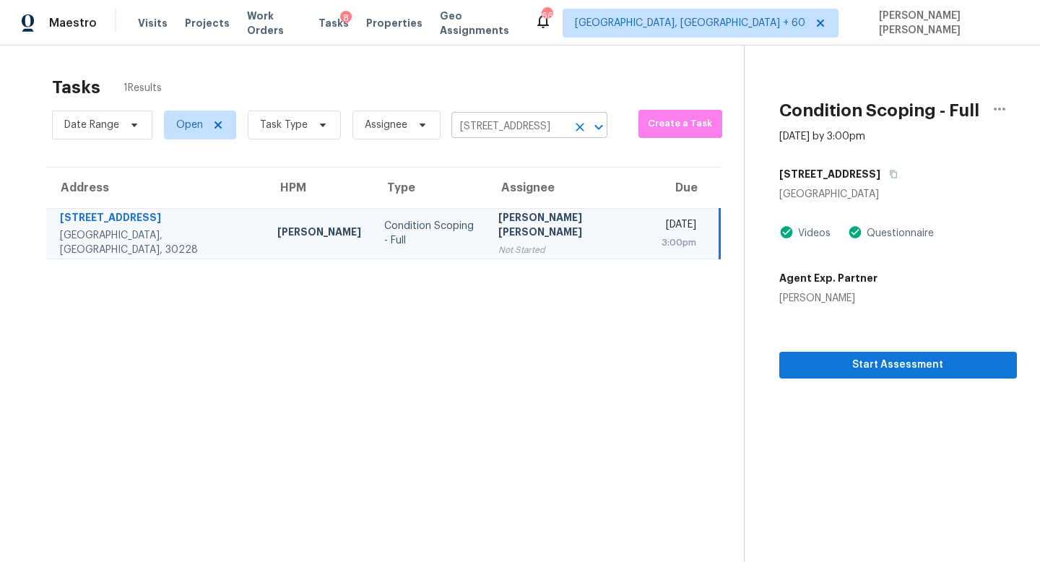
click at [487, 126] on input "[STREET_ADDRESS]" at bounding box center [509, 127] width 116 height 22
paste input "[STREET_ADDRESS][PERSON_NAME]"
type input "[STREET_ADDRESS][PERSON_NAME]"
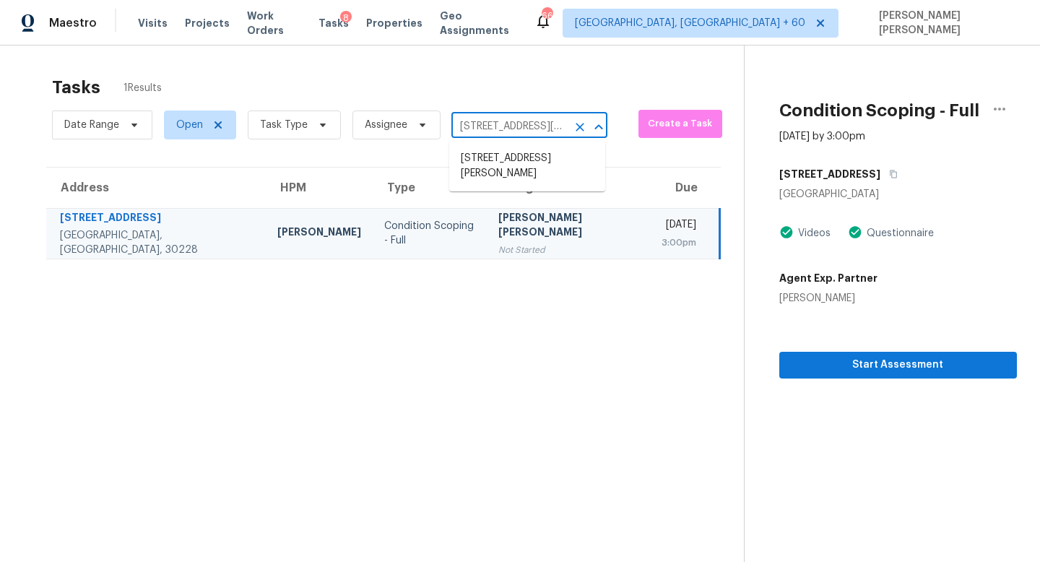
scroll to position [0, 111]
click at [507, 157] on li "[STREET_ADDRESS][PERSON_NAME]" at bounding box center [527, 166] width 156 height 39
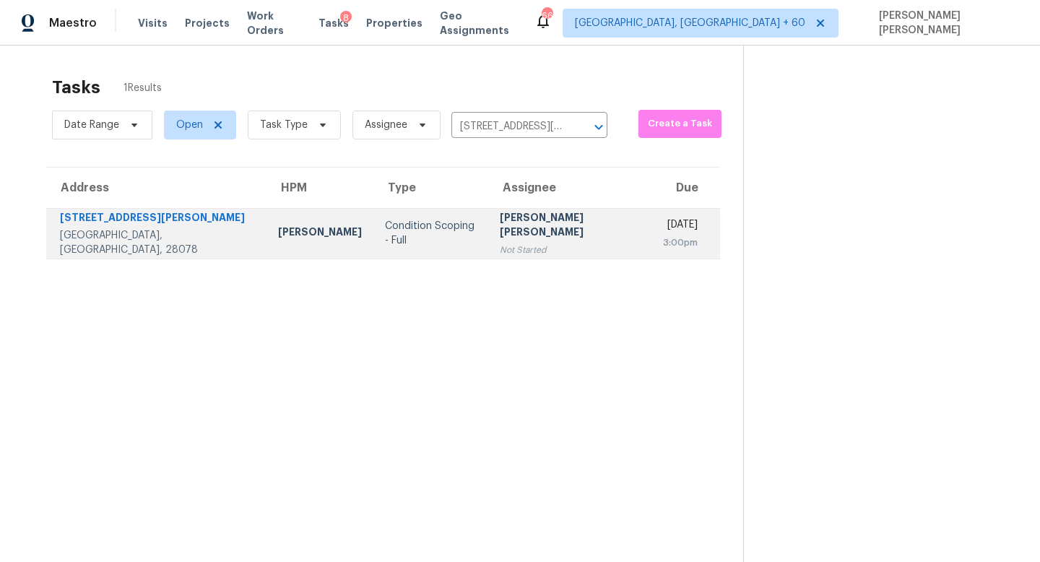
click at [500, 249] on div "Not Started" at bounding box center [570, 250] width 140 height 14
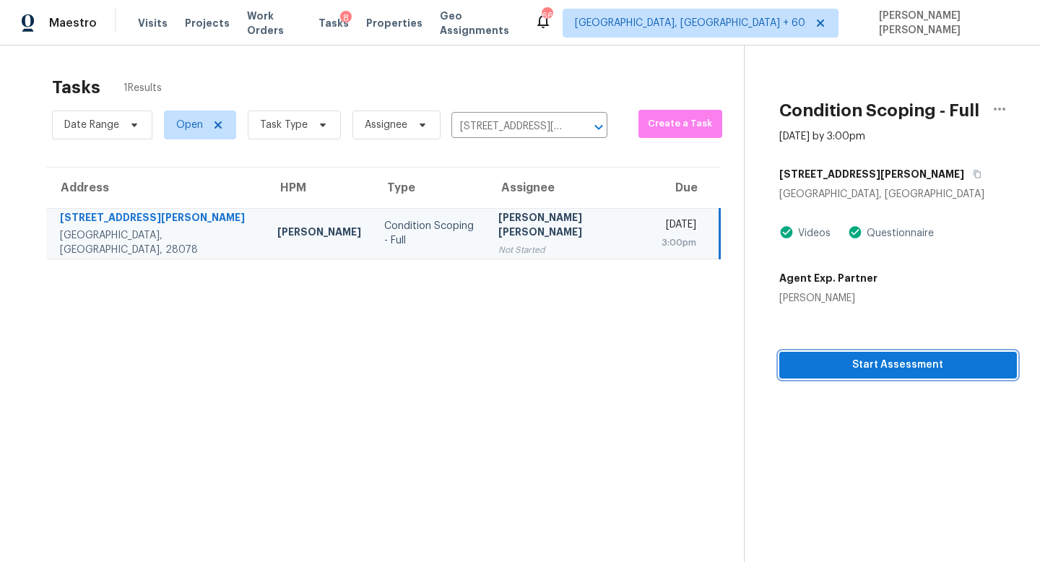
click at [870, 372] on span "Start Assessment" at bounding box center [898, 365] width 215 height 18
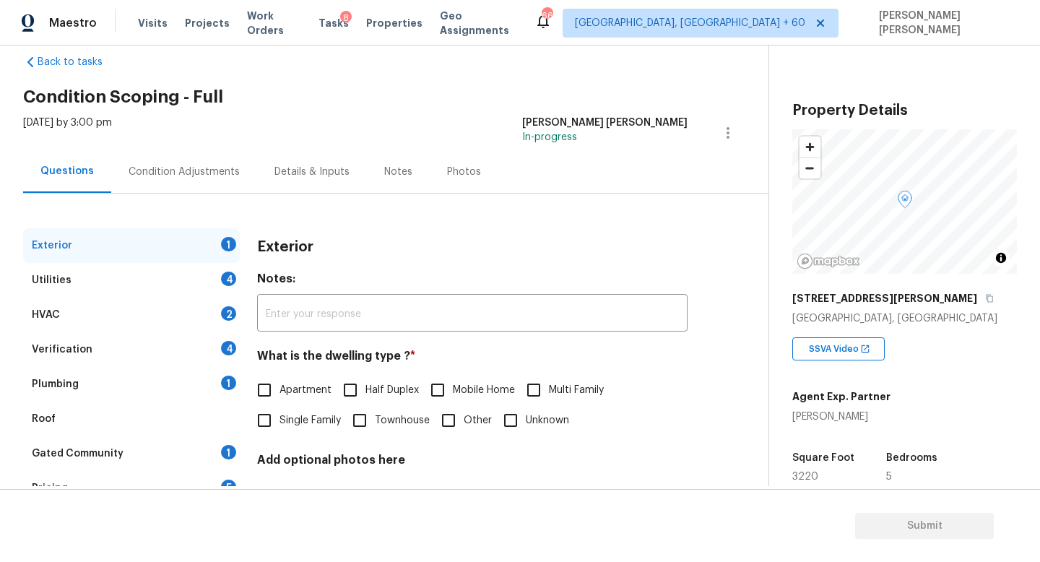
scroll to position [34, 0]
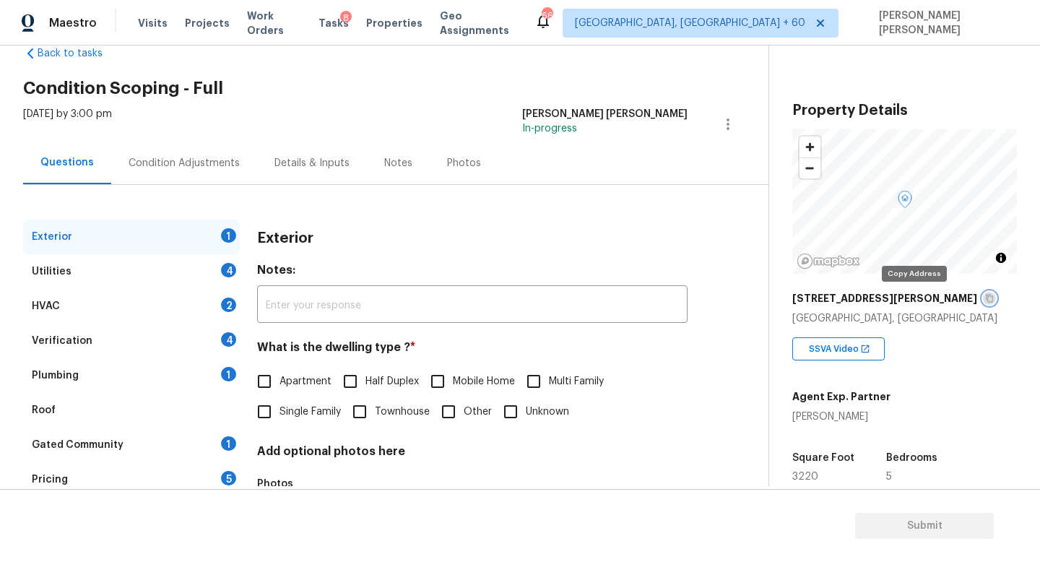
click at [983, 293] on button "button" at bounding box center [989, 298] width 13 height 13
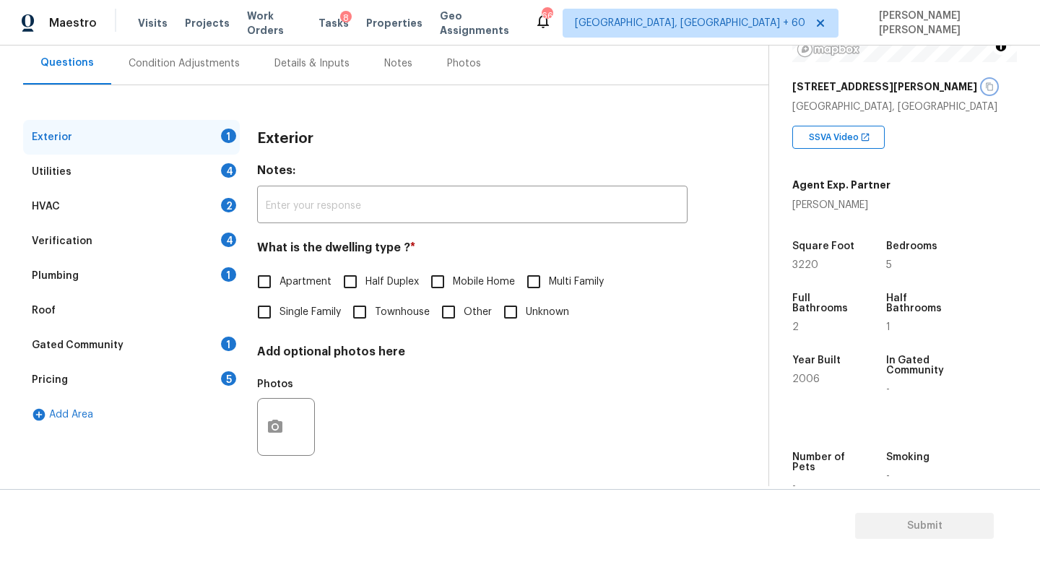
scroll to position [213, 0]
click at [276, 316] on input "Single Family" at bounding box center [264, 312] width 30 height 30
checkbox input "true"
click at [175, 173] on div "Utilities 4" at bounding box center [131, 172] width 217 height 35
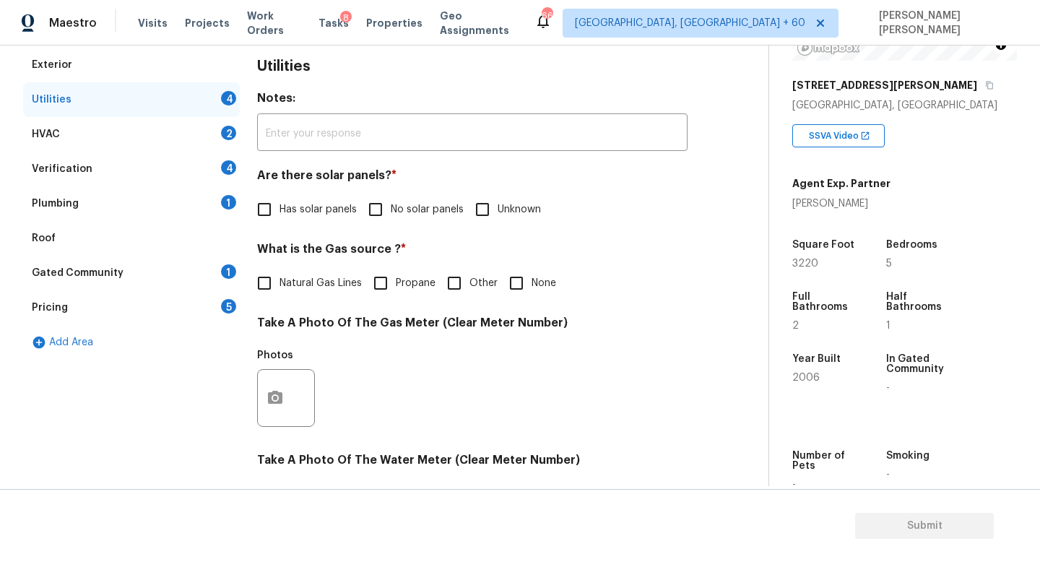
scroll to position [207, 0]
click at [390, 209] on input "No solar panels" at bounding box center [375, 208] width 30 height 30
checkbox input "true"
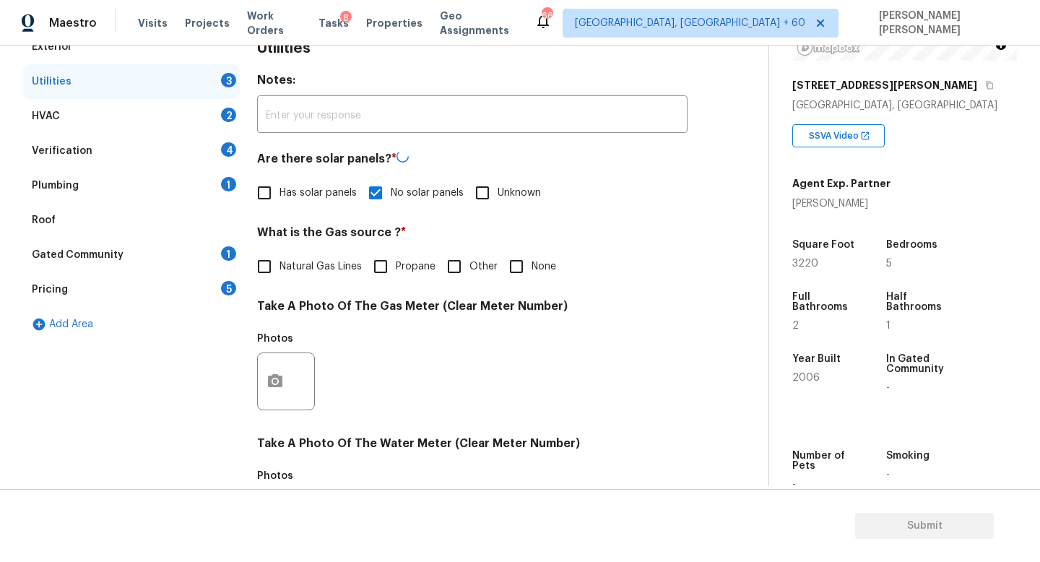
click at [326, 314] on h4 "Take A Photo Of The Gas Meter (Clear Meter Number)" at bounding box center [472, 309] width 431 height 20
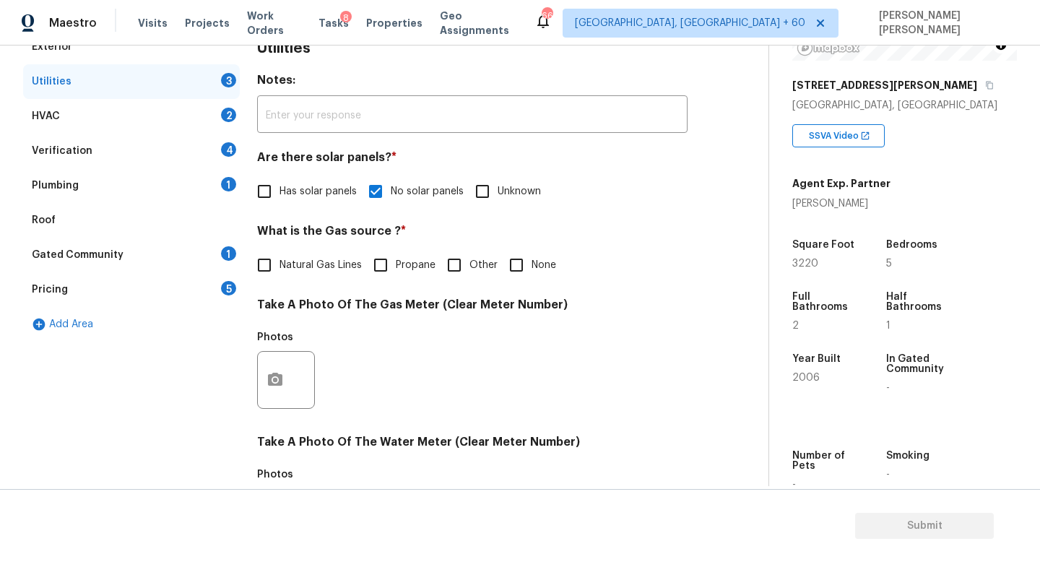
scroll to position [525, 0]
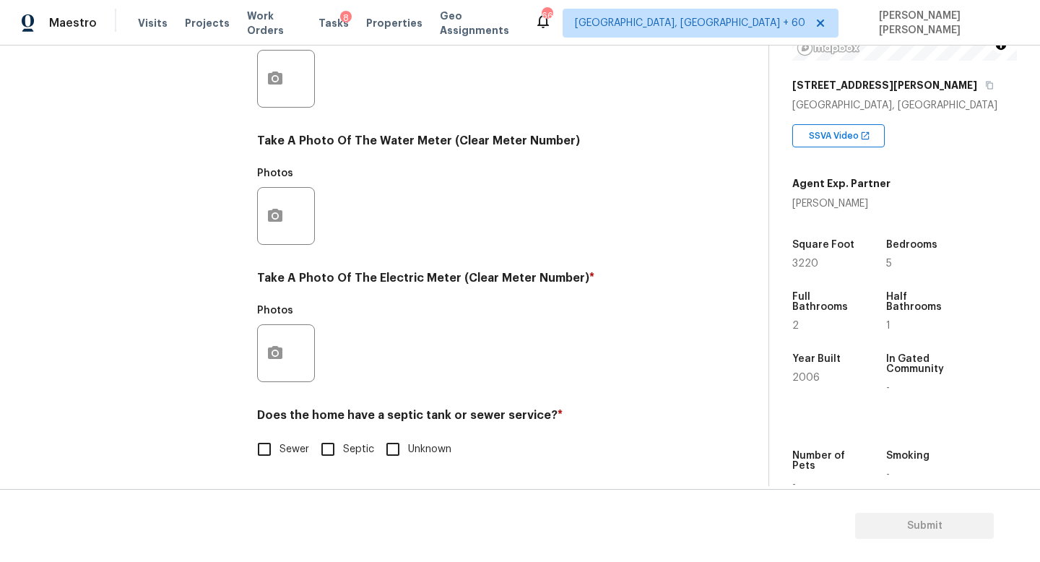
click at [265, 448] on input "Sewer" at bounding box center [264, 449] width 30 height 30
checkbox input "true"
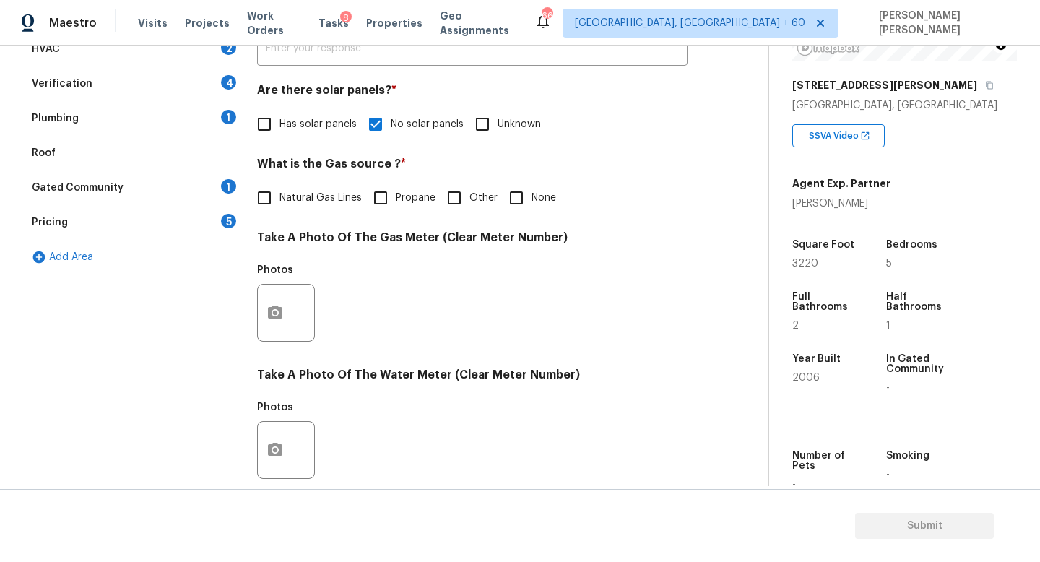
scroll to position [0, 0]
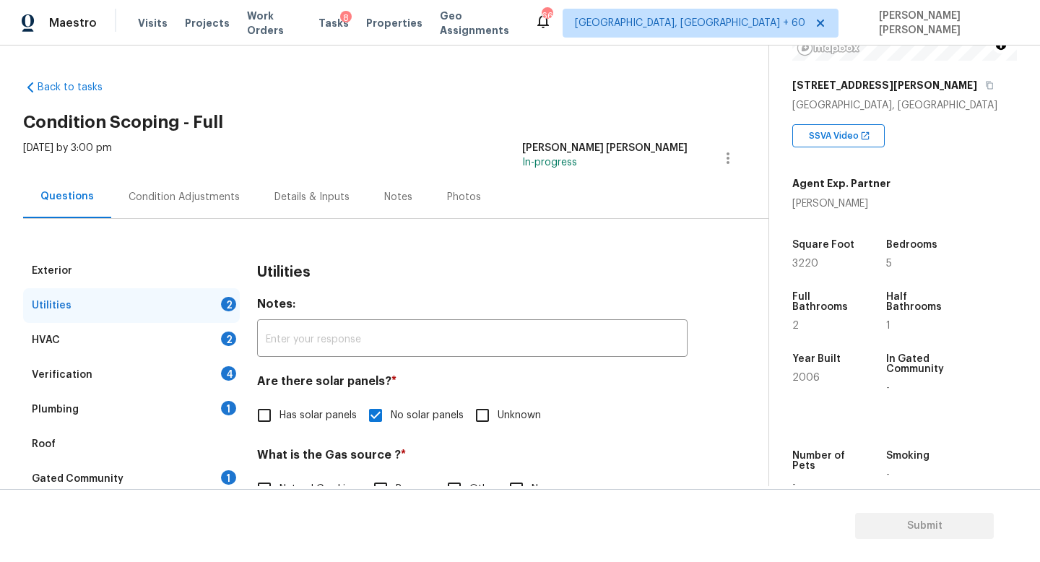
click at [160, 416] on div "Plumbing 1" at bounding box center [131, 409] width 217 height 35
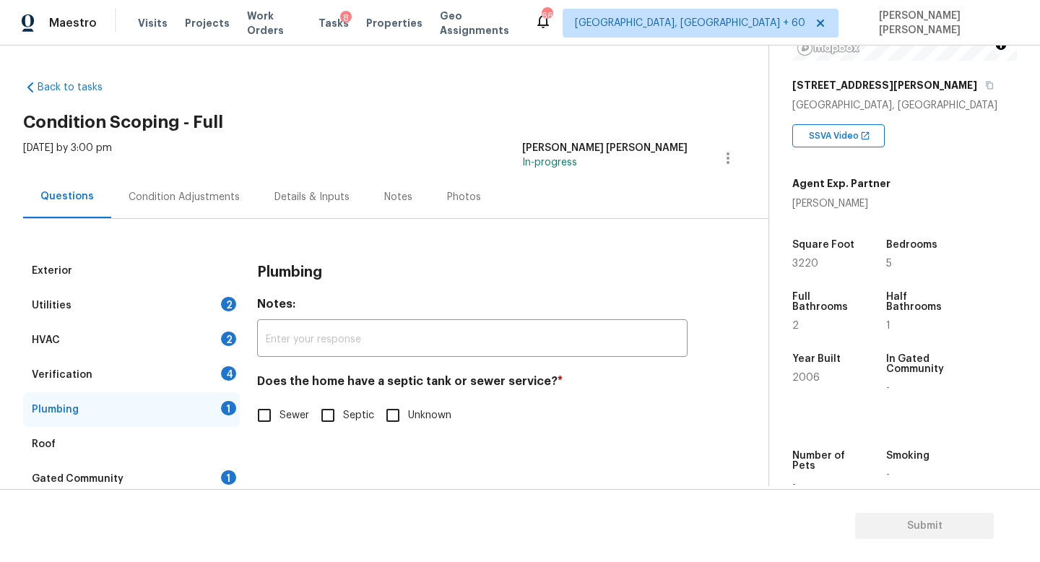
click at [262, 422] on input "Sewer" at bounding box center [264, 415] width 30 height 30
checkbox input "true"
click at [182, 306] on div "Utilities 2" at bounding box center [131, 305] width 217 height 35
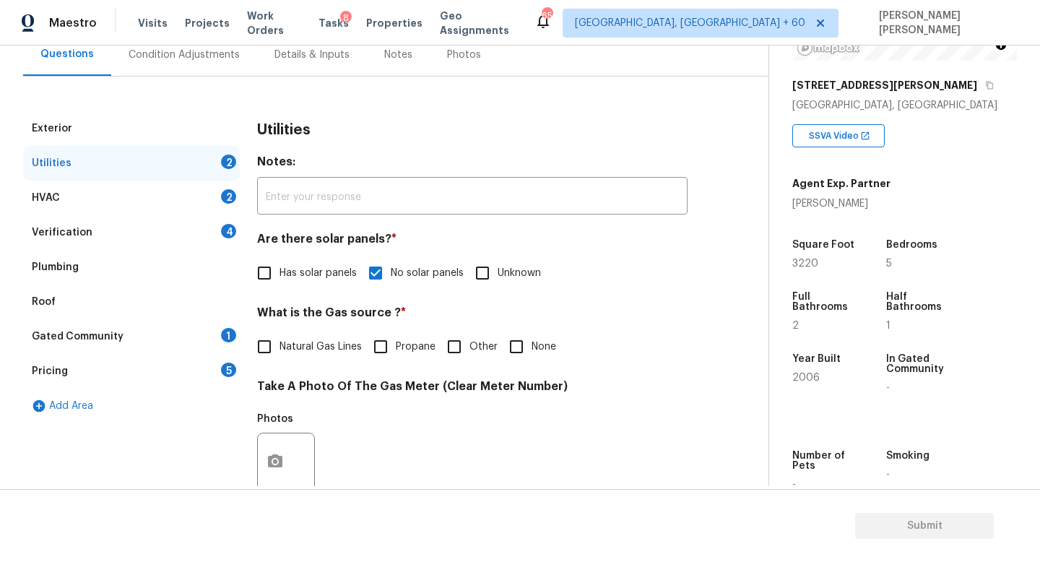
scroll to position [54, 0]
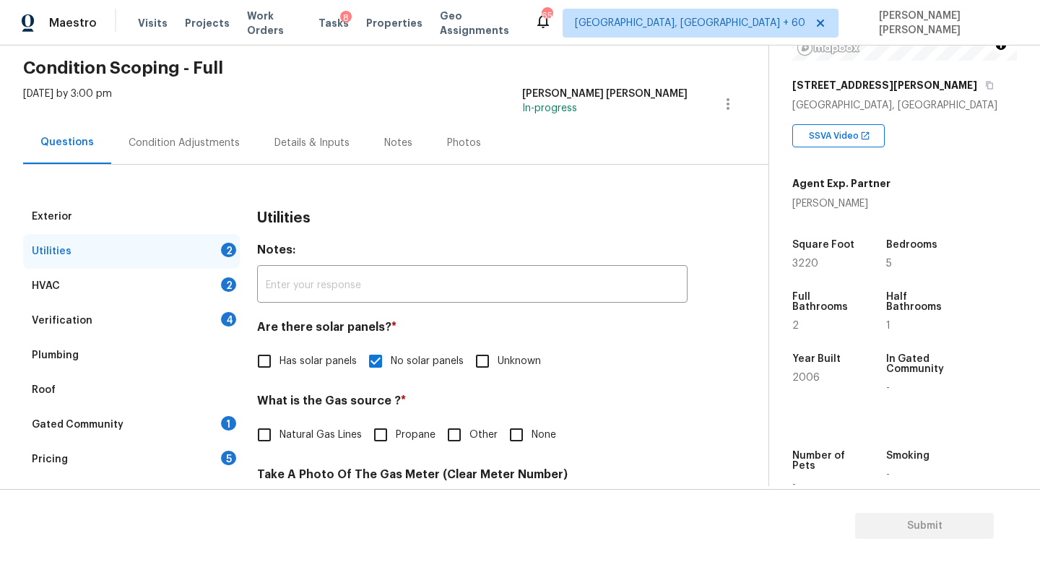
click at [150, 147] on div "Condition Adjustments" at bounding box center [184, 143] width 111 height 14
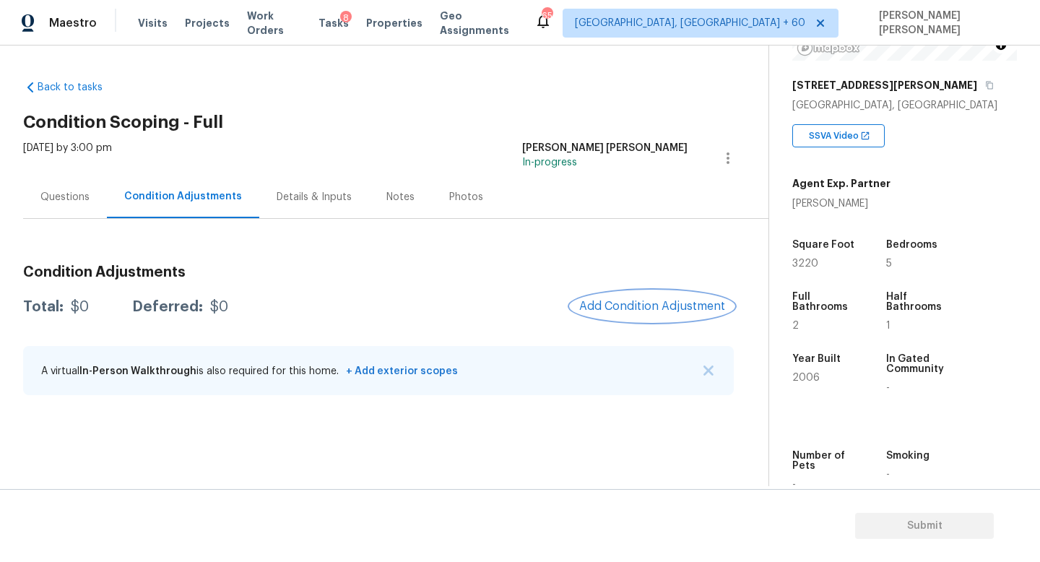
click at [631, 296] on button "Add Condition Adjustment" at bounding box center [652, 306] width 163 height 30
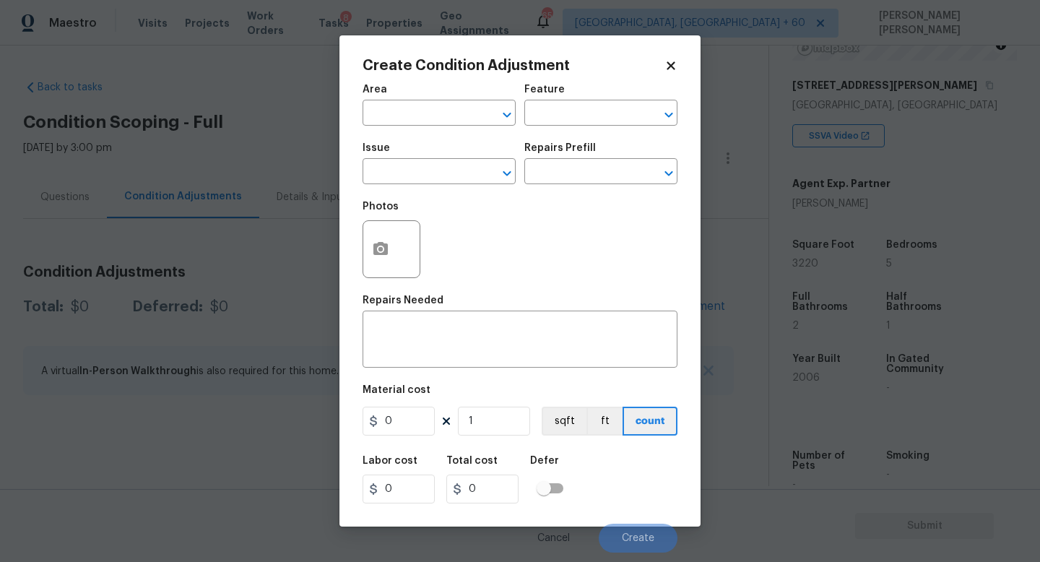
click at [430, 194] on div "Photos" at bounding box center [520, 240] width 315 height 94
click at [410, 174] on input "text" at bounding box center [419, 173] width 113 height 22
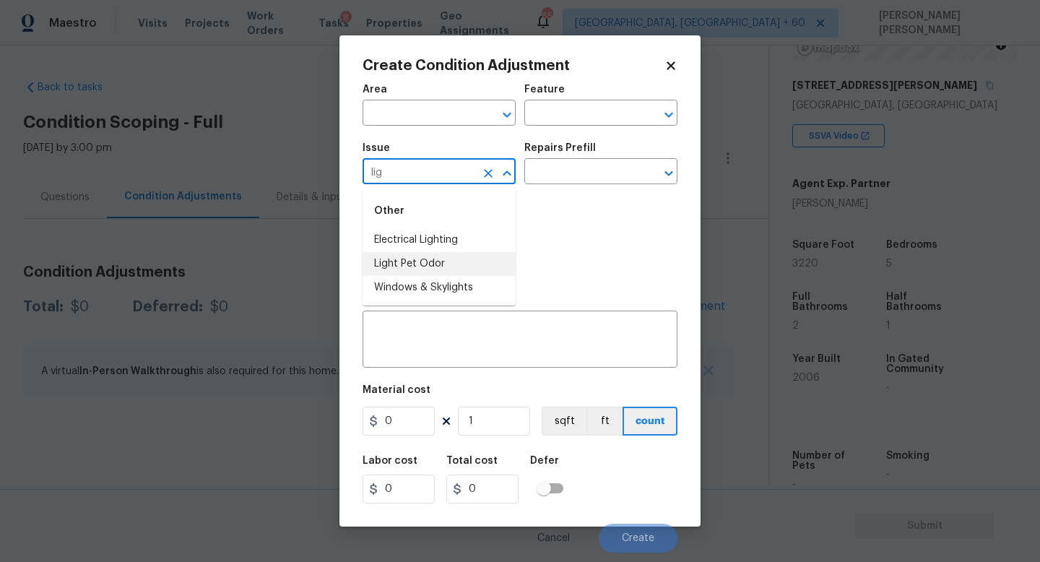
click at [425, 264] on li "Light Pet Odor" at bounding box center [439, 264] width 153 height 24
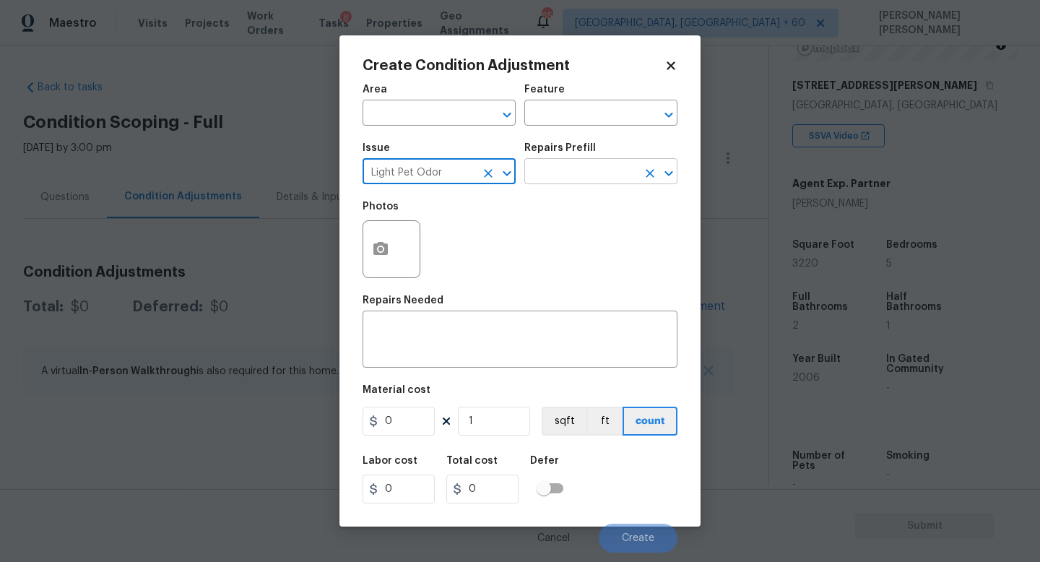
type input "Light Pet Odor"
click at [577, 166] on input "text" at bounding box center [580, 173] width 113 height 22
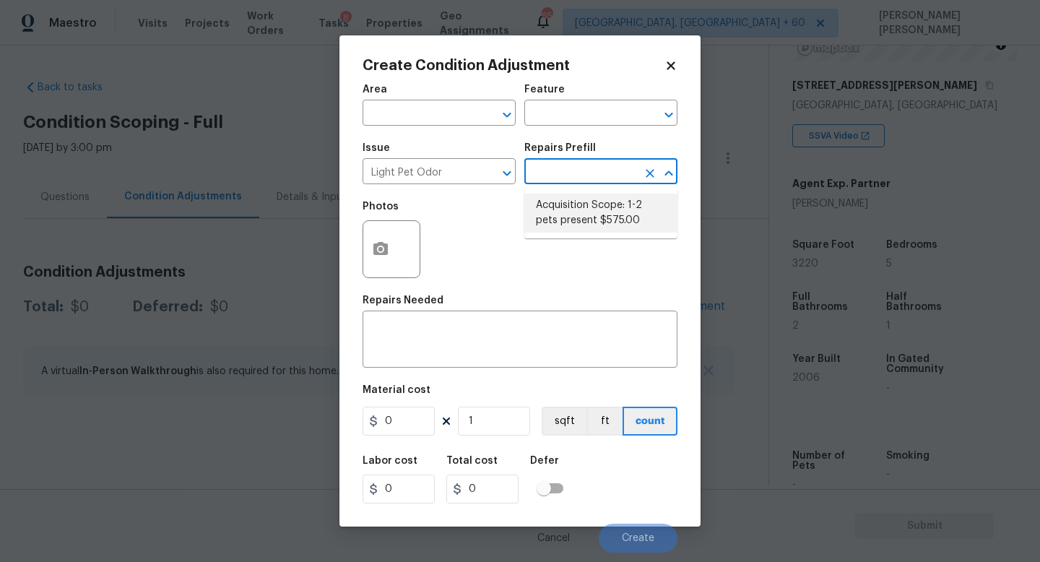
click at [578, 201] on li "Acquisition Scope: 1-2 pets present $575.00" at bounding box center [600, 213] width 153 height 39
type textarea "Acquisition Scope: 1-2 pets present"
type input "575"
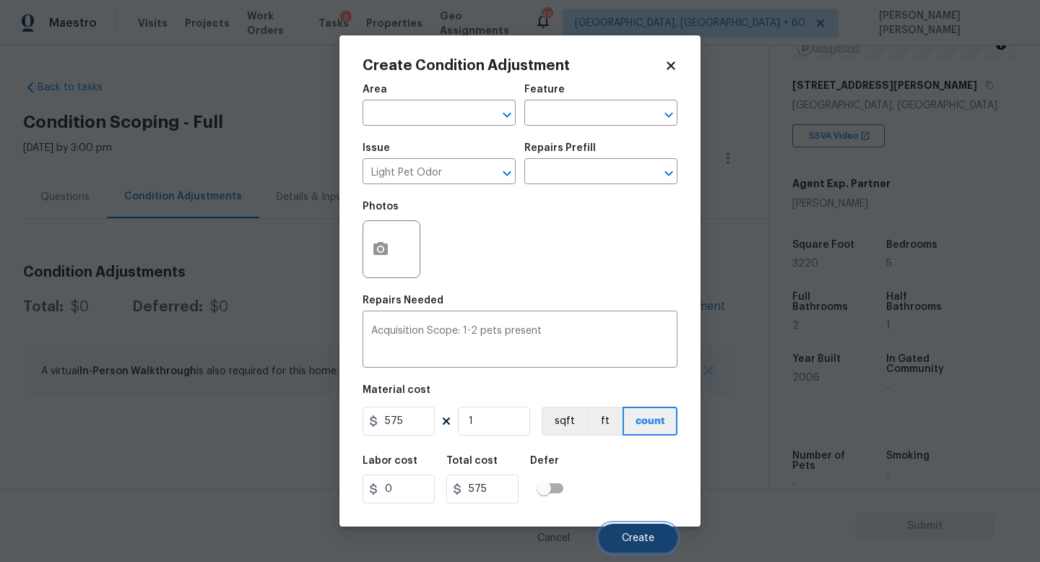
click at [628, 536] on span "Create" at bounding box center [638, 538] width 33 height 11
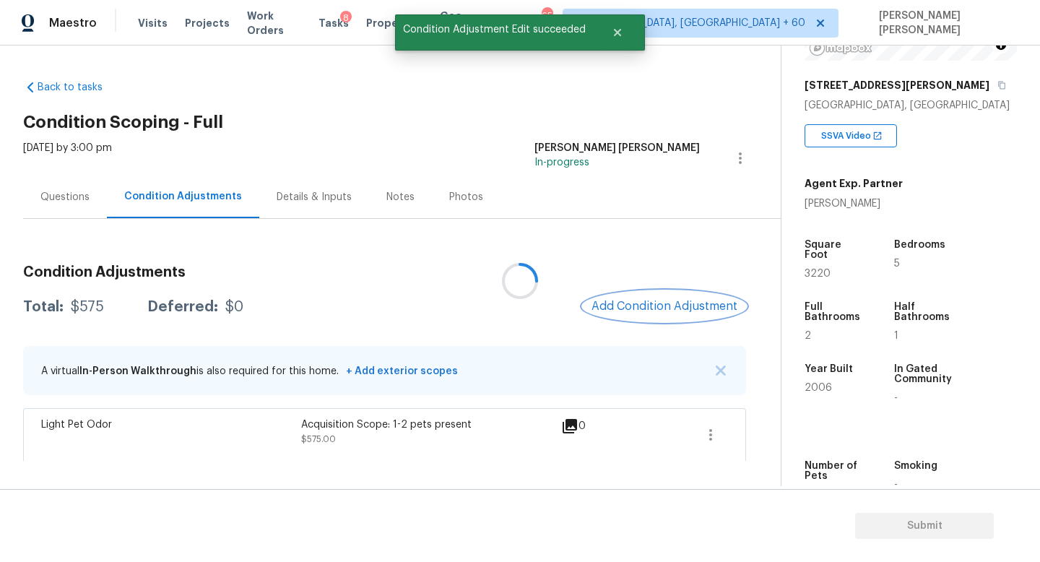
click at [649, 310] on span "Add Condition Adjustment" at bounding box center [665, 306] width 146 height 13
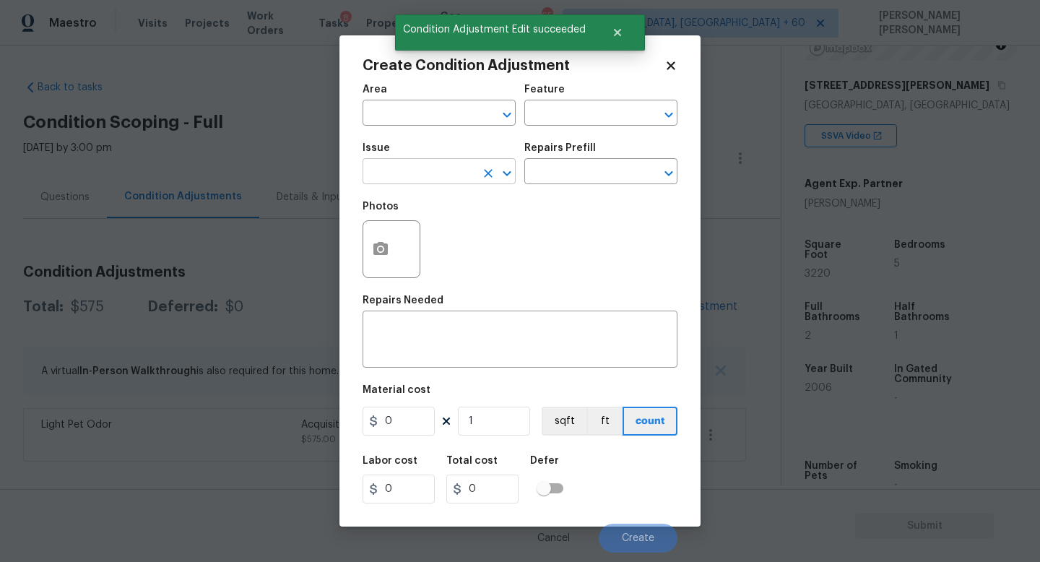
click at [405, 168] on input "text" at bounding box center [419, 173] width 113 height 22
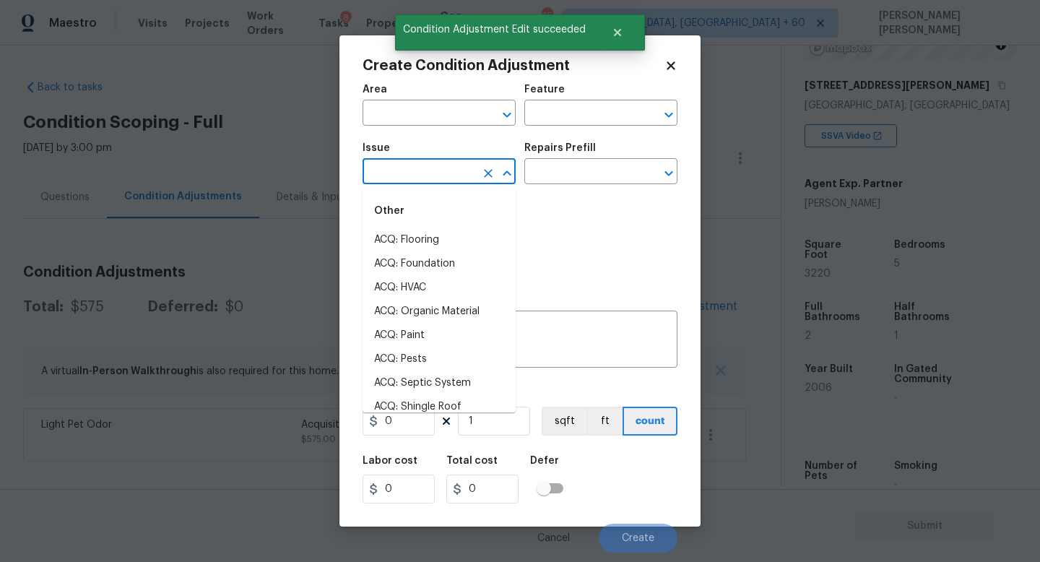
type input "\"
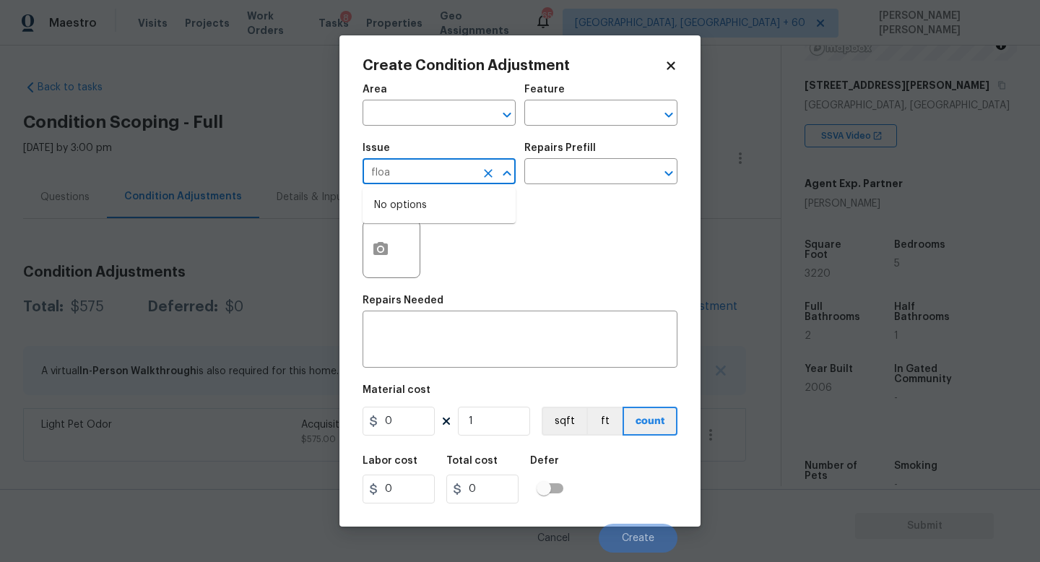
type input "flo"
click at [405, 168] on input "flo" at bounding box center [419, 173] width 113 height 22
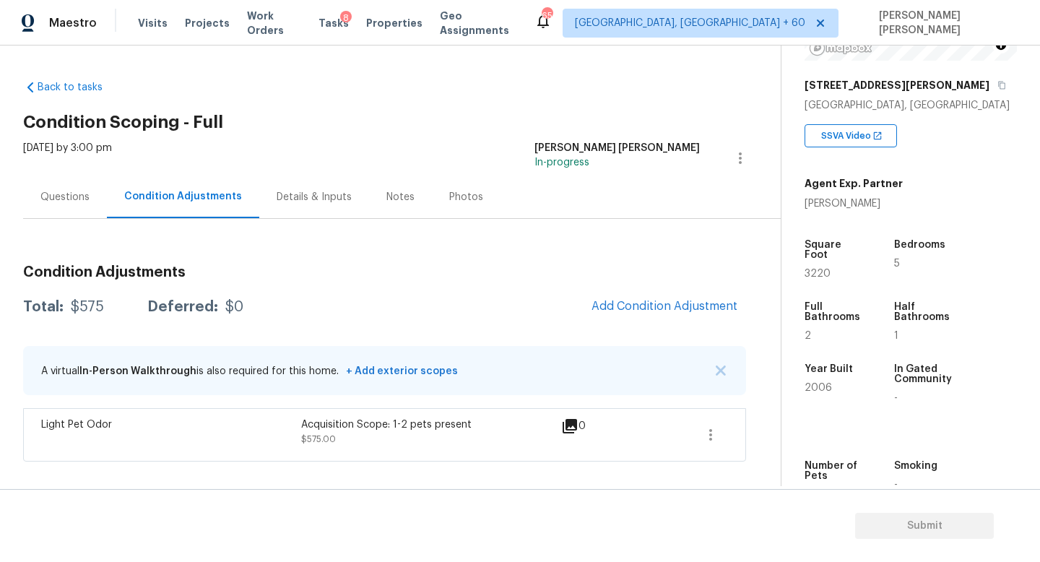
click at [274, 256] on body "Maestro Visits Projects Work Orders Tasks 8 Properties Geo Assignments 659 [GEO…" at bounding box center [520, 281] width 1040 height 562
click at [707, 433] on icon "button" at bounding box center [710, 434] width 17 height 17
click at [753, 428] on div "Edit" at bounding box center [793, 432] width 113 height 14
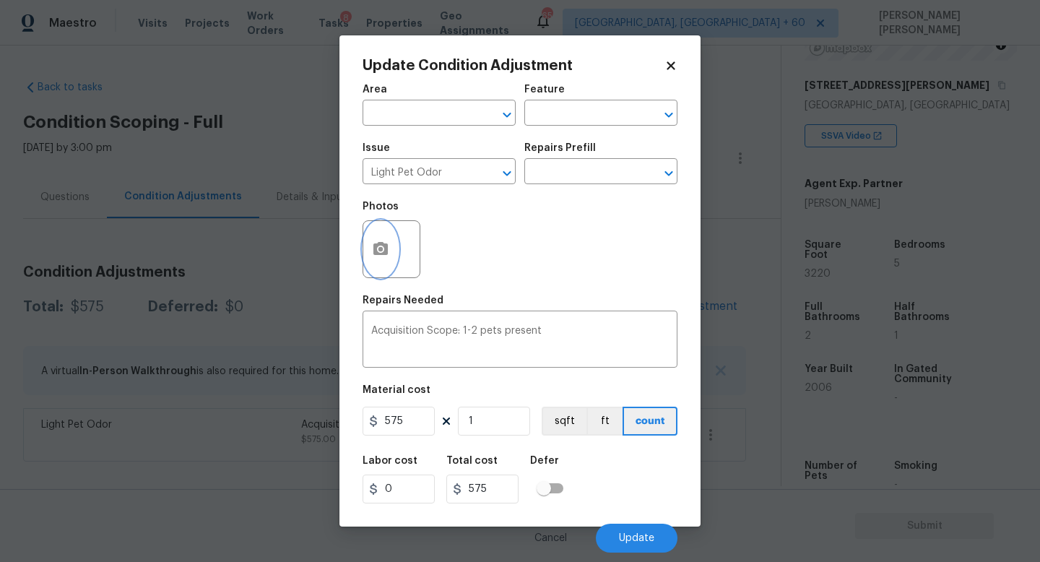
click at [388, 249] on icon "button" at bounding box center [380, 249] width 17 height 17
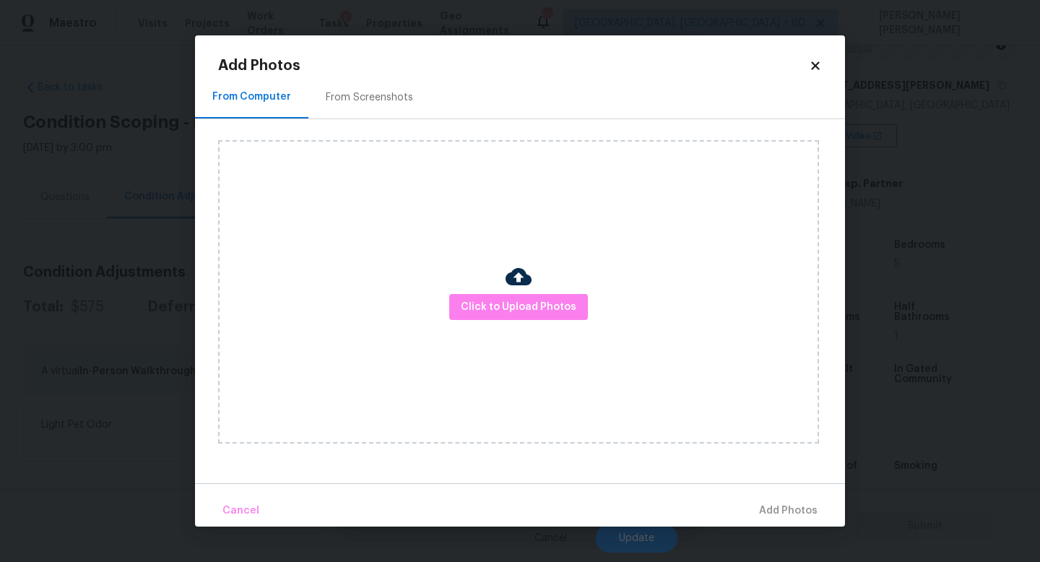
click at [480, 325] on div "Click to Upload Photos" at bounding box center [518, 291] width 601 height 303
click at [494, 308] on span "Click to Upload Photos" at bounding box center [519, 307] width 116 height 18
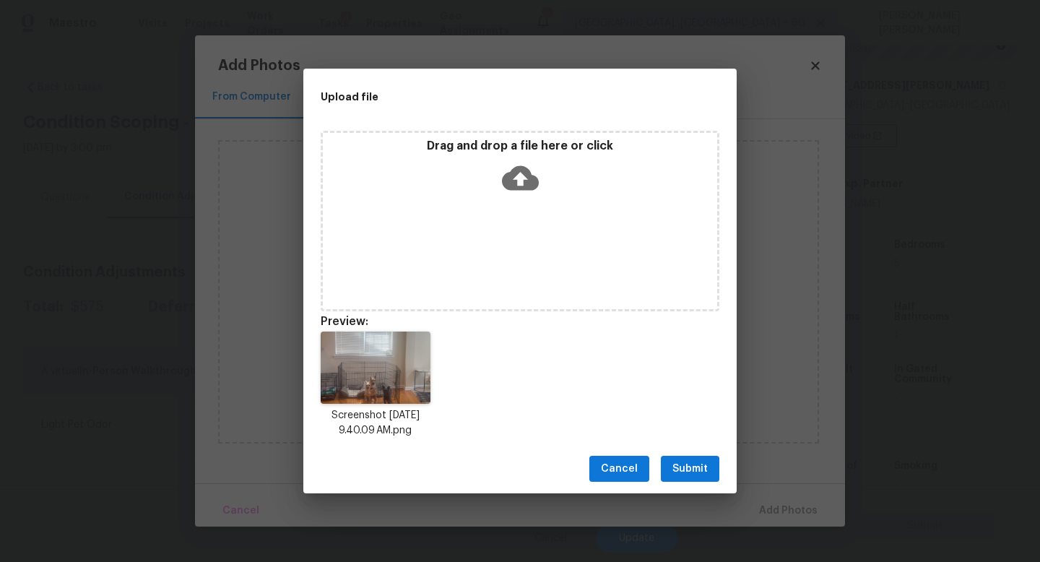
click at [683, 462] on span "Submit" at bounding box center [690, 469] width 35 height 18
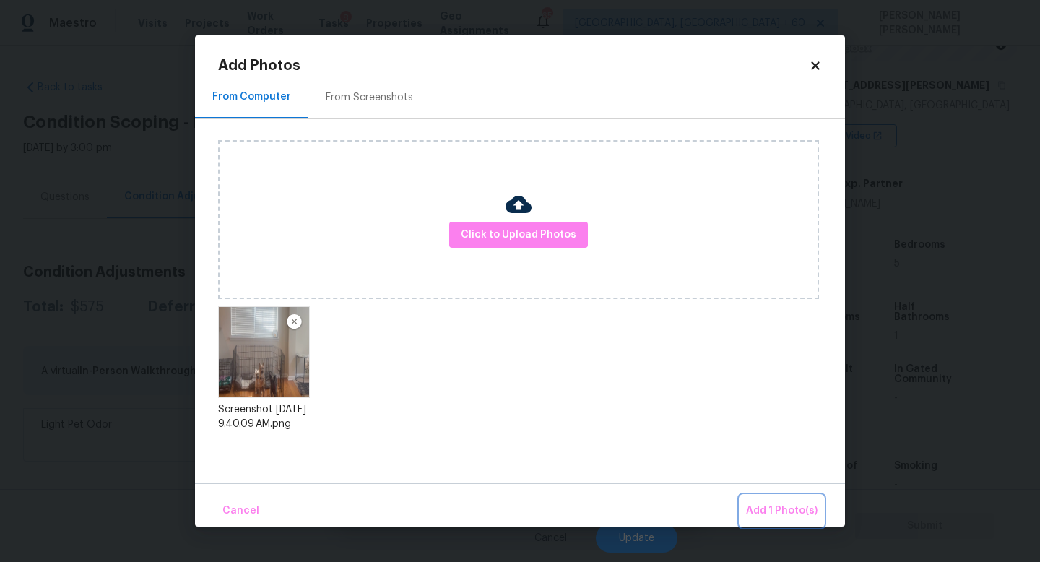
click at [770, 509] on span "Add 1 Photo(s)" at bounding box center [782, 511] width 72 height 18
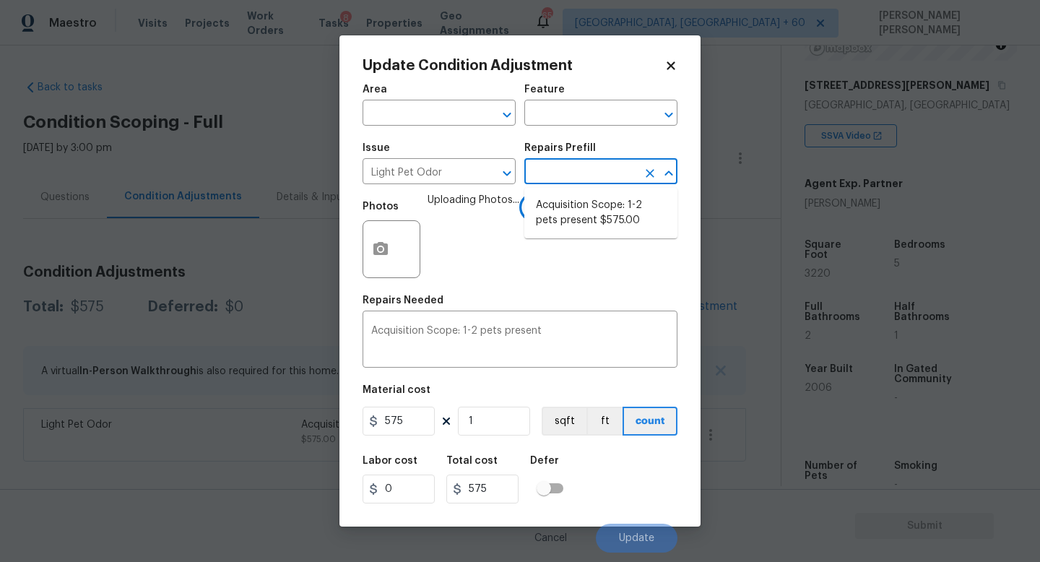
click at [555, 176] on input "text" at bounding box center [580, 173] width 113 height 22
click at [489, 175] on icon "Clear" at bounding box center [488, 173] width 9 height 9
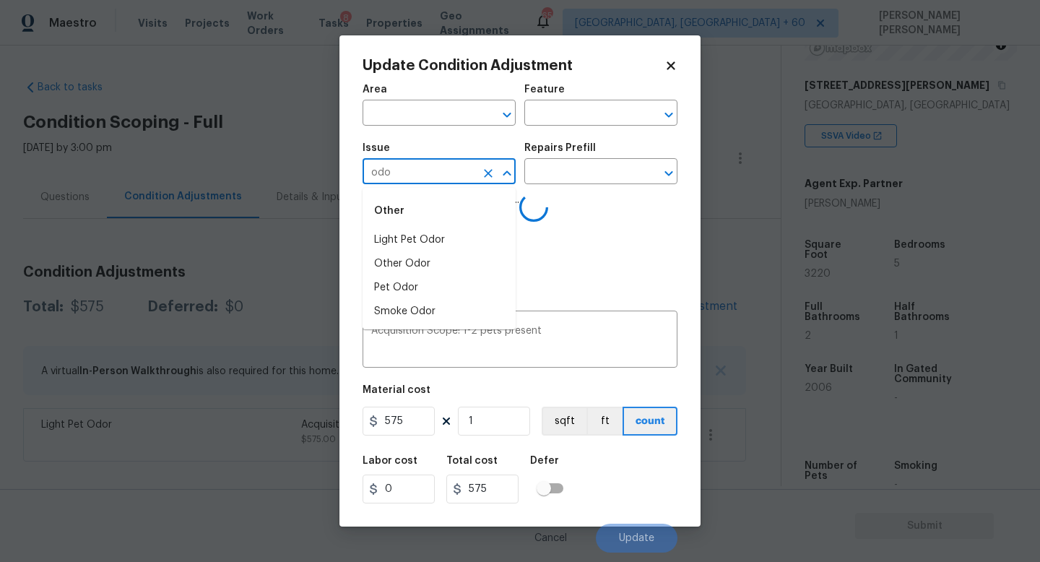
type input "odor"
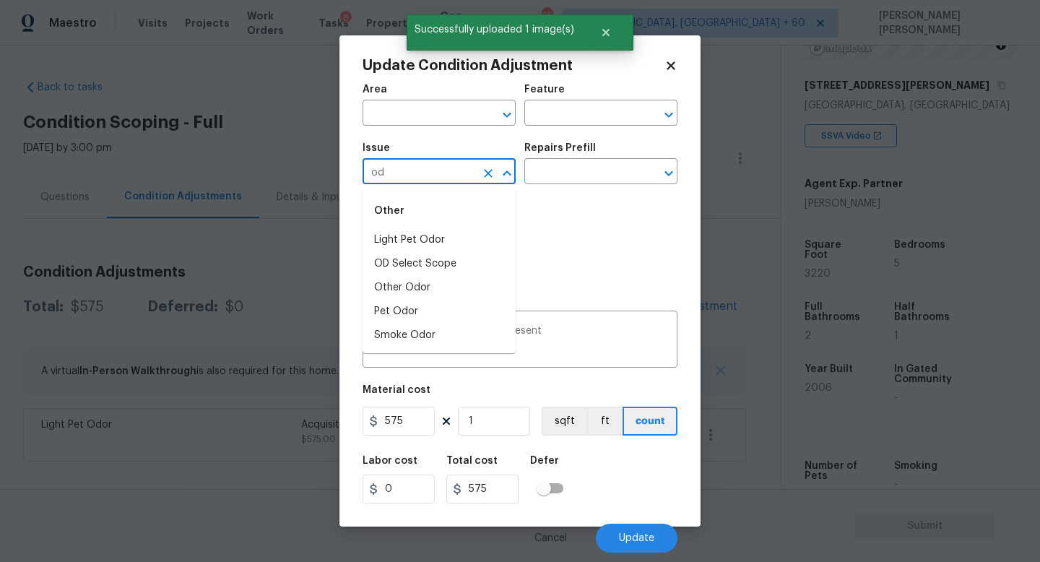
type input "odo"
click at [419, 283] on li "Pet Odor" at bounding box center [439, 288] width 153 height 24
type input "Pet Odor"
click at [560, 160] on div "Repairs Prefill" at bounding box center [600, 152] width 153 height 19
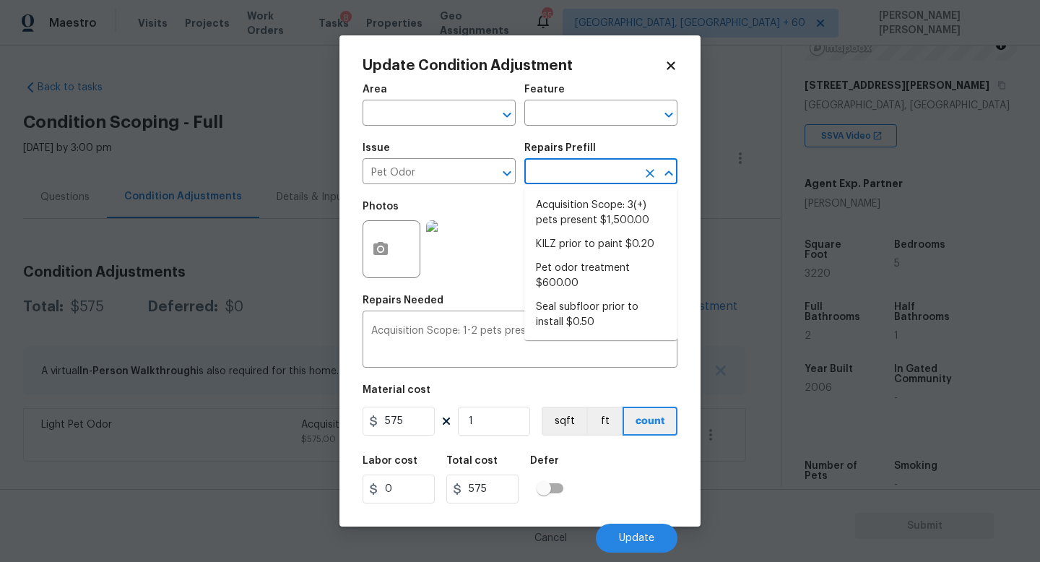
click at [567, 176] on input "text" at bounding box center [580, 173] width 113 height 22
click at [587, 204] on li "Acquisition Scope: 3(+) pets present $1,500.00" at bounding box center [600, 213] width 153 height 39
type textarea "Acquisition Scope: 3(+) pets present"
type input "1500"
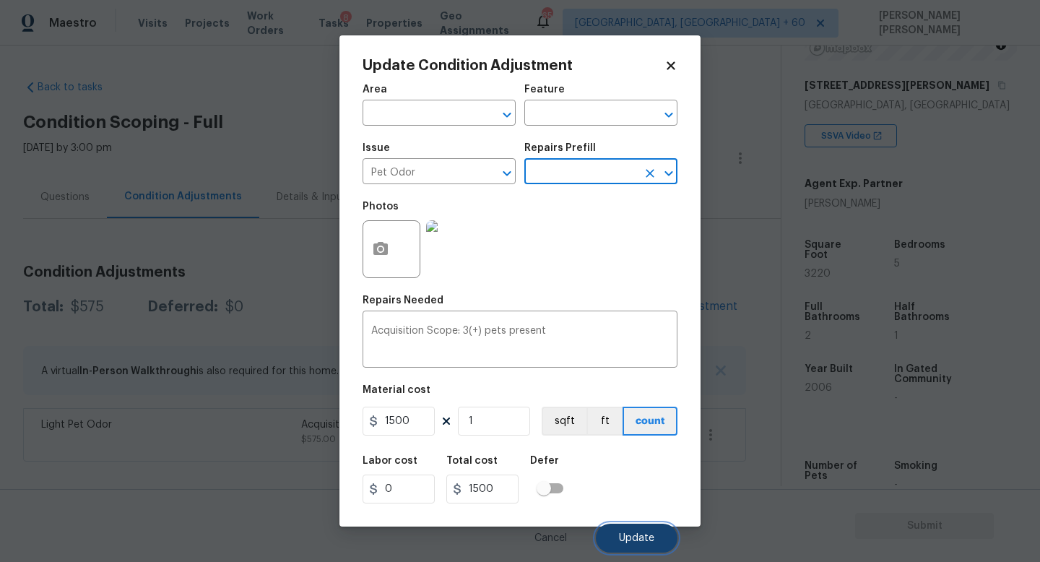
click at [646, 533] on span "Update" at bounding box center [636, 538] width 35 height 11
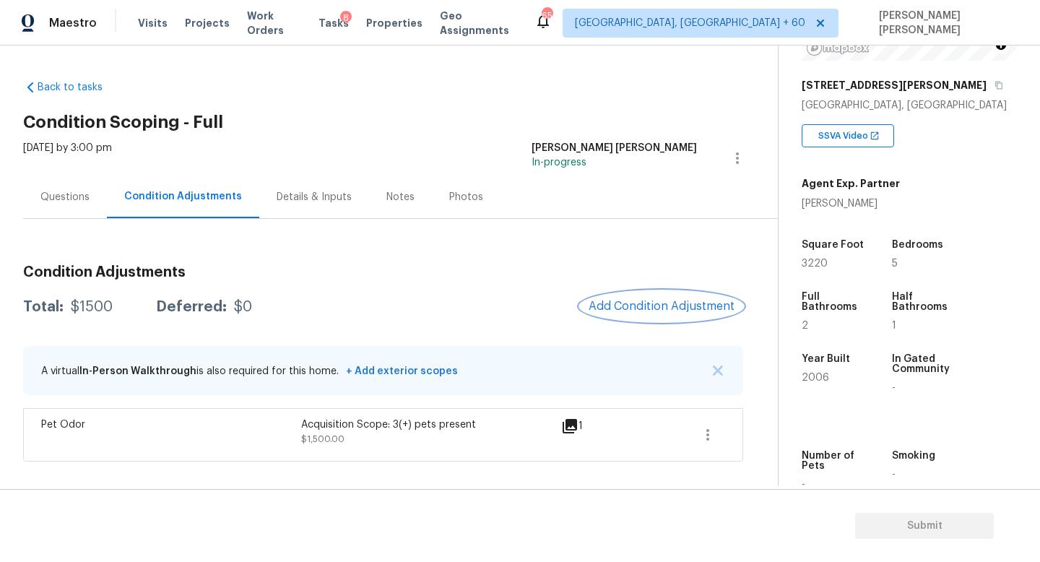
click at [699, 298] on button "Add Condition Adjustment" at bounding box center [661, 306] width 163 height 30
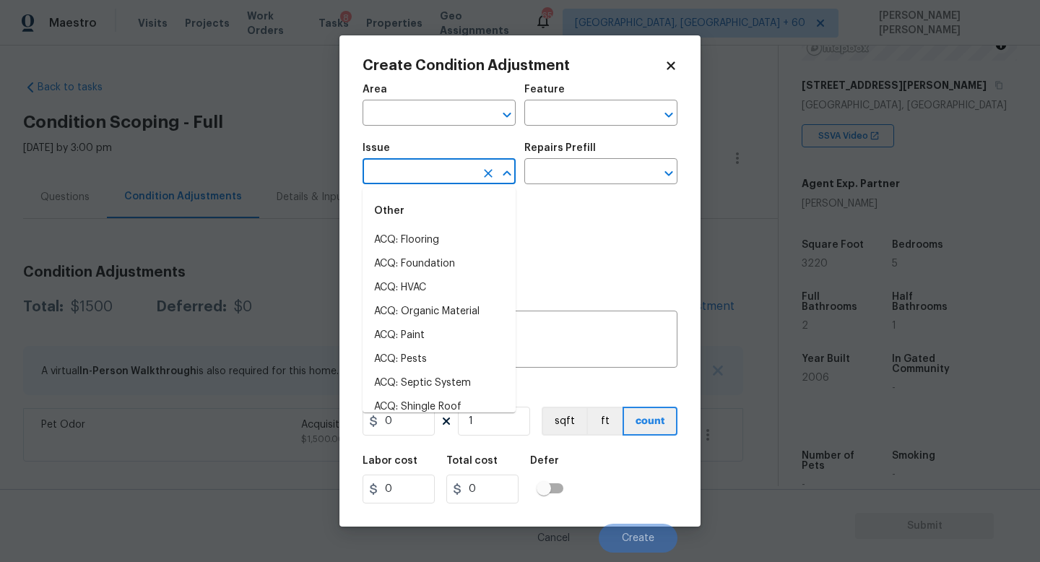
click at [443, 177] on input "text" at bounding box center [419, 173] width 113 height 22
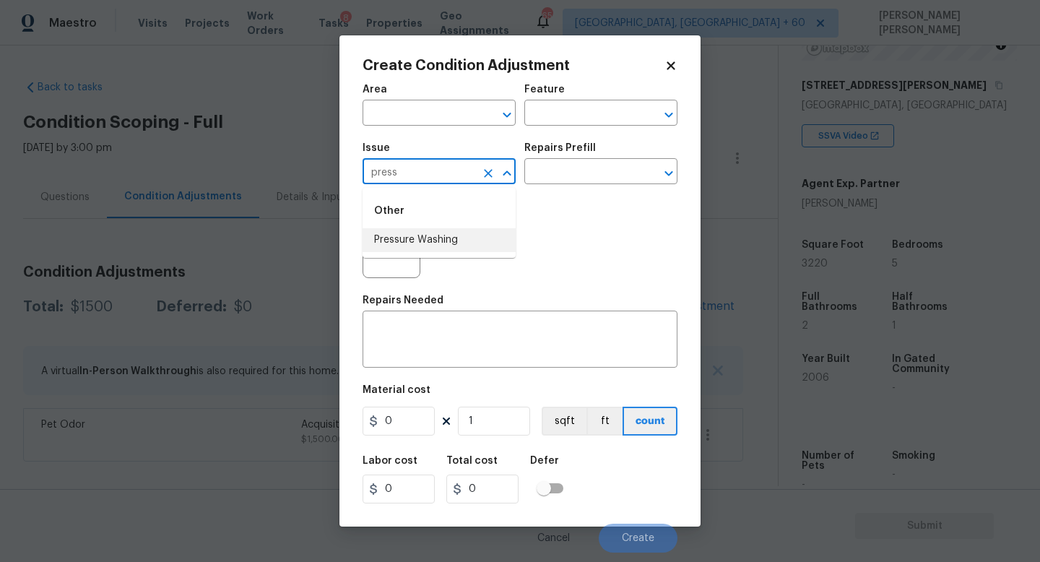
type input "press"
click at [454, 262] on div "Photos" at bounding box center [520, 240] width 315 height 94
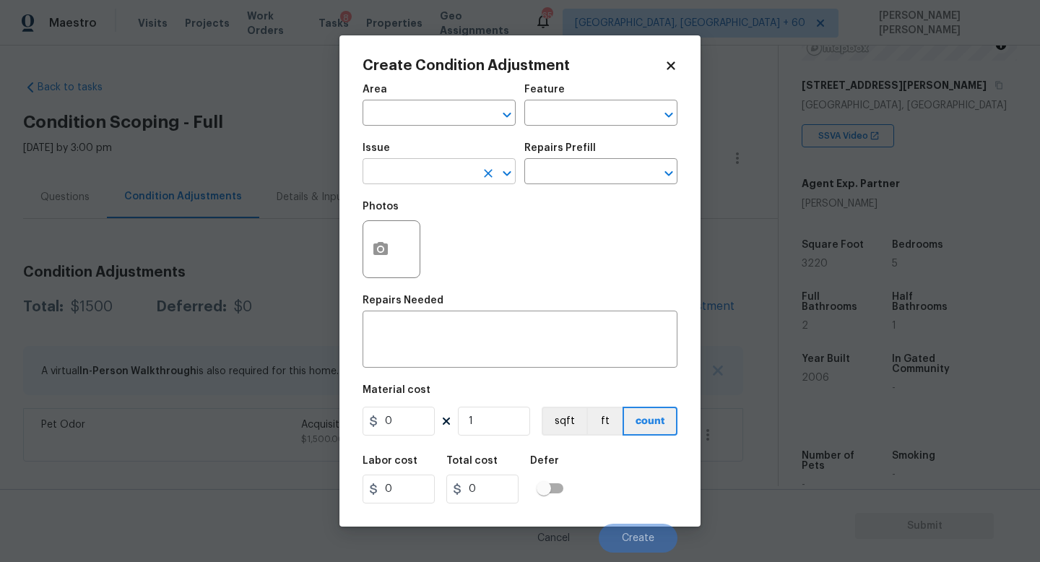
click at [439, 173] on input "text" at bounding box center [419, 173] width 113 height 22
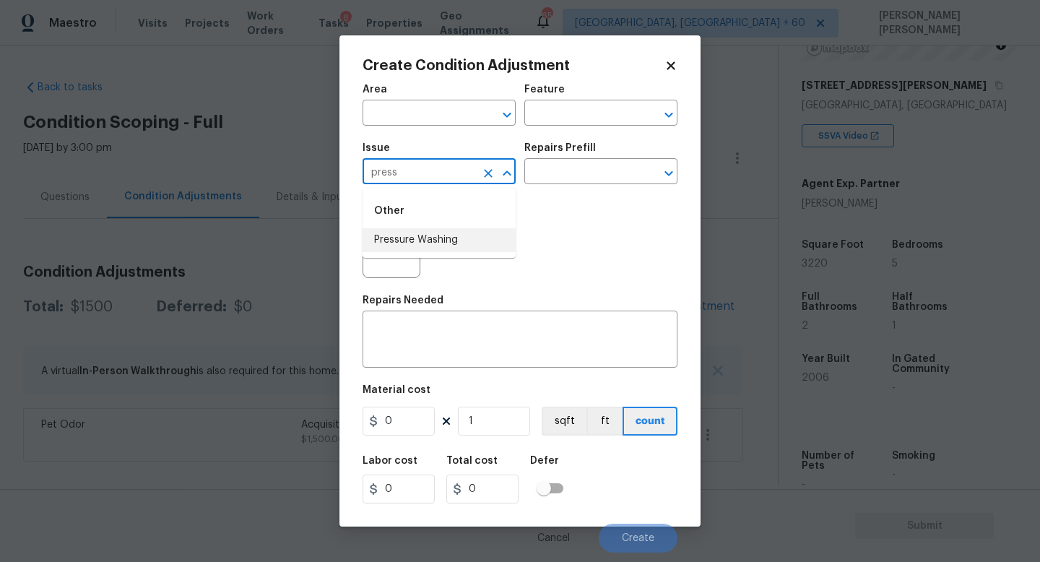
click at [449, 246] on li "Pressure Washing" at bounding box center [439, 240] width 153 height 24
type input "Pressure Washing"
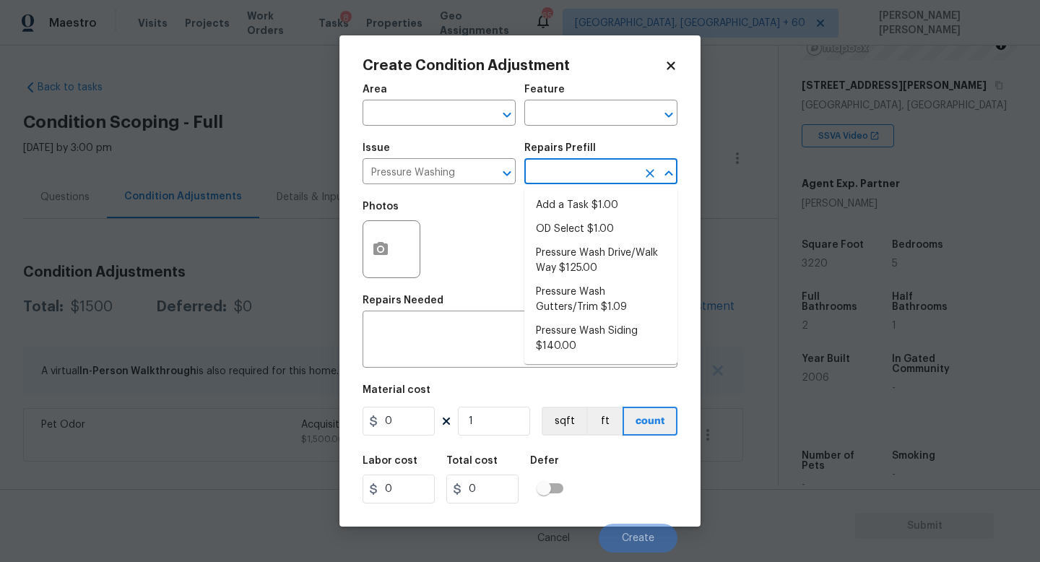
click at [559, 173] on input "text" at bounding box center [580, 173] width 113 height 22
click at [589, 266] on li "Pressure Wash Drive/Walk Way $125.00" at bounding box center [600, 260] width 153 height 39
type input "Siding"
type textarea "Pressure wash the driveways/walkways as directed by the PM. Ensure that all deb…"
type input "125"
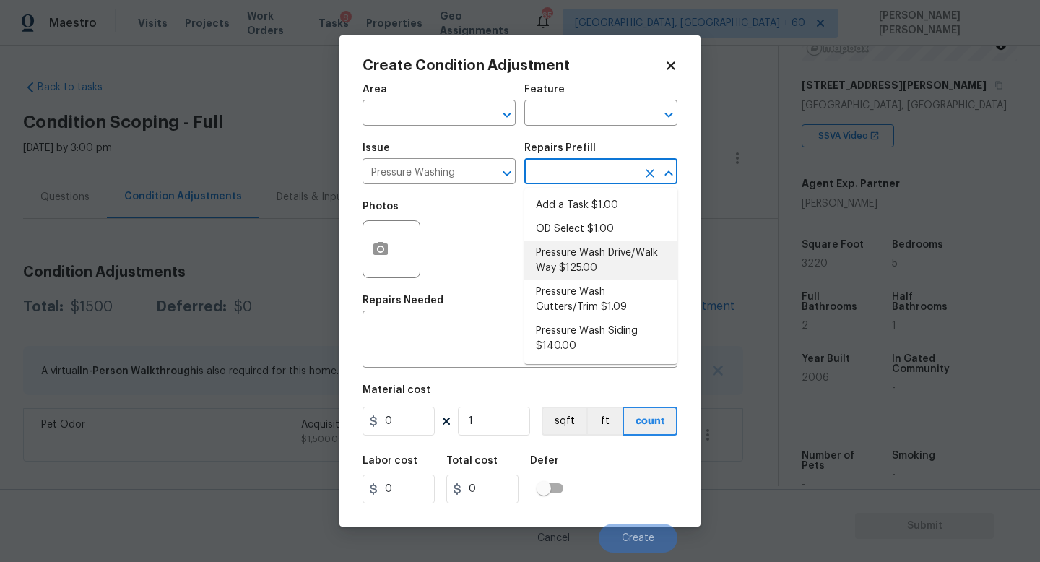
type input "125"
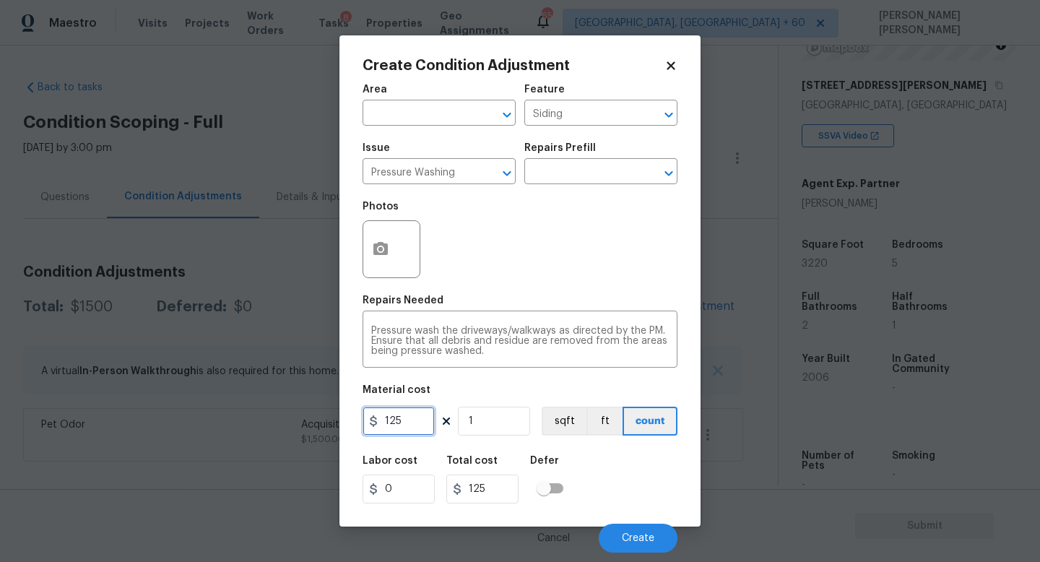
drag, startPoint x: 416, startPoint y: 423, endPoint x: 215, endPoint y: 419, distance: 201.6
click at [215, 419] on div "Create Condition Adjustment Area ​ Feature Siding ​ Issue Pressure Washing ​ Re…" at bounding box center [520, 281] width 1040 height 562
type input "300"
click at [391, 242] on button "button" at bounding box center [380, 249] width 35 height 56
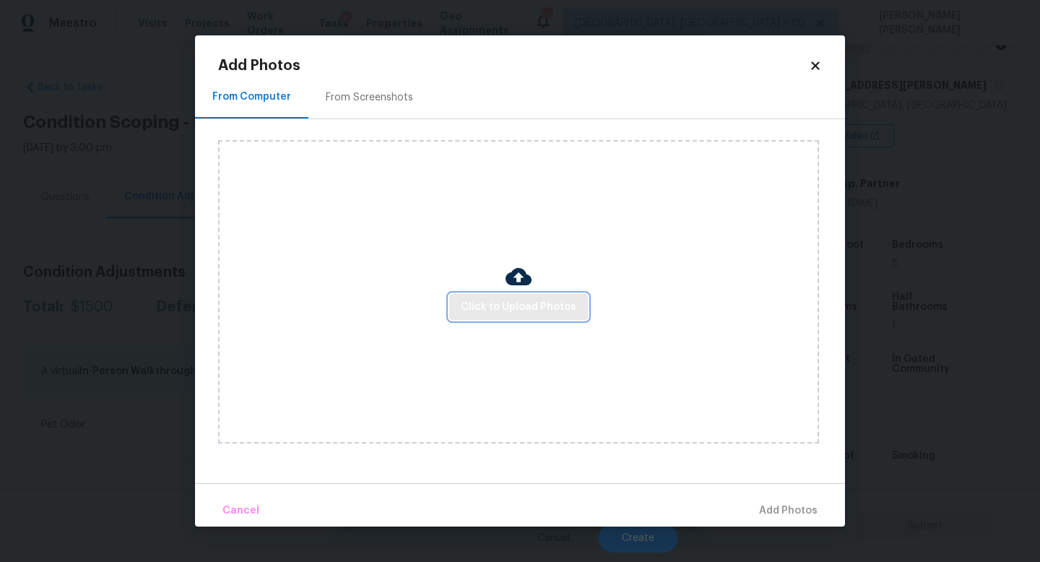
click at [539, 316] on button "Click to Upload Photos" at bounding box center [518, 307] width 139 height 27
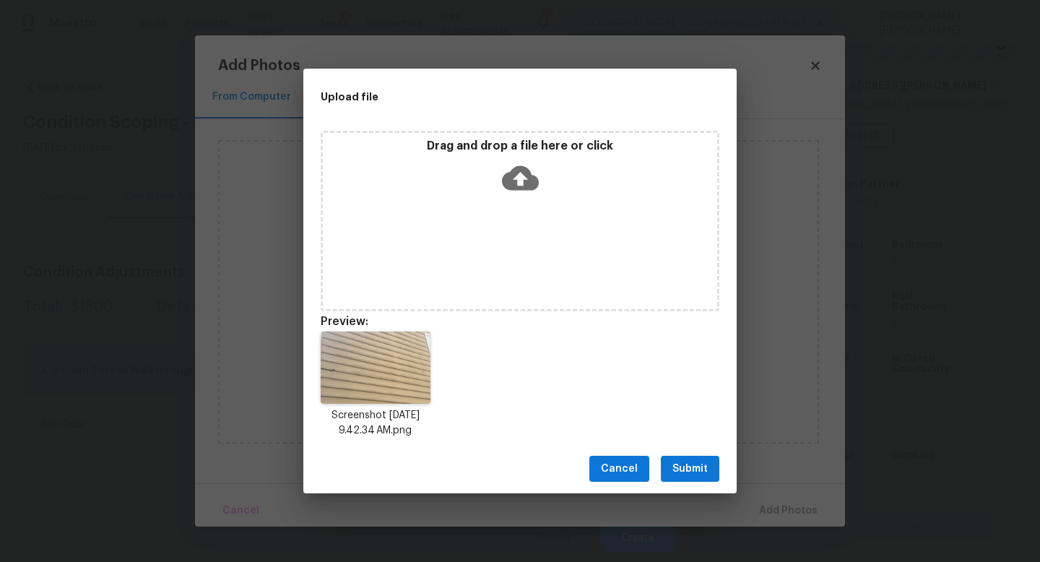
click at [691, 460] on span "Submit" at bounding box center [690, 469] width 35 height 18
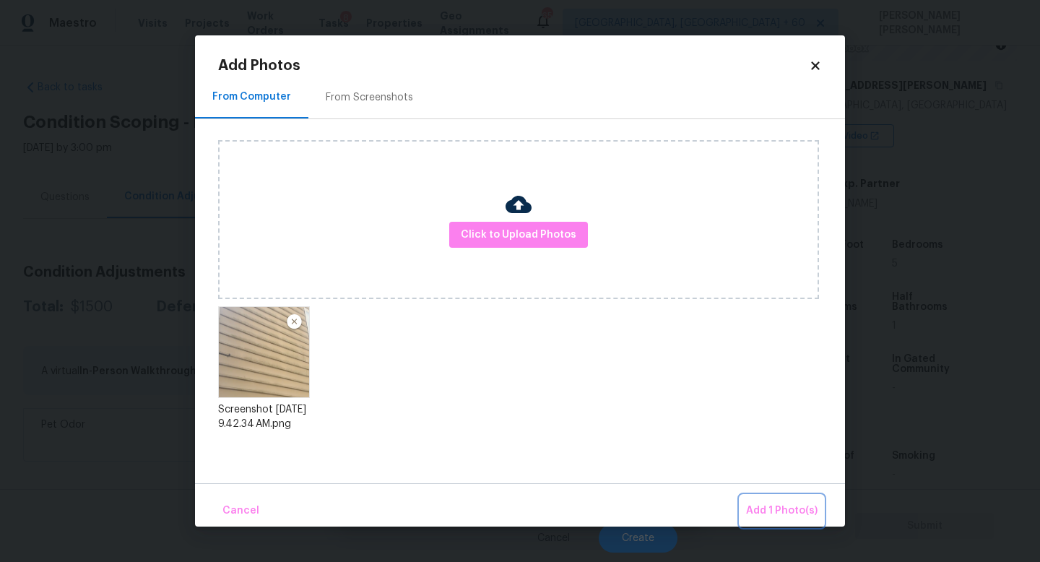
click at [777, 511] on span "Add 1 Photo(s)" at bounding box center [782, 511] width 72 height 18
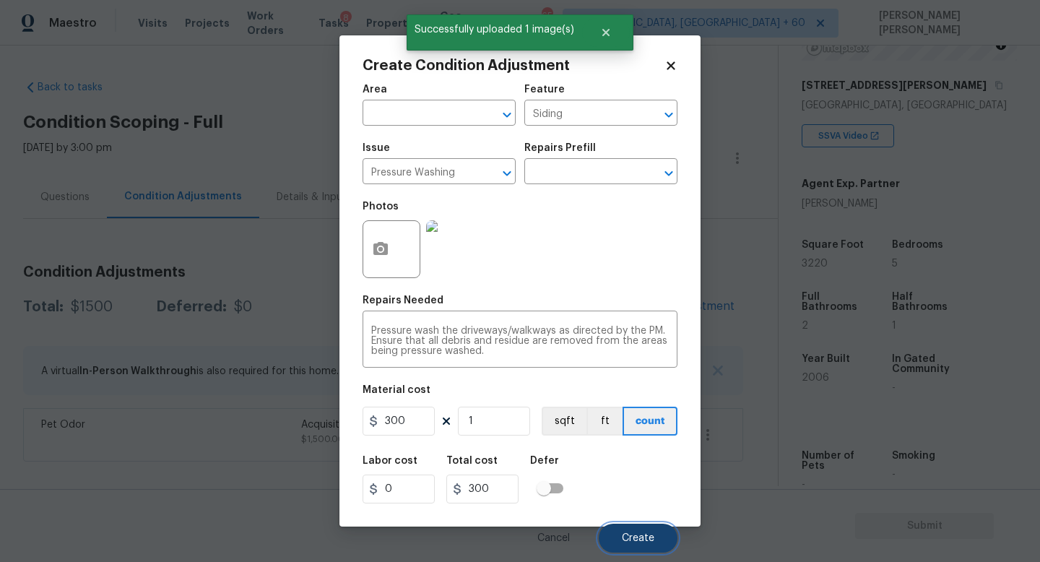
click at [637, 537] on span "Create" at bounding box center [638, 538] width 33 height 11
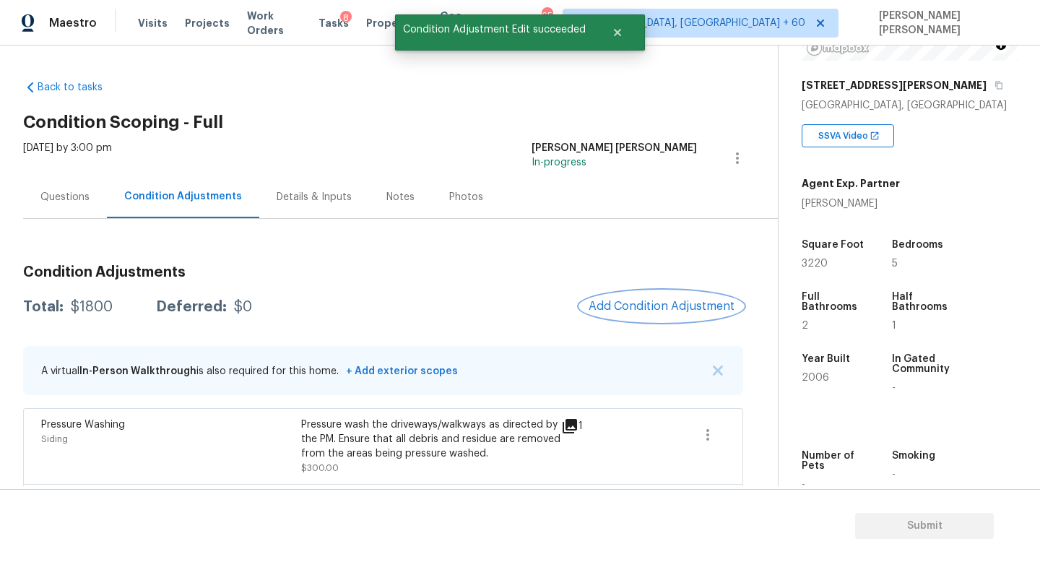
scroll to position [56, 0]
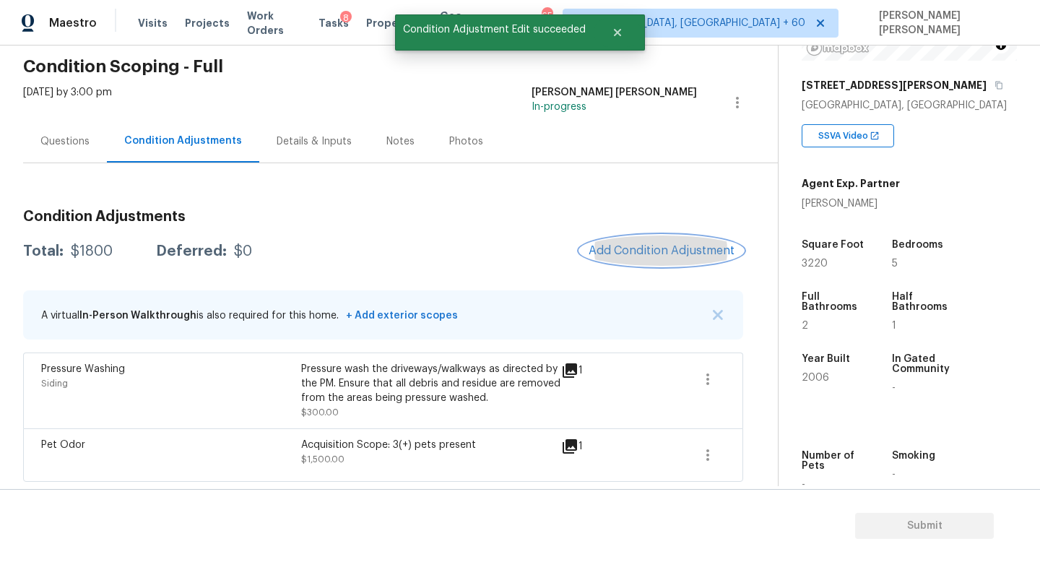
click at [652, 251] on span "Add Condition Adjustment" at bounding box center [662, 250] width 146 height 13
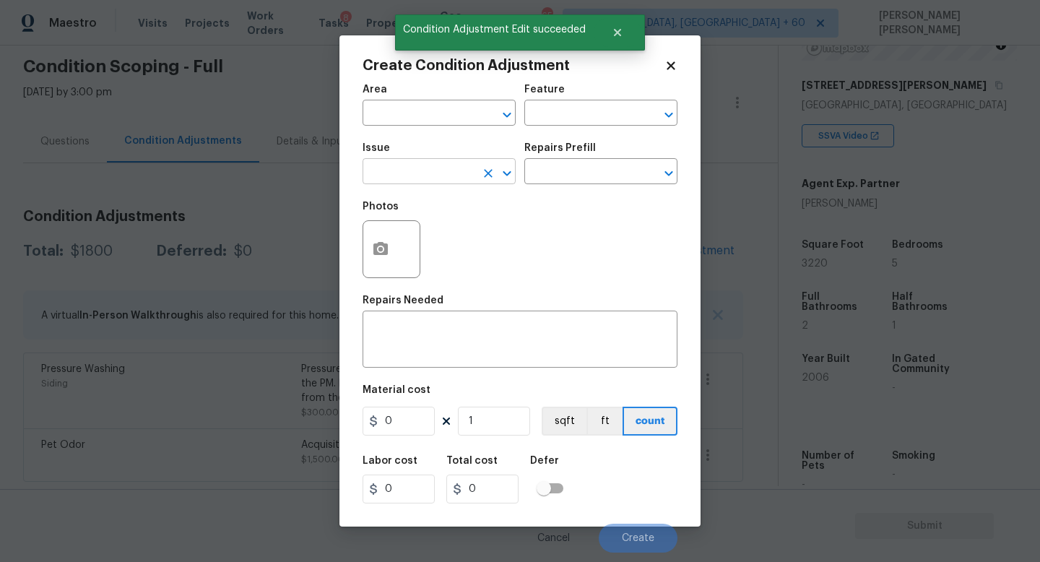
click at [427, 175] on input "text" at bounding box center [419, 173] width 113 height 22
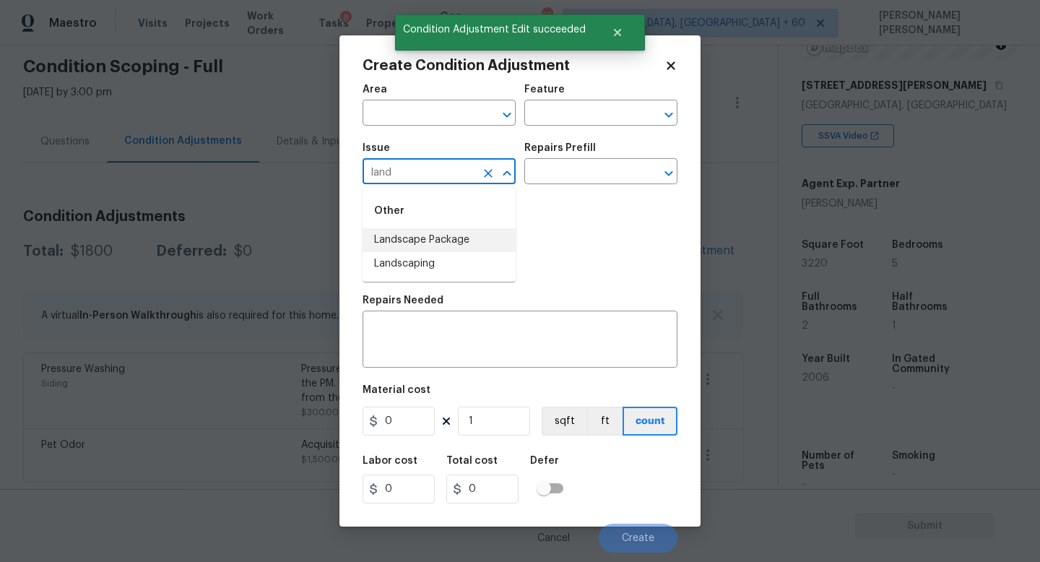
click at [434, 238] on li "Landscape Package" at bounding box center [439, 240] width 153 height 24
type input "Landscape Package"
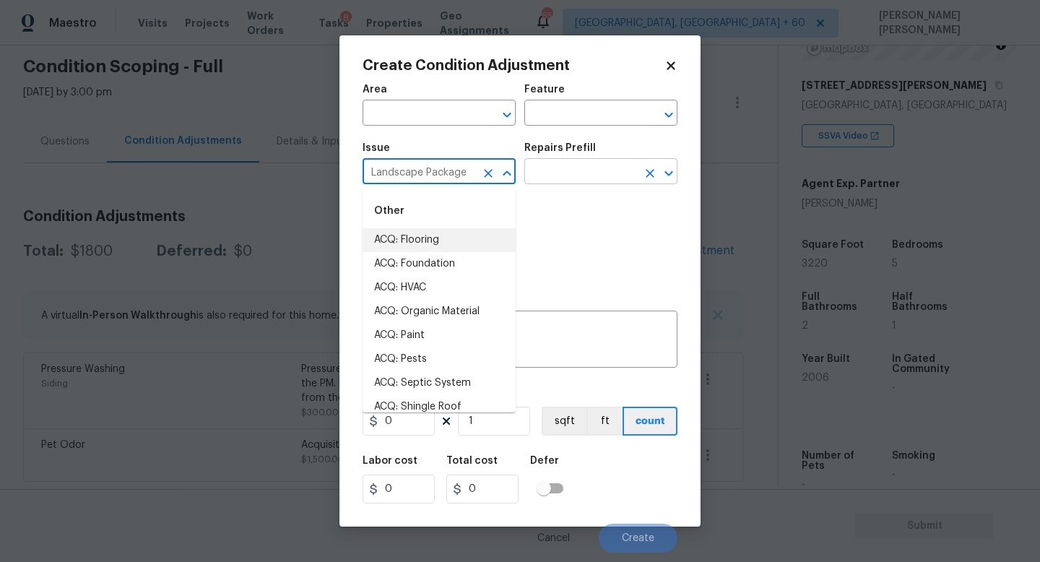
click at [558, 165] on input "text" at bounding box center [580, 173] width 113 height 22
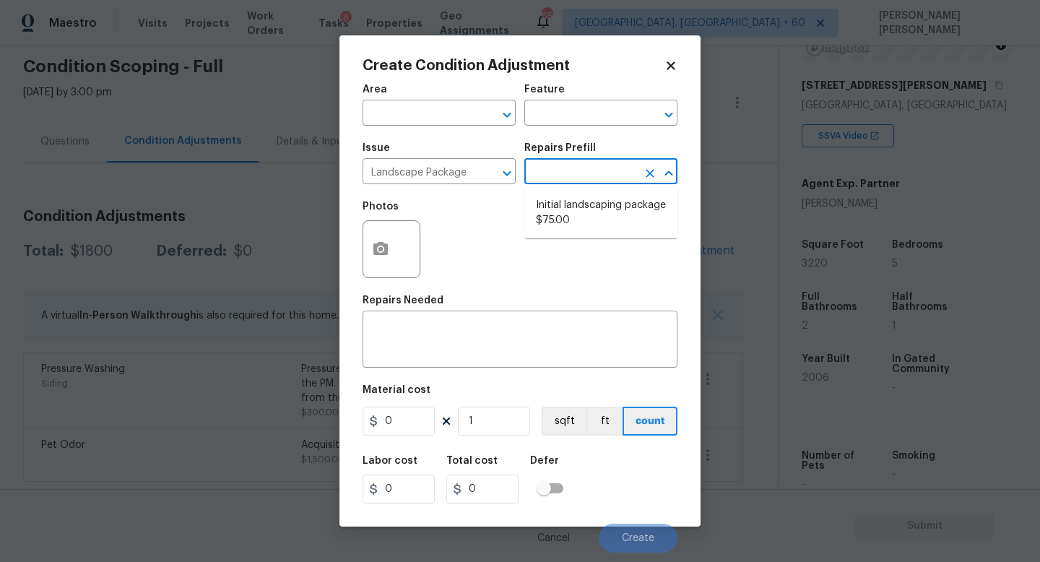
click at [575, 219] on li "Initial landscaping package $75.00" at bounding box center [600, 213] width 153 height 39
type input "Home Readiness Packages"
type textarea "Mowing of grass up to 6" in height. Mow, edge along driveways & sidewalks, trim…"
type input "75"
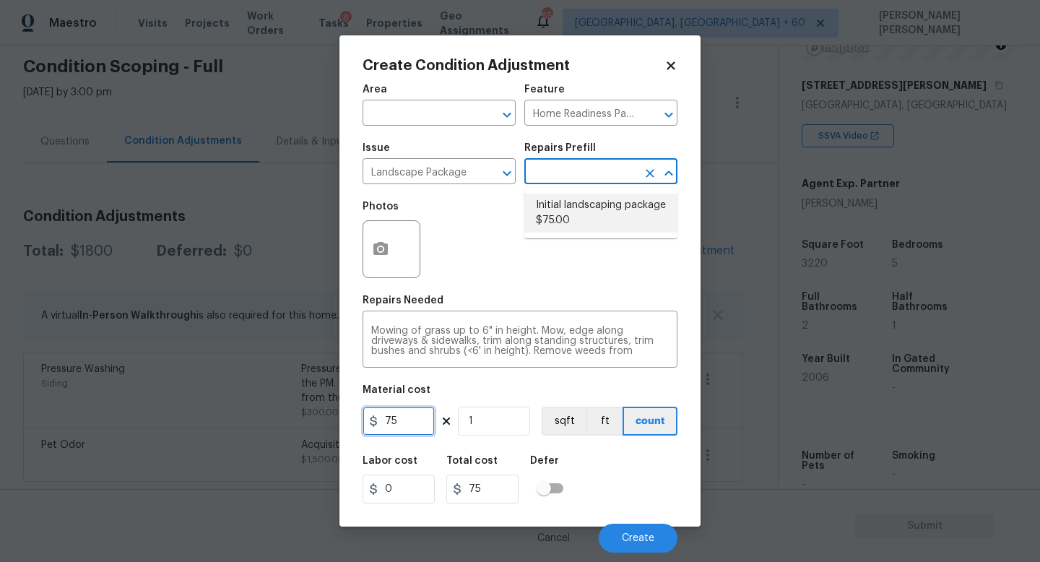
drag, startPoint x: 405, startPoint y: 425, endPoint x: 126, endPoint y: 379, distance: 282.5
click at [230, 418] on div "Create Condition Adjustment Area ​ Feature Home Readiness Packages ​ Issue Land…" at bounding box center [520, 281] width 1040 height 562
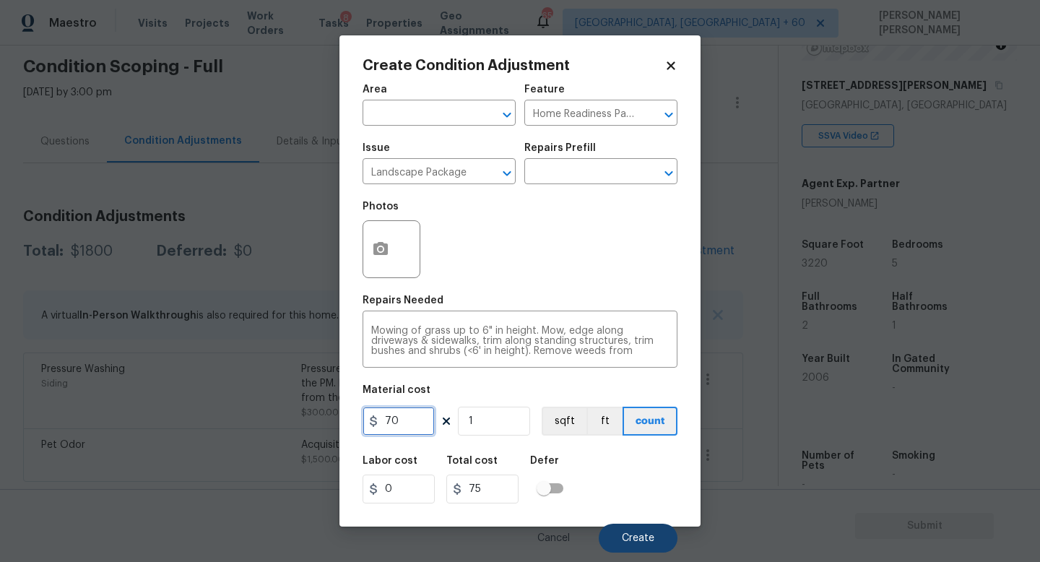
type input "70"
click at [647, 542] on span "Create" at bounding box center [638, 538] width 33 height 11
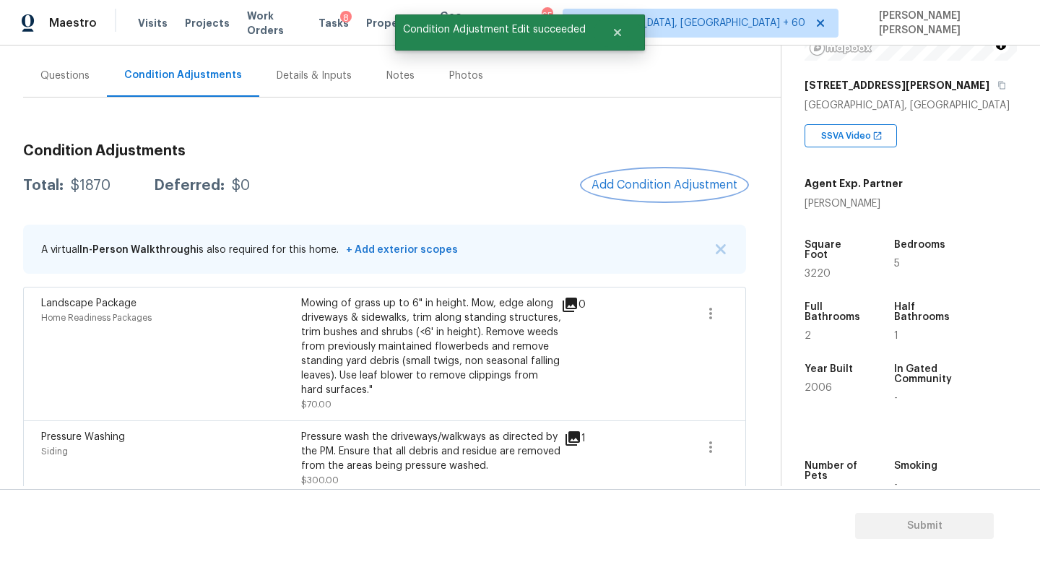
scroll to position [190, 0]
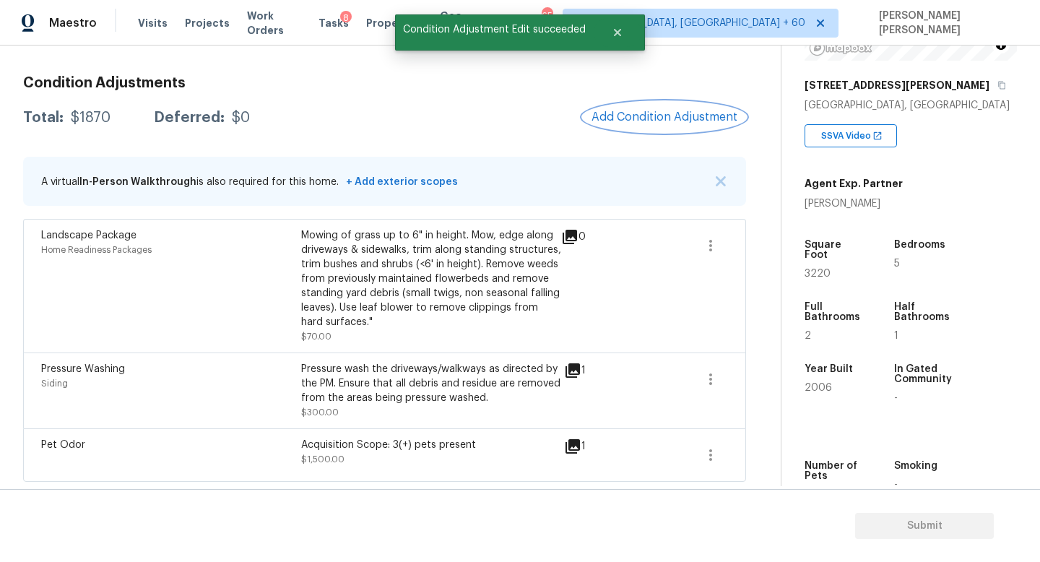
click at [664, 117] on span "Add Condition Adjustment" at bounding box center [665, 117] width 146 height 13
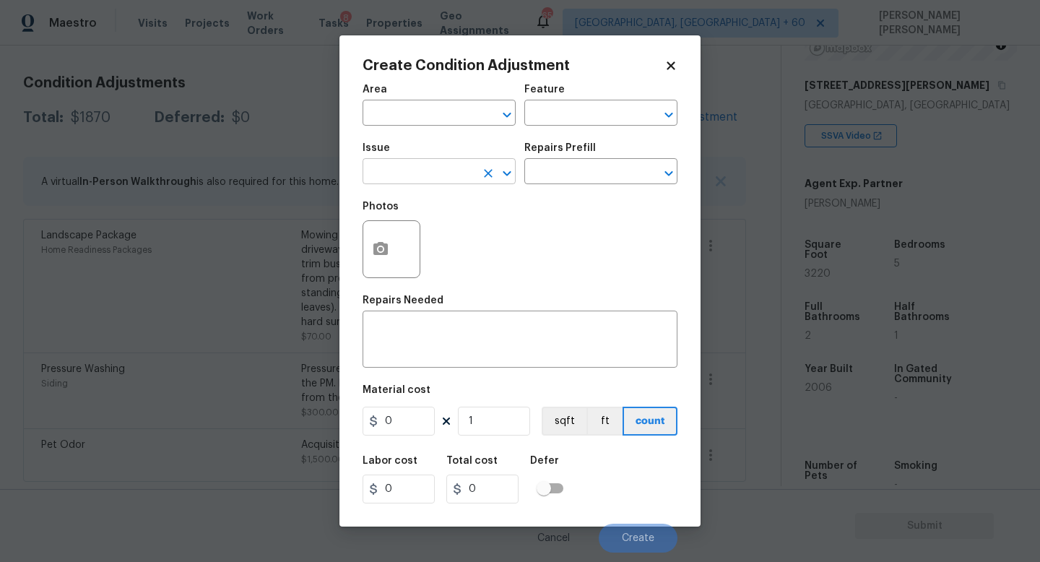
click at [436, 177] on input "text" at bounding box center [419, 173] width 113 height 22
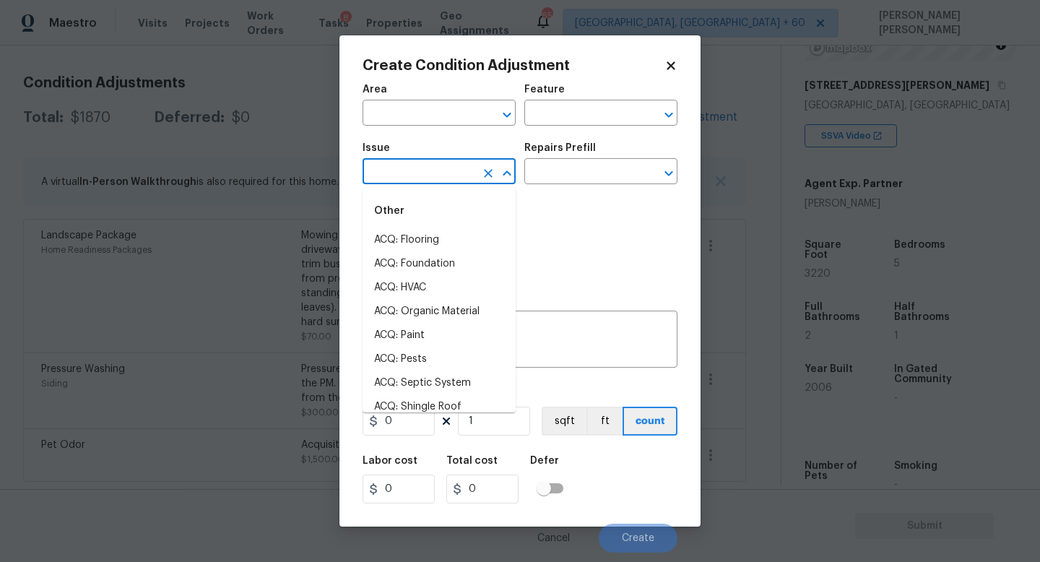
type input "P"
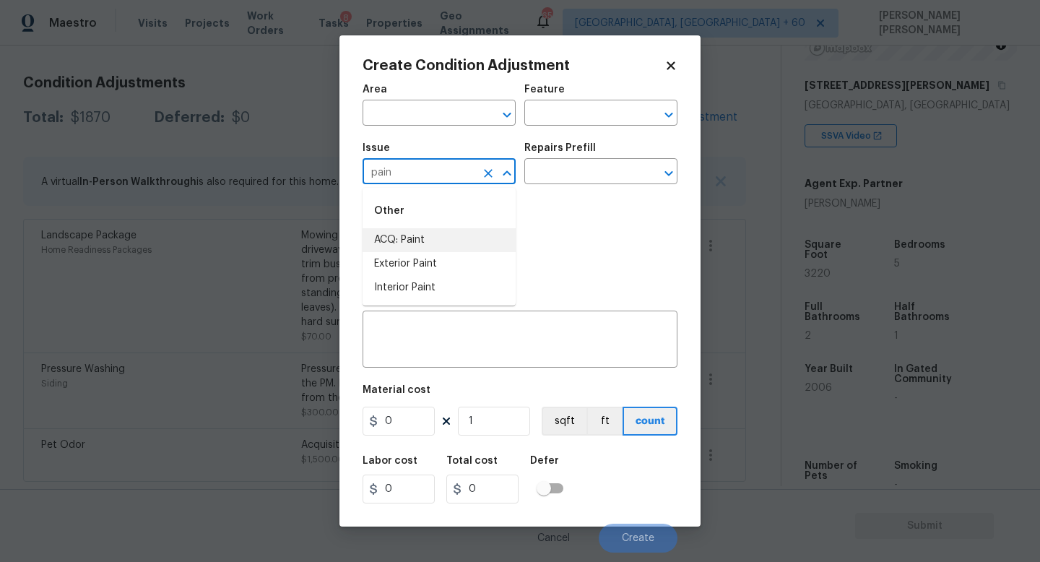
click at [426, 244] on li "ACQ: Paint" at bounding box center [439, 240] width 153 height 24
type input "ACQ: Paint"
click at [573, 170] on input "text" at bounding box center [580, 173] width 113 height 22
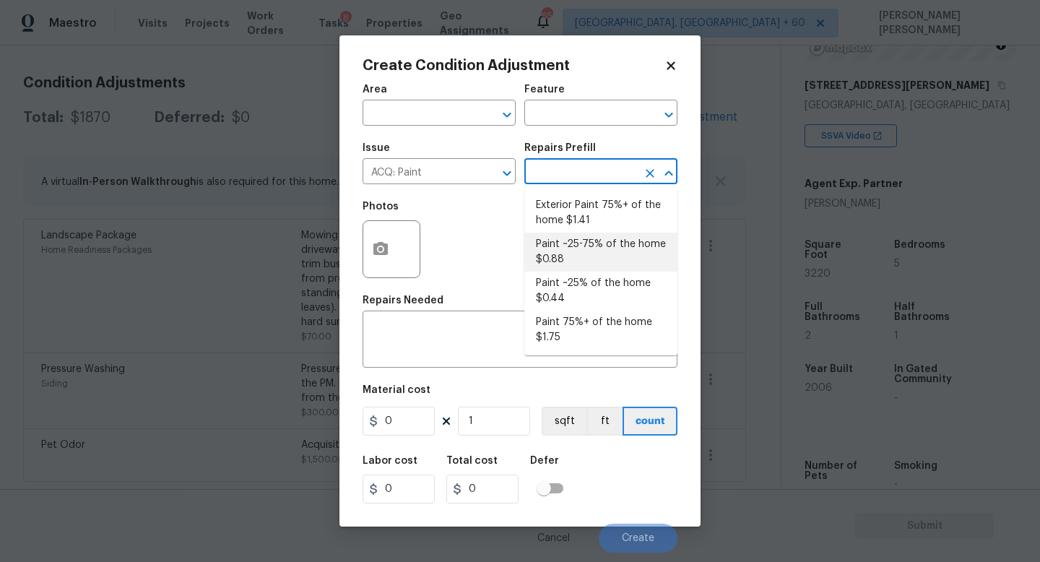
click at [588, 263] on li "Paint ~25-75% of the home $0.88" at bounding box center [600, 252] width 153 height 39
type input "Acquisition"
type textarea "Acquisition Scope: ~25 - 75% of the home needs interior paint"
type input "0.88"
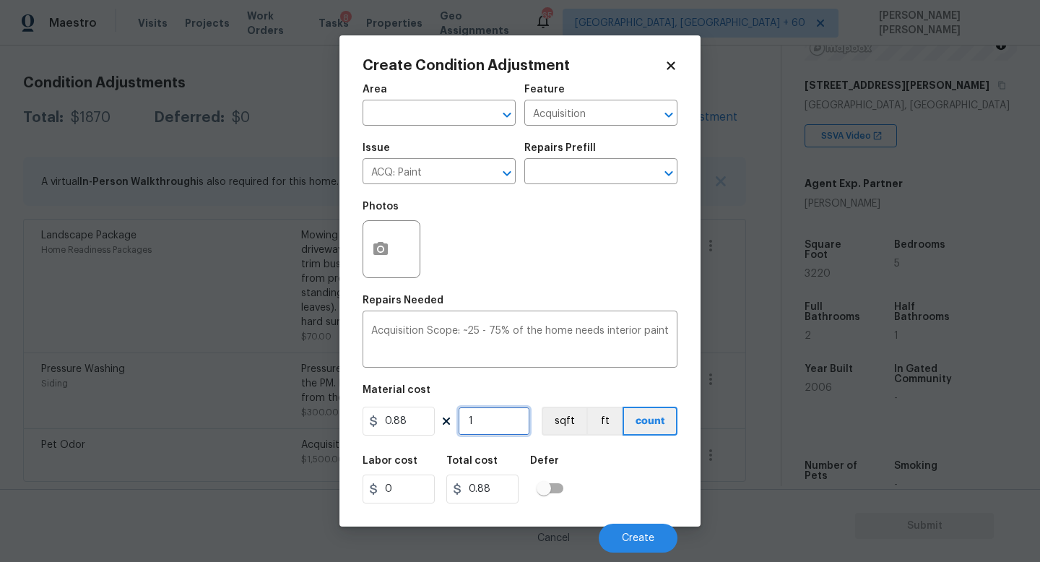
click at [511, 425] on input "1" at bounding box center [494, 421] width 72 height 29
type input "0"
type input "3"
type input "2.64"
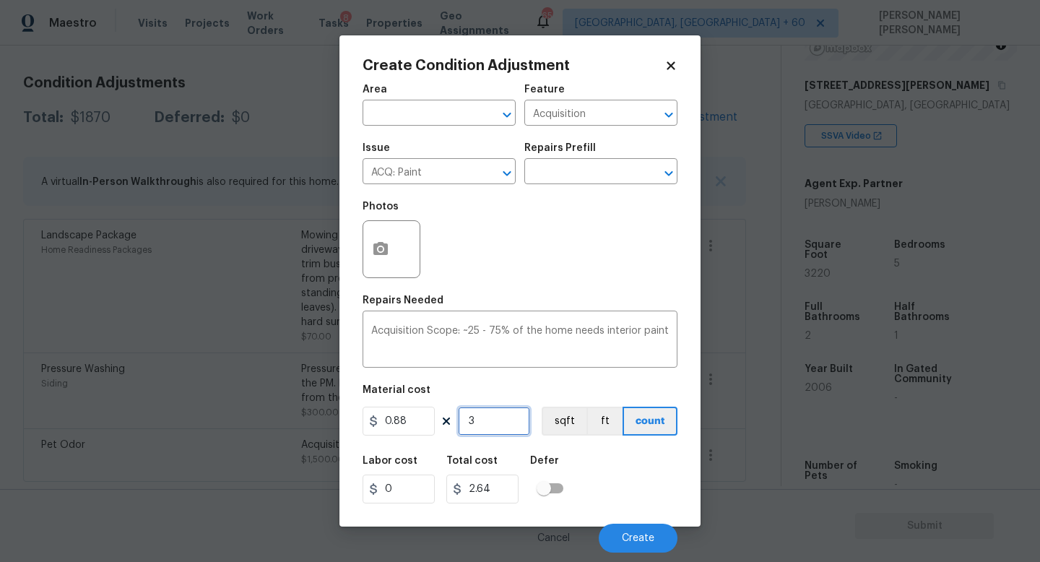
type input "32"
type input "28.16"
type input "322"
type input "283.36"
type input "3220"
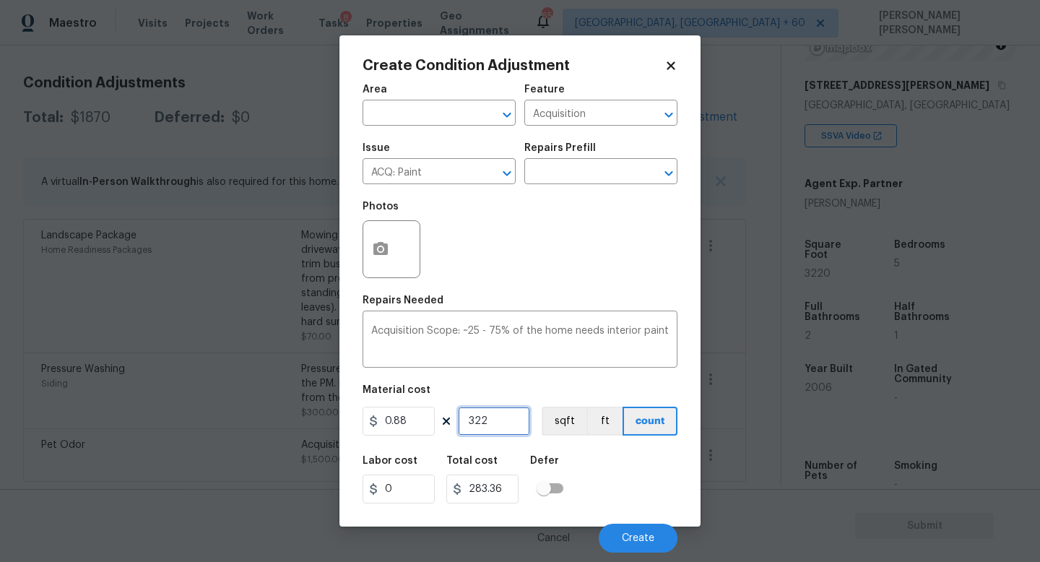
type input "2833.6"
type input "3220"
click at [397, 252] on button "button" at bounding box center [380, 249] width 35 height 56
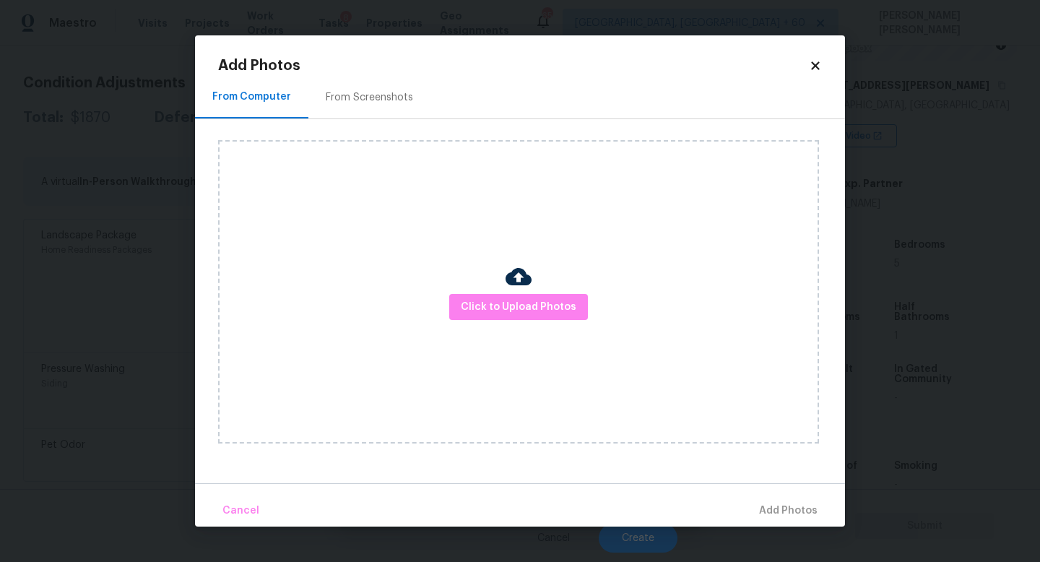
click at [502, 290] on div "Click to Upload Photos" at bounding box center [518, 291] width 601 height 303
click at [515, 311] on span "Click to Upload Photos" at bounding box center [519, 307] width 116 height 18
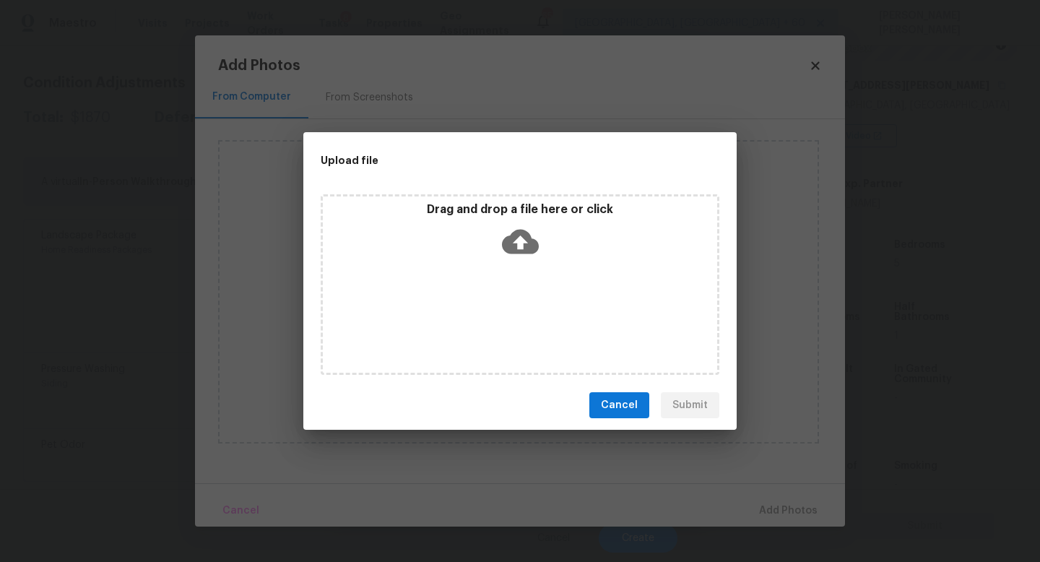
drag, startPoint x: 620, startPoint y: 399, endPoint x: 612, endPoint y: 399, distance: 7.9
click at [620, 399] on span "Cancel" at bounding box center [619, 406] width 37 height 18
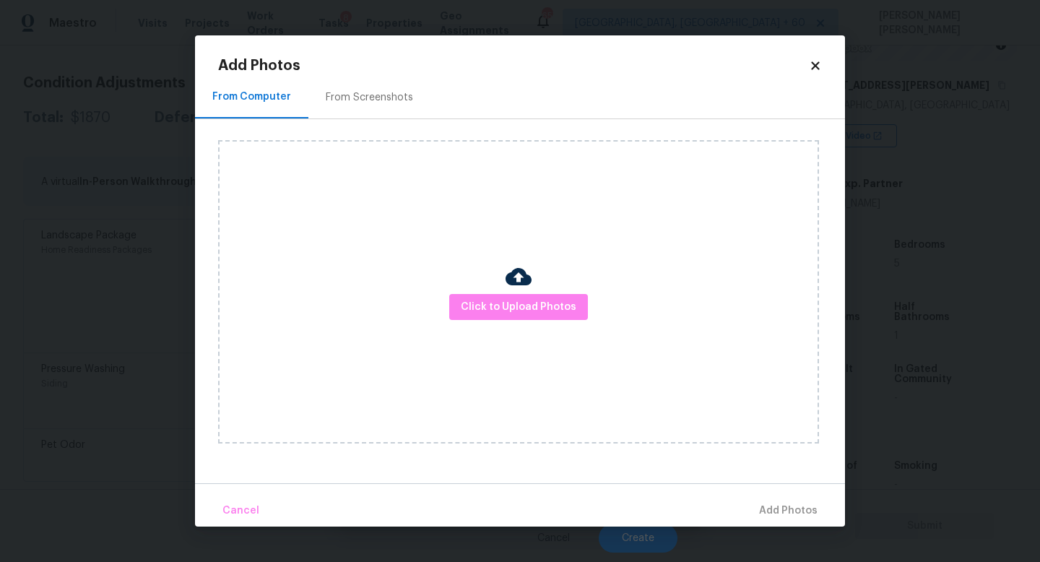
click at [817, 67] on icon at bounding box center [815, 65] width 8 height 8
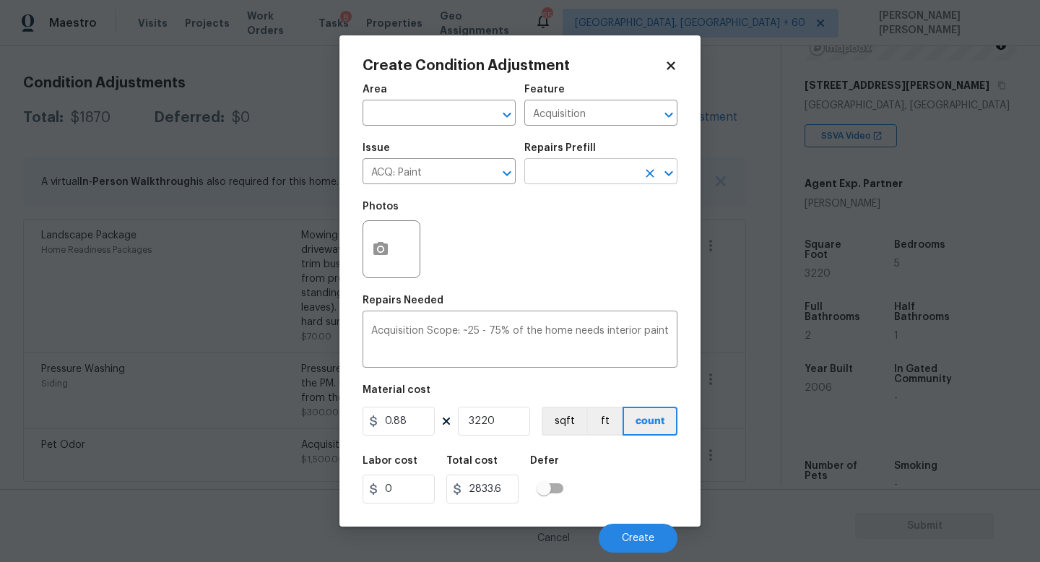
click at [565, 170] on input "text" at bounding box center [580, 173] width 113 height 22
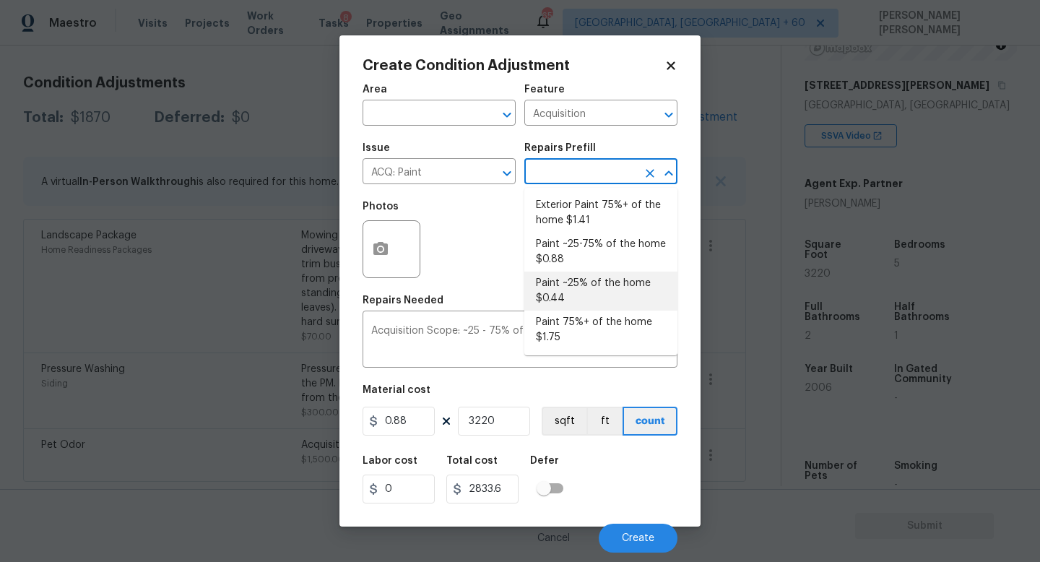
click at [556, 295] on li "Paint ~25% of the home $0.44" at bounding box center [600, 291] width 153 height 39
type textarea "Acquisition Scope: ~25% of the home needs interior paint"
type input "0.44"
type input "1416.8"
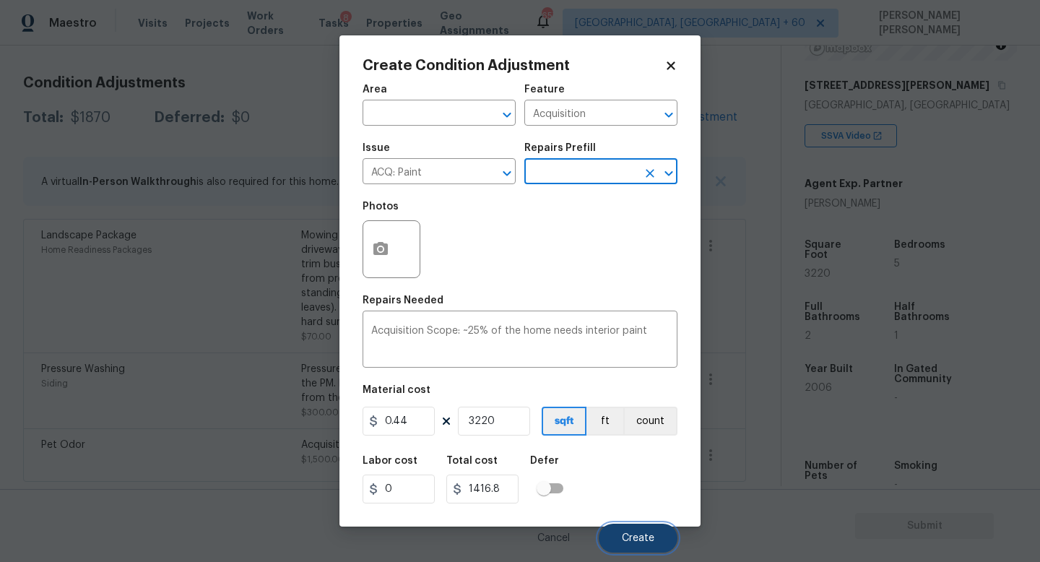
click at [618, 531] on button "Create" at bounding box center [638, 538] width 79 height 29
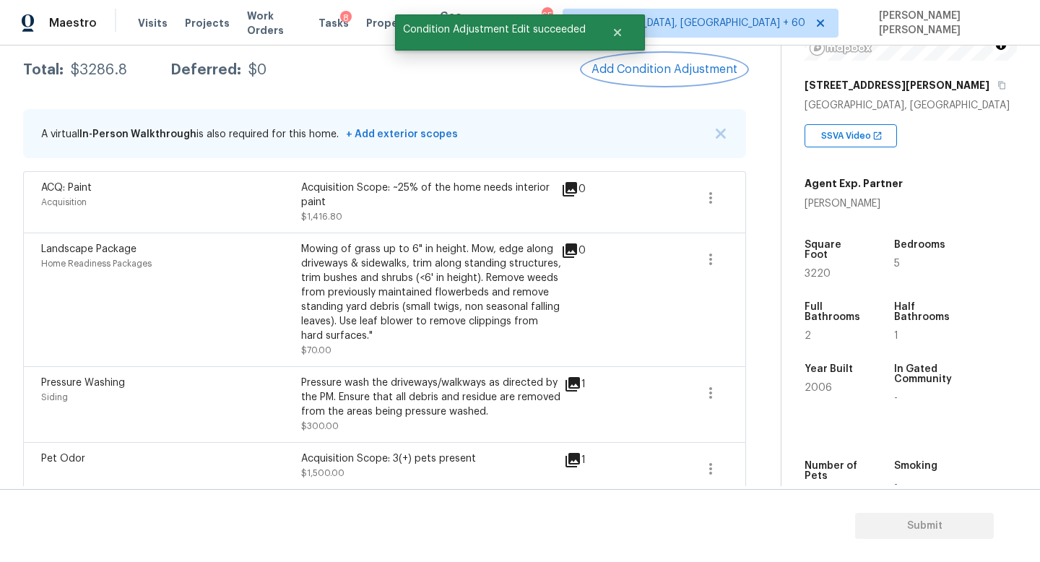
scroll to position [251, 0]
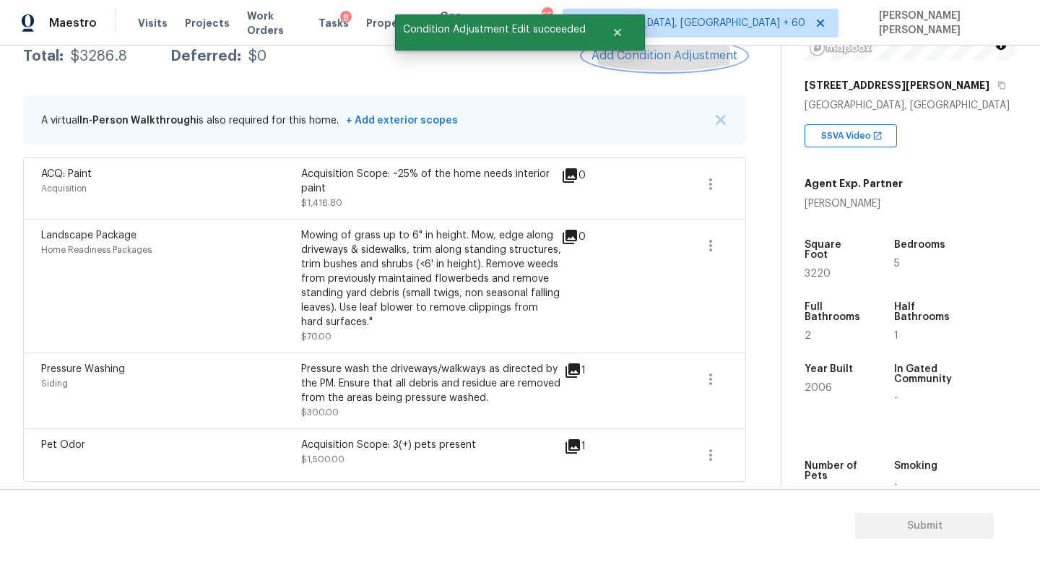
click at [674, 61] on button "Add Condition Adjustment" at bounding box center [664, 55] width 163 height 30
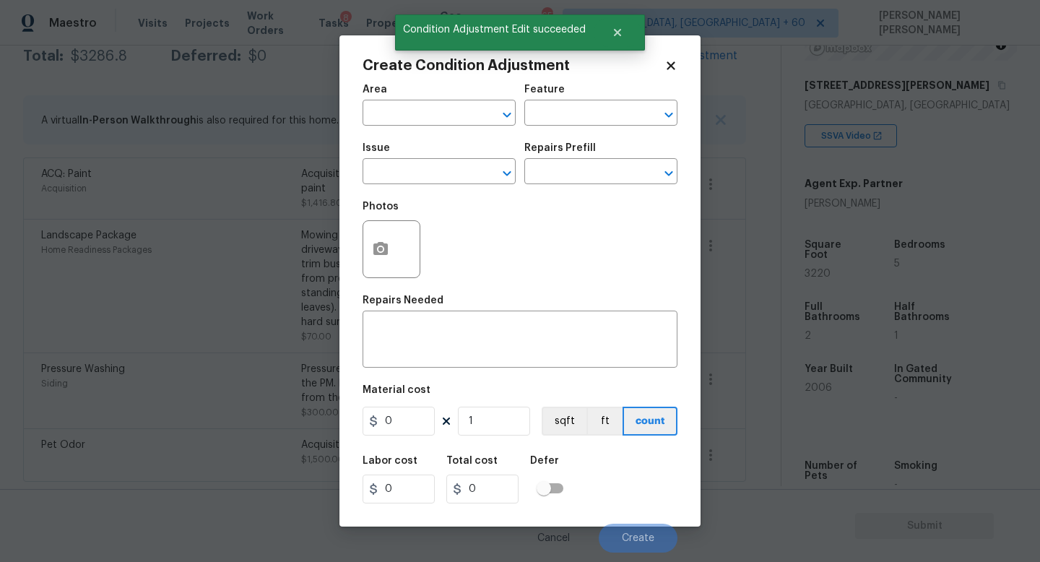
click at [417, 189] on span "Issue ​" at bounding box center [439, 163] width 153 height 59
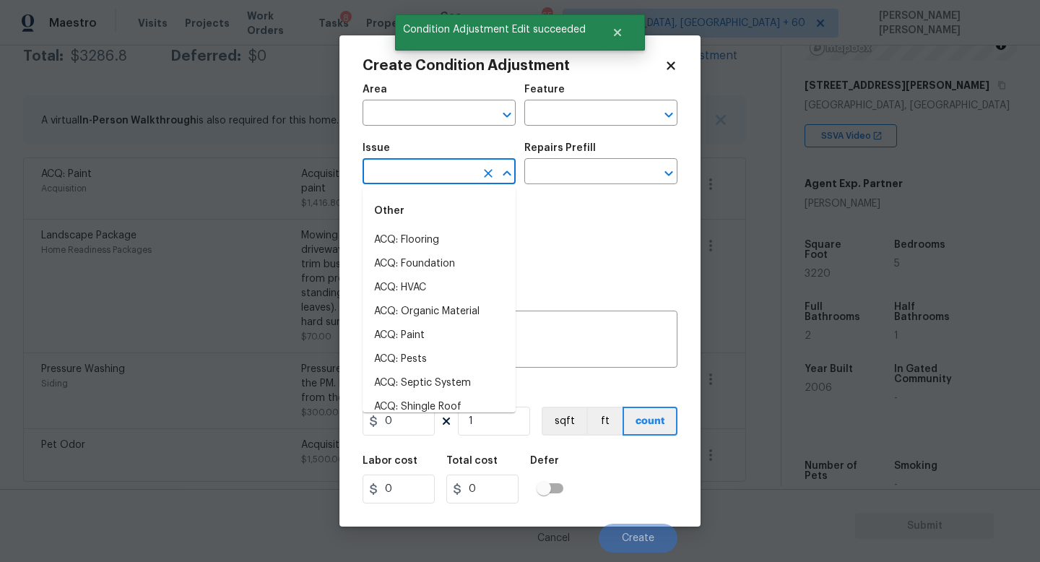
click at [410, 180] on input "text" at bounding box center [419, 173] width 113 height 22
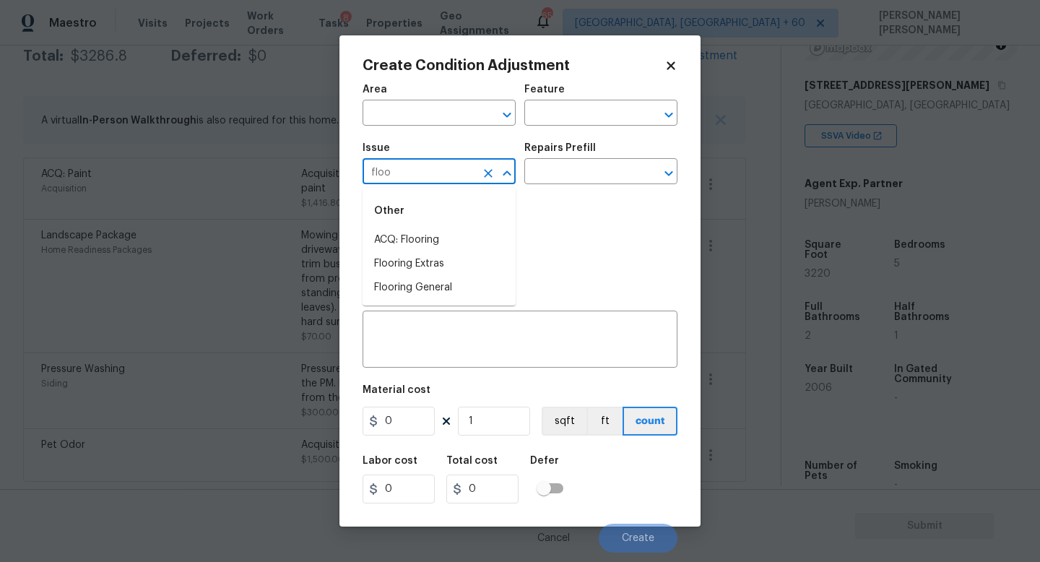
click at [431, 228] on li "ACQ: Flooring" at bounding box center [439, 240] width 153 height 24
type input "ACQ: Flooring"
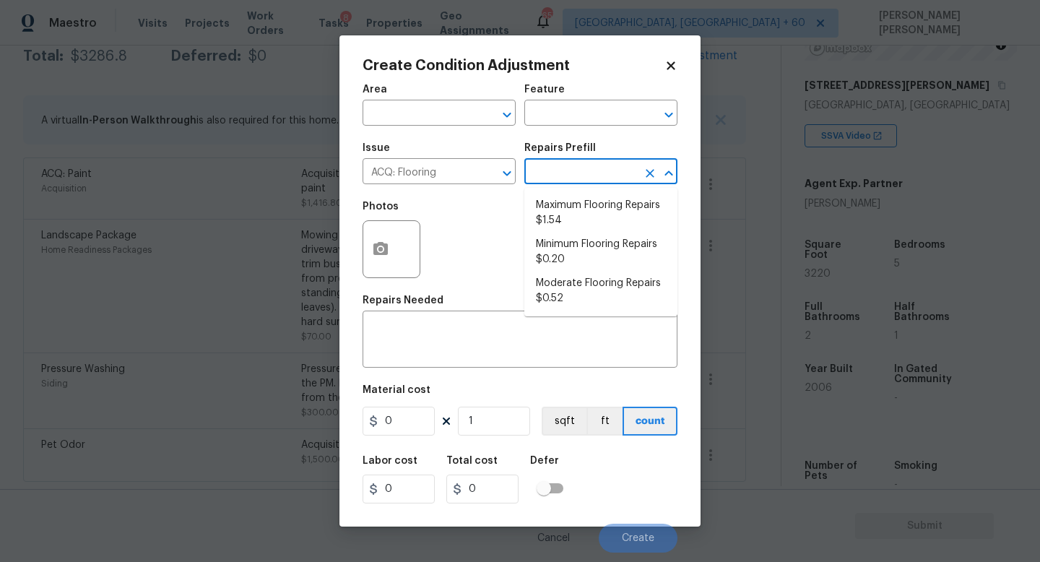
click at [576, 177] on input "text" at bounding box center [580, 173] width 113 height 22
click at [574, 292] on li "Moderate Flooring Repairs $0.52" at bounding box center [600, 291] width 153 height 39
type input "Acquisition"
type textarea "Acquisition Scope: Moderate flooring repairs"
type input "0.52"
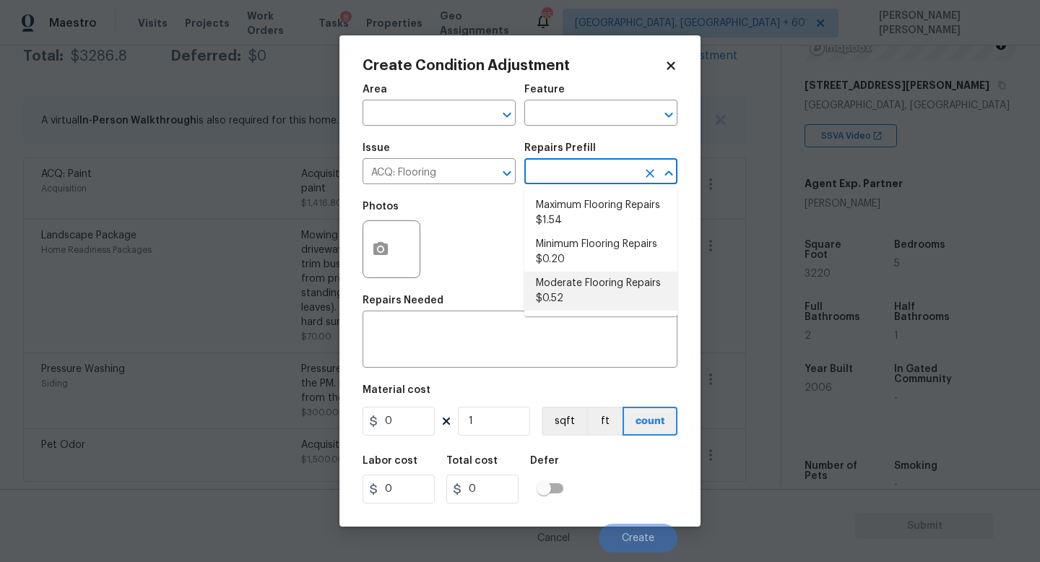
type input "0.52"
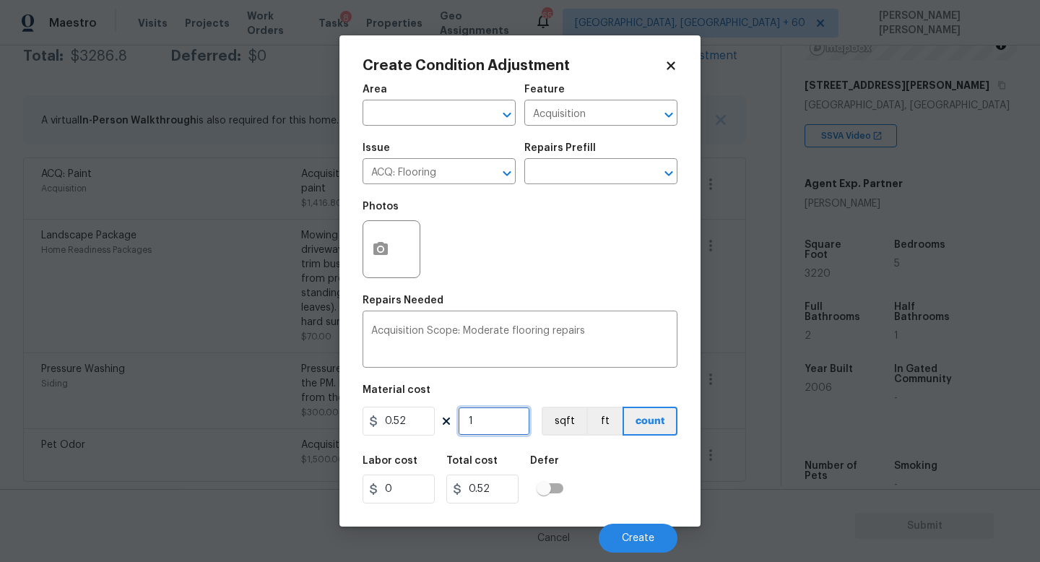
click at [491, 425] on input "1" at bounding box center [494, 421] width 72 height 29
type input "0"
type input "3"
type input "1.56"
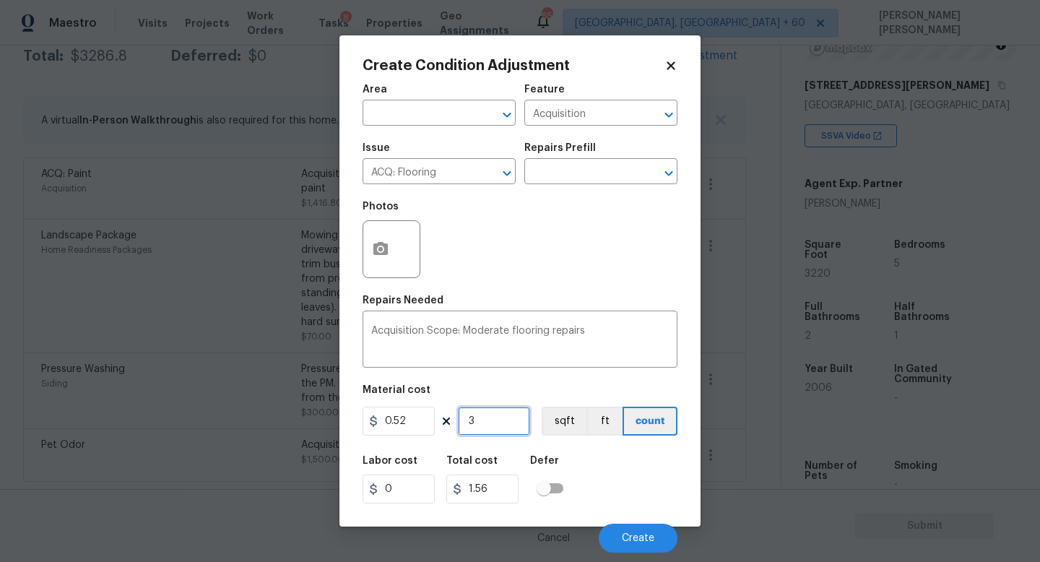
type input "32"
type input "16.64"
type input "322"
type input "167.44"
type input "3220"
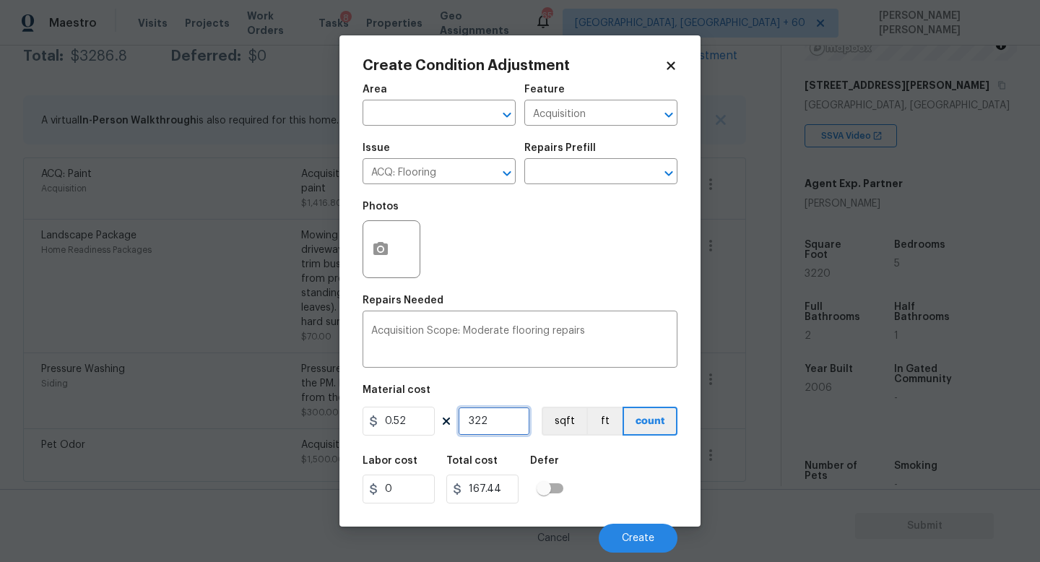
type input "1674.4"
type input "3220"
click at [386, 255] on icon "button" at bounding box center [380, 248] width 14 height 13
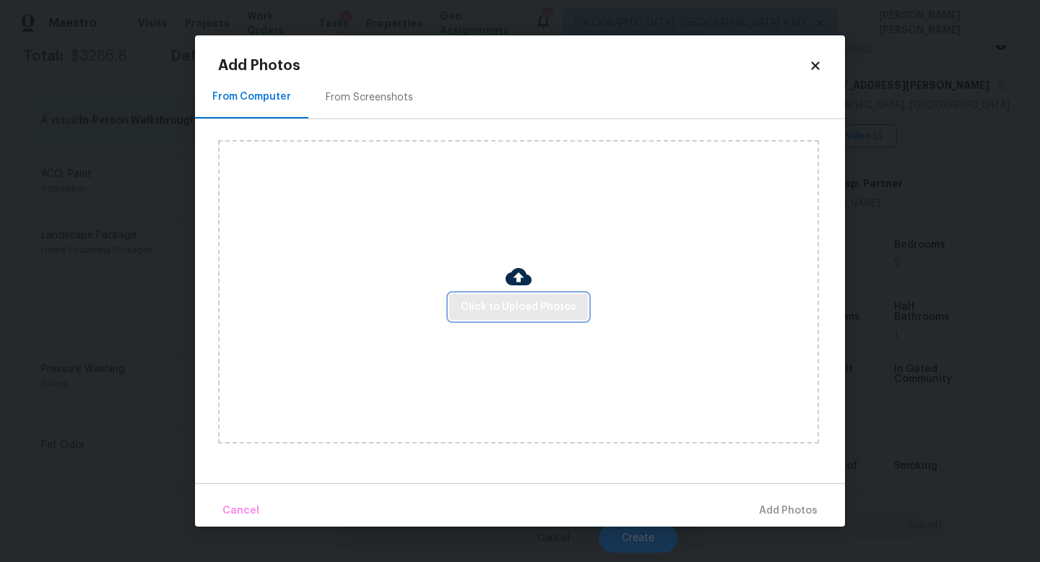
click at [492, 307] on span "Click to Upload Photos" at bounding box center [519, 307] width 116 height 18
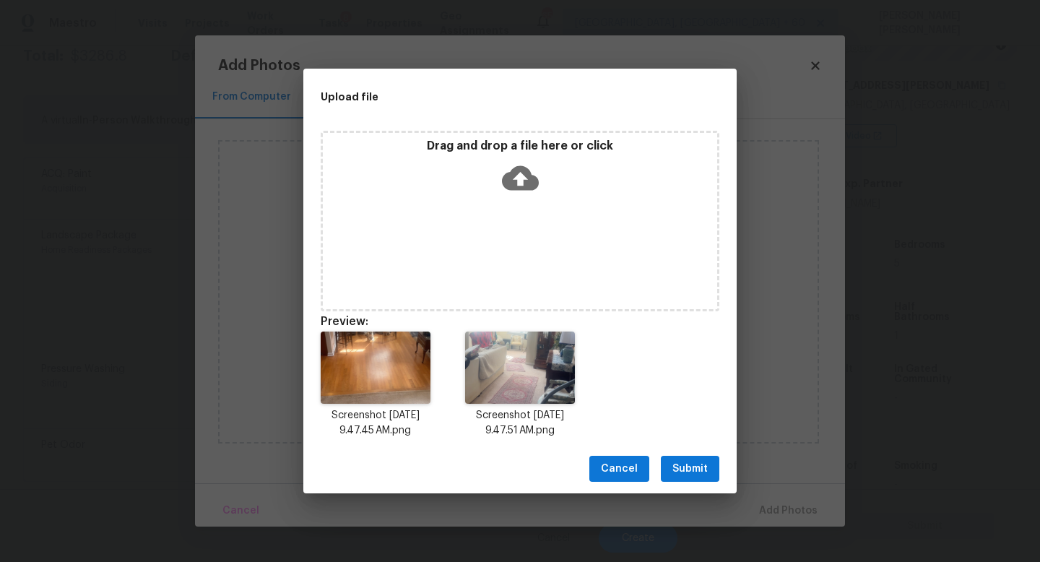
click at [693, 478] on button "Submit" at bounding box center [690, 469] width 59 height 27
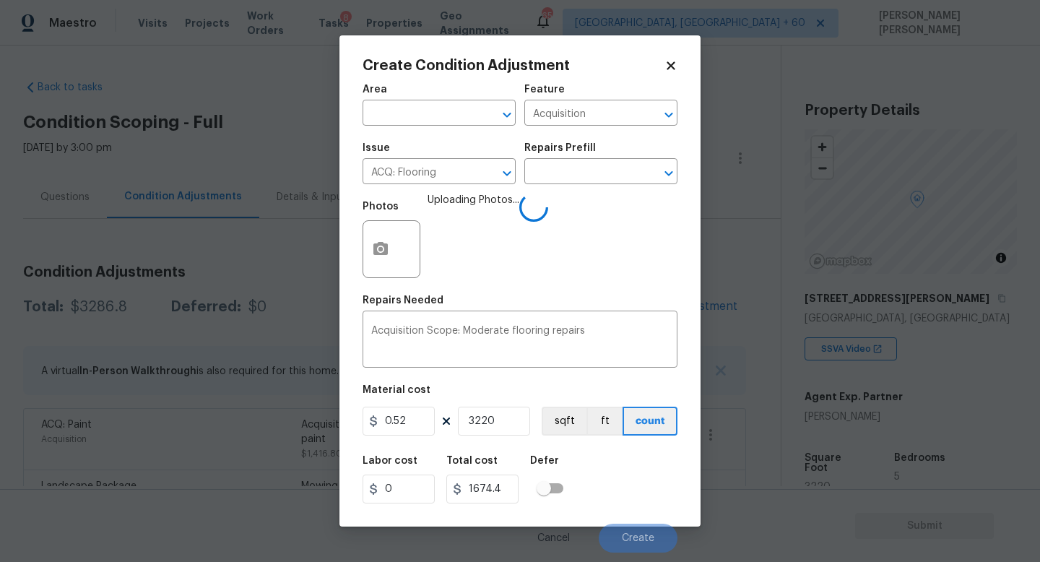
scroll to position [213, 0]
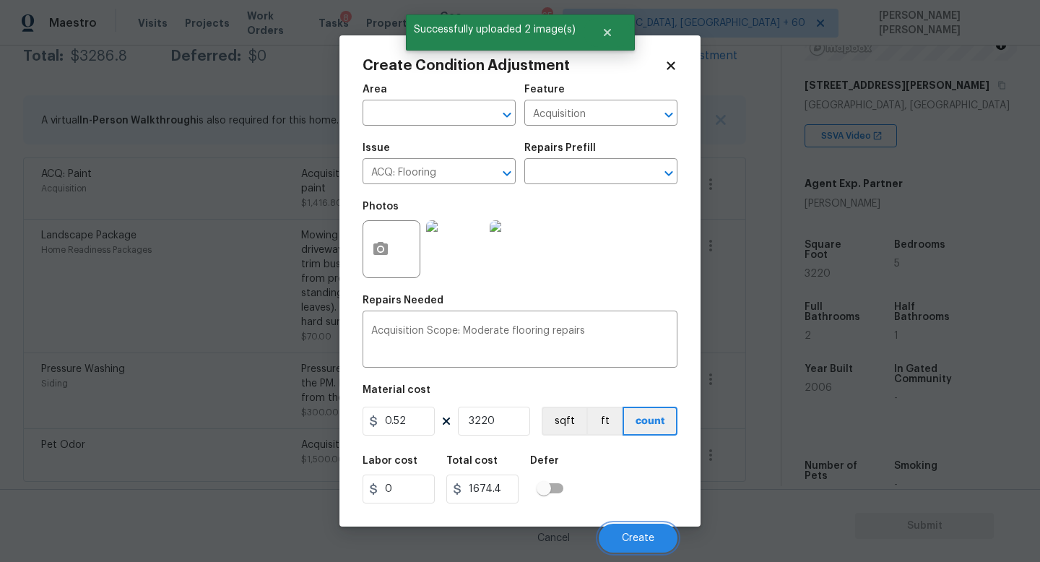
click at [626, 528] on button "Create" at bounding box center [638, 538] width 79 height 29
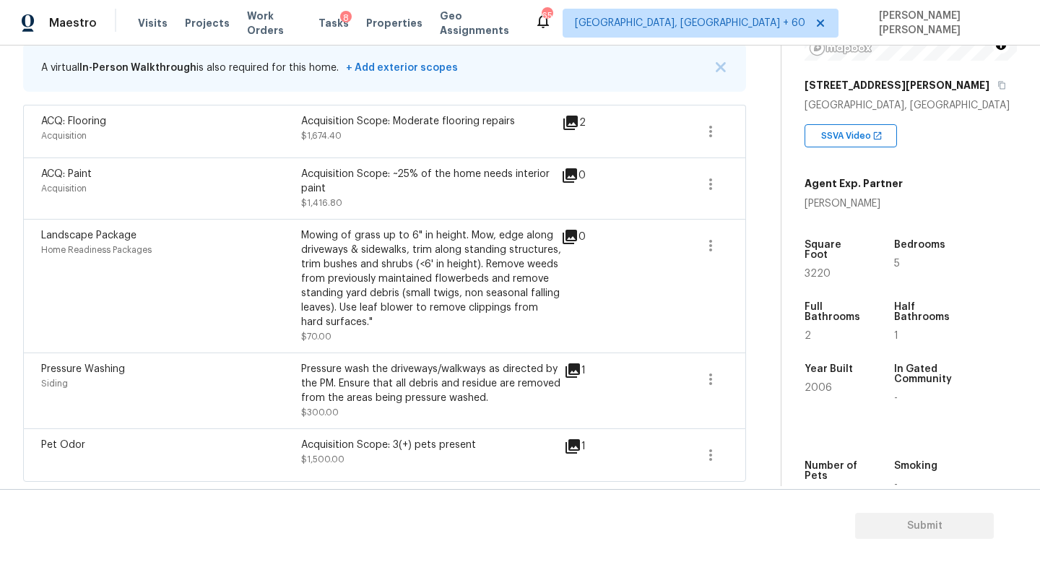
scroll to position [58, 0]
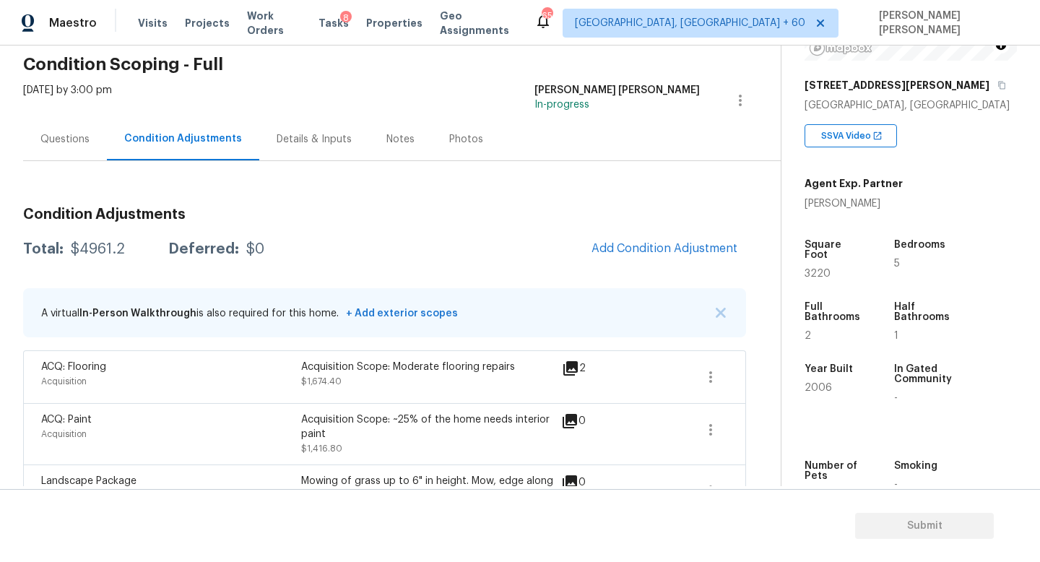
click at [41, 129] on div "Questions" at bounding box center [65, 139] width 84 height 43
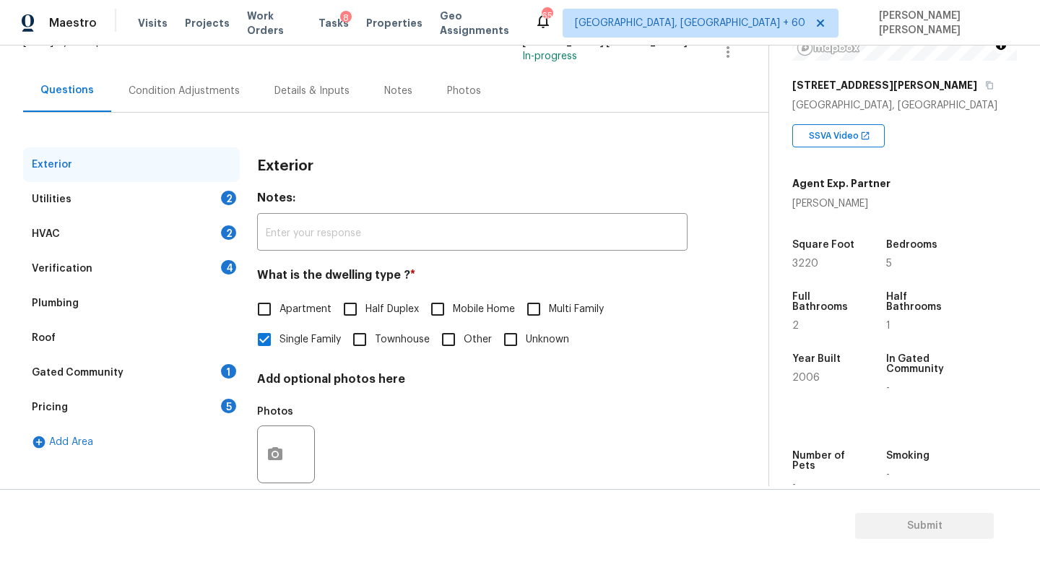
scroll to position [126, 0]
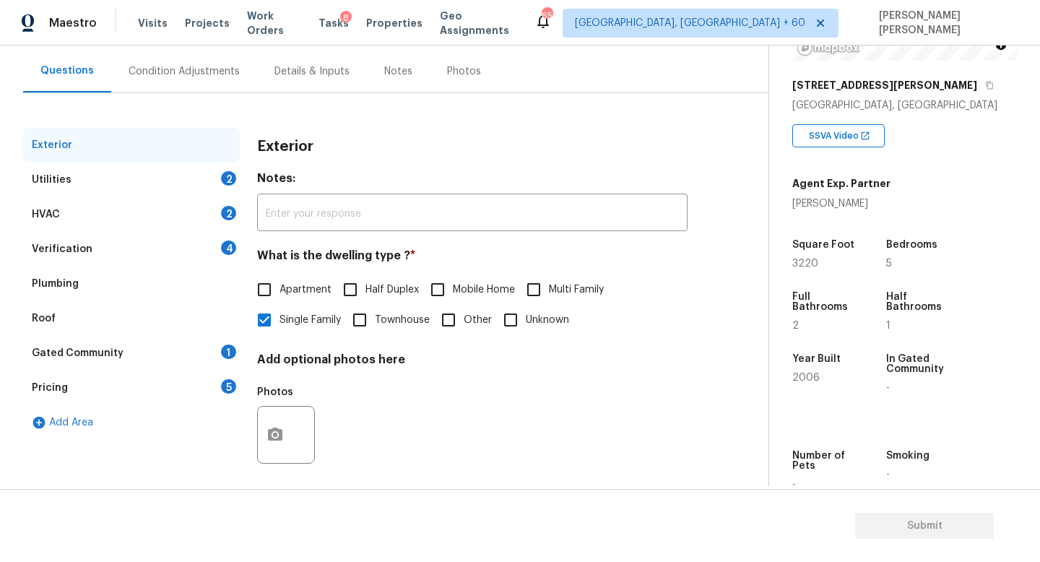
click at [170, 406] on div "Add Area" at bounding box center [131, 422] width 217 height 35
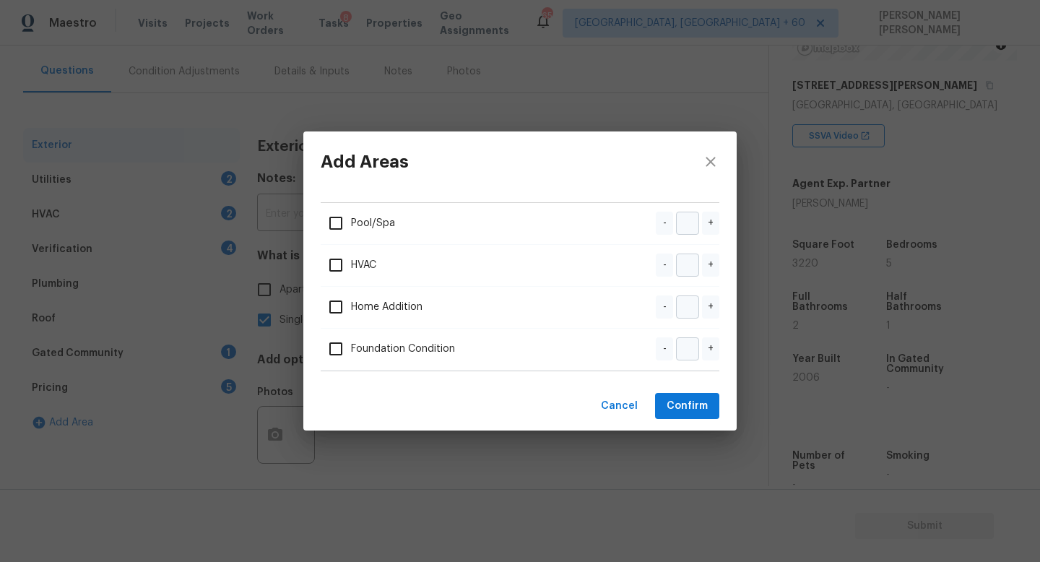
click at [177, 388] on div "Add Areas Pool/Spa - + HVAC - + Home Addition - + Foundation Condition - + Canc…" at bounding box center [520, 281] width 1040 height 562
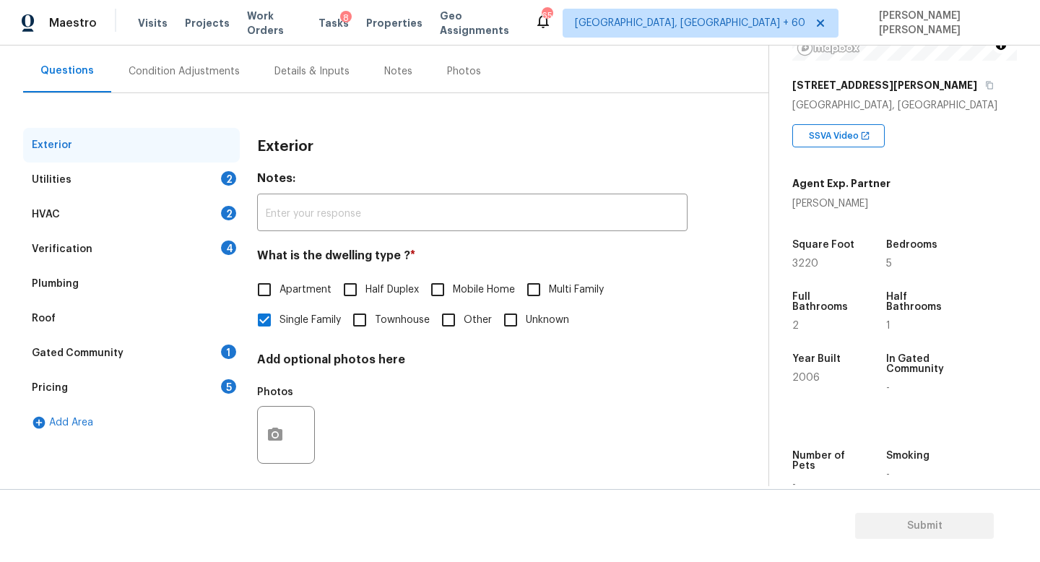
click at [183, 381] on div "Pricing 5" at bounding box center [131, 388] width 217 height 35
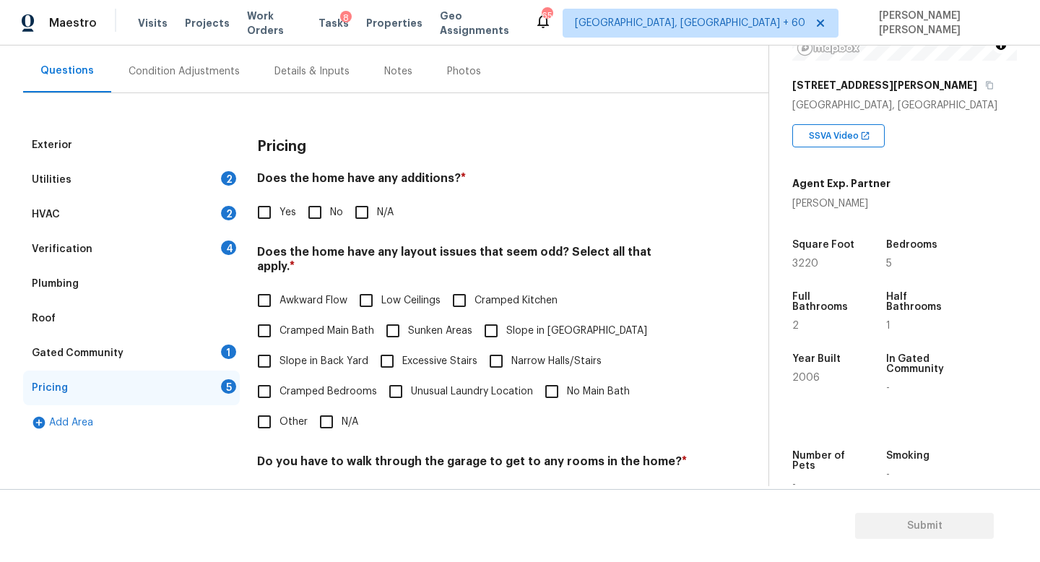
click at [311, 207] on input "No" at bounding box center [315, 212] width 30 height 30
checkbox input "true"
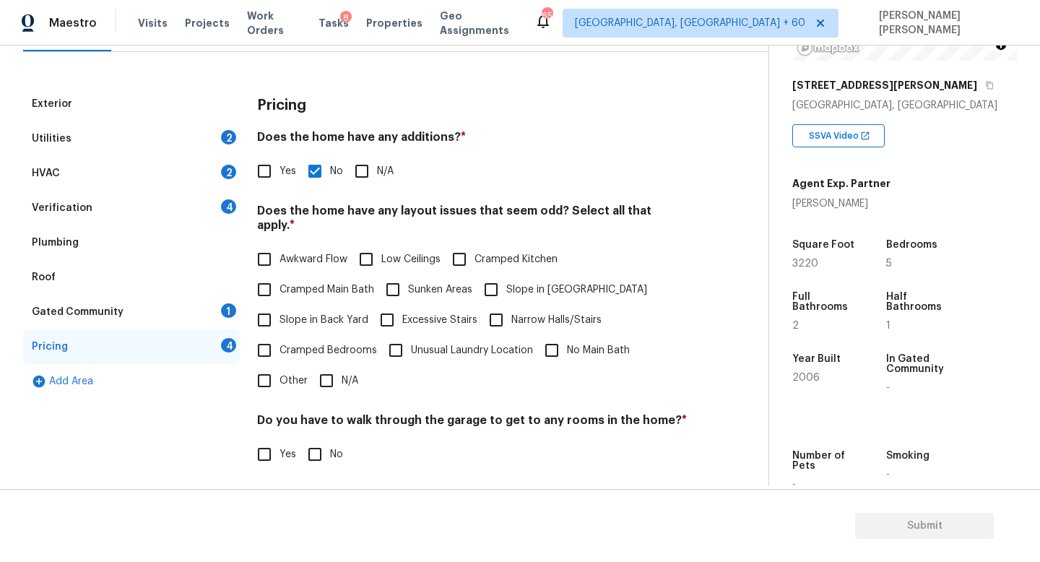
scroll to position [170, 0]
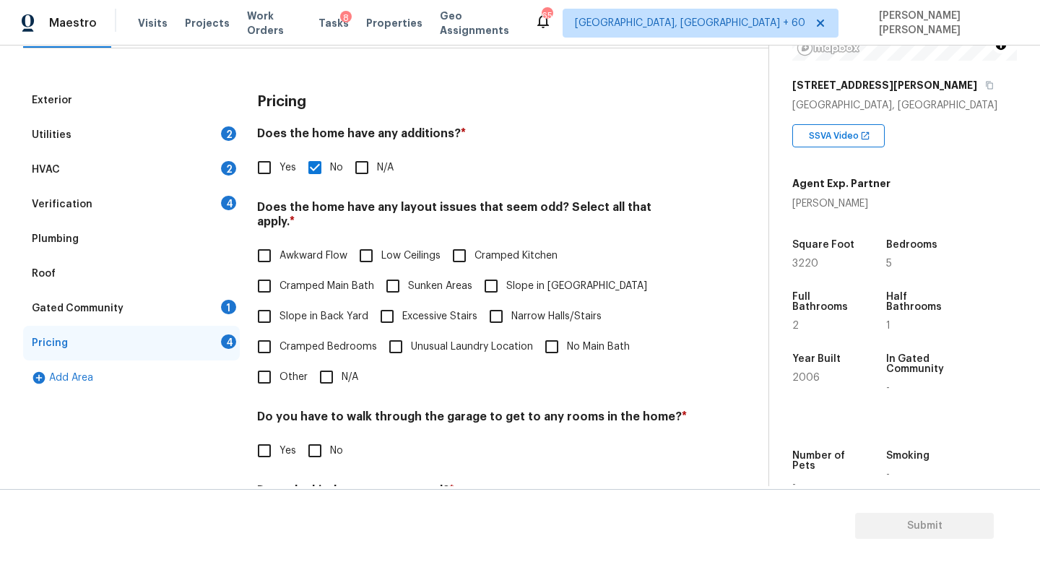
click at [518, 279] on span "Slope in Front Yard" at bounding box center [576, 286] width 141 height 15
click at [506, 271] on input "Slope in Front Yard" at bounding box center [491, 286] width 30 height 30
checkbox input "true"
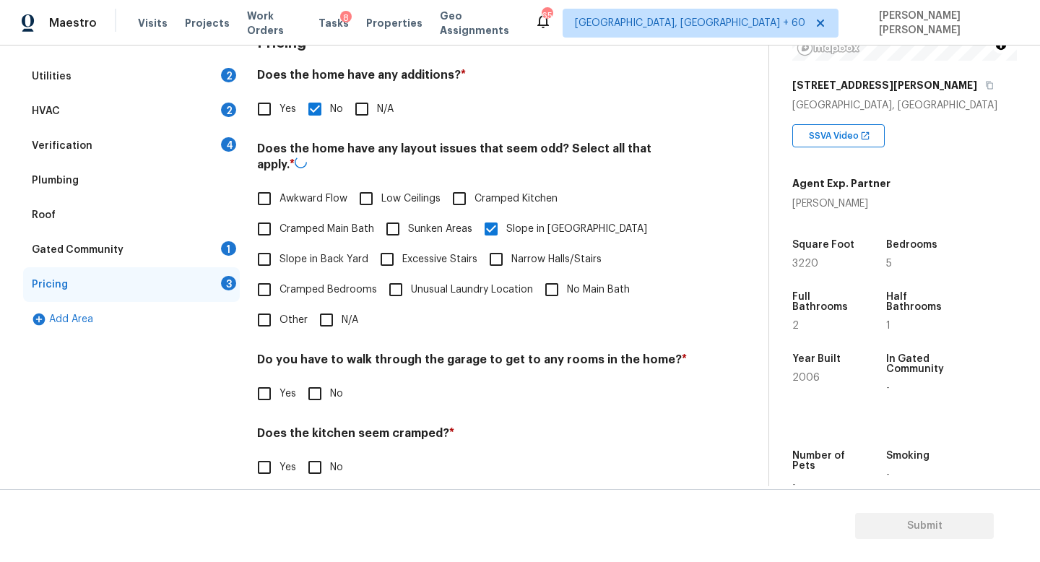
scroll to position [266, 0]
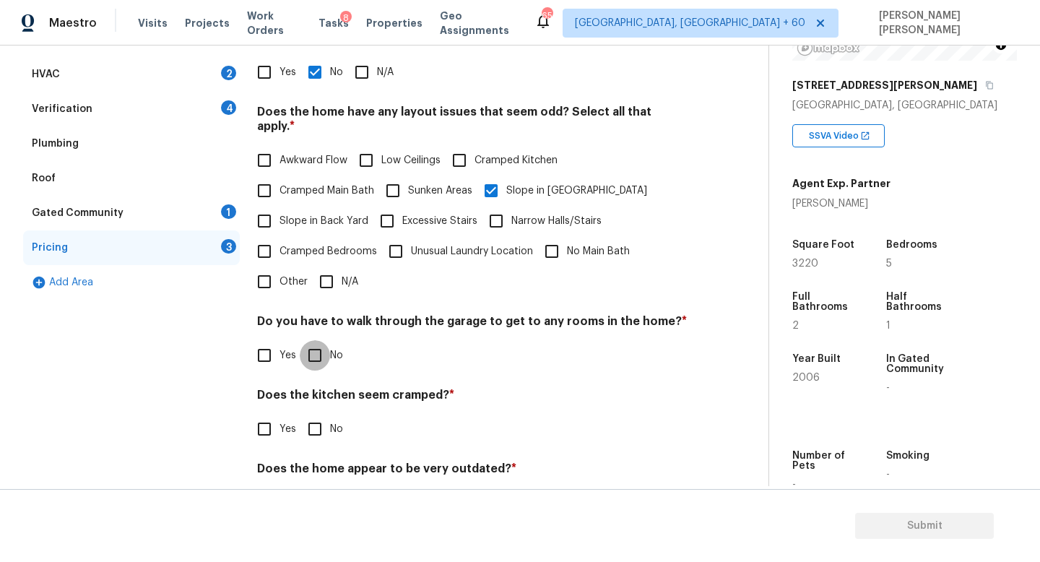
click at [321, 345] on input "No" at bounding box center [315, 355] width 30 height 30
checkbox input "true"
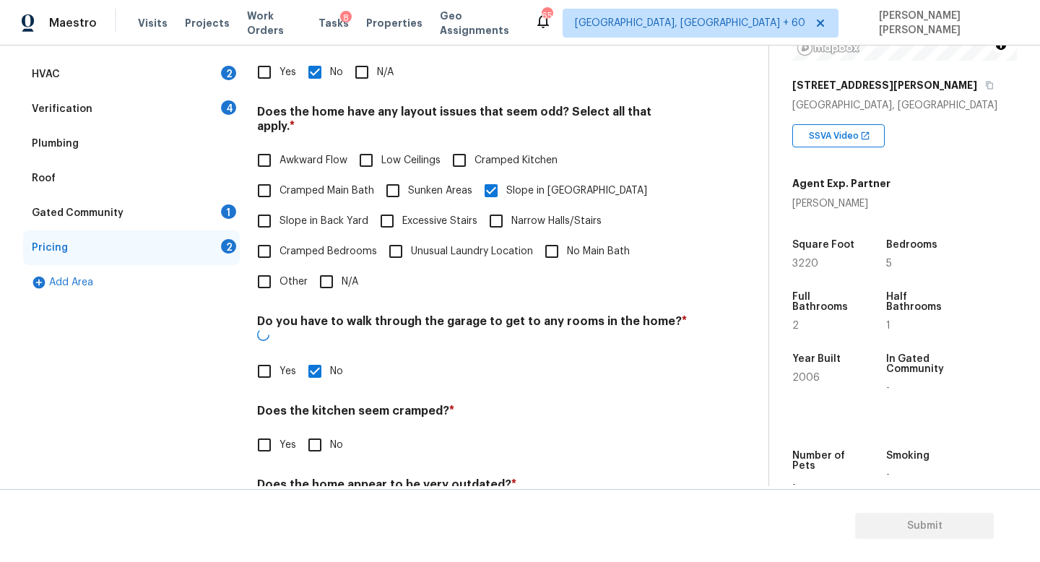
click at [323, 438] on div "Pricing Does the home have any additions? * Yes No N/A Does the home have any l…" at bounding box center [472, 269] width 431 height 563
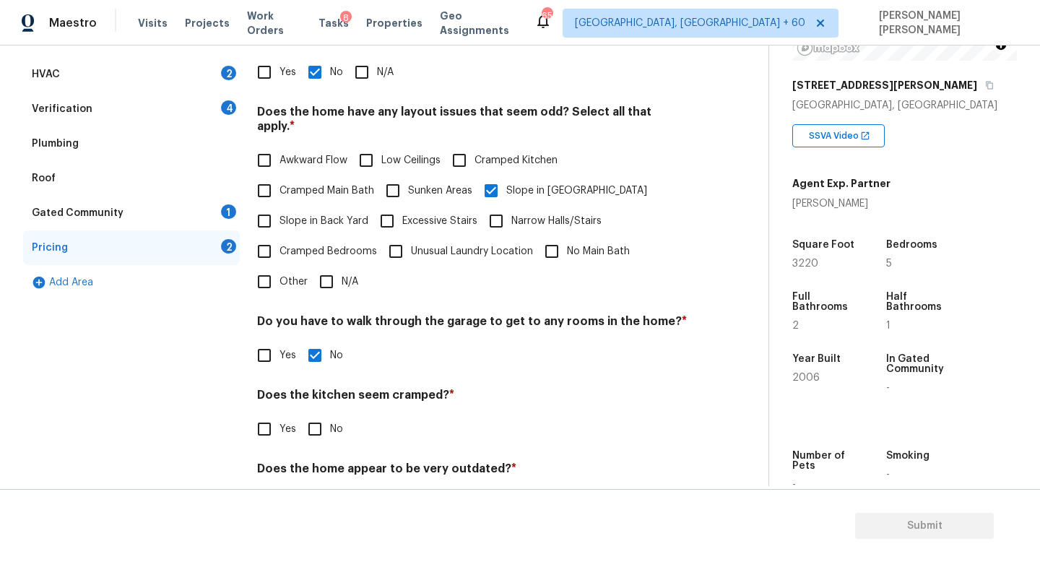
click at [318, 414] on input "No" at bounding box center [315, 429] width 30 height 30
checkbox input "true"
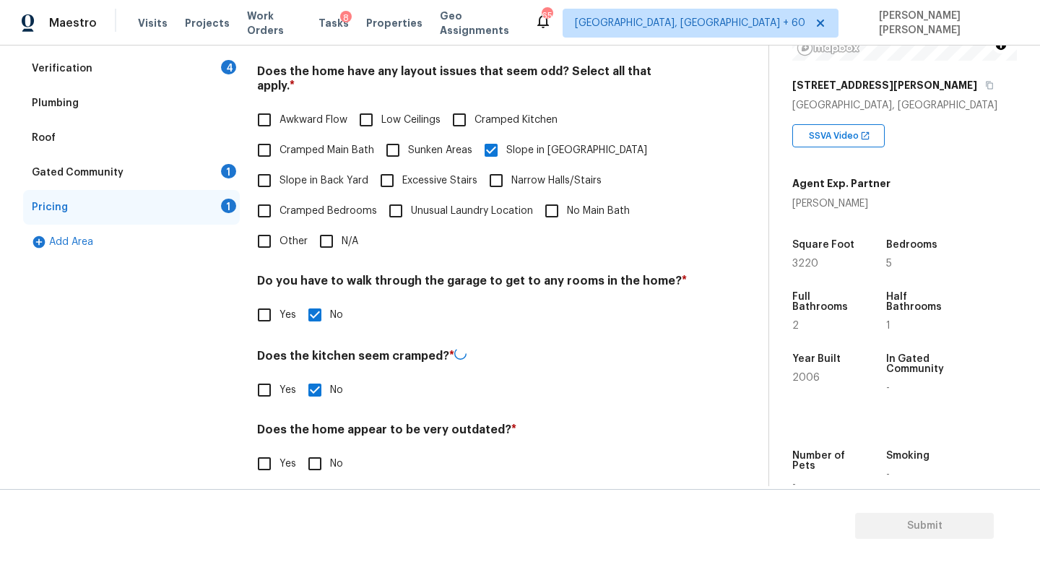
scroll to position [305, 0]
click at [316, 449] on input "No" at bounding box center [315, 464] width 30 height 30
checkbox input "true"
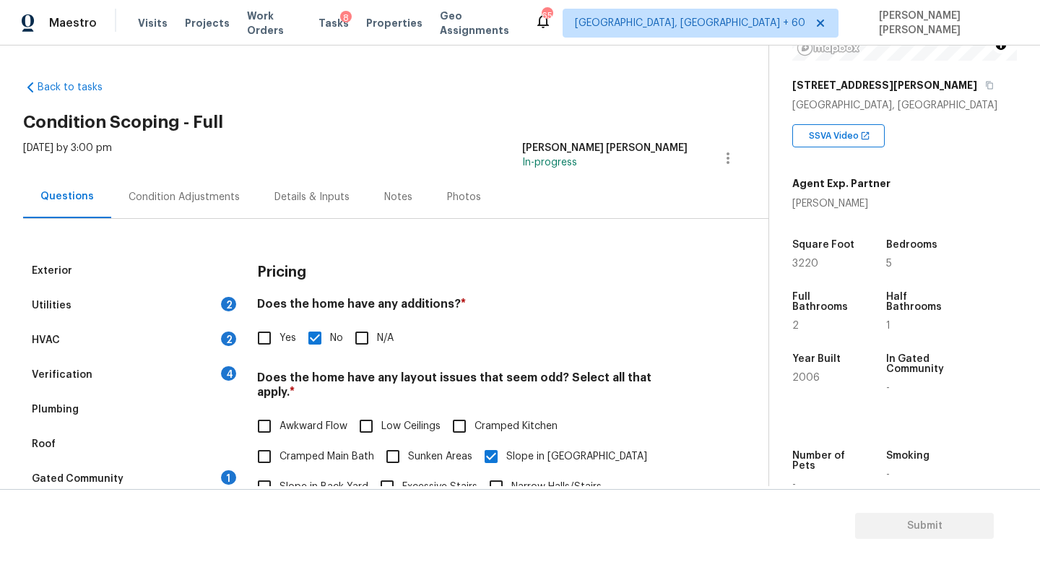
click at [171, 477] on div "Gated Community 1" at bounding box center [131, 479] width 217 height 35
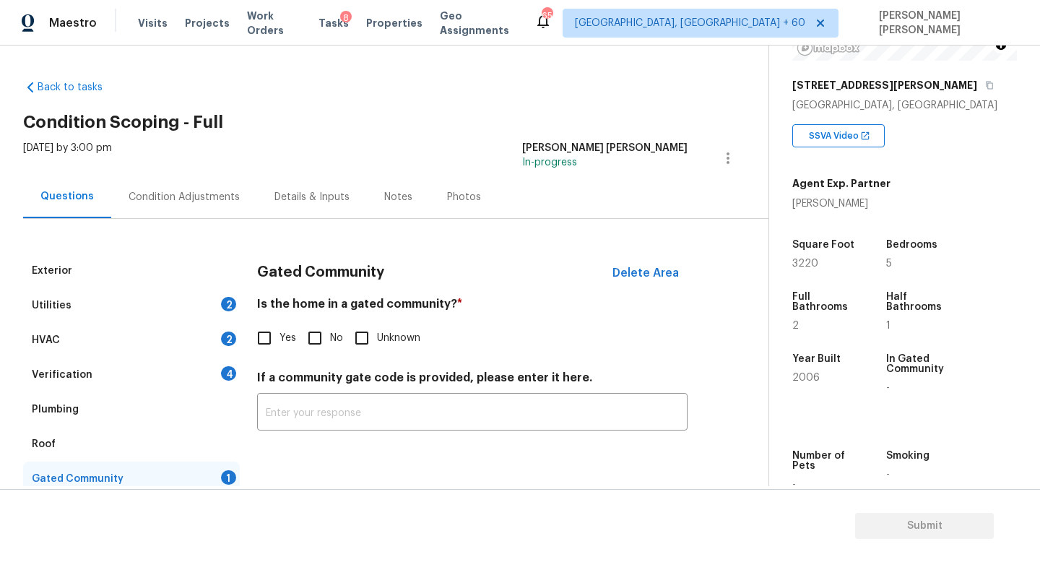
click at [316, 335] on input "No" at bounding box center [315, 338] width 30 height 30
checkbox input "true"
click at [165, 382] on div "Verification 4" at bounding box center [131, 375] width 217 height 35
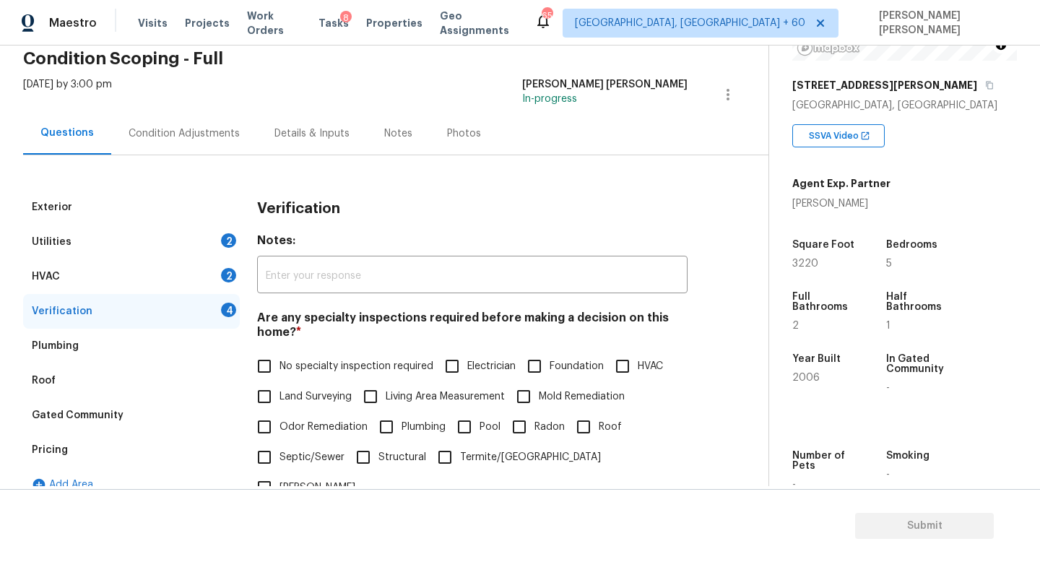
scroll to position [92, 0]
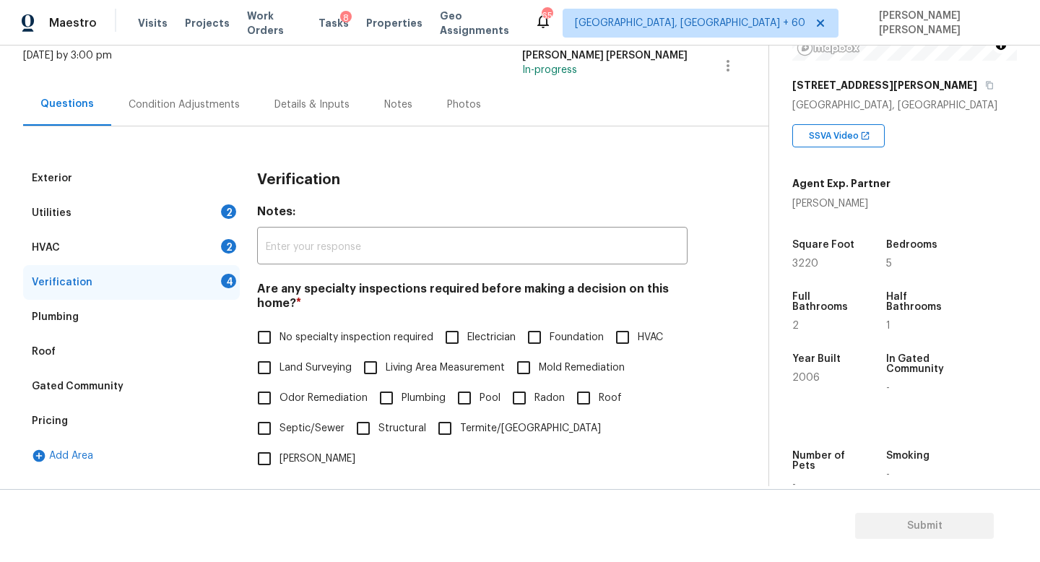
click at [265, 329] on input "No specialty inspection required" at bounding box center [264, 337] width 30 height 30
checkbox input "true"
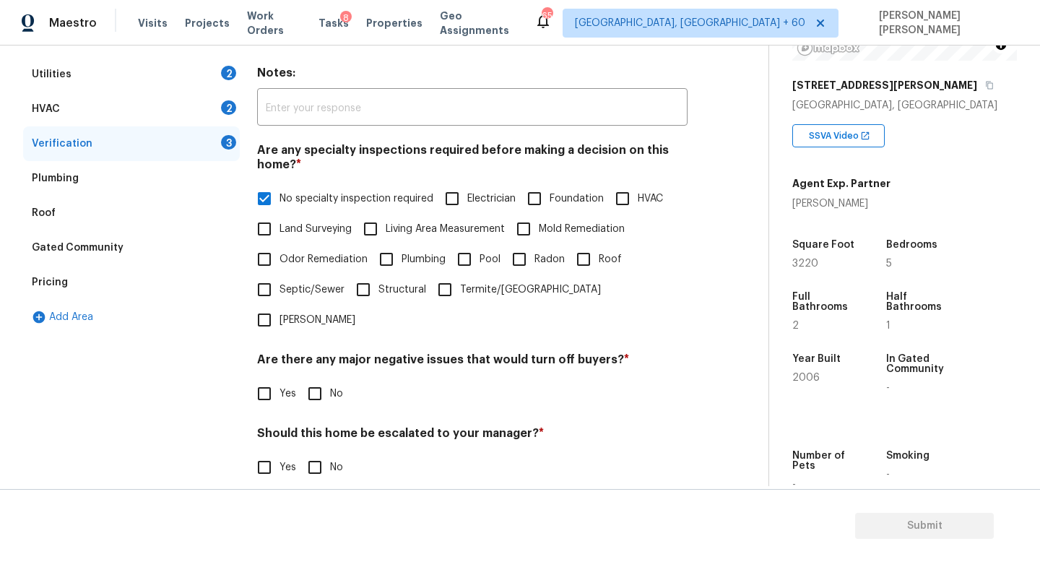
scroll to position [272, 0]
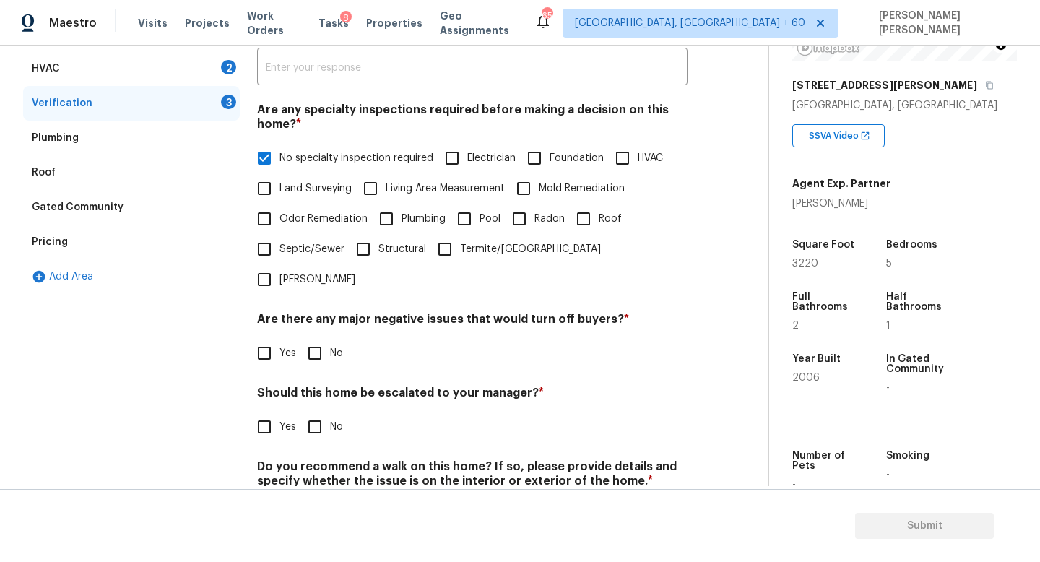
click at [319, 312] on div "Are there any major negative issues that would turn off buyers? * Yes No" at bounding box center [472, 340] width 431 height 56
click at [319, 338] on input "No" at bounding box center [315, 353] width 30 height 30
checkbox input "true"
click at [317, 387] on div "Should this home be escalated to your manager? * Yes No" at bounding box center [472, 415] width 431 height 56
click at [316, 412] on input "No" at bounding box center [315, 427] width 30 height 30
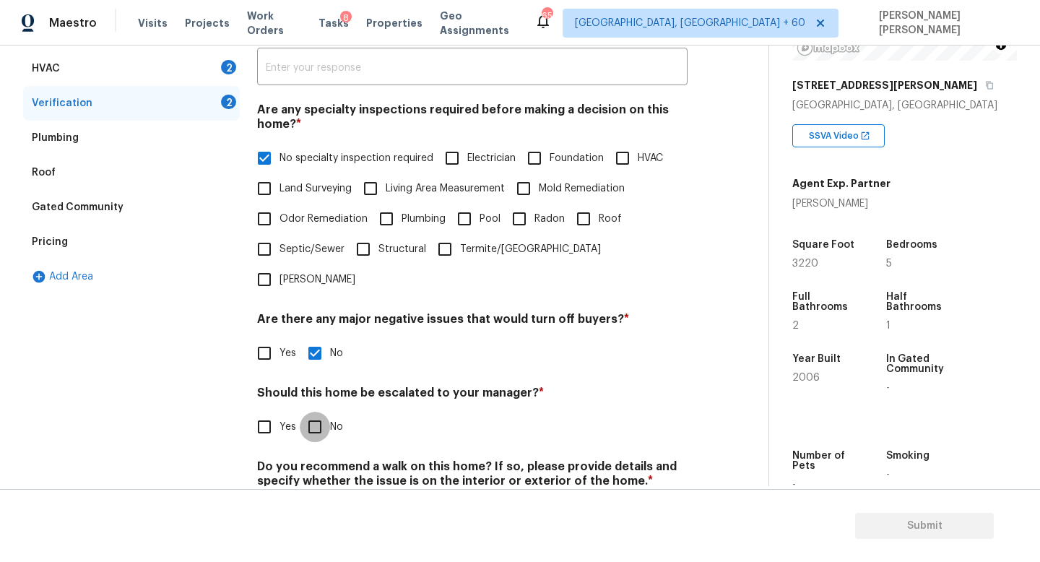
checkbox input "true"
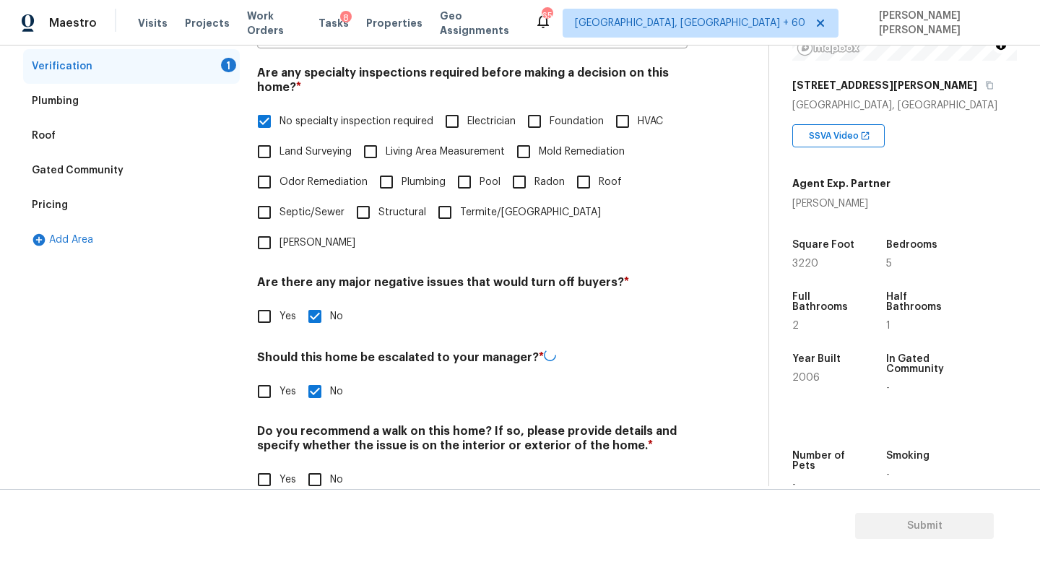
scroll to position [307, 0]
click at [308, 467] on div "Verification Notes: ​ Are any specialty inspections required before making a de…" at bounding box center [472, 230] width 431 height 566
click at [311, 464] on input "No" at bounding box center [315, 479] width 30 height 30
checkbox input "true"
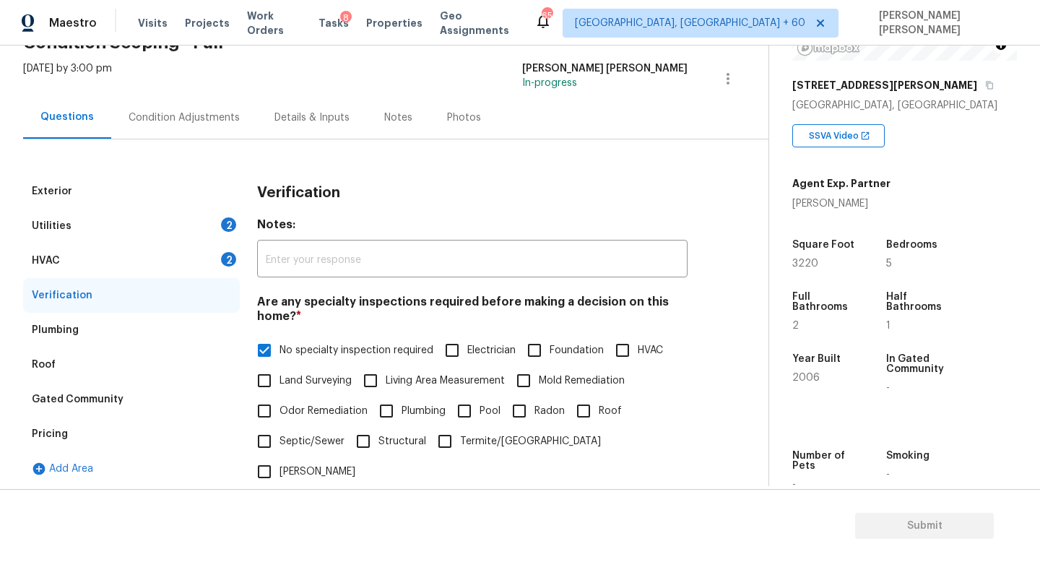
scroll to position [0, 0]
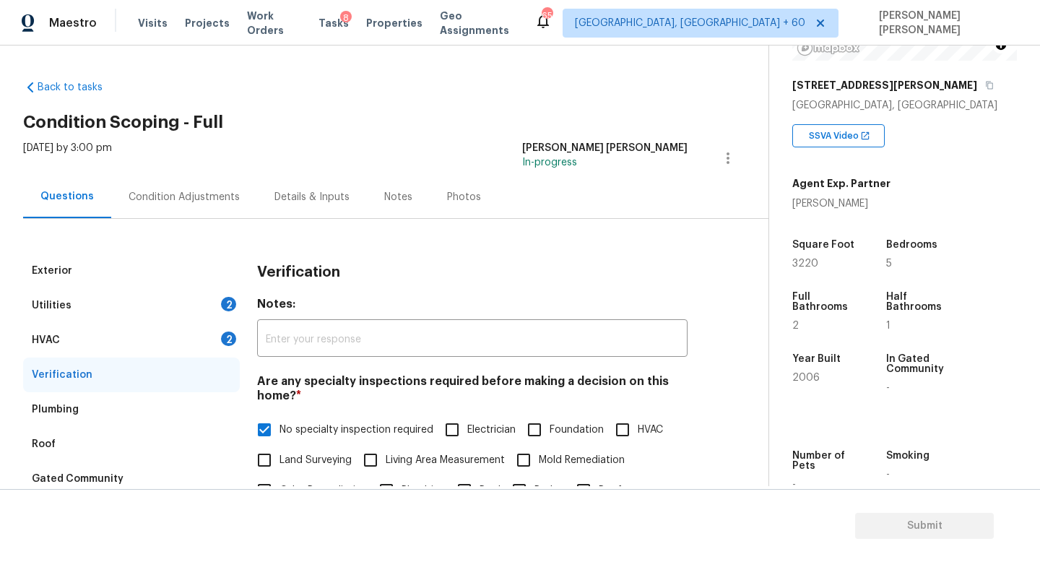
click at [157, 342] on div "HVAC 2" at bounding box center [131, 340] width 217 height 35
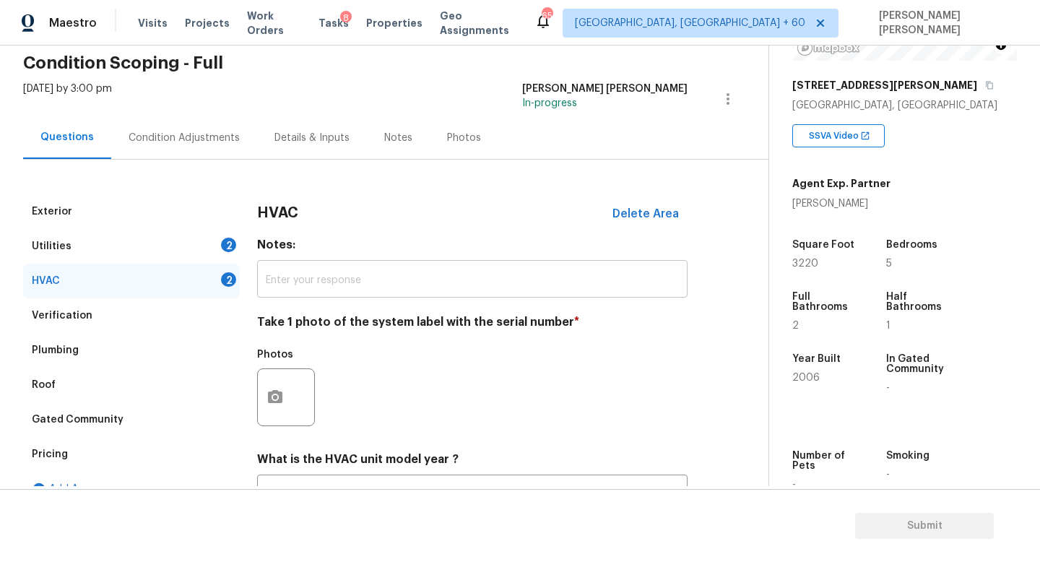
scroll to position [60, 0]
click at [274, 401] on icon "button" at bounding box center [275, 395] width 14 height 13
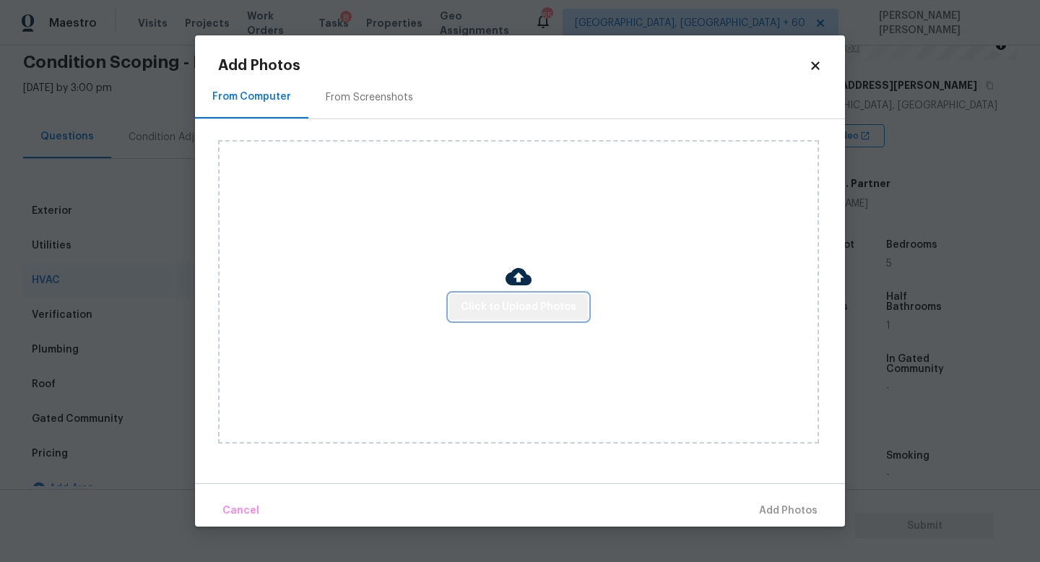
click at [522, 303] on span "Click to Upload Photos" at bounding box center [519, 307] width 116 height 18
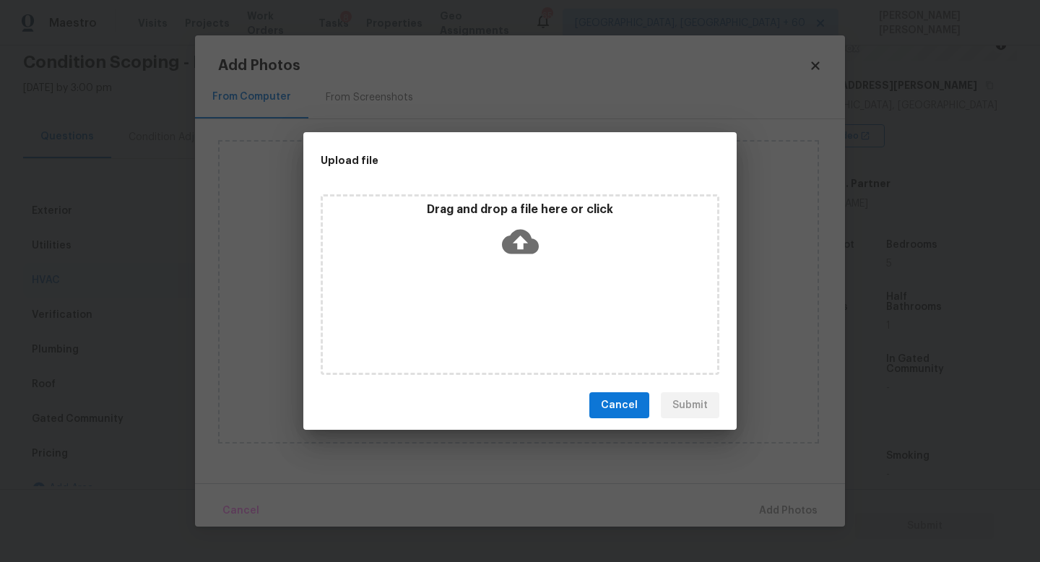
click at [520, 233] on icon at bounding box center [520, 242] width 37 height 25
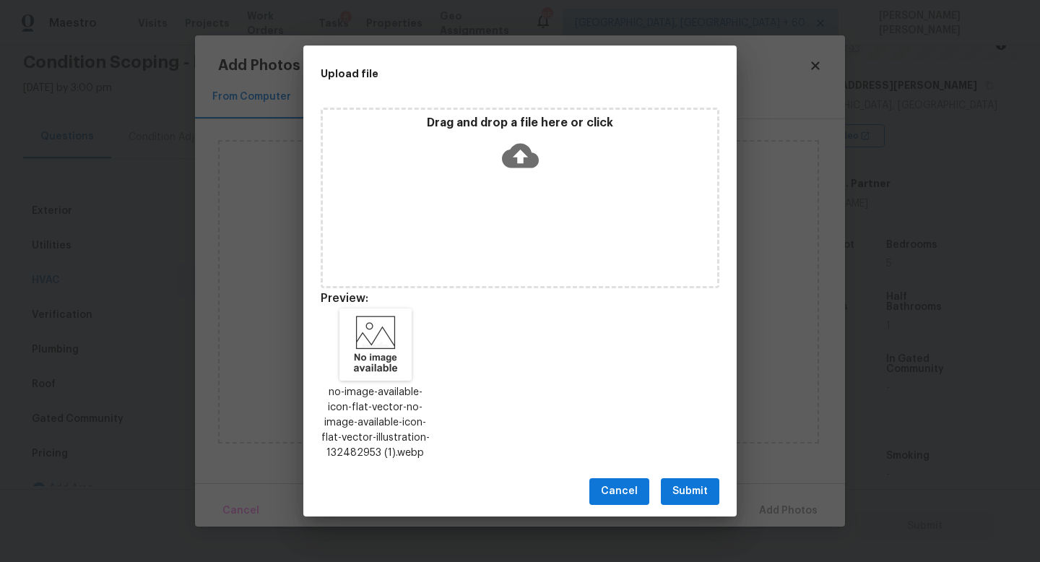
click at [683, 487] on span "Submit" at bounding box center [690, 492] width 35 height 18
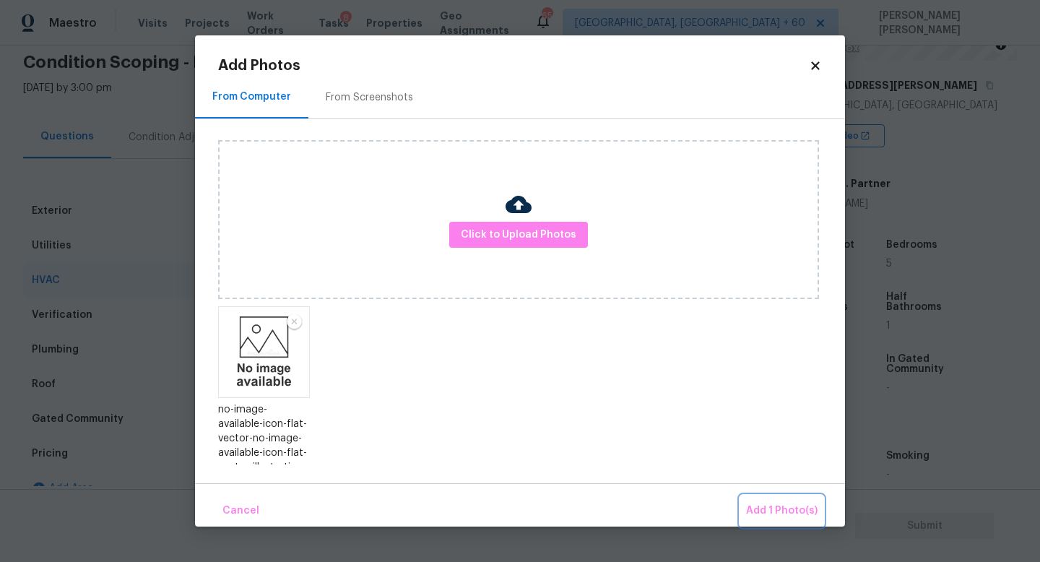
click at [765, 509] on span "Add 1 Photo(s)" at bounding box center [782, 511] width 72 height 18
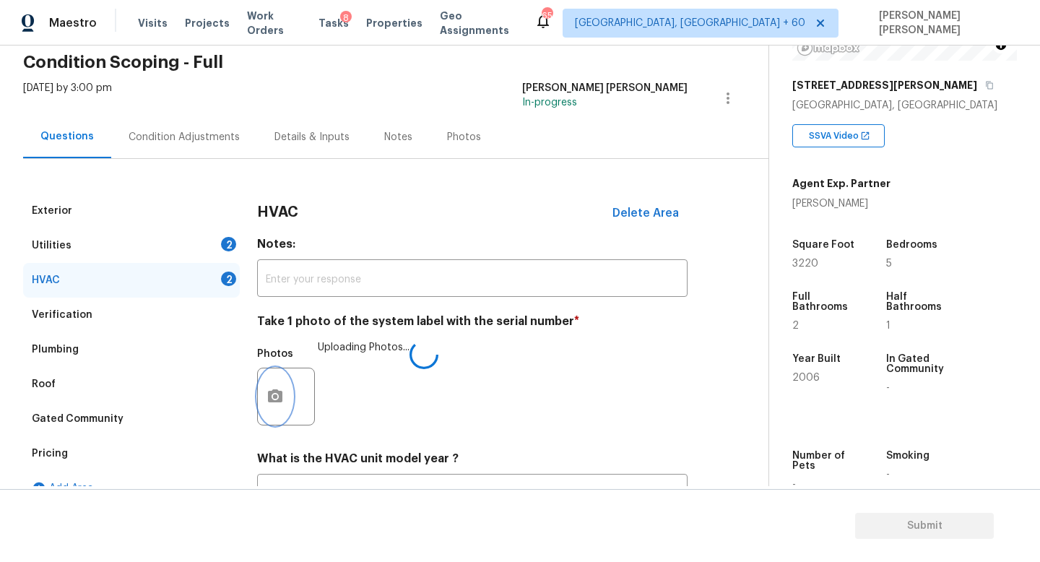
scroll to position [181, 0]
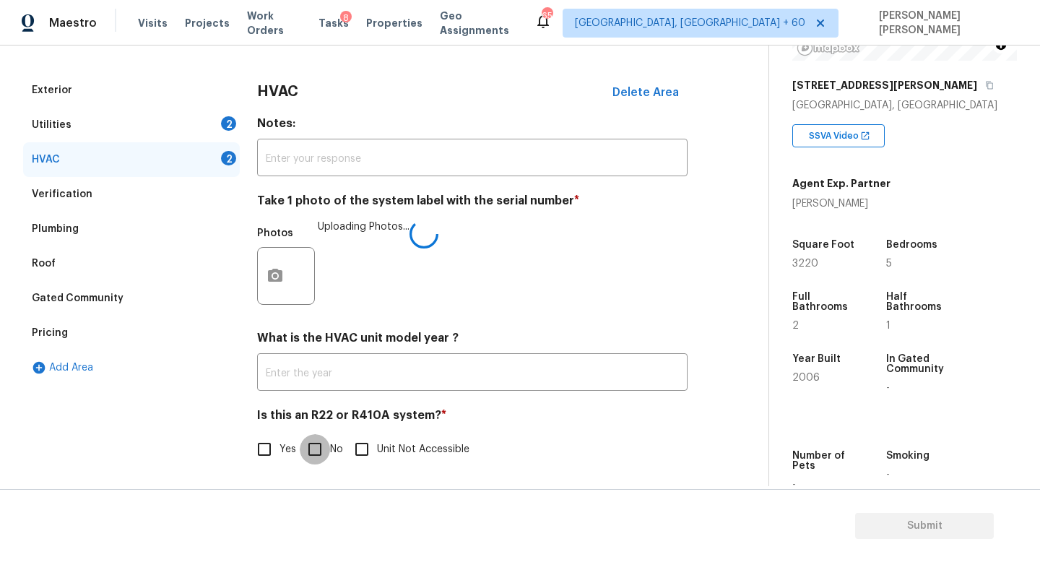
click at [324, 457] on input "No" at bounding box center [315, 449] width 30 height 30
checkbox input "true"
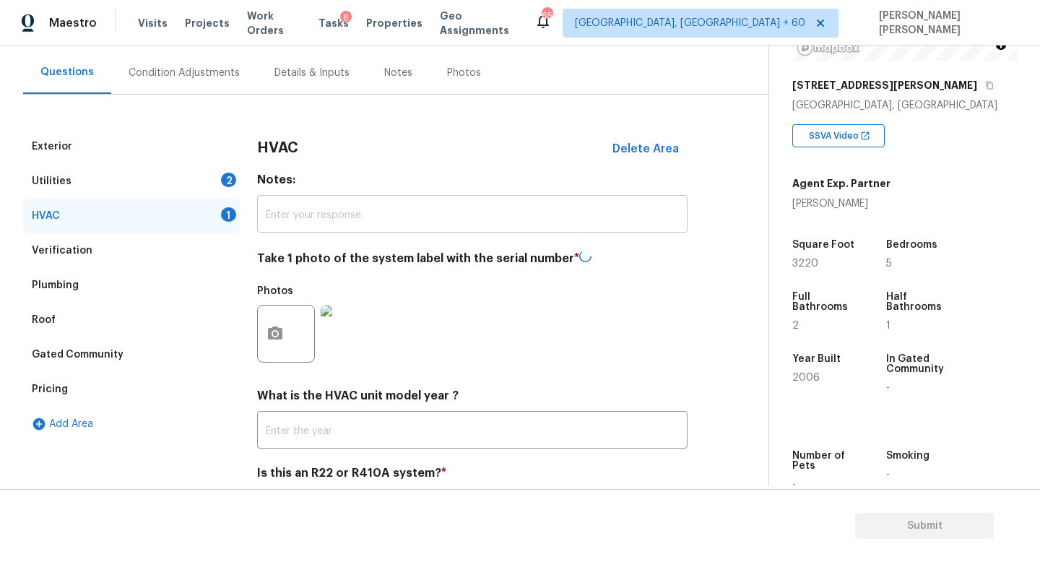
scroll to position [120, 0]
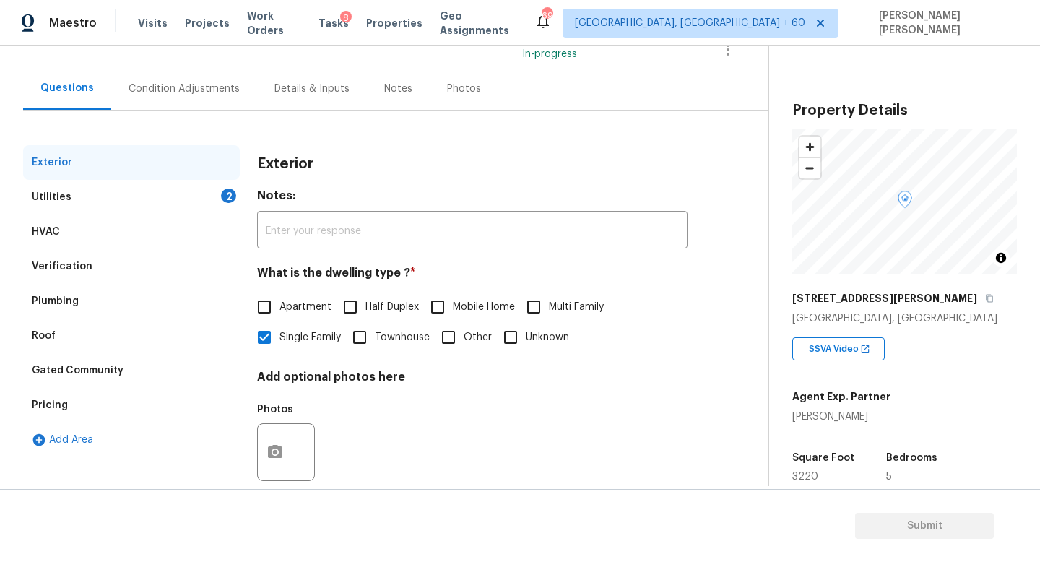
scroll to position [111, 0]
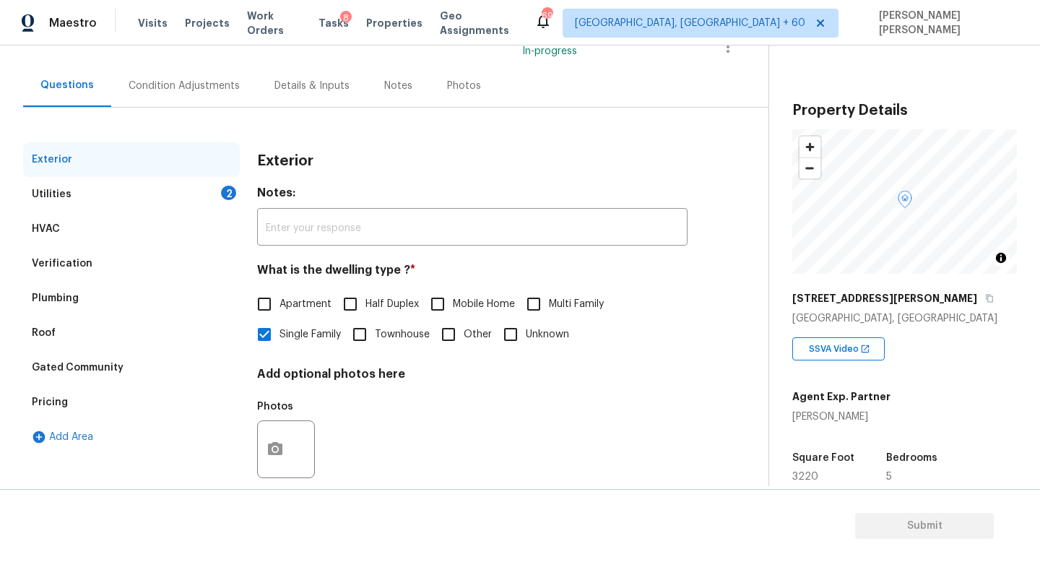
click at [164, 183] on div "Utilities 2" at bounding box center [131, 194] width 217 height 35
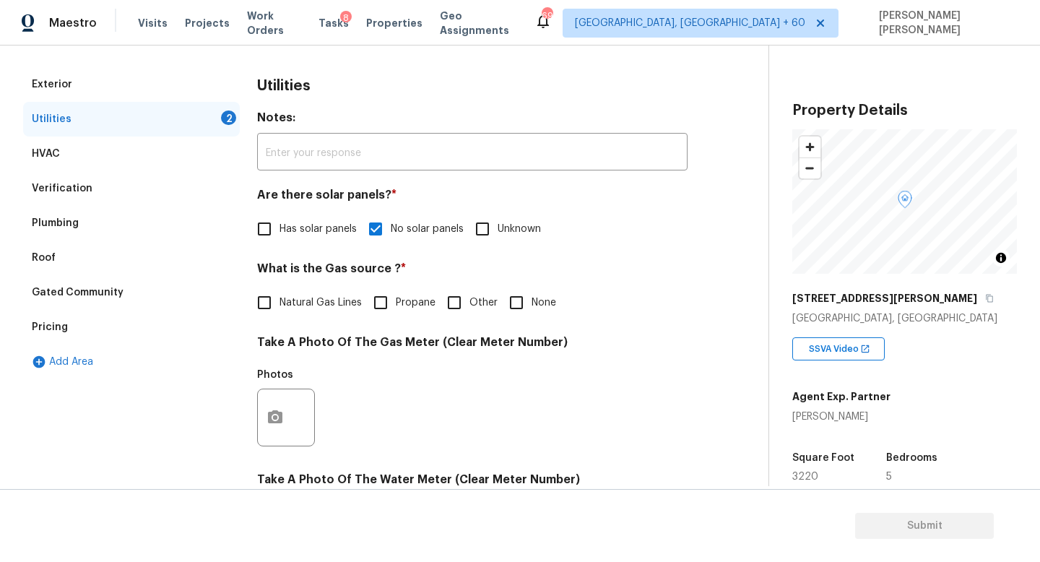
scroll to position [219, 0]
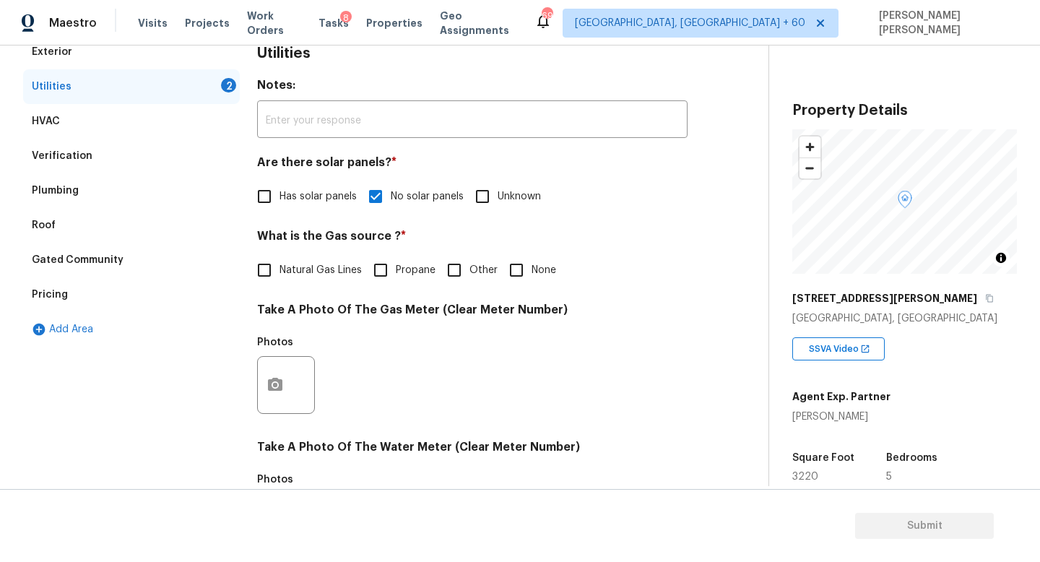
click at [261, 271] on input "Natural Gas Lines" at bounding box center [264, 270] width 30 height 30
checkbox input "true"
click at [514, 272] on input "None" at bounding box center [516, 270] width 30 height 30
checkbox input "true"
click at [272, 272] on input "Natural Gas Lines" at bounding box center [264, 270] width 30 height 30
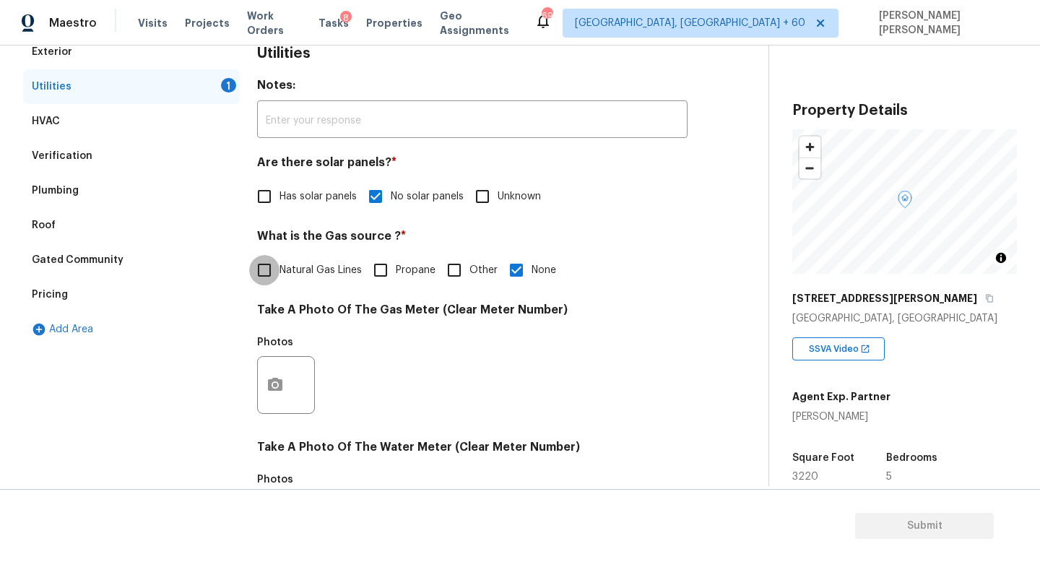
checkbox input "true"
checkbox input "false"
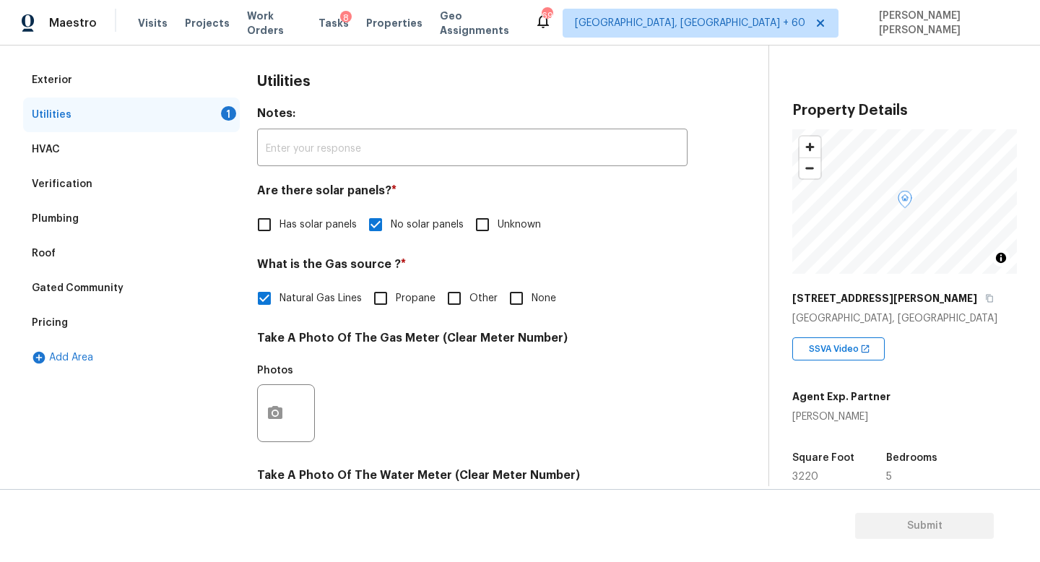
scroll to position [209, 0]
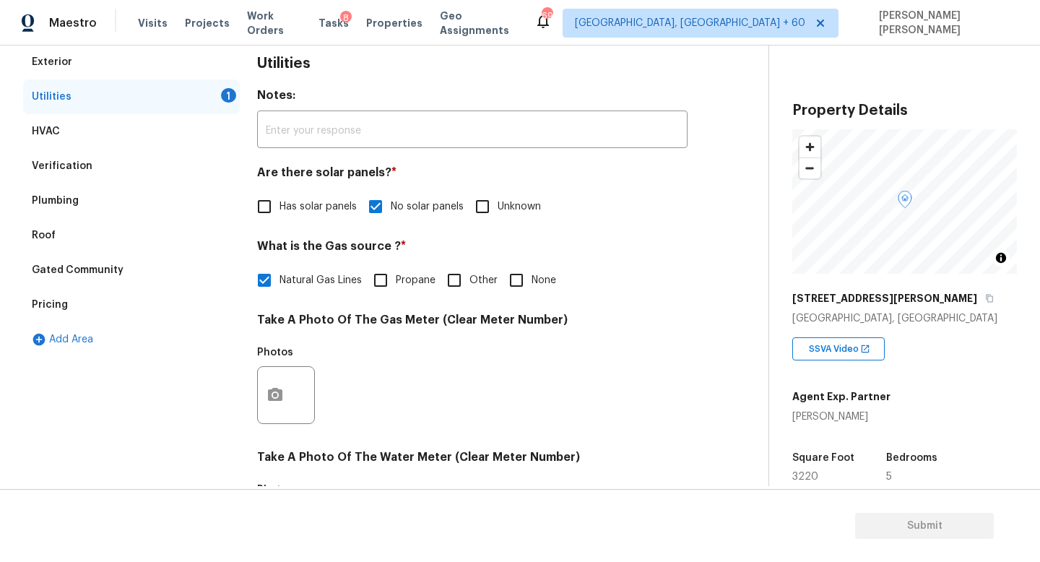
click at [495, 275] on span "Other" at bounding box center [484, 280] width 28 height 15
click at [470, 275] on input "Other" at bounding box center [454, 280] width 30 height 30
checkbox input "true"
checkbox input "false"
click at [525, 285] on input "None" at bounding box center [516, 282] width 30 height 30
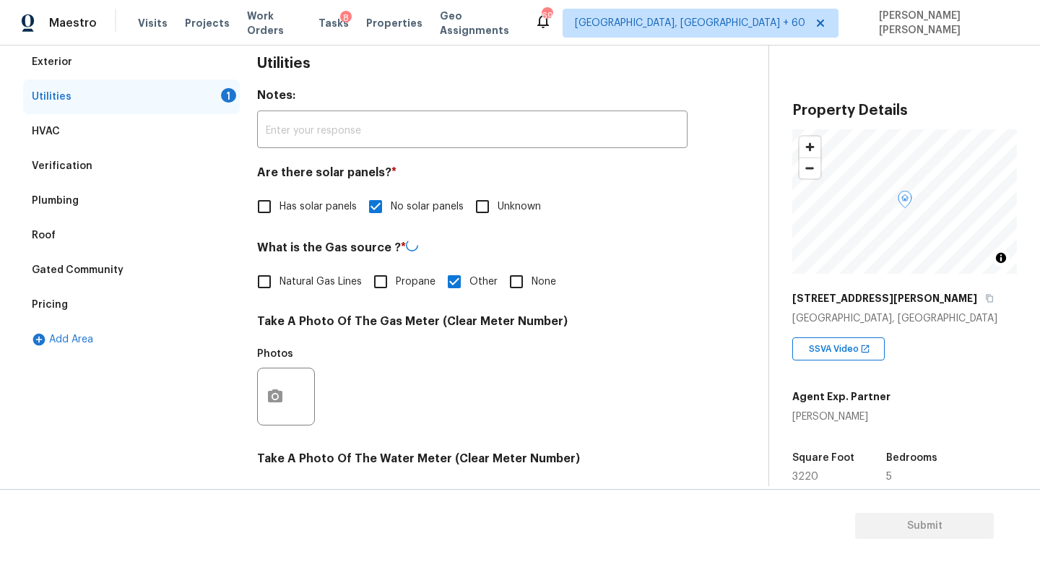
checkbox input "true"
checkbox input "false"
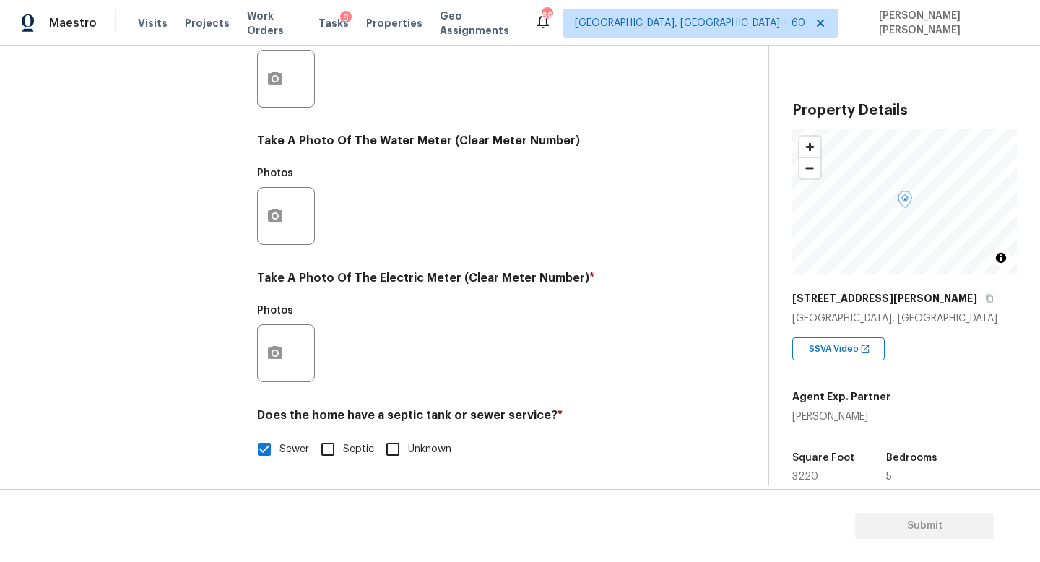
click at [295, 349] on div at bounding box center [286, 353] width 58 height 58
click at [288, 349] on button "button" at bounding box center [275, 353] width 35 height 56
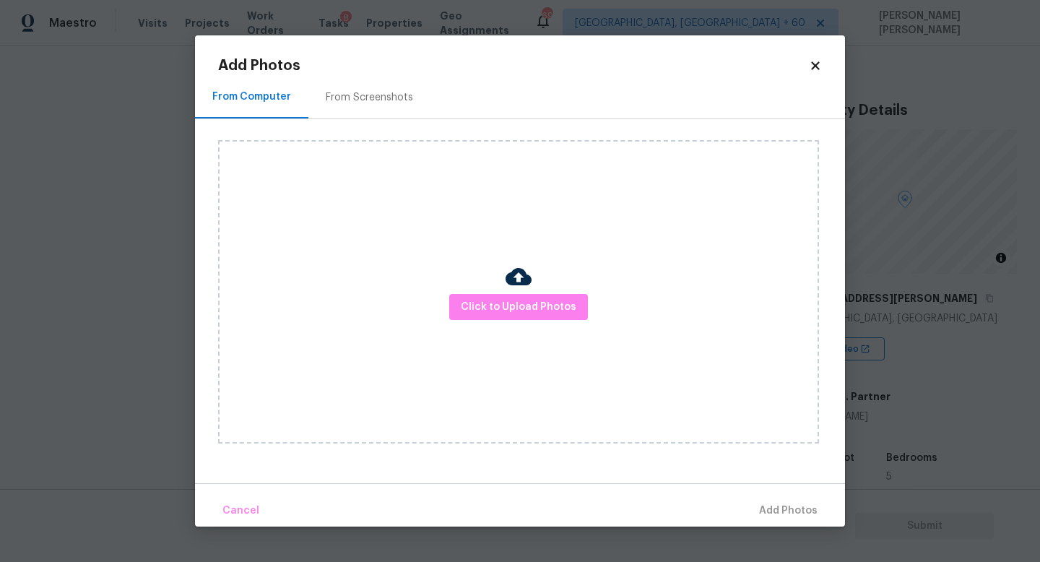
click at [505, 325] on div "Click to Upload Photos" at bounding box center [518, 291] width 601 height 303
click at [521, 315] on span "Click to Upload Photos" at bounding box center [519, 307] width 116 height 18
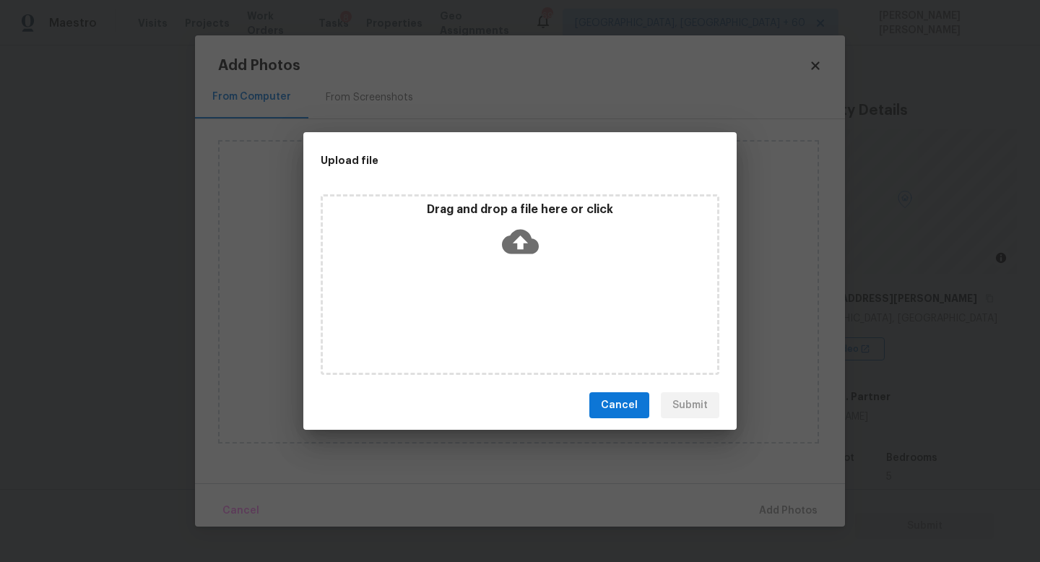
click at [514, 236] on icon at bounding box center [520, 242] width 37 height 25
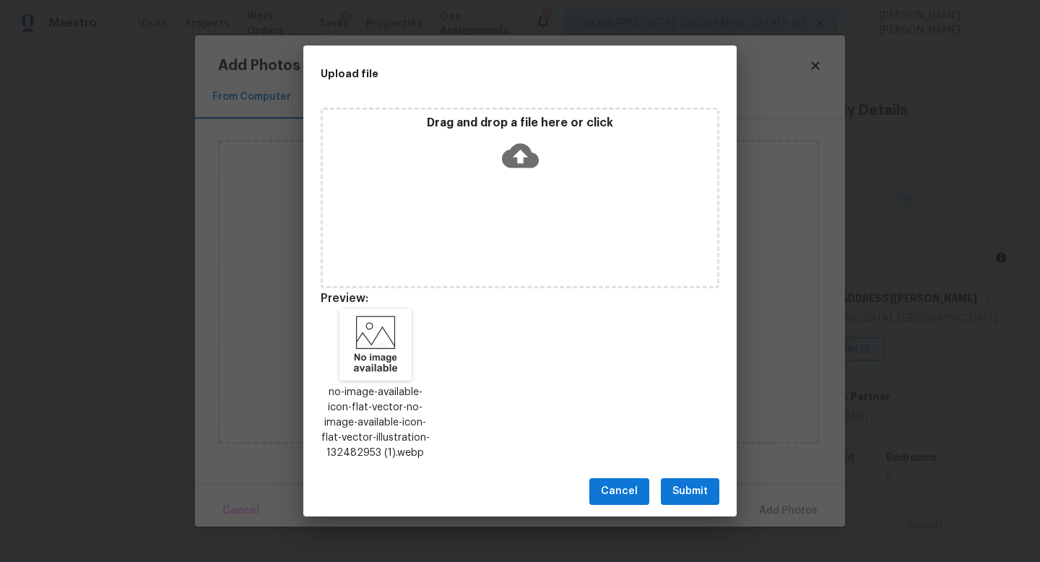
click at [688, 496] on span "Submit" at bounding box center [690, 492] width 35 height 18
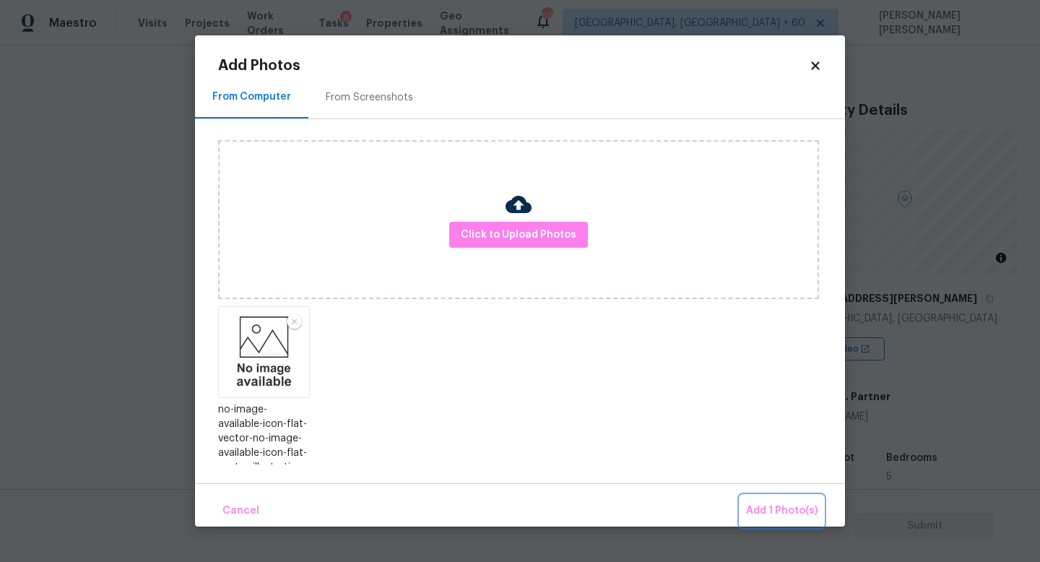
click at [758, 498] on button "Add 1 Photo(s)" at bounding box center [781, 511] width 83 height 31
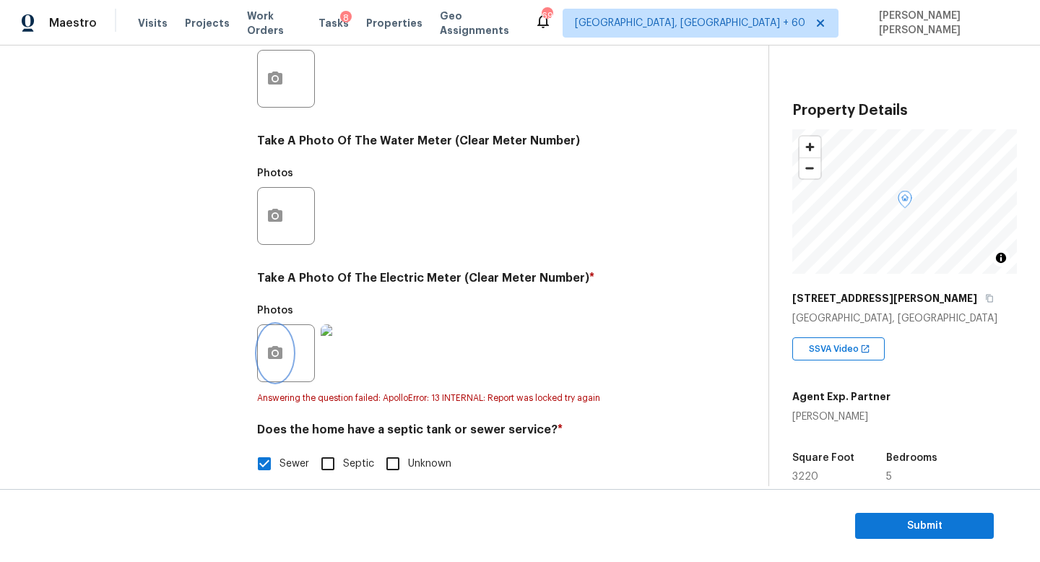
scroll to position [0, 0]
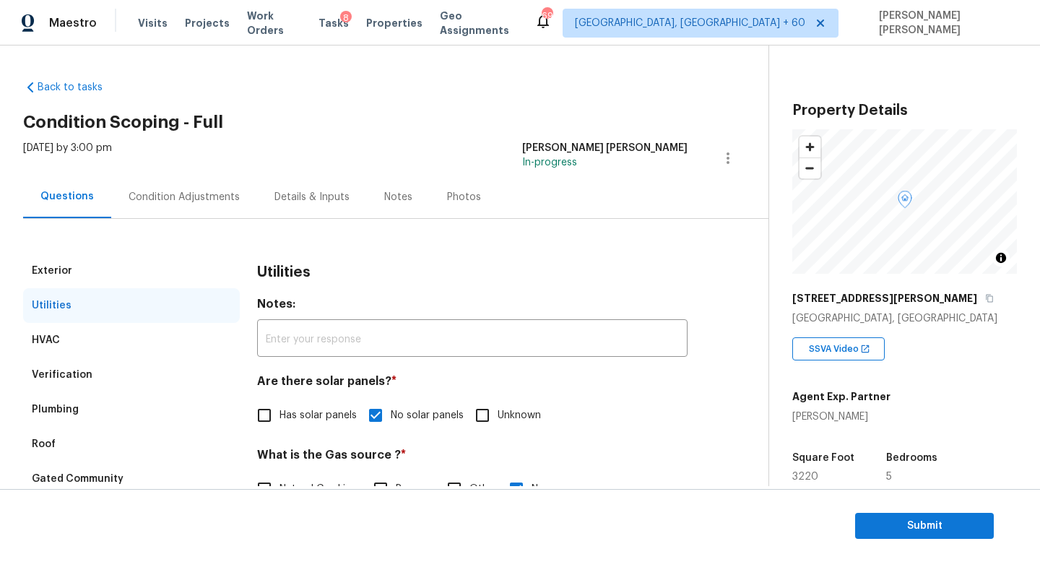
click at [182, 174] on div "[DATE] by 3:00 pm [PERSON_NAME] [PERSON_NAME] In-progress" at bounding box center [396, 158] width 746 height 35
click at [178, 206] on div "Condition Adjustments" at bounding box center [184, 197] width 146 height 43
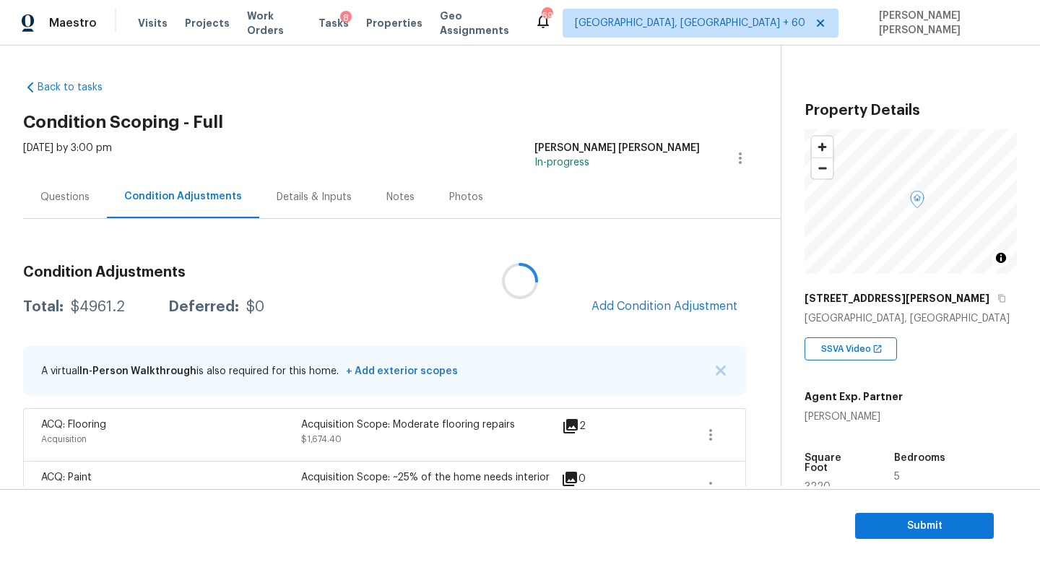
click at [81, 304] on div at bounding box center [520, 281] width 1040 height 562
click at [81, 304] on div "$4961.2" at bounding box center [98, 307] width 54 height 14
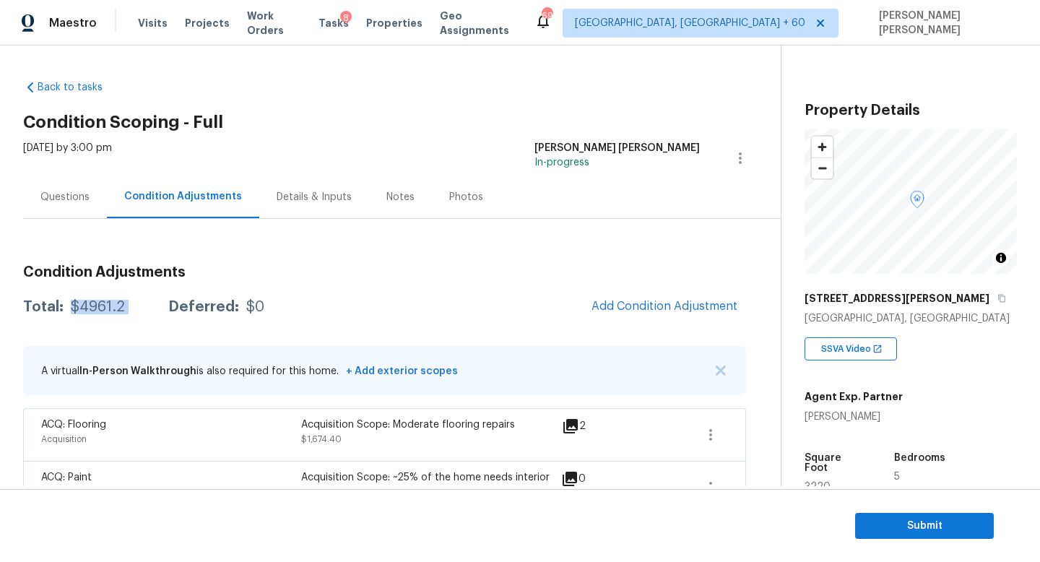
click at [81, 304] on div "$4961.2" at bounding box center [98, 307] width 54 height 14
copy div "$4961.2"
click at [472, 306] on div "Total: $4961.2 Deferred: $0 Add Condition Adjustment" at bounding box center [384, 307] width 723 height 32
click at [422, 291] on div "Total: $4961.2 Deferred: $0 Add Condition Adjustment" at bounding box center [384, 307] width 723 height 32
click at [65, 202] on div "Questions" at bounding box center [64, 197] width 49 height 14
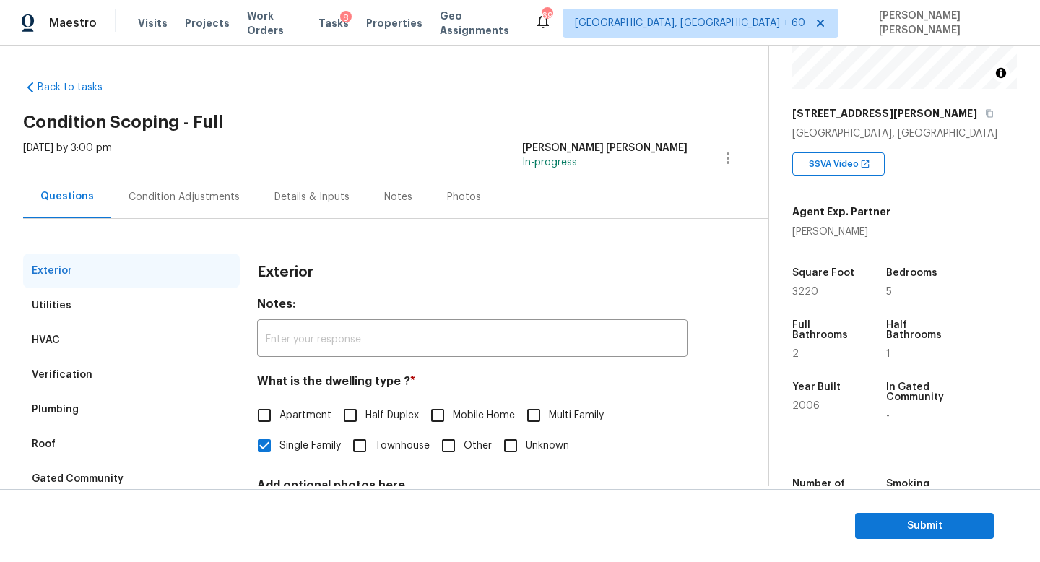
click at [154, 191] on div "Condition Adjustments" at bounding box center [184, 197] width 111 height 14
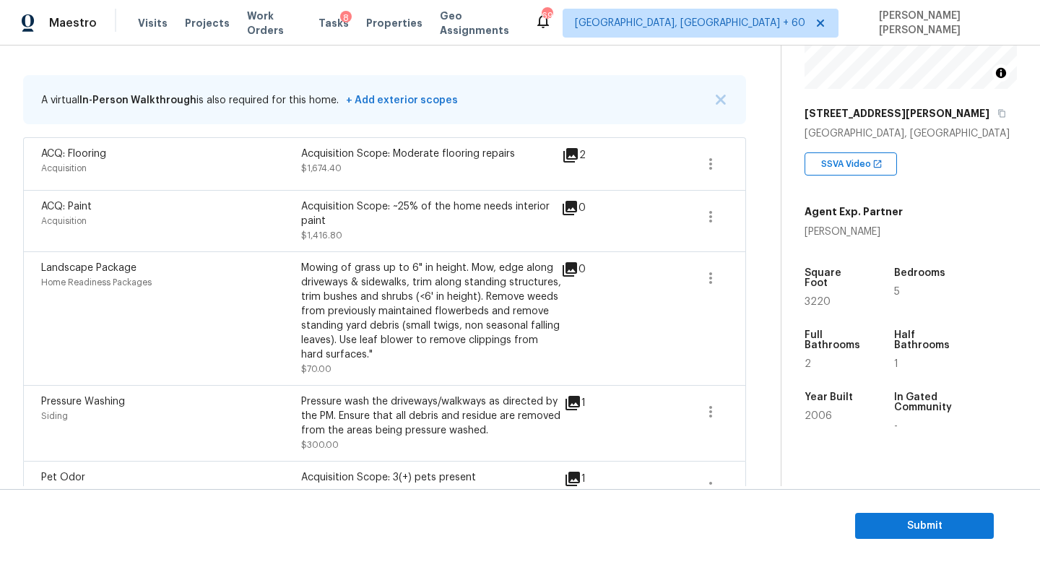
scroll to position [304, 0]
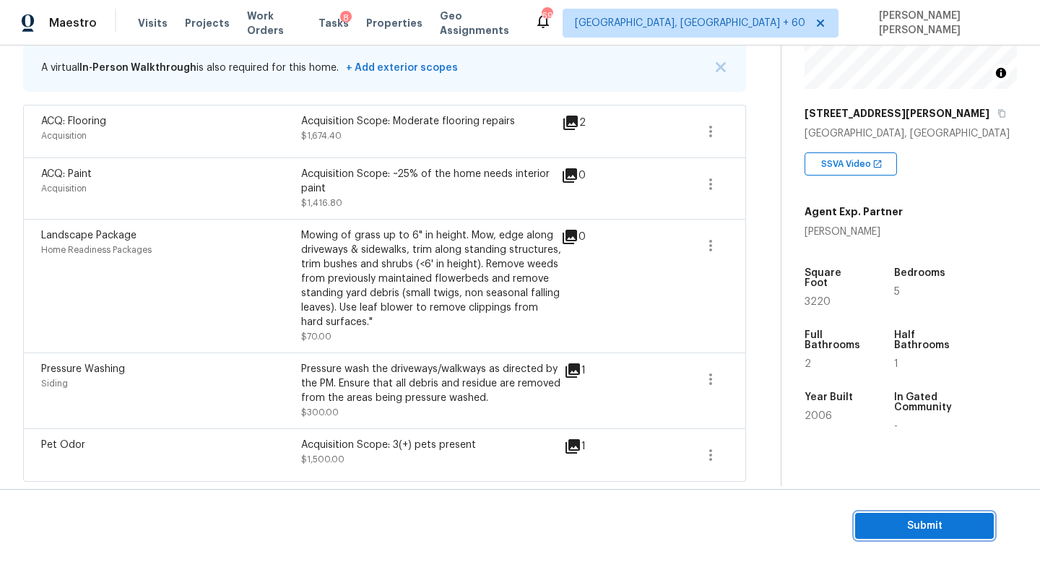
click at [929, 514] on button "Submit" at bounding box center [924, 526] width 139 height 27
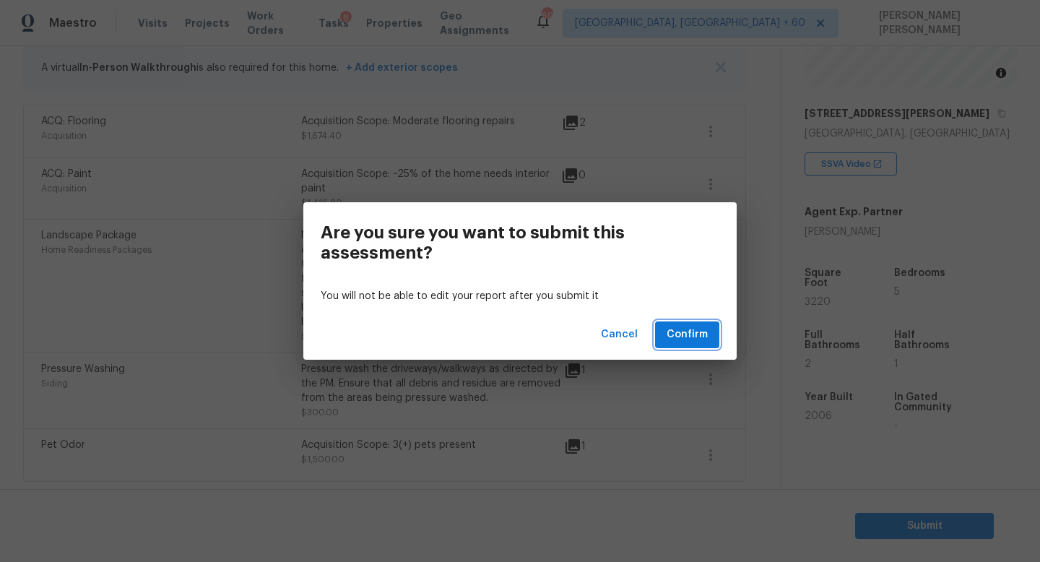
click at [698, 340] on span "Confirm" at bounding box center [687, 335] width 41 height 18
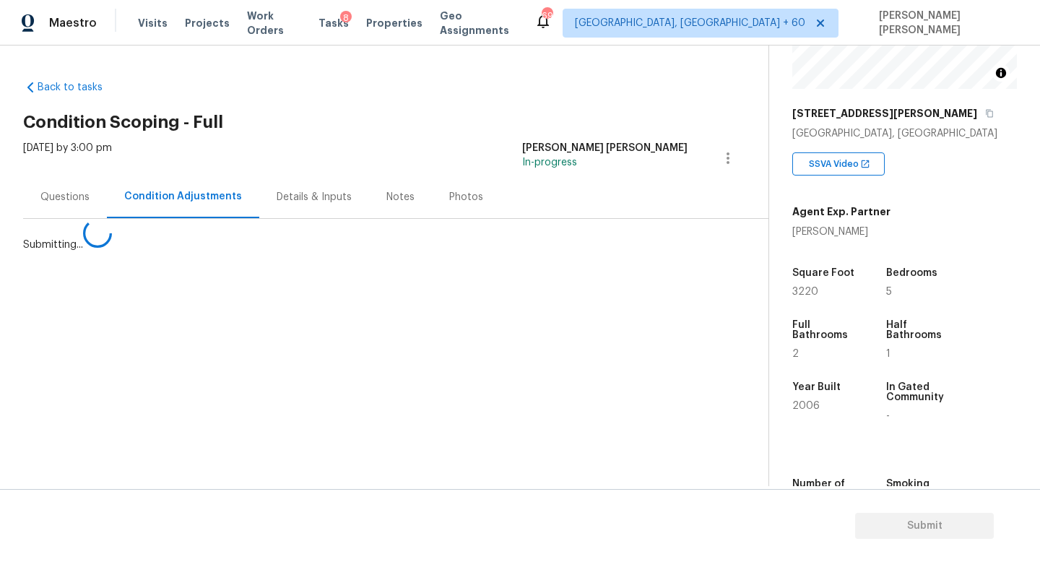
scroll to position [0, 0]
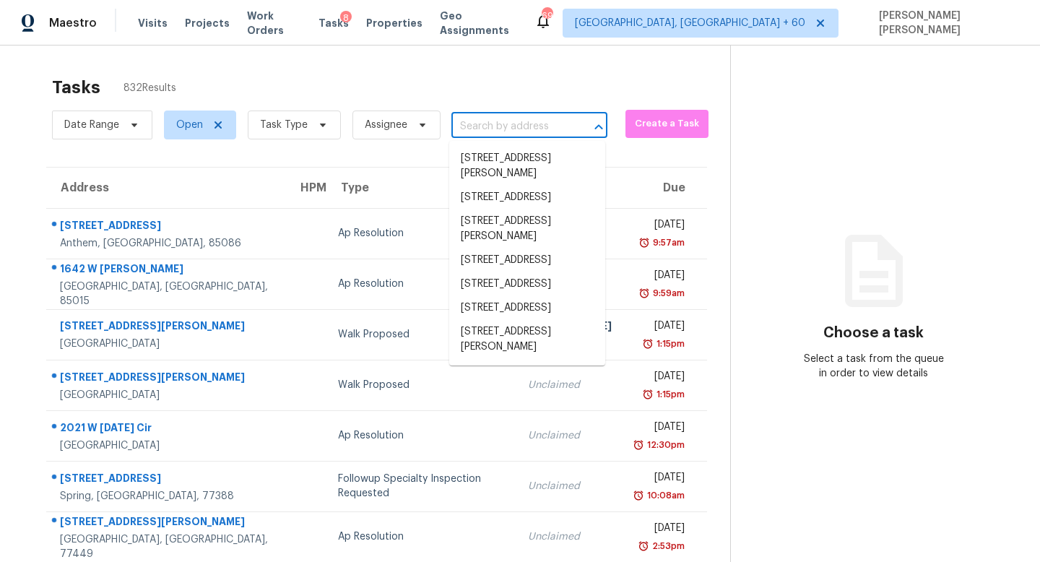
click at [517, 131] on input "text" at bounding box center [509, 127] width 116 height 22
paste input "[STREET_ADDRESS][PERSON_NAME]"
type input "[STREET_ADDRESS][PERSON_NAME]"
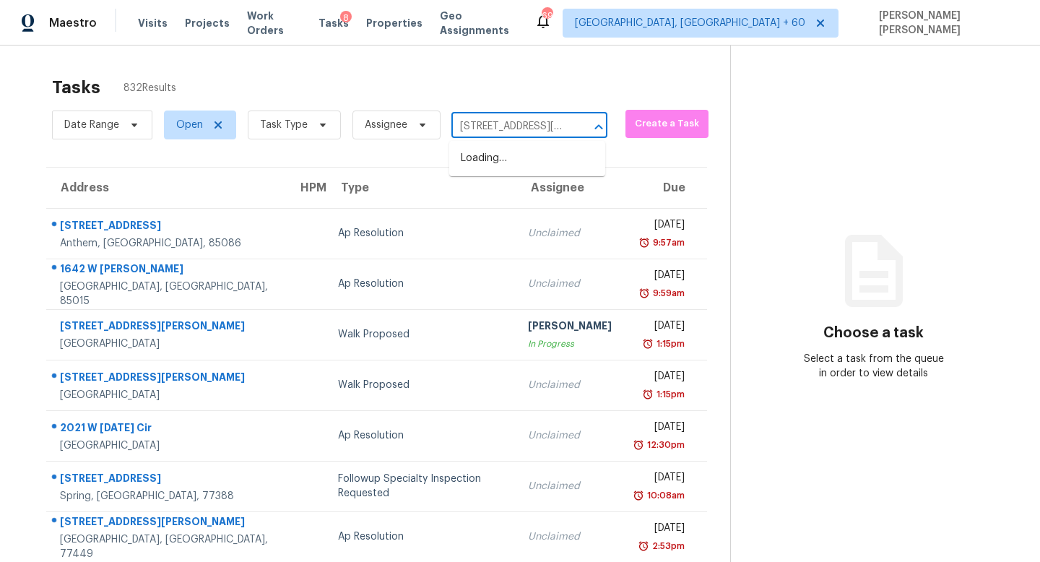
scroll to position [0, 40]
click at [540, 168] on li "[STREET_ADDRESS][PERSON_NAME]" at bounding box center [527, 166] width 156 height 39
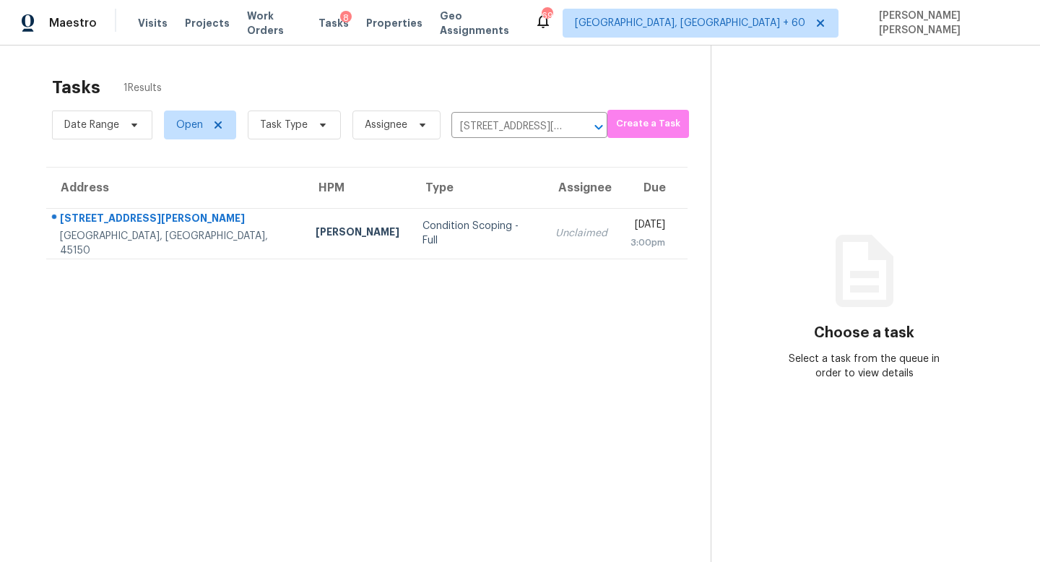
click at [619, 224] on td "[DATE] 3:00pm" at bounding box center [653, 233] width 69 height 51
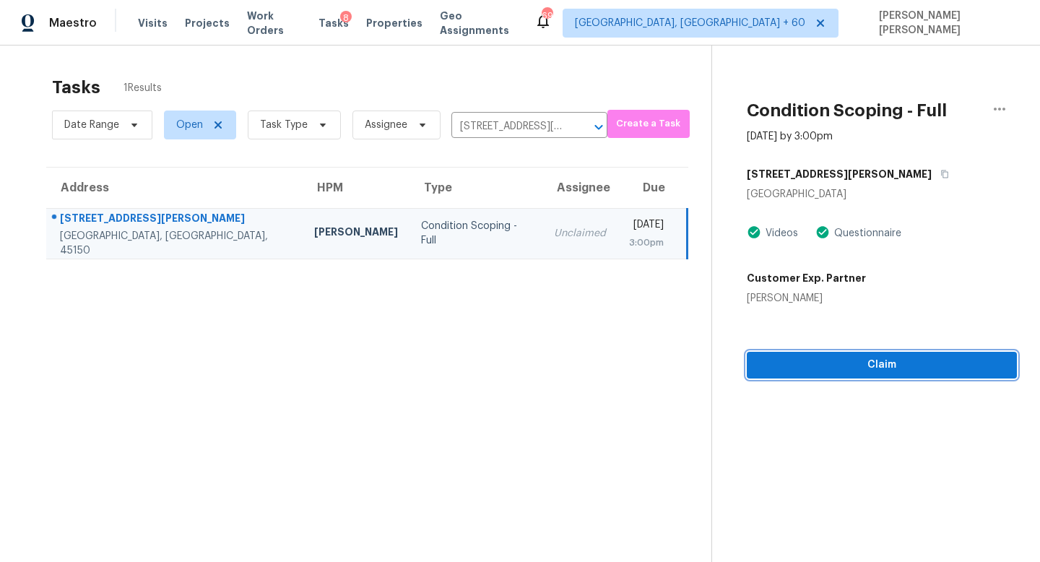
click at [907, 365] on span "Claim" at bounding box center [882, 365] width 247 height 18
